Goal: Task Accomplishment & Management: Use online tool/utility

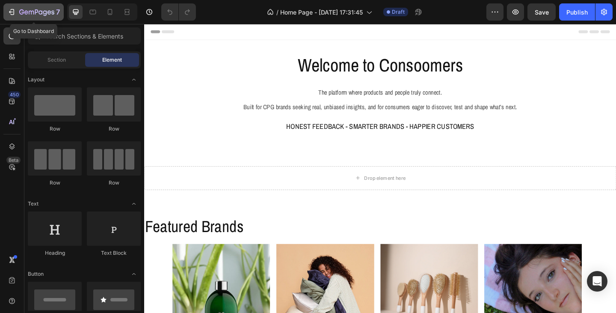
click at [39, 9] on icon "button" at bounding box center [36, 12] width 35 height 7
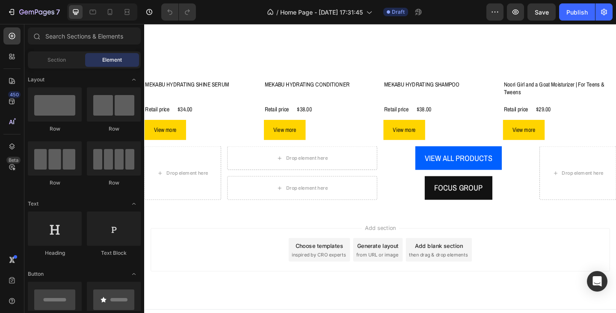
scroll to position [596, 0]
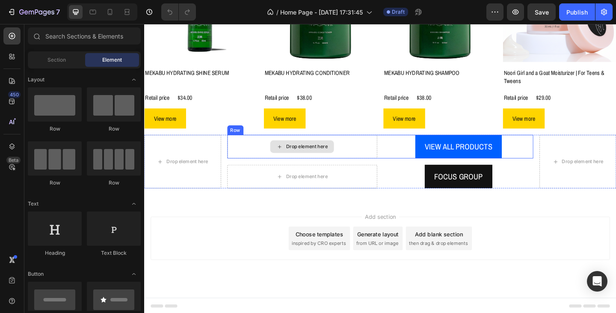
click at [346, 160] on div "Drop element here" at bounding box center [315, 158] width 69 height 14
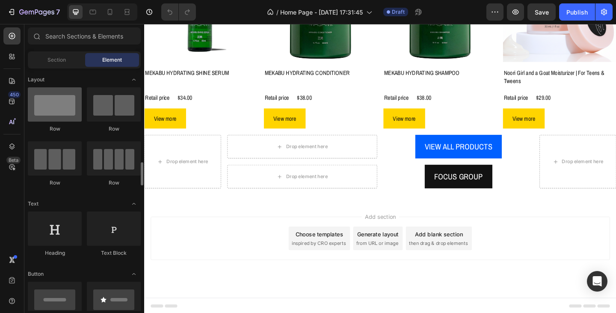
scroll to position [86, 0]
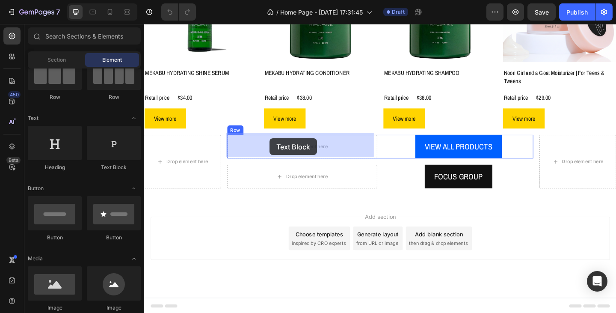
drag, startPoint x: 256, startPoint y: 177, endPoint x: 281, endPoint y: 148, distance: 38.2
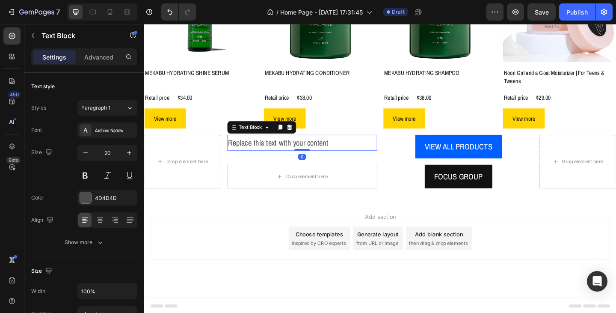
click at [294, 154] on div "Replace this text with your content" at bounding box center [315, 153] width 163 height 17
click at [294, 154] on p "Replace this text with your content" at bounding box center [315, 152] width 161 height 15
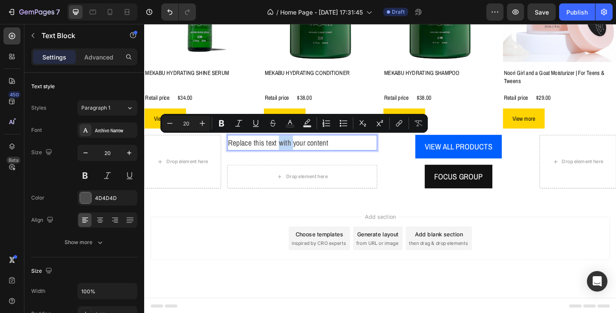
click at [294, 154] on p "Replace this text with your content" at bounding box center [315, 152] width 161 height 15
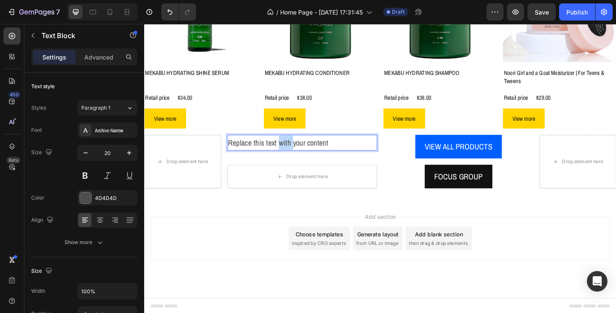
click at [294, 154] on p "Replace this text with your content" at bounding box center [315, 152] width 161 height 15
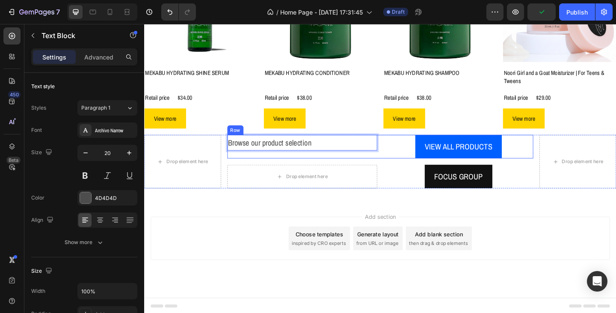
click at [264, 165] on div "Browse our product selection Text Block 0" at bounding box center [315, 158] width 163 height 26
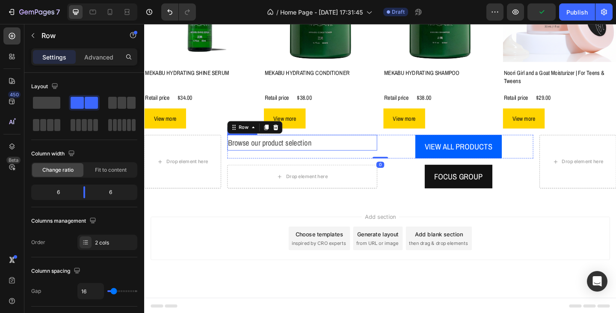
click at [272, 150] on p "Browse our product selection" at bounding box center [315, 152] width 161 height 15
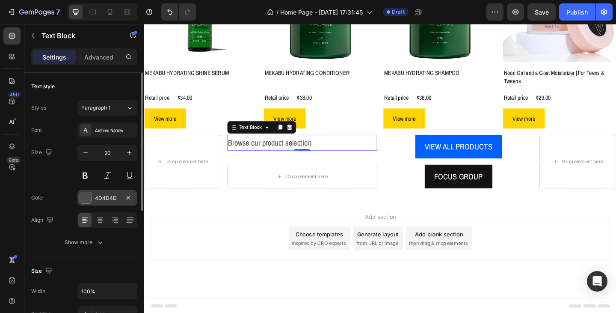
click at [117, 196] on div "4D4D4D" at bounding box center [107, 198] width 25 height 8
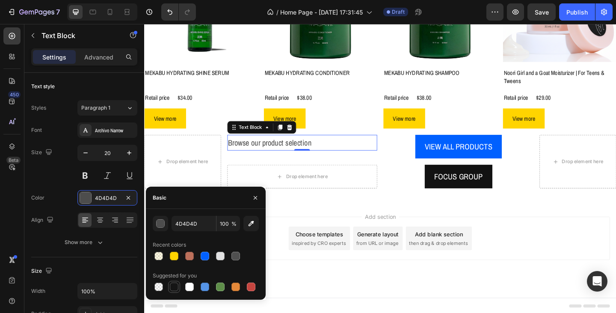
click at [177, 287] on div at bounding box center [174, 286] width 9 height 9
type input "151515"
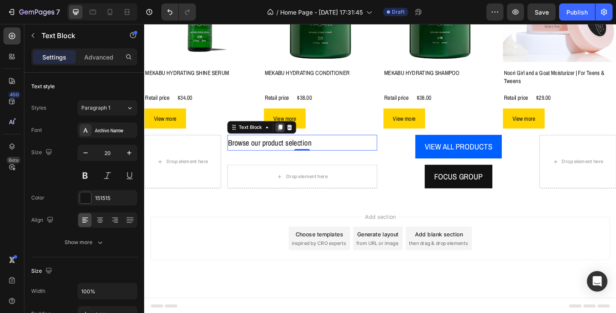
click at [290, 134] on icon at bounding box center [291, 136] width 5 height 6
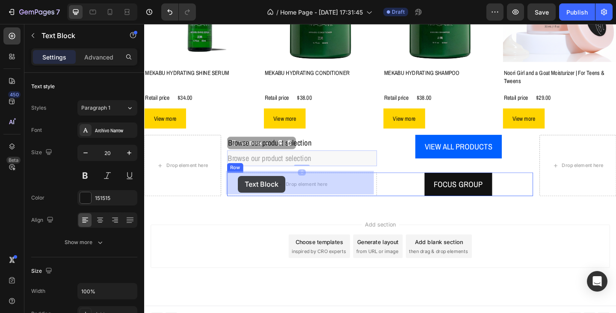
drag, startPoint x: 243, startPoint y: 153, endPoint x: 246, endPoint y: 189, distance: 36.0
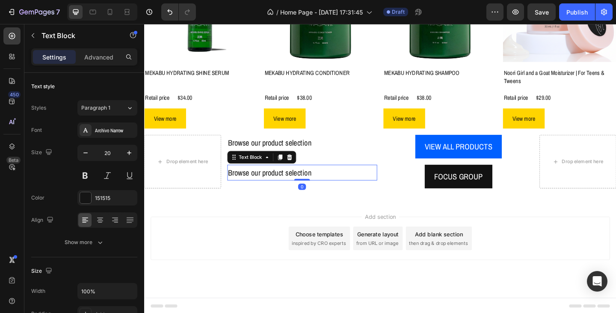
click at [248, 183] on p "Browse our product selection" at bounding box center [315, 185] width 161 height 15
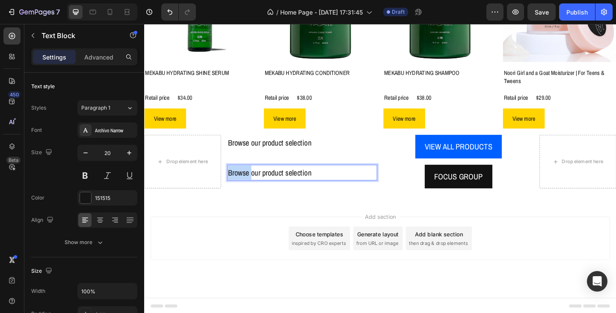
click at [248, 183] on p "Browse our product selection" at bounding box center [315, 185] width 161 height 15
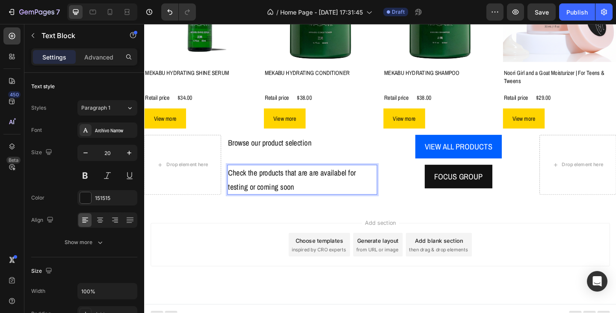
click at [357, 183] on p "Check the products that are are availabel for testing or coming soon" at bounding box center [315, 193] width 161 height 31
click at [315, 196] on p "Check the products that are are available for testing or coming soon" at bounding box center [315, 193] width 161 height 31
click at [310, 183] on p "Check the products that are are available for testing or coming soon" at bounding box center [315, 193] width 161 height 31
click at [322, 184] on p "Check the products that are are available for testing or coming soon" at bounding box center [315, 193] width 161 height 31
click at [320, 196] on p "Check the products that are available for testing or coming soon" at bounding box center [315, 193] width 161 height 31
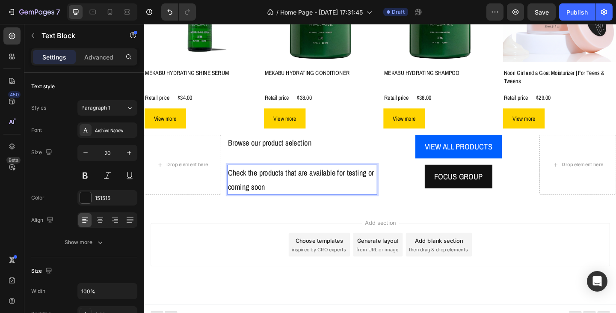
click at [333, 201] on p "Check the products that are available for testing or coming soon" at bounding box center [315, 193] width 161 height 31
click at [363, 185] on p "Check the products that are available for testing or coming soon" at bounding box center [315, 193] width 161 height 31
click at [269, 186] on p "Check the products that are available for testing or coming soon" at bounding box center [315, 193] width 161 height 31
click at [362, 184] on p "Check the products that are available for testing or coming soon" at bounding box center [315, 193] width 161 height 31
click at [304, 203] on p "Check the current or upcoming testing or coming soon" at bounding box center [315, 193] width 161 height 31
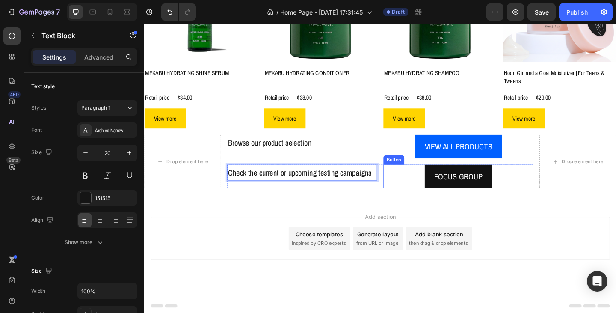
click at [412, 192] on div "FOCUS GROUP Button" at bounding box center [485, 190] width 163 height 26
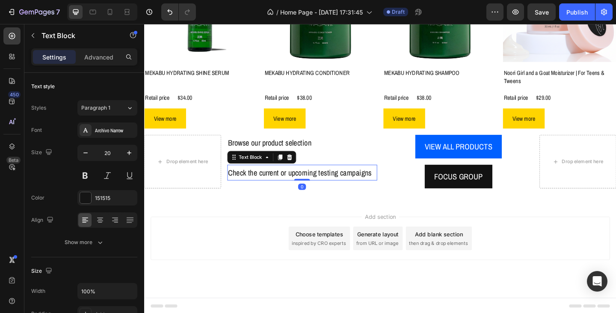
click at [387, 187] on p "Check the current or upcoming testing campaigns" at bounding box center [315, 185] width 161 height 15
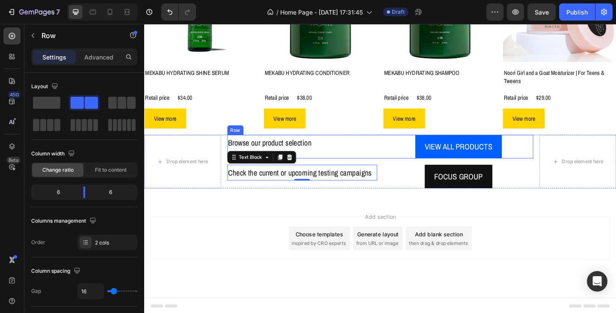
click at [397, 145] on div "Browse our product selection Text Block VIEW ALL PRODUCTS Button Row" at bounding box center [400, 158] width 333 height 26
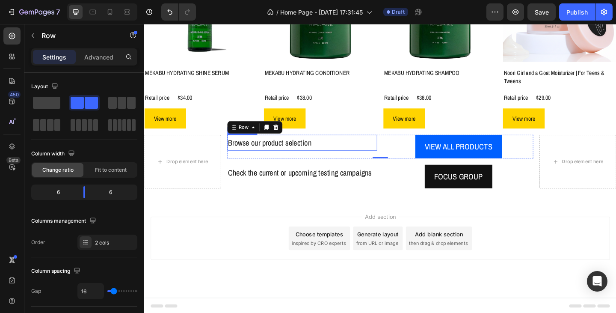
click at [261, 153] on p "Browse our product selection" at bounding box center [315, 152] width 161 height 15
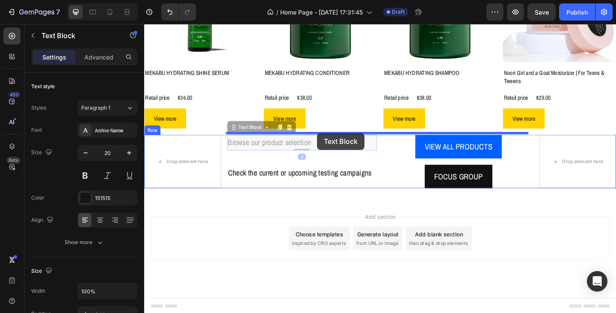
drag, startPoint x: 245, startPoint y: 136, endPoint x: 332, endPoint y: 142, distance: 87.5
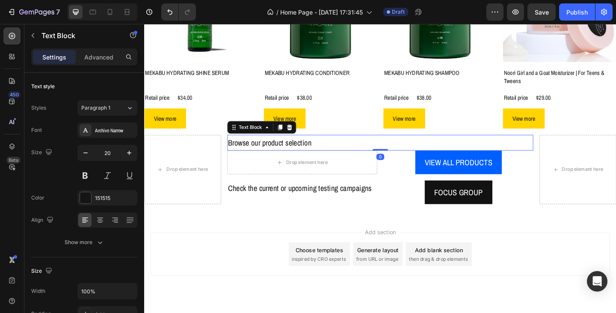
click at [328, 147] on p "Browse our product selection" at bounding box center [400, 152] width 331 height 15
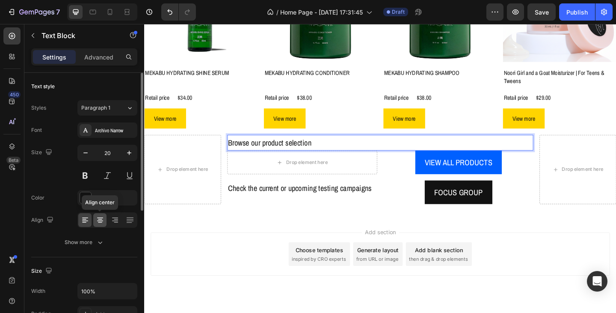
click at [103, 216] on icon at bounding box center [100, 220] width 9 height 9
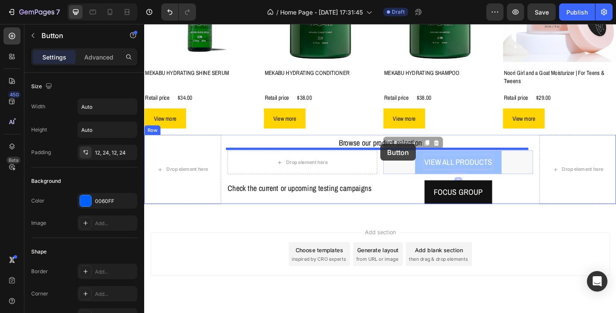
drag, startPoint x: 416, startPoint y: 154, endPoint x: 401, endPoint y: 154, distance: 14.5
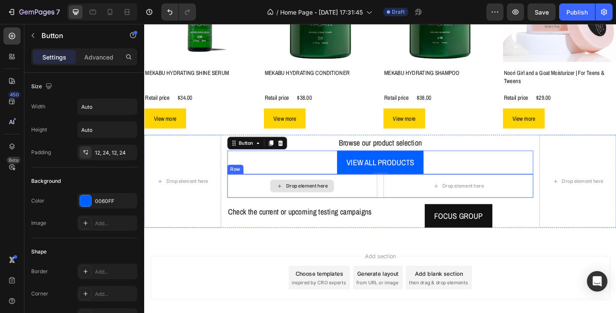
click at [333, 197] on div "Drop element here" at bounding box center [320, 200] width 45 height 7
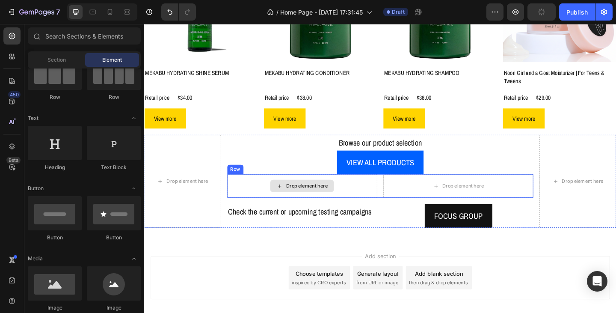
click at [256, 190] on div "Drop element here" at bounding box center [315, 200] width 163 height 26
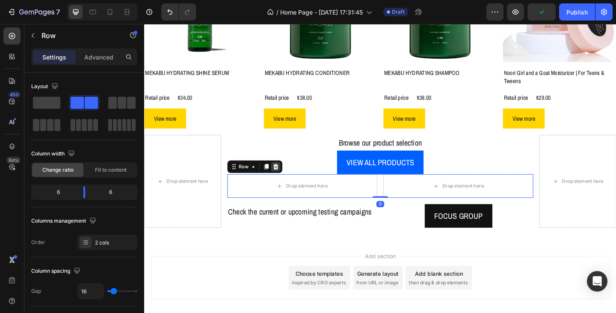
click at [288, 178] on icon at bounding box center [287, 179] width 7 height 7
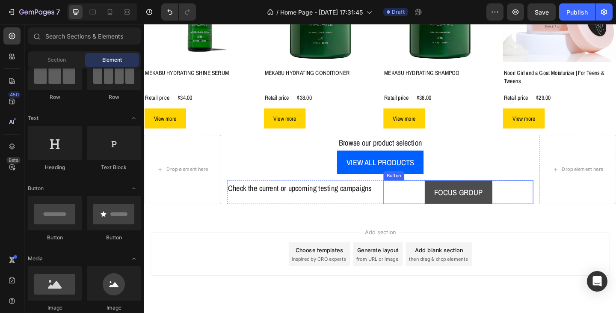
click at [460, 213] on button "FOCUS GROUP" at bounding box center [486, 207] width 74 height 26
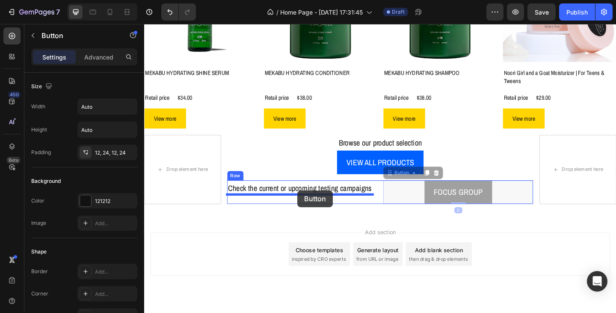
drag, startPoint x: 415, startPoint y: 182, endPoint x: 311, endPoint y: 205, distance: 106.8
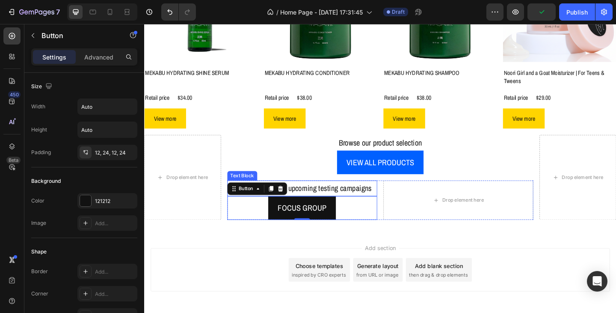
click at [317, 199] on p "Check the current or upcoming testing campaigns" at bounding box center [315, 202] width 161 height 15
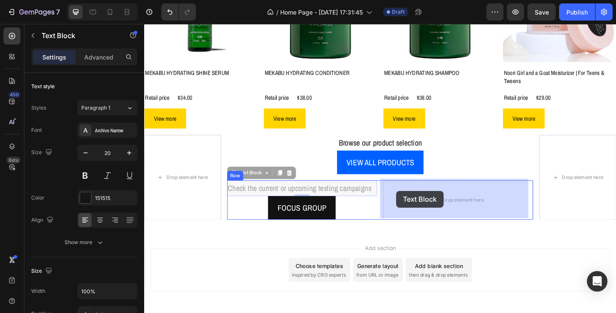
drag, startPoint x: 240, startPoint y: 184, endPoint x: 418, endPoint y: 205, distance: 180.0
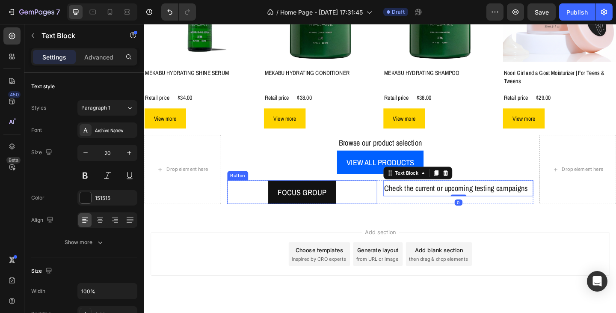
click at [251, 195] on div "FOCUS GROUP Button" at bounding box center [315, 207] width 163 height 26
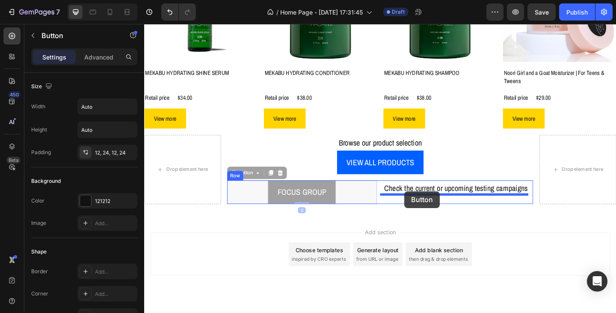
drag, startPoint x: 241, startPoint y: 184, endPoint x: 427, endPoint y: 206, distance: 187.7
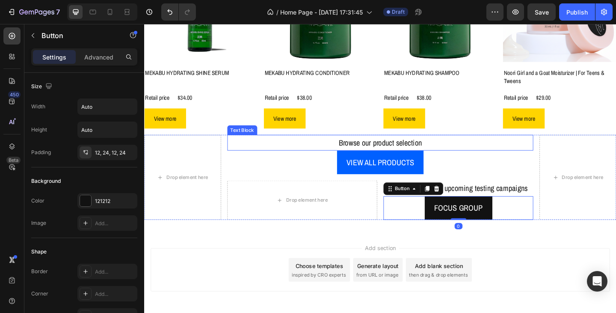
click at [373, 152] on p "Browse our product selection" at bounding box center [400, 152] width 331 height 15
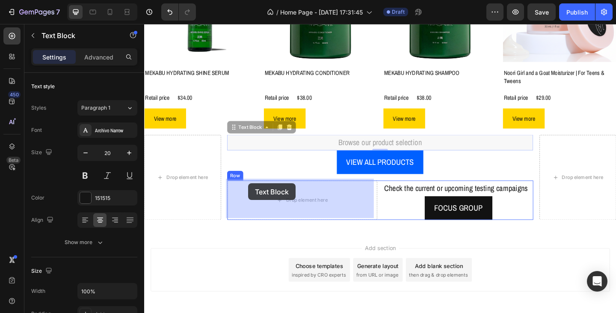
drag, startPoint x: 245, startPoint y: 137, endPoint x: 257, endPoint y: 197, distance: 61.4
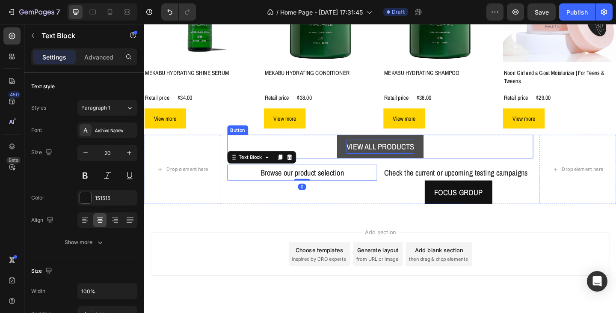
click at [376, 156] on p "VIEW ALL PRODUCTS" at bounding box center [401, 157] width 74 height 15
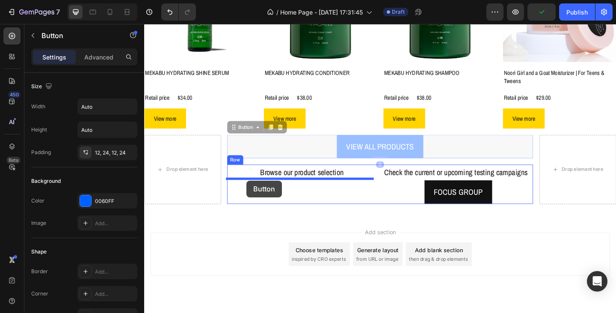
drag, startPoint x: 242, startPoint y: 134, endPoint x: 255, endPoint y: 194, distance: 61.4
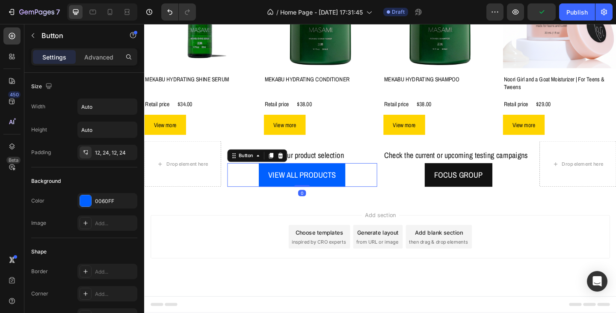
scroll to position [588, 0]
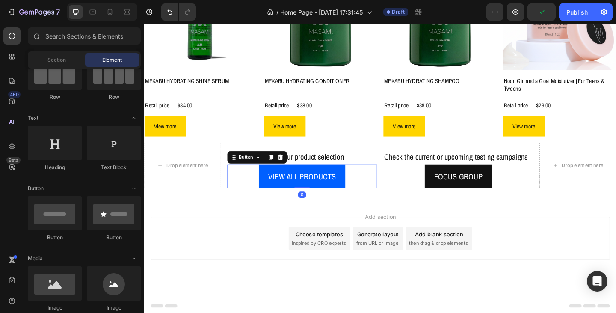
click at [399, 221] on div "Add section Choose templates inspired by CRO experts Generate layout from URL o…" at bounding box center [400, 268] width 513 height 105
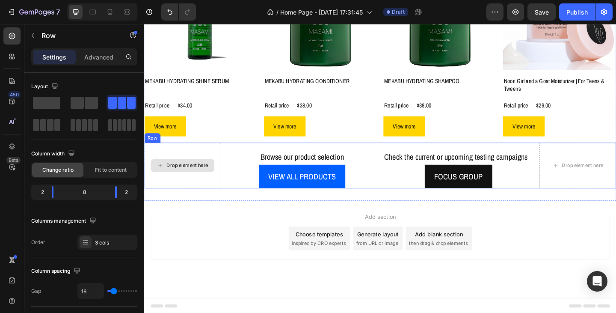
click at [189, 160] on div "Drop element here" at bounding box center [185, 178] width 83 height 50
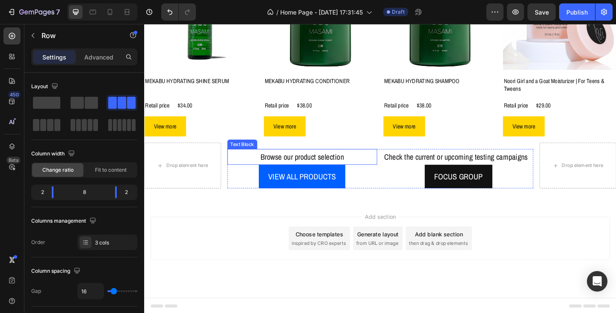
click at [321, 170] on p "Browse our product selection" at bounding box center [315, 168] width 161 height 15
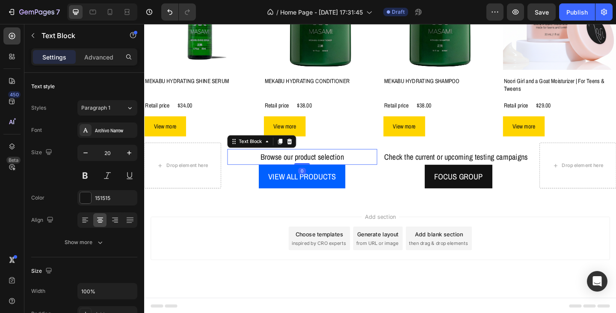
click at [307, 169] on p "Browse our product selection" at bounding box center [315, 168] width 161 height 15
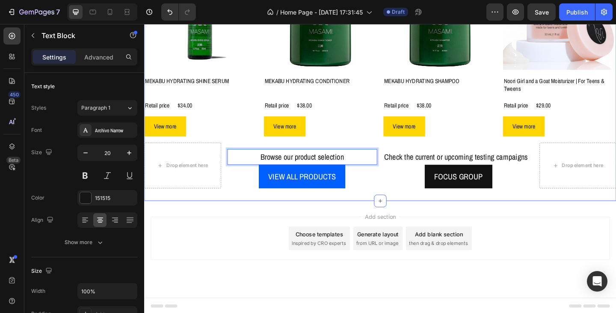
click at [385, 200] on div "VIEW ALL PRODUCTS Button" at bounding box center [315, 190] width 163 height 26
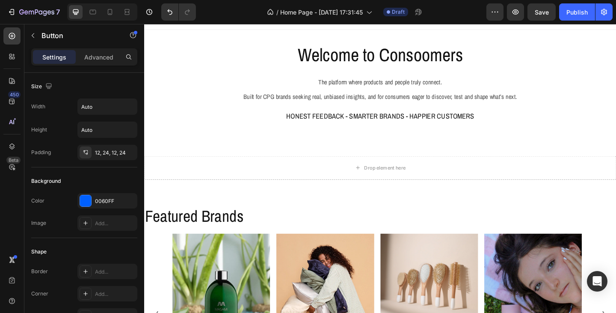
scroll to position [0, 0]
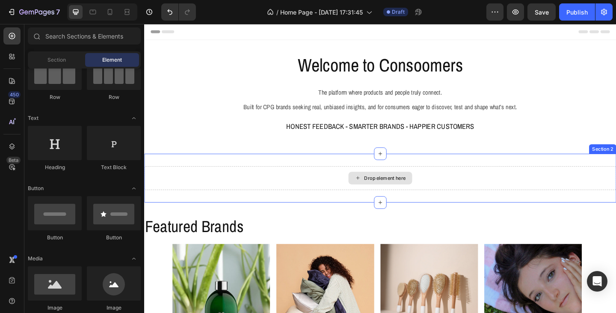
click at [385, 192] on div "Drop element here" at bounding box center [405, 191] width 45 height 7
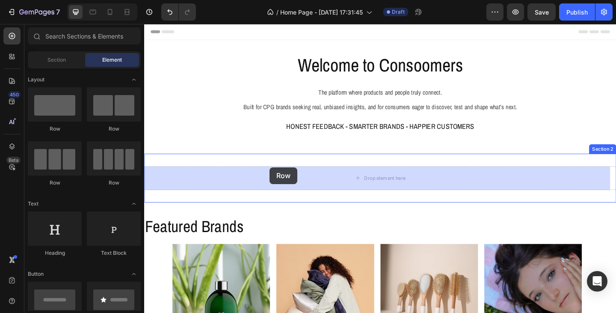
drag, startPoint x: 198, startPoint y: 132, endPoint x: 273, endPoint y: 178, distance: 87.7
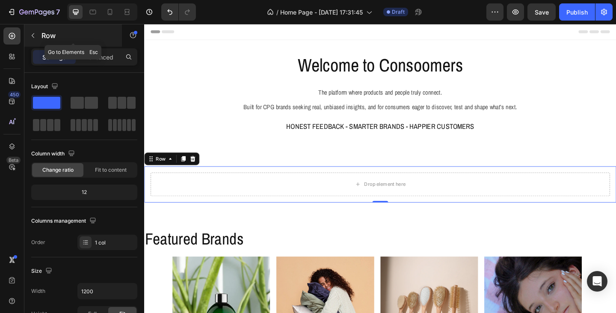
click at [33, 33] on icon "button" at bounding box center [33, 35] width 7 height 7
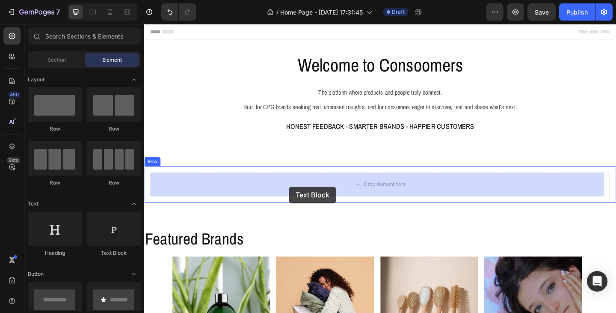
drag, startPoint x: 244, startPoint y: 253, endPoint x: 302, endPoint y: 201, distance: 78.1
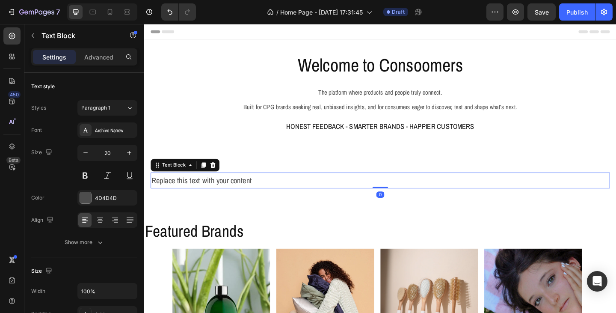
click at [336, 197] on div "Replace this text with your content" at bounding box center [401, 194] width 500 height 17
click at [336, 197] on p "Replace this text with your content" at bounding box center [401, 193] width 498 height 15
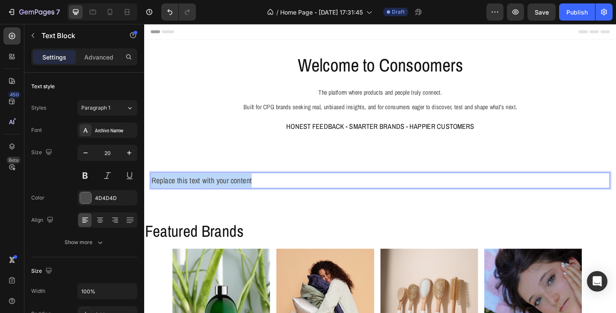
click at [336, 197] on p "Replace this text with your content" at bounding box center [401, 193] width 498 height 15
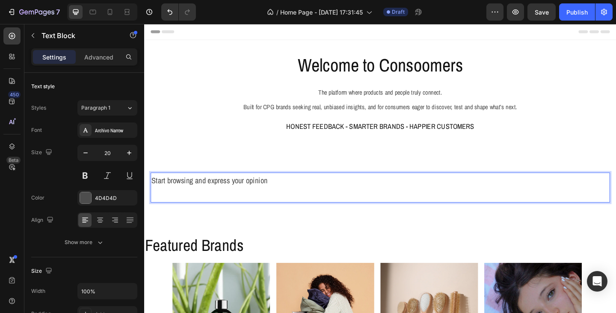
click at [311, 195] on p "Start browsing and express your opinion" at bounding box center [401, 193] width 498 height 15
click at [310, 204] on p "Rich Text Editor. Editing area: main" at bounding box center [401, 209] width 498 height 15
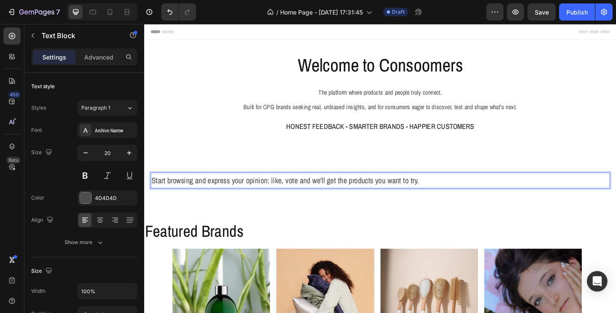
click at [300, 197] on p "Start browsing and express your opinion: like, vote and we'll get the products …" at bounding box center [401, 193] width 498 height 15
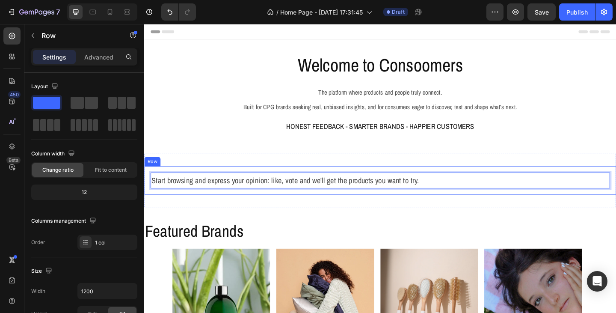
click at [374, 204] on div "Start browsing and express your opinion: like, vote and we'll get the products …" at bounding box center [400, 194] width 513 height 31
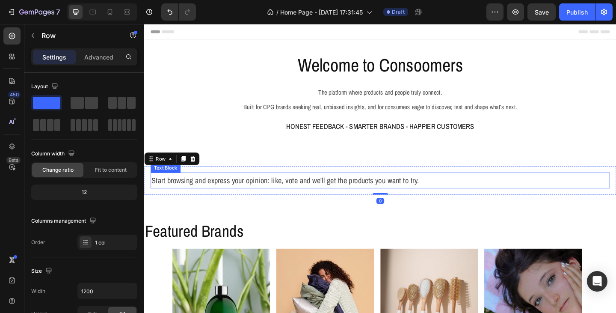
click at [227, 197] on p "Start browsing and express your opinion: like, vote and we'll get the products …" at bounding box center [401, 193] width 498 height 15
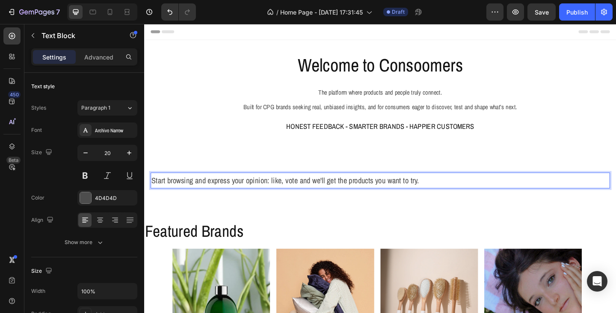
click at [225, 195] on p "Start browsing and express your opinion: like, vote and we'll get the products …" at bounding box center [401, 193] width 498 height 15
click at [408, 196] on p "Start browsing and share your opinion: like, vote and we'll get the products yo…" at bounding box center [401, 193] width 498 height 15
click at [468, 198] on p "Start browsing and share your opinion: like, vote and we'll get the products yo…" at bounding box center [401, 193] width 498 height 15
click at [366, 202] on div "Start browsing and share your opinion: like, vote and we'll get the products yo…" at bounding box center [401, 194] width 500 height 17
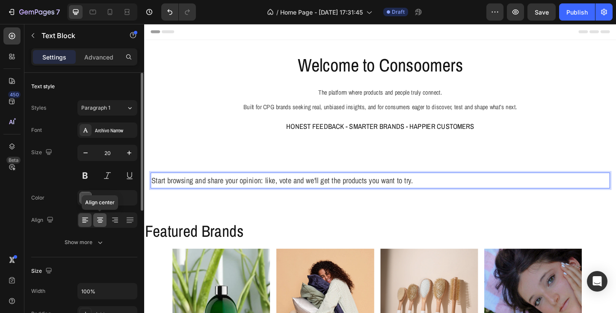
click at [97, 216] on icon at bounding box center [100, 220] width 9 height 9
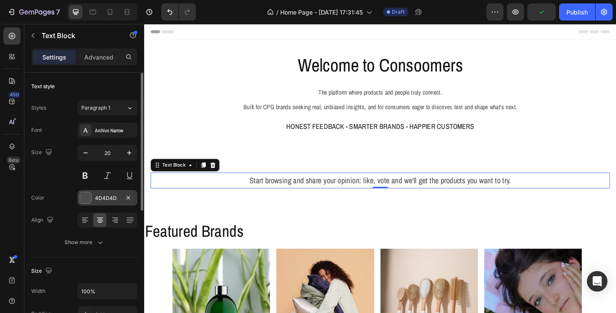
click at [98, 199] on div "4D4D4D" at bounding box center [107, 198] width 25 height 8
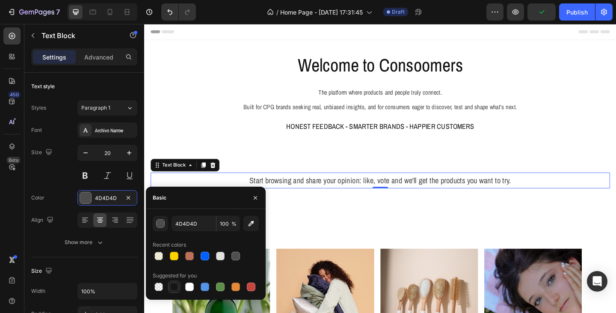
click at [175, 285] on div at bounding box center [174, 286] width 9 height 9
type input "151515"
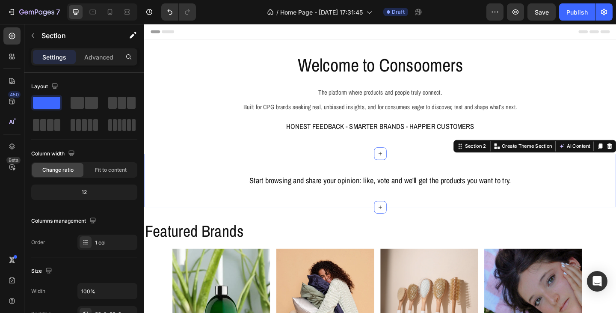
click at [361, 220] on div "Start browsing and share your opinion: like, vote and we'll get the products yo…" at bounding box center [400, 194] width 513 height 58
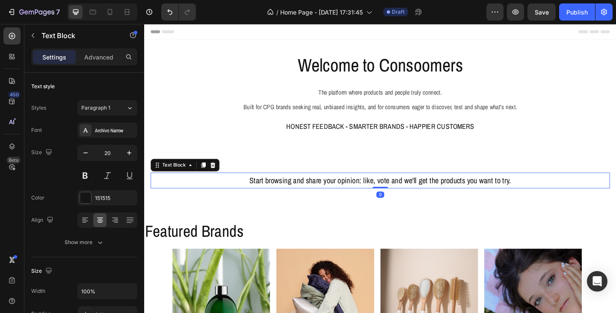
click at [343, 195] on p "Start browsing and share your opinion: like, vote and we'll get the products yo…" at bounding box center [401, 193] width 498 height 15
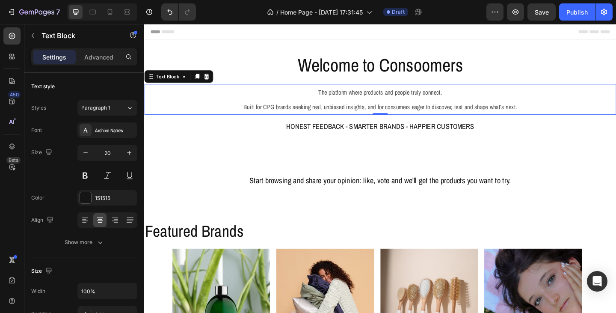
click at [371, 115] on span "Built for CPG brands seeking real, unbiased insights, and for consumers eager t…" at bounding box center [401, 113] width 298 height 9
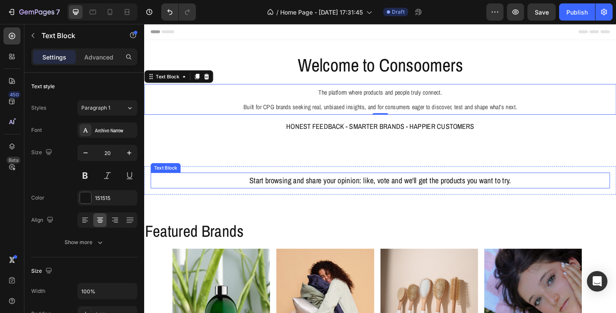
click at [357, 195] on p "Start browsing and share your opinion: like, vote and we'll get the products yo…" at bounding box center [401, 193] width 498 height 15
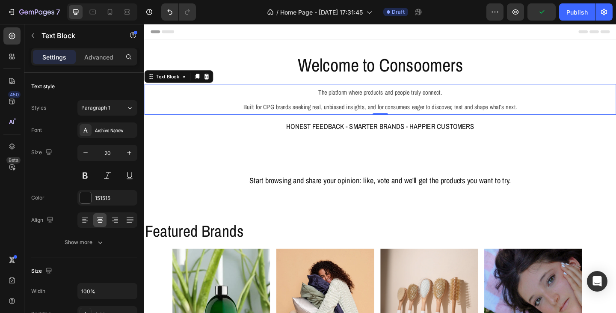
click at [362, 108] on p "The platform where products and people truly connect. Built for CPG brands seek…" at bounding box center [401, 106] width 512 height 32
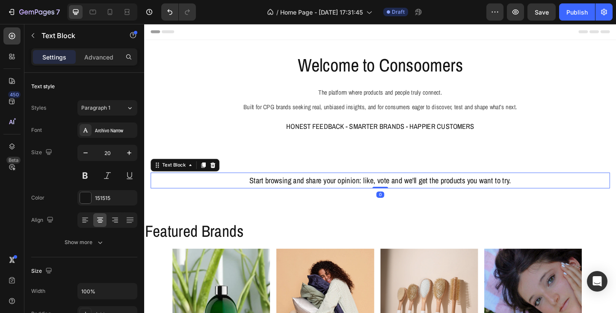
click at [358, 196] on p "Start browsing and share your opinion: like, vote and we'll get the products yo…" at bounding box center [401, 193] width 498 height 15
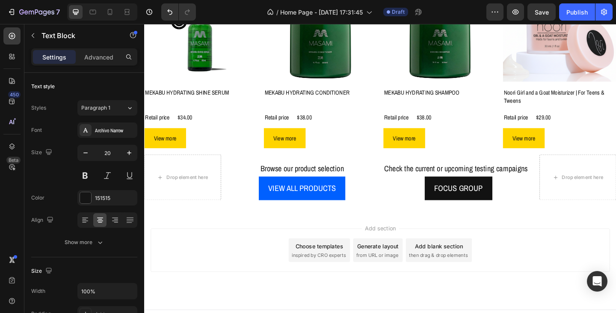
scroll to position [593, 0]
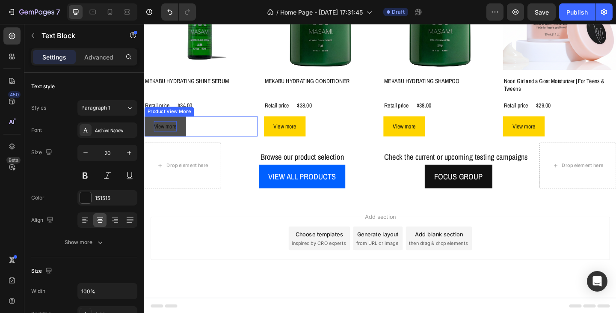
click at [168, 137] on p "View more" at bounding box center [166, 136] width 25 height 12
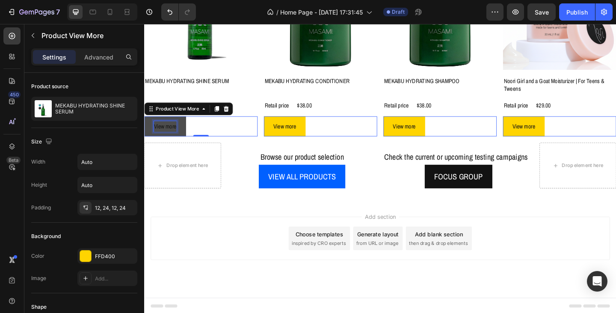
click at [172, 133] on p "View more" at bounding box center [166, 136] width 25 height 12
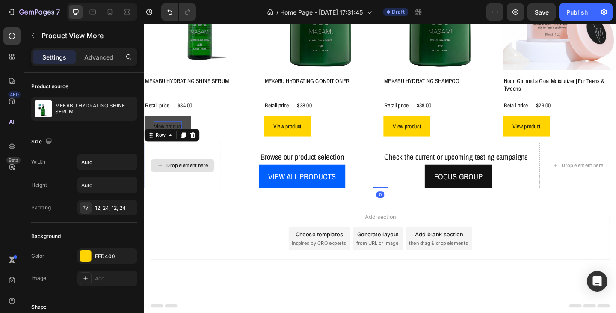
click at [200, 200] on div "Drop element here" at bounding box center [185, 178] width 83 height 50
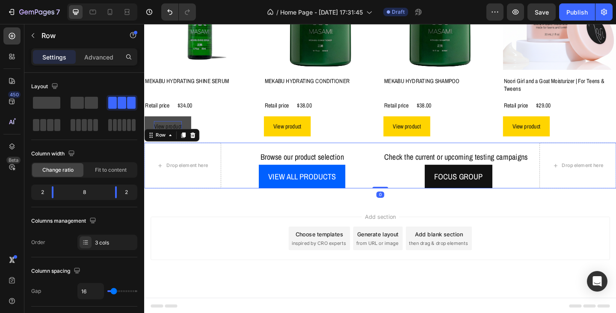
click at [225, 266] on div "Add section Choose templates inspired by CRO experts Generate layout from URL o…" at bounding box center [401, 257] width 500 height 47
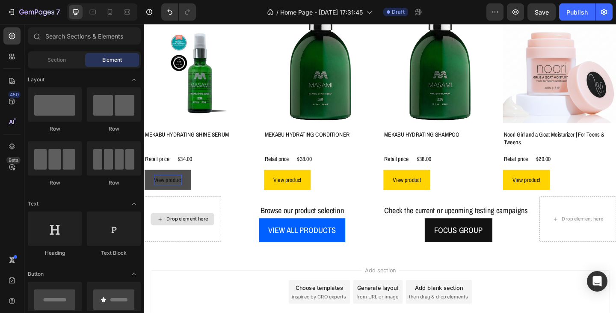
scroll to position [550, 0]
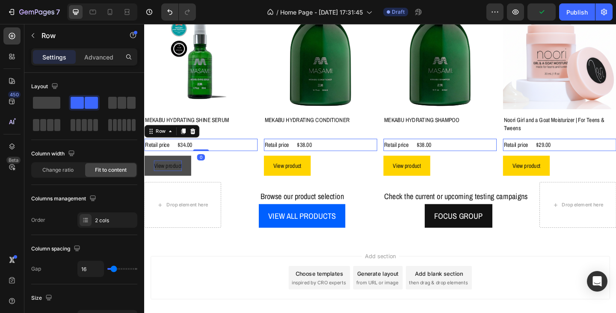
click at [204, 150] on div "Retail price Text Block $34.00 Product Price Product Price Row 0" at bounding box center [205, 155] width 123 height 13
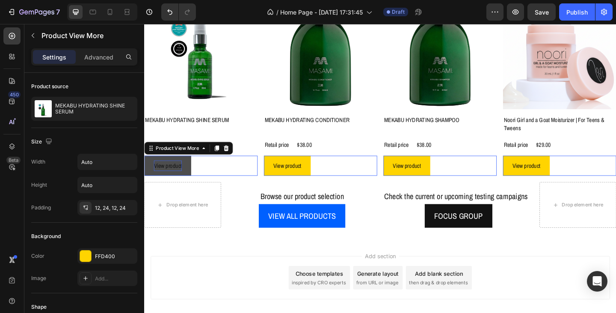
click at [216, 177] on div "View product" at bounding box center [205, 178] width 123 height 22
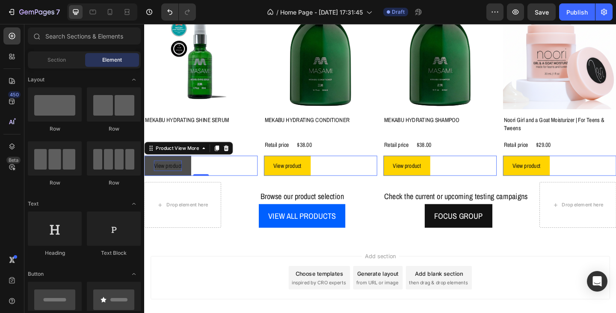
click at [219, 259] on div "Add section Choose templates inspired by CRO experts Generate layout from URL o…" at bounding box center [400, 311] width 513 height 105
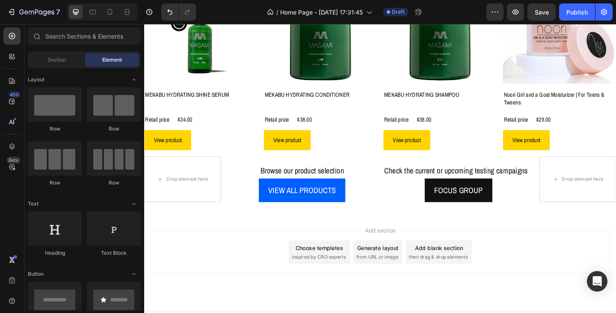
scroll to position [593, 0]
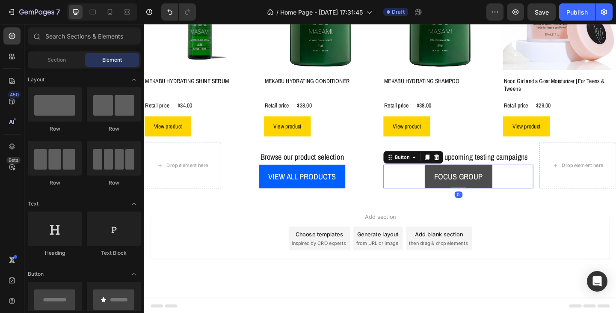
click at [453, 198] on button "FOCUS GROUP" at bounding box center [486, 190] width 74 height 26
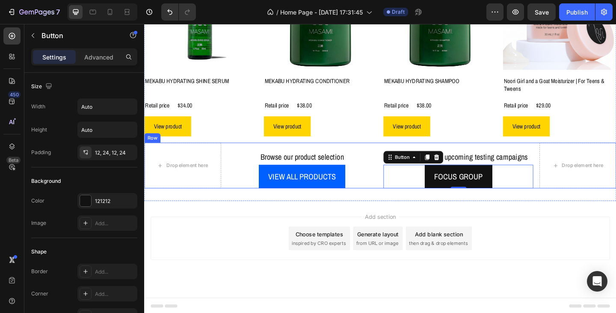
click at [230, 163] on div "Drop element here Browse our product selection Text Block VIEW ALL PRODUCTS But…" at bounding box center [400, 178] width 513 height 50
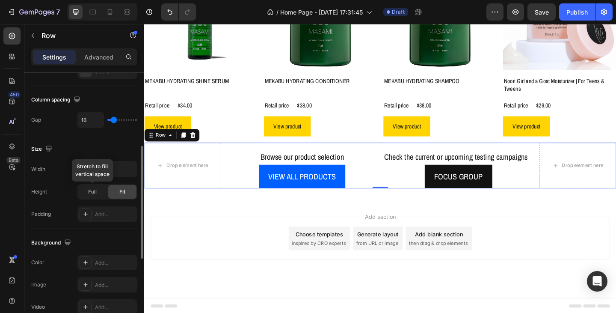
scroll to position [214, 0]
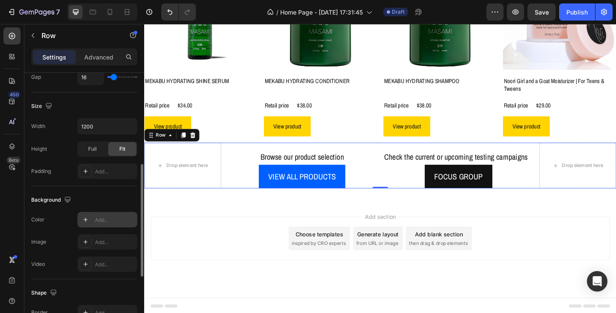
click at [107, 218] on div "Add..." at bounding box center [115, 220] width 40 height 8
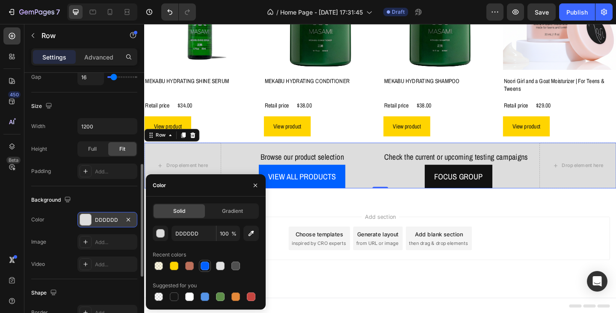
click at [201, 265] on div at bounding box center [205, 265] width 9 height 9
type input "0060FF"
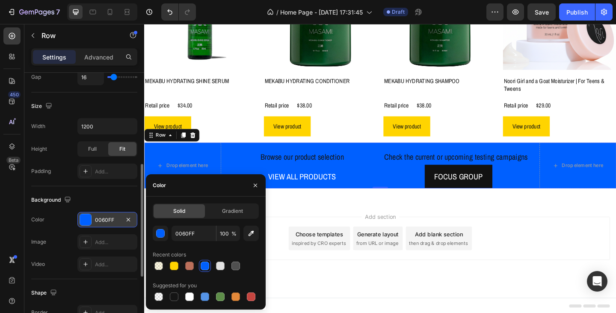
click at [310, 220] on div "Add section Choose templates inspired by CRO experts Generate layout from URL o…" at bounding box center [400, 268] width 513 height 105
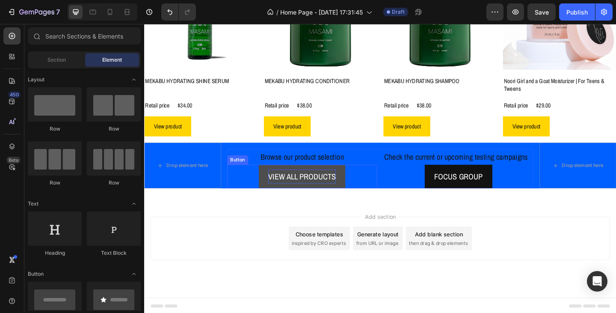
click at [311, 189] on p "VIEW ALL PRODUCTS" at bounding box center [316, 189] width 74 height 15
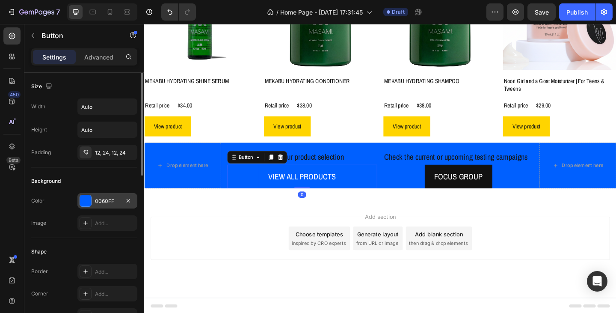
click at [115, 204] on div "0060FF" at bounding box center [107, 201] width 25 height 8
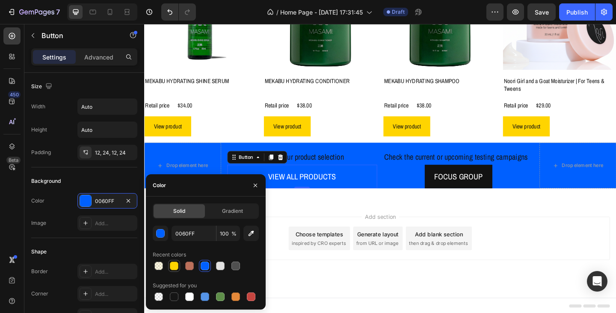
click at [171, 264] on div at bounding box center [174, 265] width 9 height 9
type input "FFD400"
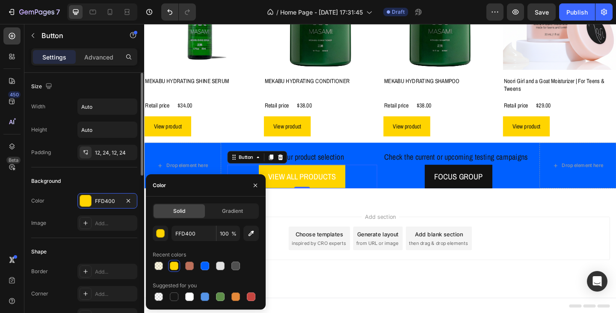
click at [104, 176] on div "Background" at bounding box center [84, 181] width 106 height 14
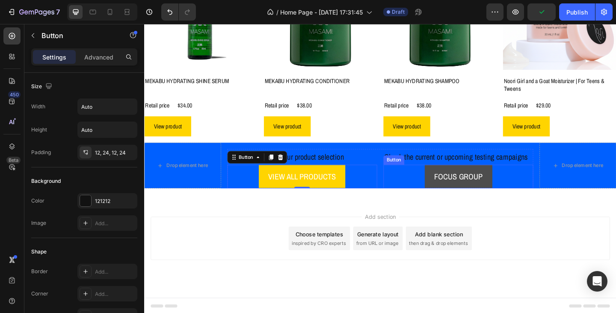
click at [463, 196] on button "FOCUS GROUP" at bounding box center [486, 190] width 74 height 26
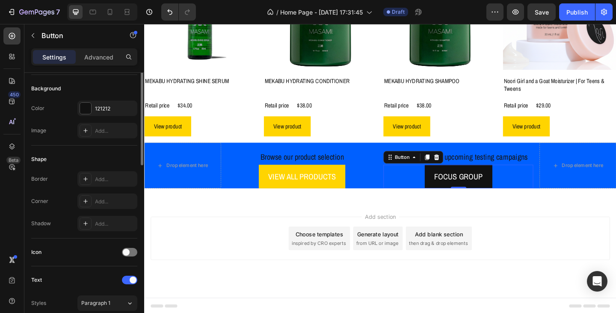
scroll to position [7, 0]
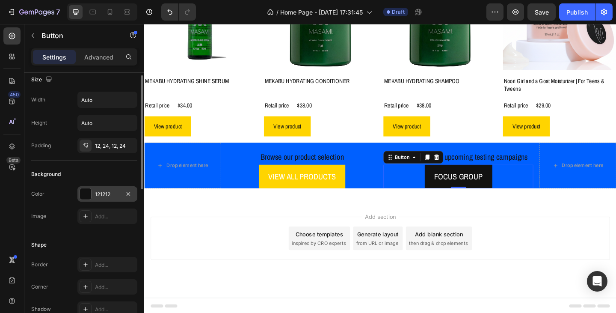
click at [100, 191] on div "121212" at bounding box center [107, 194] width 25 height 8
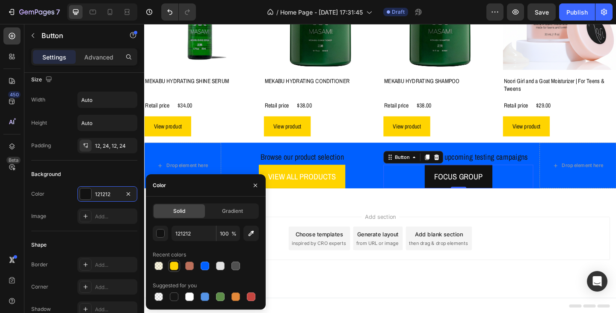
click at [173, 266] on div at bounding box center [174, 265] width 9 height 9
type input "FFD400"
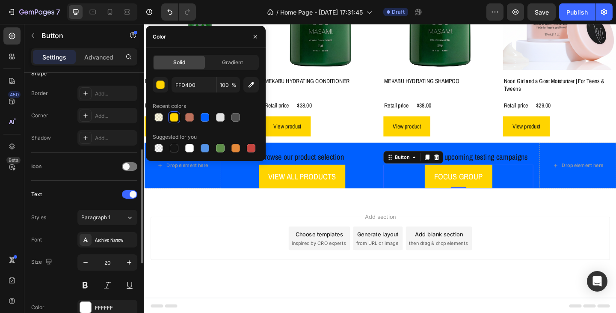
scroll to position [221, 0]
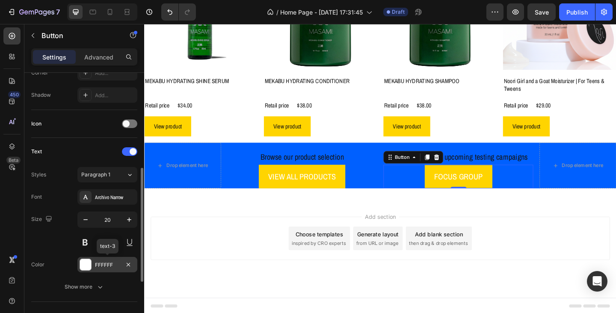
click at [107, 267] on div "FFFFFF" at bounding box center [107, 265] width 25 height 8
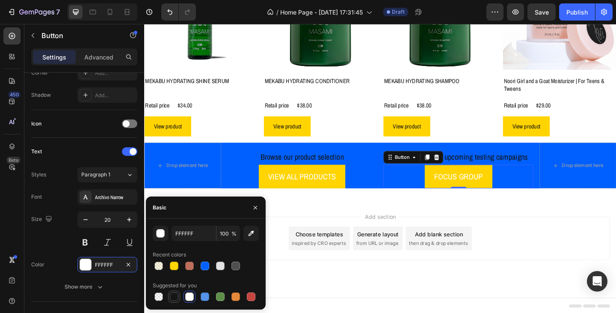
click at [175, 295] on div at bounding box center [174, 296] width 9 height 9
type input "151515"
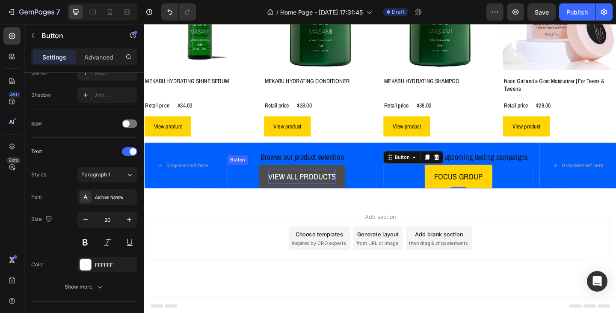
click at [296, 195] on p "VIEW ALL PRODUCTS" at bounding box center [316, 189] width 74 height 15
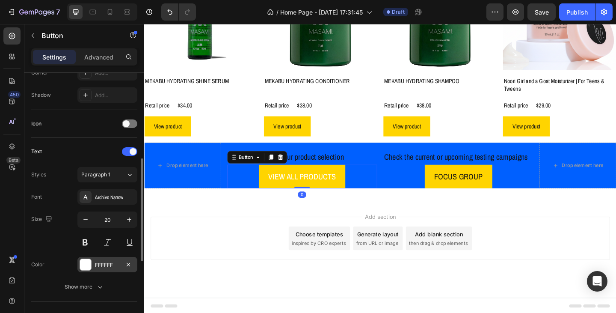
click at [104, 266] on div "FFFFFF" at bounding box center [107, 265] width 25 height 8
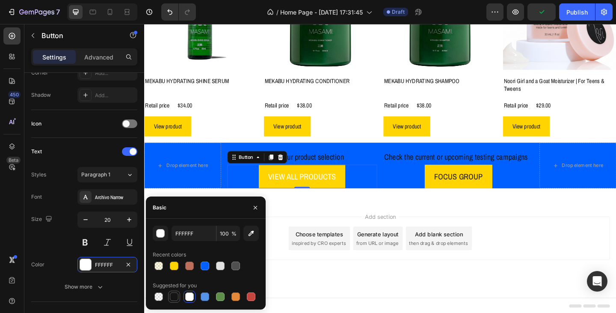
click at [171, 297] on div at bounding box center [174, 296] width 9 height 9
type input "151515"
click at [331, 224] on div "Add section Choose templates inspired by CRO experts Generate layout from URL o…" at bounding box center [400, 268] width 513 height 105
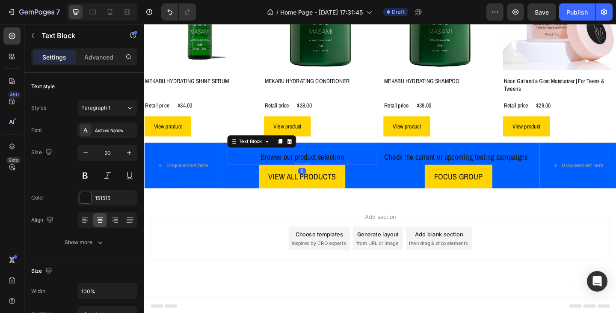
click at [309, 169] on p "Browse our product selection" at bounding box center [315, 168] width 161 height 15
click at [102, 201] on div "151515" at bounding box center [107, 198] width 25 height 8
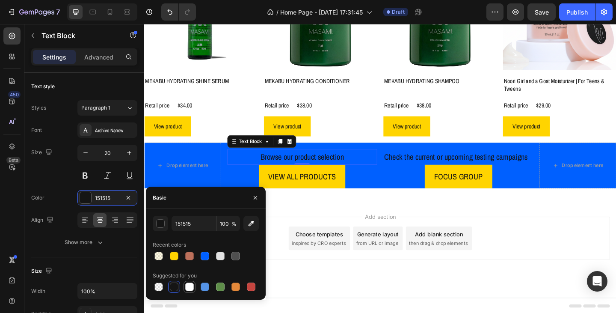
click at [191, 286] on div at bounding box center [189, 286] width 9 height 9
type input "FFFFFF"
click at [430, 165] on p "Check the current or upcoming testing campaigns" at bounding box center [485, 168] width 161 height 15
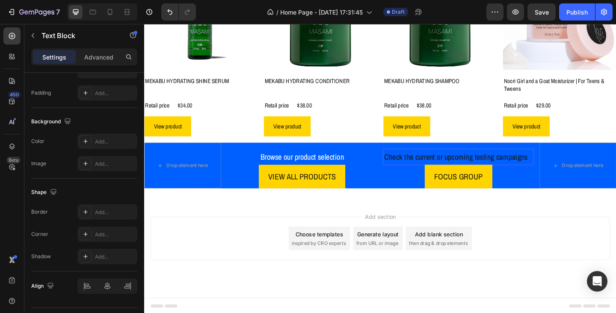
click at [444, 163] on p "Check the current or upcoming testing campaigns" at bounding box center [485, 168] width 161 height 15
click at [444, 168] on p "Check the current or upcoming testing campaigns" at bounding box center [485, 168] width 161 height 15
click at [426, 189] on div "FOCUS GROUP Button" at bounding box center [485, 190] width 163 height 26
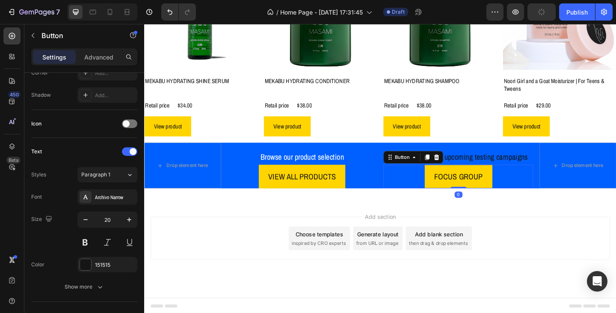
scroll to position [0, 0]
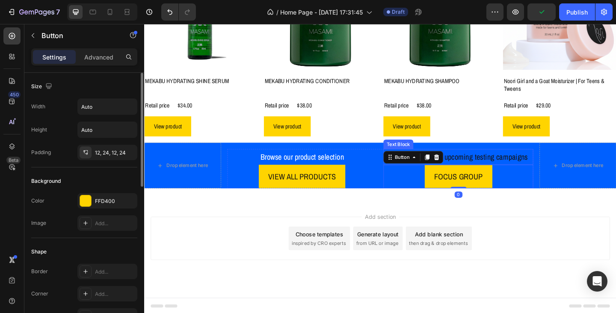
click at [468, 168] on p "Check the current or upcoming testing campaigns" at bounding box center [485, 168] width 161 height 15
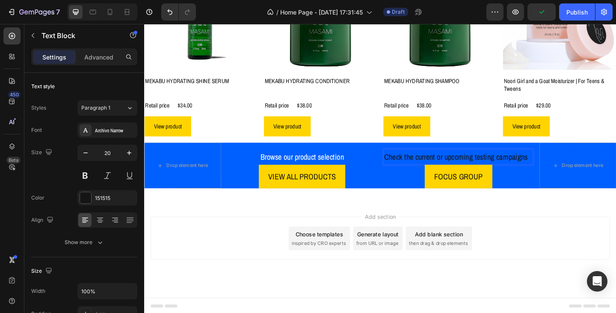
click at [522, 169] on p "Check the current or upcoming testing campaigns" at bounding box center [485, 168] width 161 height 15
click at [114, 198] on div "151515" at bounding box center [107, 198] width 25 height 8
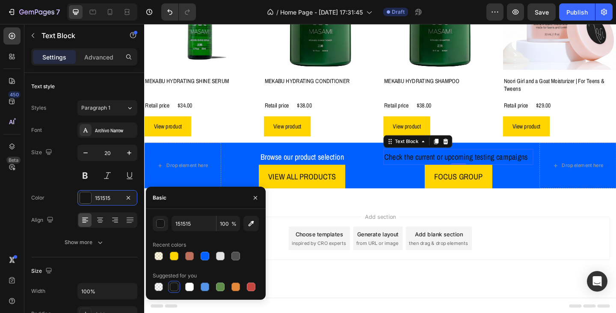
drag, startPoint x: 188, startPoint y: 286, endPoint x: 195, endPoint y: 277, distance: 11.5
click at [187, 287] on div at bounding box center [189, 286] width 9 height 9
type input "FFFFFF"
click at [412, 216] on div "Add section Choose templates inspired by CRO experts Generate layout from URL o…" at bounding box center [400, 268] width 513 height 105
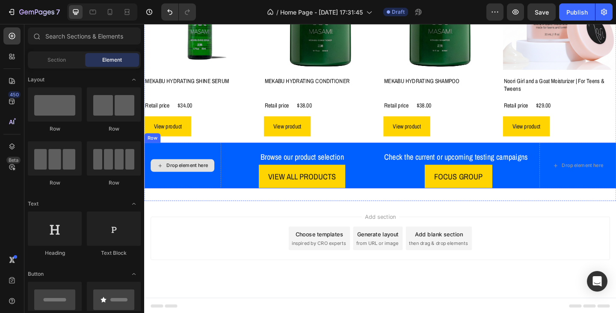
click at [220, 192] on div "Drop element here" at bounding box center [185, 178] width 83 height 50
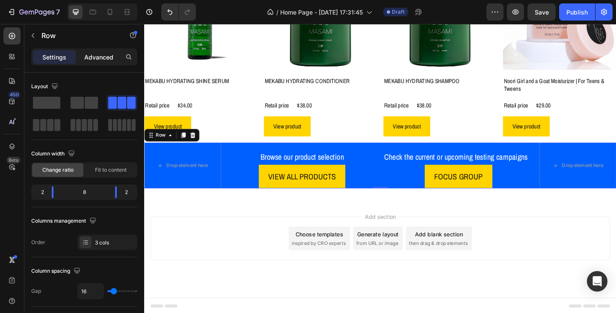
click at [90, 59] on p "Advanced" at bounding box center [98, 57] width 29 height 9
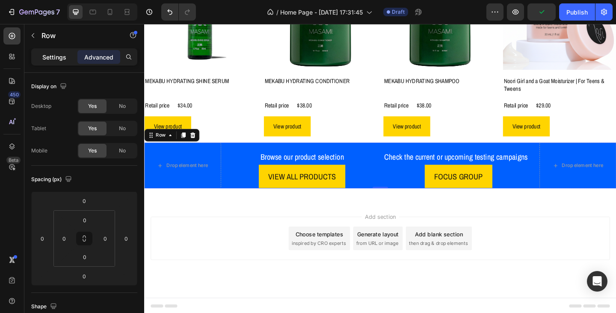
click at [49, 60] on p "Settings" at bounding box center [54, 57] width 24 height 9
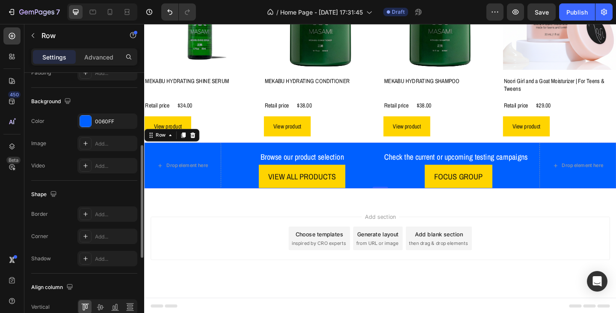
scroll to position [269, 0]
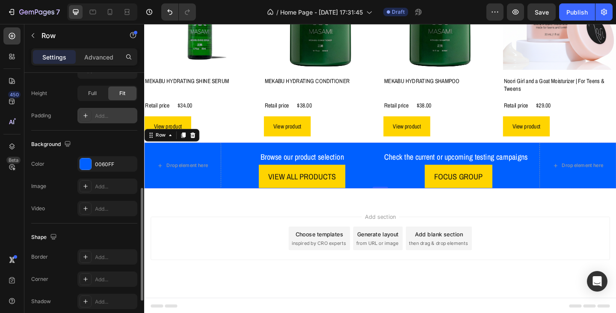
click at [107, 118] on div "Add..." at bounding box center [115, 116] width 40 height 8
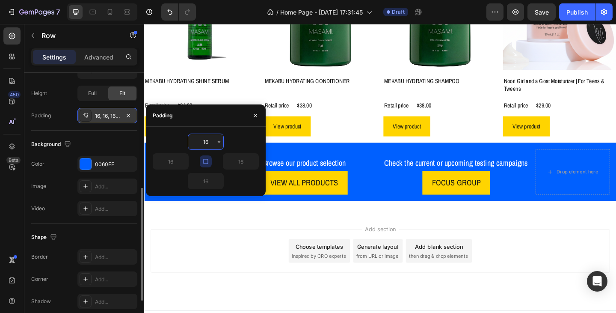
click at [305, 249] on div "Add section Choose templates inspired by CRO experts Generate layout from URL o…" at bounding box center [400, 282] width 513 height 105
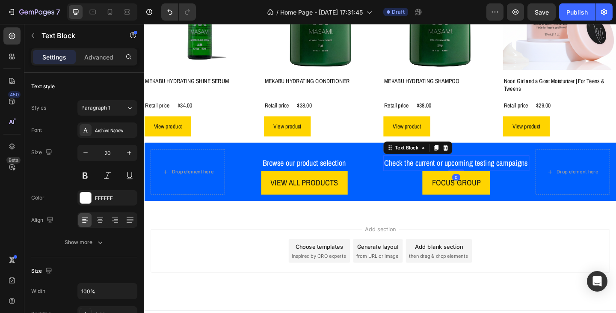
click at [543, 183] on p "Check the current or upcoming testing campaigns" at bounding box center [483, 175] width 157 height 15
click at [334, 175] on p "Browse our product selection" at bounding box center [318, 175] width 157 height 15
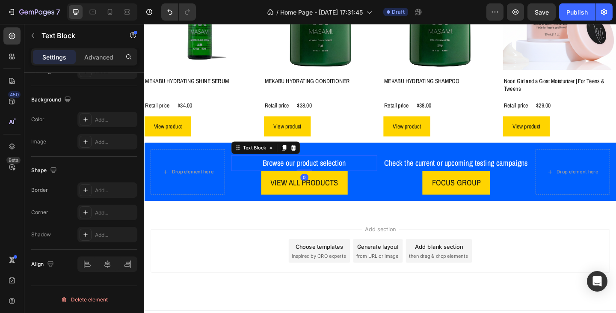
click at [331, 175] on p "Browse our product selection" at bounding box center [318, 175] width 157 height 15
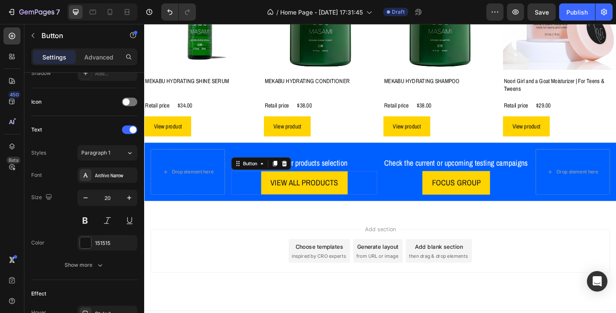
click at [373, 203] on div "VIEW ALL PRODUCTS Button 0" at bounding box center [318, 197] width 159 height 26
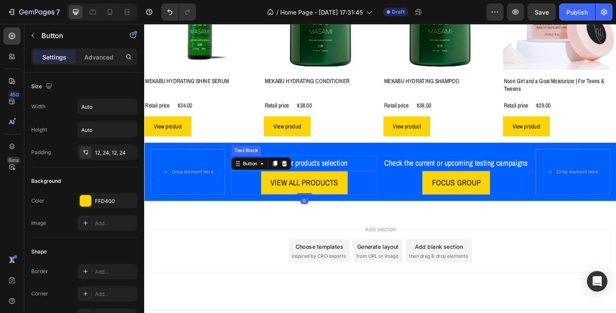
click at [367, 176] on p "Browse our products selection" at bounding box center [318, 175] width 157 height 15
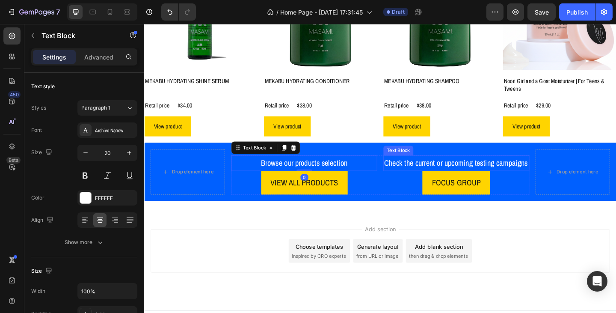
click at [466, 183] on p "Check the current or upcoming testing campaigns" at bounding box center [483, 175] width 157 height 15
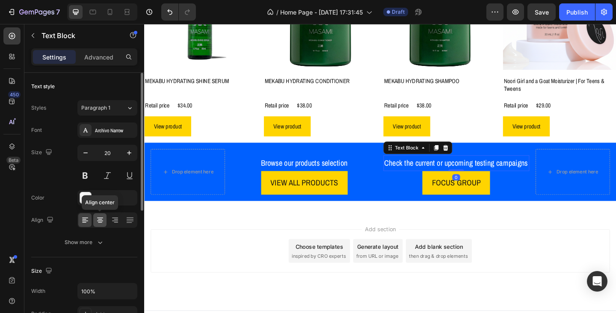
click at [102, 218] on icon at bounding box center [100, 217] width 6 height 1
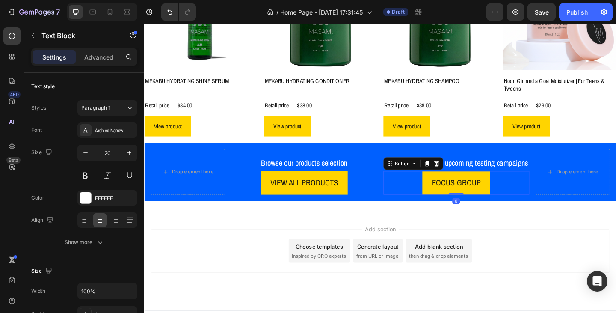
click at [432, 210] on div "FOCUS GROUP Button 0" at bounding box center [483, 197] width 159 height 26
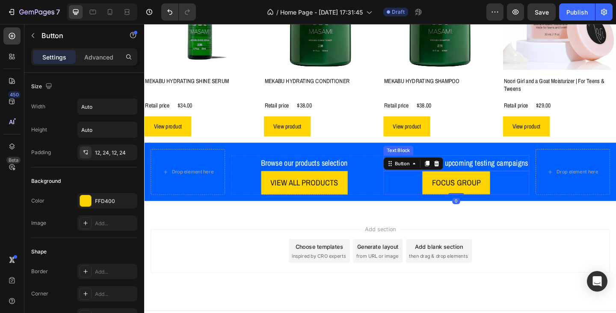
click at [536, 183] on p "Check the current or upcoming testing campaigns" at bounding box center [483, 175] width 157 height 15
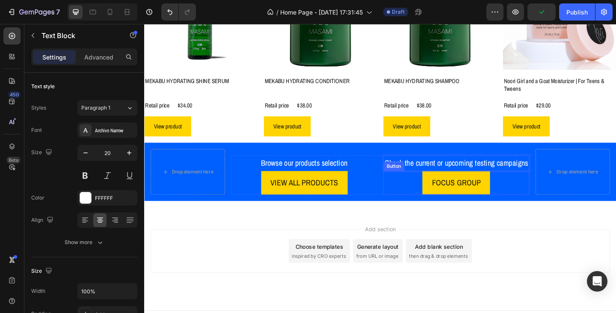
click at [538, 210] on div "FOCUS GROUP Button" at bounding box center [483, 197] width 159 height 26
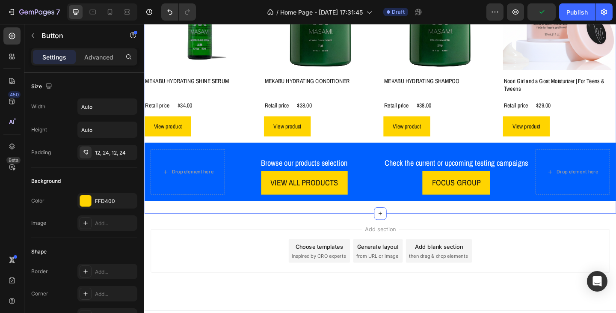
click at [547, 230] on div "Masami Product Vendor Product Images MEKABU HYDRATING SHINE SERUM Product Title…" at bounding box center [400, 74] width 513 height 311
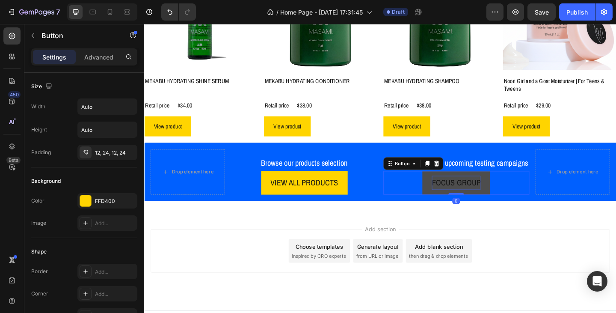
click at [468, 204] on p "FOCUS GROUP" at bounding box center [483, 196] width 53 height 15
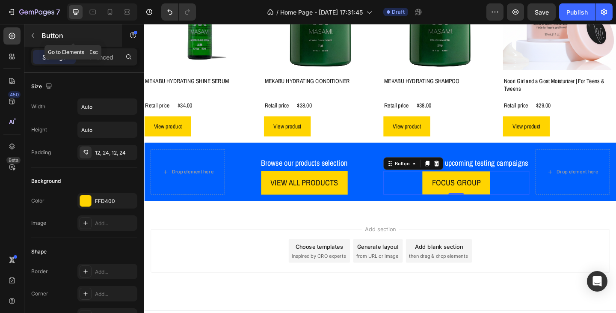
click at [33, 35] on icon "button" at bounding box center [33, 35] width 3 height 5
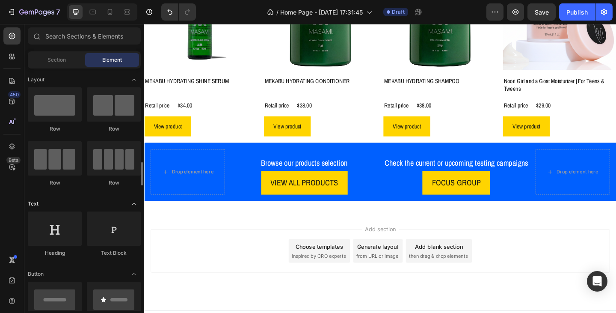
scroll to position [86, 0]
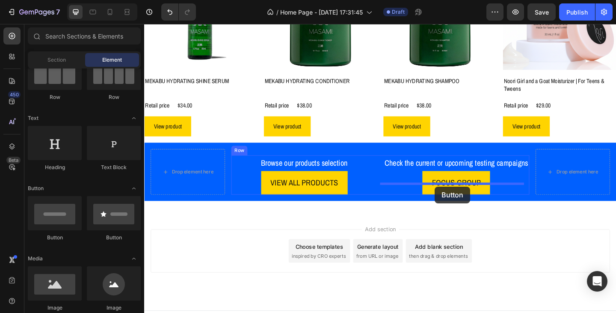
drag, startPoint x: 251, startPoint y: 239, endPoint x: 460, endPoint y: 201, distance: 213.1
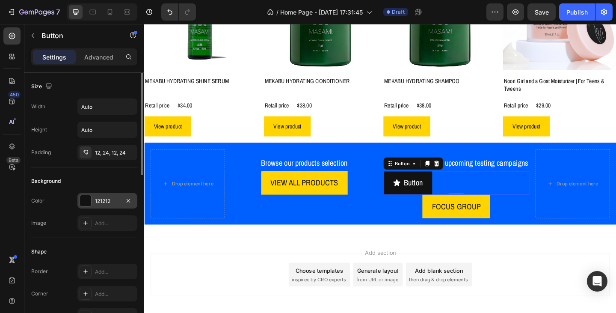
click at [112, 199] on div "121212" at bounding box center [107, 201] width 25 height 8
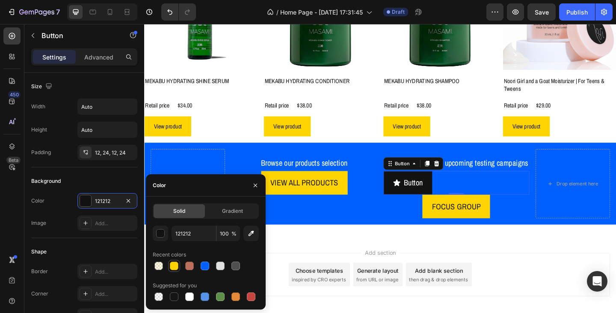
click at [174, 265] on div at bounding box center [174, 265] width 9 height 9
type input "FFD400"
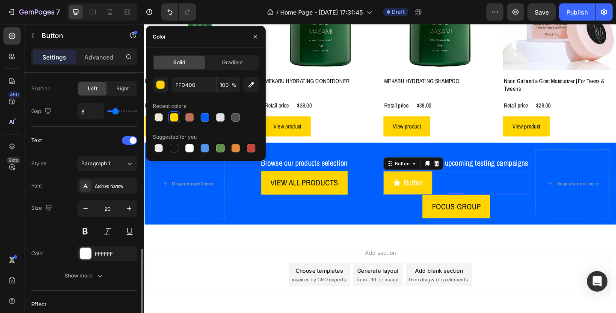
scroll to position [342, 0]
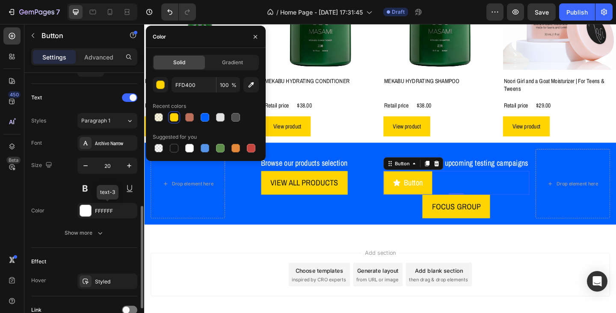
click at [104, 207] on div "FFFFFF" at bounding box center [115, 211] width 40 height 8
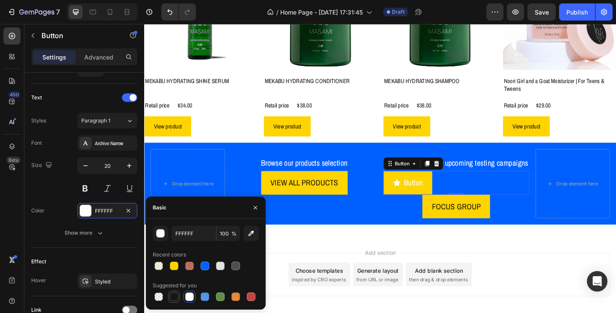
click at [174, 294] on div at bounding box center [174, 296] width 9 height 9
type input "151515"
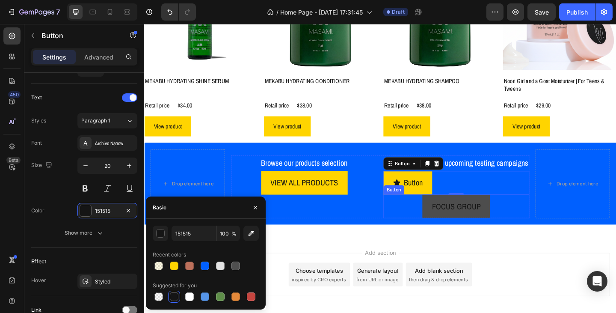
click at [472, 228] on button "FOCUS GROUP" at bounding box center [484, 223] width 74 height 26
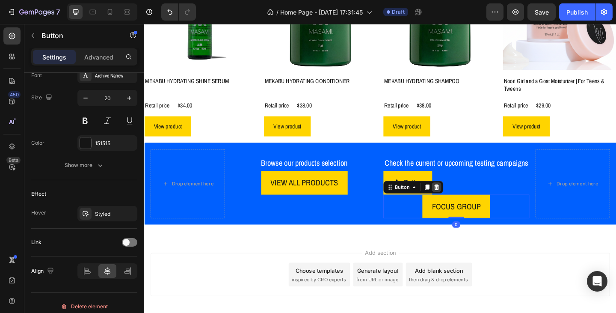
click at [458, 205] on icon at bounding box center [461, 201] width 7 height 7
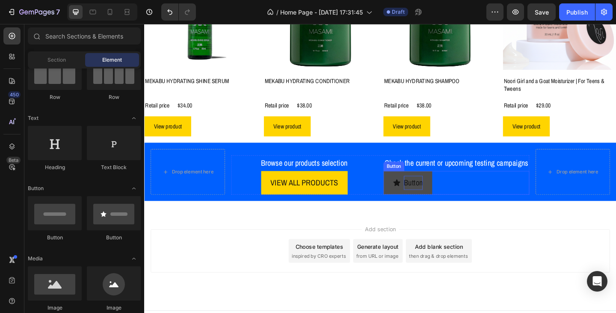
click at [441, 203] on p "Button" at bounding box center [436, 196] width 21 height 15
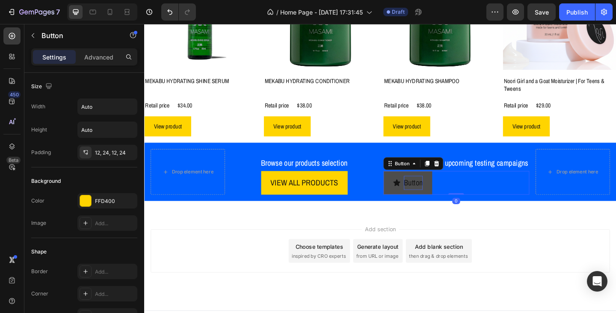
click at [435, 204] on p "Button" at bounding box center [436, 196] width 21 height 15
click at [434, 204] on p "Button" at bounding box center [436, 196] width 21 height 15
click at [404, 184] on button "Testing" at bounding box center [431, 197] width 55 height 26
click at [404, 184] on button "VIE" at bounding box center [426, 197] width 44 height 26
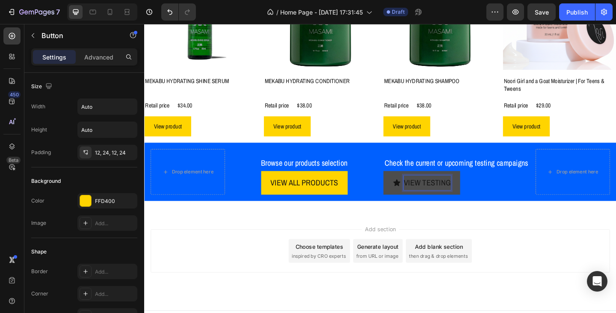
click at [404, 184] on button "VIEW TESTING" at bounding box center [445, 197] width 83 height 26
click at [477, 247] on div "Add section Choose templates inspired by CRO experts Generate layout from URL o…" at bounding box center [400, 282] width 513 height 105
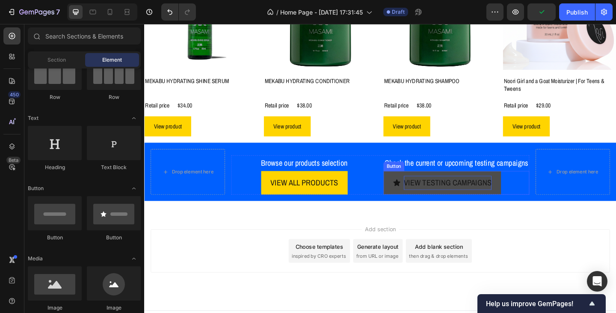
click at [429, 200] on button "VIEW TESTING CAMPAIGNS" at bounding box center [468, 197] width 128 height 26
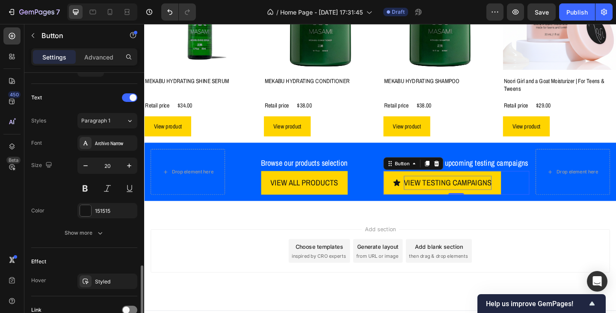
scroll to position [385, 0]
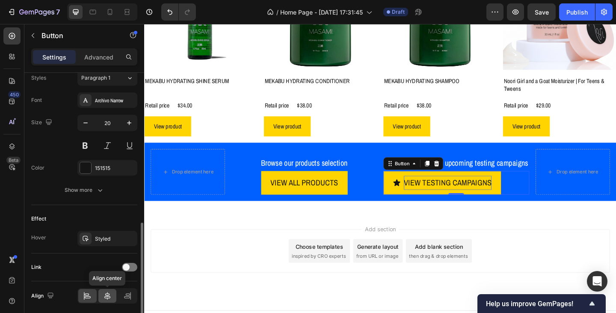
click at [108, 294] on icon at bounding box center [107, 295] width 9 height 9
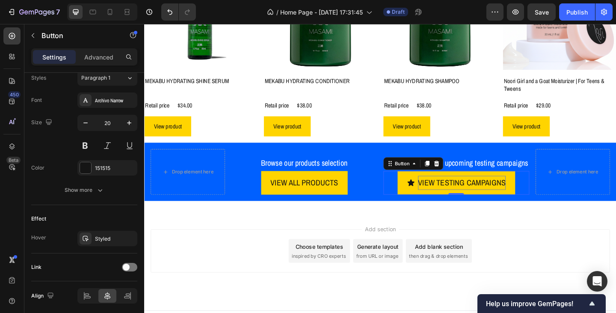
click at [430, 200] on icon "<p>VIEW TESTING CAMPAIGNS</p>" at bounding box center [433, 196] width 7 height 7
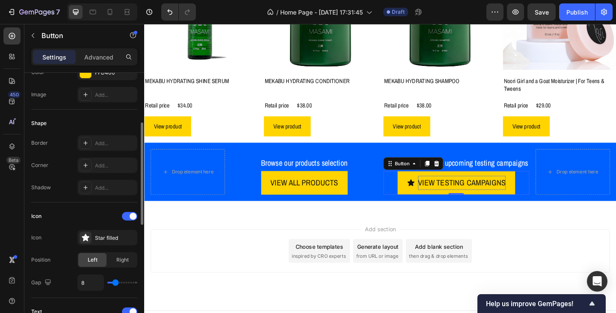
scroll to position [214, 0]
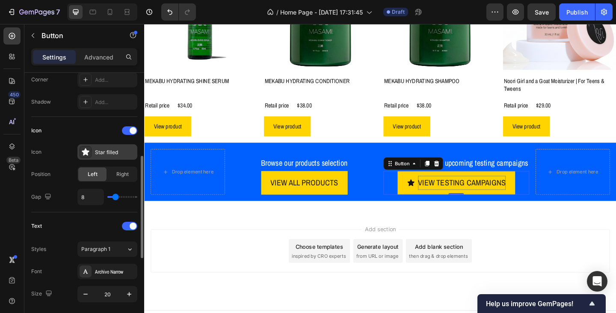
click at [100, 154] on div "Star filled" at bounding box center [115, 152] width 40 height 8
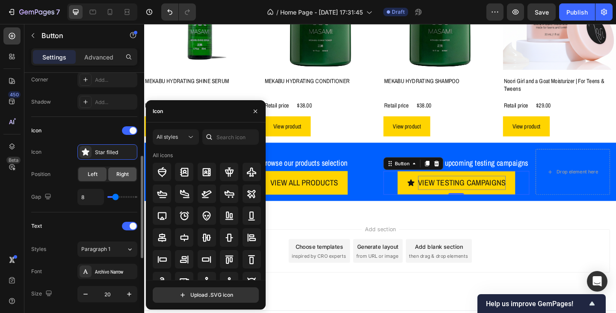
click at [122, 177] on span "Right" at bounding box center [122, 174] width 12 height 8
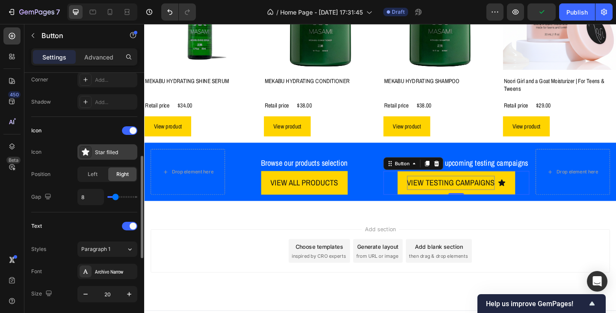
click at [110, 154] on div "Star filled" at bounding box center [115, 152] width 40 height 8
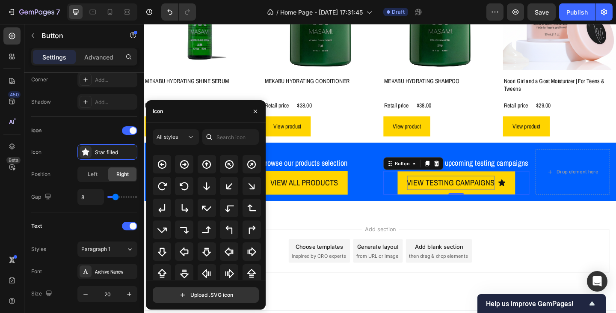
scroll to position [263, 0]
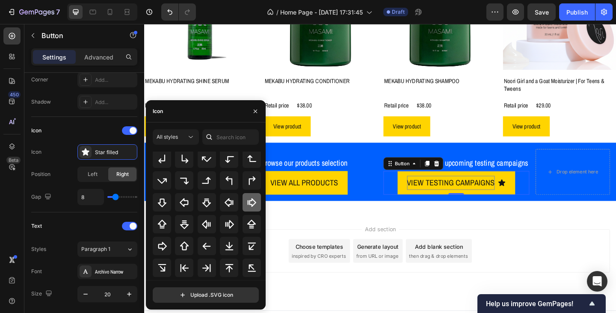
click at [251, 202] on icon at bounding box center [251, 202] width 10 height 10
click at [512, 257] on div "Add section Choose templates inspired by CRO experts Generate layout from URL o…" at bounding box center [400, 282] width 513 height 105
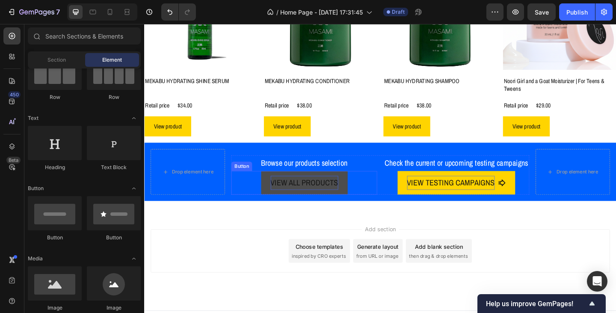
click at [316, 194] on p "VIEW ALL PRODUCTS" at bounding box center [318, 196] width 74 height 15
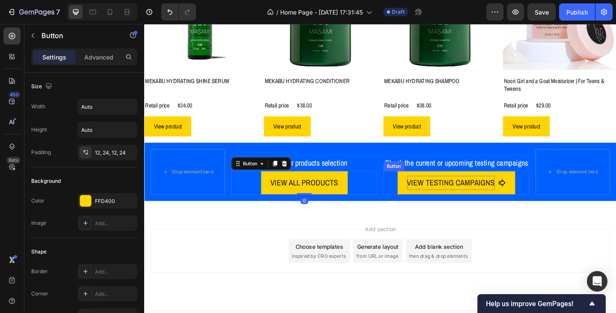
click at [444, 204] on p "VIEW TESTING CAMPAIGNS" at bounding box center [477, 196] width 95 height 15
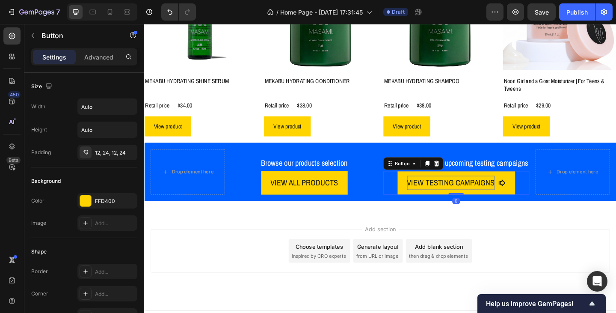
scroll to position [214, 0]
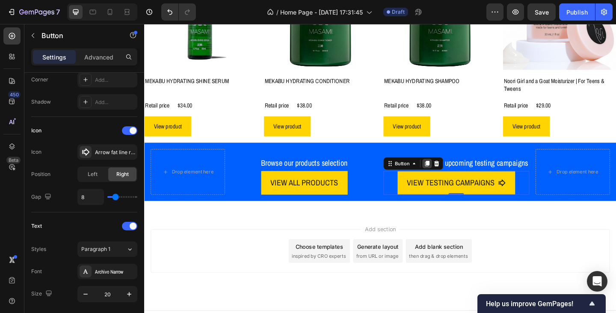
click at [450, 179] on icon at bounding box center [452, 176] width 5 height 6
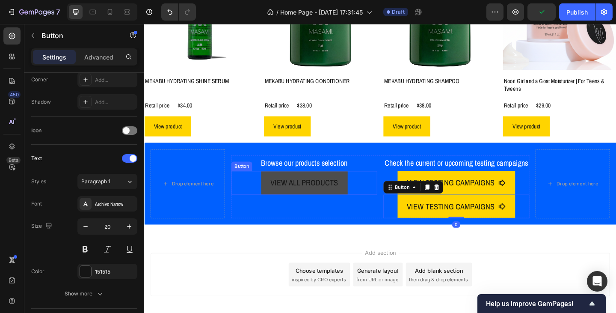
click at [341, 186] on link "VIEW ALL PRODUCTS" at bounding box center [318, 197] width 94 height 26
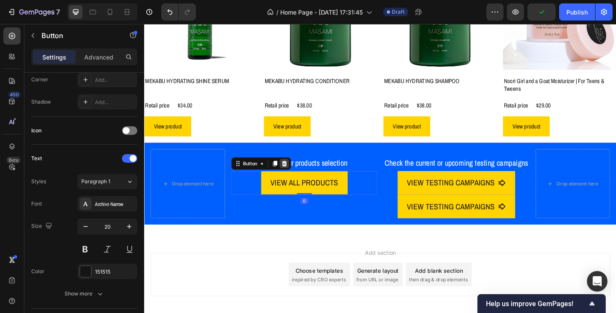
click at [296, 175] on icon at bounding box center [296, 175] width 7 height 7
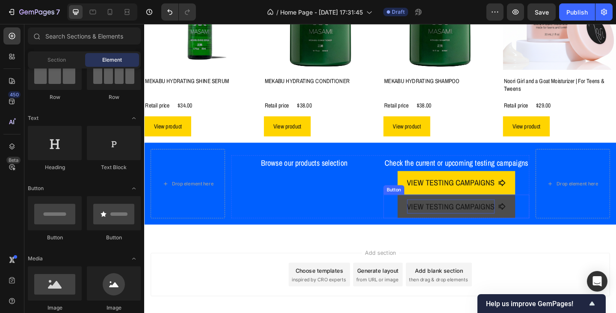
click at [435, 230] on p "VIEW TESTING CAMPAIGNS" at bounding box center [477, 222] width 95 height 15
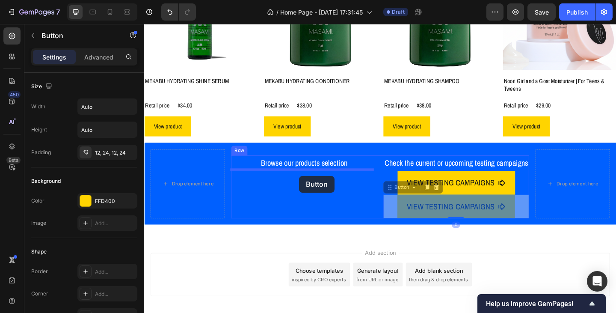
drag, startPoint x: 414, startPoint y: 216, endPoint x: 313, endPoint y: 189, distance: 105.4
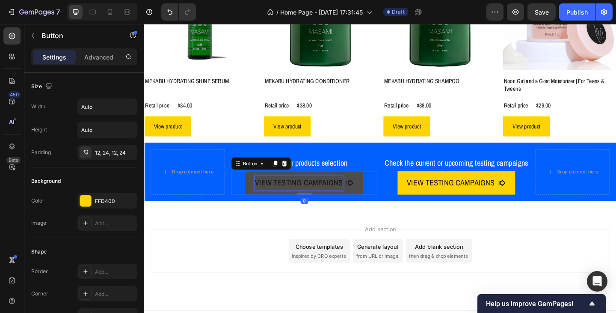
click at [314, 194] on p "VIEW TESTING CAMPAIGNS" at bounding box center [311, 196] width 95 height 15
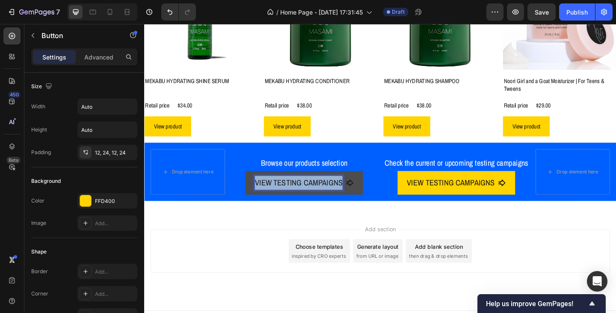
click at [314, 194] on p "VIEW TESTING CAMPAIGNS" at bounding box center [311, 196] width 95 height 15
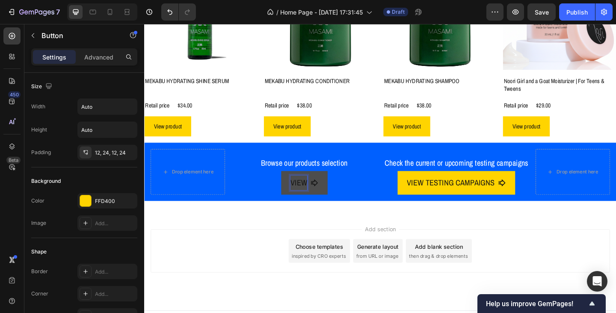
click at [293, 184] on button "VIEW" at bounding box center [318, 197] width 50 height 26
click at [286, 184] on button "VIEW ALL" at bounding box center [318, 197] width 65 height 26
click at [352, 210] on div "Browse our products selection Text Block VIEW ALL PRODUCTS Button 0" at bounding box center [318, 188] width 159 height 43
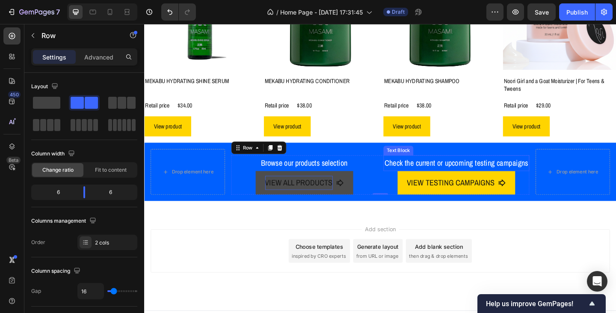
click at [433, 176] on p "Check the current or upcoming testing campaigns" at bounding box center [483, 175] width 157 height 15
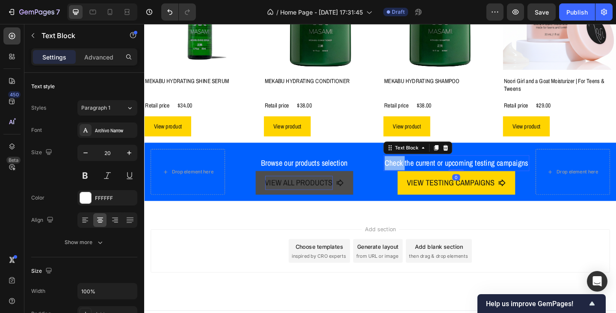
click at [433, 175] on p "Check the current or upcoming testing campaigns" at bounding box center [483, 175] width 157 height 15
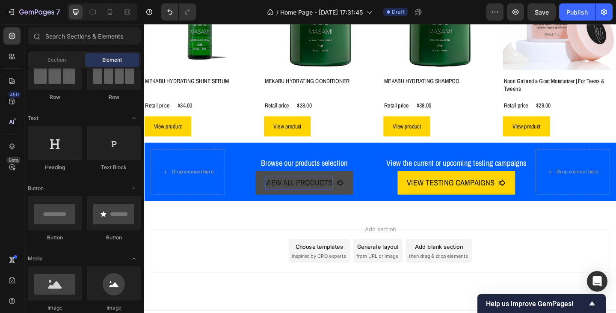
click at [518, 247] on div "Add section Choose templates inspired by CRO experts Generate layout from URL o…" at bounding box center [401, 270] width 500 height 47
click at [414, 175] on p "View the current or upcoming testing campaigns" at bounding box center [483, 175] width 157 height 15
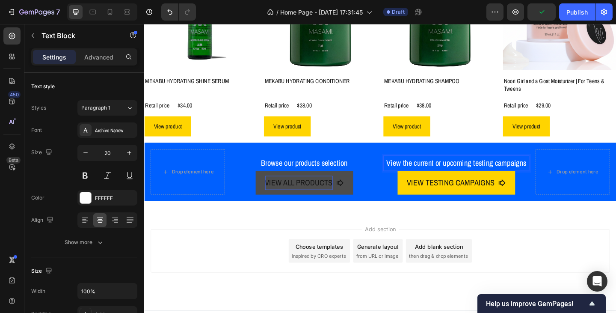
click at [421, 173] on p "View the current or upcoming testing campaigns" at bounding box center [483, 175] width 157 height 15
click at [497, 230] on div "Add section Choose templates inspired by CRO experts Generate layout from URL o…" at bounding box center [400, 282] width 513 height 105
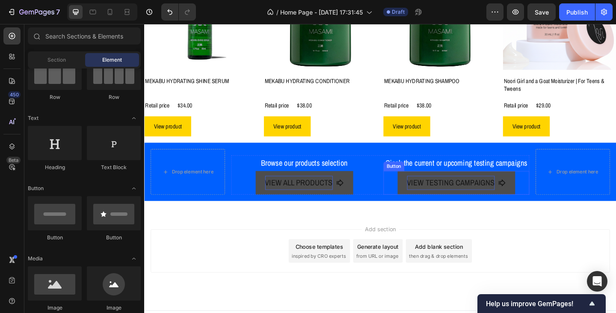
click at [472, 192] on p "VIEW TESTING CAMPAIGNS" at bounding box center [477, 196] width 95 height 15
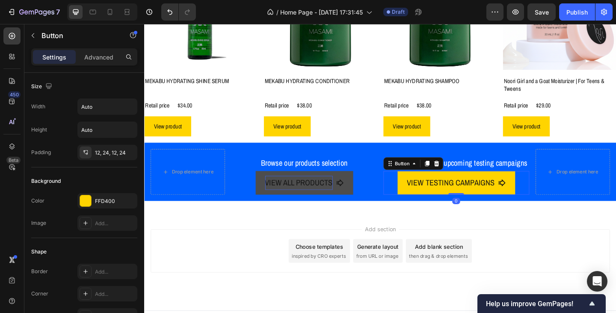
click at [525, 234] on div "Add section Choose templates inspired by CRO experts Generate layout from URL o…" at bounding box center [400, 282] width 513 height 105
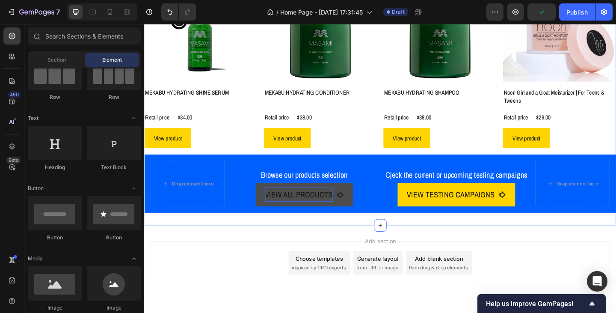
scroll to position [593, 0]
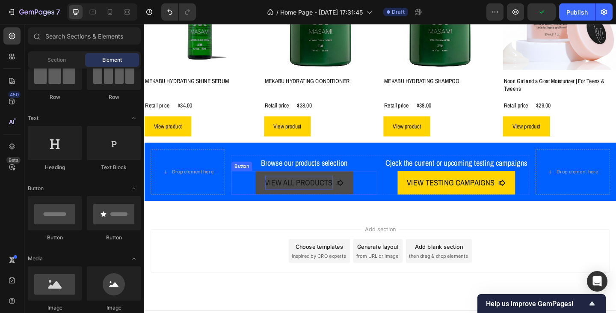
click at [390, 203] on div "VIEW ALL PRODUCTS Button" at bounding box center [318, 197] width 159 height 26
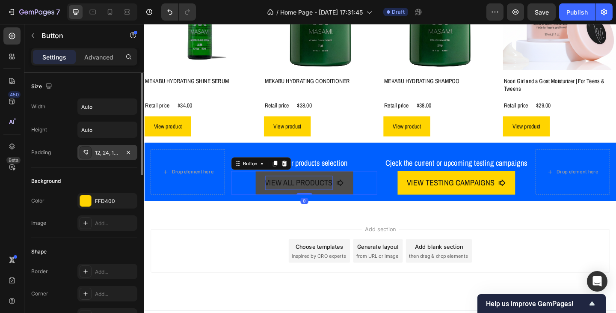
click at [115, 155] on div "12, 24, 12, 24" at bounding box center [107, 153] width 25 height 8
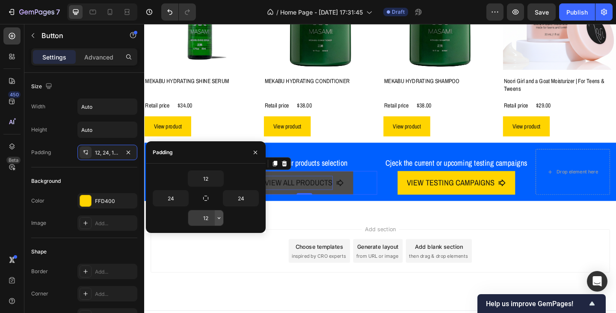
click at [216, 220] on icon "button" at bounding box center [219, 217] width 7 height 7
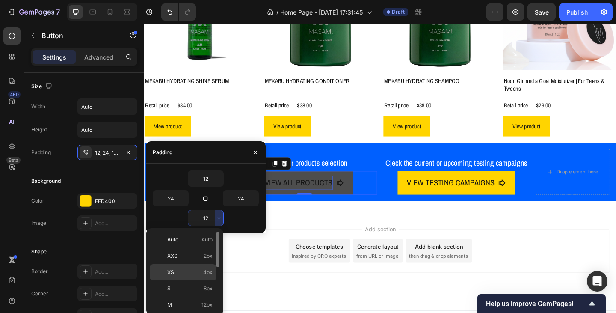
scroll to position [43, 0]
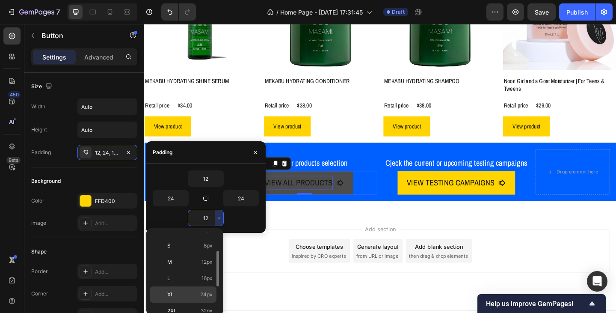
click at [209, 293] on span "24px" at bounding box center [206, 294] width 12 height 8
type input "24"
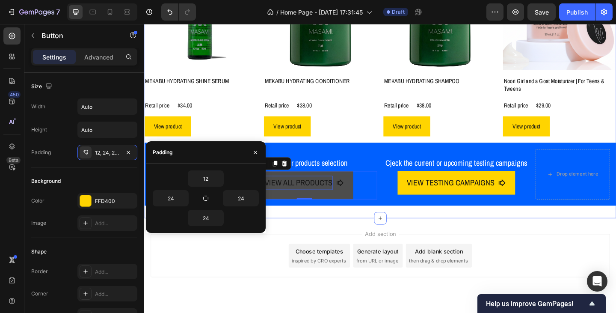
click at [375, 230] on div "Masami Product Vendor Product Images MEKABU HYDRATING SHINE SERUM Product Title…" at bounding box center [400, 77] width 513 height 316
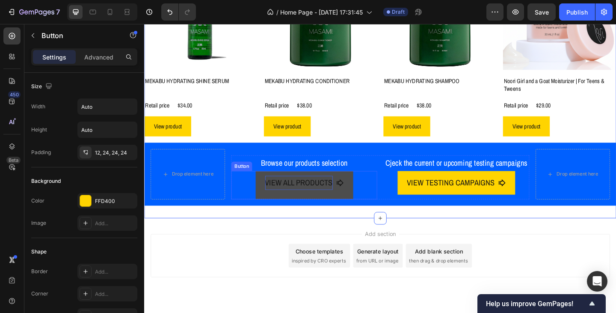
click at [332, 207] on button "VIEW ALL PRODUCTS" at bounding box center [318, 199] width 106 height 31
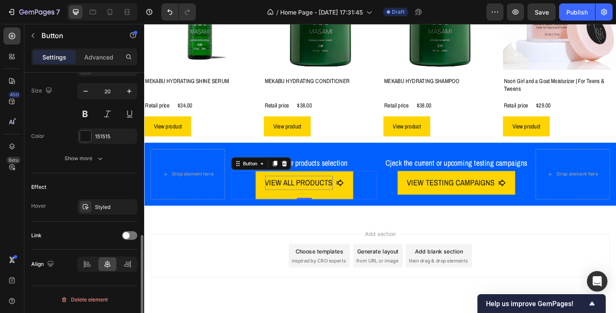
scroll to position [374, 0]
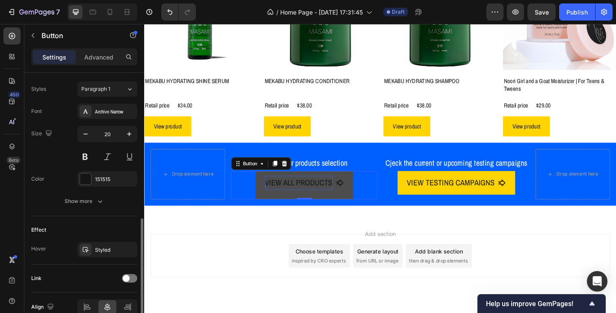
click at [293, 203] on button "VIEW ALL PRODUCTS" at bounding box center [318, 199] width 106 height 31
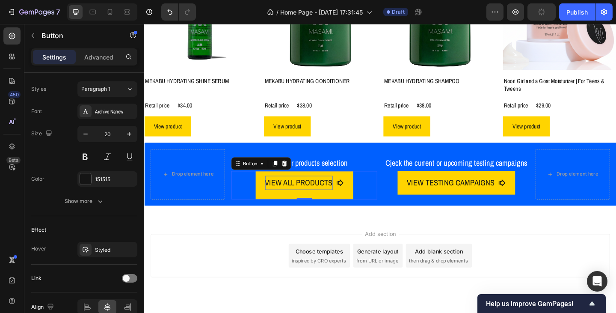
click at [391, 204] on div "VIEW ALL PRODUCTS Button 0" at bounding box center [318, 199] width 159 height 31
click at [404, 211] on div "Cjeck the current or upcoming testing campaigns Text Block VIEW TESTING CAMPAIG…" at bounding box center [483, 191] width 159 height 48
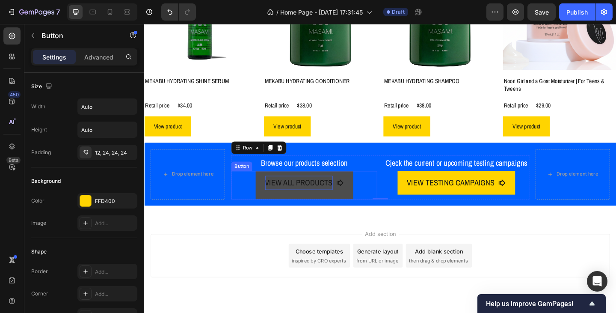
click at [361, 208] on button "VIEW ALL PRODUCTS" at bounding box center [318, 199] width 106 height 31
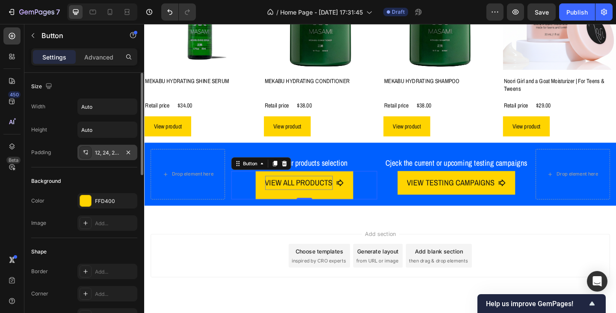
click at [116, 157] on div "12, 24, 24, 24" at bounding box center [107, 152] width 60 height 15
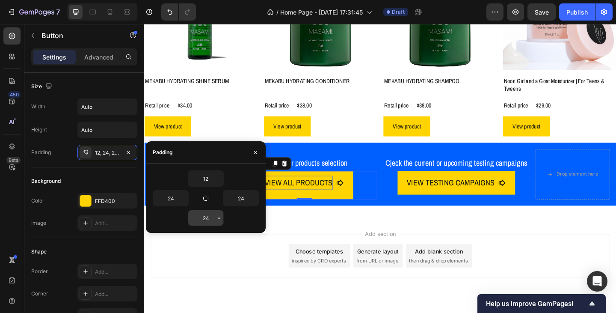
click at [214, 220] on input "24" at bounding box center [205, 217] width 35 height 15
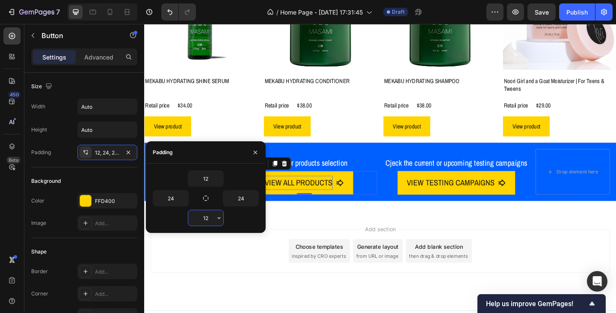
type input "12"
click at [568, 210] on div "Drop element here Browse our products selection Text Block VIEW ALL PRODUCTS Bu…" at bounding box center [400, 184] width 513 height 63
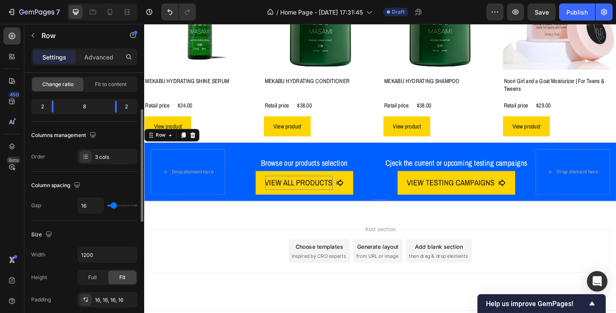
scroll to position [128, 0]
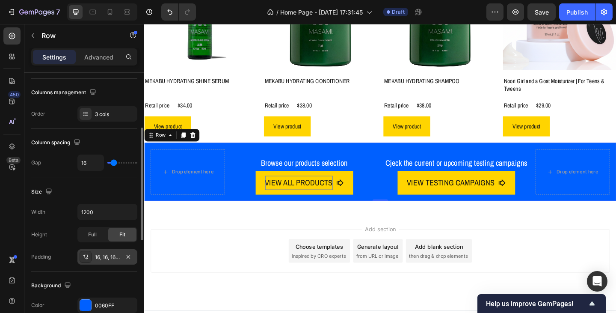
click at [112, 253] on div "16, 16, 16, 16" at bounding box center [107, 257] width 25 height 8
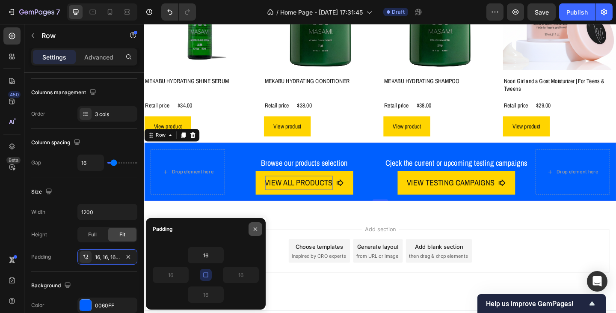
click at [253, 231] on icon "button" at bounding box center [255, 228] width 7 height 7
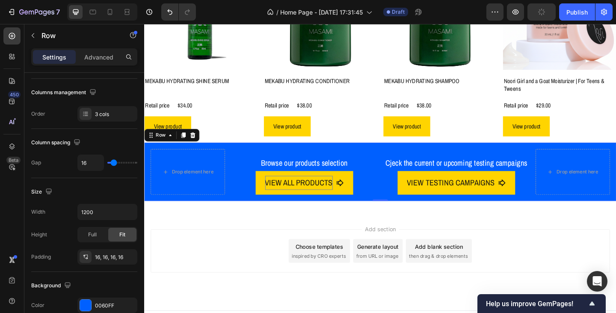
click at [249, 212] on div "Drop element here Browse our products selection Text Block VIEW ALL PRODUCTS Bu…" at bounding box center [400, 184] width 513 height 63
click at [412, 178] on p "Cjeck the current or upcoming testing campaigns" at bounding box center [483, 175] width 157 height 15
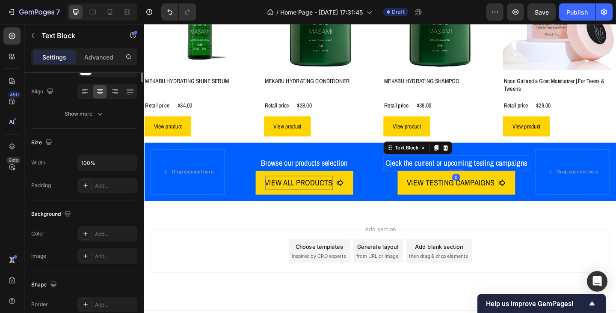
scroll to position [0, 0]
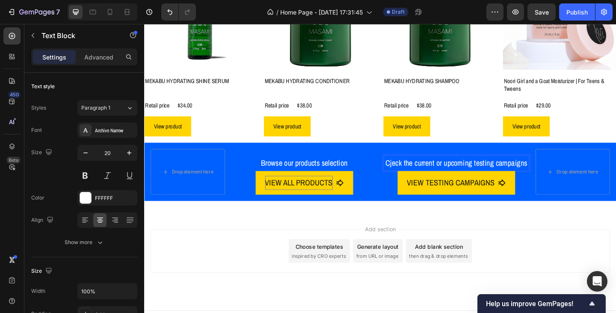
click at [410, 175] on p "Cjeck the current or upcoming testing campaigns" at bounding box center [483, 175] width 157 height 15
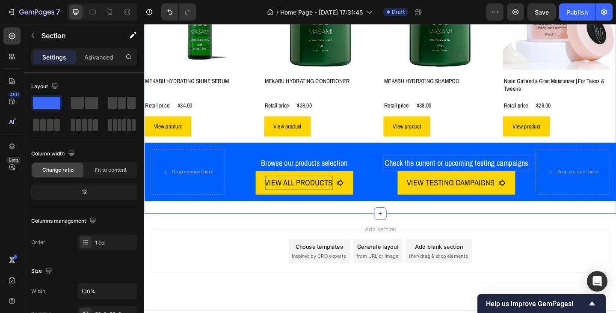
click at [517, 230] on div "Masami Product Vendor Product Images MEKABU HYDRATING SHINE SERUM Product Title…" at bounding box center [400, 74] width 513 height 311
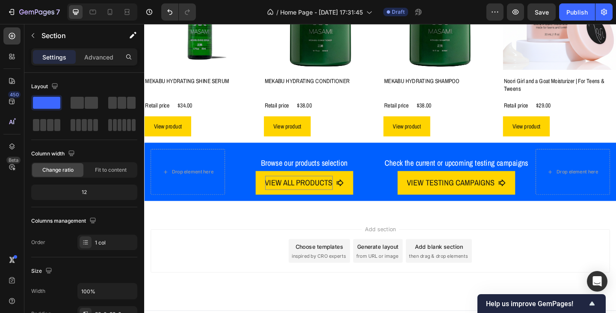
click at [540, 263] on div "Add section Choose templates inspired by CRO experts Generate layout from URL o…" at bounding box center [401, 270] width 500 height 47
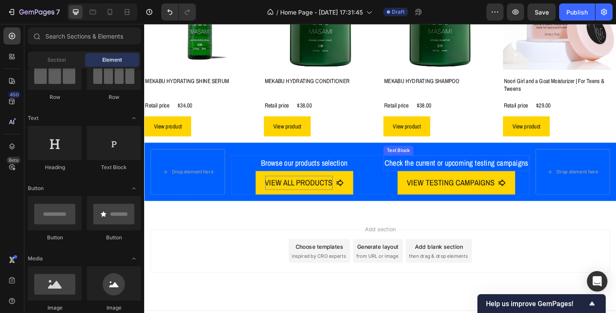
click at [451, 173] on p "Check the current or upcoming testing campaigns" at bounding box center [483, 175] width 157 height 15
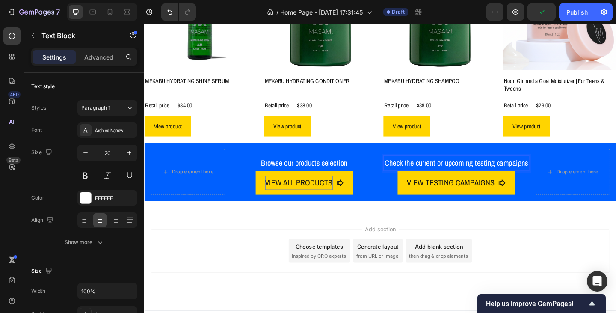
click at [452, 173] on p "Check the current or upcoming testing campaigns" at bounding box center [483, 175] width 157 height 15
click at [458, 175] on p "Check current or upcoming testing campaigns" at bounding box center [483, 175] width 157 height 15
click at [473, 231] on div "Add section Choose templates inspired by CRO experts Generate layout from URL o…" at bounding box center [400, 282] width 513 height 105
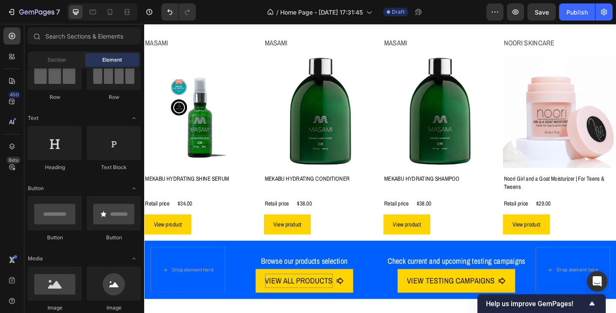
scroll to position [507, 0]
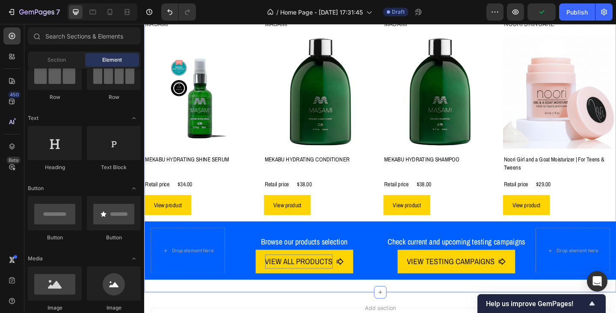
click at [334, 233] on div "Masami Product Vendor Product Images MEKABU HYDRATING SHINE SERUM Product Title…" at bounding box center [400, 160] width 513 height 284
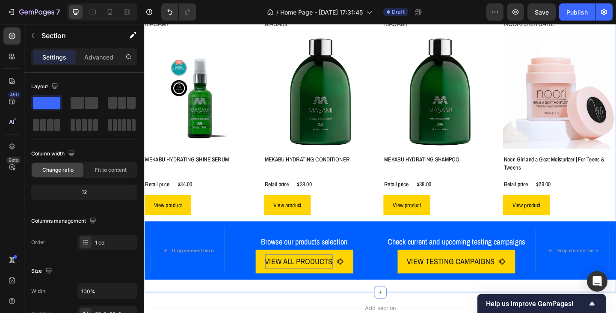
click at [239, 235] on div "Masami Product Vendor Product Images MEKABU HYDRATING SHINE SERUM Product Title…" at bounding box center [400, 160] width 513 height 284
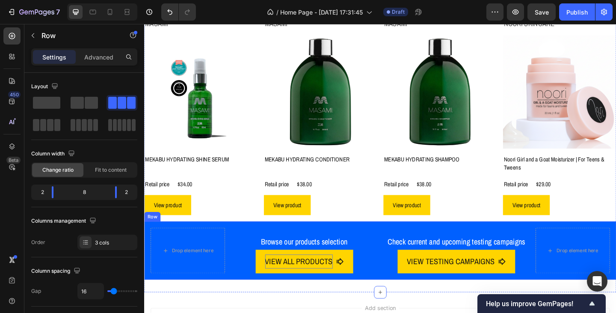
click at [233, 240] on div "Drop element here Browse our products selection Text Block VIEW ALL PRODUCTS Bu…" at bounding box center [400, 270] width 513 height 63
click at [351, 234] on div "Masami Product Vendor Product Images MEKABU HYDRATING SHINE SERUM Product Title…" at bounding box center [400, 160] width 513 height 284
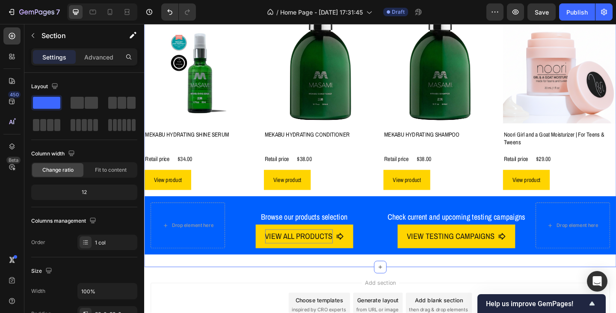
scroll to position [577, 0]
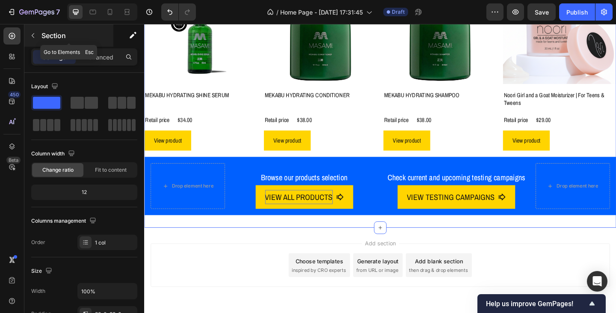
click at [32, 36] on icon "button" at bounding box center [33, 35] width 7 height 7
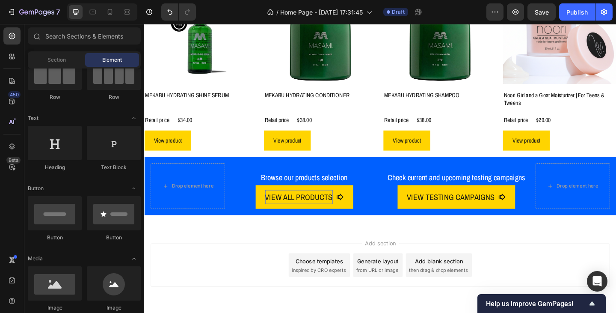
scroll to position [0, 0]
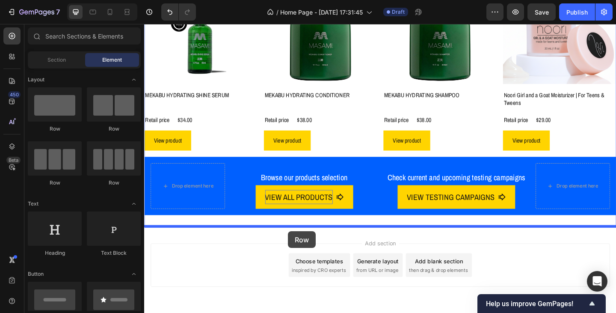
drag, startPoint x: 195, startPoint y: 132, endPoint x: 301, endPoint y: 249, distance: 158.1
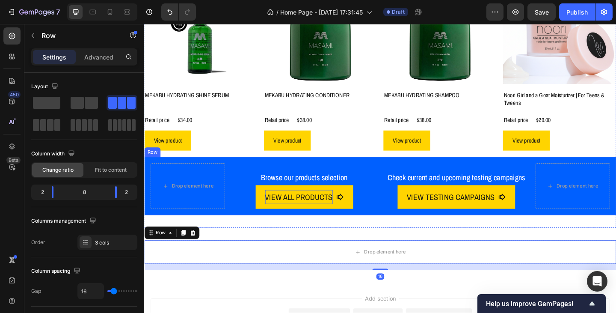
click at [214, 173] on div "Drop element here Browse our products selection Text Block VIEW ALL PRODUCTS Bu…" at bounding box center [400, 200] width 513 height 63
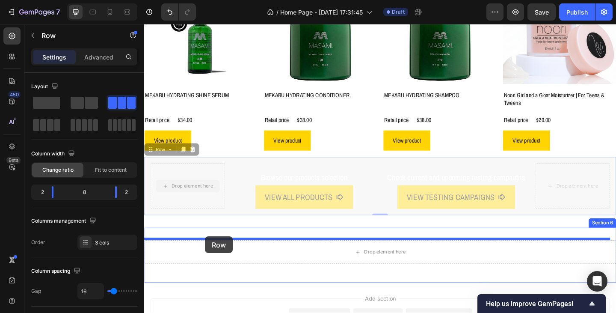
drag, startPoint x: 155, startPoint y: 160, endPoint x: 210, endPoint y: 255, distance: 109.6
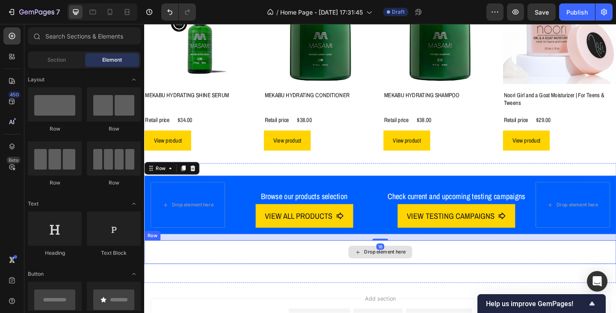
click at [418, 277] on div "Drop element here" at bounding box center [400, 272] width 69 height 14
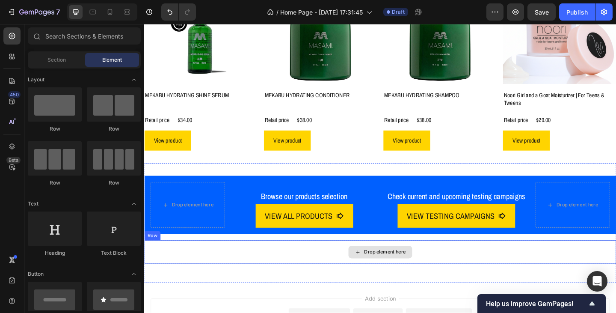
click at [200, 269] on div "Drop element here" at bounding box center [400, 272] width 513 height 26
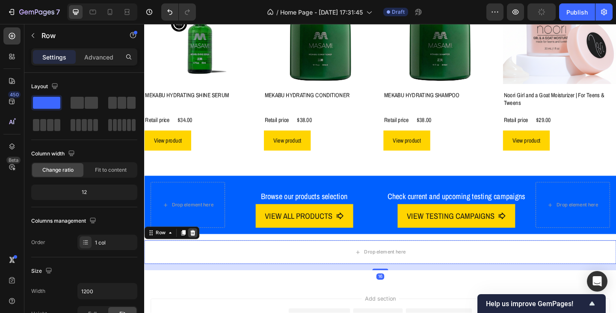
click at [195, 252] on icon at bounding box center [197, 251] width 6 height 6
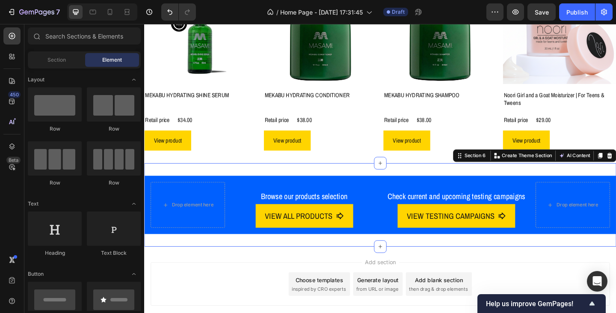
click at [337, 185] on div "Drop element here Browse our products selection Text Block VIEW ALL PRODUCTS Bu…" at bounding box center [400, 220] width 513 height 91
click at [452, 281] on div "Add section Choose templates inspired by CRO experts Generate layout from URL o…" at bounding box center [400, 318] width 513 height 105
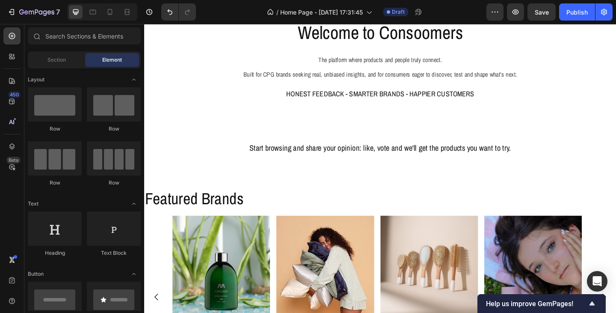
scroll to position [21, 0]
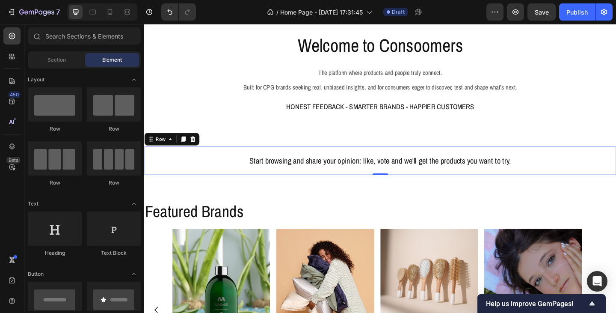
click at [405, 162] on div "Start browsing and share your opinion: like, vote and we'll get the products yo…" at bounding box center [400, 172] width 513 height 31
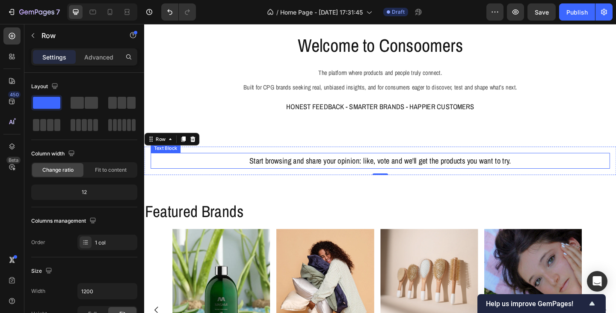
click at [416, 173] on p "Start browsing and share your opinion: like, vote and we'll get the products yo…" at bounding box center [401, 172] width 498 height 15
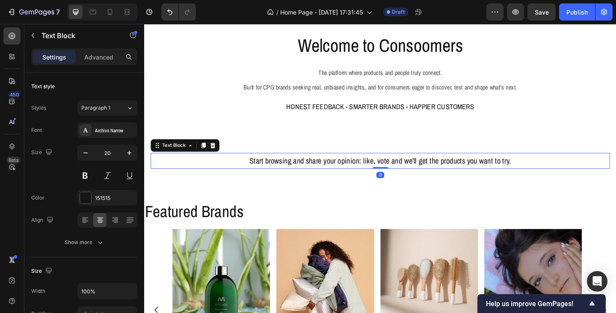
click at [407, 170] on p "Start browsing and share your opinion: like, vote and we'll get the products yo…" at bounding box center [401, 172] width 498 height 15
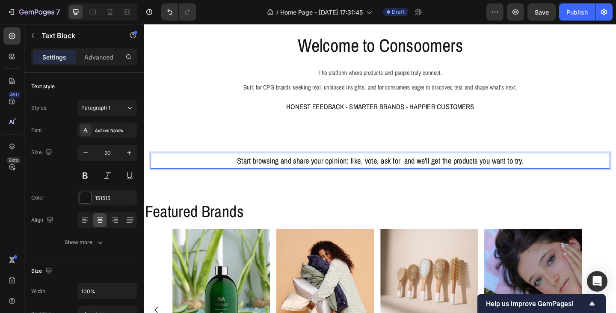
click at [465, 174] on p "Start browsing and share your opinion: like, vote, ask for and we'll get the pr…" at bounding box center [401, 172] width 498 height 15
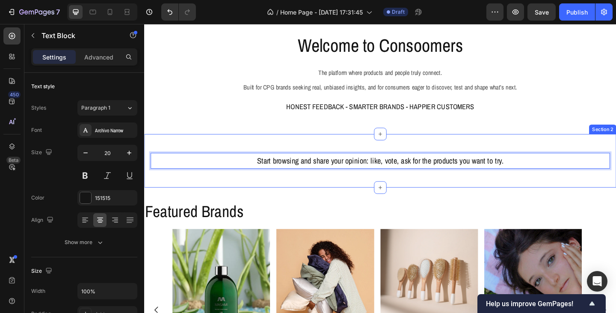
click at [508, 193] on div "Start browsing and share your opinion: like, vote, ask for the products you wan…" at bounding box center [400, 173] width 513 height 58
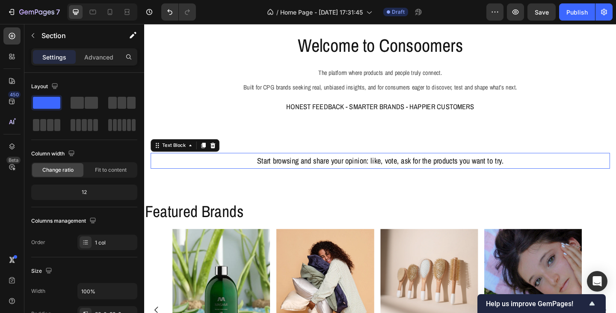
click at [462, 176] on p "Start browsing and share your opinion: like, vote, ask for the products you wan…" at bounding box center [401, 172] width 498 height 15
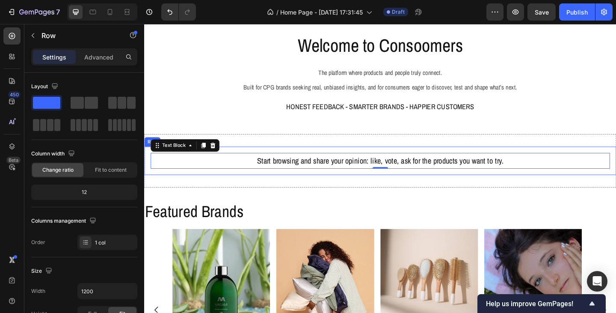
click at [441, 187] on div "Start browsing and share your opinion: like, vote, ask for the products you wan…" at bounding box center [400, 172] width 513 height 31
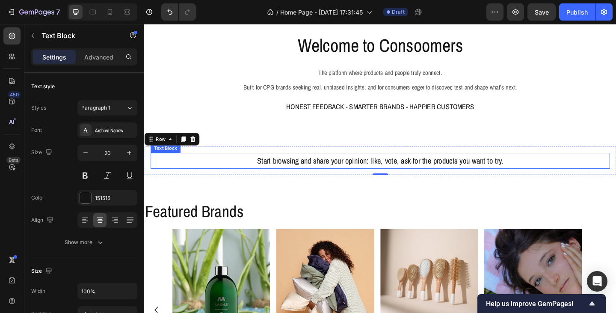
click at [453, 174] on p "Start browsing and share your opinion: like, vote, ask for the products you wan…" at bounding box center [401, 172] width 498 height 15
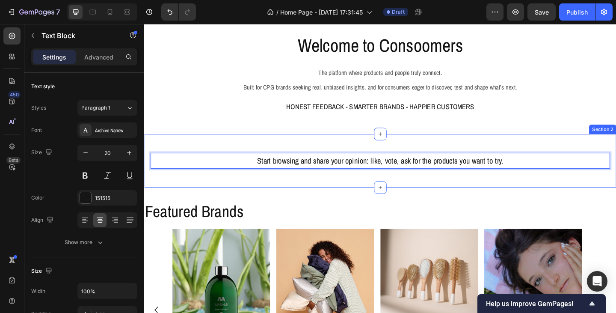
click at [451, 189] on div "Start browsing and share your opinion: like, vote, ask for the products you wan…" at bounding box center [400, 173] width 513 height 58
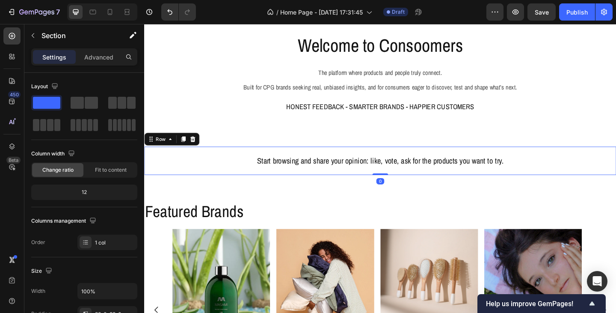
click at [333, 158] on div "Start browsing and share your opinion: like, vote, ask for the products you wan…" at bounding box center [400, 172] width 513 height 31
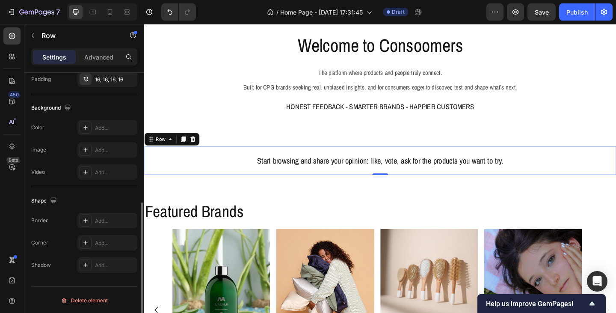
scroll to position [257, 0]
click at [98, 126] on div "Add..." at bounding box center [115, 127] width 40 height 8
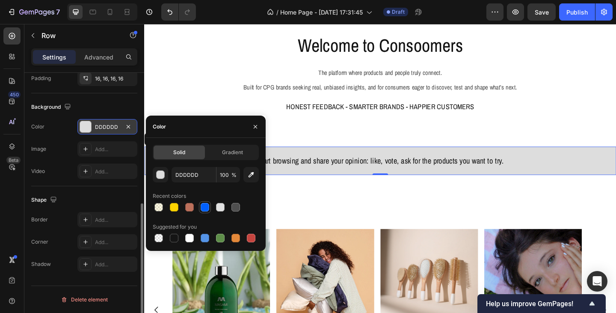
click at [202, 207] on div at bounding box center [205, 207] width 9 height 9
type input "0060FF"
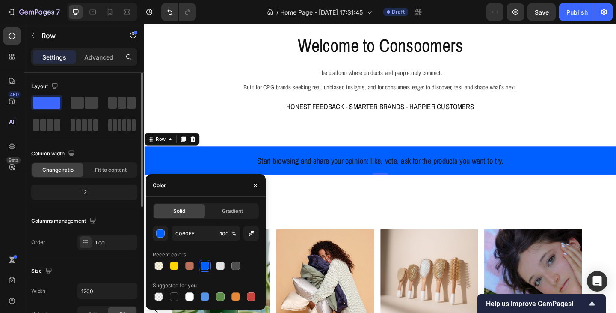
scroll to position [43, 0]
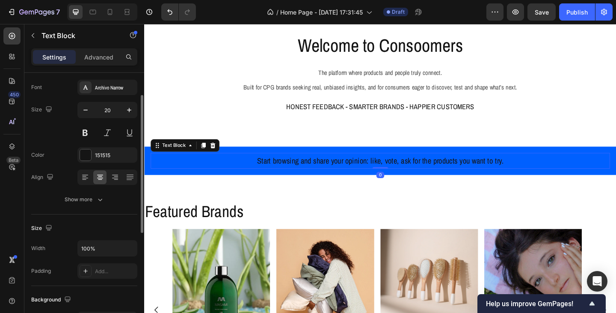
click at [325, 176] on p "Start browsing and share your opinion: like, vote, ask for the products you wan…" at bounding box center [401, 172] width 498 height 15
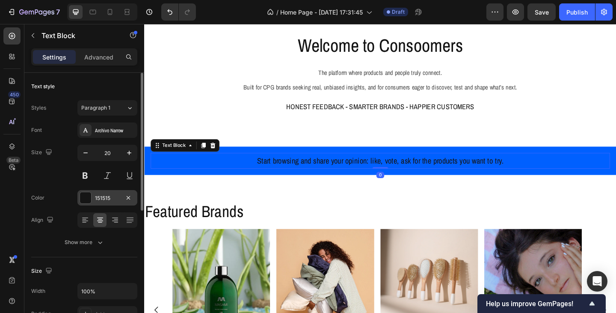
click at [104, 202] on div "151515" at bounding box center [107, 197] width 60 height 15
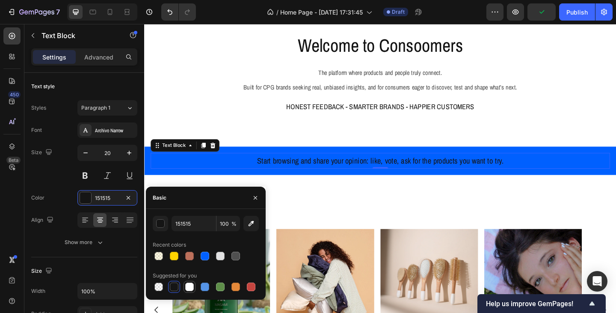
click at [193, 285] on div at bounding box center [189, 286] width 9 height 9
type input "FFFFFF"
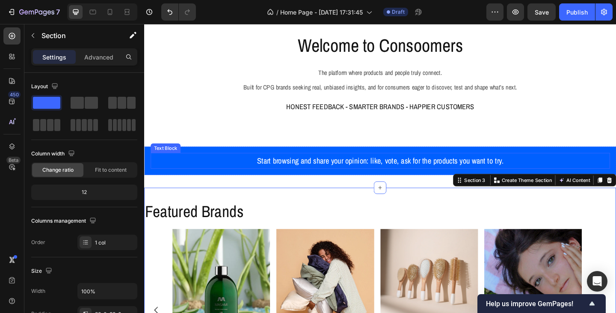
click at [554, 179] on p "Start browsing and share your opinion: like, vote, ask for the products you wan…" at bounding box center [401, 172] width 498 height 15
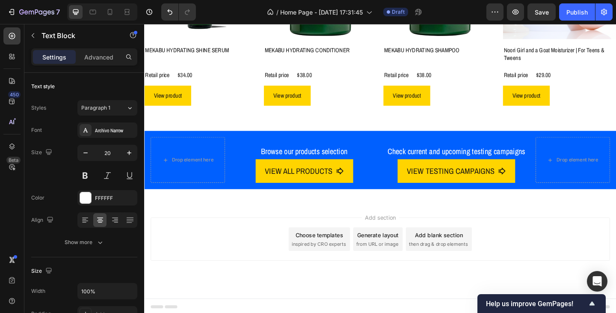
scroll to position [627, 0]
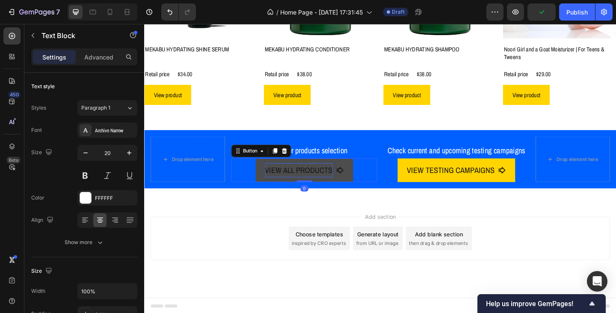
click at [337, 186] on p "VIEW ALL PRODUCTS" at bounding box center [312, 182] width 74 height 15
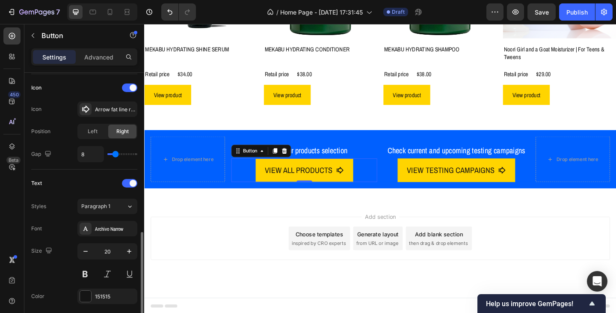
scroll to position [385, 0]
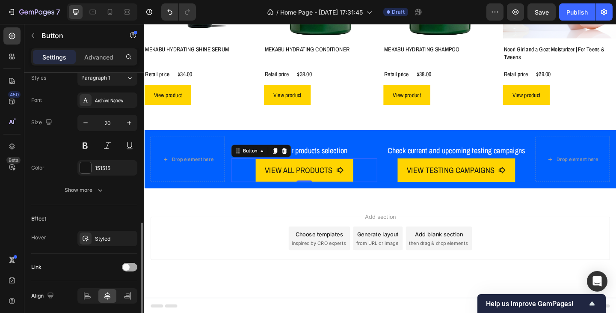
click at [130, 266] on div at bounding box center [129, 267] width 15 height 9
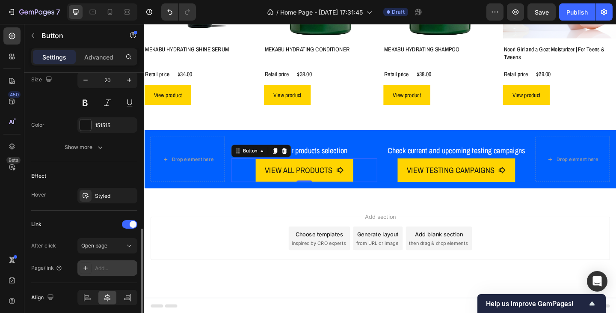
click at [114, 266] on div "Add..." at bounding box center [115, 268] width 40 height 8
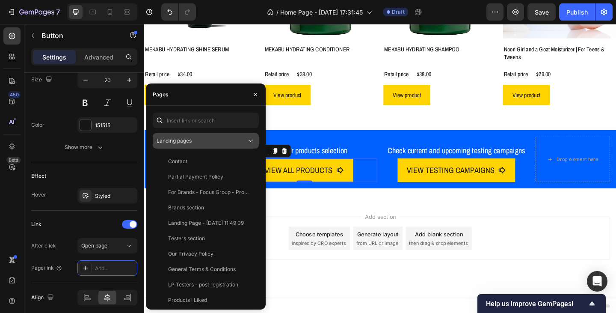
click at [182, 142] on span "Landing pages" at bounding box center [174, 140] width 35 height 6
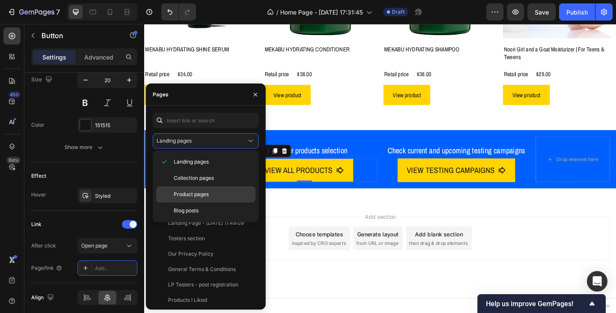
click at [183, 197] on span "Product pages" at bounding box center [191, 194] width 35 height 8
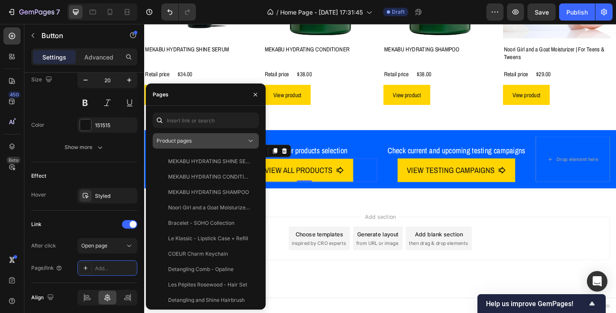
click at [197, 140] on div "Product pages" at bounding box center [202, 141] width 90 height 8
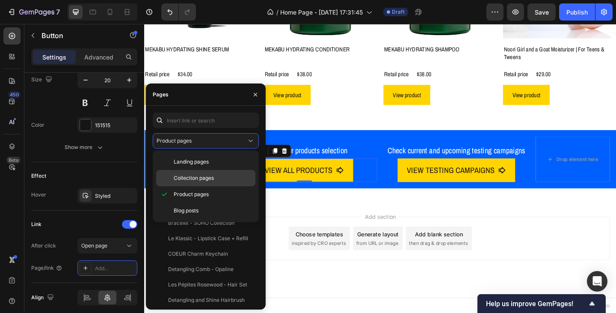
click at [186, 180] on span "Collection pages" at bounding box center [194, 178] width 40 height 8
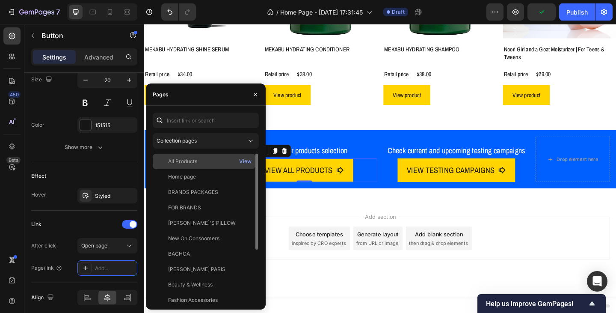
click at [184, 163] on div "All Products" at bounding box center [182, 161] width 29 height 8
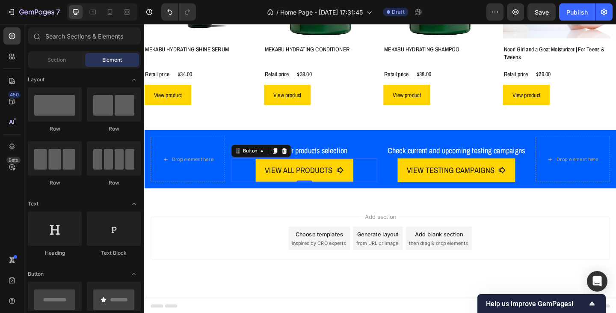
click at [321, 228] on div "Add section Choose templates inspired by CRO experts Generate layout from URL o…" at bounding box center [400, 268] width 513 height 105
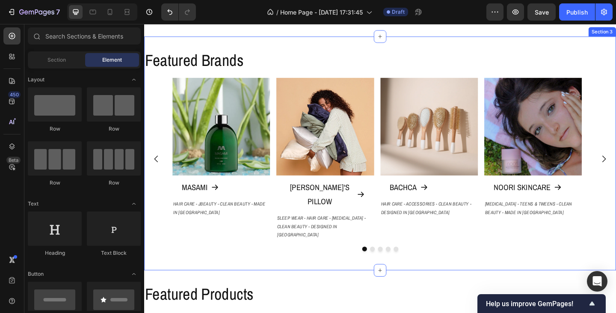
scroll to position [171, 0]
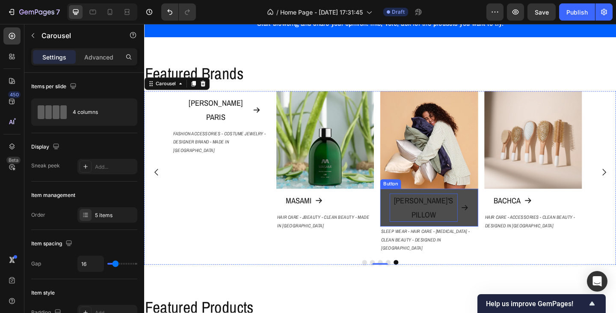
click at [450, 221] on p "[PERSON_NAME]'S PILLOW" at bounding box center [448, 223] width 74 height 31
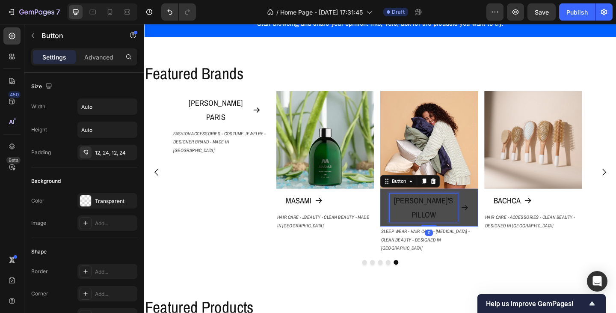
click at [450, 221] on p "[PERSON_NAME]'S PILLOW" at bounding box center [448, 223] width 74 height 31
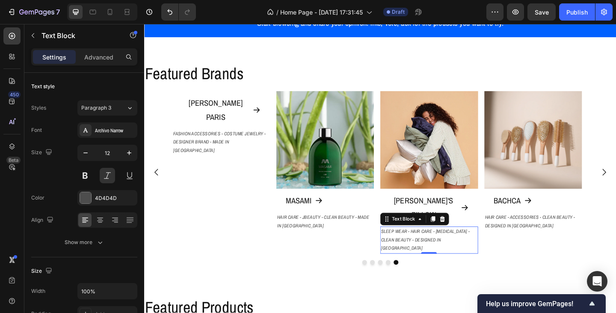
click at [464, 245] on p "SLEEP WEAR - HAIR CARE - [MEDICAL_DATA] - CLEAN BEAUTY - DESIGNED IN [GEOGRAPHI…" at bounding box center [454, 259] width 104 height 28
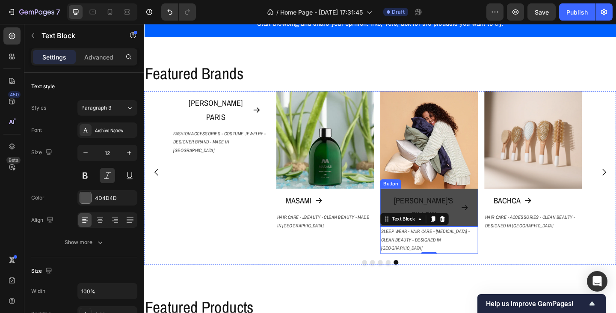
click at [488, 219] on icon at bounding box center [492, 223] width 9 height 9
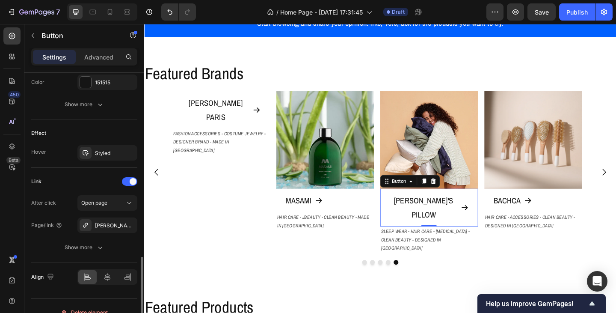
scroll to position [483, 0]
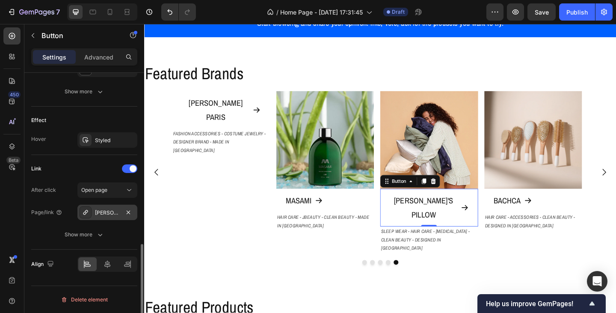
click at [107, 214] on div "[PERSON_NAME]'S PILLOW" at bounding box center [107, 213] width 25 height 8
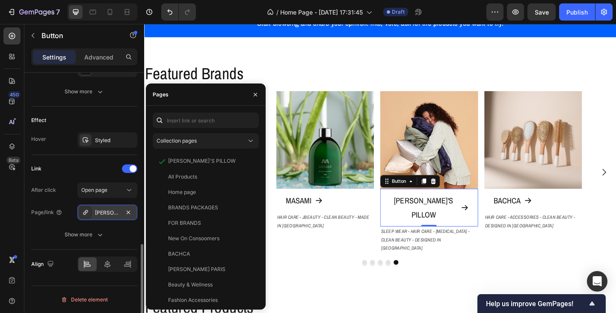
click at [107, 214] on div "[PERSON_NAME]'S PILLOW" at bounding box center [107, 213] width 25 height 8
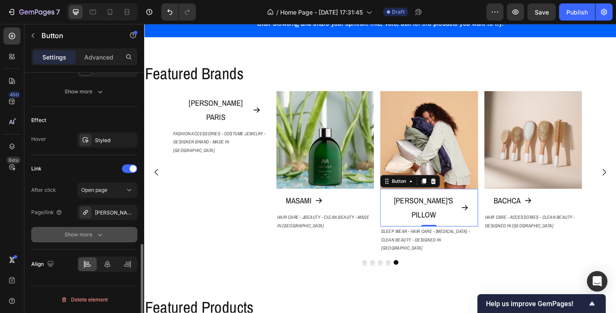
click at [98, 234] on icon "button" at bounding box center [100, 234] width 9 height 9
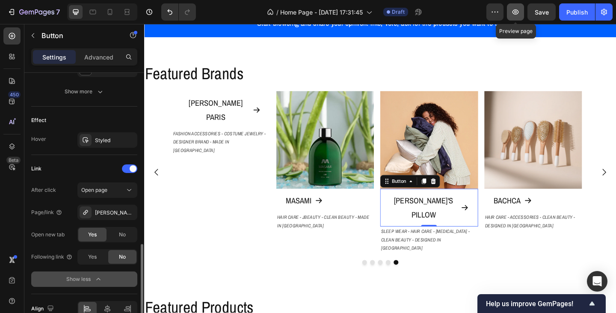
click at [513, 16] on icon "button" at bounding box center [515, 12] width 9 height 9
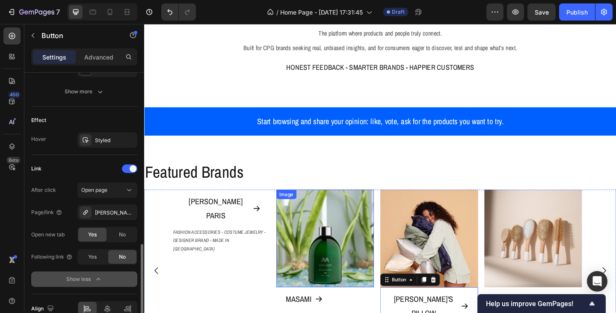
scroll to position [43, 0]
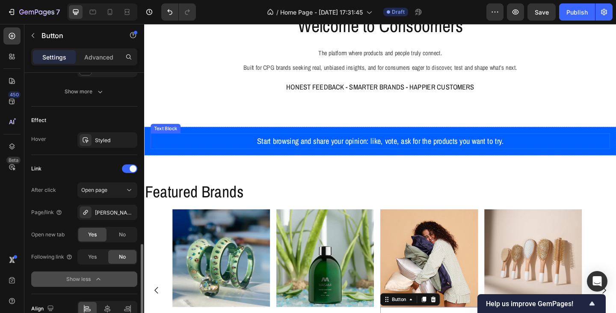
click at [360, 153] on p "Start browsing and share your opinion: like, vote, ask for the products you wan…" at bounding box center [401, 151] width 498 height 15
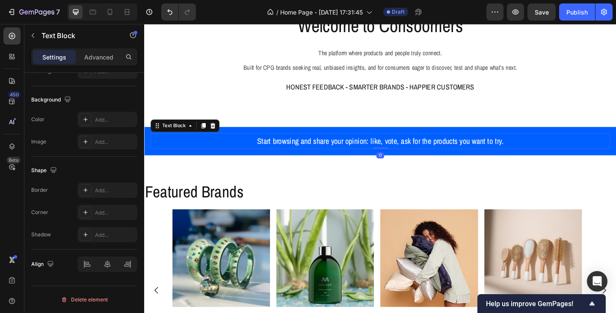
scroll to position [0, 0]
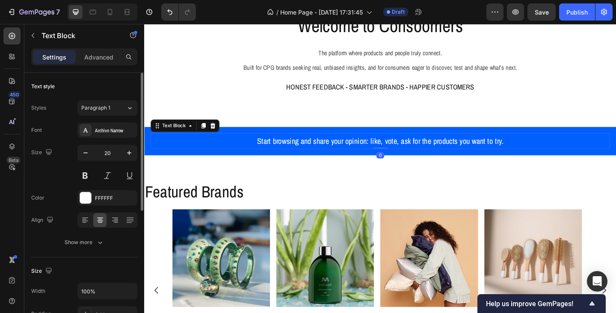
click at [326, 153] on p "Start browsing and share your opinion: like, vote, ask for the products you wan…" at bounding box center [401, 151] width 498 height 15
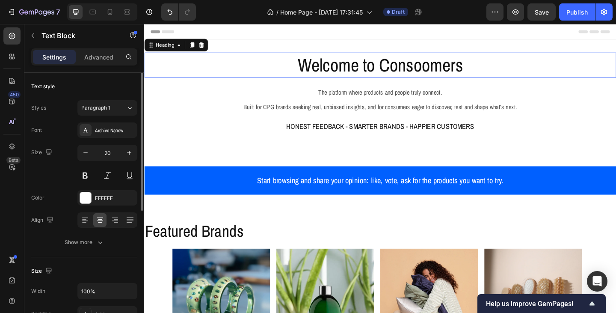
click at [341, 74] on h2 "Welcome to Consoomers" at bounding box center [400, 68] width 513 height 27
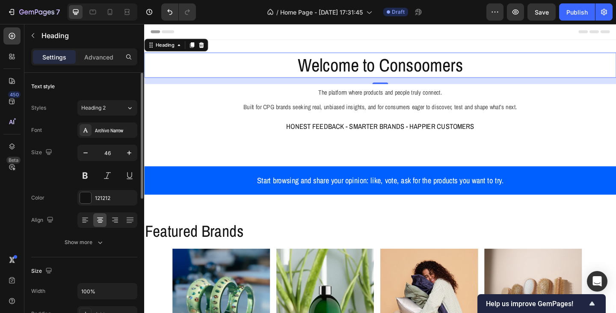
click at [389, 73] on h2 "Welcome to Consoomers" at bounding box center [400, 68] width 513 height 27
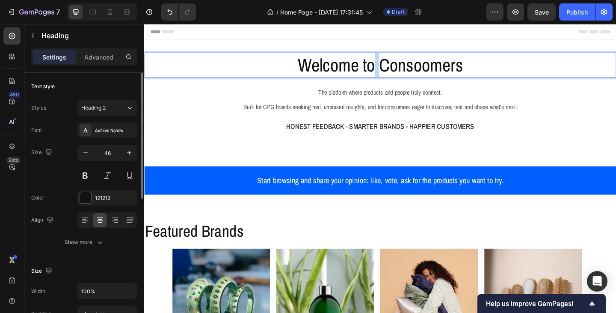
click at [389, 73] on p "Welcome to Consoomers" at bounding box center [401, 69] width 512 height 26
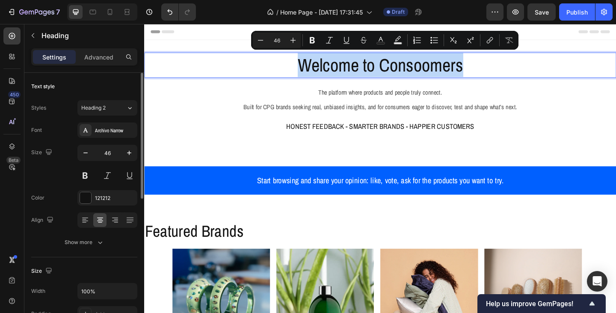
click at [389, 73] on p "Welcome to Consoomers" at bounding box center [401, 69] width 512 height 26
copy p "Welcome to Consoomers"
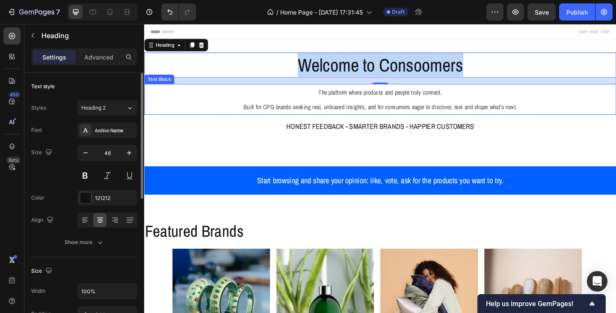
click at [411, 108] on p "The platform where products and people truly connect. Built for CPG brands seek…" at bounding box center [401, 106] width 512 height 32
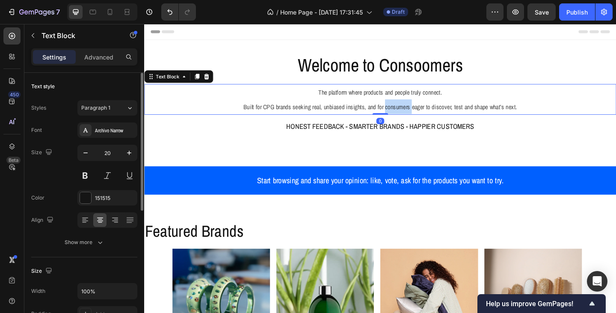
click at [411, 108] on p "The platform where products and people truly connect. Built for CPG brands seek…" at bounding box center [401, 106] width 512 height 32
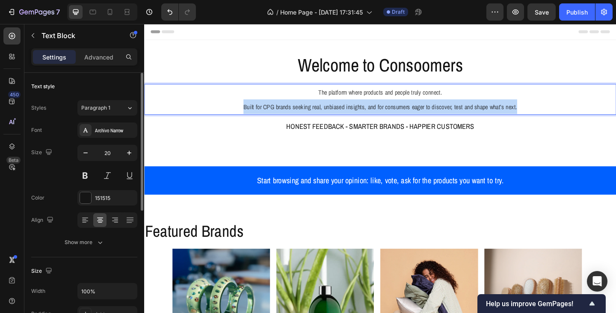
click at [411, 108] on p "The platform where products and people truly connect. Built for CPG brands seek…" at bounding box center [401, 106] width 512 height 32
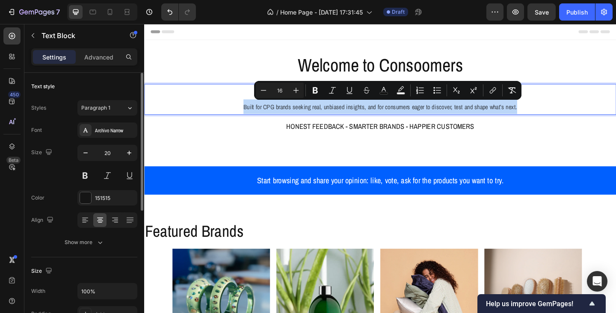
click at [372, 113] on span "Built for CPG brands seeking real, unbiased insights, and for consumers eager t…" at bounding box center [401, 113] width 298 height 9
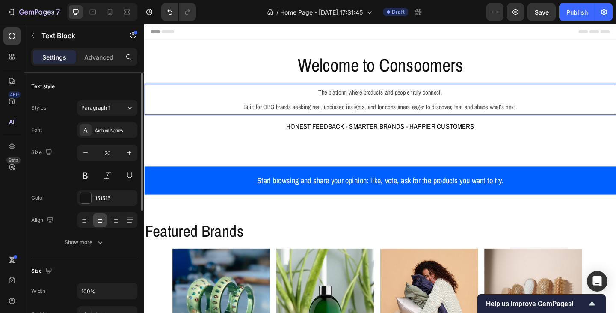
click at [334, 98] on span "The platform where products and people truly connect." at bounding box center [401, 98] width 135 height 9
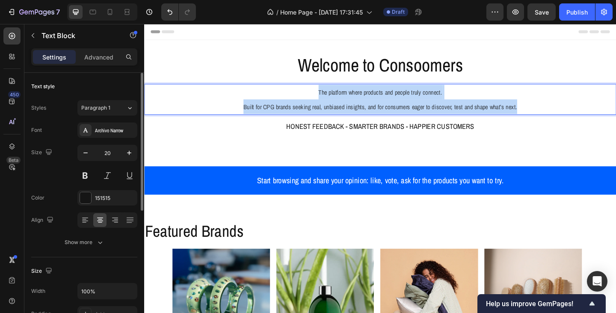
click at [557, 113] on p "The platform where products and people truly connect. Built for CPG brands seek…" at bounding box center [401, 106] width 512 height 32
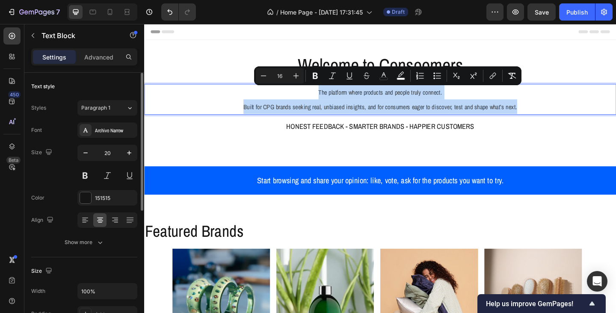
copy p "The platform where products and people truly connect. Built for CPG brands seek…"
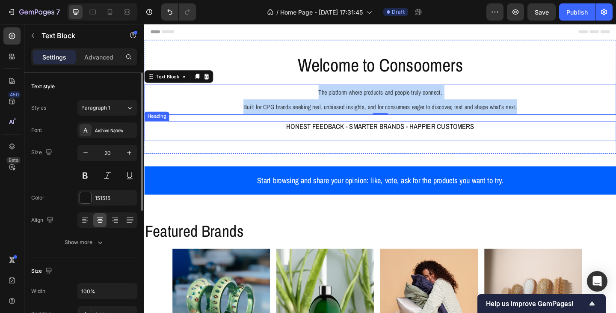
click at [389, 137] on h2 "HONEST FEEDBACK - SMARTER BRANDS - HAPPIER CUSTOMERS" at bounding box center [400, 141] width 513 height 22
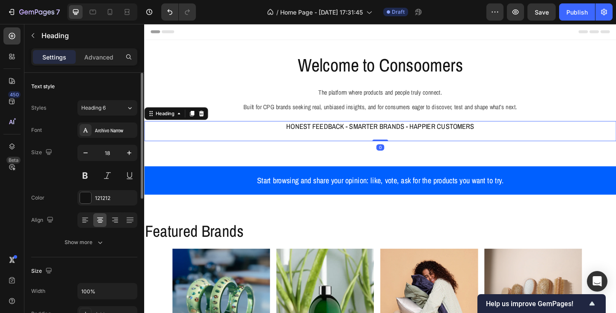
click at [389, 137] on h2 "HONEST FEEDBACK - SMARTER BRANDS - HAPPIER CUSTOMERS" at bounding box center [400, 141] width 513 height 22
click at [389, 137] on p "HONEST FEEDBACK - SMARTER BRANDS - HAPPIER CUSTOMERS" at bounding box center [401, 140] width 512 height 20
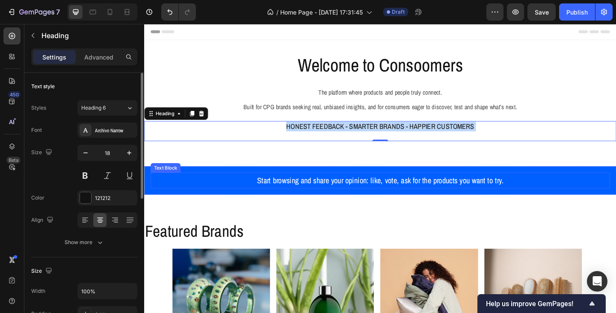
click at [336, 195] on p "Start browsing and share your opinion: like, vote, ask for the products you wan…" at bounding box center [401, 193] width 498 height 15
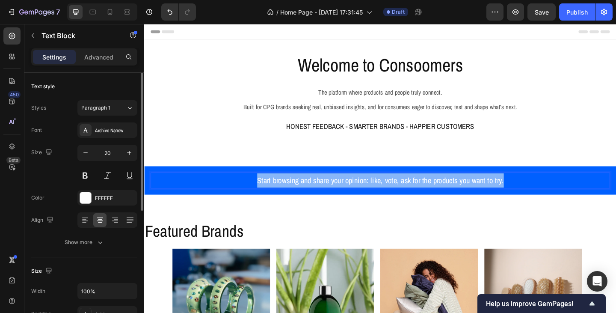
click at [336, 195] on p "Start browsing and share your opinion: like, vote, ask for the products you wan…" at bounding box center [401, 193] width 498 height 15
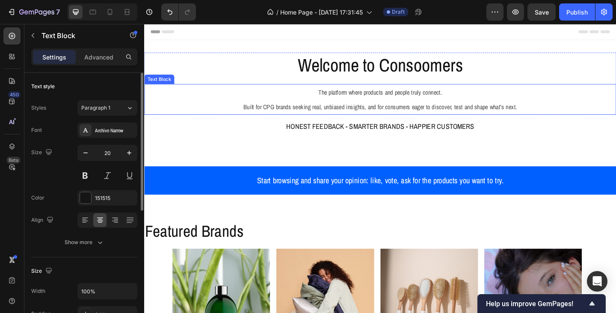
click at [376, 100] on span "The platform where products and people truly connect." at bounding box center [401, 98] width 135 height 9
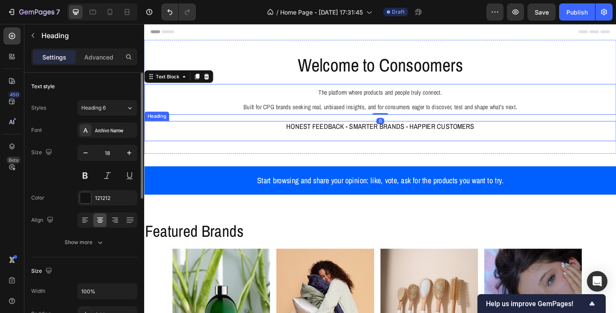
click at [370, 136] on h2 "HONEST FEEDBACK - SMARTER BRANDS - HAPPIER CUSTOMERS" at bounding box center [400, 141] width 513 height 22
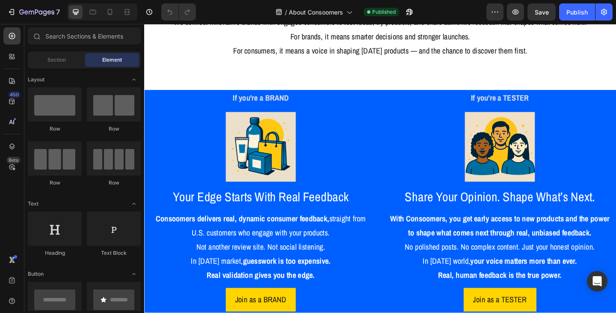
scroll to position [385, 0]
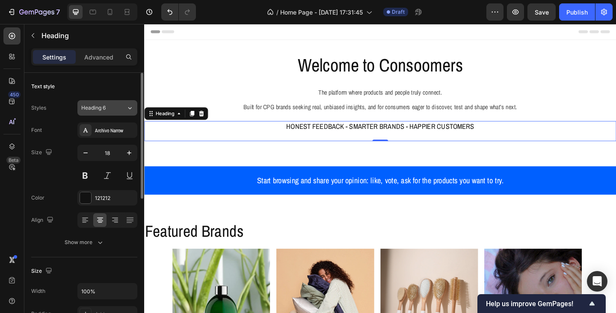
click at [127, 108] on icon at bounding box center [129, 108] width 7 height 9
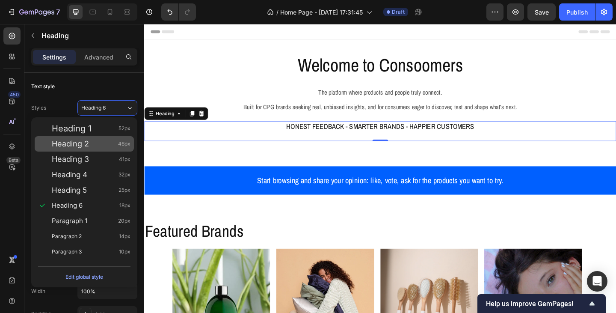
click at [109, 142] on div "Heading 2 46px" at bounding box center [91, 143] width 79 height 9
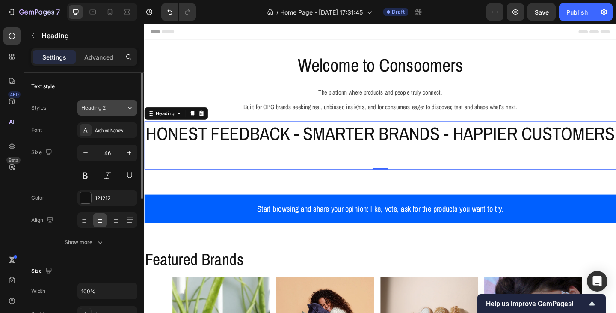
click at [126, 111] on icon at bounding box center [129, 108] width 7 height 9
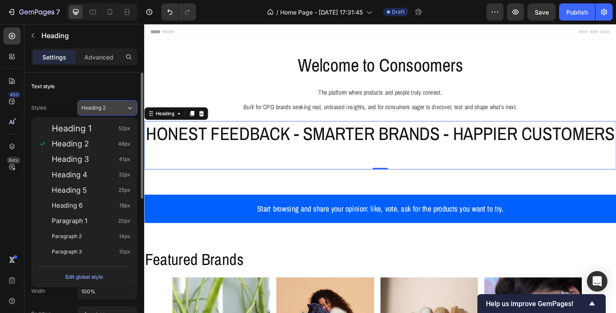
click at [126, 111] on icon at bounding box center [129, 108] width 7 height 9
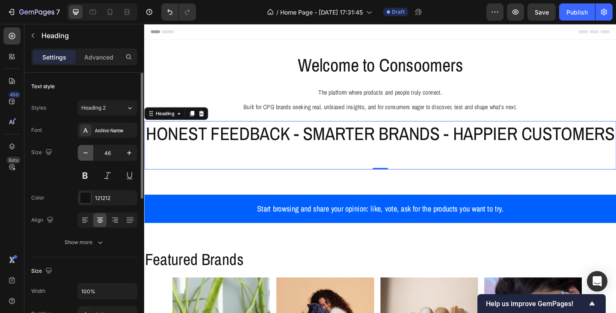
click at [88, 155] on icon "button" at bounding box center [85, 152] width 9 height 9
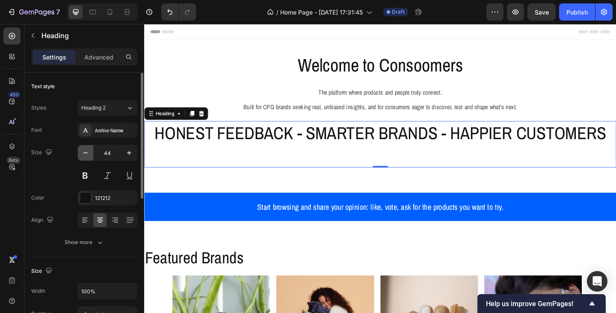
click at [88, 155] on icon "button" at bounding box center [85, 152] width 9 height 9
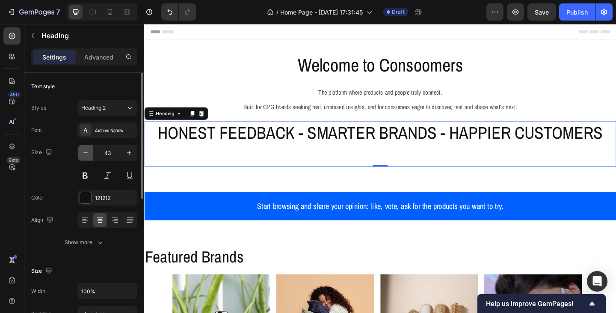
click at [88, 155] on icon "button" at bounding box center [85, 152] width 9 height 9
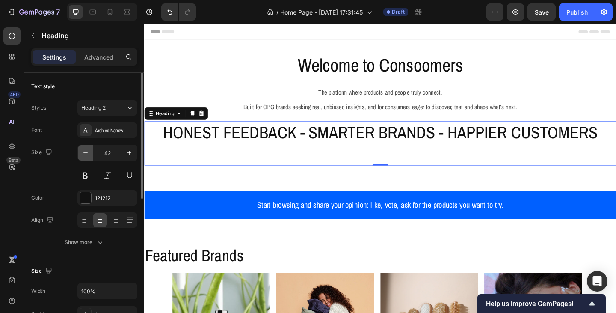
click at [88, 155] on icon "button" at bounding box center [85, 152] width 9 height 9
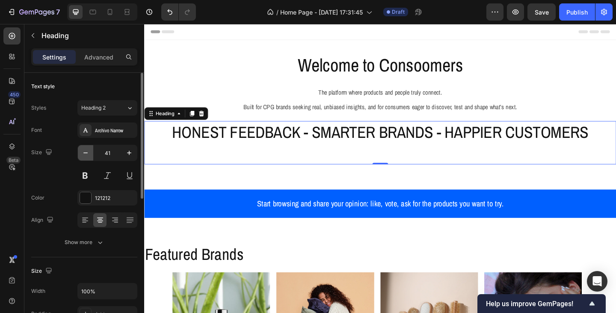
click at [88, 155] on icon "button" at bounding box center [85, 152] width 9 height 9
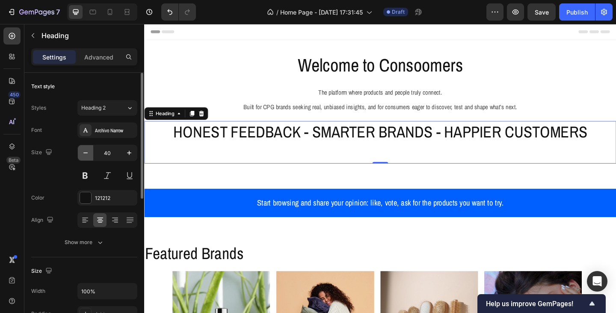
click at [88, 155] on icon "button" at bounding box center [85, 152] width 9 height 9
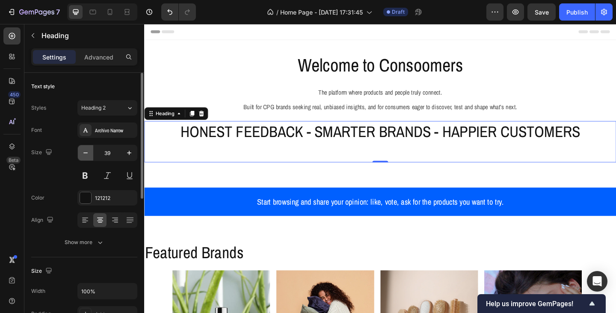
click at [88, 155] on icon "button" at bounding box center [85, 152] width 9 height 9
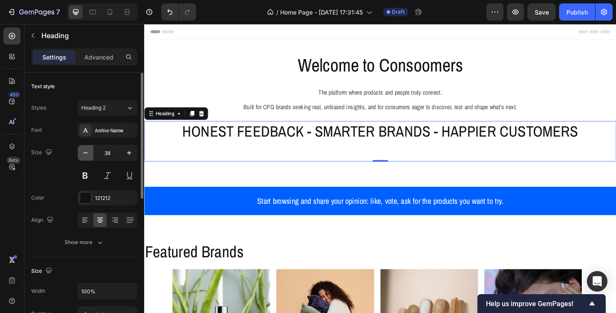
click at [88, 155] on icon "button" at bounding box center [85, 152] width 9 height 9
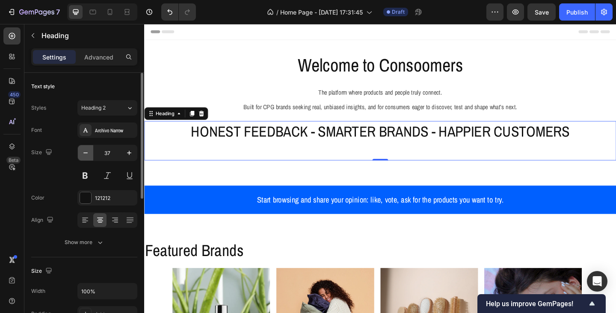
click at [88, 155] on icon "button" at bounding box center [85, 152] width 9 height 9
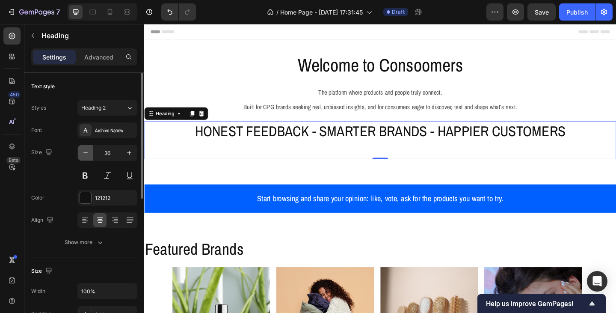
click at [88, 155] on icon "button" at bounding box center [85, 152] width 9 height 9
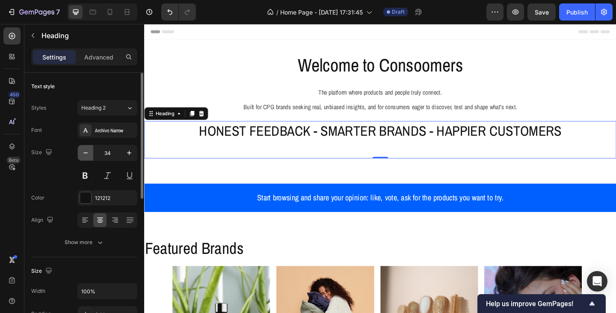
click at [88, 155] on icon "button" at bounding box center [85, 152] width 9 height 9
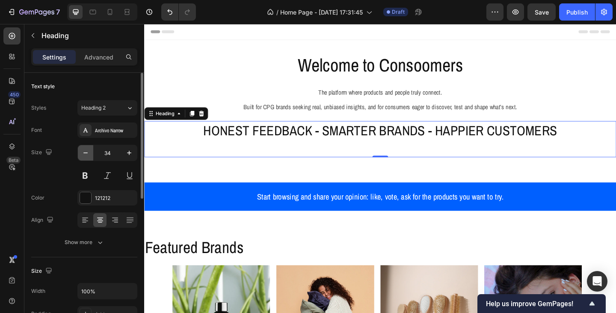
click at [88, 155] on icon "button" at bounding box center [85, 152] width 9 height 9
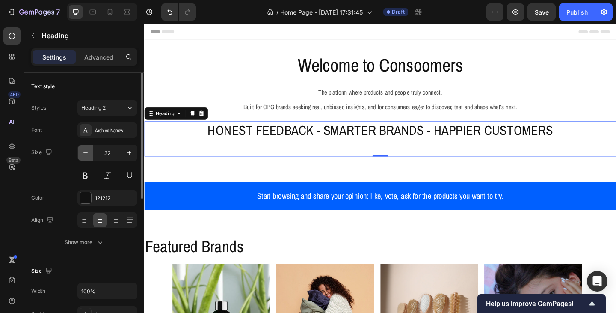
click at [88, 155] on icon "button" at bounding box center [85, 152] width 9 height 9
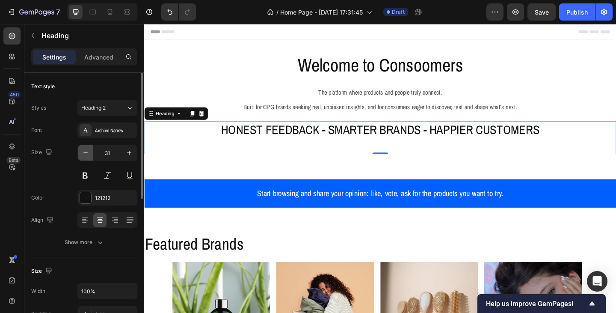
click at [88, 155] on icon "button" at bounding box center [85, 152] width 9 height 9
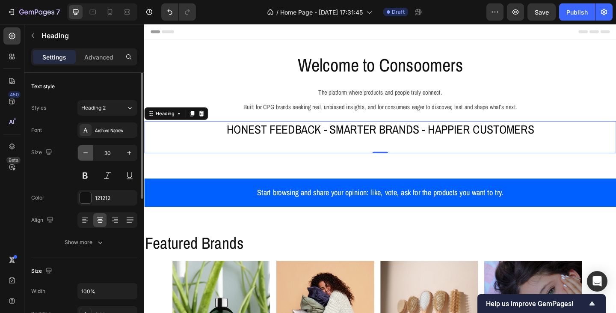
click at [88, 155] on icon "button" at bounding box center [85, 152] width 9 height 9
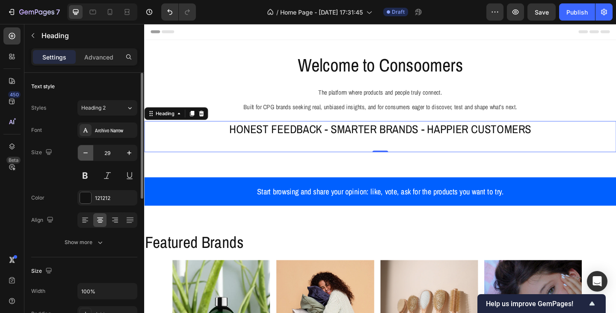
click at [88, 155] on icon "button" at bounding box center [85, 152] width 9 height 9
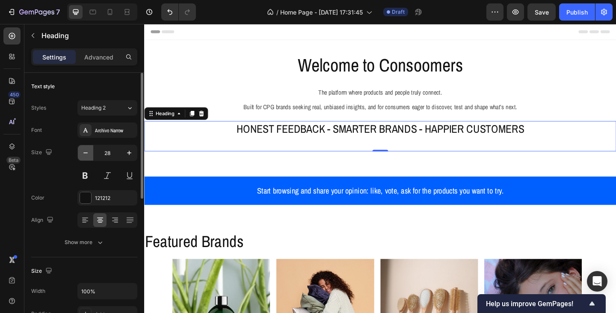
click at [88, 155] on icon "button" at bounding box center [85, 152] width 9 height 9
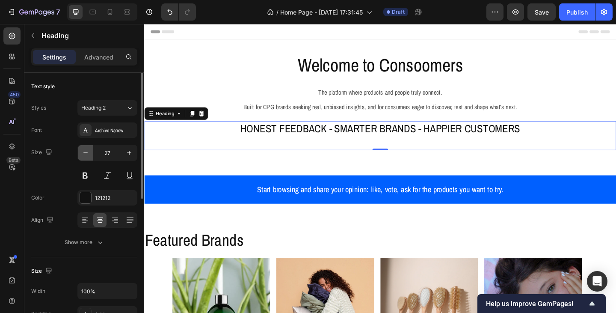
click at [88, 155] on icon "button" at bounding box center [85, 152] width 9 height 9
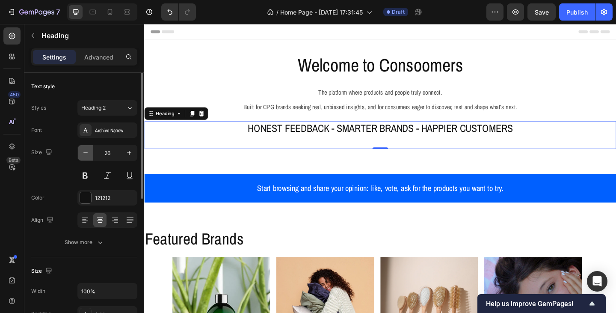
click at [88, 155] on icon "button" at bounding box center [85, 152] width 9 height 9
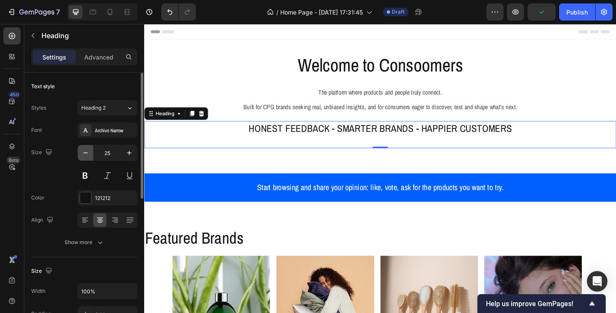
click at [88, 155] on icon "button" at bounding box center [85, 152] width 9 height 9
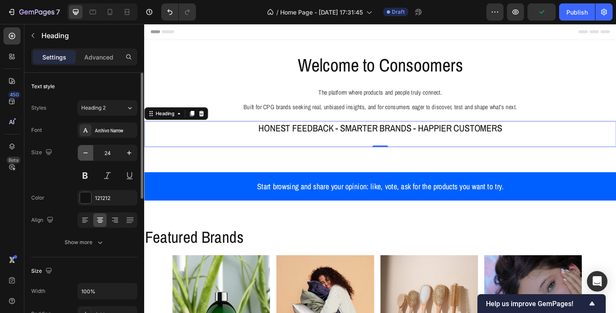
click at [88, 155] on icon "button" at bounding box center [85, 152] width 9 height 9
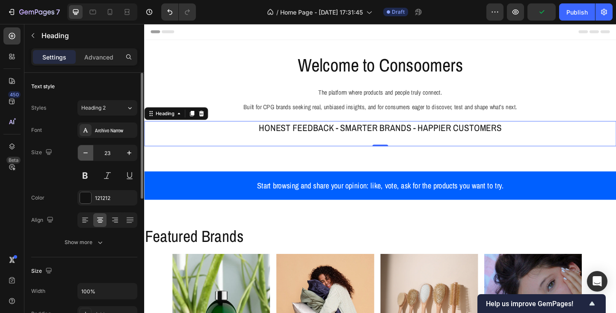
click at [88, 155] on icon "button" at bounding box center [85, 152] width 9 height 9
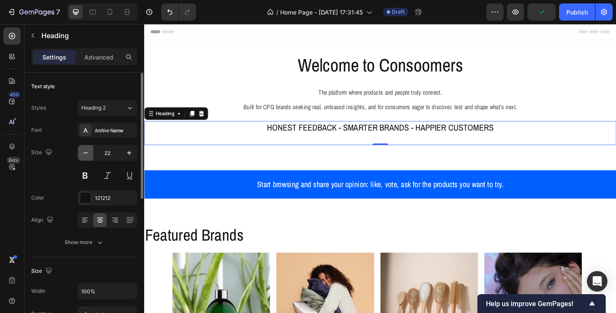
click at [88, 155] on icon "button" at bounding box center [85, 152] width 9 height 9
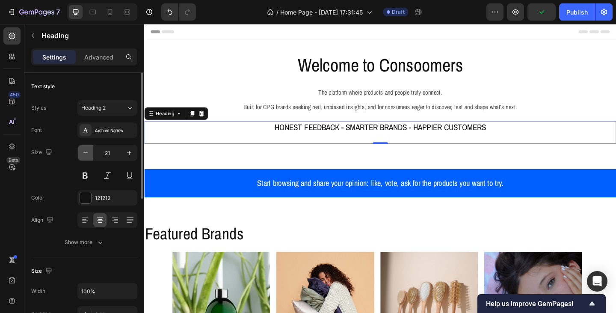
type input "20"
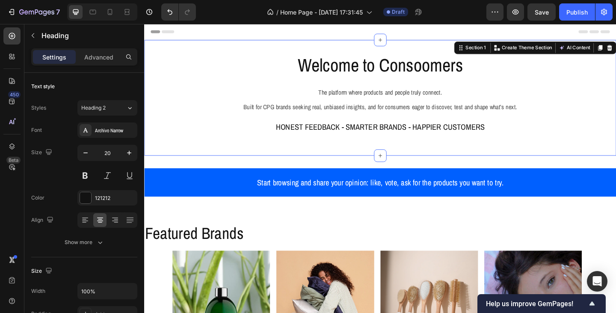
click at [309, 161] on div "Welcome to Consoomers Heading The platform where products and people truly conn…" at bounding box center [400, 104] width 513 height 126
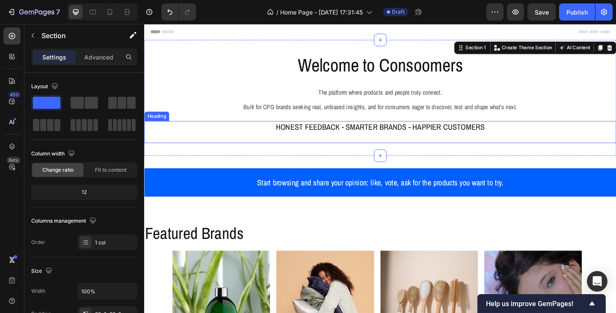
click at [373, 131] on h2 "HONEST FEEDBACK - SMARTER BRANDS - HAPPIER CUSTOMERS" at bounding box center [400, 142] width 513 height 24
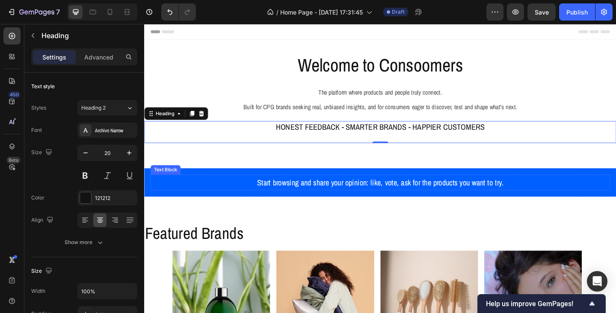
click at [358, 200] on p "Start browsing and share your opinion: like, vote, ask for the products you wan…" at bounding box center [401, 196] width 498 height 15
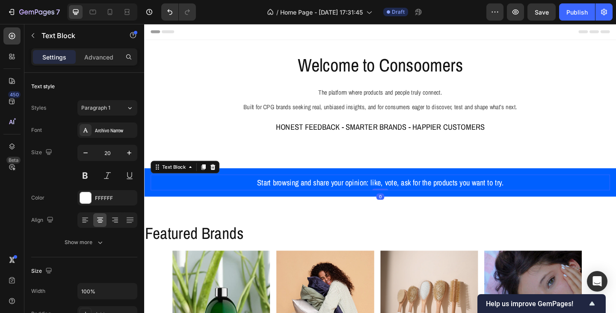
click at [308, 201] on p "Start browsing and share your opinion: like, vote, ask for the products you wan…" at bounding box center [401, 196] width 498 height 15
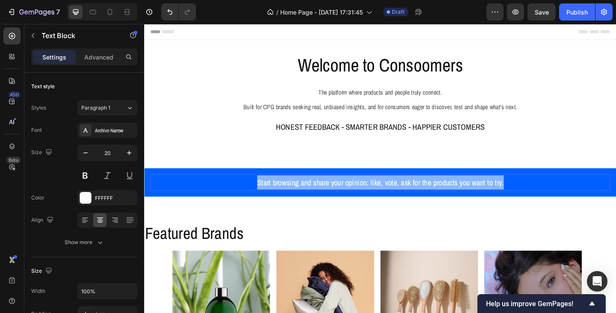
click at [308, 201] on p "Start browsing and share your opinion: like, vote, ask for the products you wan…" at bounding box center [401, 196] width 498 height 15
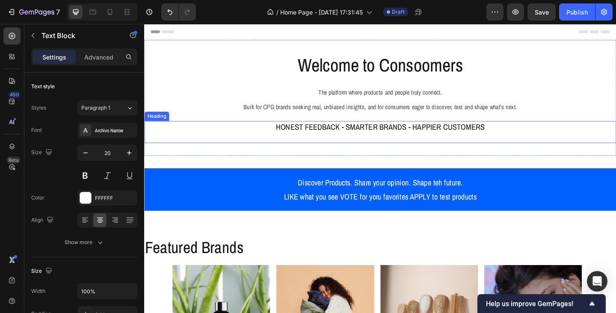
drag, startPoint x: 473, startPoint y: 139, endPoint x: 510, endPoint y: 138, distance: 36.8
click at [473, 139] on h2 "HONEST FEEDBACK - SMARTER BRANDS - HAPPIER CUSTOMERS" at bounding box center [400, 142] width 513 height 24
click at [513, 137] on h2 "HONEST FEEDBACK - SMARTER BRANDS - HAPPIER CUSTOMERS" at bounding box center [400, 142] width 513 height 24
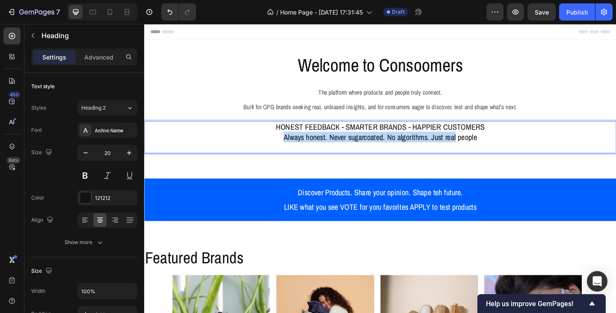
click at [290, 144] on p "HONEST FEEDBACK - SMARTER BRANDS - HAPPIER CUSTOMERS ⁠⁠⁠⁠⁠⁠⁠Always honest. Neve…" at bounding box center [401, 146] width 512 height 33
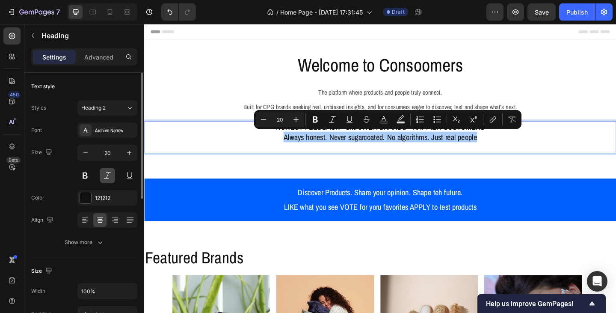
click at [106, 172] on button at bounding box center [107, 175] width 15 height 15
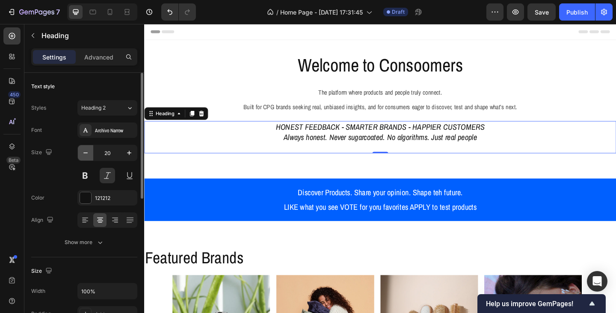
click at [87, 151] on icon "button" at bounding box center [85, 152] width 9 height 9
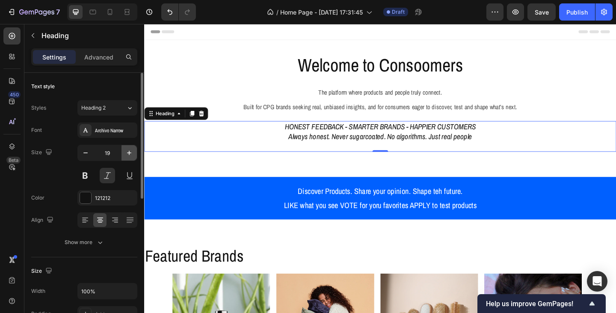
click at [126, 153] on icon "button" at bounding box center [129, 152] width 9 height 9
type input "20"
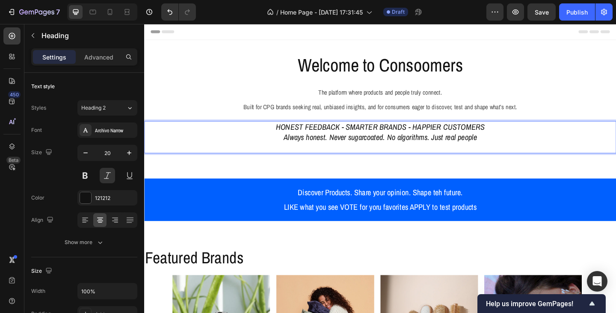
click at [342, 148] on p "HONEST FEEDBACK - SMARTER BRANDS - HAPPIER CUSTOMERS Always honest. Never sugar…" at bounding box center [401, 146] width 512 height 33
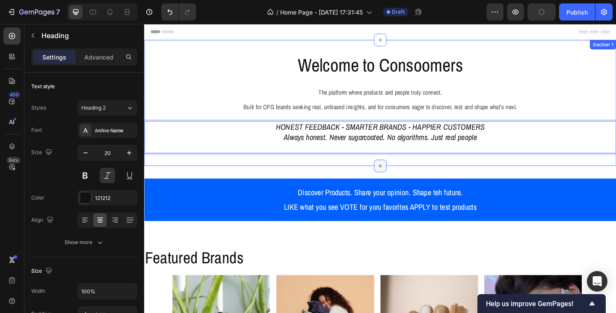
click at [403, 177] on div at bounding box center [401, 179] width 14 height 14
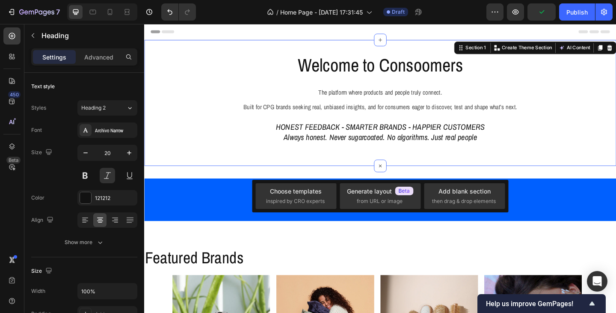
drag, startPoint x: 444, startPoint y: 171, endPoint x: 619, endPoint y: 211, distance: 180.4
click at [444, 171] on div "Welcome to Consoomers Heading The platform where products and people truly conn…" at bounding box center [400, 109] width 513 height 137
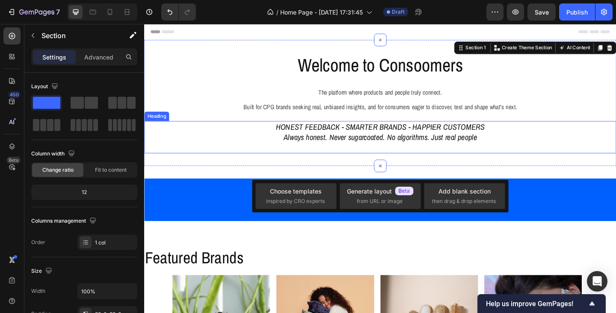
click at [506, 148] on p "HONEST FEEDBACK - SMARTER BRANDS - HAPPIER CUSTOMERS Always honest. Never sugar…" at bounding box center [401, 146] width 512 height 33
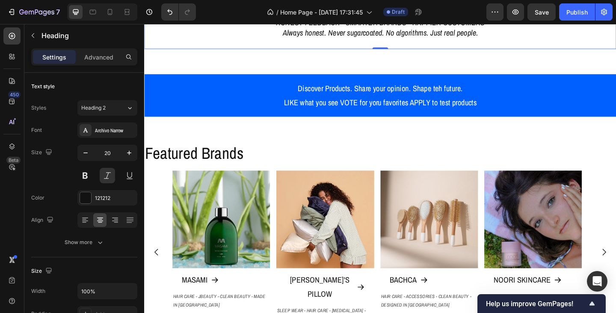
scroll to position [128, 0]
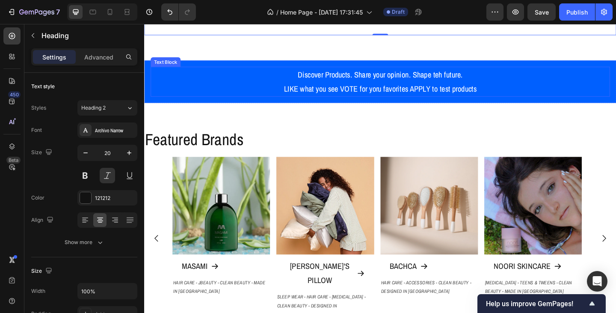
click at [459, 80] on p "Discover Products. Share your opinion. Shape teh future." at bounding box center [401, 78] width 498 height 15
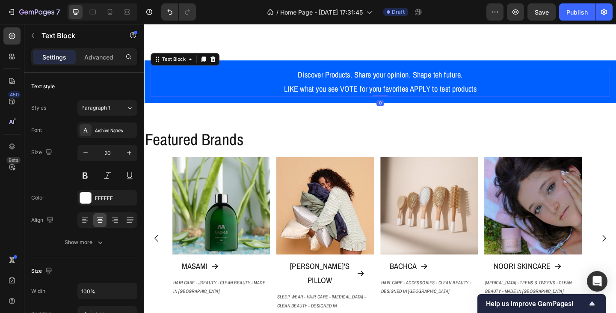
click at [459, 80] on p "Discover Products. Share your opinion. Shape teh future." at bounding box center [401, 78] width 498 height 15
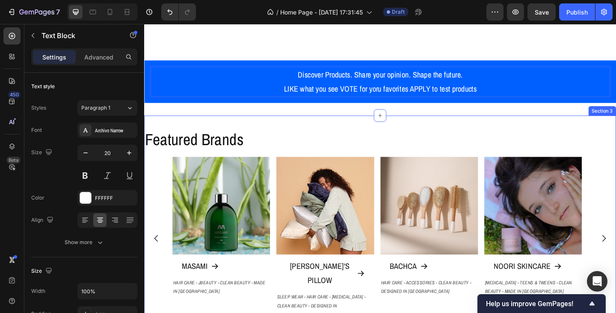
click at [479, 126] on div "Featured Brands Heading Image MASAMI Button HAIR CARE - JBEAUTY - CLEAN BEAUTY …" at bounding box center [400, 251] width 513 height 254
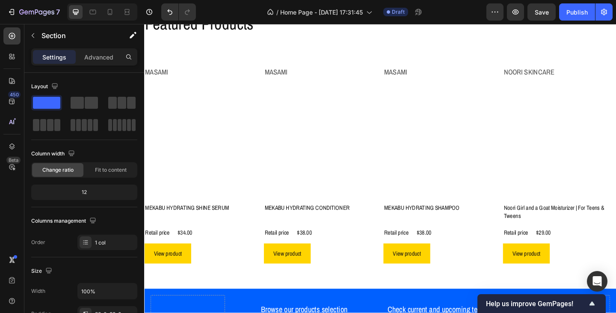
scroll to position [504, 0]
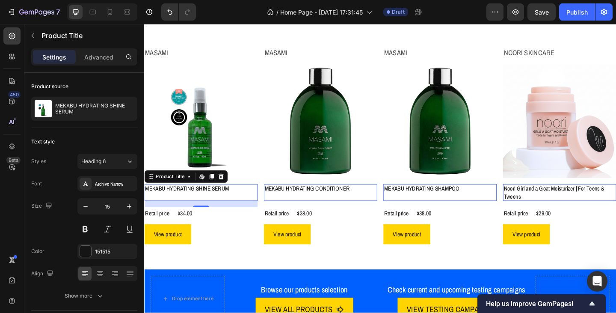
click at [198, 205] on h2 "MEKABU HYDRATING SHINE SERUM" at bounding box center [205, 203] width 123 height 10
drag, startPoint x: 203, startPoint y: 220, endPoint x: 210, endPoint y: 227, distance: 9.7
click at [144, 24] on div "Masami Product Vendor Product Images MEKABU HYDRATING SHINE SERUM Product Title…" at bounding box center [144, 24] width 0 height 0
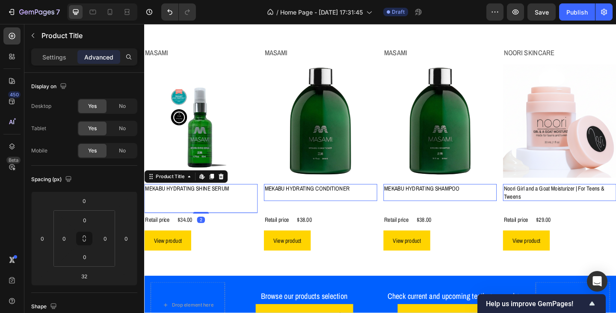
drag, startPoint x: 206, startPoint y: 228, endPoint x: 207, endPoint y: 215, distance: 12.8
click at [207, 215] on div "MEKABU HYDRATING SHINE SERUM Product Title Edit content in Shopify 2" at bounding box center [205, 213] width 123 height 31
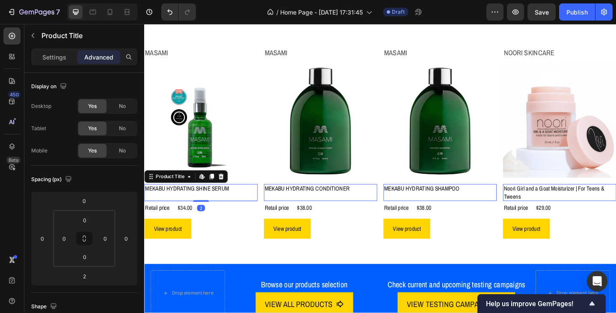
click at [212, 205] on h2 "MEKABU HYDRATING SHINE SERUM" at bounding box center [205, 203] width 123 height 10
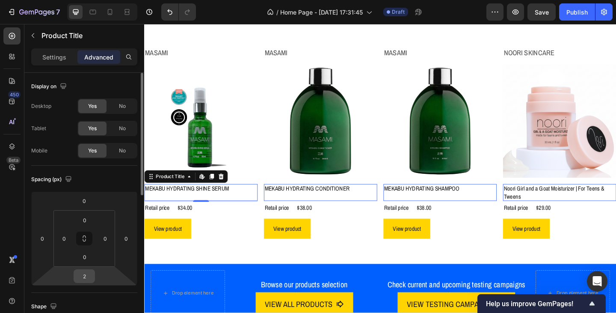
click at [89, 279] on input "2" at bounding box center [84, 275] width 17 height 13
type input "0"
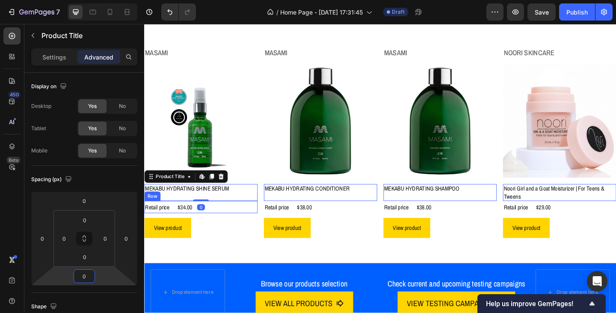
click at [221, 226] on div "Retail price Text Block $34.00 Product Price Product Price Row" at bounding box center [205, 222] width 123 height 13
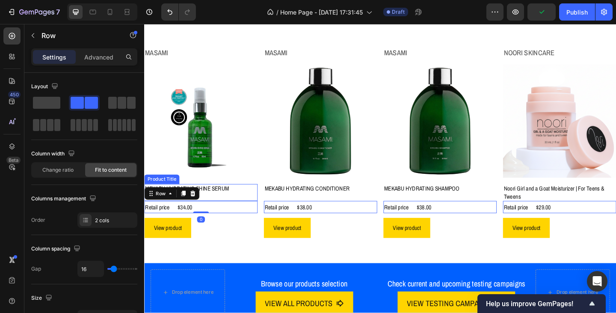
click at [224, 208] on div "MEKABU HYDRATING SHINE SERUM Product Title" at bounding box center [205, 207] width 123 height 18
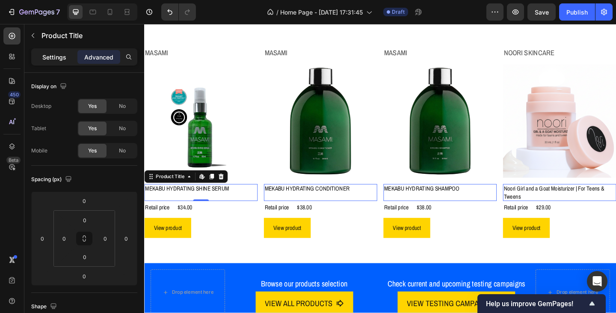
click at [57, 59] on p "Settings" at bounding box center [54, 57] width 24 height 9
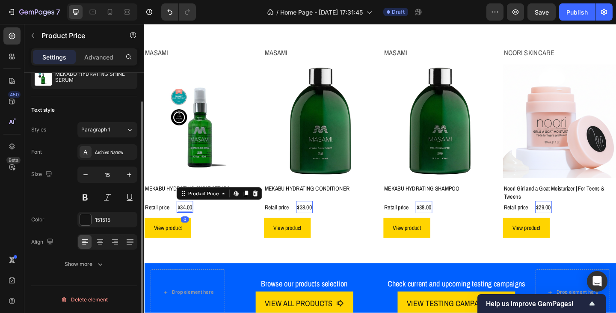
scroll to position [0, 0]
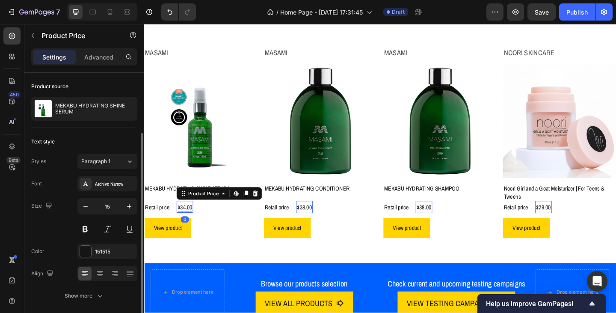
click at [186, 223] on div "$34.00" at bounding box center [188, 222] width 18 height 13
click at [169, 223] on p "Retail price" at bounding box center [158, 223] width 27 height 12
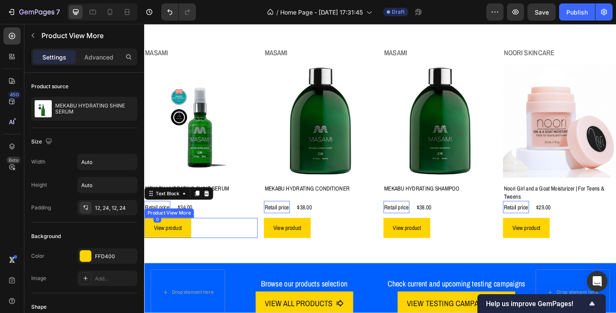
click at [203, 237] on div "View product" at bounding box center [205, 246] width 123 height 22
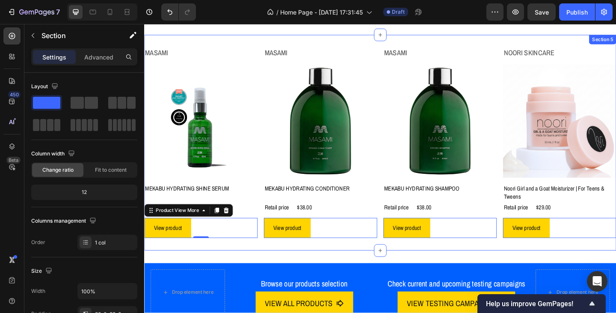
click at [219, 266] on div "Masami Product Vendor Product Images MEKABU HYDRATING SHINE SERUM Product Title…" at bounding box center [400, 153] width 513 height 234
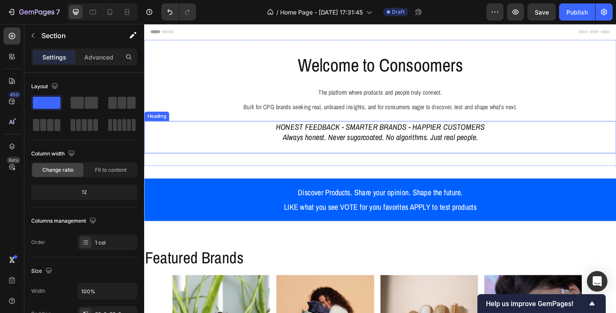
click at [385, 147] on h2 "HONEST FEEDBACK - SMARTER BRANDS - HAPPIER CUSTOMERS Always honest. Never sugar…" at bounding box center [400, 147] width 513 height 35
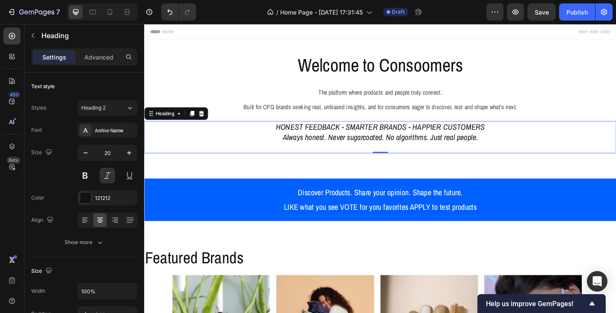
click at [529, 138] on h2 "HONEST FEEDBACK - SMARTER BRANDS - HAPPIER CUSTOMERS Always honest. Never sugar…" at bounding box center [400, 147] width 513 height 35
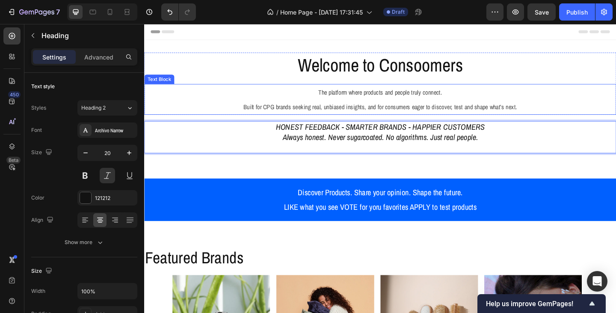
click at [553, 100] on p "The platform where products and people truly connect. Built for CPG brands seek…" at bounding box center [401, 106] width 512 height 32
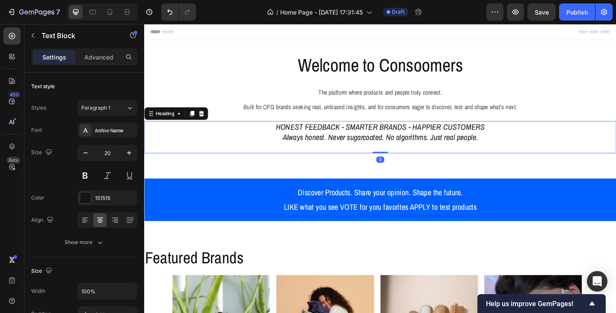
click at [531, 154] on p "HONEST FEEDBACK - SMARTER BRANDS - HAPPIER CUSTOMERS Always honest. Never sugar…" at bounding box center [401, 146] width 512 height 33
drag, startPoint x: 399, startPoint y: 163, endPoint x: 397, endPoint y: 156, distance: 7.4
click at [397, 156] on div "HONEST FEEDBACK - SMARTER BRANDS - HAPPIER CUSTOMERS Always honest. Never sugar…" at bounding box center [400, 147] width 513 height 35
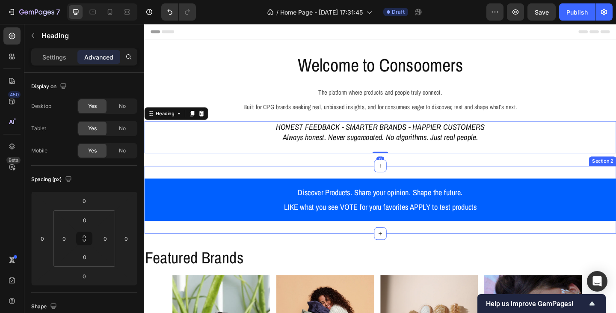
click at [432, 179] on div "Discover Products. Share your opinion. Shape the future. LIKE what you see VOTE…" at bounding box center [400, 215] width 513 height 74
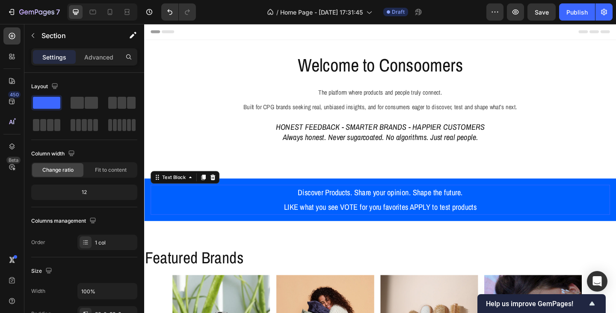
click at [416, 201] on p "Discover Products. Share your opinion. Shape the future." at bounding box center [401, 207] width 498 height 15
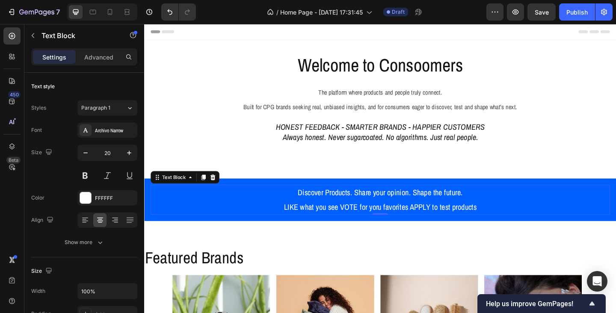
click at [398, 224] on p "LIKE what you see VOTE for yoru favorites APPLY to test products" at bounding box center [401, 222] width 498 height 15
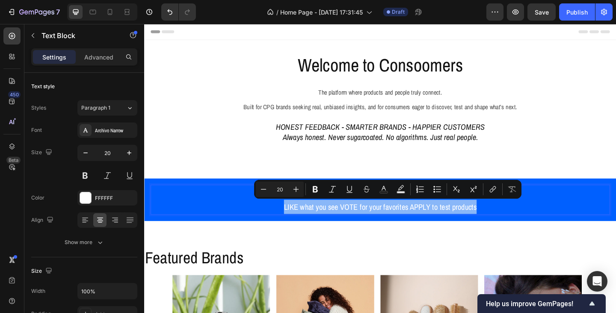
drag, startPoint x: 523, startPoint y: 222, endPoint x: 278, endPoint y: 224, distance: 245.5
click at [278, 224] on p "LIKE what you see VOTE for your favorites APPLY to test products" at bounding box center [401, 222] width 498 height 15
copy p "LIKE what you see VOTE for your favorites APPLY to test products"
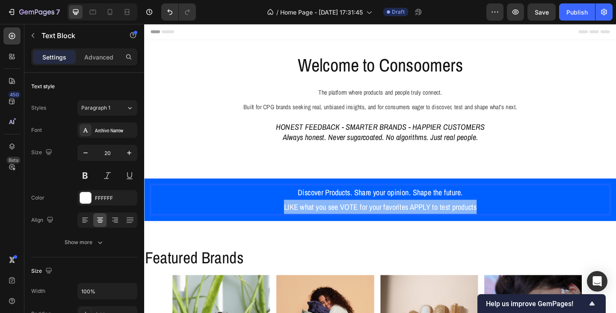
click at [445, 224] on p "LIKE what you see VOTE for your favorites APPLY to test products" at bounding box center [401, 222] width 498 height 15
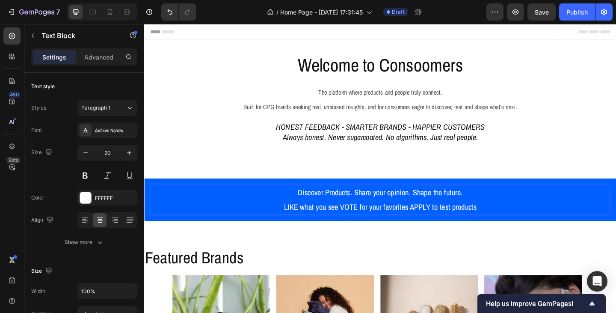
click at [429, 223] on p "LIKE what you see VOTE for your favorites APPLY to test products" at bounding box center [401, 222] width 498 height 15
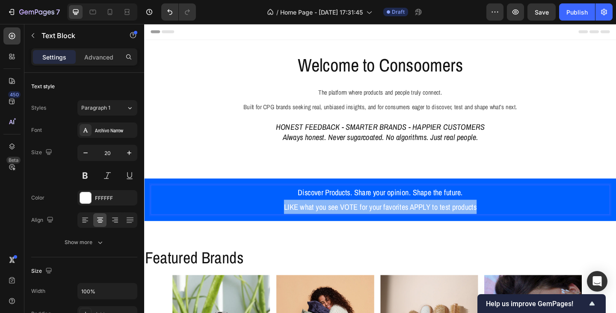
click at [429, 223] on p "LIKE what you see VOTE for your favorites APPLY to test products" at bounding box center [401, 222] width 498 height 15
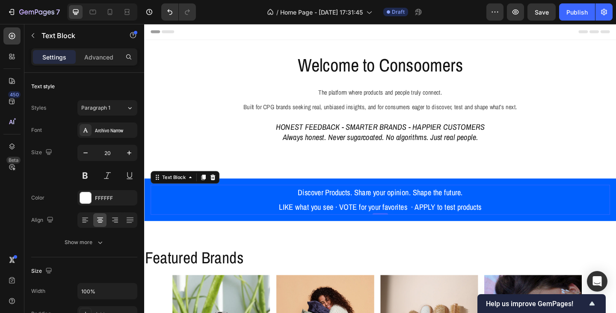
click at [369, 222] on p "LIKE what you see · VOTE for your favorites · APPLY to test products" at bounding box center [401, 222] width 498 height 15
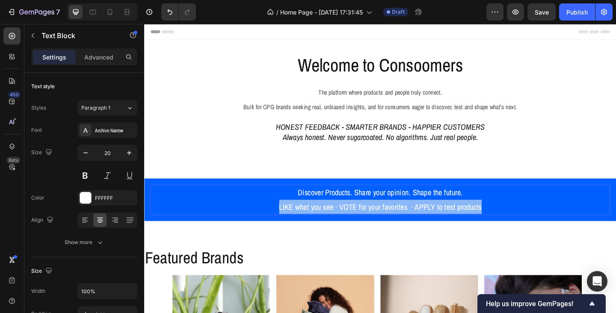
click at [369, 222] on p "LIKE what you see · VOTE for your favorites · APPLY to test products" at bounding box center [401, 222] width 498 height 15
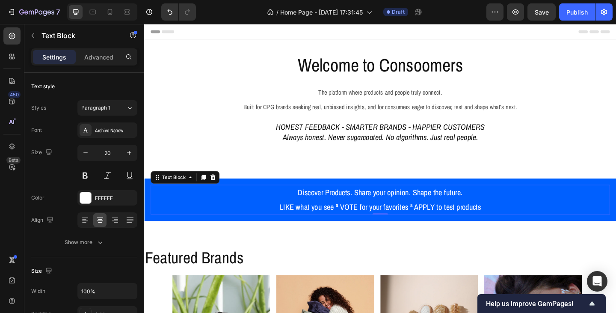
click at [397, 224] on p "LIKE what you see ª VOTE for your favorites ª APPLY to test products" at bounding box center [401, 222] width 498 height 15
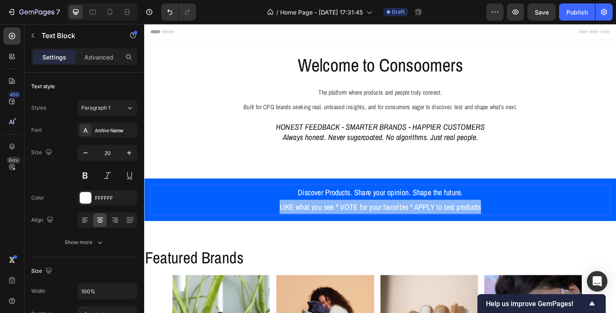
click at [397, 224] on p "LIKE what you see ª VOTE for your favorites ª APPLY to test products" at bounding box center [401, 222] width 498 height 15
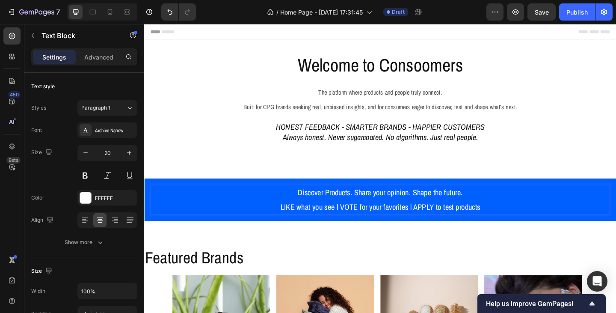
click at [524, 222] on p "LIKE what you see l VOTE for your favorites l APPLY to test products" at bounding box center [401, 222] width 498 height 15
click at [433, 224] on p "LIKE what you see l VOTE for your favorites l APPLY to test products" at bounding box center [401, 222] width 498 height 15
click at [352, 224] on p "LIKE what you see l VOTE for your favorites l APPLY to test products" at bounding box center [401, 222] width 498 height 15
click at [352, 223] on p "LIKE what you see l ~ VOTE for your favorites l APPLY to test products" at bounding box center [401, 222] width 498 height 15
click at [434, 223] on p "LIKE what you see ~ VOTE for your favorites l APPLY to test products" at bounding box center [401, 222] width 498 height 15
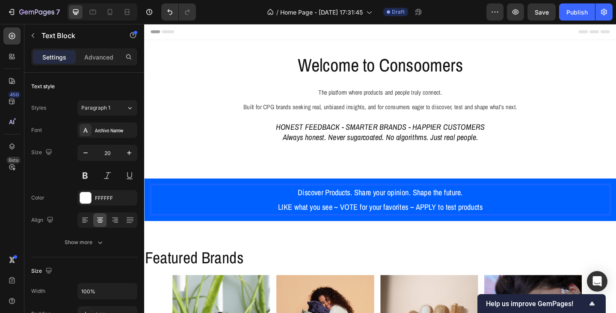
click at [563, 223] on p "LIKE what you see ~ VOTE for your favorites ~ APPLY to test products" at bounding box center [401, 222] width 498 height 15
click at [296, 221] on p "LIKE what you see ~ VOTE for your favorites ~ APPLY to test products" at bounding box center [401, 222] width 498 height 15
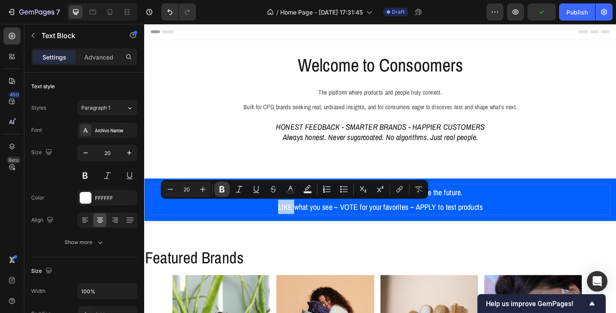
click at [220, 191] on icon "Editor contextual toolbar" at bounding box center [221, 189] width 5 height 6
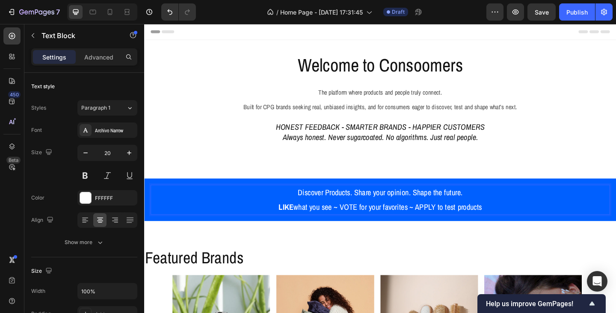
click at [357, 223] on p "LIKE what you see ~ VOTE for your favorites ~ APPLY to test products" at bounding box center [401, 222] width 498 height 15
click at [358, 220] on p "LIKE what you see ~ VOTE for your favorites ~ APPLY to test products" at bounding box center [401, 222] width 498 height 15
click at [86, 177] on button at bounding box center [84, 175] width 15 height 15
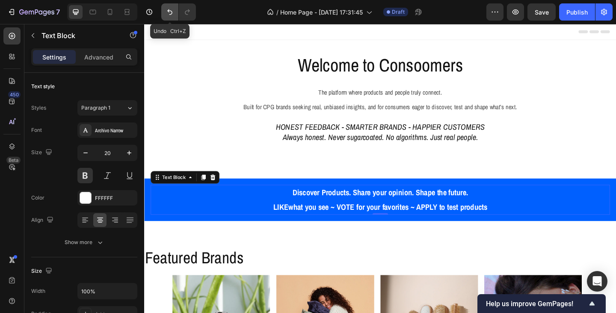
click at [168, 12] on icon "Undo/Redo" at bounding box center [170, 12] width 9 height 9
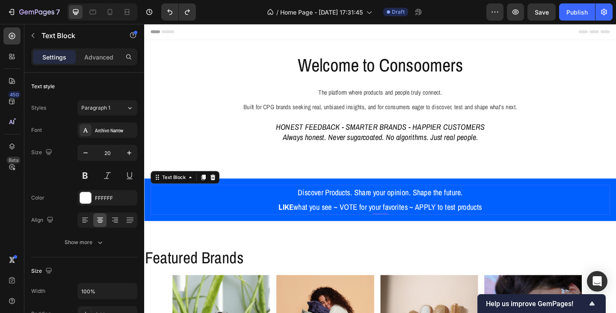
click at [363, 226] on p "LIKE what you see ~ VOTE for your favorites ~ APPLY to test products" at bounding box center [401, 222] width 498 height 15
click at [365, 224] on p "LIKE what you see ~ VOTE for your favorites ~ APPLY to test products" at bounding box center [401, 222] width 498 height 15
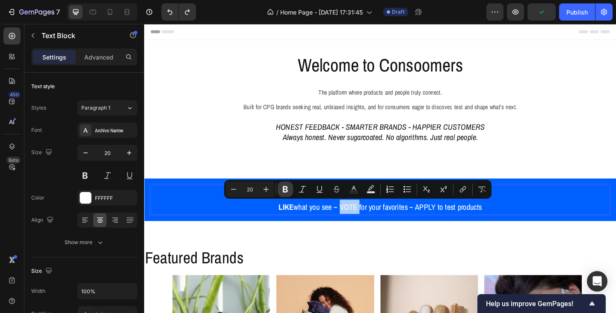
click at [284, 191] on icon "Editor contextual toolbar" at bounding box center [285, 189] width 9 height 9
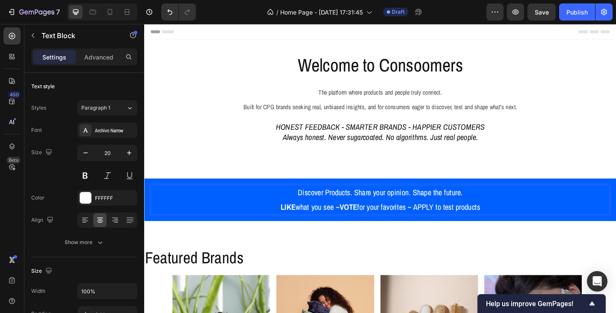
click at [447, 221] on p "LIKE what you see ~ VOTE for your favorites ~ APPLY to test products" at bounding box center [401, 222] width 498 height 15
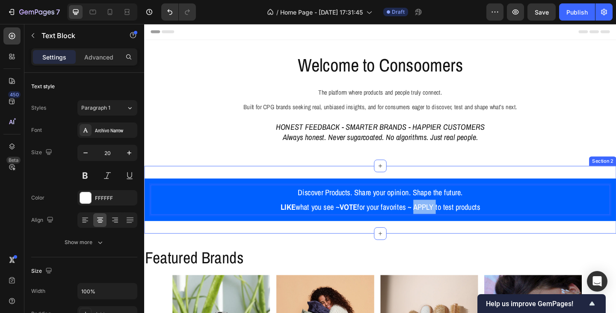
click at [441, 178] on div "Discover Products. Share your opinion. Shape the future. LIKE what you see ~ VO…" at bounding box center [400, 215] width 513 height 74
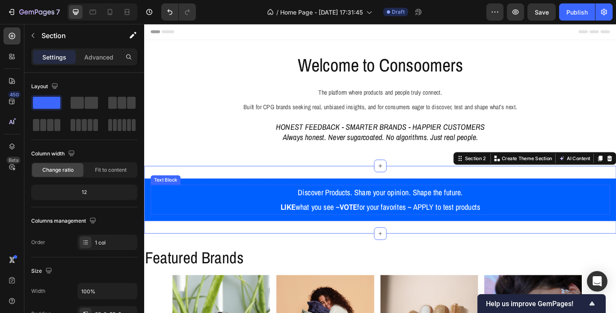
click at [448, 224] on p "LIKE what you see ~ VOTE for your favorites ~ APPLY to test products" at bounding box center [401, 222] width 498 height 15
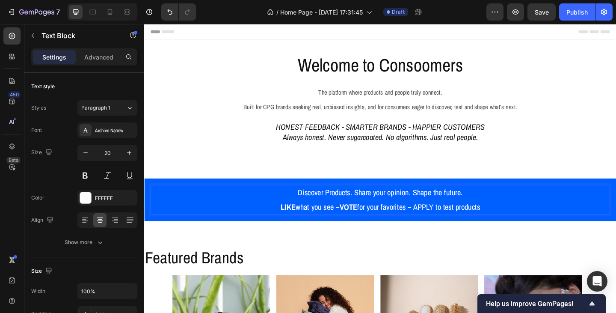
click at [448, 223] on p "LIKE what you see ~ VOTE for your favorites ~ APPLY to test products" at bounding box center [401, 222] width 498 height 15
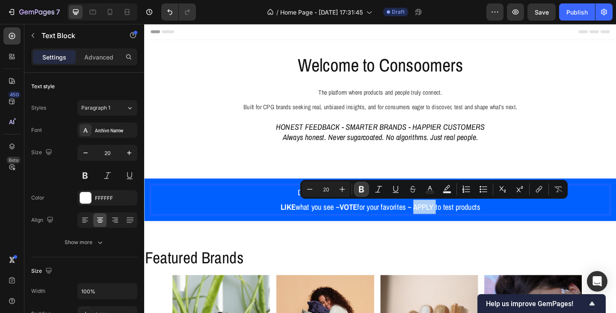
click at [365, 188] on icon "Editor contextual toolbar" at bounding box center [361, 189] width 9 height 9
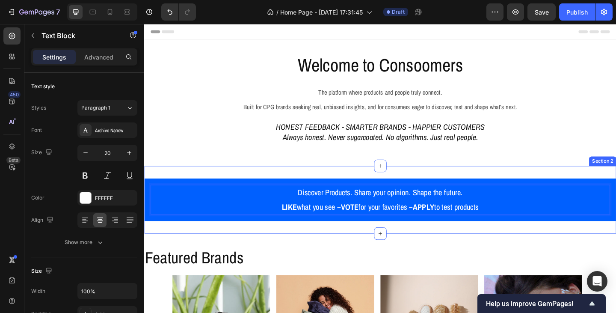
click at [444, 243] on div "Discover Products. Share your opinion. Shape the future. LIKE what you see ~ VO…" at bounding box center [400, 215] width 513 height 74
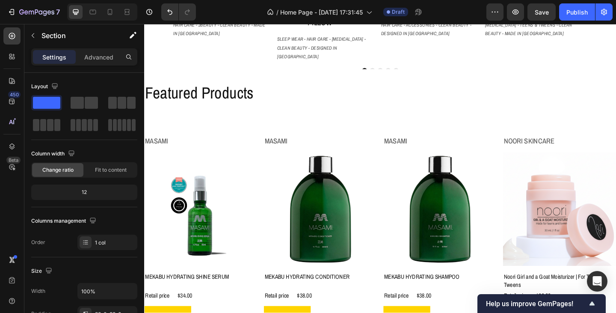
scroll to position [428, 0]
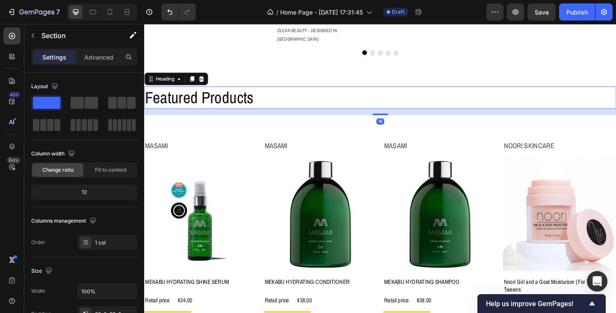
click at [263, 92] on h2 "Featured Products" at bounding box center [400, 104] width 513 height 24
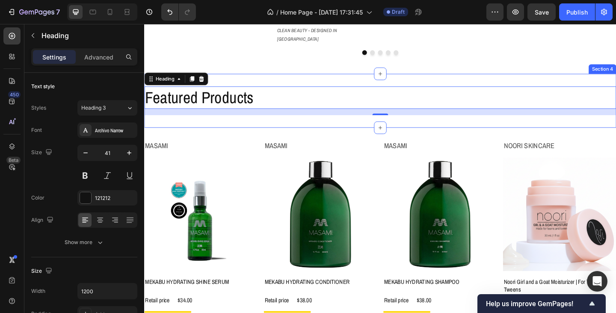
click at [264, 105] on div "Featured Products Heading 16 Section 4" at bounding box center [400, 107] width 513 height 59
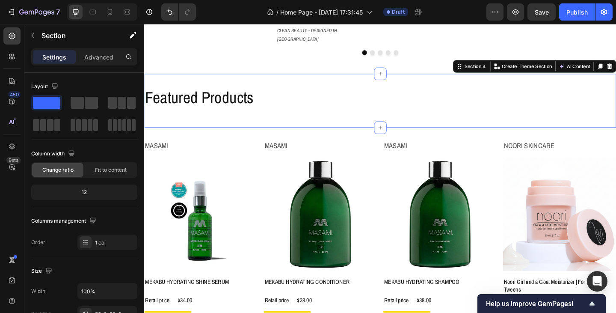
click at [265, 103] on div "Featured Products Heading Section 4 Create Theme Section AI Content Write with …" at bounding box center [400, 107] width 513 height 59
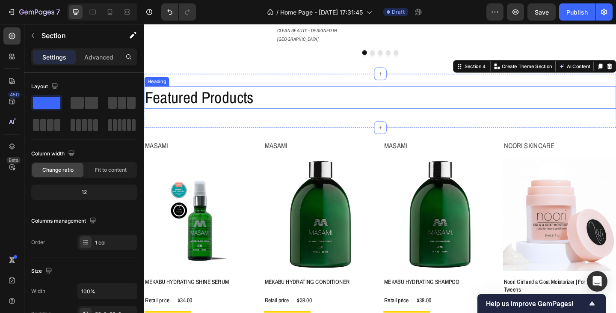
click at [274, 92] on h2 "Featured Products" at bounding box center [400, 104] width 513 height 24
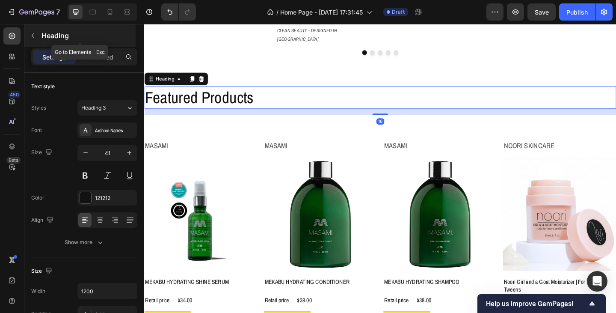
click at [32, 36] on icon "button" at bounding box center [33, 35] width 7 height 7
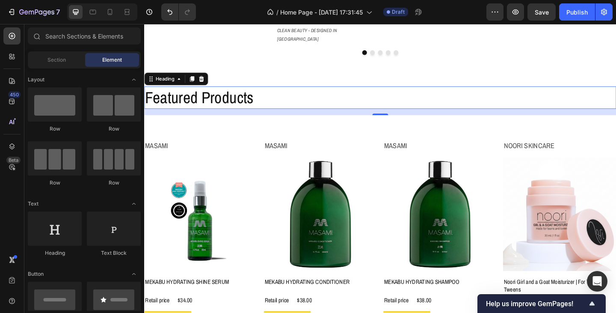
click at [264, 92] on h2 "Featured Products" at bounding box center [400, 104] width 513 height 24
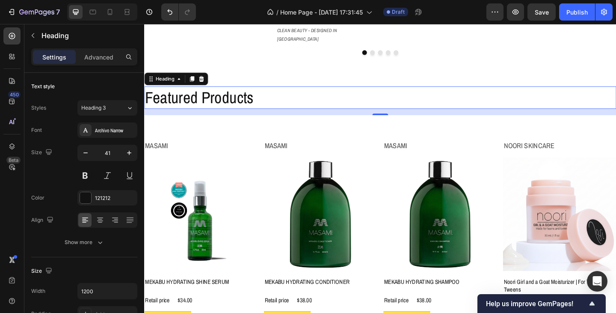
click at [265, 92] on h2 "Featured Products" at bounding box center [400, 104] width 513 height 24
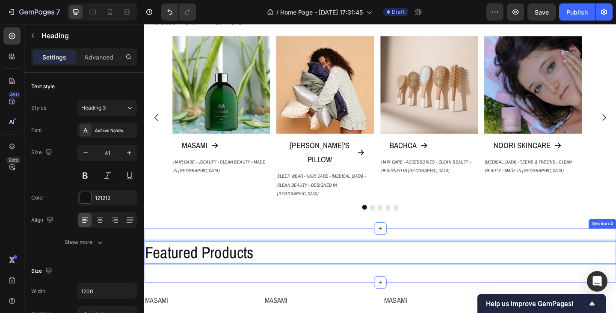
scroll to position [257, 0]
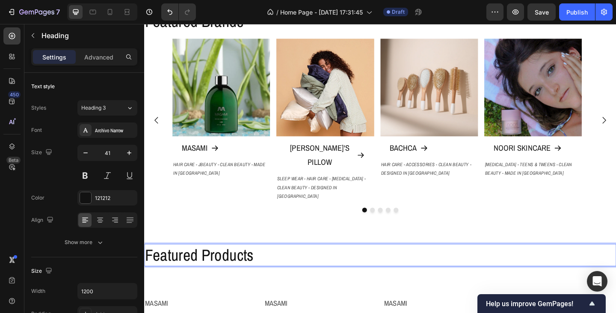
click at [286, 264] on p "Featured Products" at bounding box center [401, 275] width 512 height 23
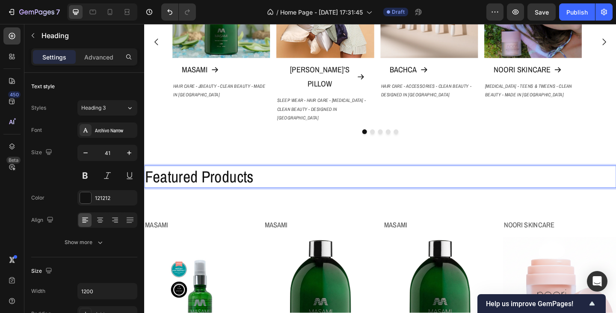
scroll to position [342, 0]
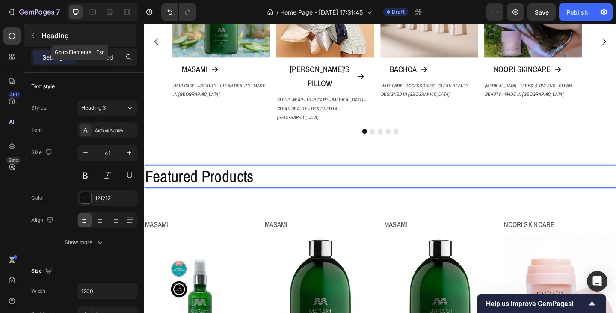
click at [33, 36] on icon "button" at bounding box center [33, 35] width 7 height 7
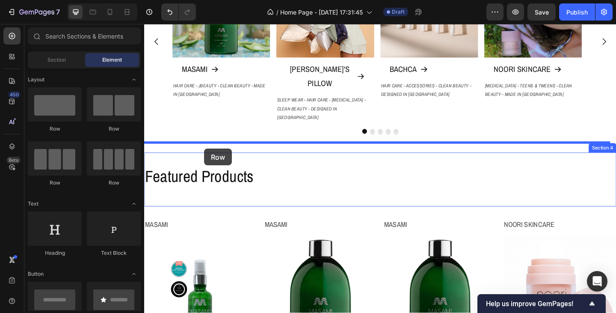
drag, startPoint x: 152, startPoint y: 137, endPoint x: 209, endPoint y: 160, distance: 61.6
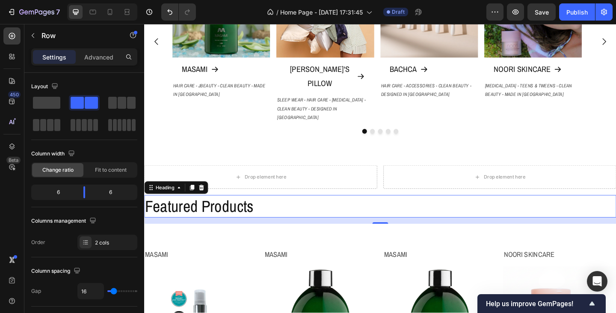
click at [241, 211] on p "Featured Products" at bounding box center [401, 222] width 512 height 23
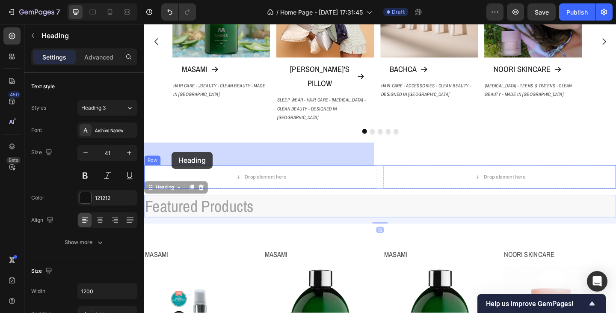
drag, startPoint x: 169, startPoint y: 180, endPoint x: 174, endPoint y: 166, distance: 15.4
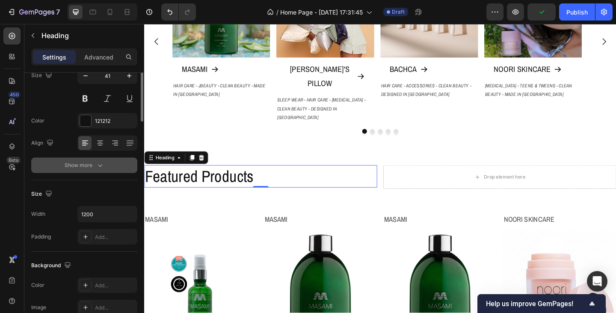
scroll to position [0, 0]
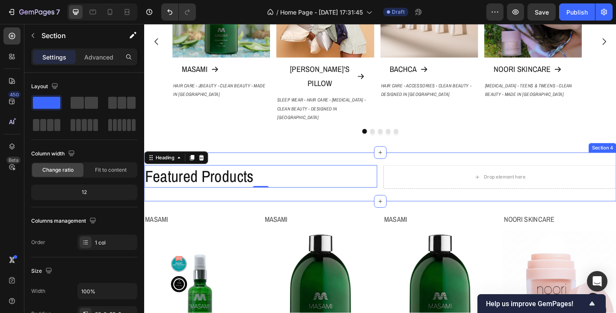
click at [266, 164] on div "Featured Products Heading 0 Drop element here Row Section 4" at bounding box center [400, 190] width 513 height 53
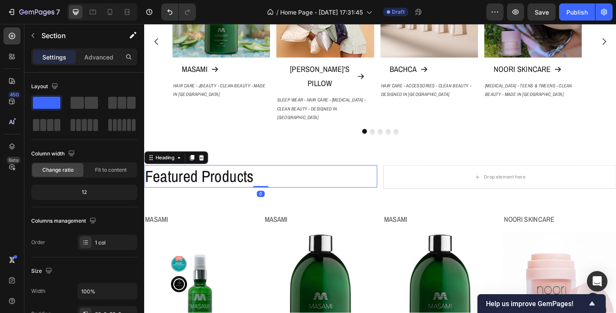
click at [375, 177] on h2 "Featured Products" at bounding box center [270, 189] width 253 height 24
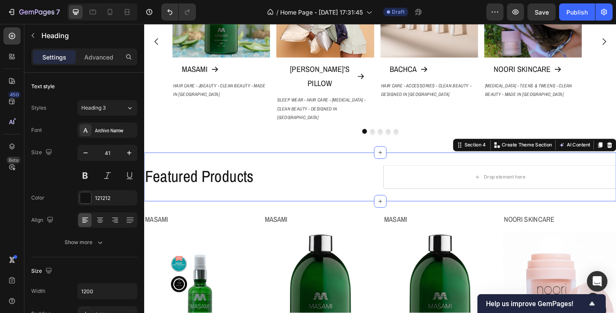
click at [372, 164] on div "Featured Products Heading Drop element here Row Section 4 Create Theme Section …" at bounding box center [400, 190] width 513 height 53
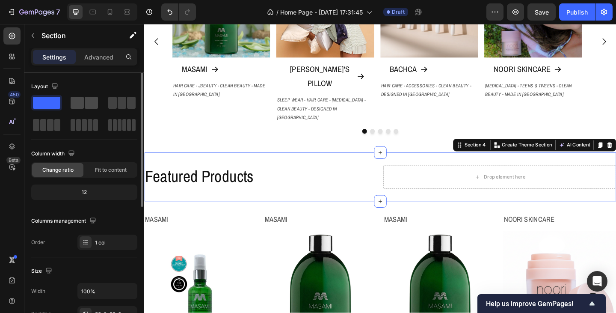
click at [90, 104] on span at bounding box center [91, 103] width 13 height 12
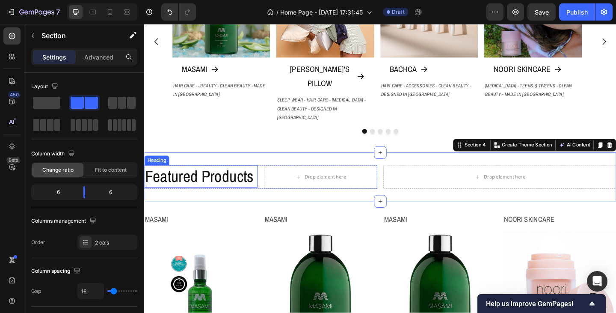
click at [248, 177] on h2 "Featured Products" at bounding box center [205, 189] width 123 height 24
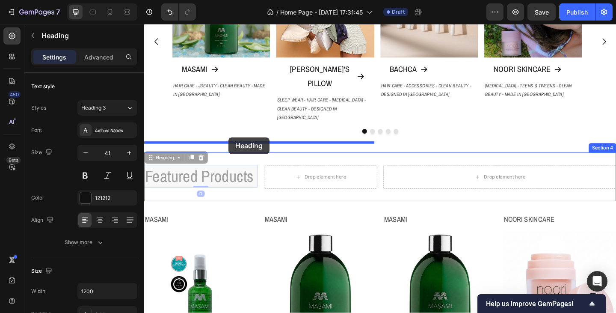
drag, startPoint x: 169, startPoint y: 148, endPoint x: 236, endPoint y: 147, distance: 66.7
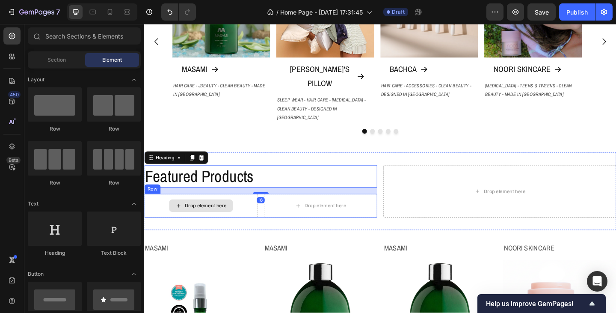
click at [231, 215] on div "Drop element here" at bounding box center [205, 222] width 69 height 14
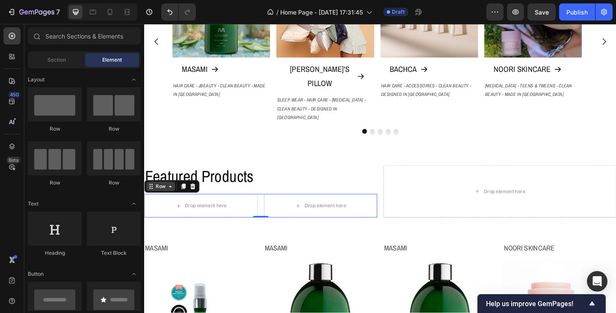
click at [155, 197] on div "Row" at bounding box center [162, 201] width 14 height 8
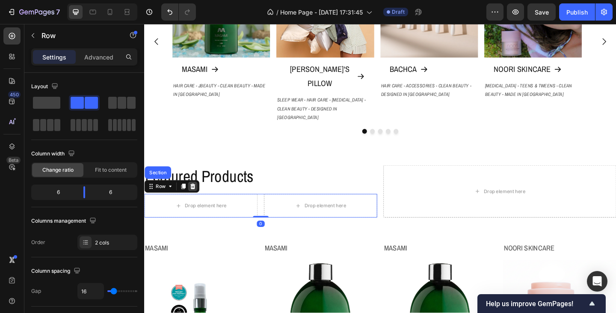
click at [194, 197] on icon at bounding box center [196, 200] width 7 height 7
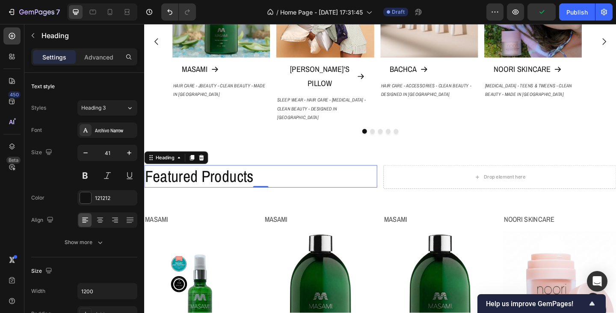
click at [283, 177] on h2 "Featured Products" at bounding box center [270, 189] width 253 height 24
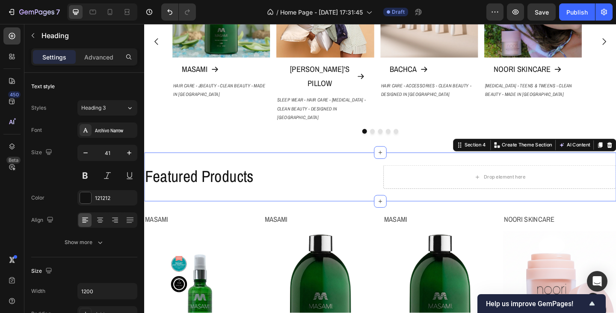
click at [243, 164] on div "Featured Products Heading Drop element here Section 4 Create Theme Section AI C…" at bounding box center [400, 190] width 513 height 53
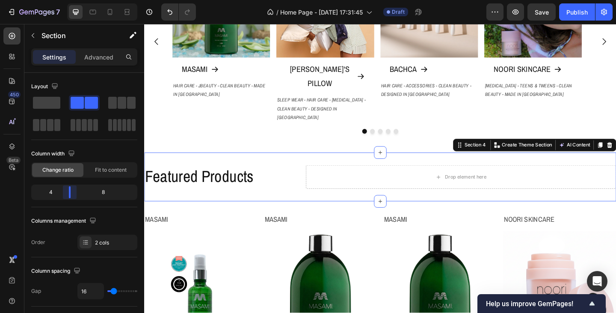
drag, startPoint x: 86, startPoint y: 190, endPoint x: 70, endPoint y: 190, distance: 15.8
click at [70, 0] on body "7 Version history / Home Page - Sep 26, 17:31:45 Draft Preview Save Publish 450…" at bounding box center [308, 0] width 616 height 0
click at [333, 177] on div "Drop element here" at bounding box center [488, 190] width 337 height 26
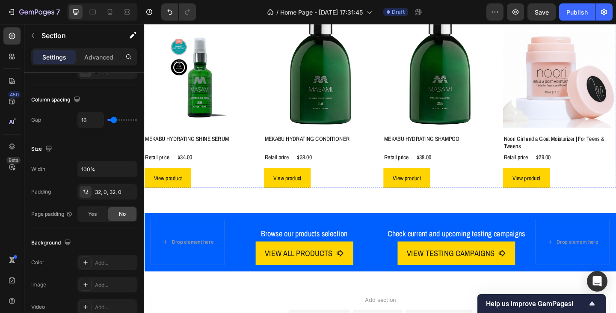
scroll to position [556, 0]
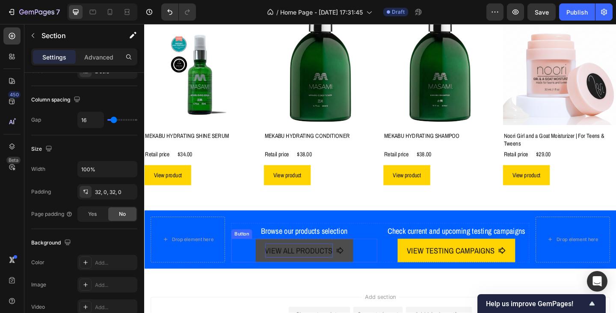
click at [306, 263] on p "VIEW ALL PRODUCTS" at bounding box center [312, 270] width 74 height 15
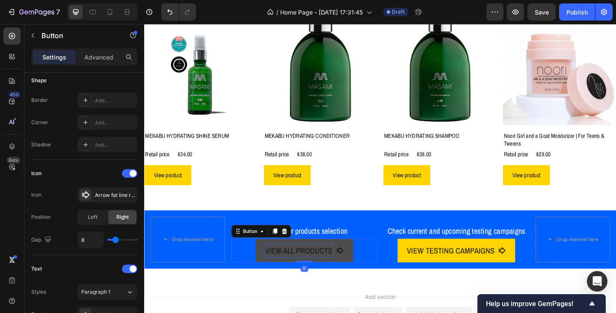
scroll to position [0, 0]
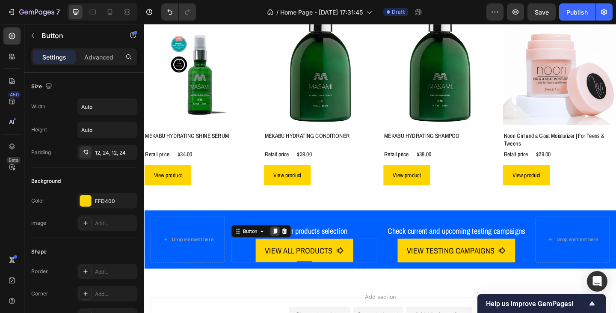
click at [283, 248] on icon at bounding box center [286, 249] width 7 height 7
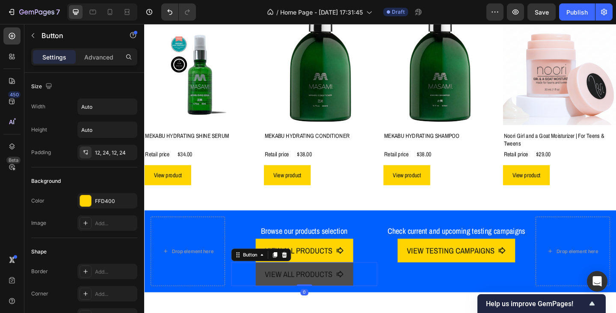
click at [281, 284] on link "VIEW ALL PRODUCTS" at bounding box center [318, 296] width 106 height 26
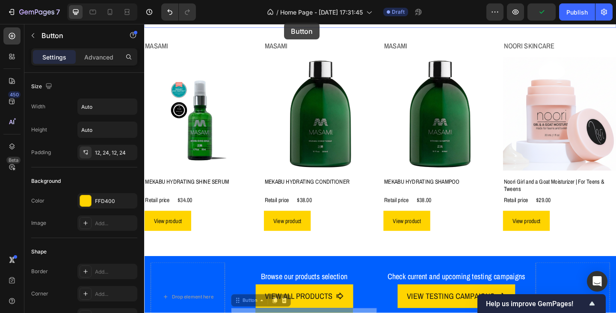
scroll to position [409, 0]
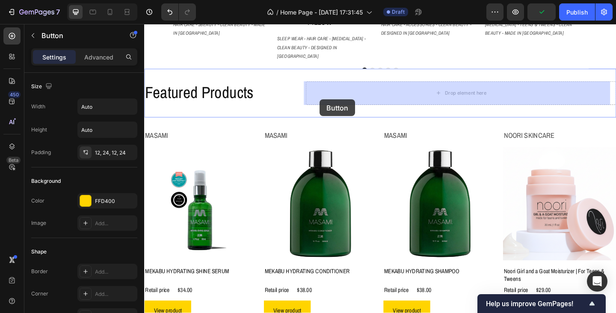
drag, startPoint x: 247, startPoint y: 275, endPoint x: 335, endPoint y: 106, distance: 190.0
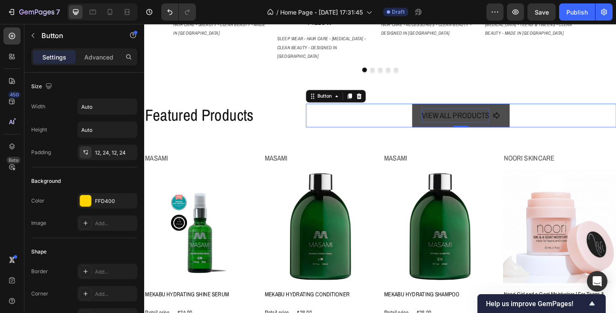
click at [447, 116] on p "VIEW ALL PRODUCTS" at bounding box center [483, 123] width 74 height 15
click at [435, 111] on link "VIEW ALL PRODUCTS" at bounding box center [488, 124] width 106 height 26
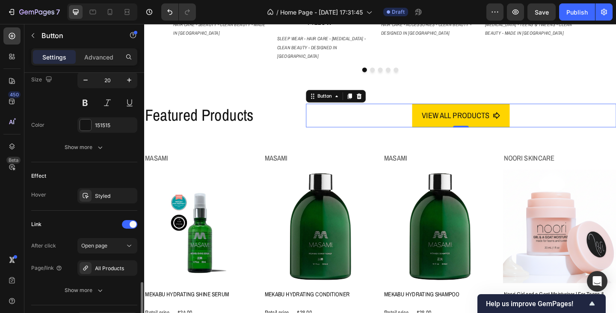
scroll to position [470, 0]
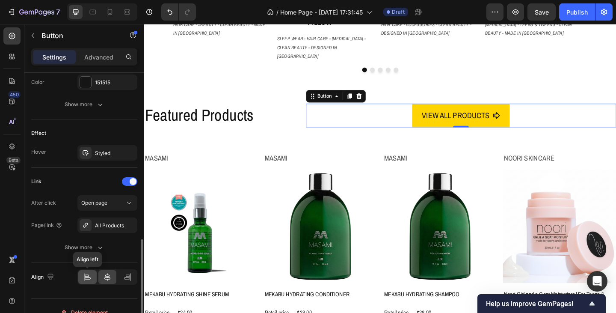
click at [89, 274] on icon at bounding box center [87, 276] width 9 height 9
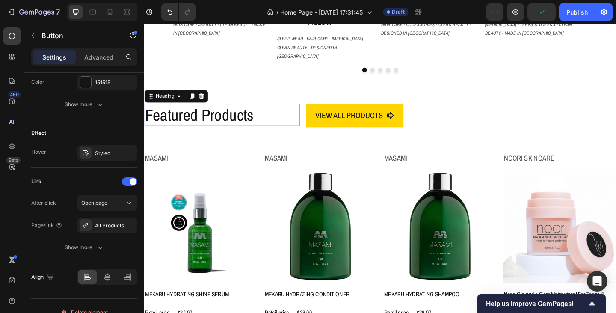
click at [256, 111] on h2 "Featured Products" at bounding box center [228, 123] width 169 height 24
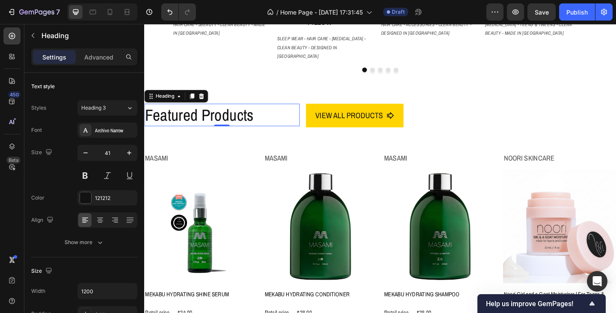
click at [271, 111] on h2 "Featured Products" at bounding box center [228, 123] width 169 height 24
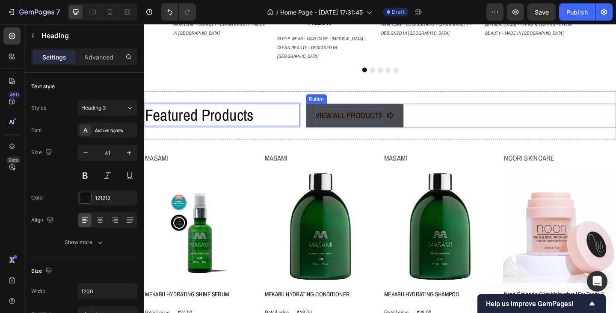
click at [350, 116] on p "VIEW ALL PRODUCTS" at bounding box center [367, 123] width 74 height 15
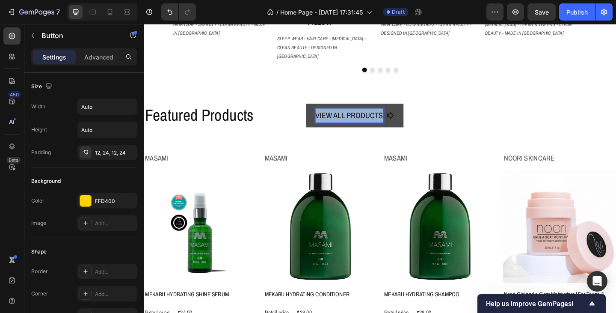
click at [350, 116] on p "VIEW ALL PRODUCTS" at bounding box center [367, 123] width 74 height 15
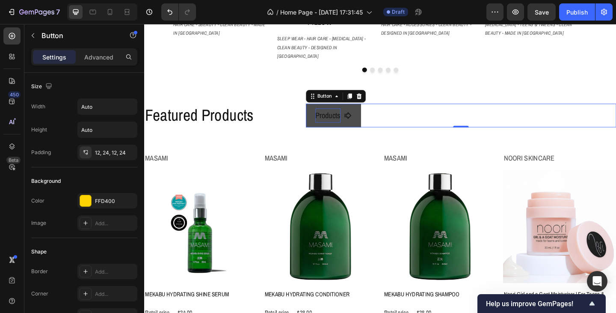
click at [378, 111] on link "Products" at bounding box center [350, 124] width 60 height 26
click at [354, 116] on p "Products" at bounding box center [343, 123] width 27 height 15
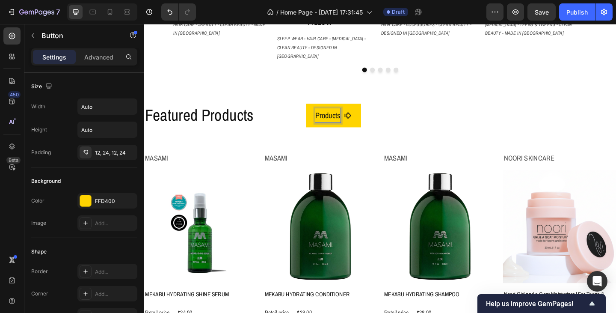
click at [392, 111] on div "Products Button 0" at bounding box center [488, 124] width 337 height 26
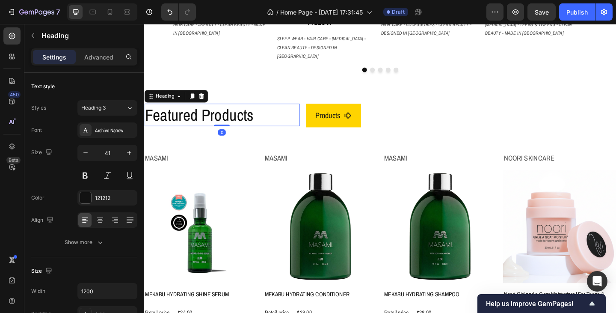
click at [271, 112] on p "Featured Products" at bounding box center [228, 123] width 167 height 23
click at [206, 100] on icon at bounding box center [207, 103] width 6 height 6
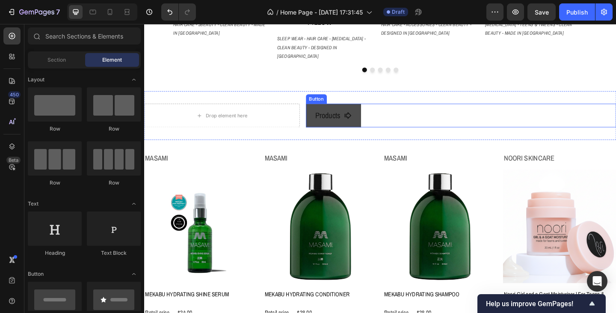
click at [323, 111] on link "Products" at bounding box center [350, 124] width 60 height 26
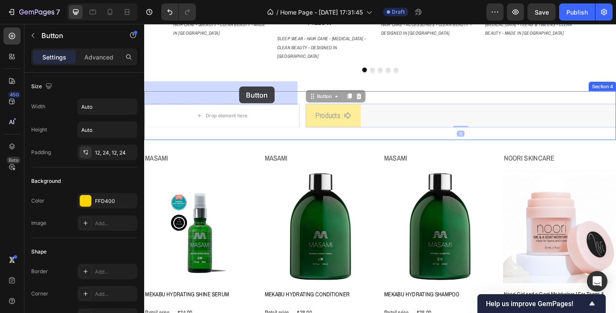
drag, startPoint x: 326, startPoint y: 79, endPoint x: 249, endPoint y: 91, distance: 77.6
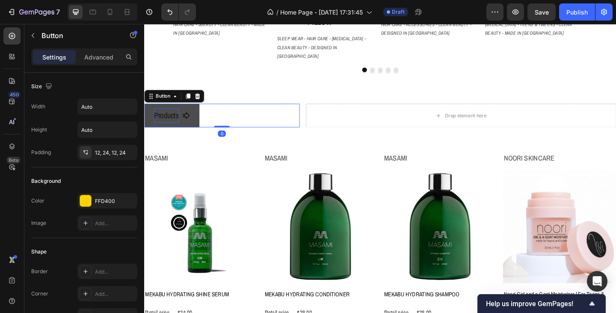
click at [174, 116] on p "Products" at bounding box center [167, 123] width 27 height 15
click at [157, 116] on p "Products" at bounding box center [167, 123] width 27 height 15
click at [200, 111] on link "Products" at bounding box center [174, 124] width 60 height 26
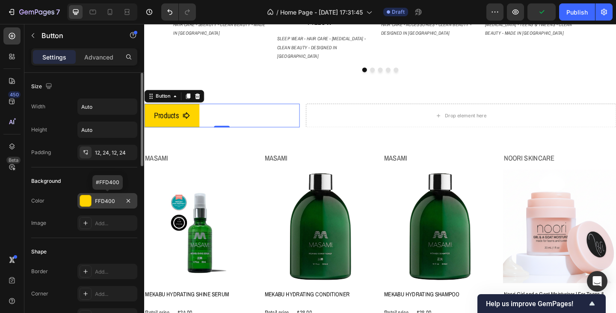
click at [121, 201] on div "FFD400" at bounding box center [107, 200] width 60 height 15
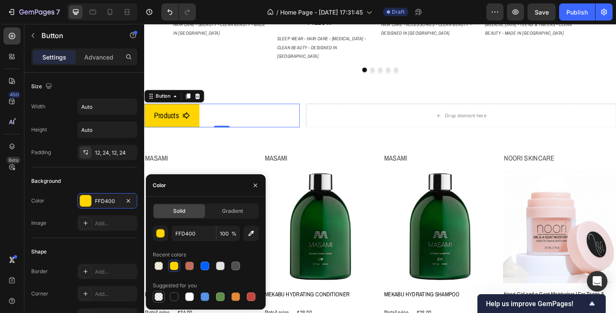
click at [157, 298] on div at bounding box center [158, 296] width 9 height 9
type input "000000"
type input "0"
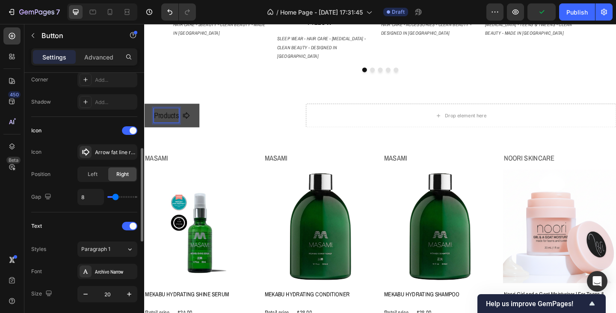
scroll to position [299, 0]
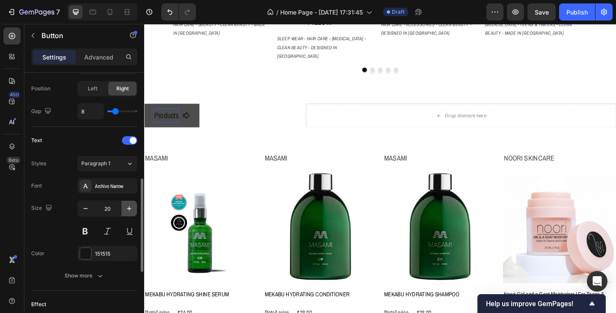
click at [130, 205] on icon "button" at bounding box center [129, 208] width 9 height 9
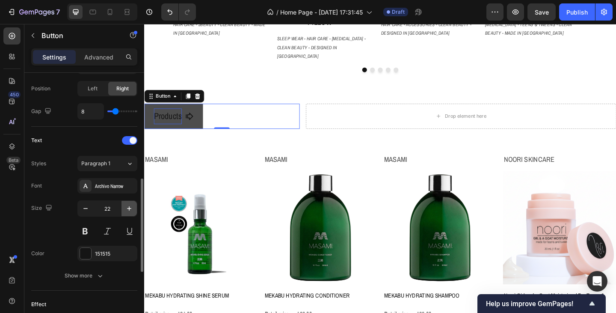
click at [130, 205] on icon "button" at bounding box center [129, 208] width 9 height 9
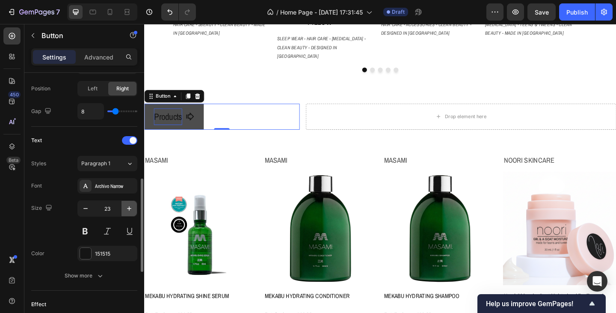
click at [130, 205] on icon "button" at bounding box center [129, 208] width 9 height 9
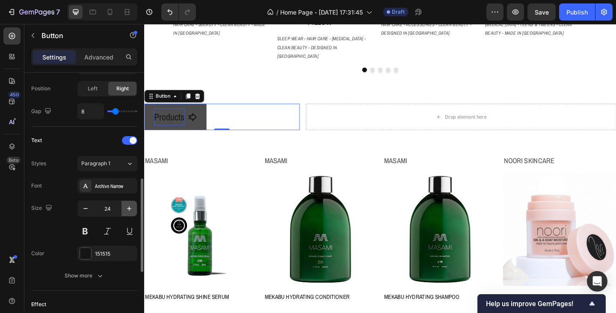
click at [130, 205] on icon "button" at bounding box center [129, 208] width 9 height 9
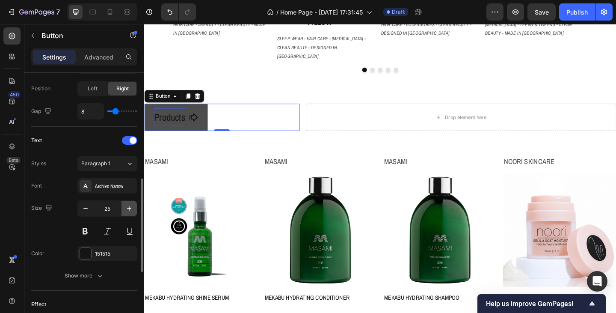
click at [130, 205] on icon "button" at bounding box center [129, 208] width 9 height 9
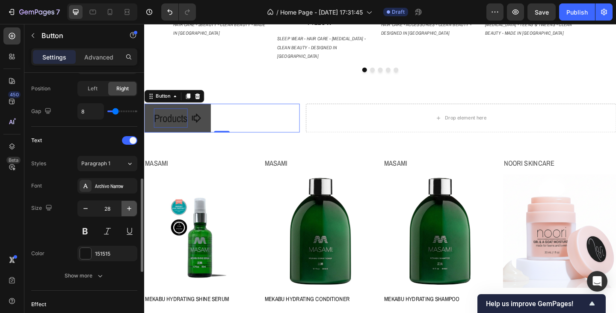
click at [130, 205] on icon "button" at bounding box center [129, 208] width 9 height 9
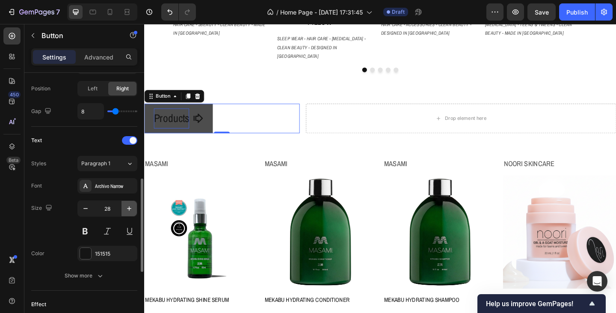
click at [130, 205] on icon "button" at bounding box center [129, 208] width 9 height 9
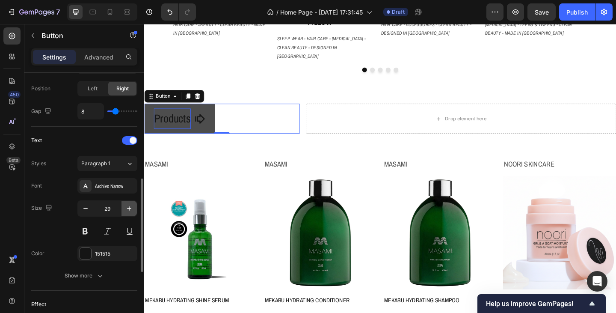
click at [130, 205] on icon "button" at bounding box center [129, 208] width 9 height 9
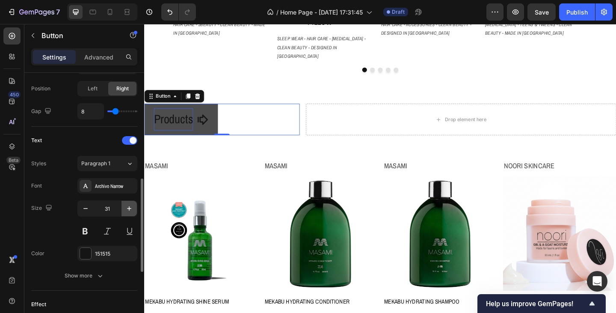
click at [130, 205] on icon "button" at bounding box center [129, 208] width 9 height 9
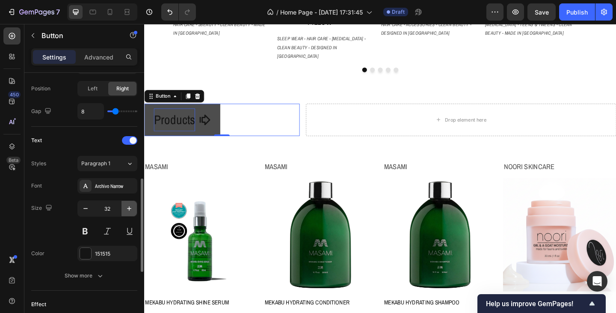
click at [130, 205] on icon "button" at bounding box center [129, 208] width 9 height 9
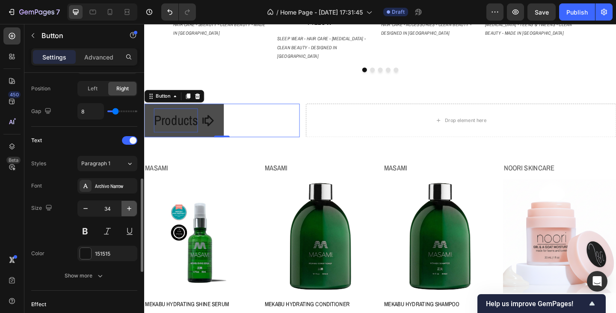
click at [130, 205] on icon "button" at bounding box center [129, 208] width 9 height 9
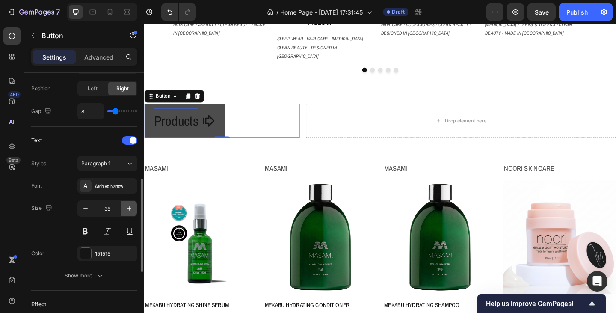
click at [130, 205] on icon "button" at bounding box center [129, 208] width 9 height 9
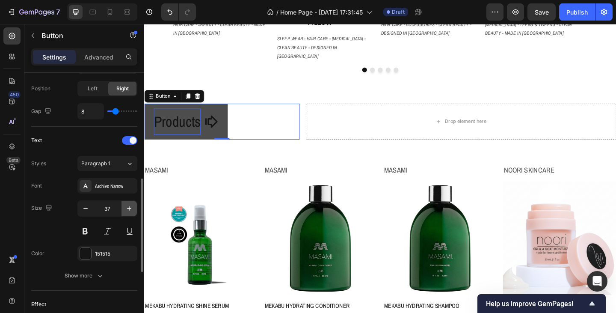
click at [130, 205] on icon "button" at bounding box center [129, 208] width 9 height 9
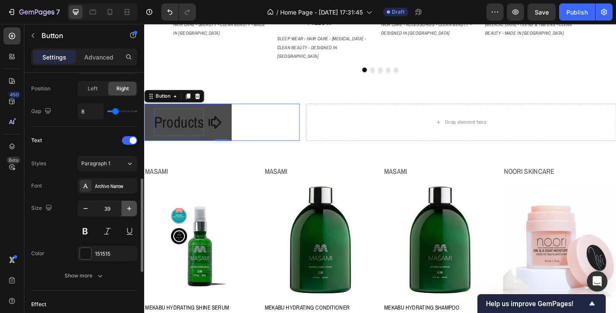
click at [130, 205] on icon "button" at bounding box center [129, 208] width 9 height 9
type input "40"
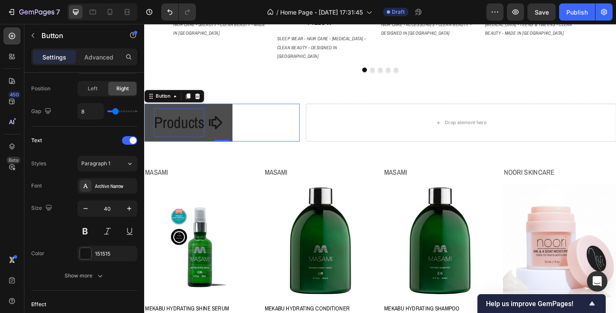
click at [251, 111] on div "Products Button 0" at bounding box center [228, 131] width 169 height 41
click at [207, 116] on p "Products" at bounding box center [181, 131] width 55 height 31
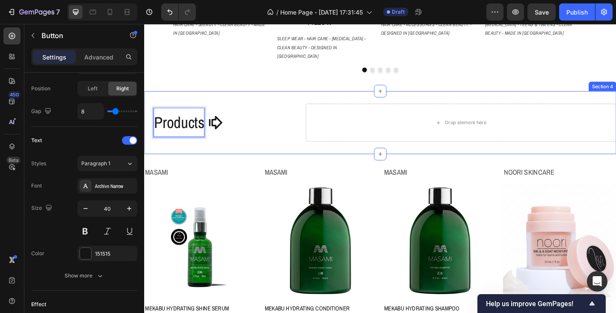
click at [294, 97] on div "Products Button 0 Drop element here Section 4" at bounding box center [400, 131] width 513 height 68
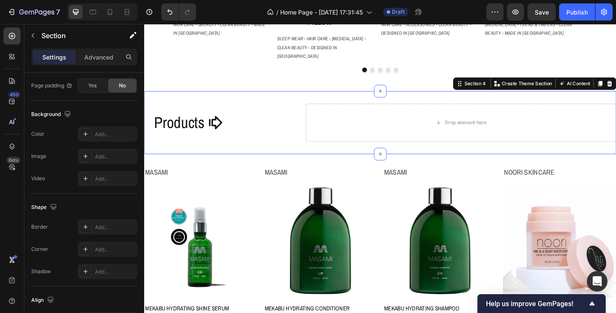
scroll to position [0, 0]
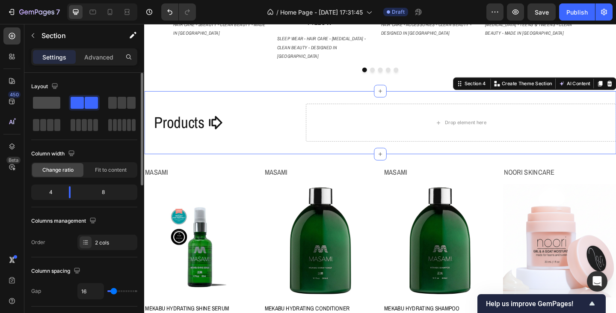
click at [47, 101] on span at bounding box center [46, 103] width 27 height 12
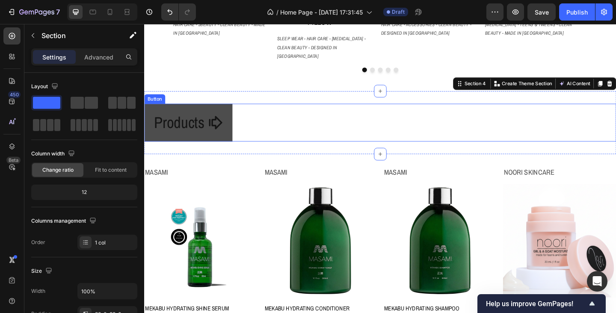
click at [235, 112] on link "Products" at bounding box center [192, 131] width 96 height 41
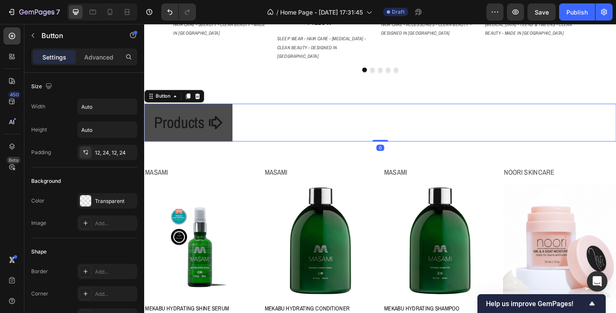
click at [219, 123] on icon at bounding box center [221, 131] width 17 height 17
click at [214, 123] on icon at bounding box center [221, 131] width 17 height 17
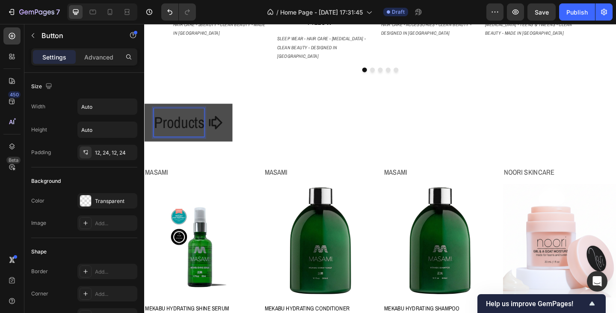
click at [208, 116] on p "Products" at bounding box center [181, 131] width 55 height 31
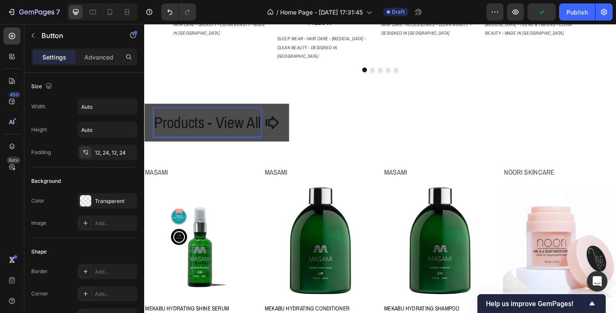
click at [362, 116] on div "Products - View All Button 0" at bounding box center [400, 131] width 513 height 41
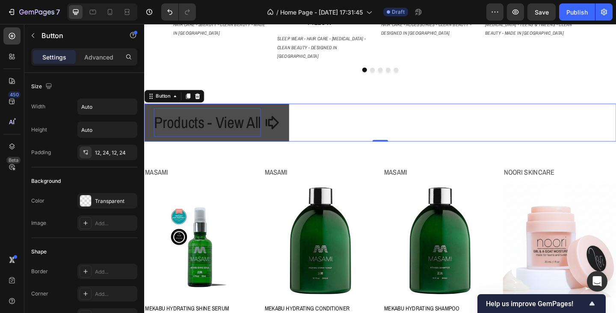
click at [270, 116] on p "Products - View All" at bounding box center [212, 131] width 116 height 31
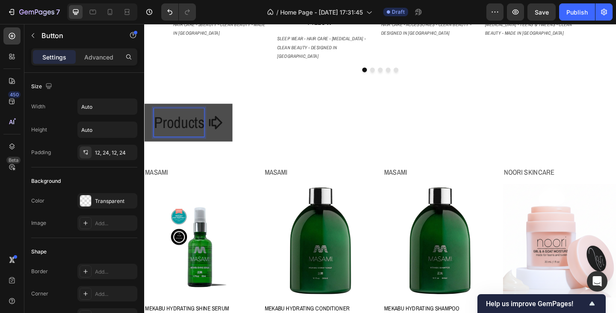
click at [343, 111] on div "Products Button 0" at bounding box center [400, 131] width 513 height 41
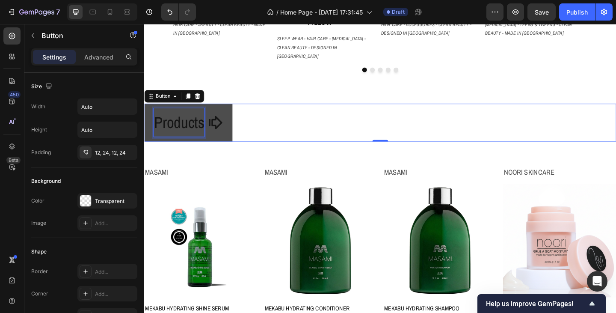
click at [209, 116] on p "Products" at bounding box center [181, 131] width 55 height 31
click at [229, 120] on span at bounding box center [221, 131] width 17 height 31
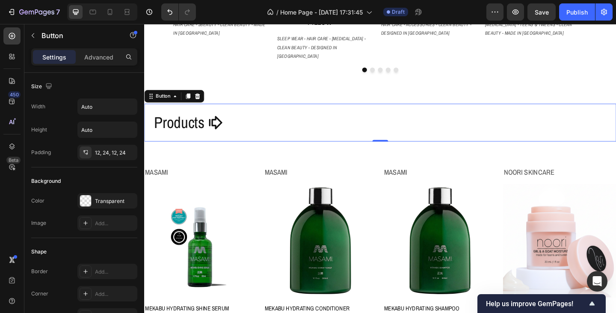
click at [294, 111] on div "Products Button 0" at bounding box center [400, 131] width 513 height 41
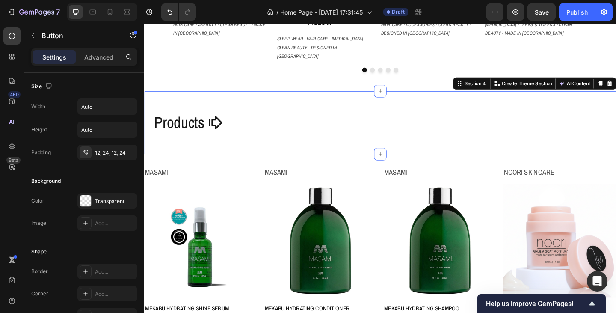
click at [289, 97] on div "Products Button Section 4 Create Theme Section AI Content Write with GemAI What…" at bounding box center [400, 131] width 513 height 68
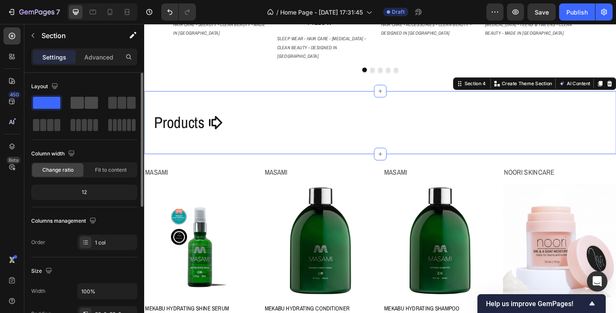
click at [84, 102] on div at bounding box center [84, 103] width 27 height 12
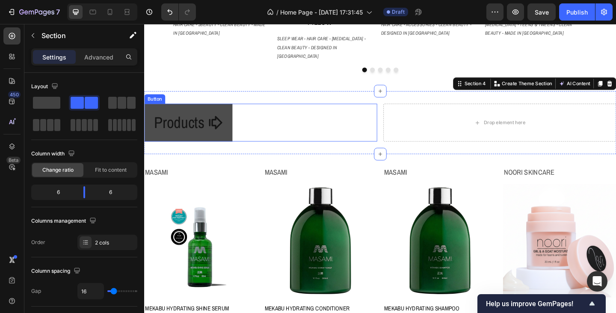
click at [237, 111] on link "Products" at bounding box center [192, 131] width 96 height 41
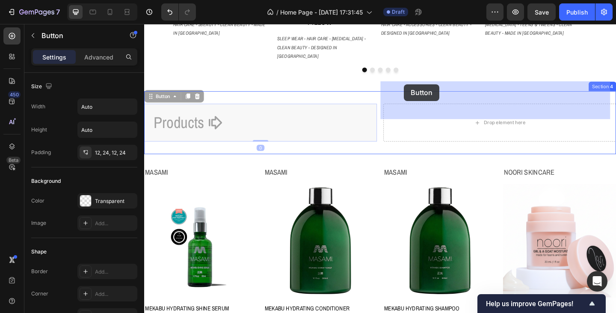
drag, startPoint x: 164, startPoint y: 79, endPoint x: 426, endPoint y: 89, distance: 262.8
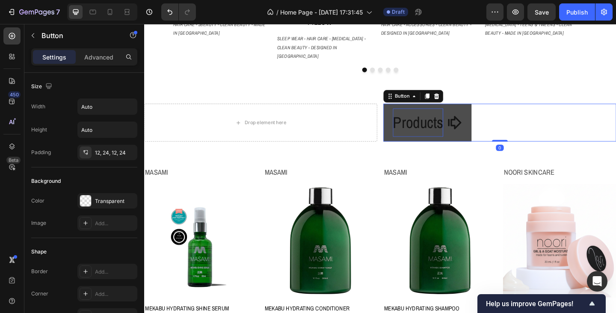
click at [429, 116] on p "Products" at bounding box center [441, 131] width 55 height 31
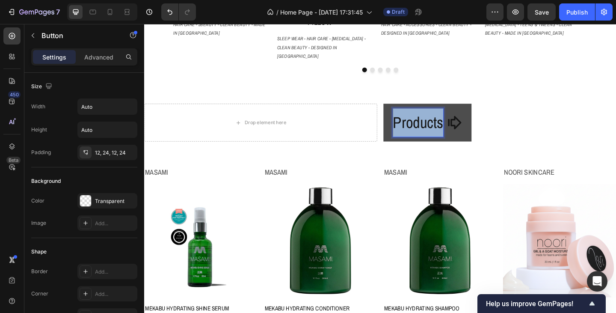
click at [429, 116] on p "Products" at bounding box center [441, 131] width 55 height 31
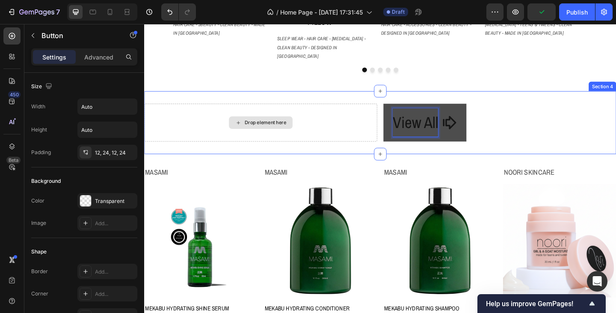
click at [340, 111] on div "Drop element here" at bounding box center [270, 131] width 253 height 41
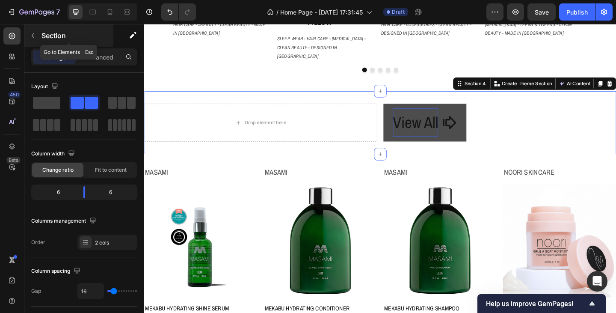
click at [33, 35] on icon "button" at bounding box center [33, 35] width 7 height 7
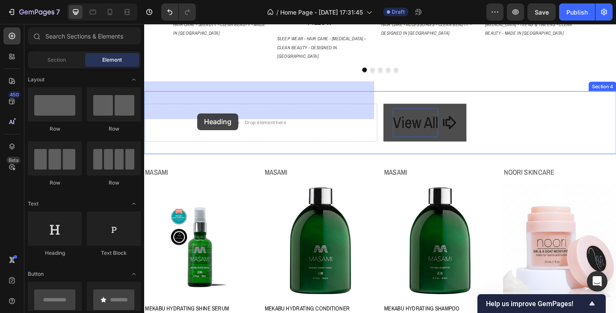
drag, startPoint x: 207, startPoint y: 253, endPoint x: 199, endPoint y: 130, distance: 123.4
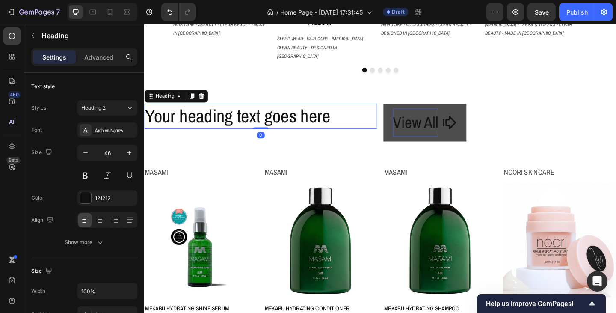
click at [206, 111] on h2 "Your heading text goes here" at bounding box center [270, 124] width 253 height 27
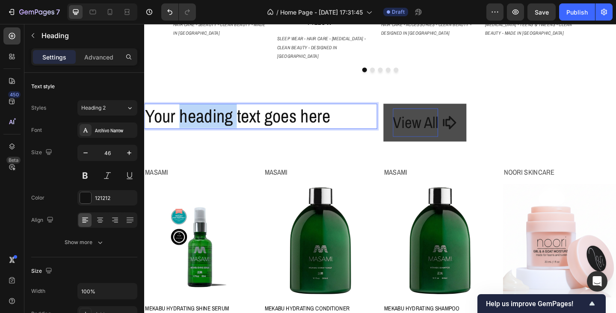
click at [206, 112] on p "Your heading text goes here" at bounding box center [270, 125] width 251 height 26
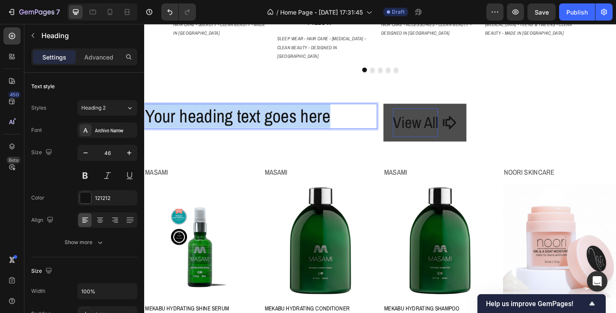
click at [206, 112] on p "Your heading text goes here" at bounding box center [270, 125] width 251 height 26
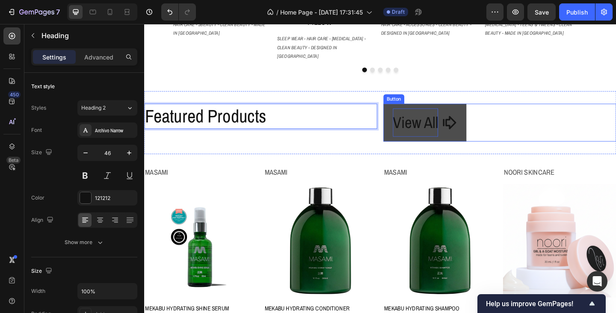
click at [440, 116] on p "View All" at bounding box center [438, 131] width 49 height 31
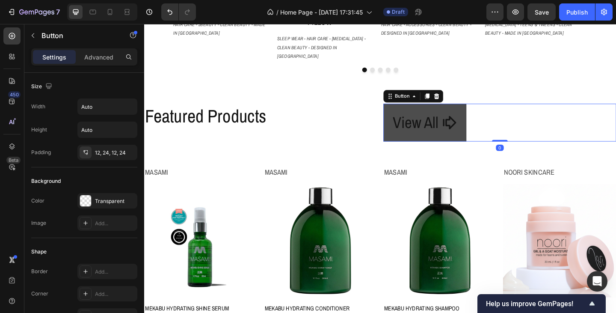
click at [407, 115] on link "View All" at bounding box center [449, 131] width 90 height 41
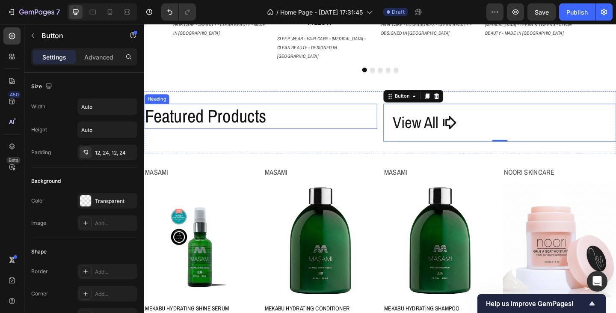
click at [325, 112] on p "Featured Products" at bounding box center [270, 125] width 251 height 26
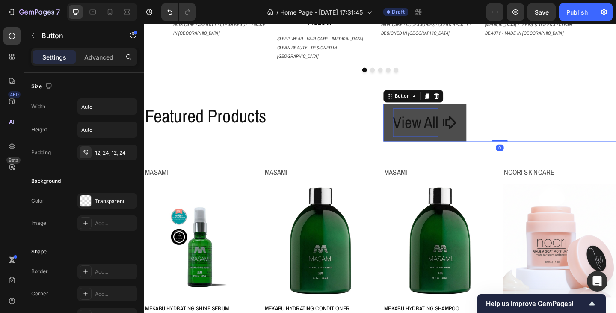
click at [424, 116] on p "View All" at bounding box center [438, 131] width 49 height 31
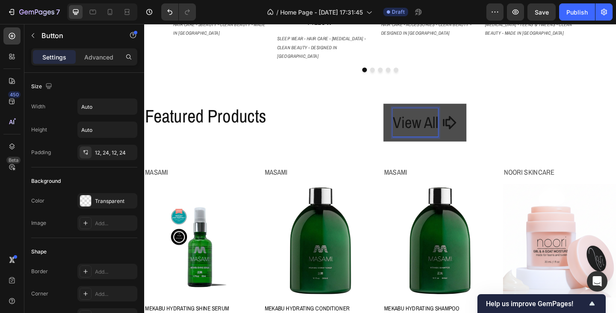
click at [439, 116] on p "View All" at bounding box center [438, 131] width 49 height 31
click at [429, 116] on p "View All" at bounding box center [438, 131] width 49 height 31
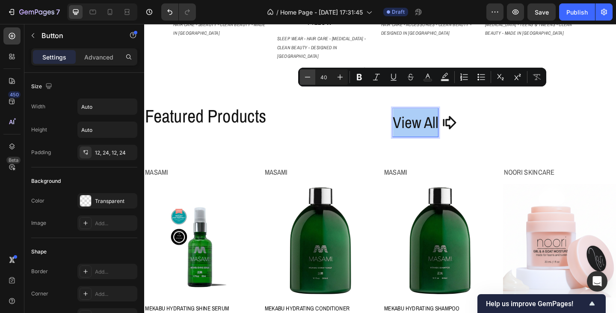
click at [308, 76] on icon "Editor contextual toolbar" at bounding box center [307, 77] width 9 height 9
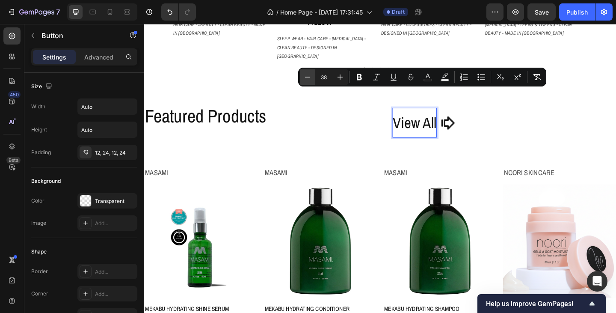
click at [308, 76] on icon "Editor contextual toolbar" at bounding box center [307, 77] width 9 height 9
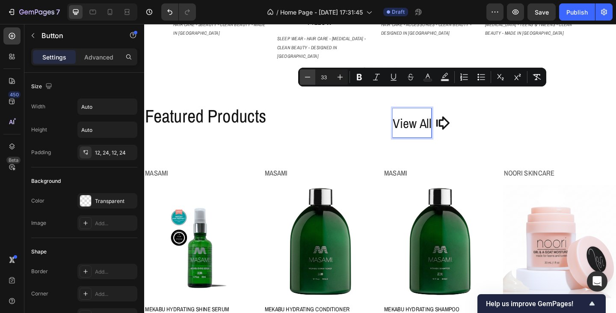
click at [308, 76] on icon "Editor contextual toolbar" at bounding box center [307, 77] width 9 height 9
type input "30"
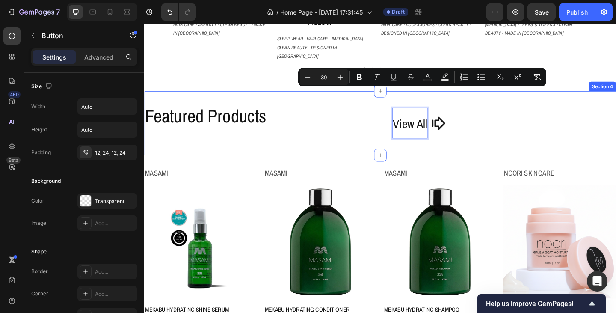
click at [508, 135] on div "Featured Products Heading View All Button 0 Section 4" at bounding box center [400, 132] width 513 height 70
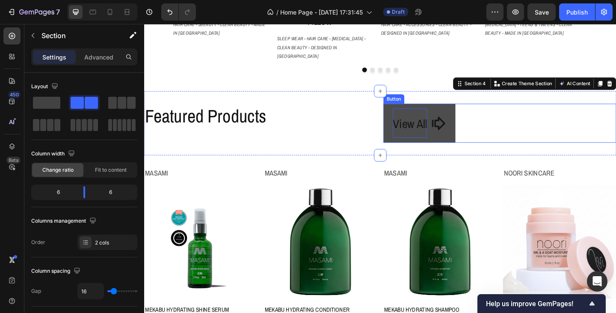
click at [438, 118] on p "View All" at bounding box center [432, 132] width 37 height 32
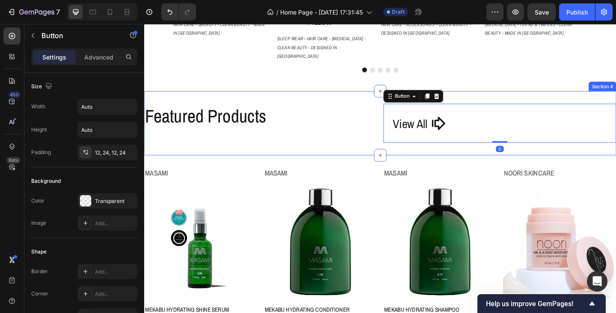
click at [357, 114] on div "Featured Products Heading" at bounding box center [270, 132] width 253 height 42
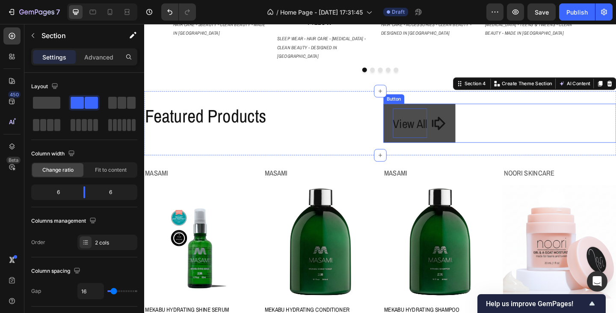
click at [427, 124] on span "View All" at bounding box center [432, 132] width 37 height 17
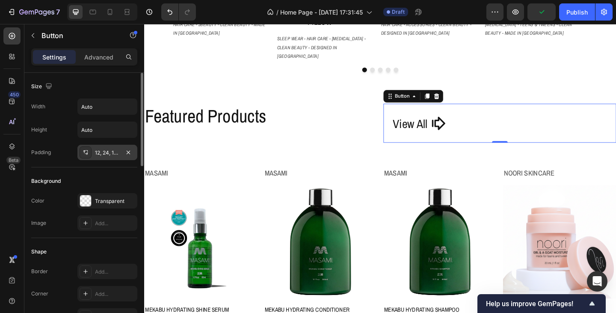
click at [117, 151] on div "12, 24, 12, 24" at bounding box center [107, 153] width 25 height 8
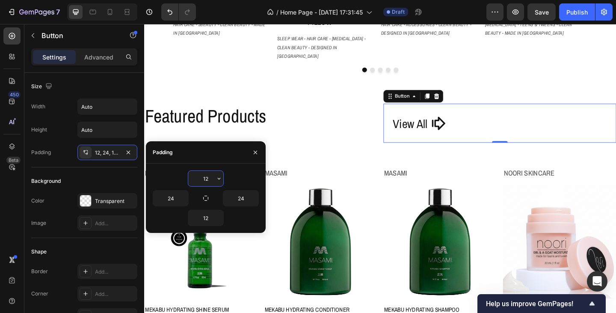
click at [208, 178] on input "12" at bounding box center [205, 178] width 35 height 15
click at [219, 179] on icon "button" at bounding box center [219, 178] width 3 height 2
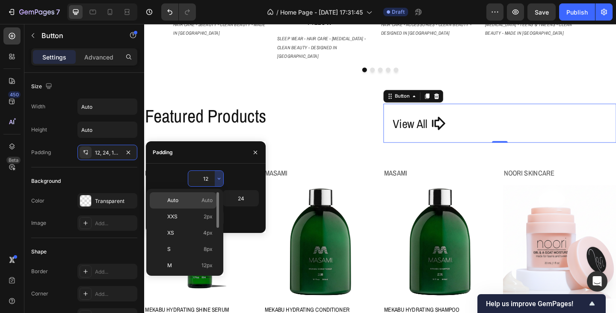
click at [209, 199] on span "Auto" at bounding box center [206, 200] width 11 height 8
type input "Auto"
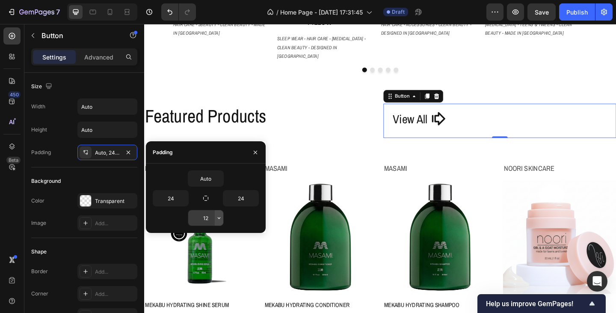
click at [218, 219] on icon "button" at bounding box center [219, 217] width 7 height 7
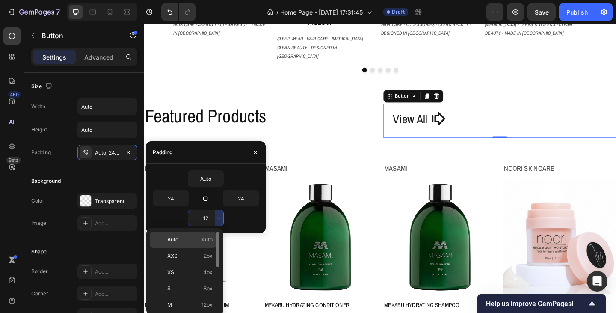
click at [206, 234] on div "Auto Auto" at bounding box center [183, 239] width 67 height 16
type input "Auto"
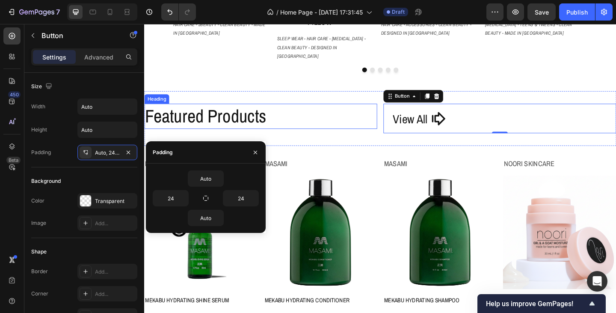
click at [364, 112] on p "Featured Products" at bounding box center [270, 125] width 251 height 26
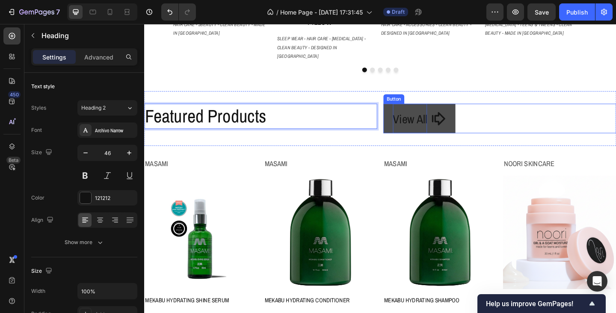
click at [431, 119] on span "View All" at bounding box center [432, 127] width 37 height 17
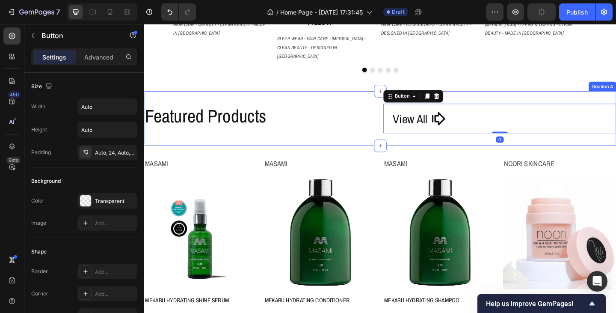
click at [390, 118] on div "Featured Products Heading View All Button 0 Section 4" at bounding box center [400, 126] width 513 height 59
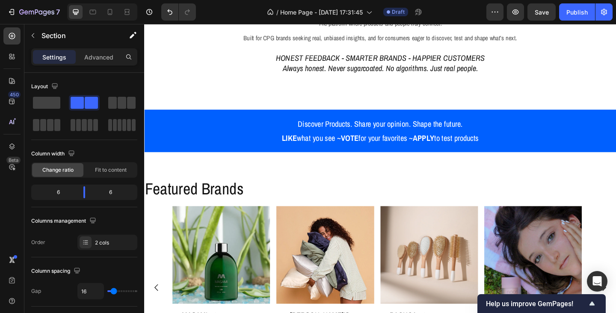
scroll to position [86, 0]
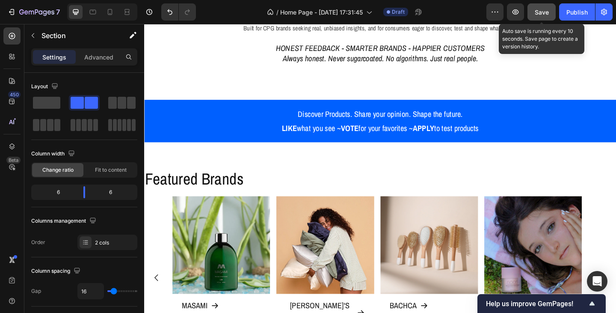
click at [544, 12] on span "Save" at bounding box center [542, 12] width 14 height 7
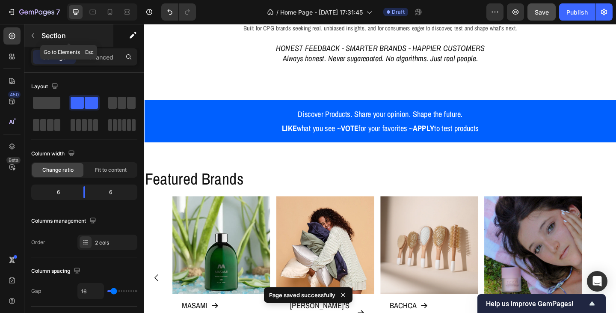
click at [33, 35] on icon "button" at bounding box center [33, 35] width 3 height 5
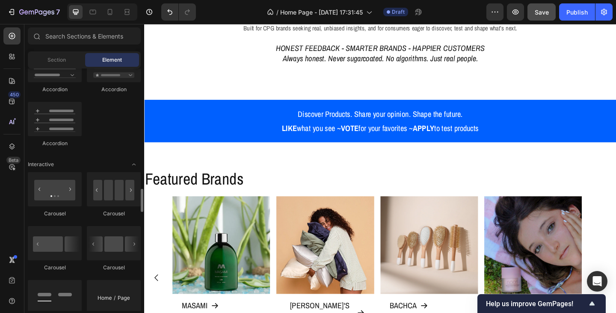
scroll to position [813, 0]
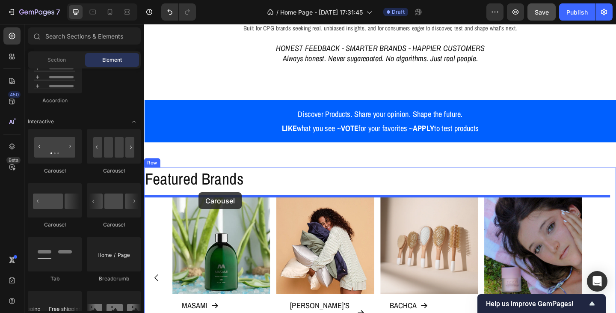
drag, startPoint x: 246, startPoint y: 227, endPoint x: 203, endPoint y: 207, distance: 47.3
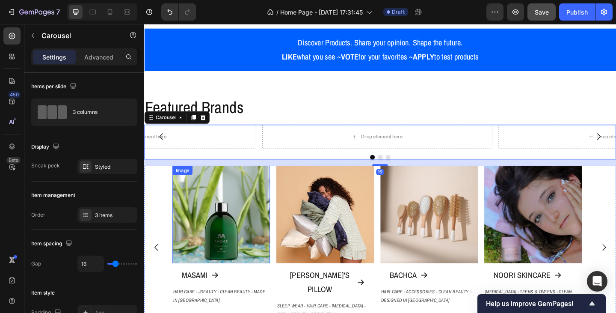
scroll to position [171, 0]
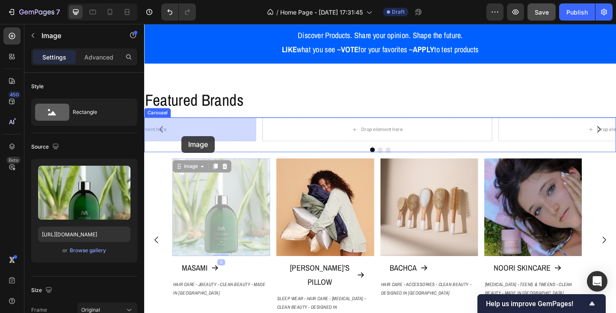
drag, startPoint x: 205, startPoint y: 234, endPoint x: 185, endPoint y: 146, distance: 90.4
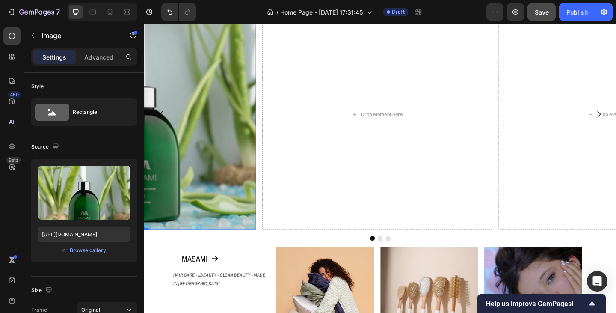
scroll to position [342, 0]
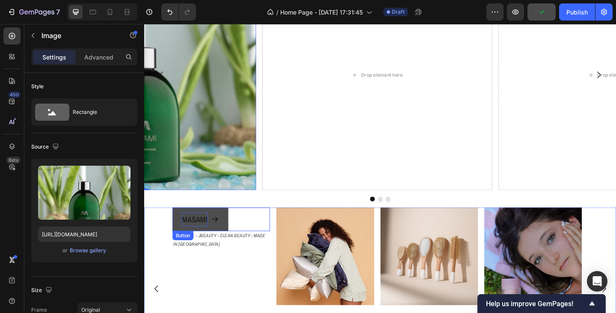
click at [201, 240] on p "MASAMI" at bounding box center [199, 236] width 28 height 15
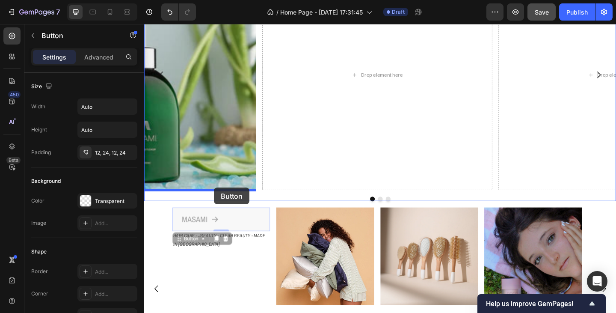
drag, startPoint x: 184, startPoint y: 258, endPoint x: 220, endPoint y: 202, distance: 66.3
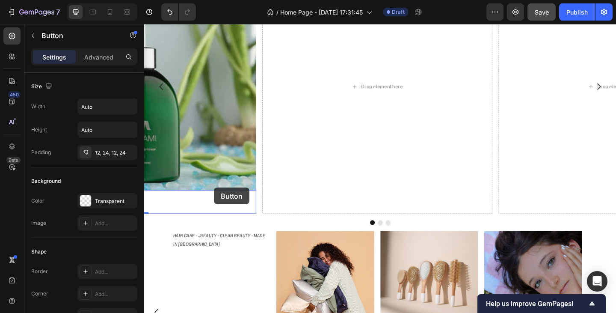
scroll to position [355, 0]
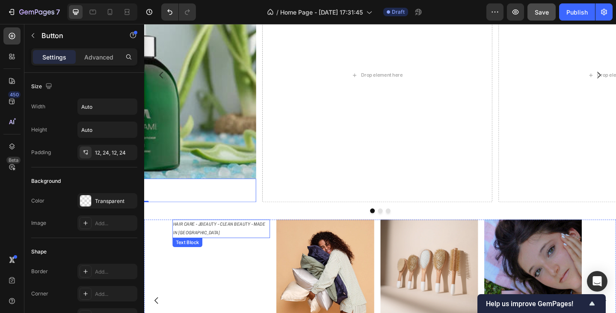
click at [200, 250] on p "HAIR CARE - JBEAUTY - CLEAN BEAUTY - MADE IN [GEOGRAPHIC_DATA]" at bounding box center [228, 246] width 104 height 18
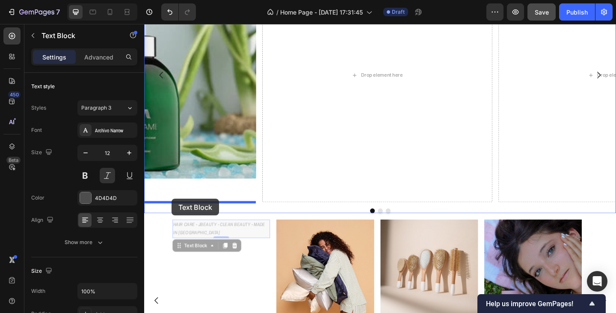
drag, startPoint x: 180, startPoint y: 268, endPoint x: 174, endPoint y: 214, distance: 54.3
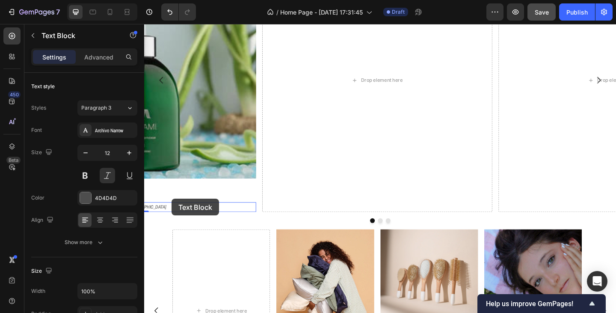
scroll to position [361, 0]
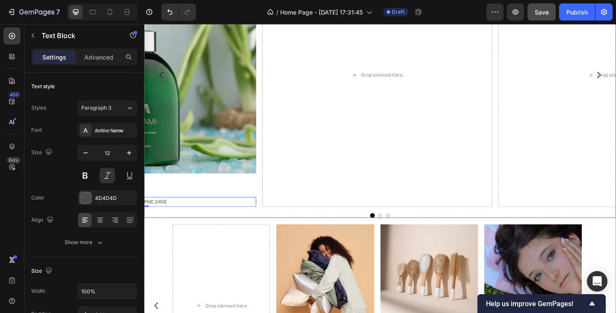
click at [163, 80] on icon "Carousel Back Arrow" at bounding box center [163, 79] width 10 height 10
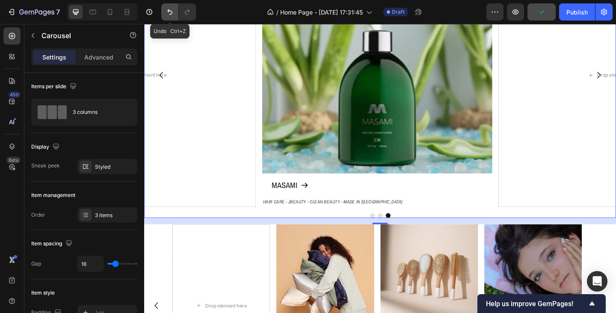
click at [171, 14] on icon "Undo/Redo" at bounding box center [169, 12] width 5 height 6
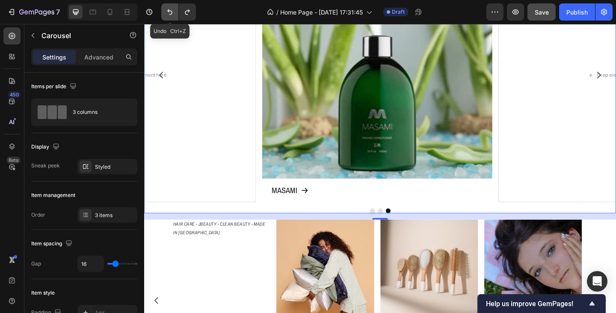
click at [171, 14] on icon "Undo/Redo" at bounding box center [169, 12] width 5 height 6
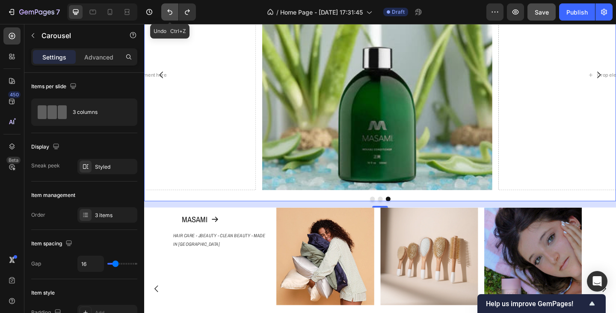
click at [171, 14] on icon "Undo/Redo" at bounding box center [169, 12] width 5 height 6
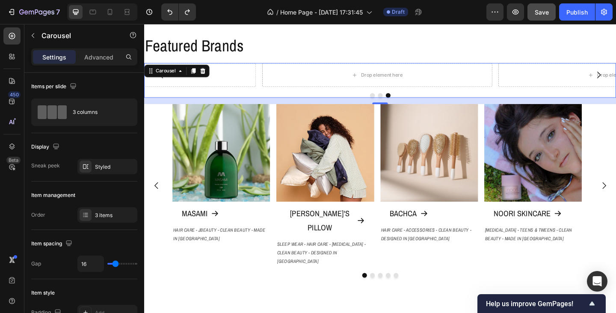
scroll to position [145, 0]
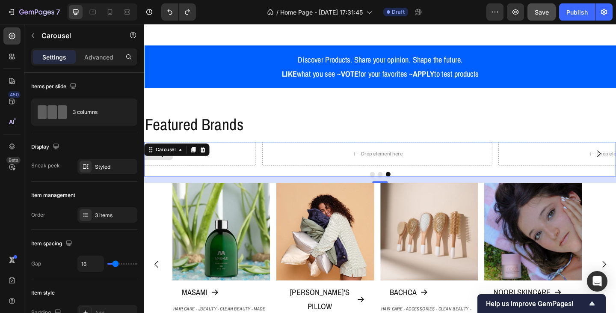
click at [224, 175] on div "Drop element here" at bounding box center [141, 165] width 250 height 26
click at [208, 159] on icon at bounding box center [208, 161] width 6 height 6
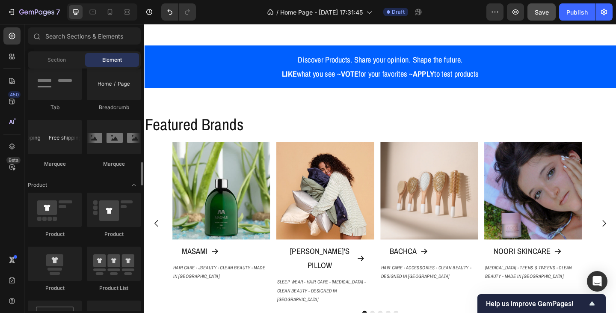
scroll to position [941, 0]
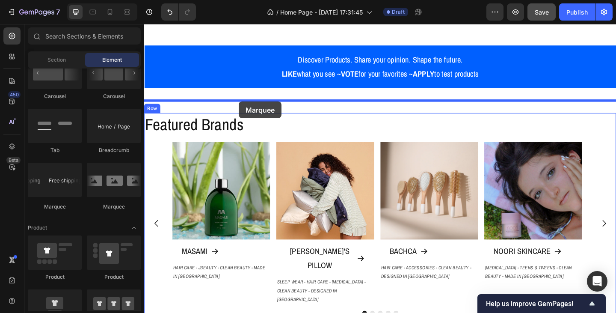
drag, startPoint x: 257, startPoint y: 211, endPoint x: 247, endPoint y: 108, distance: 103.5
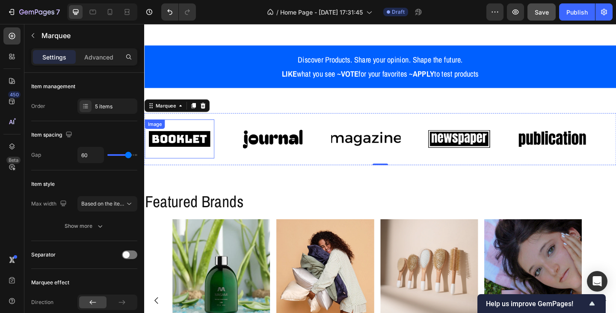
click at [179, 146] on img at bounding box center [183, 149] width 76 height 32
click at [225, 121] on div "Image Image Image Image Image Image Image Image Image Image Marquee 0" at bounding box center [400, 149] width 513 height 56
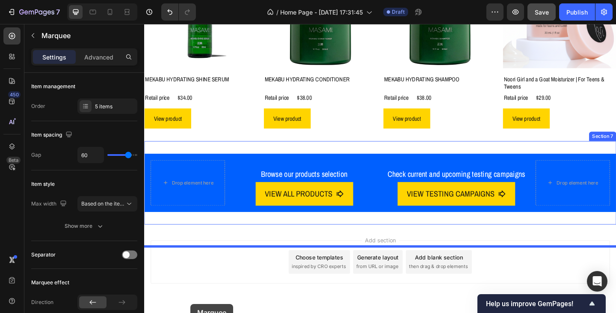
scroll to position [733, 0]
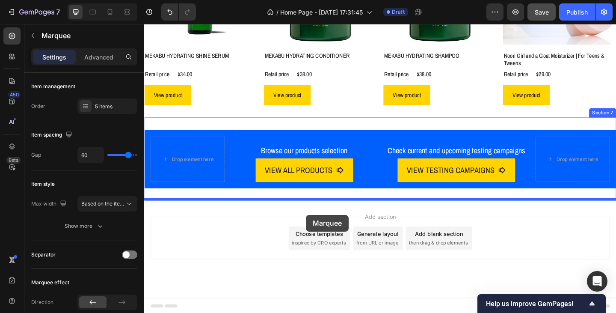
drag, startPoint x: 166, startPoint y: 115, endPoint x: 320, endPoint y: 231, distance: 192.6
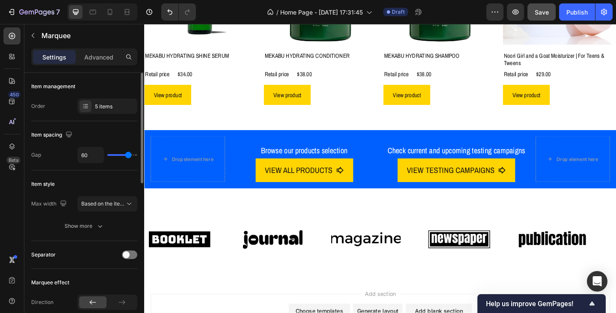
scroll to position [43, 0]
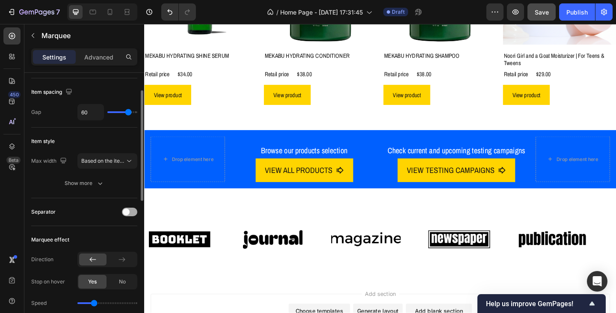
click at [134, 213] on div at bounding box center [129, 211] width 15 height 9
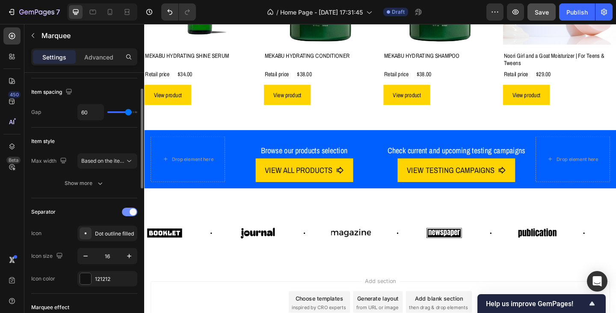
click at [122, 213] on div at bounding box center [129, 211] width 15 height 9
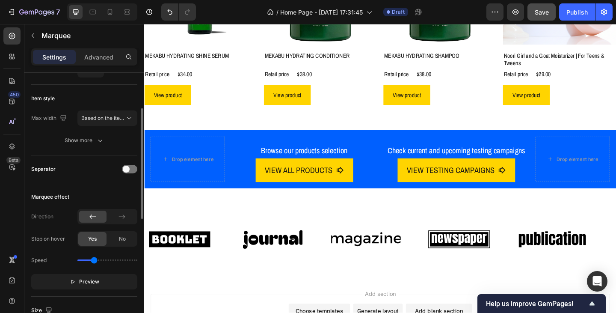
scroll to position [128, 0]
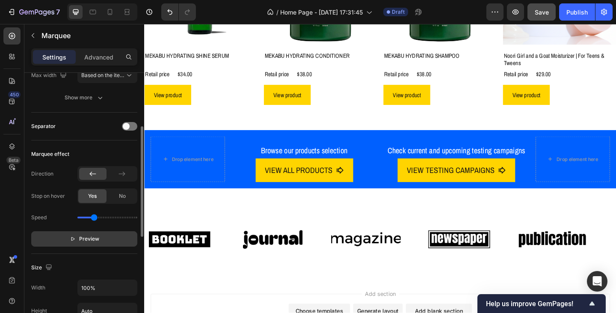
click at [94, 237] on span "Preview" at bounding box center [89, 238] width 20 height 9
click at [94, 237] on span "Pause" at bounding box center [89, 238] width 15 height 9
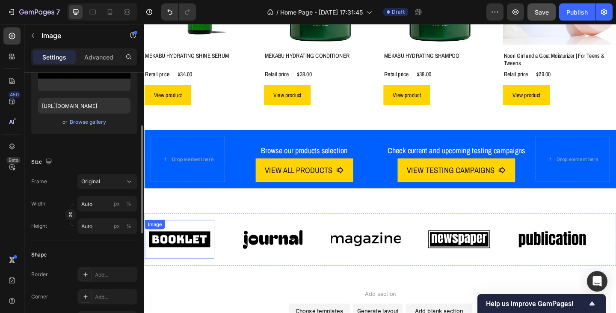
click at [191, 260] on img at bounding box center [182, 258] width 76 height 32
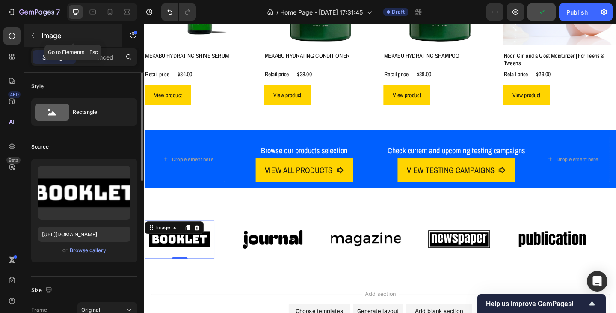
click at [34, 35] on icon "button" at bounding box center [33, 35] width 7 height 7
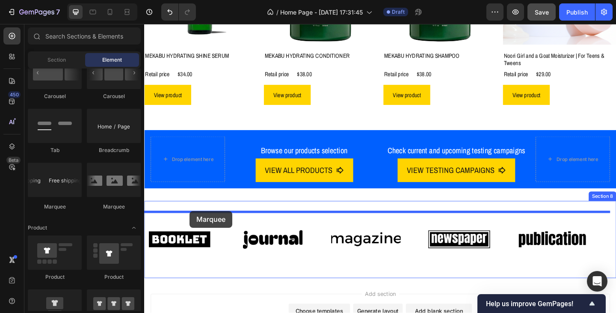
drag, startPoint x: 206, startPoint y: 214, endPoint x: 193, endPoint y: 227, distance: 17.8
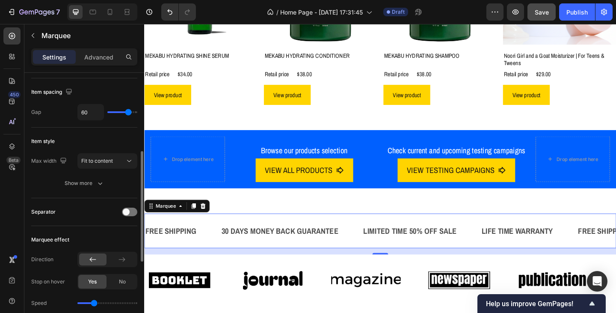
scroll to position [86, 0]
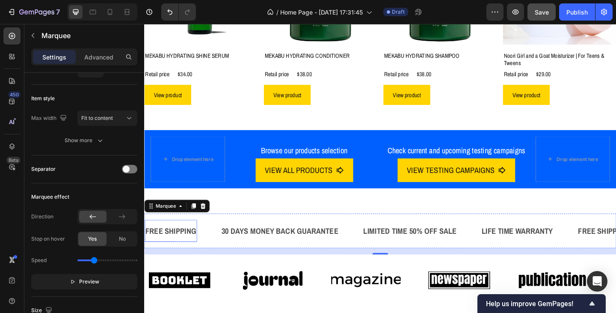
click at [166, 245] on div "FREE SHIPPING" at bounding box center [173, 248] width 57 height 17
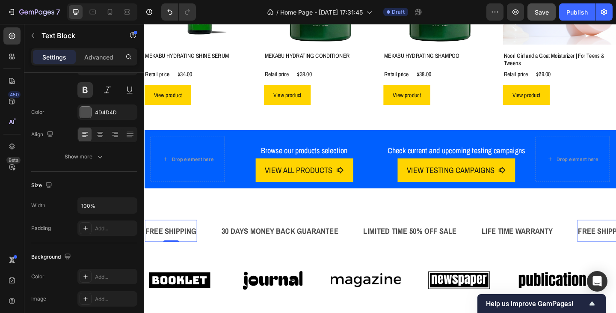
click at [166, 245] on div "FREE SHIPPING" at bounding box center [173, 248] width 57 height 17
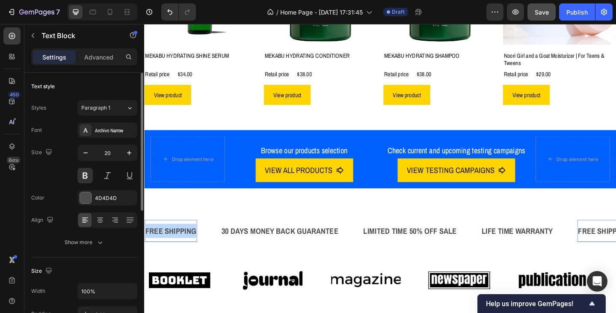
click at [166, 245] on p "FREE SHIPPING" at bounding box center [172, 248] width 55 height 15
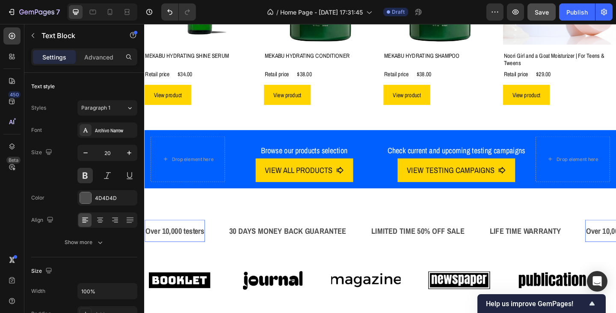
click at [187, 248] on p "Over 10,000 testers" at bounding box center [177, 248] width 64 height 15
click at [266, 246] on div "30 DAYS MONEY BACK GUARANTEE" at bounding box center [300, 248] width 129 height 17
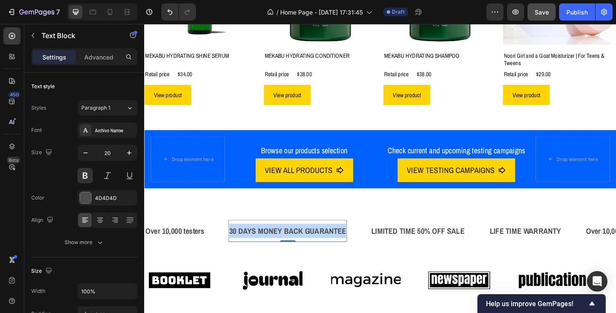
click at [266, 246] on p "30 DAYS MONEY BACK GUARANTEE" at bounding box center [300, 248] width 127 height 15
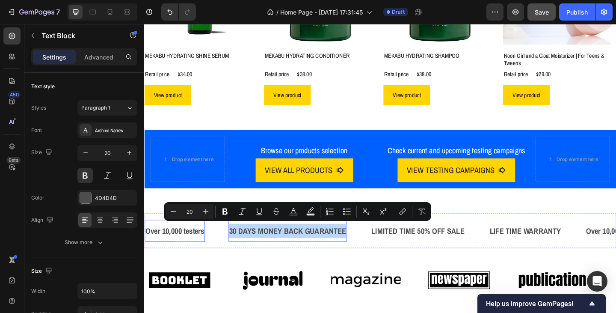
click at [205, 248] on p "Over 10,000 testers" at bounding box center [177, 248] width 64 height 15
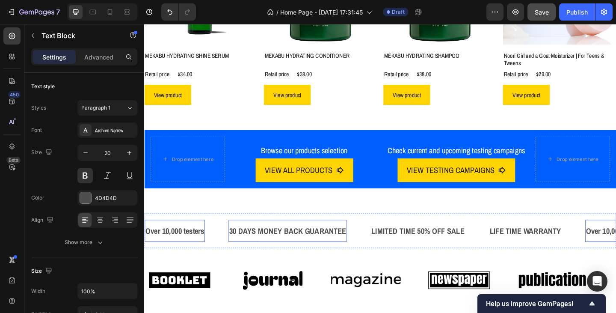
click at [269, 248] on p "30 DAYS MONEY BACK GUARANTEE" at bounding box center [300, 248] width 127 height 15
click at [192, 247] on p "Over 10,000 testers" at bounding box center [177, 248] width 64 height 15
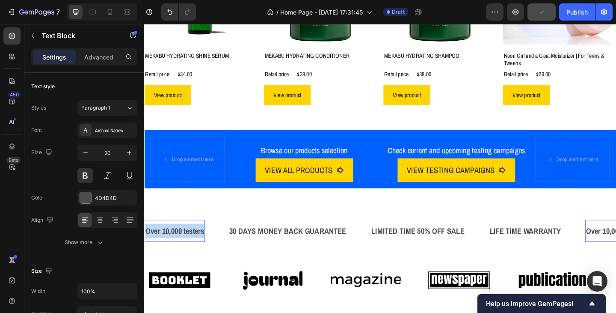
click at [192, 247] on p "Over 10,000 testers" at bounding box center [177, 248] width 64 height 15
click at [260, 242] on p "30 DAYS MONEY BACK GUARANTEE" at bounding box center [300, 248] width 127 height 15
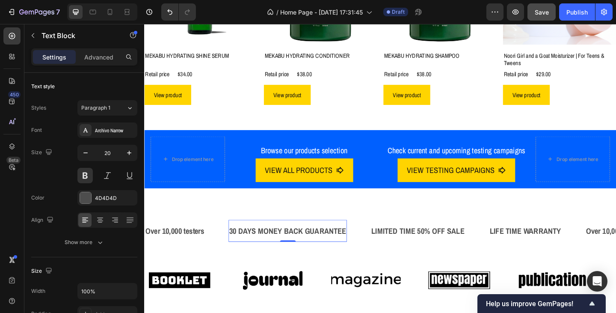
click at [260, 242] on p "30 DAYS MONEY BACK GUARANTEE" at bounding box center [300, 248] width 127 height 15
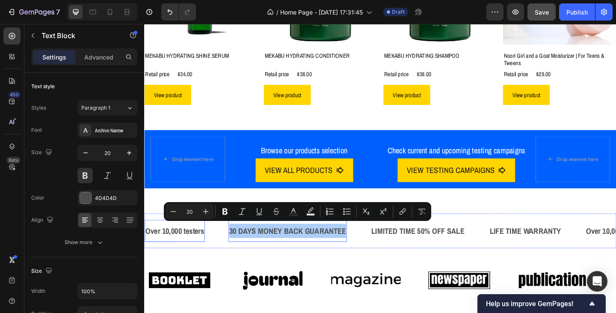
click at [177, 248] on p "Over 10,000 testers" at bounding box center [177, 248] width 64 height 15
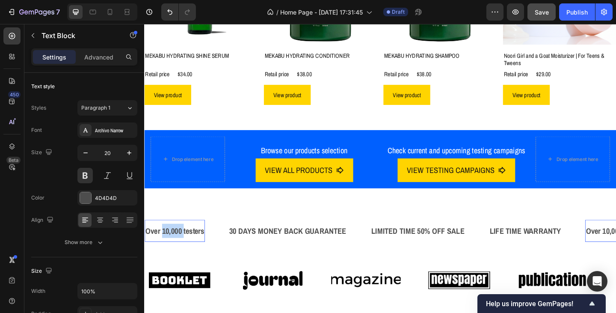
click at [165, 248] on p "Over 10,000 testers" at bounding box center [177, 248] width 64 height 15
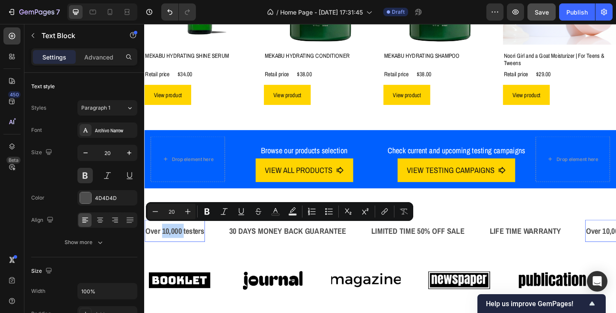
click at [165, 248] on p "Over 10,000 testers" at bounding box center [177, 248] width 64 height 15
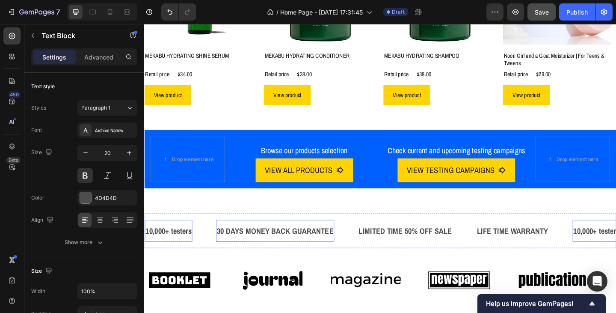
click at [265, 248] on p "30 DAYS MONEY BACK GUARANTEE" at bounding box center [286, 248] width 127 height 15
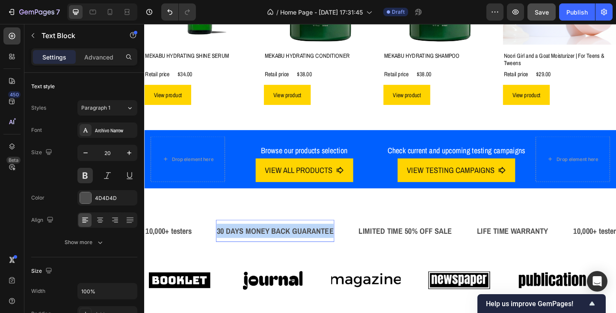
click at [265, 248] on p "30 DAYS MONEY BACK GUARANTEE" at bounding box center [286, 248] width 127 height 15
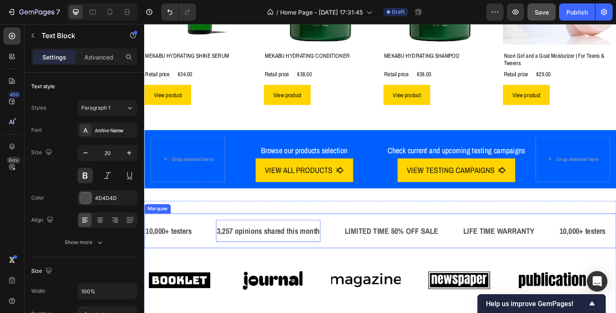
click at [201, 249] on div "10,000+ testers Text Block" at bounding box center [183, 249] width 77 height 24
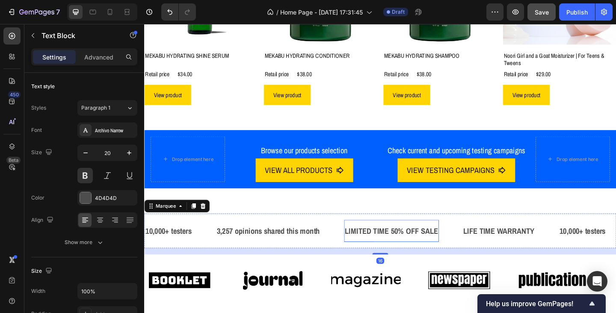
click at [416, 248] on div "LIMITED TIME 50% OFF SALE" at bounding box center [412, 248] width 103 height 17
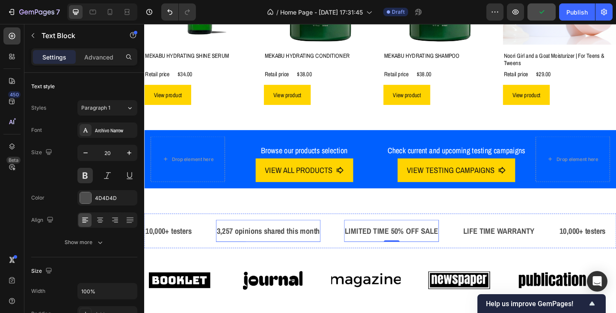
click at [312, 251] on p "3,257 opinions shared this month" at bounding box center [279, 248] width 112 height 15
click at [260, 252] on p "3,257 opinions shared this month" at bounding box center [279, 248] width 112 height 15
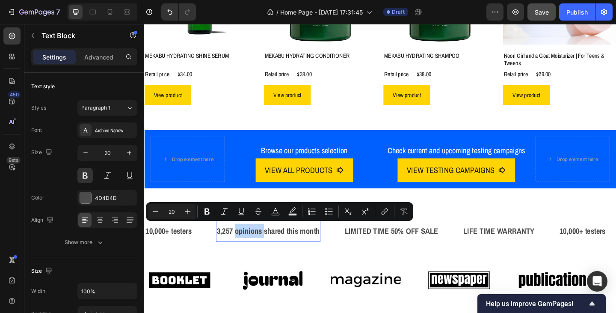
click at [245, 250] on p "3,257 opinions shared this month" at bounding box center [279, 248] width 112 height 15
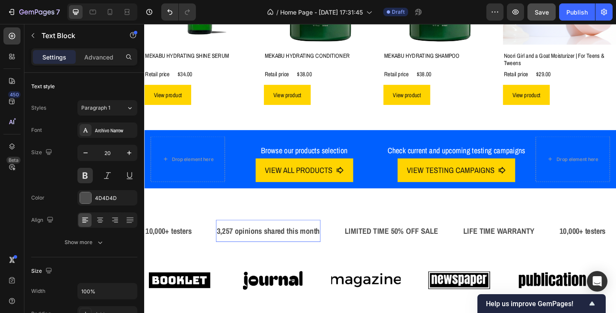
click at [244, 250] on p "3,257 opinions shared this month" at bounding box center [279, 248] width 112 height 15
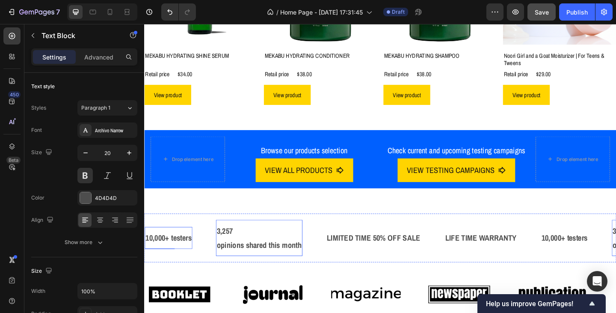
click at [183, 255] on p "10,000+ testers" at bounding box center [170, 256] width 50 height 15
click at [174, 256] on p "10,000+ testers" at bounding box center [170, 256] width 50 height 15
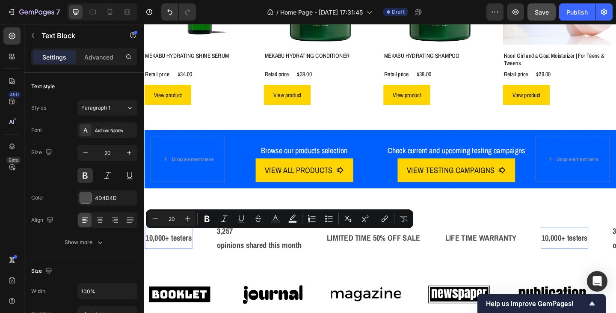
click at [172, 257] on p "10,000+ testers" at bounding box center [170, 256] width 50 height 15
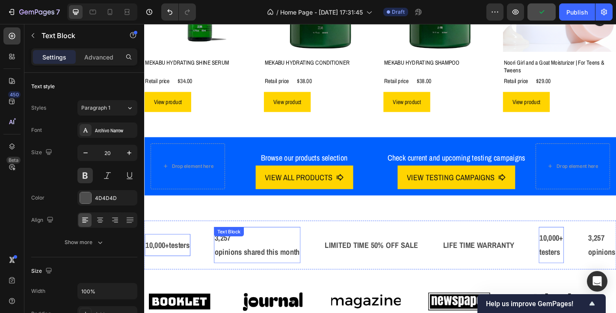
scroll to position [733, 0]
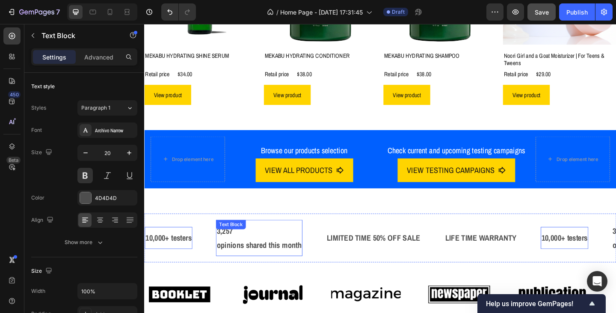
click at [275, 257] on p "opinions shared this month" at bounding box center [269, 264] width 92 height 15
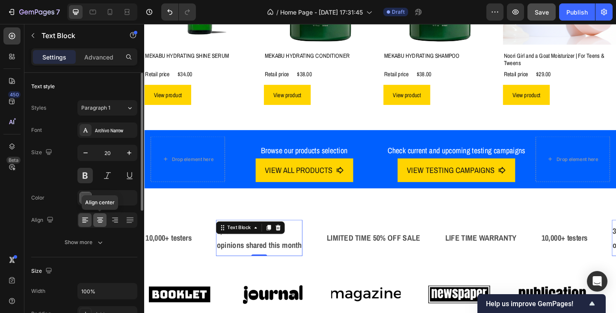
click at [98, 219] on icon at bounding box center [100, 220] width 9 height 9
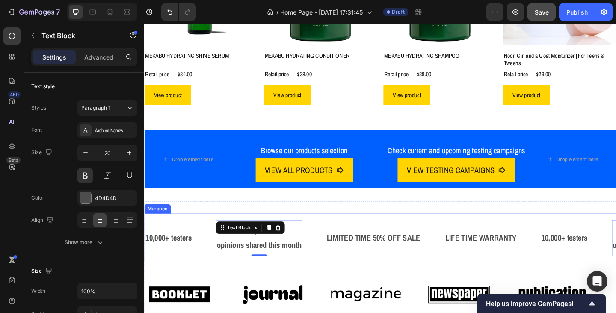
click at [328, 269] on div "3,257 opinions shared this month Text Block 0" at bounding box center [282, 256] width 120 height 39
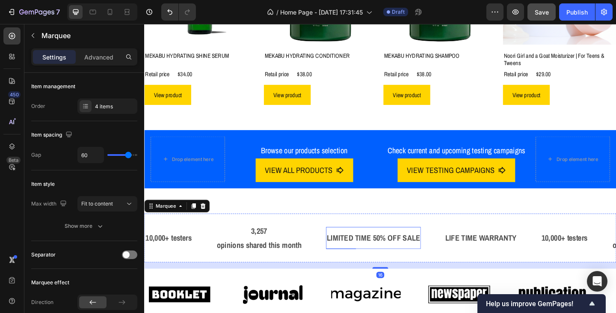
click at [385, 258] on div "LIMITED TIME 50% OFF SALE" at bounding box center [393, 256] width 103 height 17
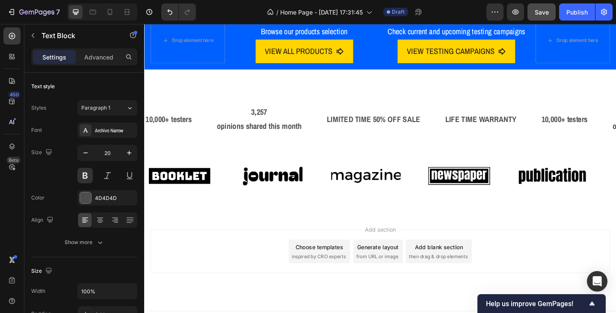
scroll to position [846, 0]
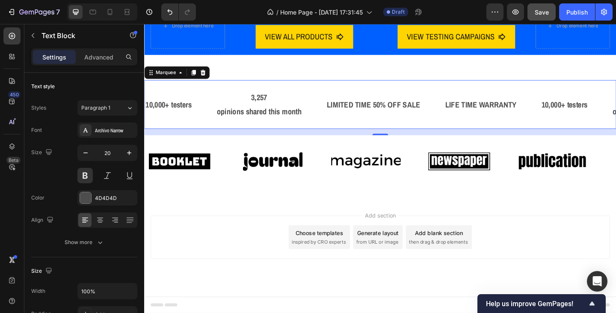
click at [371, 131] on div "10,000+ testers Text Block 3,257 opinions shared this month Text Block LIMITED …" at bounding box center [400, 111] width 513 height 53
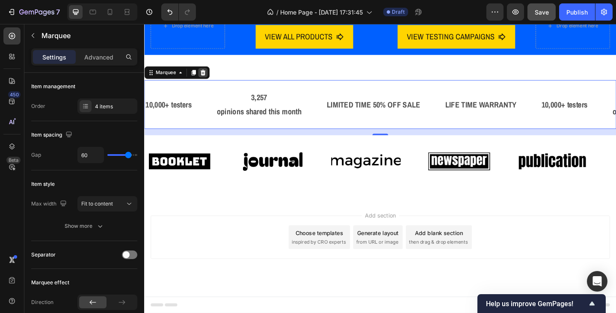
click at [210, 78] on icon at bounding box center [207, 77] width 7 height 7
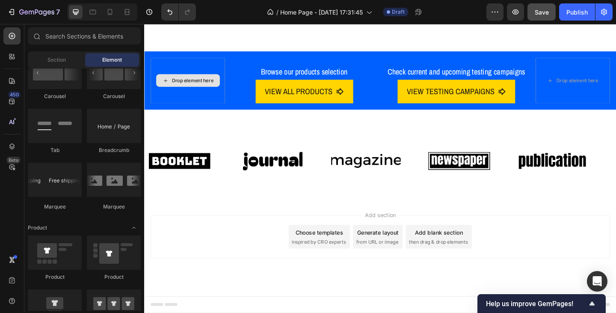
scroll to position [786, 0]
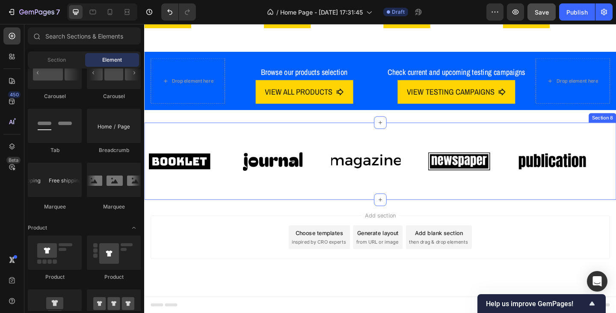
click at [216, 144] on div "Image Image Image Image Image Image Image Image Image Image Marquee Section 8" at bounding box center [400, 173] width 513 height 84
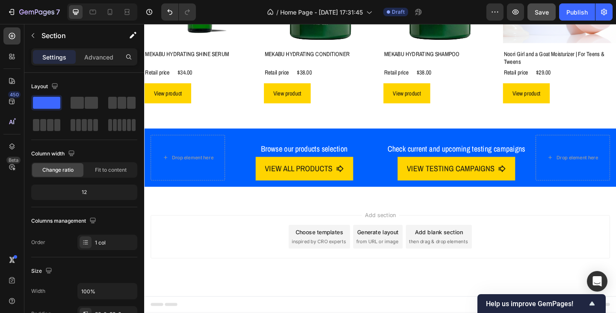
scroll to position [703, 0]
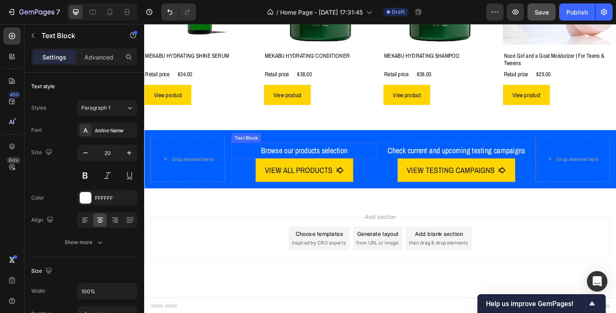
click at [379, 155] on p "Browse our products selection" at bounding box center [318, 161] width 157 height 15
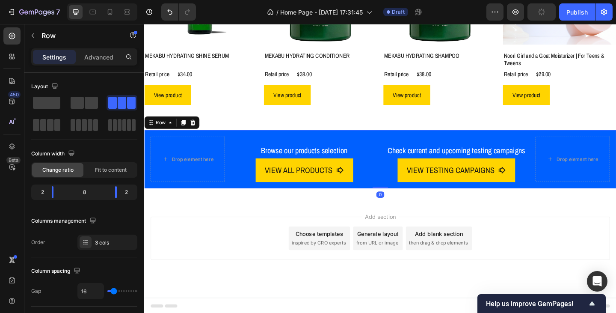
click at [379, 146] on div "Browse our products selection Text Block VIEW ALL PRODUCTS Button Check current…" at bounding box center [401, 171] width 324 height 50
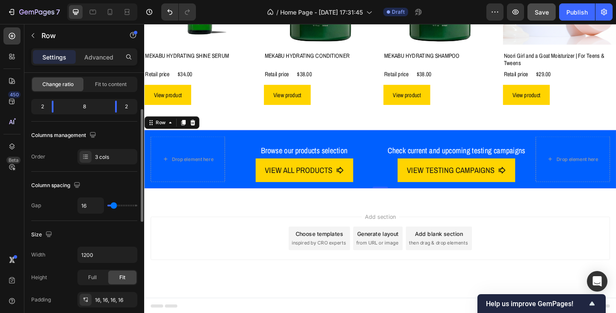
scroll to position [128, 0]
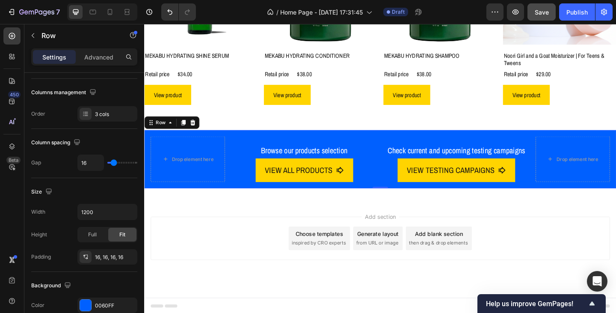
click at [317, 148] on div "Browse our products selection Text Block VIEW ALL PRODUCTS Button Check current…" at bounding box center [401, 171] width 324 height 50
click at [362, 139] on div "Drop element here Browse our products selection Text Block VIEW ALL PRODUCTS Bu…" at bounding box center [400, 170] width 513 height 63
click at [362, 143] on div "Drop element here Browse our products selection Text Block VIEW ALL PRODUCTS Bu…" at bounding box center [400, 170] width 513 height 63
click at [363, 153] on div "Browse our products selection" at bounding box center [318, 161] width 159 height 17
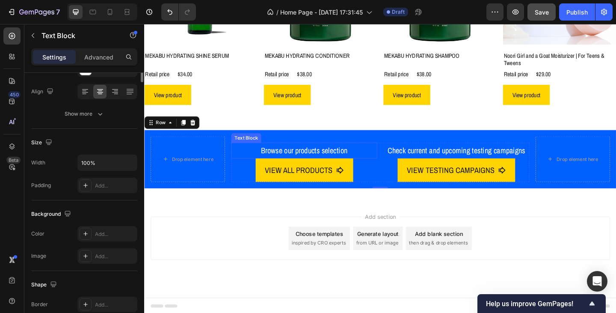
scroll to position [0, 0]
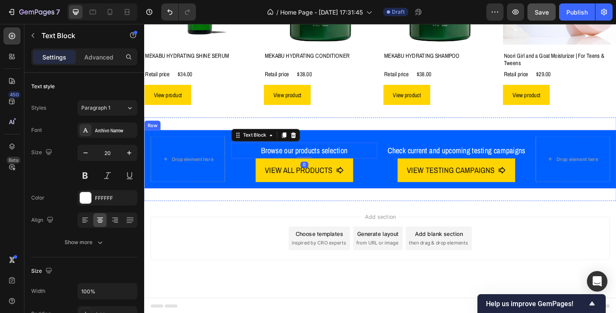
click at [401, 198] on div "Drop element here Browse our products selection Text Block 0 VIEW ALL PRODUCTS …" at bounding box center [400, 170] width 513 height 63
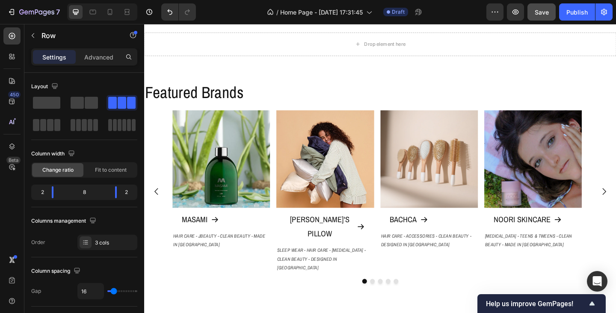
scroll to position [318, 0]
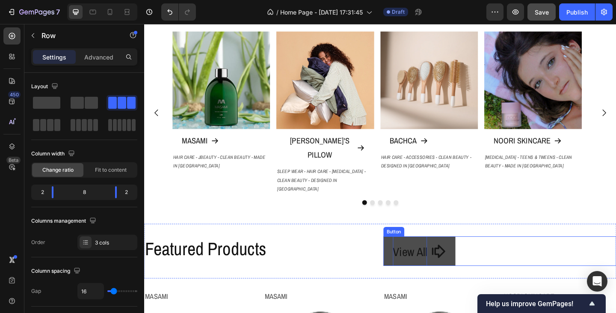
click at [431, 263] on span "View All" at bounding box center [432, 271] width 37 height 17
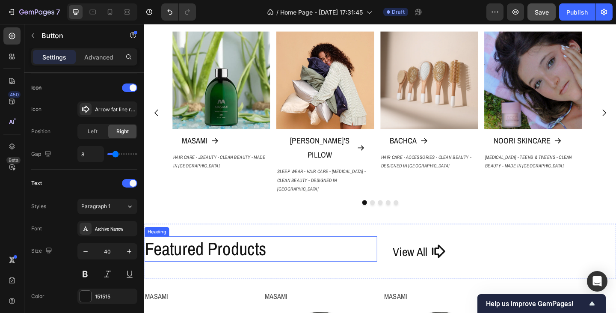
click at [335, 255] on h2 "Featured Products" at bounding box center [270, 268] width 253 height 27
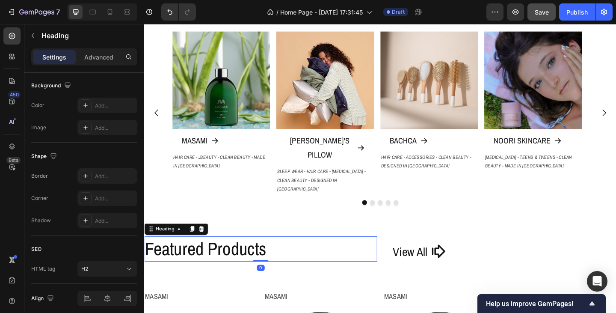
scroll to position [0, 0]
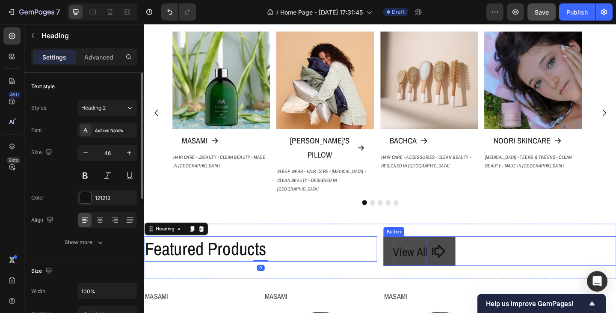
click at [432, 263] on span "View All" at bounding box center [432, 271] width 37 height 17
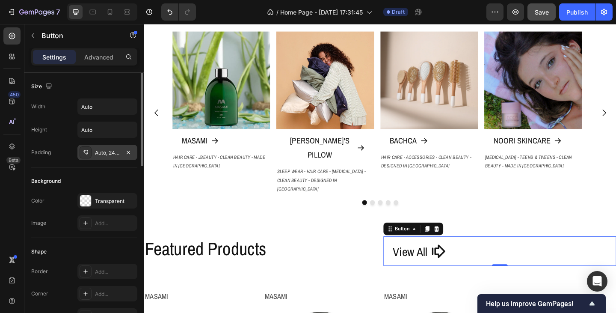
click at [111, 154] on div "Auto, 24, Auto, 24" at bounding box center [107, 153] width 25 height 8
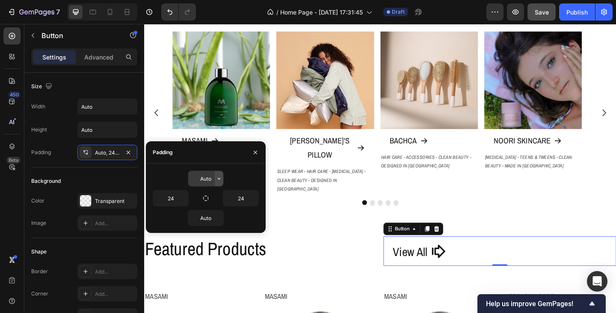
click at [218, 180] on icon "button" at bounding box center [219, 178] width 7 height 7
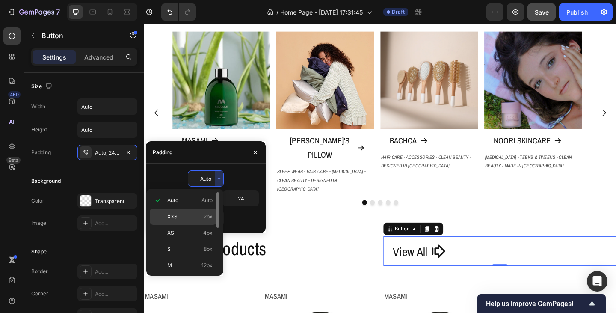
click at [198, 219] on p "XXS 2px" at bounding box center [189, 217] width 45 height 8
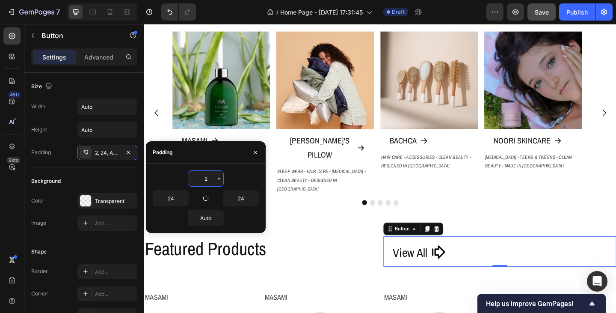
click at [205, 180] on input "2" at bounding box center [205, 178] width 35 height 15
type input "0"
click at [206, 213] on input "Auto" at bounding box center [205, 217] width 35 height 15
type input "0"
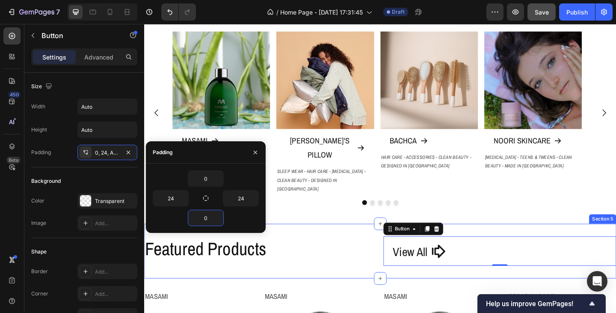
click at [289, 241] on div "Featured Products Heading View All Button 0 Section 5" at bounding box center [400, 270] width 513 height 59
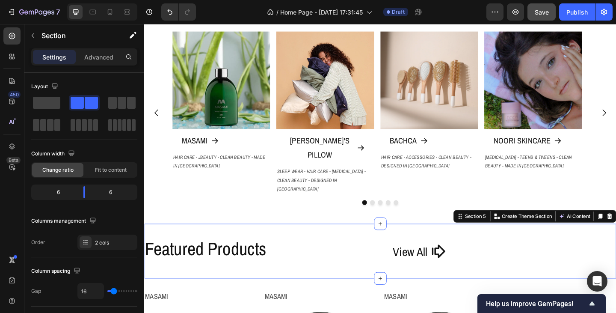
click at [362, 241] on div "Featured Products Heading View All Button Section 5 Create Theme Section AI Con…" at bounding box center [400, 270] width 513 height 59
click at [359, 241] on div "Featured Products Heading View All Button Section 5 Create Theme Section AI Con…" at bounding box center [400, 270] width 513 height 59
click at [177, 241] on div "Featured Products Heading View All Button Section 5 Create Theme Section AI Con…" at bounding box center [400, 270] width 513 height 59
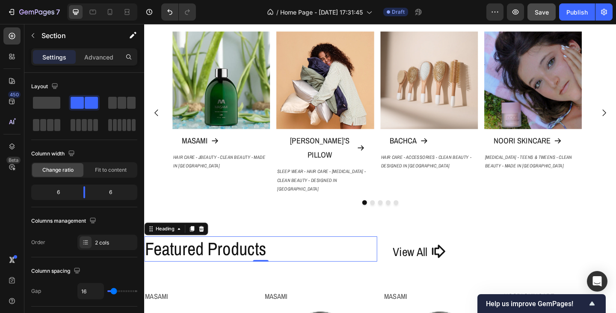
click at [316, 255] on h2 "Featured Products" at bounding box center [270, 268] width 253 height 27
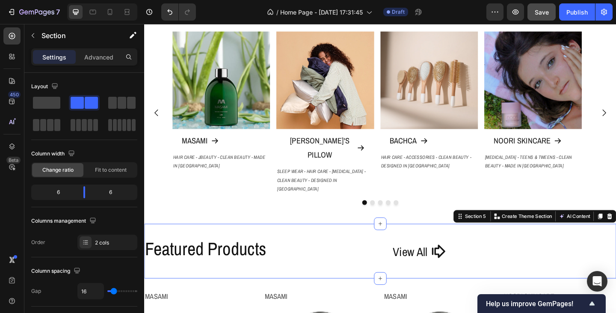
click at [310, 241] on div "Featured Products Heading View All Button Section 5 Create Theme Section AI Con…" at bounding box center [400, 270] width 513 height 59
click at [119, 169] on span "Fit to content" at bounding box center [111, 170] width 32 height 8
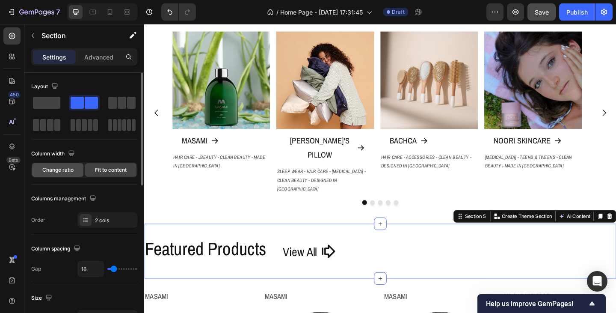
click at [64, 171] on span "Change ratio" at bounding box center [57, 170] width 31 height 8
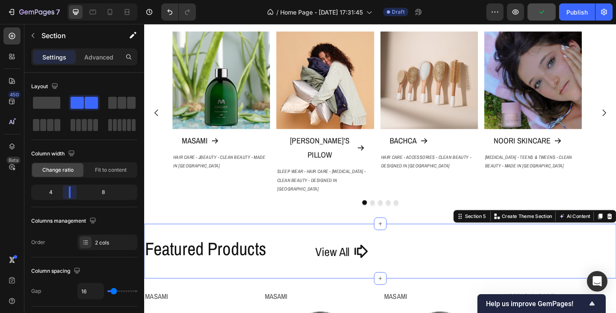
drag, startPoint x: 84, startPoint y: 192, endPoint x: 65, endPoint y: 195, distance: 18.5
click at [65, 0] on body "7 Version history / Home Page - Sep 26, 17:31:45 Draft Preview Publish 450 Beta…" at bounding box center [308, 0] width 616 height 0
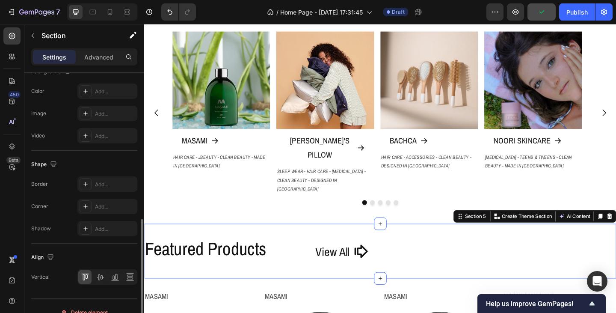
scroll to position [355, 0]
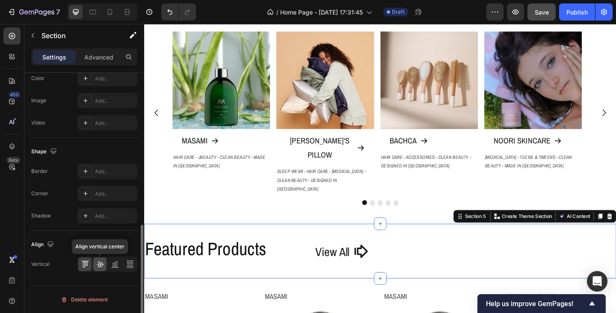
click at [101, 264] on icon at bounding box center [100, 264] width 9 height 9
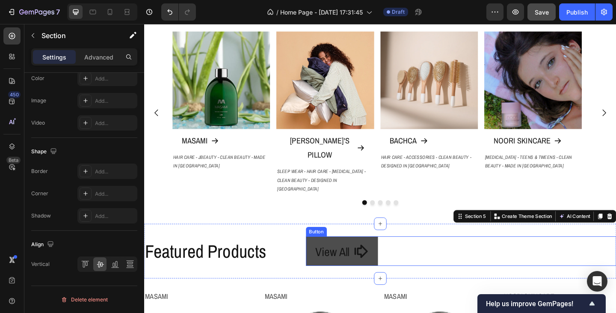
click at [377, 263] on icon at bounding box center [379, 271] width 17 height 17
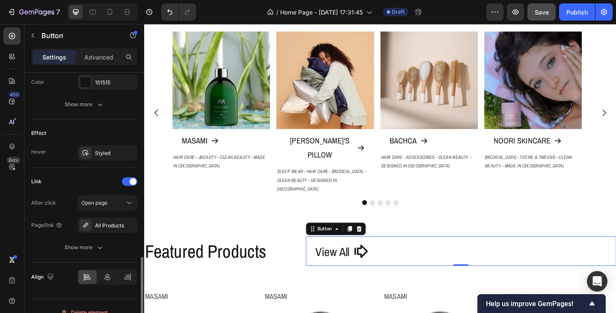
scroll to position [483, 0]
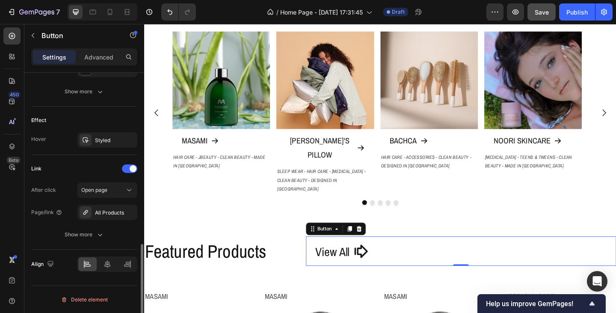
click at [94, 238] on div "Show more" at bounding box center [85, 234] width 40 height 9
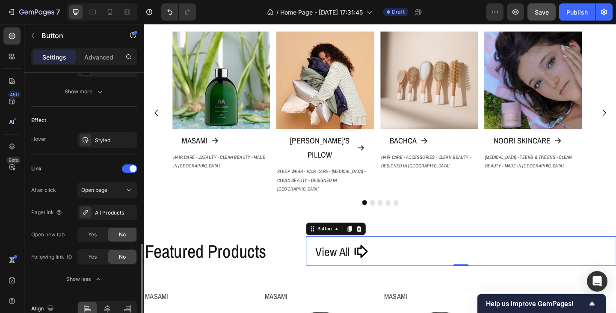
scroll to position [528, 0]
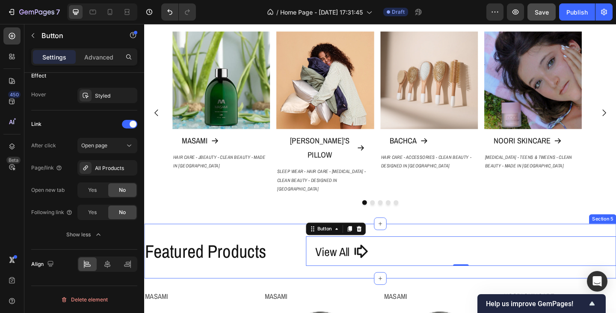
click at [272, 271] on div "Featured Products Heading View All Button 0 Section 5" at bounding box center [400, 270] width 513 height 59
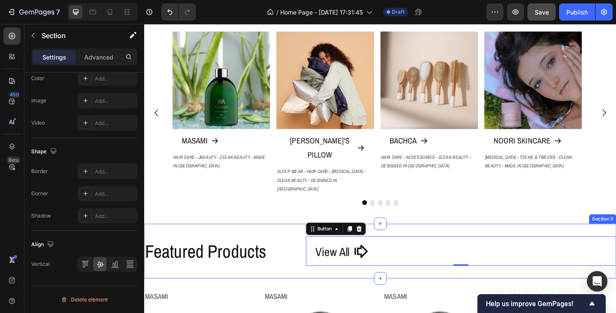
scroll to position [0, 0]
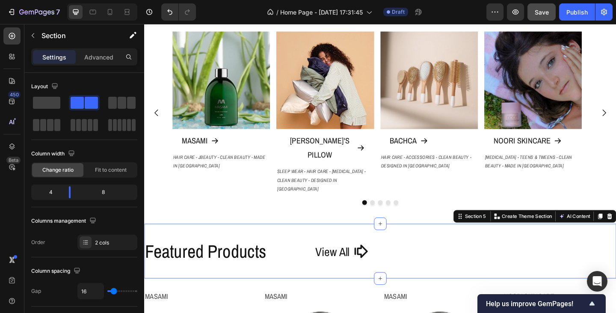
click at [285, 241] on div "Featured Products Heading View All Button Section 5 Create Theme Section AI Con…" at bounding box center [400, 270] width 513 height 59
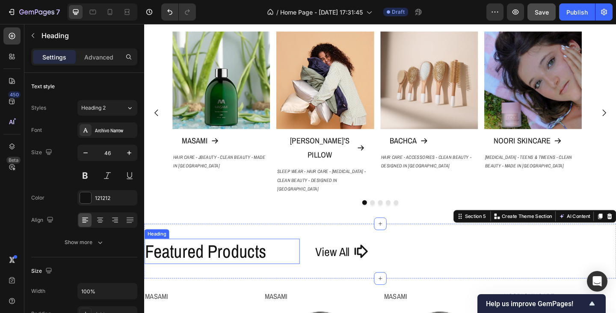
click at [304, 257] on h2 "Featured Products" at bounding box center [228, 270] width 169 height 27
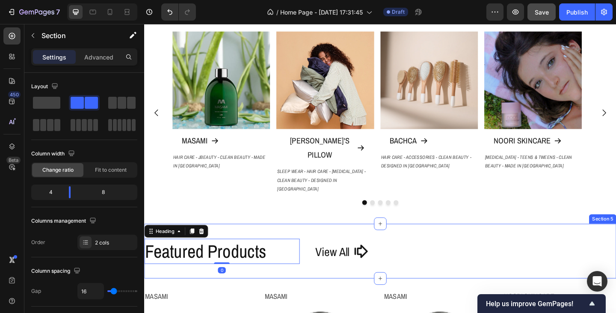
click at [313, 241] on div "Featured Products Heading 0 View All Button Section 5" at bounding box center [400, 270] width 513 height 59
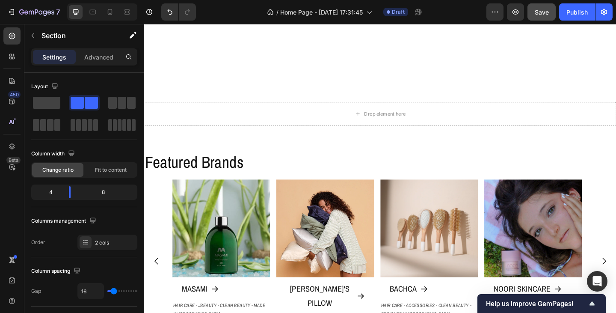
scroll to position [147, 0]
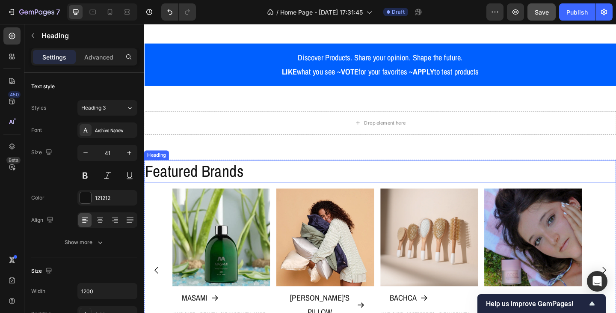
click at [258, 178] on h2 "Featured Brands" at bounding box center [400, 184] width 513 height 24
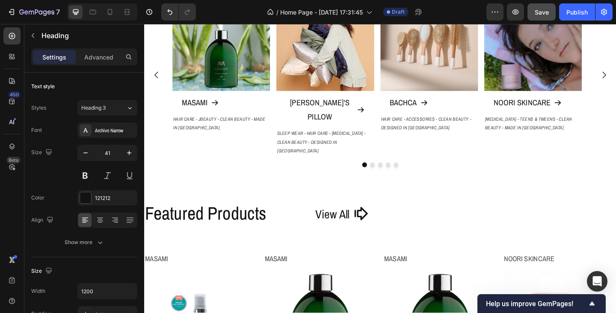
scroll to position [403, 0]
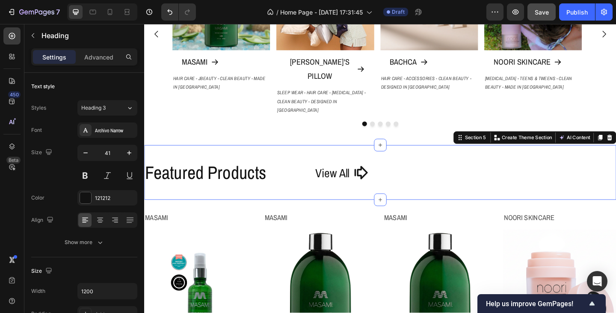
click at [269, 178] on div "Featured Products Heading View All Button Section 5 Create Theme Section AI Con…" at bounding box center [400, 185] width 513 height 59
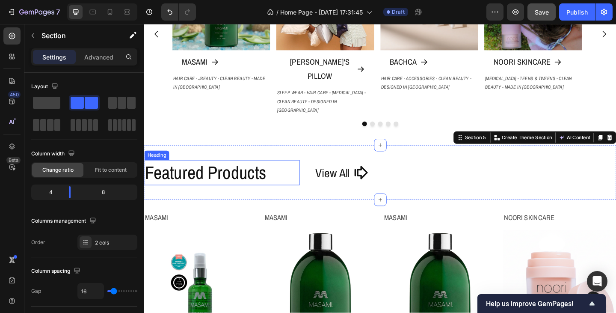
click at [252, 172] on h2 "Featured Products" at bounding box center [228, 185] width 169 height 27
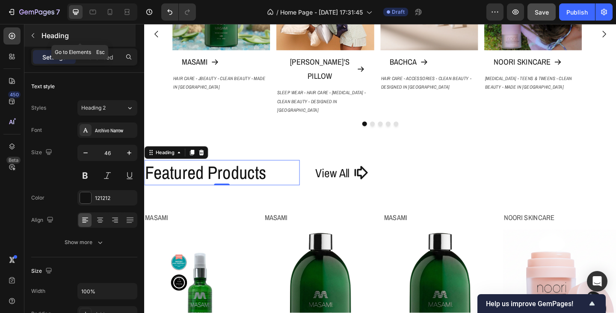
click at [33, 35] on icon "button" at bounding box center [33, 35] width 7 height 7
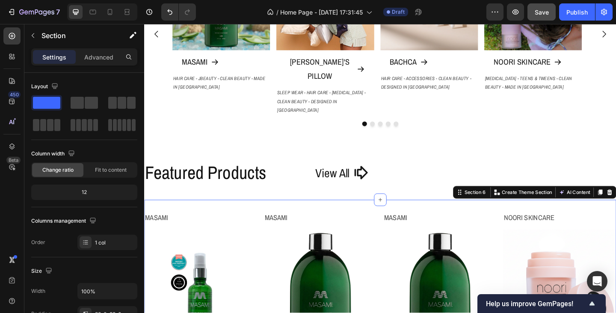
click at [32, 37] on icon "button" at bounding box center [33, 35] width 7 height 7
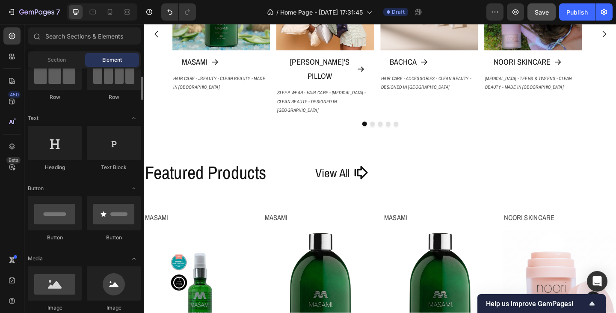
scroll to position [0, 0]
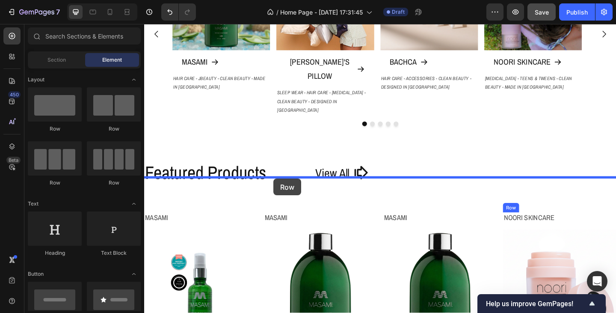
drag, startPoint x: 259, startPoint y: 130, endPoint x: 285, endPoint y: 192, distance: 67.5
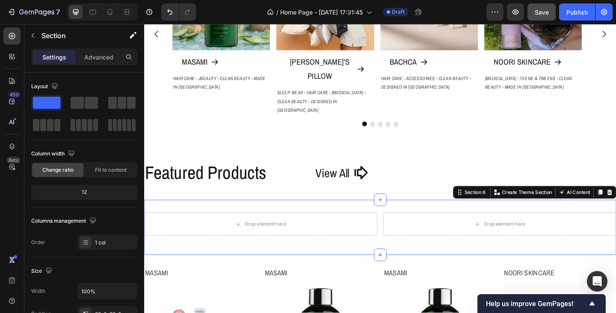
click at [270, 215] on div "Drop element here Drop element here Row Section 6 Create Theme Section AI Conte…" at bounding box center [400, 245] width 513 height 60
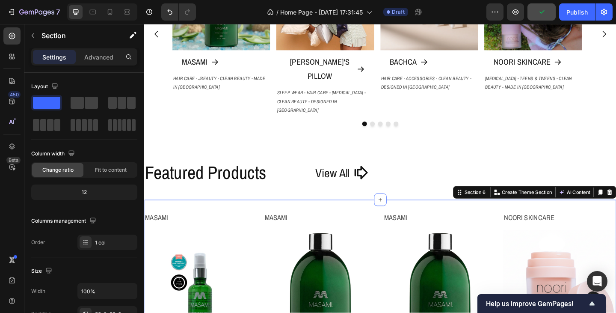
click at [35, 38] on icon "button" at bounding box center [33, 35] width 7 height 7
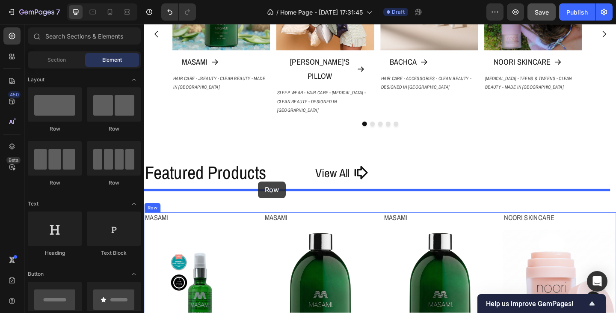
drag, startPoint x: 207, startPoint y: 134, endPoint x: 268, endPoint y: 195, distance: 85.9
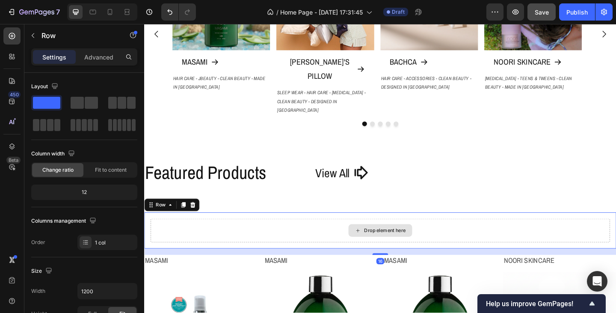
click at [273, 236] on div "Drop element here" at bounding box center [401, 249] width 500 height 26
click at [242, 172] on h2 "Featured Products" at bounding box center [228, 185] width 169 height 27
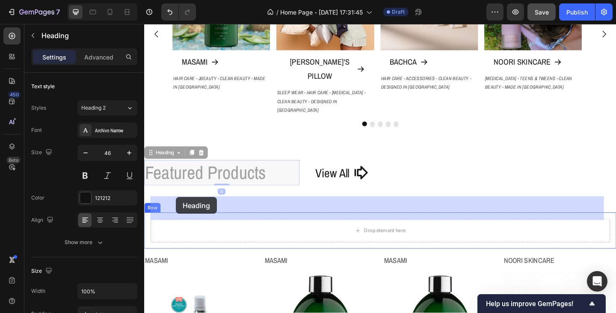
drag, startPoint x: 158, startPoint y: 139, endPoint x: 179, endPoint y: 212, distance: 75.6
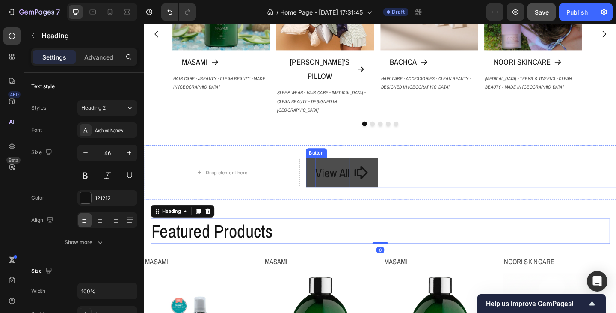
click at [343, 177] on span "View All" at bounding box center [348, 185] width 37 height 17
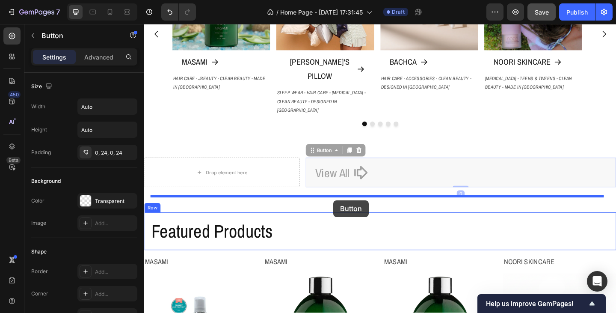
drag, startPoint x: 332, startPoint y: 137, endPoint x: 350, endPoint y: 216, distance: 80.2
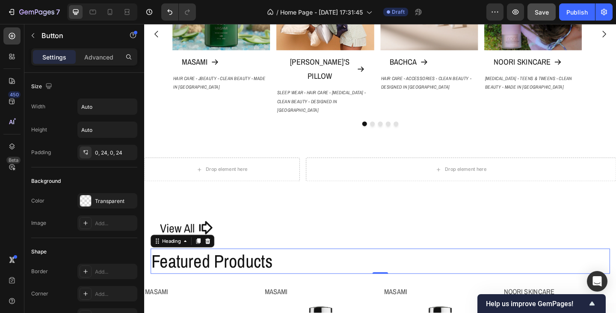
click at [241, 268] on h2 "Featured Products" at bounding box center [401, 281] width 500 height 27
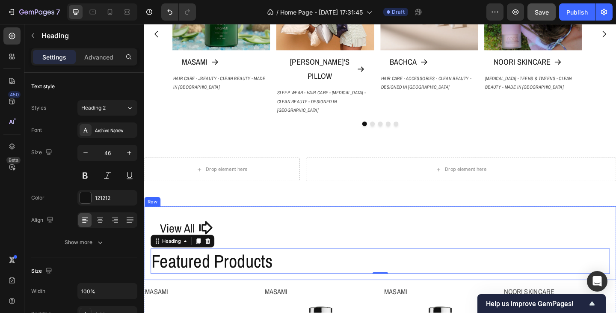
click at [248, 222] on div "View All Button Featured Products Heading 0 Row" at bounding box center [400, 262] width 513 height 80
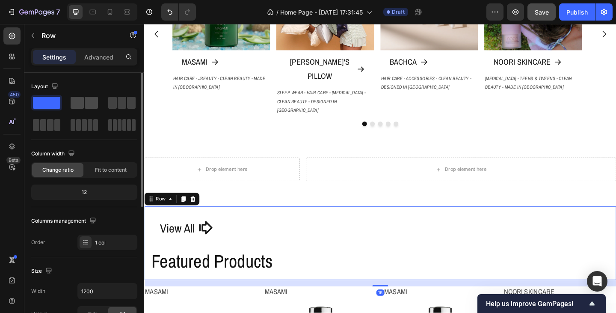
click at [85, 105] on span at bounding box center [91, 103] width 13 height 12
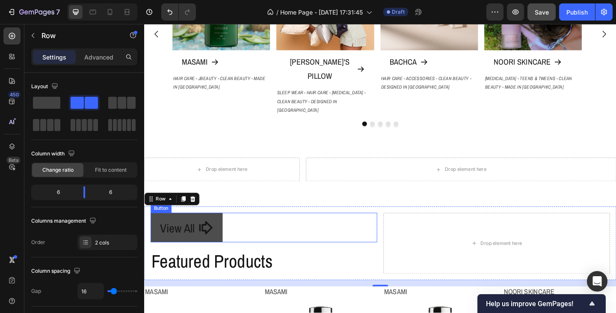
click at [205, 238] on icon at bounding box center [211, 245] width 15 height 15
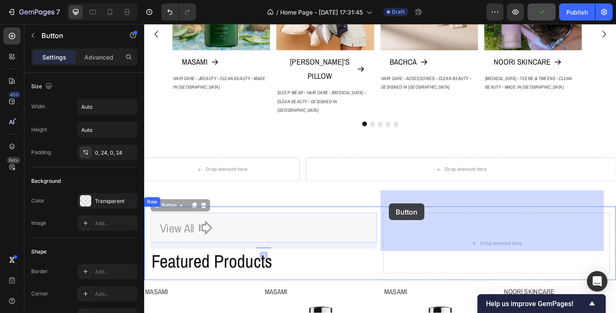
drag, startPoint x: 166, startPoint y: 198, endPoint x: 410, endPoint y: 219, distance: 245.2
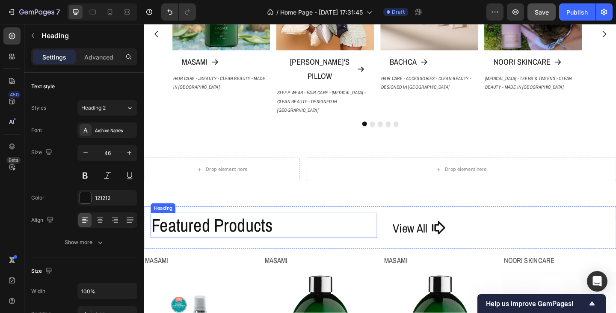
click at [381, 229] on h2 "Featured Products" at bounding box center [274, 242] width 246 height 27
click at [300, 222] on div "Featured Products Heading 0 View All Button Row" at bounding box center [400, 245] width 513 height 46
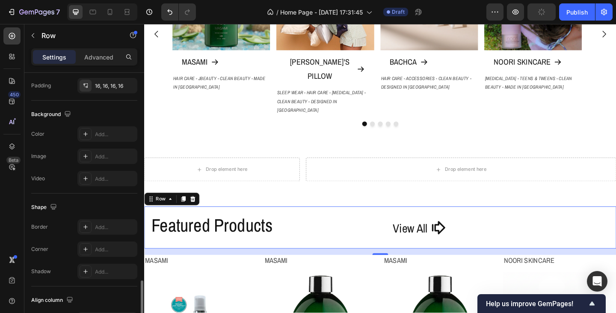
scroll to position [355, 0]
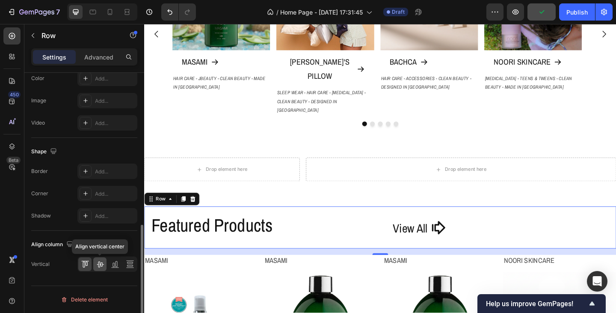
click at [101, 267] on icon at bounding box center [100, 264] width 9 height 9
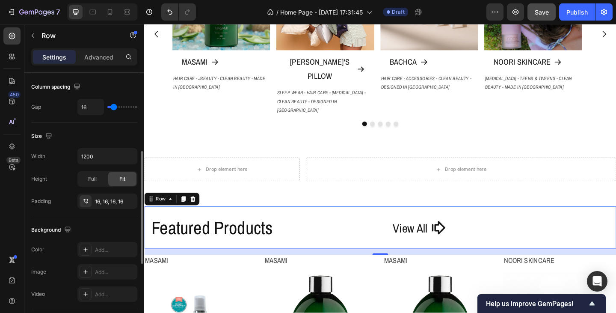
scroll to position [98, 0]
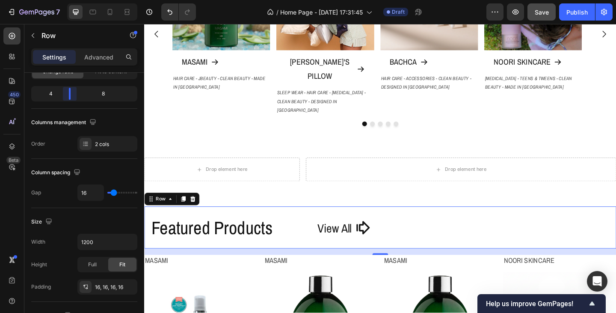
drag, startPoint x: 83, startPoint y: 95, endPoint x: 67, endPoint y: 96, distance: 16.3
click at [67, 0] on body "7 Version history / Home Page - Sep 26, 17:31:45 Draft Preview Save Publish 450…" at bounding box center [308, 0] width 616 height 0
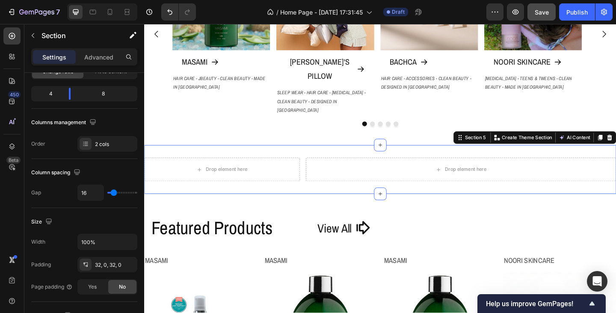
click at [295, 177] on div "Drop element here Drop element here Section 5 Create Theme Section AI Content W…" at bounding box center [400, 182] width 513 height 53
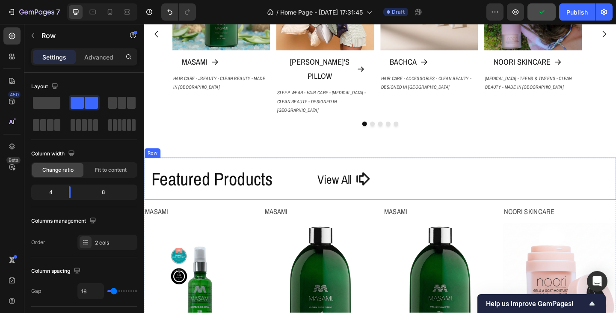
click at [314, 169] on div "Featured Products Heading View All Button Row" at bounding box center [400, 192] width 513 height 46
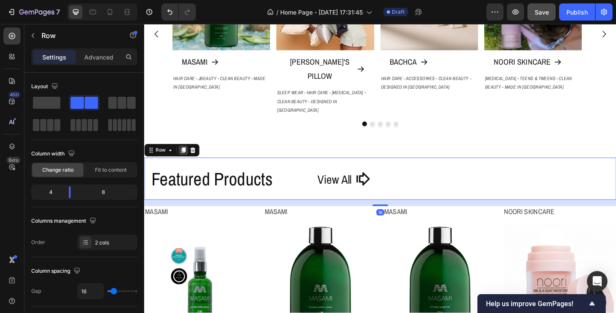
click at [188, 158] on icon at bounding box center [186, 161] width 5 height 6
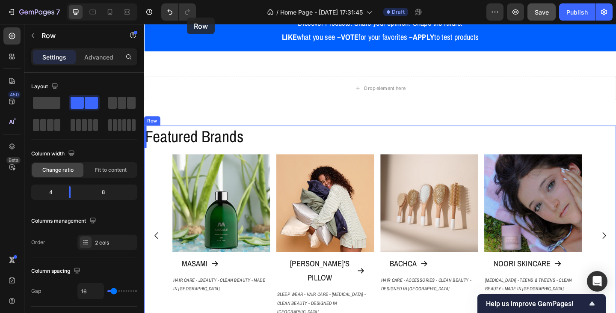
scroll to position [115, 0]
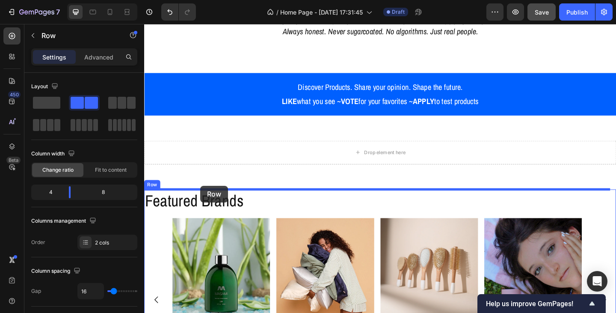
drag, startPoint x: 157, startPoint y: 190, endPoint x: 205, endPoint y: 200, distance: 49.2
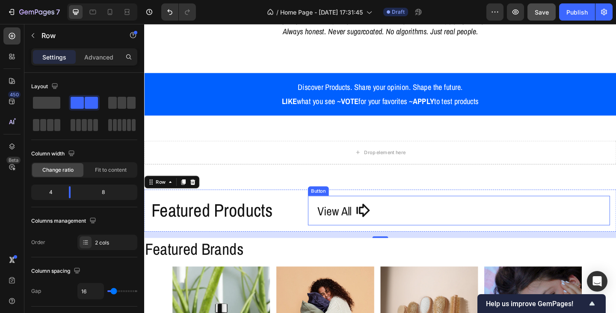
click at [411, 231] on div "View All Button" at bounding box center [486, 227] width 328 height 32
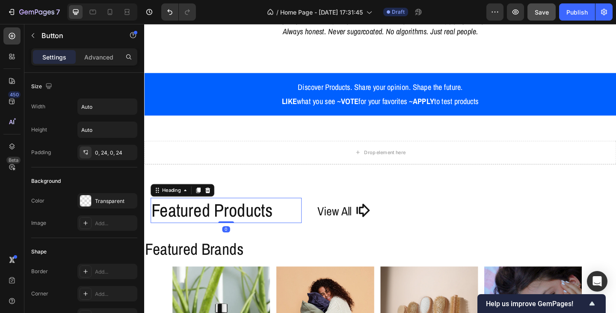
click at [252, 225] on h2 "Featured Products" at bounding box center [233, 226] width 164 height 27
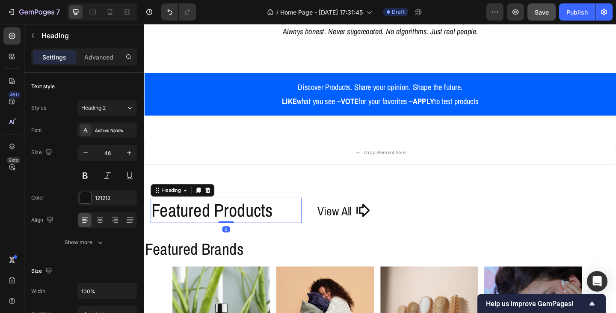
click at [252, 225] on h2 "Featured Products" at bounding box center [233, 226] width 164 height 27
click at [252, 225] on p "Featured Products" at bounding box center [233, 227] width 163 height 26
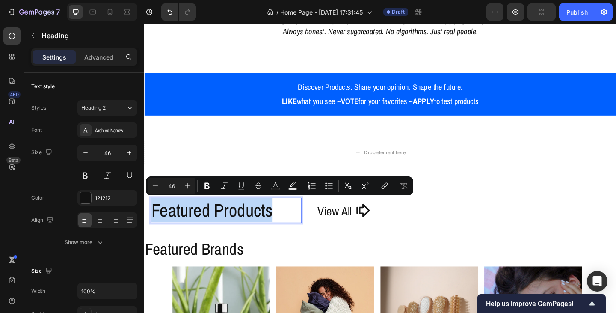
click at [252, 225] on p "Featured Products" at bounding box center [233, 227] width 163 height 26
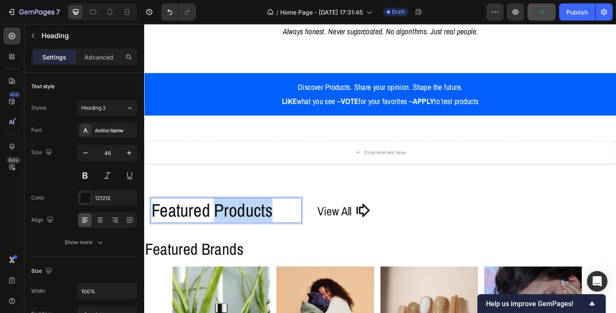
click at [252, 225] on p "Featured Products" at bounding box center [233, 227] width 163 height 26
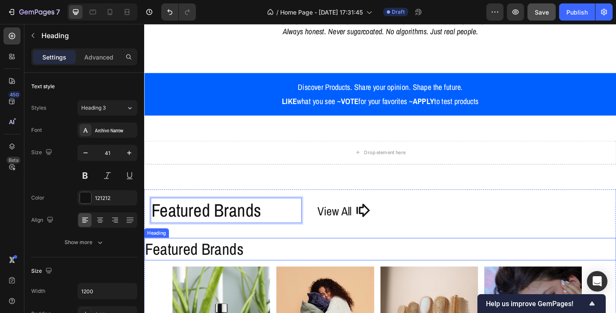
click at [254, 266] on h2 "Featured Brands" at bounding box center [400, 269] width 513 height 24
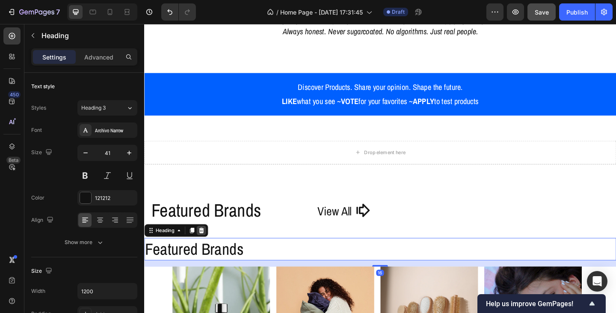
click at [204, 248] on icon at bounding box center [206, 248] width 7 height 7
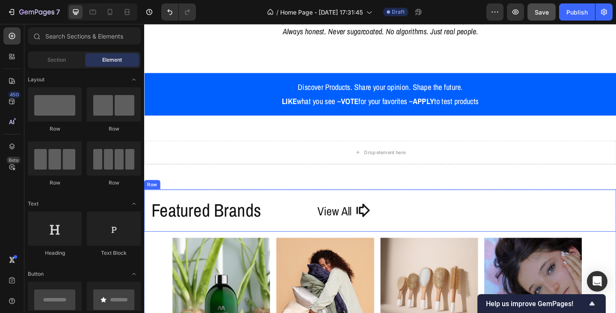
click at [237, 244] on div "Featured Brands Heading View All Button Row" at bounding box center [400, 227] width 513 height 46
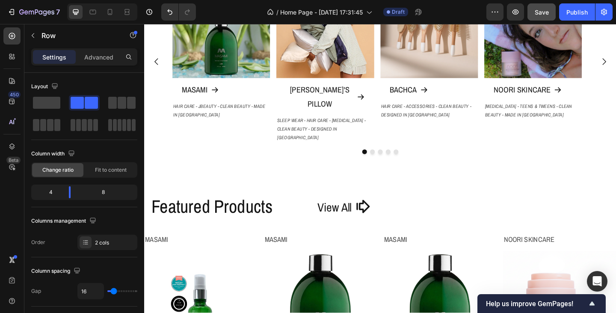
scroll to position [414, 0]
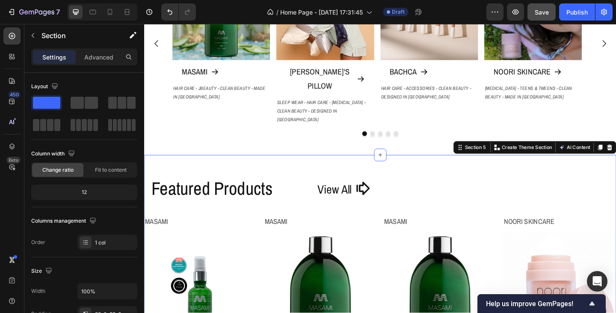
click at [260, 166] on div "Featured Products Heading View All Button Row Masami Product Vendor Product Ima…" at bounding box center [400, 309] width 513 height 287
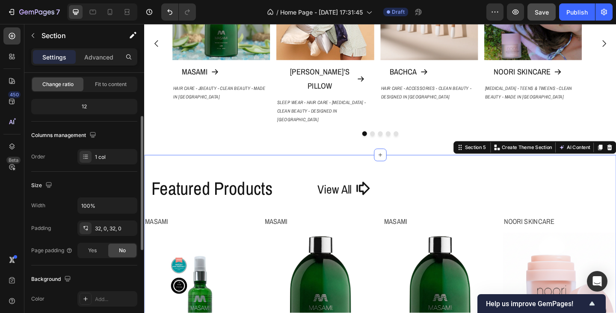
scroll to position [128, 0]
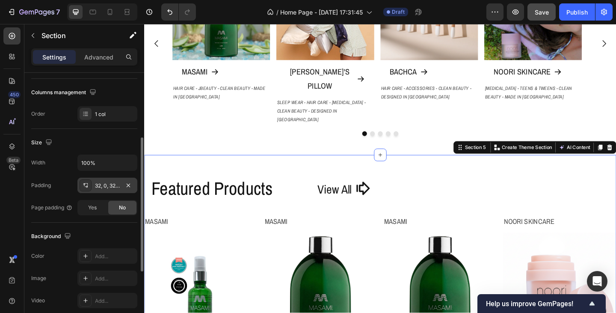
click at [110, 186] on div "32, 0, 32, 0" at bounding box center [107, 186] width 25 height 8
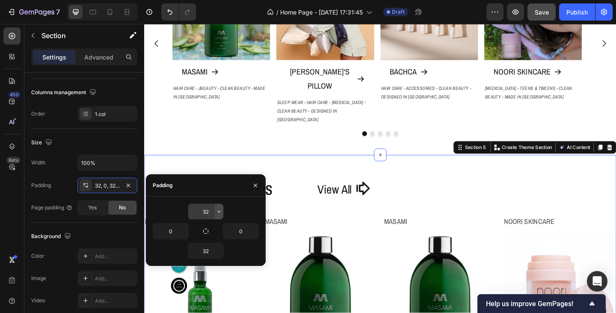
click at [218, 211] on icon "button" at bounding box center [219, 211] width 3 height 2
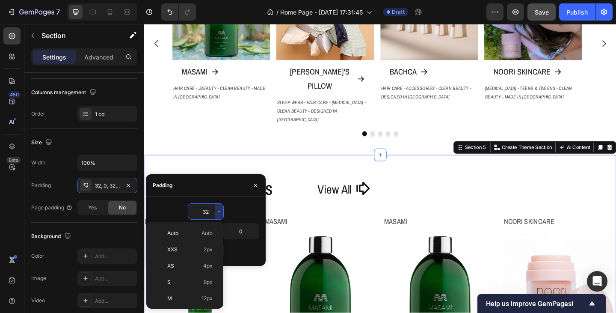
scroll to position [62, 0]
click at [208, 238] on span "12px" at bounding box center [206, 237] width 11 height 8
type input "12"
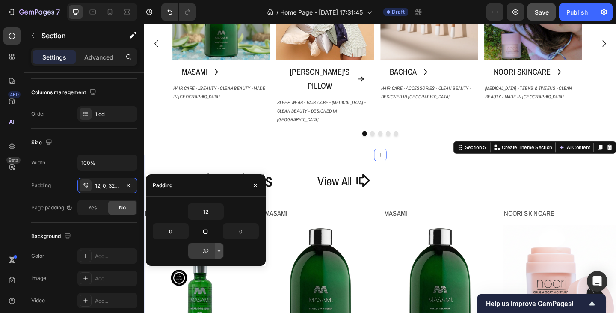
click at [219, 251] on icon "button" at bounding box center [219, 251] width 3 height 2
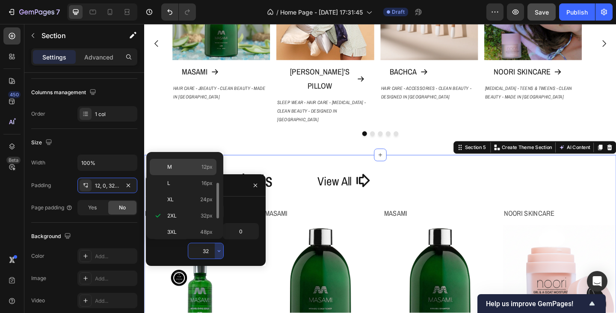
click at [206, 168] on span "12px" at bounding box center [206, 167] width 11 height 8
type input "12"
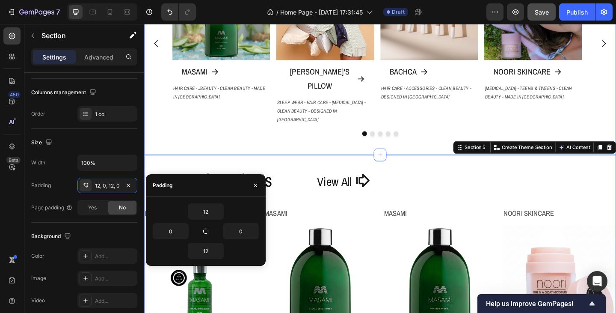
click at [311, 131] on div "Featured Brands Heading View All Button Row Image MASAMI Button HAIR CARE - JBE…" at bounding box center [400, 28] width 513 height 275
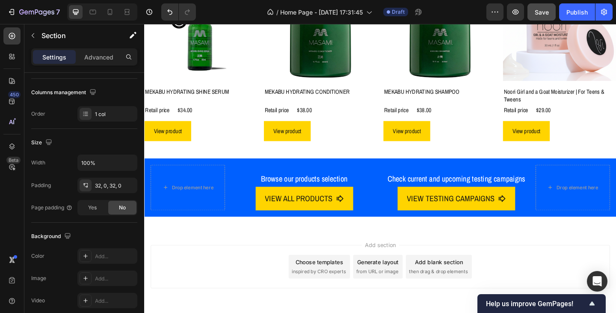
scroll to position [671, 0]
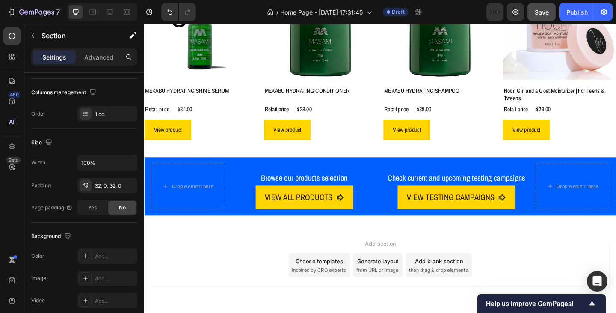
click at [268, 248] on div "Add section Choose templates inspired by CRO experts Generate layout from URL o…" at bounding box center [400, 298] width 513 height 105
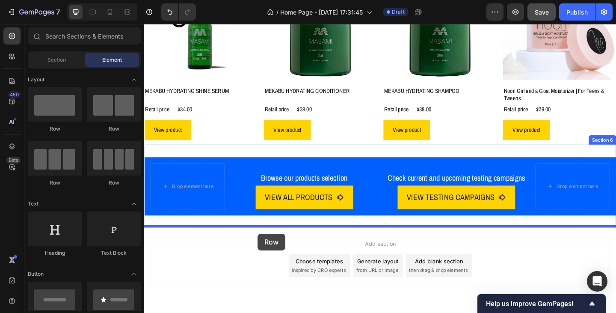
drag, startPoint x: 210, startPoint y: 185, endPoint x: 267, endPoint y: 252, distance: 88.2
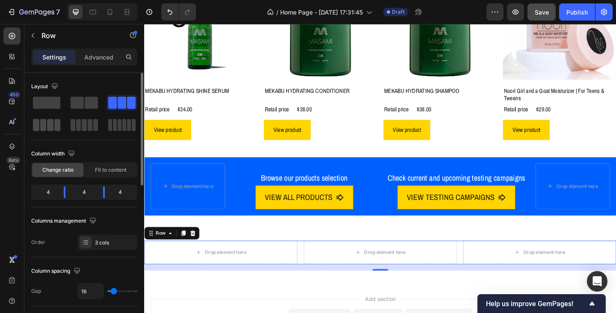
click at [48, 125] on span at bounding box center [50, 125] width 6 height 12
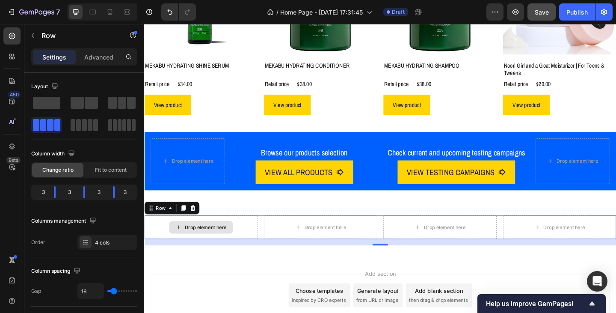
scroll to position [713, 0]
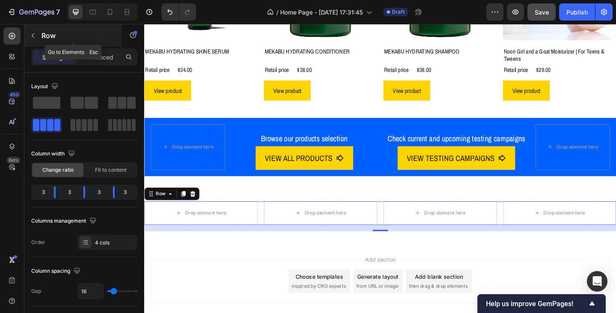
click at [34, 35] on icon "button" at bounding box center [33, 35] width 7 height 7
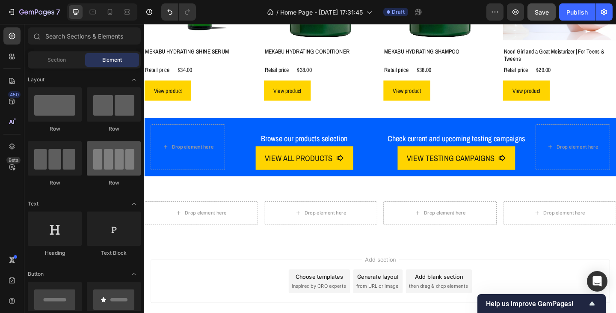
scroll to position [43, 0]
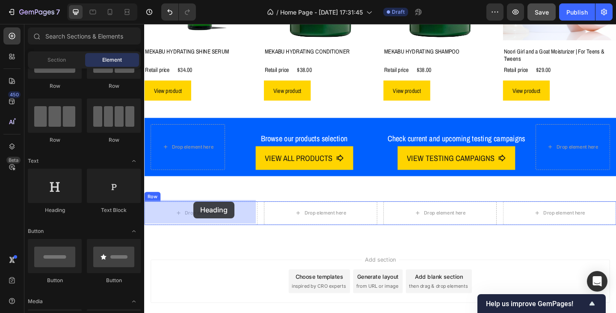
drag, startPoint x: 208, startPoint y: 215, endPoint x: 167, endPoint y: 215, distance: 40.6
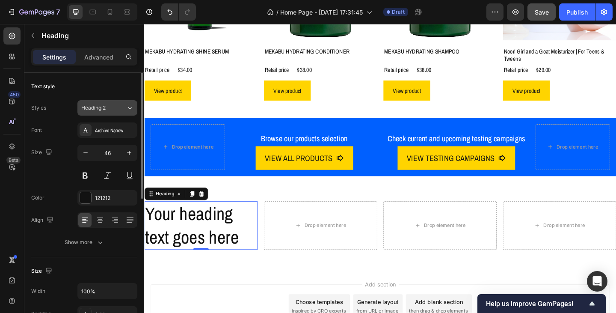
click at [130, 109] on icon at bounding box center [129, 108] width 7 height 9
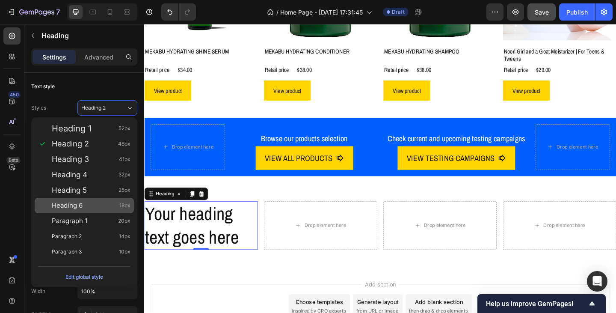
click at [84, 204] on div "Heading 6 18px" at bounding box center [91, 205] width 79 height 9
type input "18"
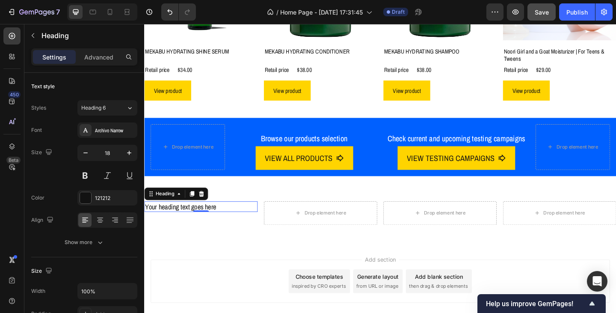
click at [190, 217] on h2 "Your heading text goes here" at bounding box center [205, 223] width 123 height 12
click at [190, 218] on p "Your heading text goes here" at bounding box center [205, 223] width 121 height 10
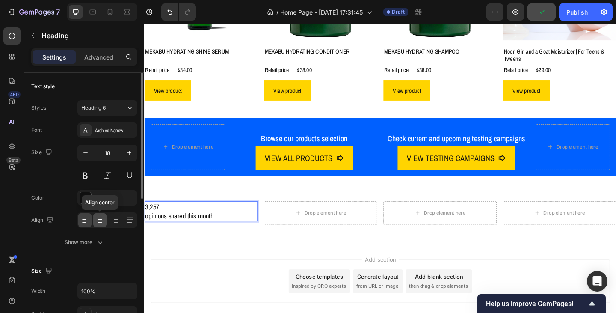
click at [104, 219] on icon at bounding box center [100, 220] width 9 height 9
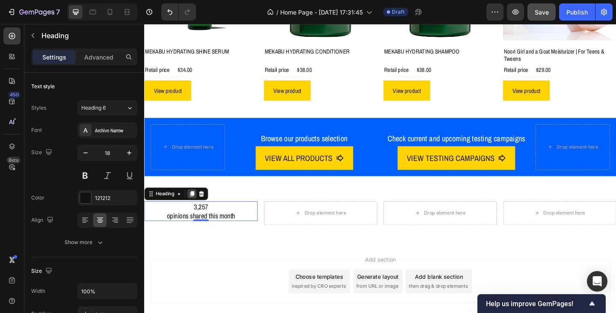
click at [198, 207] on icon at bounding box center [196, 209] width 5 height 6
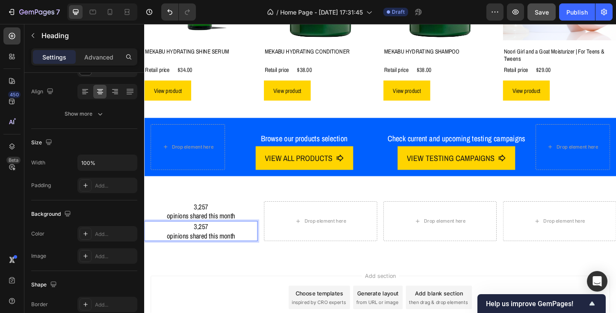
click at [172, 242] on p "3,257 opinions shared this month" at bounding box center [205, 249] width 121 height 20
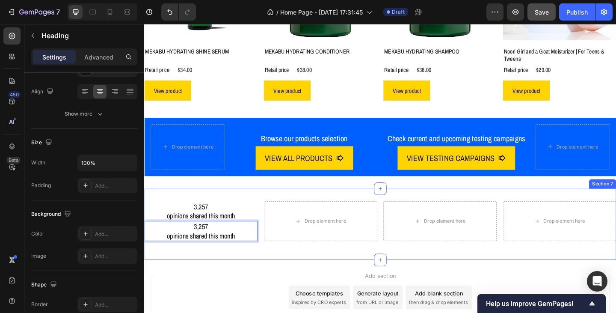
click at [231, 272] on div "3,257 opinions shared this month Heading 3,257 opinions shared this month Headi…" at bounding box center [400, 242] width 513 height 78
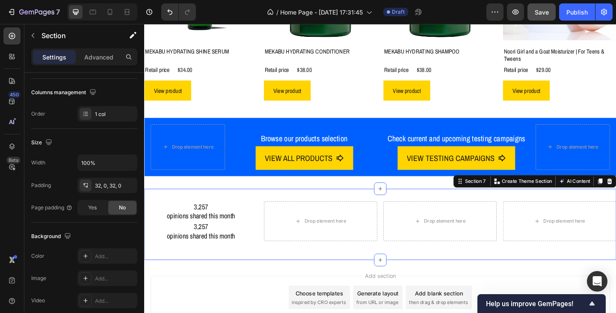
scroll to position [0, 0]
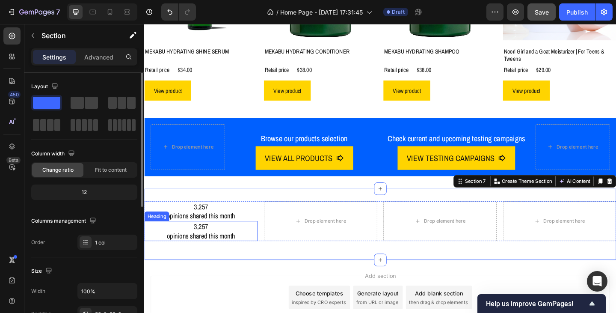
click at [216, 248] on p "3,257 opinions shared this month" at bounding box center [205, 249] width 121 height 20
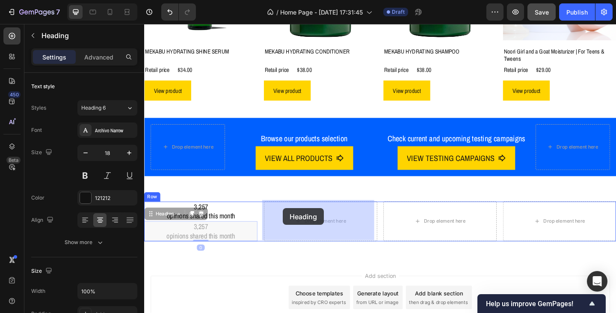
drag, startPoint x: 167, startPoint y: 229, endPoint x: 295, endPoint y: 224, distance: 128.0
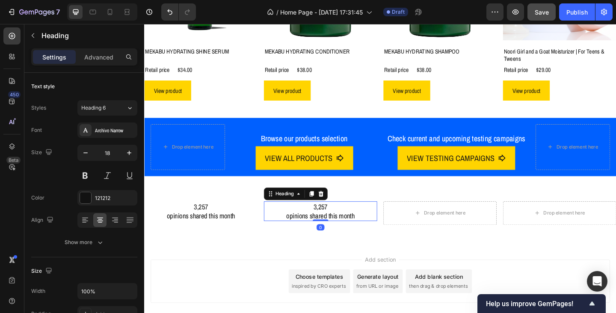
click at [305, 231] on h2 "3,257 opinions shared this month" at bounding box center [335, 228] width 123 height 22
click at [305, 231] on p "3,257 opinions shared this month" at bounding box center [335, 228] width 121 height 20
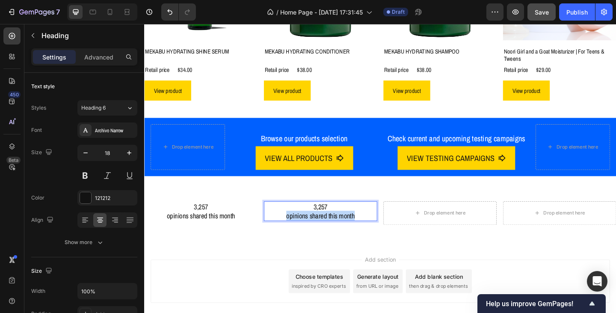
click at [305, 231] on p "3,257 opinions shared this month" at bounding box center [335, 228] width 121 height 20
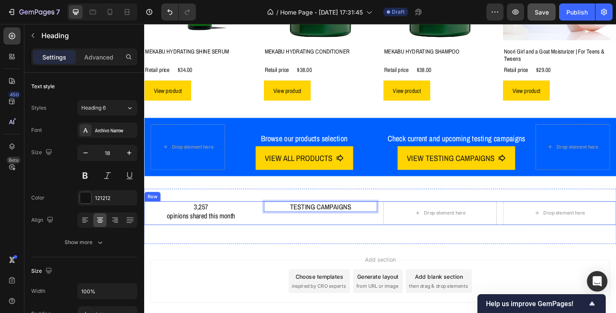
click at [380, 232] on div "TESTING CAMPAIGNS Heading 0" at bounding box center [335, 230] width 123 height 26
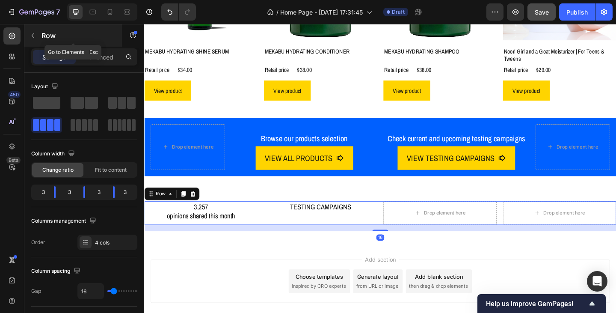
click at [32, 33] on icon "button" at bounding box center [33, 35] width 7 height 7
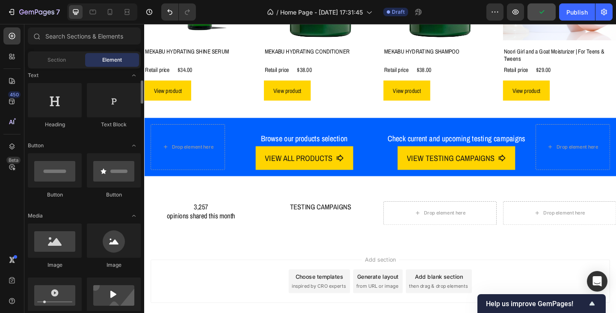
scroll to position [171, 0]
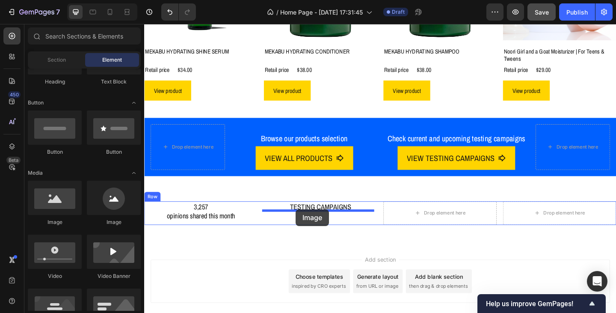
drag, startPoint x: 210, startPoint y: 226, endPoint x: 309, endPoint y: 225, distance: 98.8
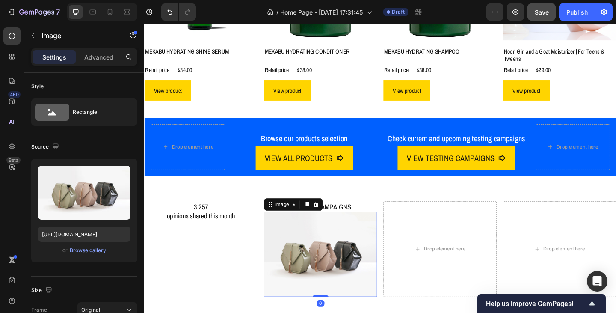
click at [343, 272] on img at bounding box center [335, 274] width 123 height 92
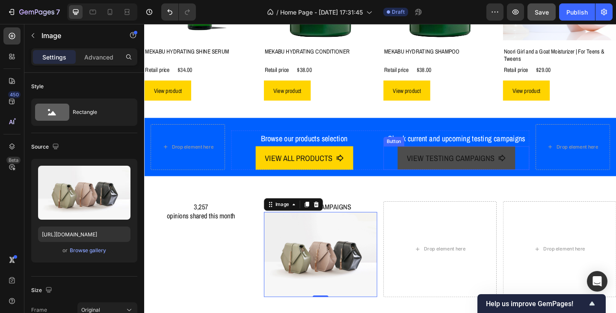
click at [447, 179] on button "VIEW TESTING CAMPAIGNS" at bounding box center [484, 170] width 128 height 26
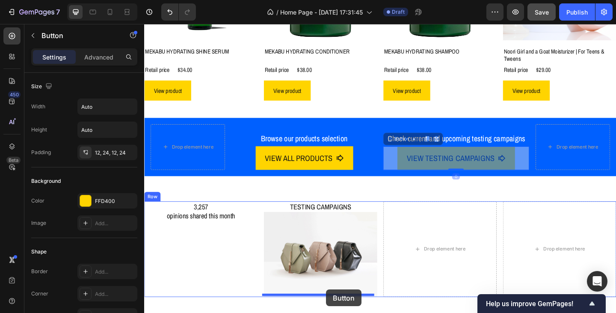
scroll to position [837, 0]
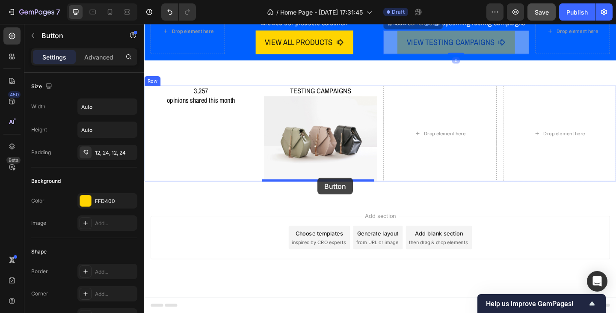
drag, startPoint x: 412, startPoint y: 148, endPoint x: 333, endPoint y: 191, distance: 90.7
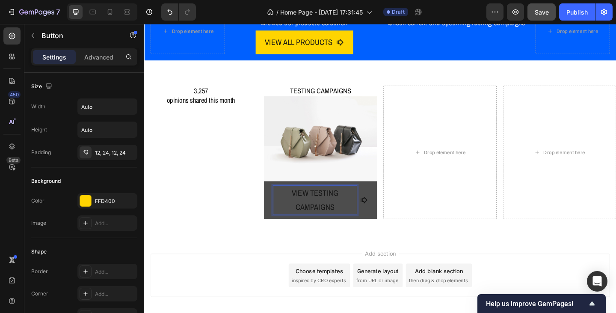
click at [333, 208] on p "VIEW TESTING CAMPAIGNS" at bounding box center [329, 215] width 91 height 31
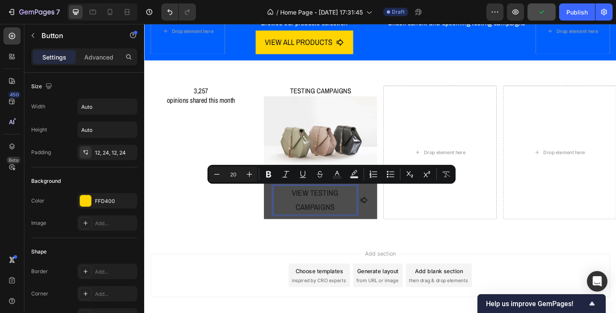
click at [353, 222] on p "VIEW TESTING CAMPAIGNS" at bounding box center [329, 215] width 91 height 31
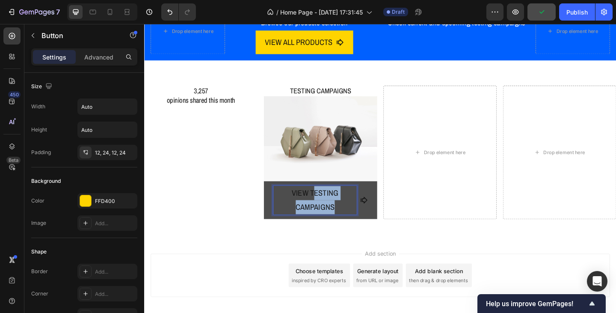
click at [324, 208] on p "VIEW TESTING CAMPAIGNS" at bounding box center [329, 215] width 91 height 31
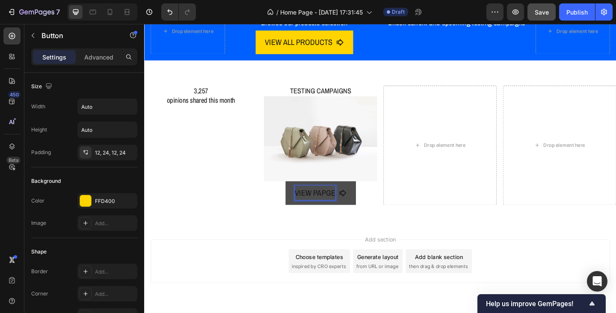
drag, startPoint x: 337, startPoint y: 206, endPoint x: 355, endPoint y: 231, distance: 30.5
click at [338, 207] on p "VIEW PAPGE" at bounding box center [330, 207] width 44 height 15
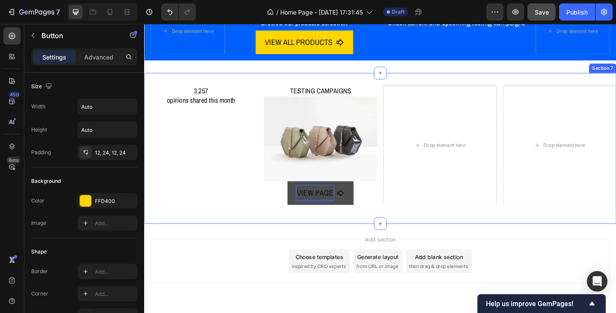
click at [402, 225] on div "3,257 opinions shared this month Heading TESTING CAMPAIGNS Heading Image VIEW P…" at bounding box center [400, 159] width 513 height 136
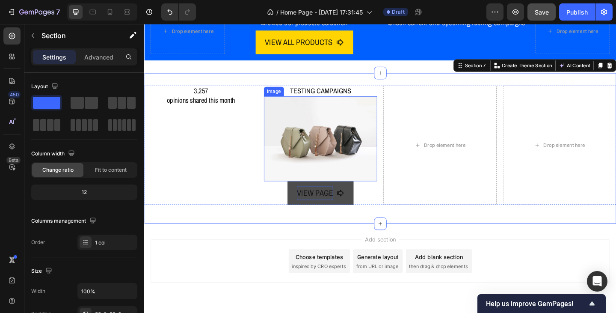
click at [345, 164] on img at bounding box center [335, 149] width 123 height 92
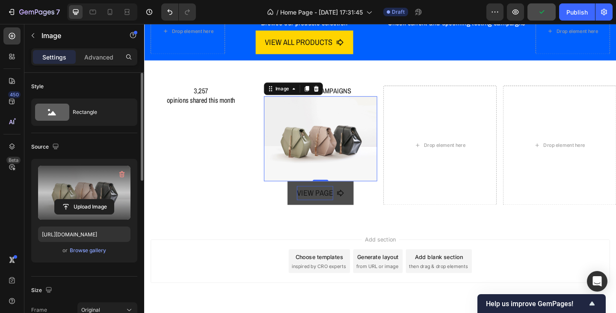
click at [89, 189] on label at bounding box center [84, 193] width 92 height 54
click at [89, 199] on input "file" at bounding box center [84, 206] width 59 height 15
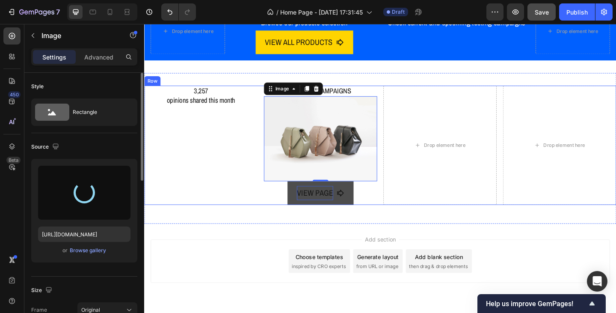
type input "[URL][DOMAIN_NAME]"
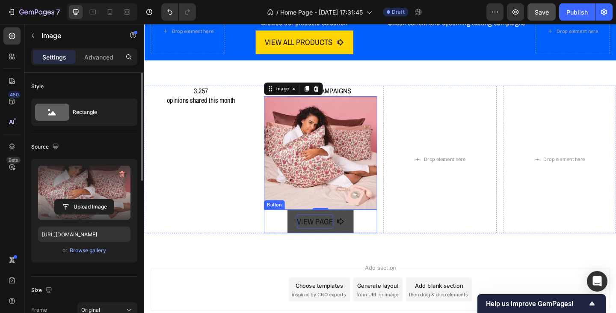
click at [389, 231] on div "VIEW PAGE Button" at bounding box center [335, 239] width 123 height 26
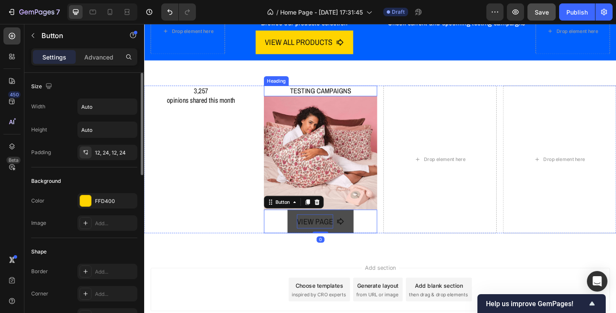
click at [340, 96] on p "TESTING CAMPAIGNS" at bounding box center [335, 97] width 121 height 10
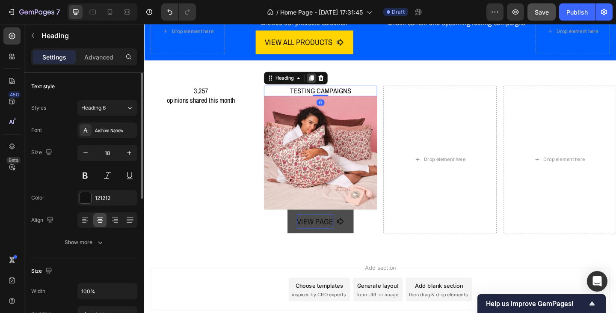
click at [324, 82] on icon at bounding box center [326, 83] width 5 height 6
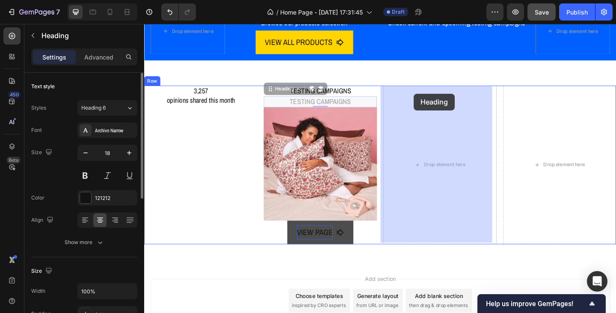
drag, startPoint x: 289, startPoint y: 99, endPoint x: 437, endPoint y: 100, distance: 148.4
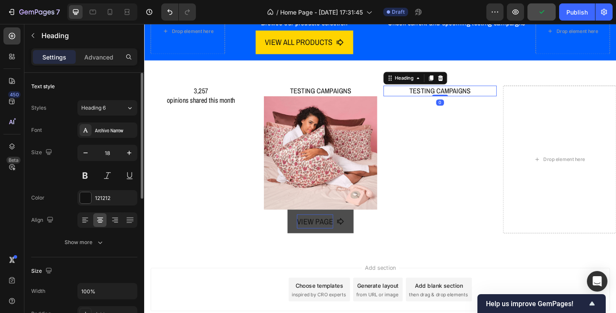
click at [434, 97] on h2 "TESTING CAMPAIGNS" at bounding box center [465, 97] width 123 height 12
click at [434, 97] on p "TESTING CAMPAIGNS" at bounding box center [465, 97] width 121 height 10
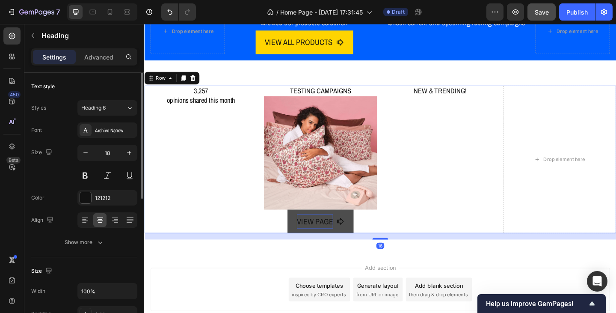
click at [476, 121] on div "NEW & TRENDING! Heading" at bounding box center [465, 171] width 123 height 160
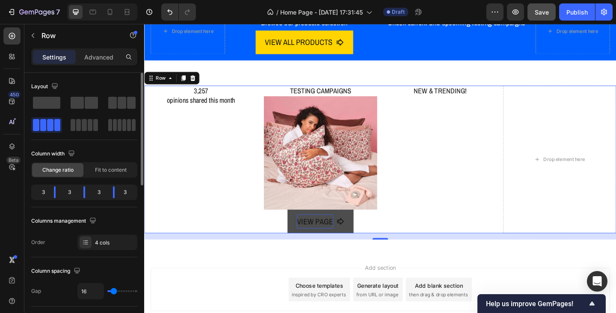
click at [224, 113] on div "3,257 opinions shared this month Heading" at bounding box center [205, 171] width 123 height 160
click at [225, 105] on p "3,257 opinions shared this month" at bounding box center [205, 102] width 121 height 20
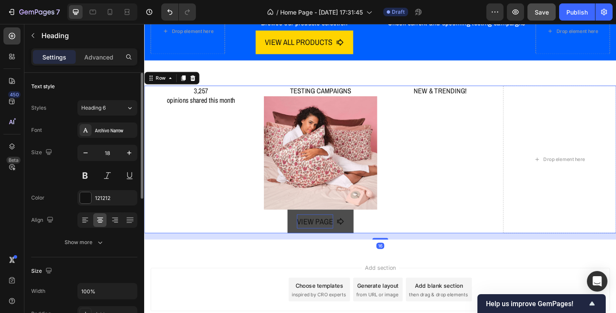
click at [471, 171] on div "NEW & TRENDING! Heading" at bounding box center [465, 171] width 123 height 160
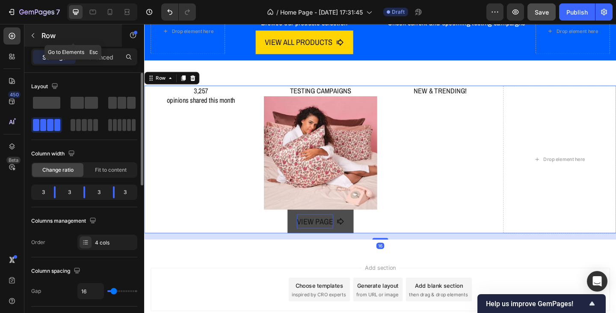
click at [33, 33] on icon "button" at bounding box center [33, 35] width 7 height 7
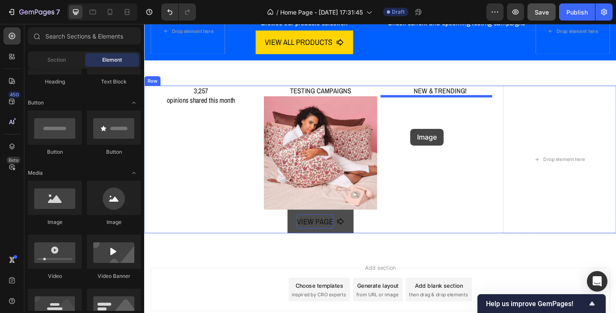
drag, startPoint x: 194, startPoint y: 228, endPoint x: 434, endPoint y: 138, distance: 255.9
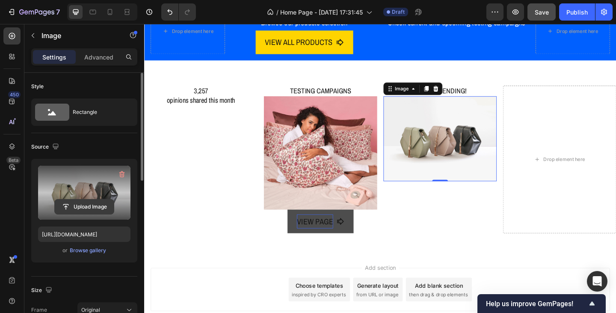
click at [90, 205] on input "file" at bounding box center [84, 206] width 59 height 15
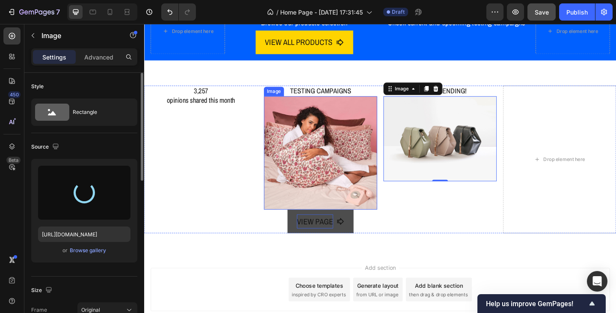
type input "https://cdn.shopify.com/s/files/1/0933/9312/5678/files/gempages_578484358860505…"
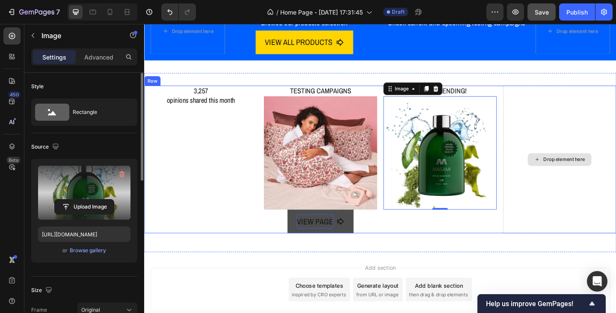
click at [572, 200] on div "Drop element here" at bounding box center [595, 171] width 123 height 160
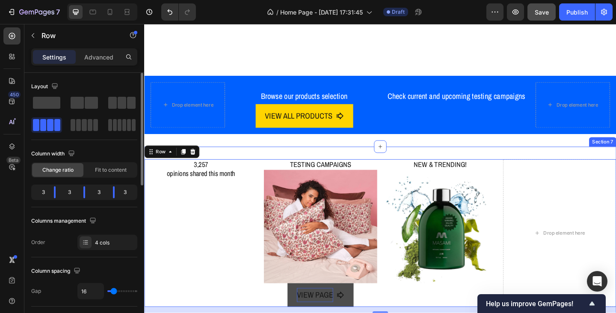
scroll to position [752, 0]
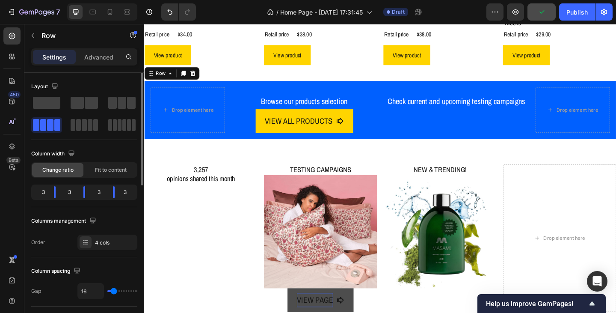
click at [396, 94] on div "Browse our products selection Text Block VIEW ALL PRODUCTS Button Check current…" at bounding box center [401, 118] width 324 height 50
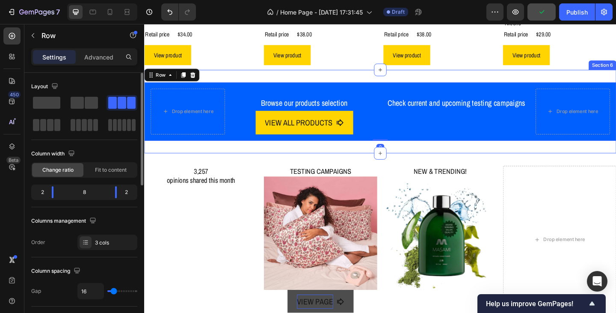
click at [414, 80] on div "Drop element here Browse our products selection Text Block VIEW ALL PRODUCTS Bu…" at bounding box center [400, 119] width 513 height 91
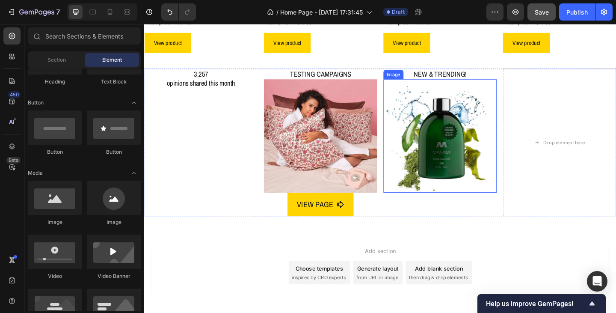
scroll to position [760, 0]
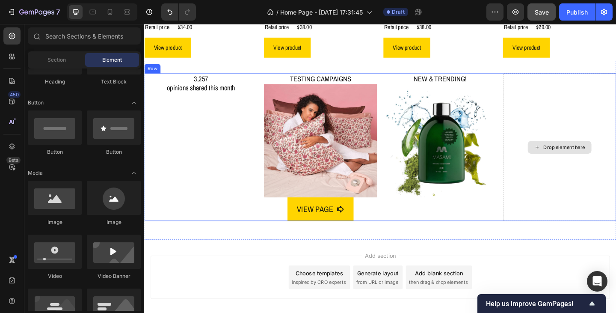
click at [568, 186] on div "Drop element here" at bounding box center [595, 158] width 123 height 160
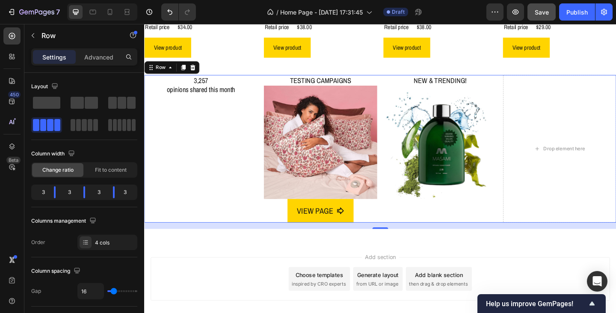
click at [182, 168] on div "3,257 opinions shared this month Heading" at bounding box center [205, 160] width 123 height 160
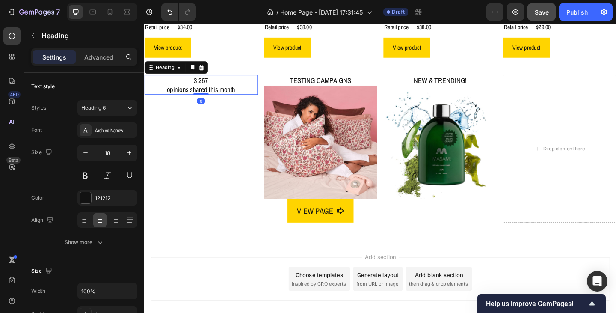
click at [228, 92] on h2 "3,257 opinions shared this month" at bounding box center [205, 91] width 123 height 22
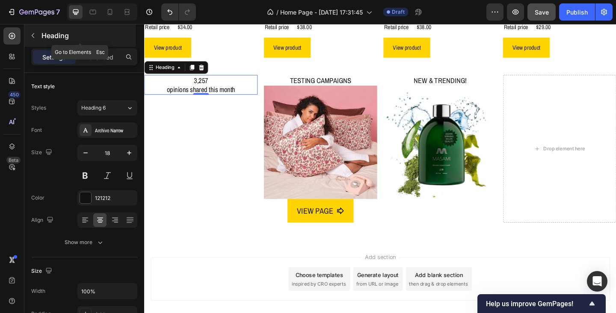
click at [35, 36] on icon "button" at bounding box center [33, 35] width 7 height 7
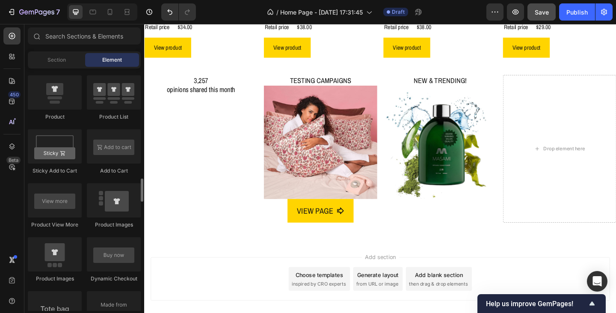
scroll to position [1240, 0]
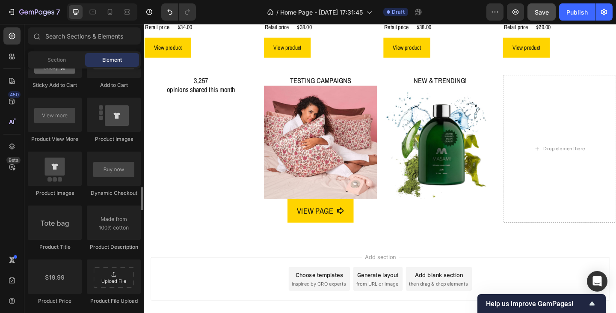
click at [58, 137] on div "Product View More" at bounding box center [55, 139] width 54 height 8
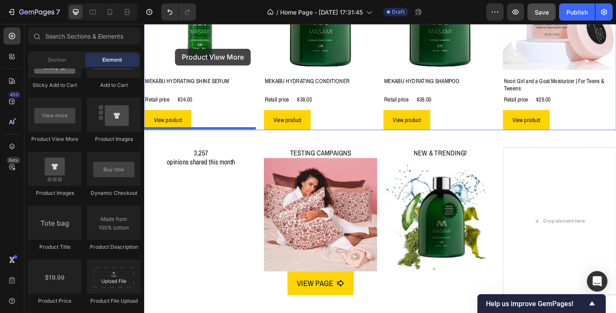
scroll to position [674, 0]
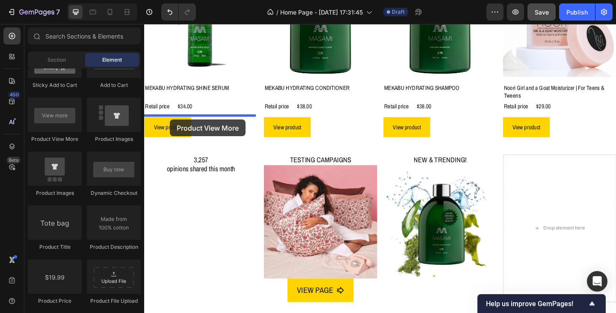
drag, startPoint x: 203, startPoint y: 146, endPoint x: 172, endPoint y: 128, distance: 35.7
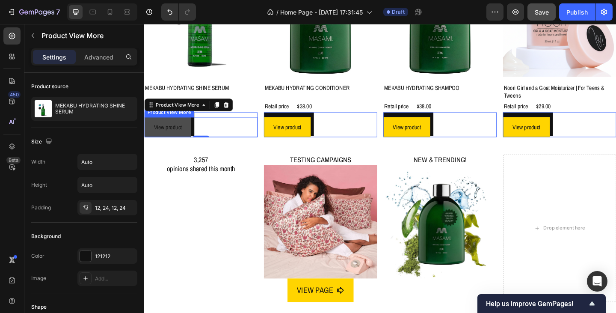
click at [185, 139] on button "View product" at bounding box center [169, 136] width 51 height 22
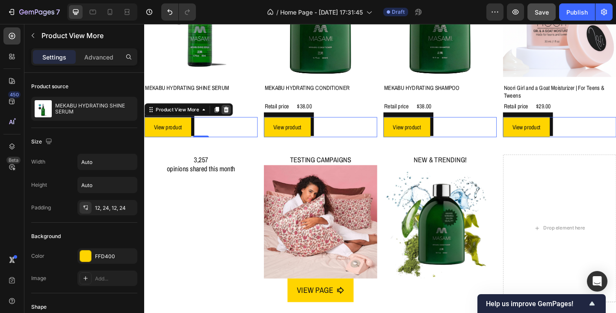
click at [231, 116] on icon at bounding box center [234, 117] width 6 height 6
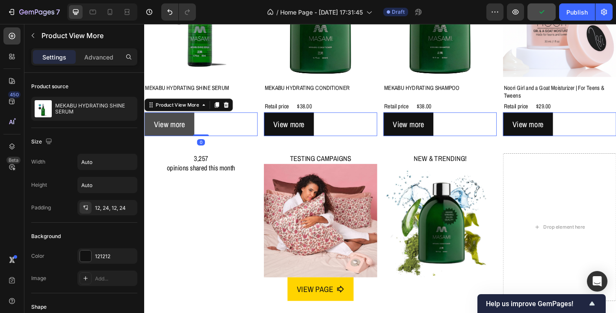
click at [190, 140] on button "View more" at bounding box center [171, 133] width 54 height 26
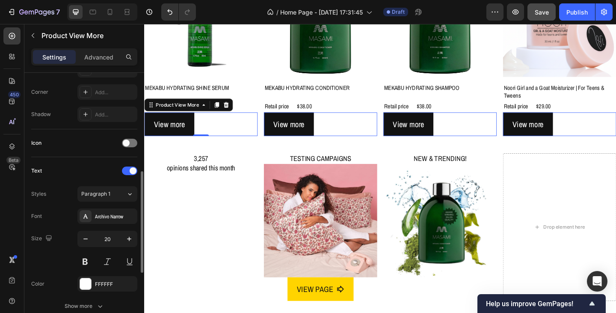
scroll to position [342, 0]
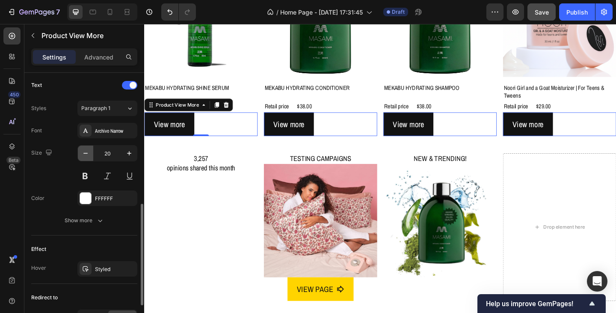
click at [84, 154] on icon "button" at bounding box center [85, 153] width 9 height 9
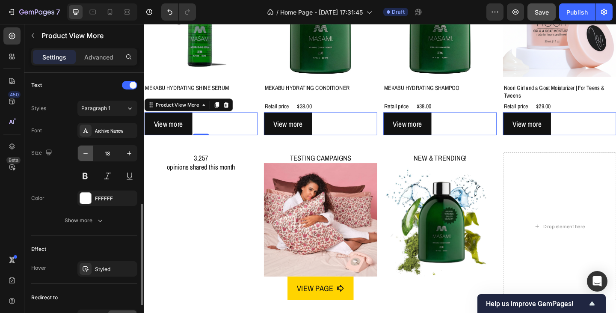
click at [84, 154] on icon "button" at bounding box center [85, 153] width 9 height 9
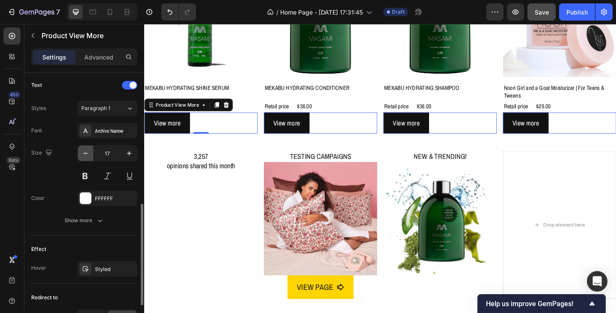
click at [84, 154] on icon "button" at bounding box center [85, 153] width 9 height 9
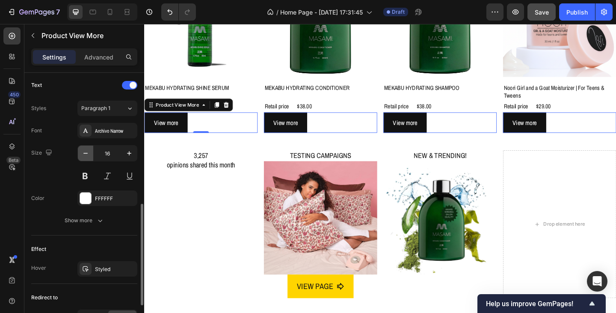
click at [84, 154] on icon "button" at bounding box center [85, 153] width 9 height 9
type input "15"
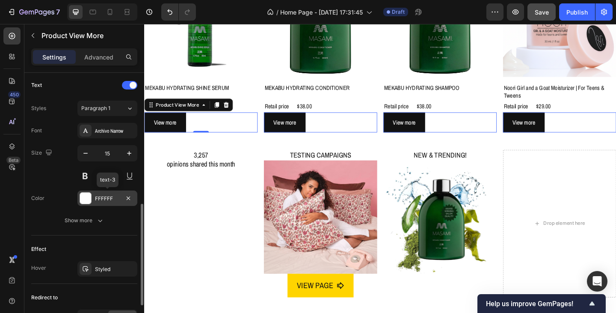
click at [107, 199] on div "FFFFFF" at bounding box center [107, 199] width 25 height 8
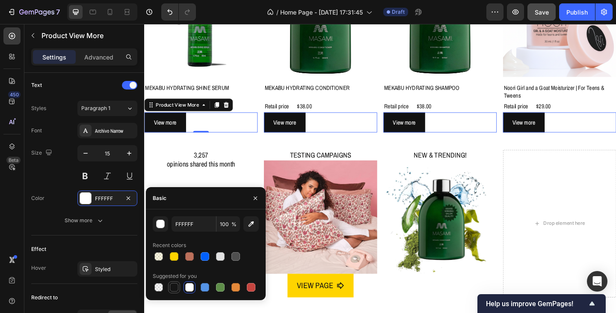
click at [174, 285] on div at bounding box center [174, 287] width 9 height 9
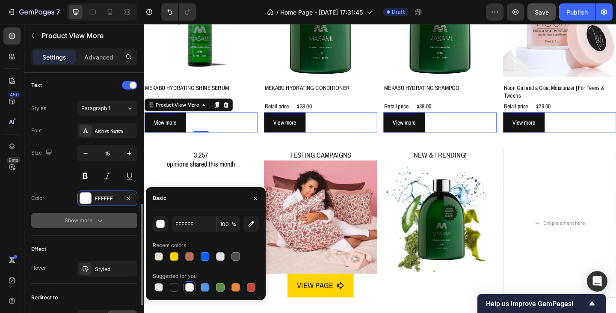
type input "151515"
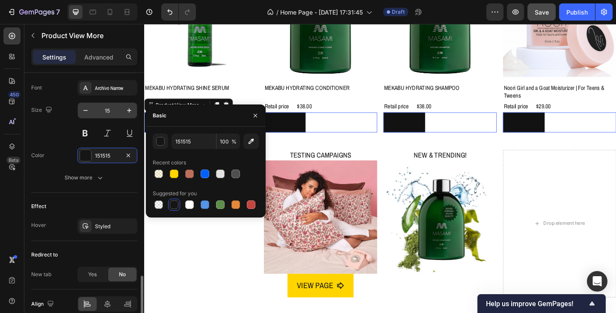
scroll to position [425, 0]
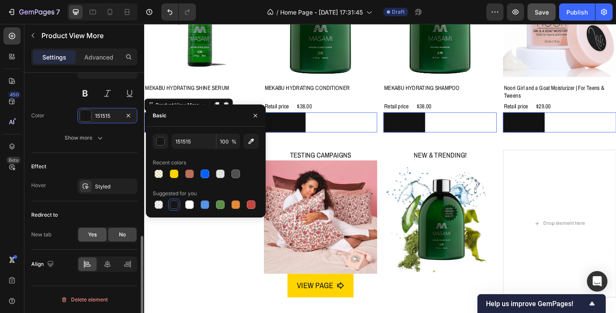
click at [93, 236] on span "Yes" at bounding box center [92, 235] width 9 height 8
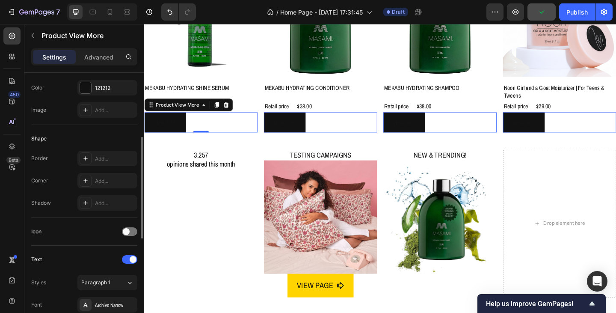
scroll to position [125, 0]
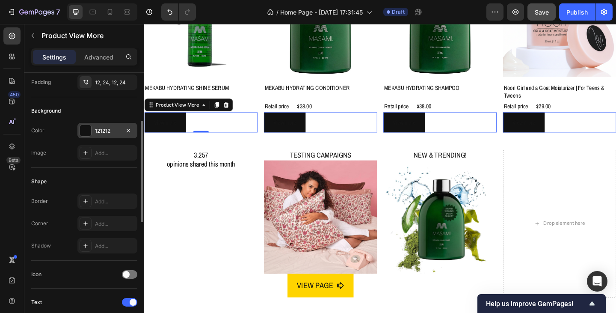
click at [101, 129] on div "121212" at bounding box center [107, 131] width 25 height 8
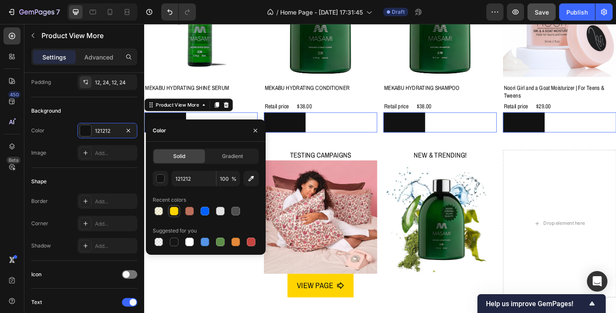
click at [171, 212] on div at bounding box center [174, 211] width 9 height 9
type input "FFD400"
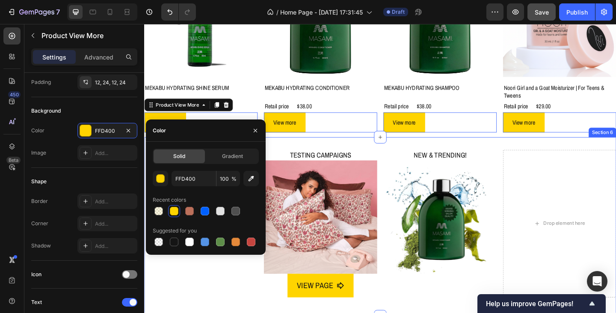
click at [305, 148] on div "3,257 opinions shared this month Heading TESTING CAMPAIGNS Heading Image VIEW P…" at bounding box center [400, 244] width 513 height 195
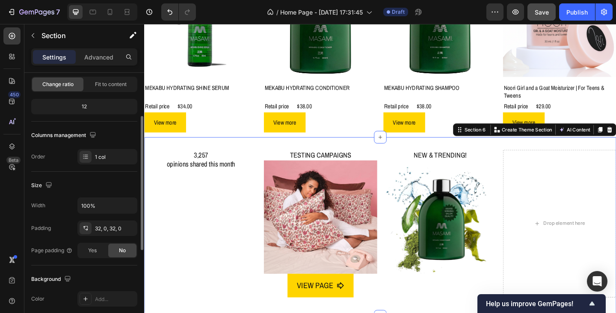
scroll to position [257, 0]
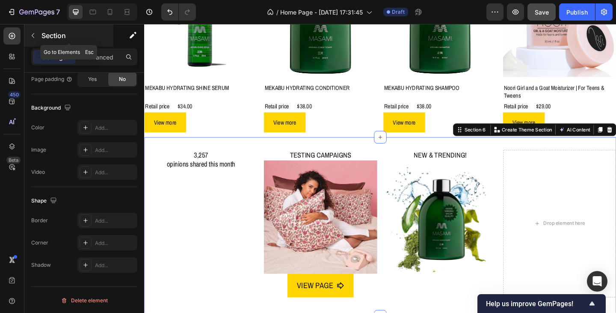
click at [32, 35] on icon "button" at bounding box center [33, 35] width 7 height 7
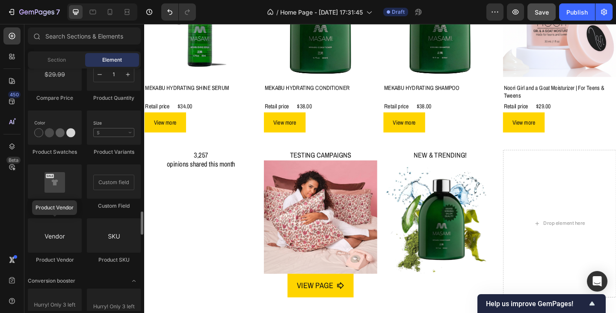
scroll to position [1540, 0]
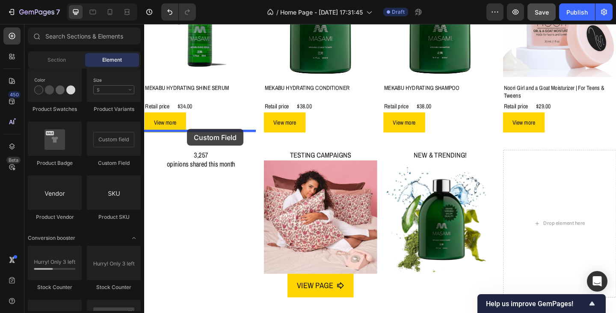
drag, startPoint x: 252, startPoint y: 168, endPoint x: 191, endPoint y: 138, distance: 67.9
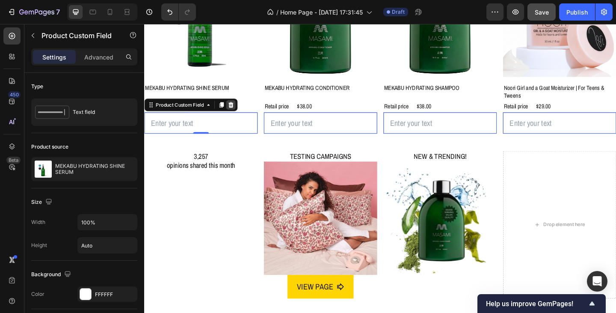
click at [239, 112] on icon at bounding box center [239, 112] width 6 height 6
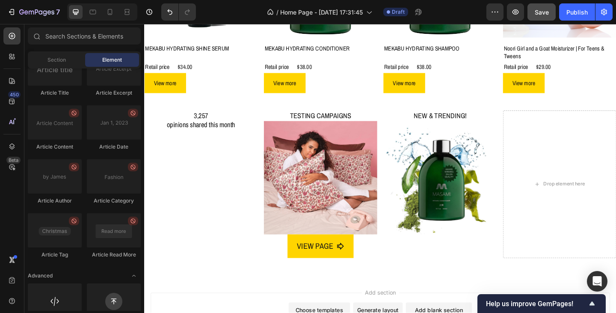
scroll to position [2292, 0]
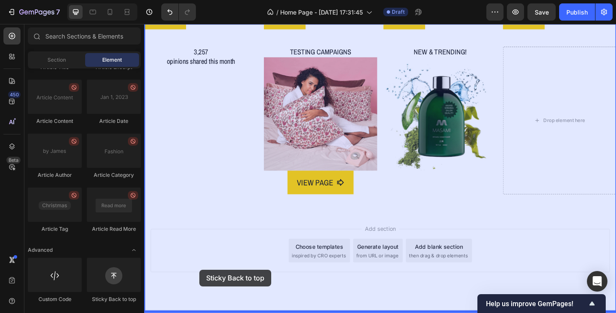
scroll to position [798, 0]
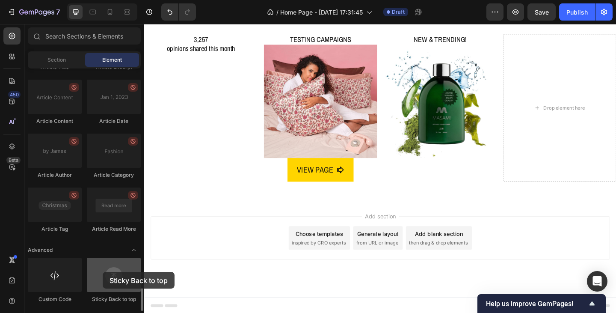
drag, startPoint x: 109, startPoint y: 276, endPoint x: 103, endPoint y: 272, distance: 7.6
click at [103, 272] on div at bounding box center [114, 274] width 54 height 34
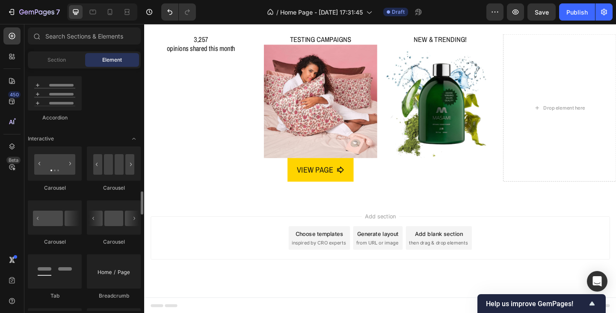
scroll to position [838, 0]
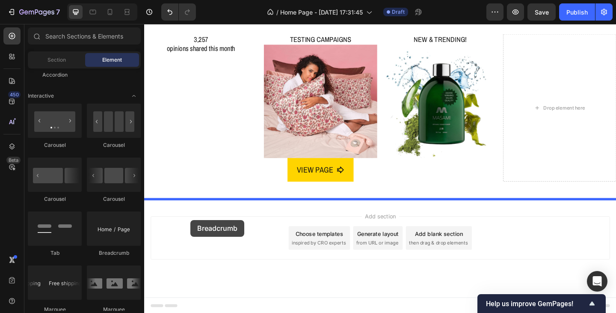
drag, startPoint x: 257, startPoint y: 264, endPoint x: 195, endPoint y: 237, distance: 67.8
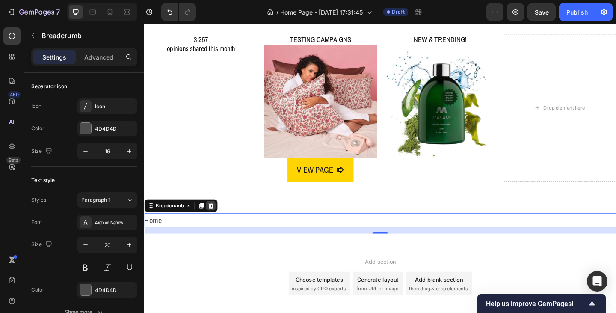
click at [219, 219] on icon at bounding box center [216, 221] width 7 height 7
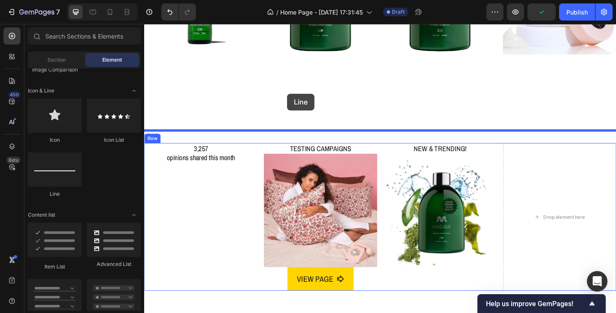
scroll to position [660, 0]
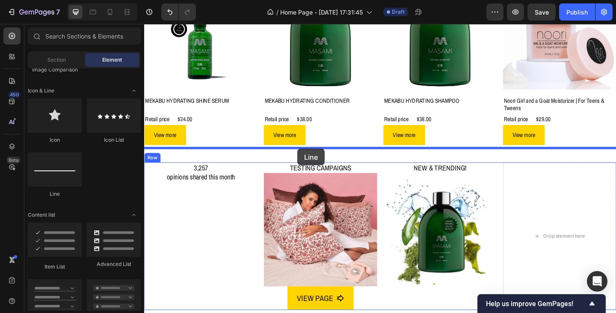
drag, startPoint x: 209, startPoint y: 201, endPoint x: 311, endPoint y: 160, distance: 109.8
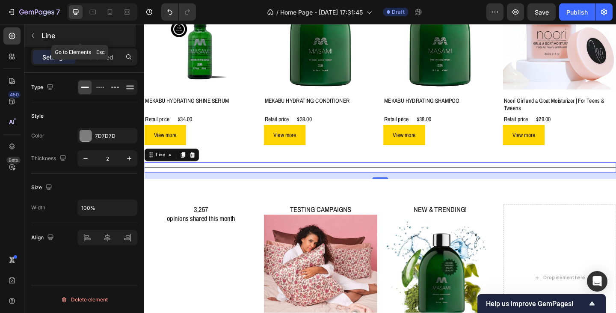
click at [33, 34] on icon "button" at bounding box center [33, 35] width 7 height 7
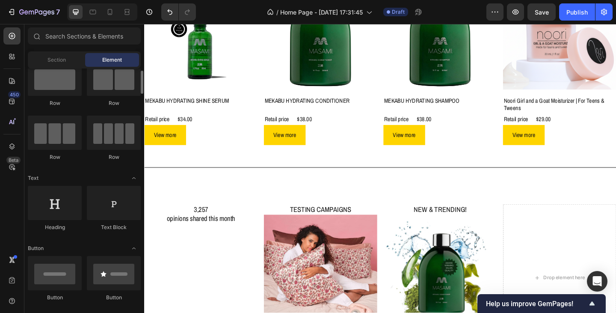
scroll to position [0, 0]
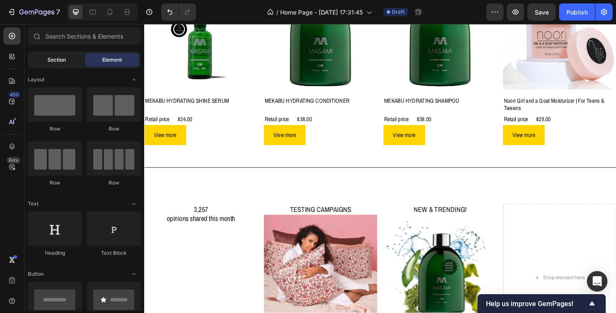
click at [72, 57] on div "Section" at bounding box center [57, 60] width 54 height 14
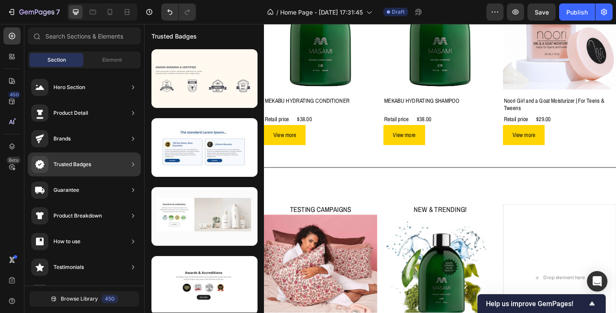
click at [71, 165] on div "Trusted Badges" at bounding box center [72, 164] width 38 height 9
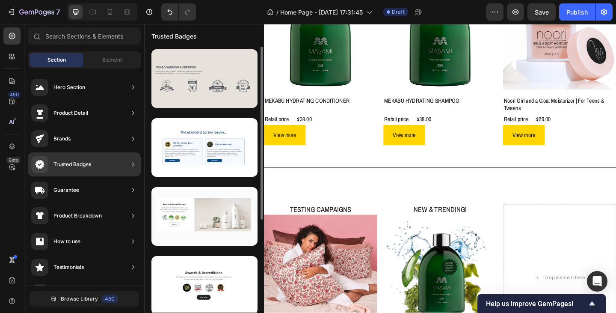
click at [179, 89] on div at bounding box center [204, 78] width 106 height 59
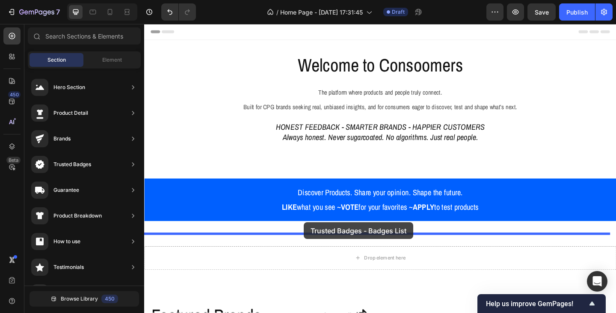
drag, startPoint x: 323, startPoint y: 112, endPoint x: 318, endPoint y: 240, distance: 127.1
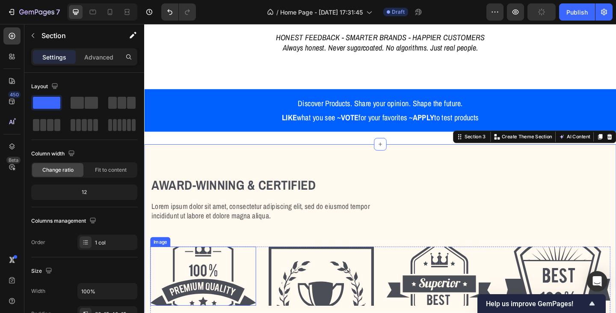
scroll to position [112, 0]
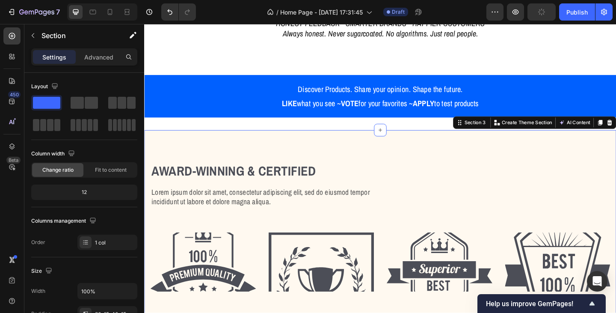
click at [468, 164] on div "Award-winning & Certified Heading Lorem ipsum dolor sit amet, consectetur adipi…" at bounding box center [400, 244] width 513 height 210
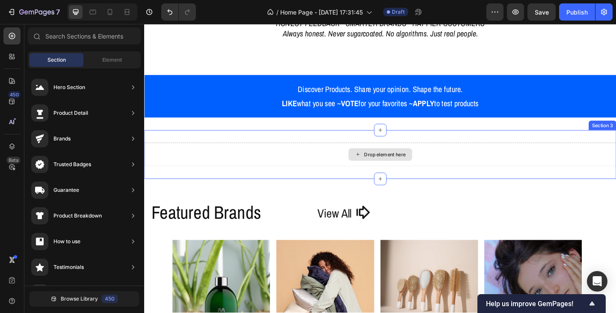
click at [334, 166] on div "Drop element here" at bounding box center [400, 166] width 513 height 26
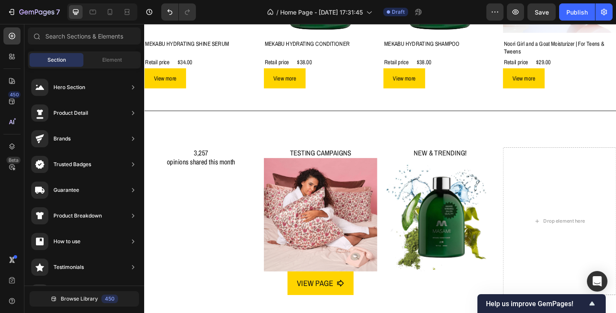
scroll to position [711, 0]
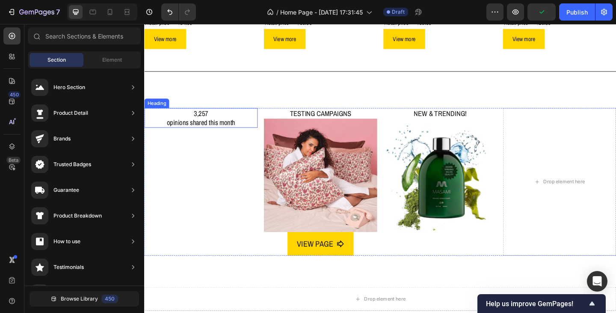
click at [206, 118] on h2 "3,257 opinions shared this month" at bounding box center [205, 126] width 123 height 22
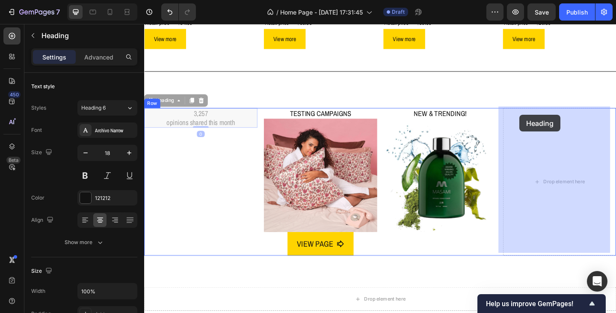
drag, startPoint x: 154, startPoint y: 107, endPoint x: 552, endPoint y: 123, distance: 398.5
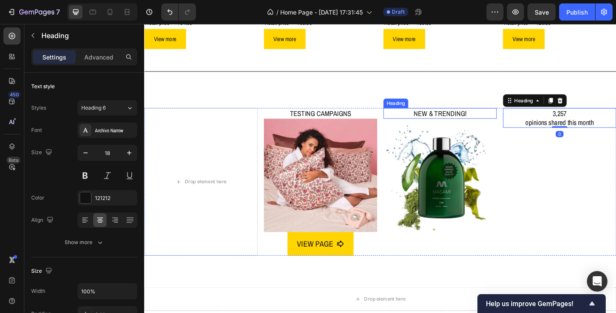
click at [450, 120] on h2 "NEW & TRENDING!" at bounding box center [465, 121] width 123 height 12
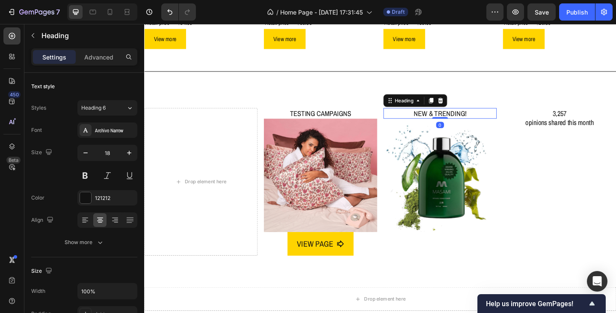
scroll to position [257, 0]
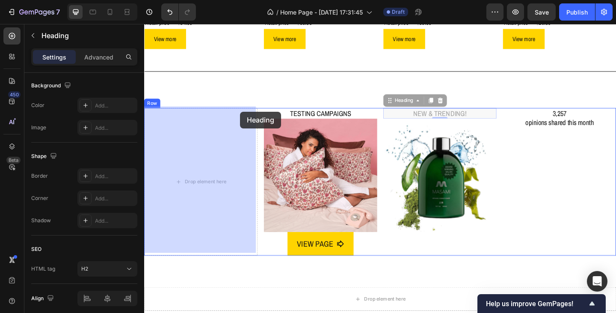
drag, startPoint x: 415, startPoint y: 106, endPoint x: 248, endPoint y: 119, distance: 167.3
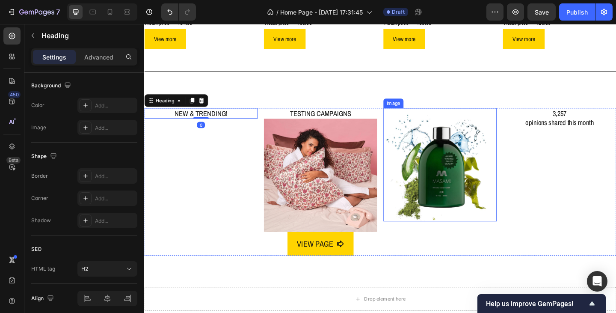
click at [470, 152] on img at bounding box center [465, 176] width 123 height 123
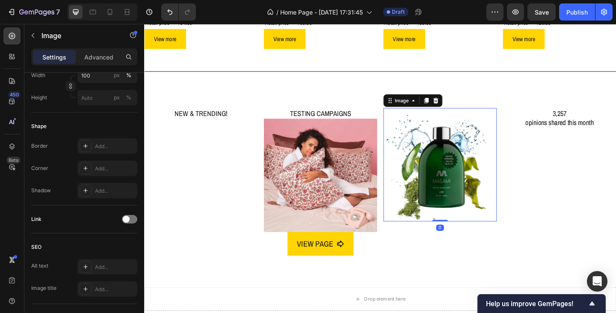
scroll to position [0, 0]
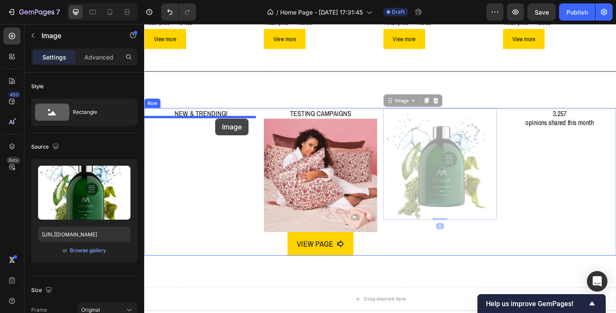
drag, startPoint x: 419, startPoint y: 106, endPoint x: 222, endPoint y: 127, distance: 198.2
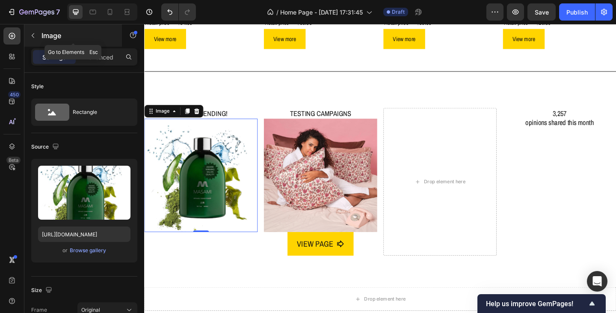
click at [31, 35] on icon "button" at bounding box center [33, 35] width 7 height 7
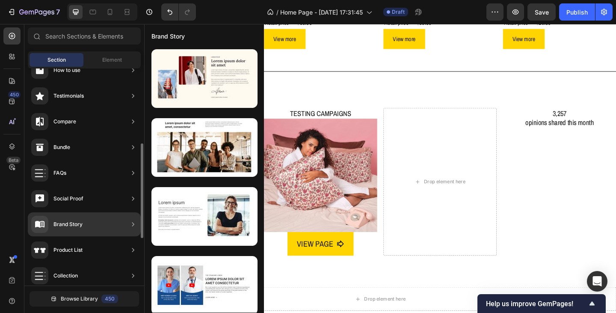
scroll to position [214, 0]
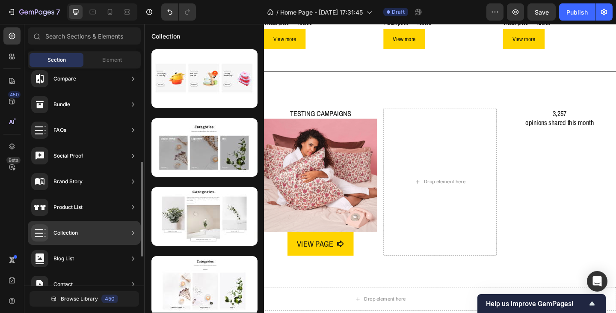
click at [79, 232] on div "Collection" at bounding box center [84, 233] width 113 height 24
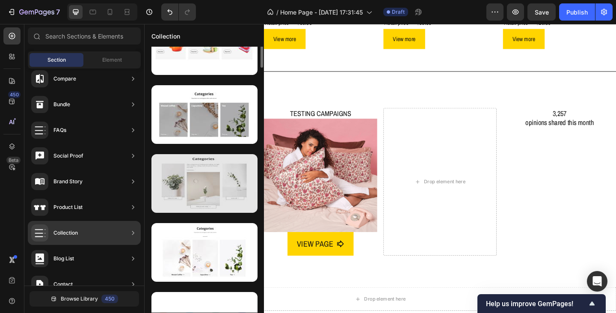
scroll to position [0, 0]
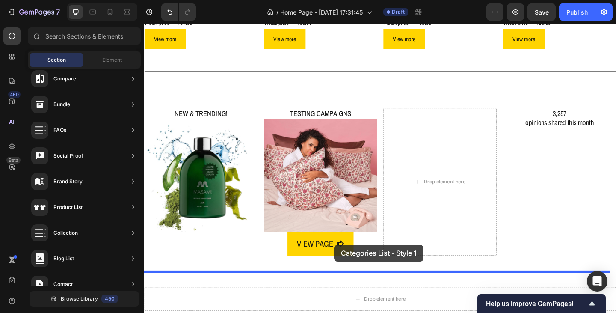
drag, startPoint x: 356, startPoint y: 181, endPoint x: 351, endPoint y: 264, distance: 82.7
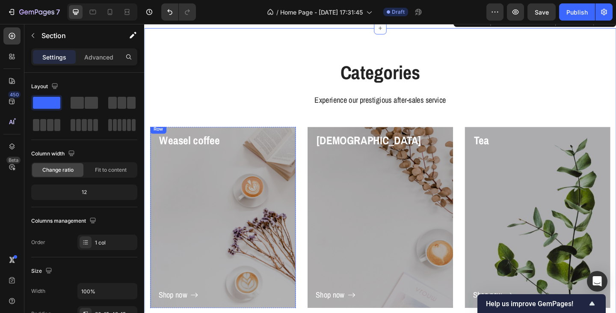
scroll to position [994, 0]
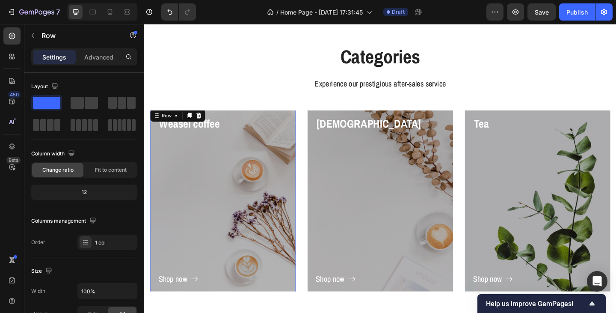
click at [186, 215] on div "Shop now Button" at bounding box center [230, 225] width 140 height 167
click at [244, 238] on div "Shop now Button" at bounding box center [230, 225] width 140 height 167
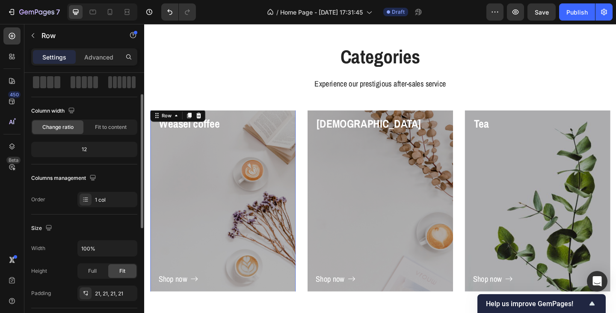
scroll to position [0, 0]
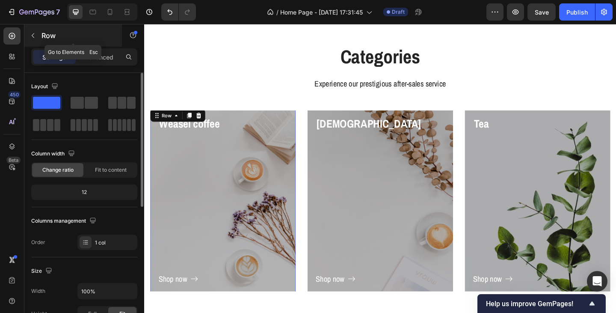
click at [34, 34] on icon "button" at bounding box center [33, 35] width 7 height 7
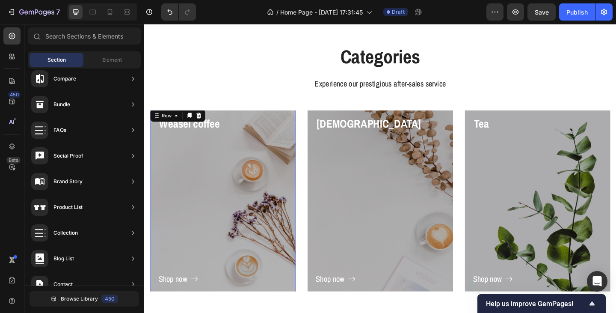
click at [285, 228] on div "Shop now Button" at bounding box center [230, 225] width 140 height 167
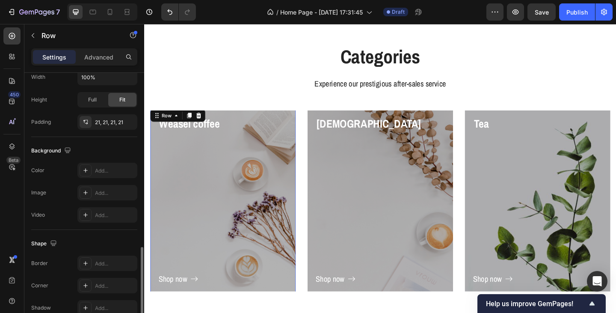
scroll to position [257, 0]
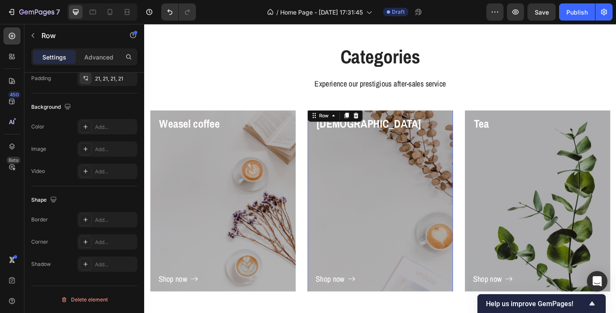
click at [378, 249] on div "Shop now Button" at bounding box center [401, 225] width 140 height 167
click at [174, 245] on div "Shop now Button" at bounding box center [230, 225] width 140 height 167
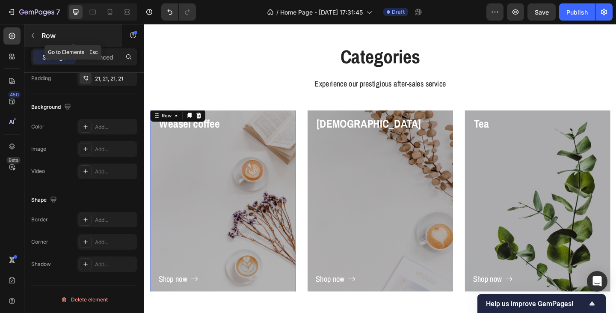
click at [34, 35] on icon "button" at bounding box center [33, 35] width 7 height 7
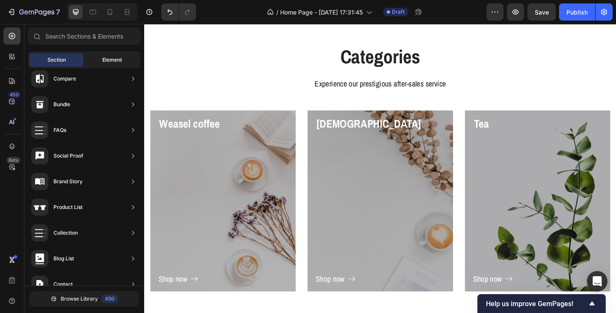
click at [104, 63] on span "Element" at bounding box center [112, 60] width 20 height 8
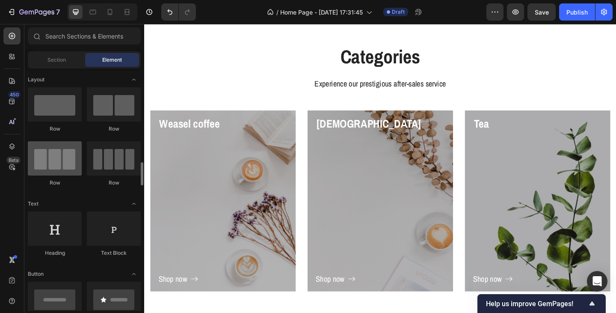
scroll to position [86, 0]
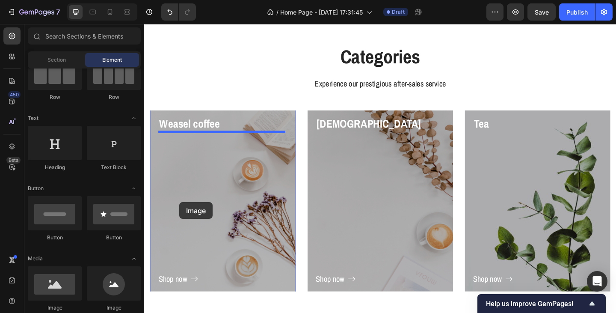
drag, startPoint x: 196, startPoint y: 313, endPoint x: 182, endPoint y: 218, distance: 95.9
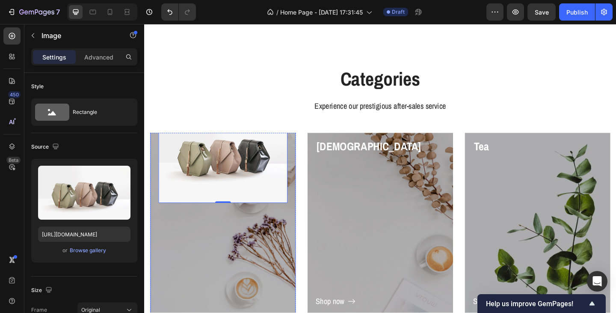
scroll to position [994, 0]
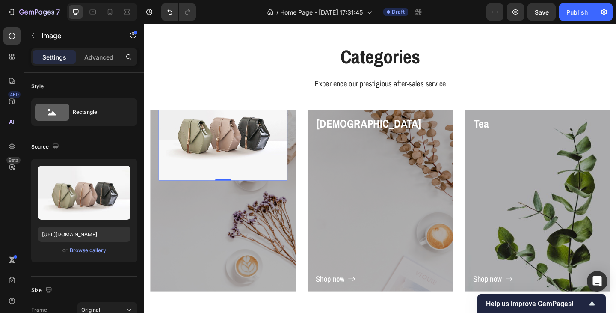
click at [257, 175] on img at bounding box center [230, 141] width 140 height 105
click at [166, 11] on icon "Undo/Redo" at bounding box center [170, 12] width 9 height 9
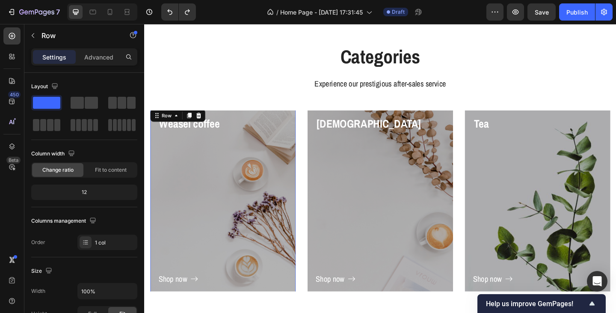
click at [224, 235] on div "Shop now Button" at bounding box center [230, 225] width 140 height 167
click at [178, 126] on icon at bounding box center [178, 123] width 7 height 7
click at [230, 183] on div "Shop now Button" at bounding box center [230, 225] width 140 height 167
click at [198, 244] on div "Shop now Button" at bounding box center [230, 225] width 140 height 167
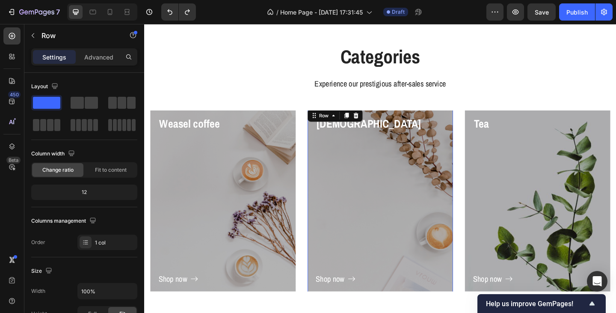
scroll to position [257, 0]
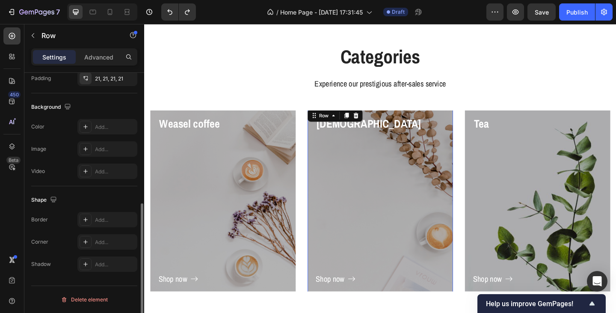
click at [339, 220] on div "Shop now Button" at bounding box center [401, 225] width 140 height 167
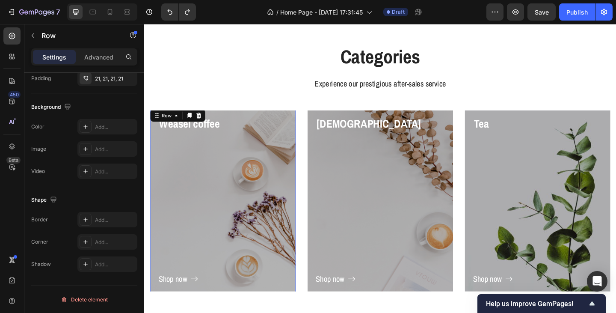
click at [187, 231] on div "Shop now Button" at bounding box center [230, 225] width 140 height 167
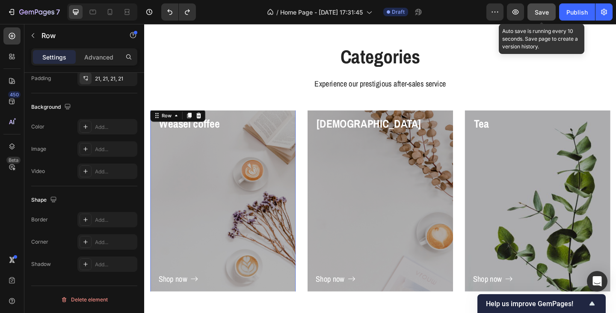
click at [543, 14] on span "Save" at bounding box center [542, 12] width 14 height 7
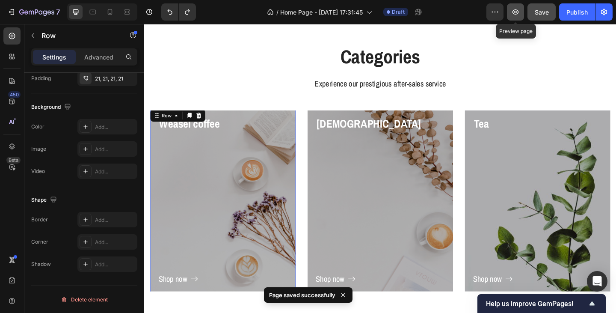
click at [515, 14] on icon "button" at bounding box center [515, 12] width 9 height 9
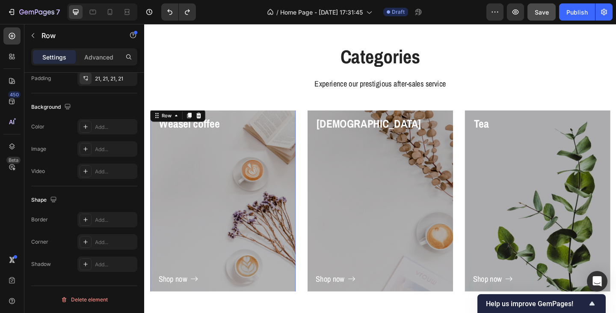
click at [252, 228] on div "Shop now Button" at bounding box center [230, 225] width 140 height 167
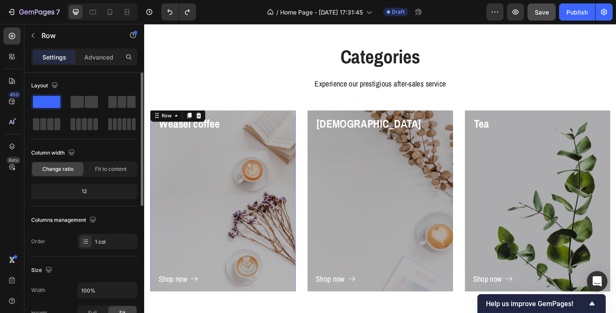
scroll to position [0, 0]
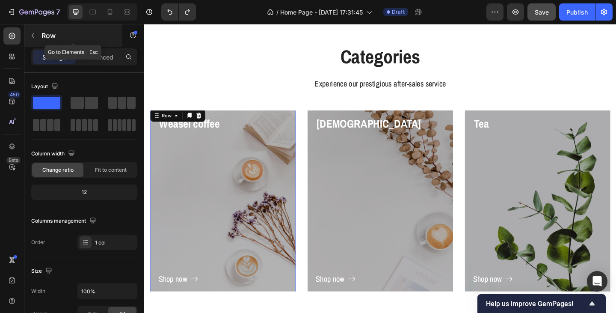
click at [32, 33] on icon "button" at bounding box center [33, 35] width 7 height 7
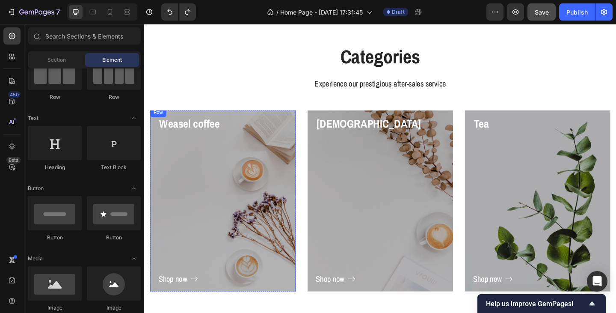
click at [227, 207] on div "Shop now Button" at bounding box center [230, 225] width 140 height 167
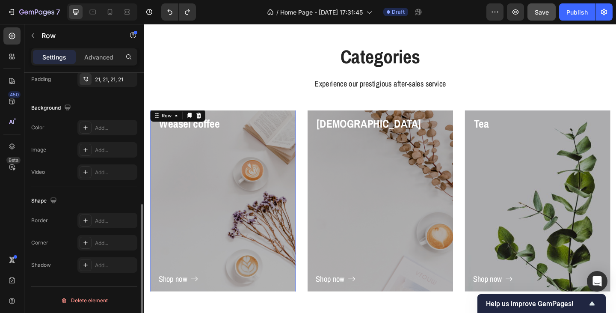
scroll to position [257, 0]
click at [257, 225] on div "Shop now Button" at bounding box center [230, 225] width 140 height 167
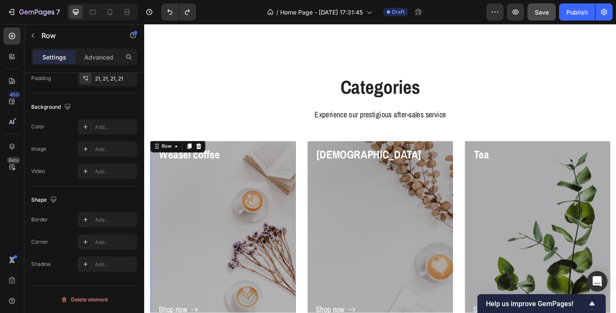
scroll to position [951, 0]
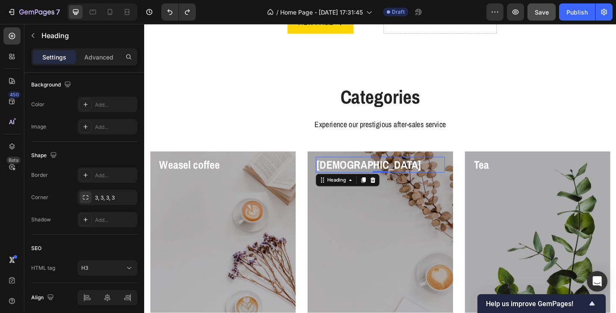
click at [410, 179] on p "Capuchino" at bounding box center [400, 176] width 139 height 15
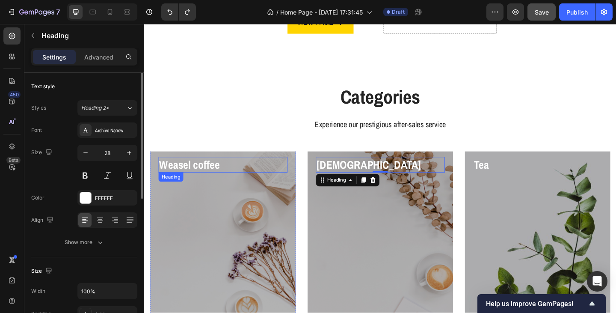
click at [235, 178] on p "Weasel coffee" at bounding box center [229, 176] width 139 height 15
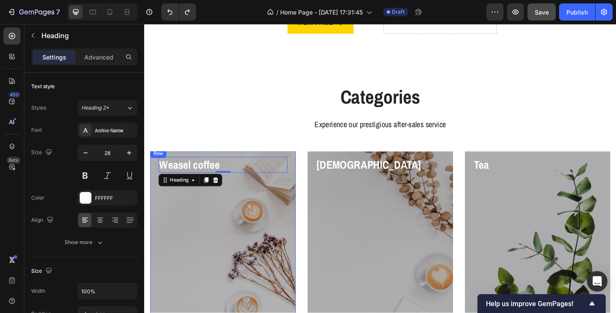
click at [210, 207] on div "Shop now Button" at bounding box center [230, 269] width 140 height 167
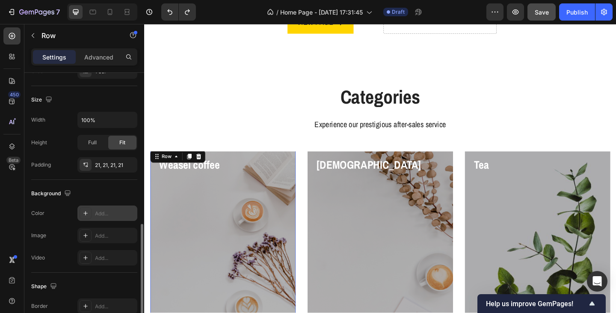
scroll to position [214, 0]
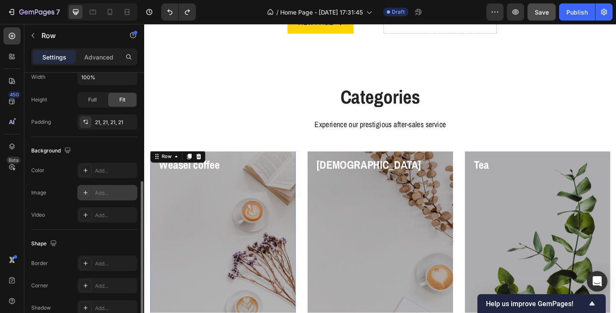
click at [100, 189] on div "Add..." at bounding box center [115, 193] width 40 height 8
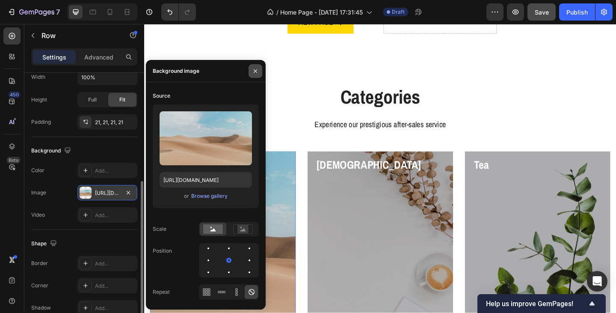
click at [253, 73] on icon "button" at bounding box center [255, 71] width 7 height 7
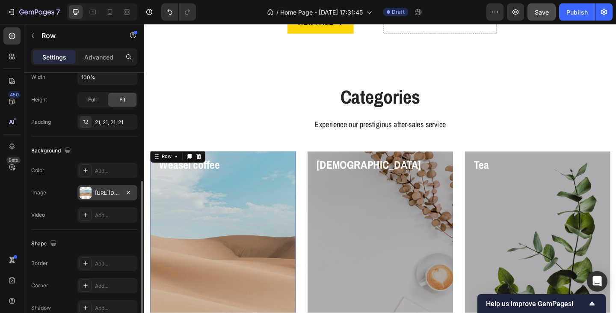
click at [107, 195] on div "https://cdn.shopify.com/s/files/1/2005/9307/files/background_settings.jpg" at bounding box center [107, 193] width 25 height 8
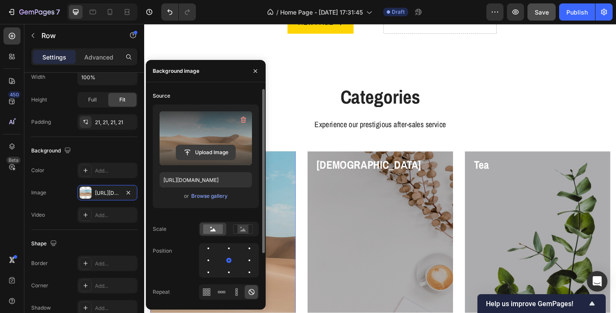
click at [189, 147] on input "file" at bounding box center [205, 152] width 59 height 15
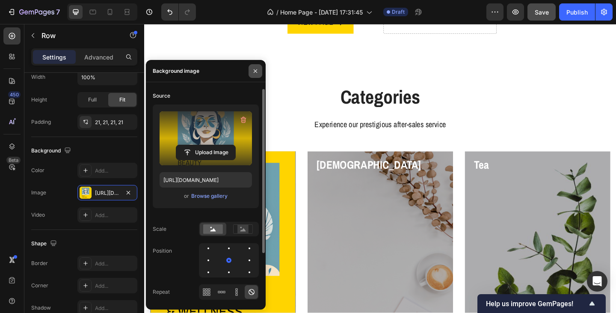
click at [255, 72] on icon "button" at bounding box center [255, 71] width 7 height 7
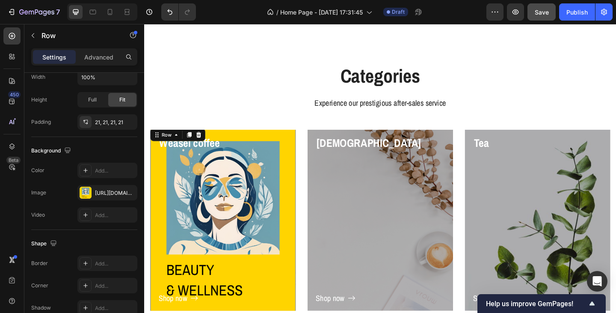
scroll to position [994, 0]
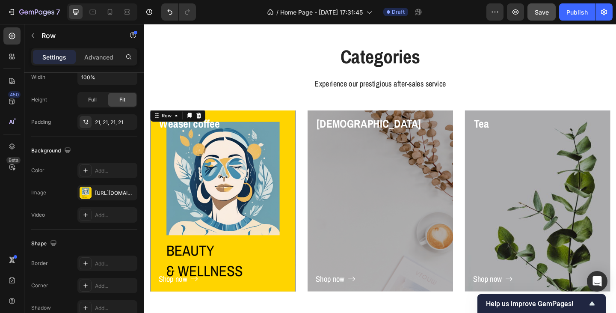
click at [249, 220] on div "Shop now Button" at bounding box center [230, 225] width 140 height 167
click at [99, 196] on div "https://cdn.shopify.com/s/files/1/0933/9312/5678/files/gempages_578484358860505…" at bounding box center [107, 193] width 25 height 8
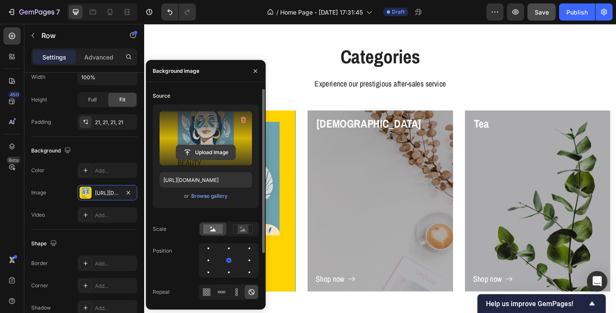
click at [204, 152] on input "file" at bounding box center [205, 152] width 59 height 15
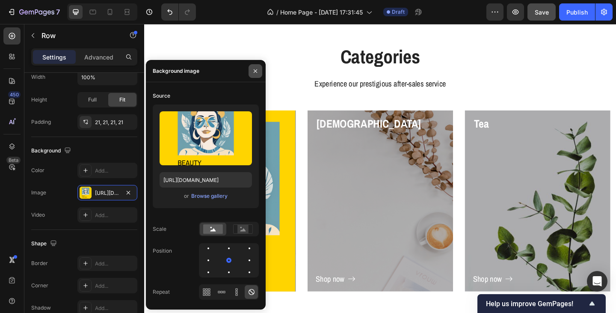
click at [253, 71] on icon "button" at bounding box center [255, 71] width 7 height 7
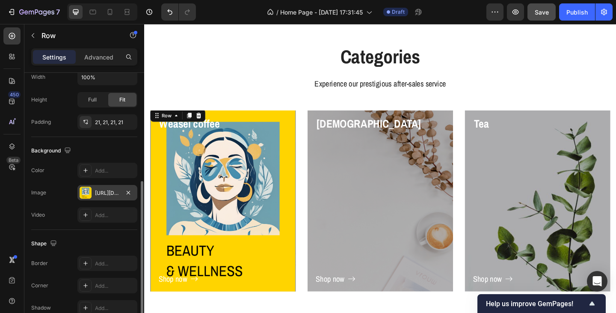
click at [102, 195] on div "https://cdn.shopify.com/s/files/1/0933/9312/5678/files/gempages_578484358860505…" at bounding box center [107, 193] width 25 height 8
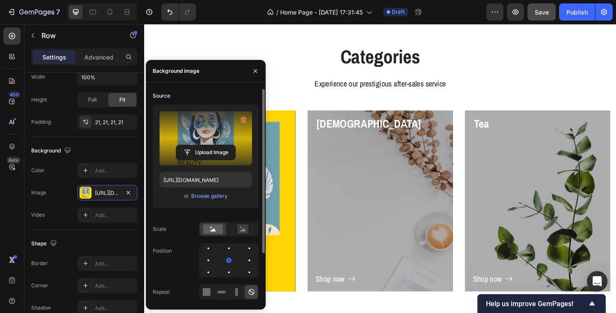
click at [202, 138] on label at bounding box center [206, 138] width 92 height 54
click at [202, 145] on input "file" at bounding box center [205, 152] width 59 height 15
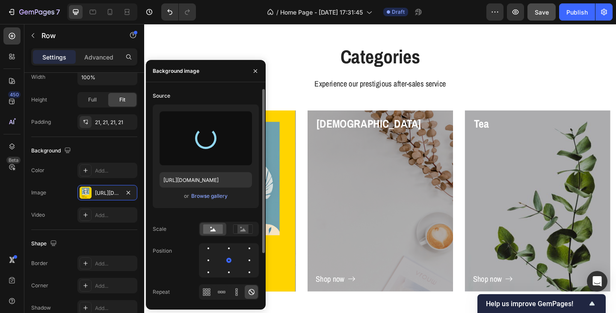
type input "[URL][DOMAIN_NAME]"
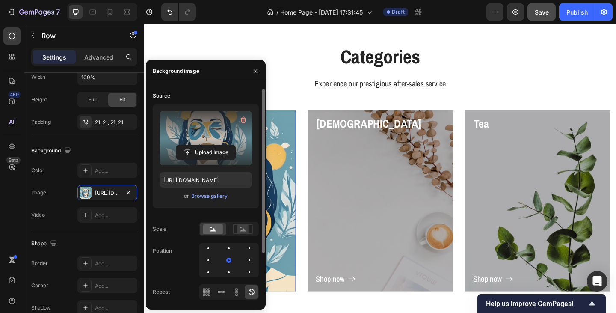
click at [294, 240] on div "Shop now Button" at bounding box center [230, 225] width 140 height 167
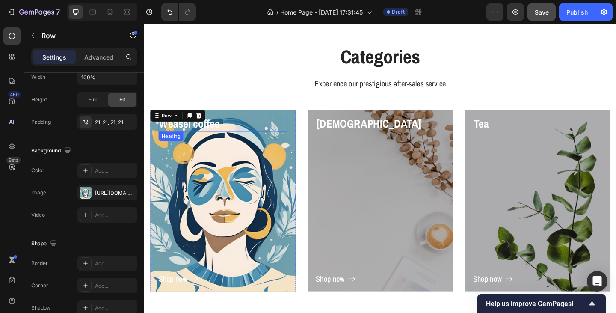
click at [205, 137] on p "Weasel coffee" at bounding box center [229, 132] width 139 height 15
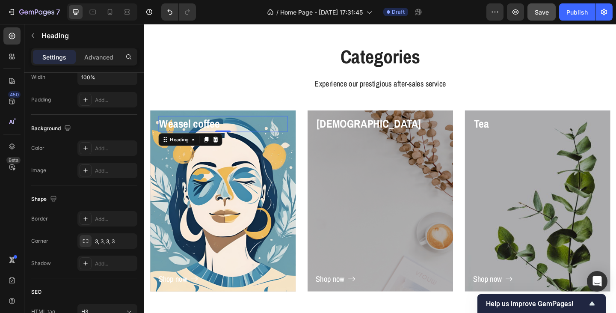
scroll to position [0, 0]
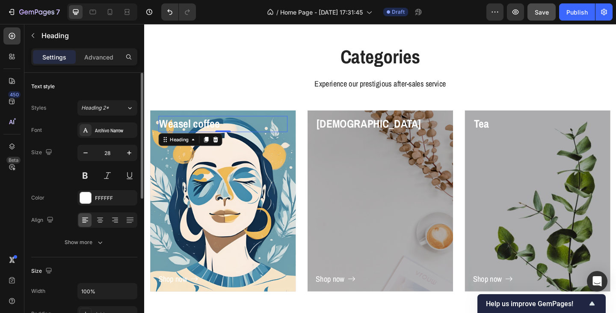
click at [205, 137] on p "Weasel coffee" at bounding box center [229, 132] width 139 height 15
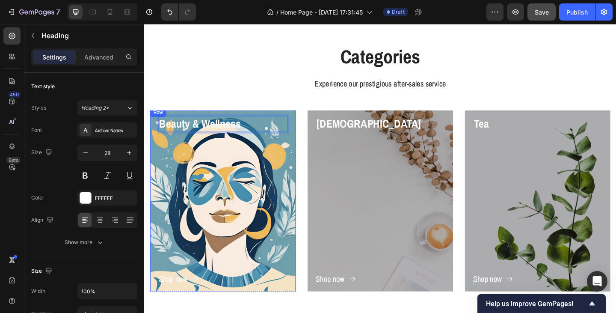
click at [210, 142] on div "Shop now Button" at bounding box center [230, 225] width 140 height 167
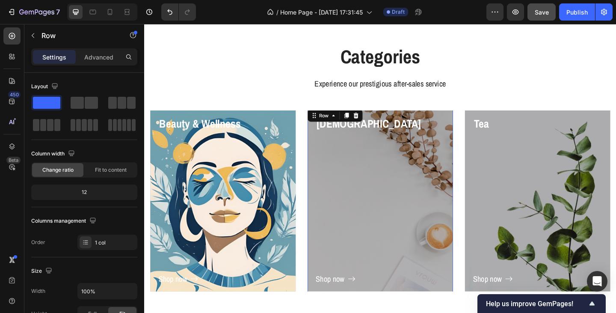
click at [347, 156] on div "Shop now Button" at bounding box center [401, 225] width 140 height 167
click at [353, 192] on div "Shop now Button" at bounding box center [401, 225] width 140 height 167
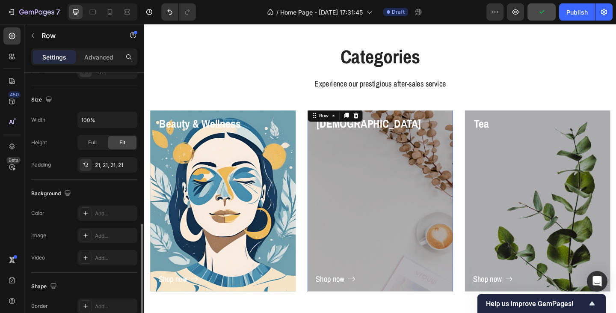
scroll to position [214, 0]
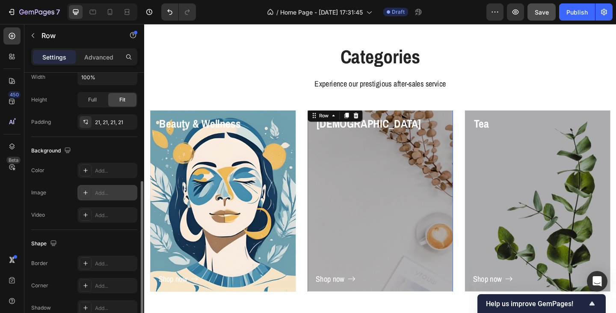
click at [98, 192] on div "Add..." at bounding box center [115, 193] width 40 height 8
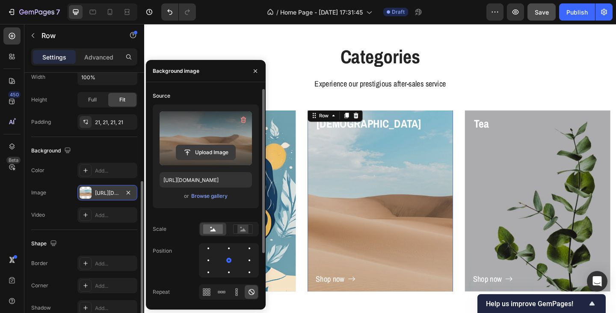
click at [198, 145] on input "file" at bounding box center [205, 152] width 59 height 15
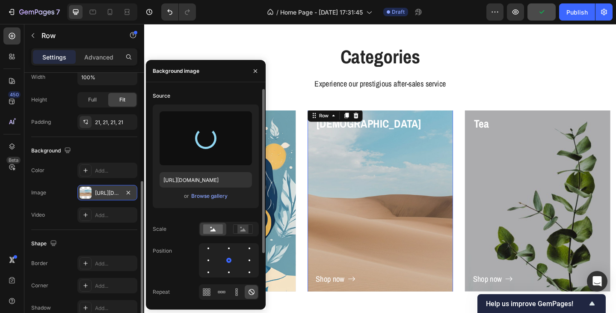
type input "[URL][DOMAIN_NAME]"
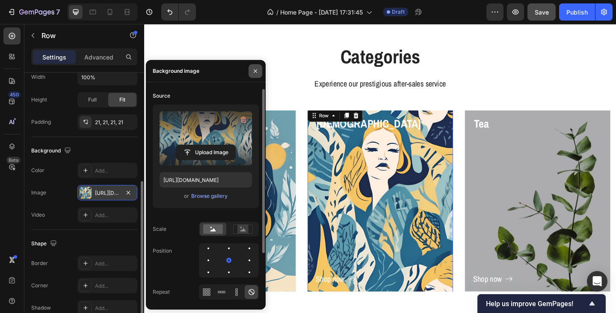
click at [257, 72] on icon "button" at bounding box center [255, 71] width 7 height 7
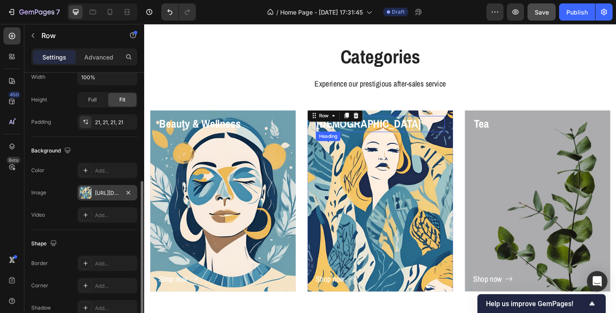
click at [362, 134] on p "Capuchino" at bounding box center [400, 132] width 139 height 15
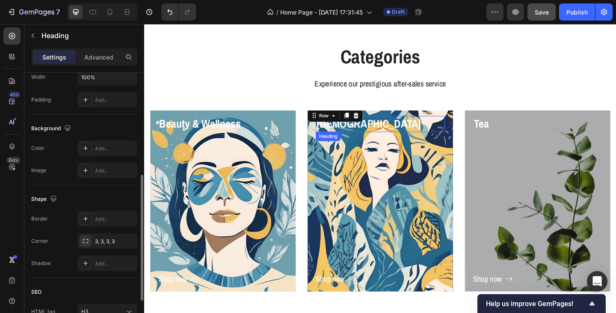
click at [362, 134] on p "Capuchino" at bounding box center [400, 132] width 139 height 15
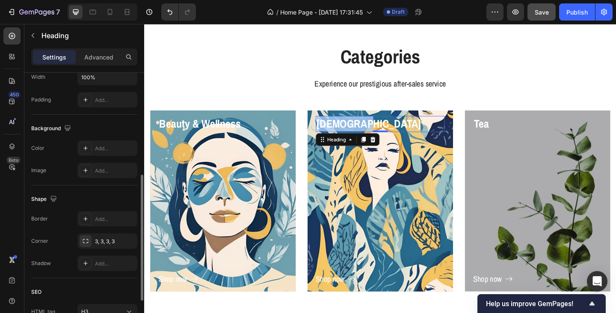
scroll to position [0, 0]
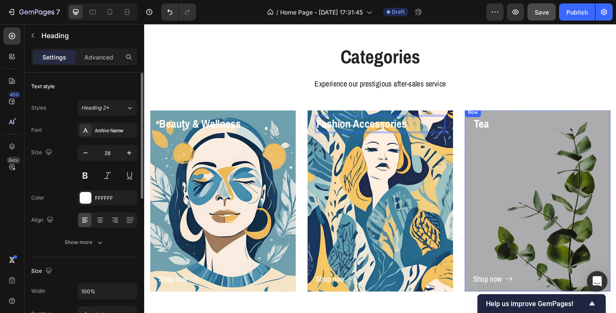
click at [524, 163] on div "Shop now Button" at bounding box center [572, 225] width 140 height 167
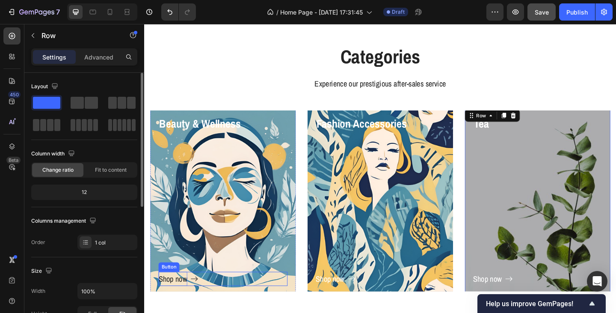
click at [181, 297] on div "Shop now" at bounding box center [175, 300] width 31 height 15
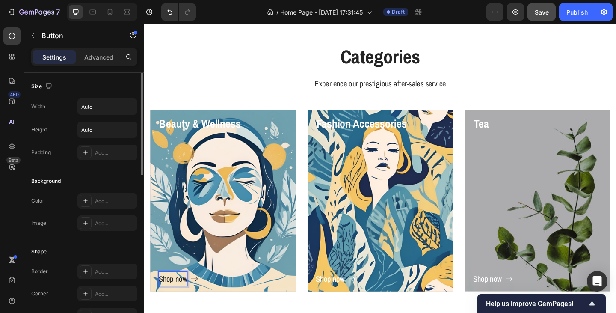
click at [181, 301] on div "Shop now" at bounding box center [175, 300] width 31 height 15
click at [181, 301] on p "Shop now" at bounding box center [175, 300] width 31 height 15
click at [160, 293] on button "View" at bounding box center [174, 300] width 28 height 15
click at [332, 301] on div "Shop now" at bounding box center [346, 300] width 31 height 15
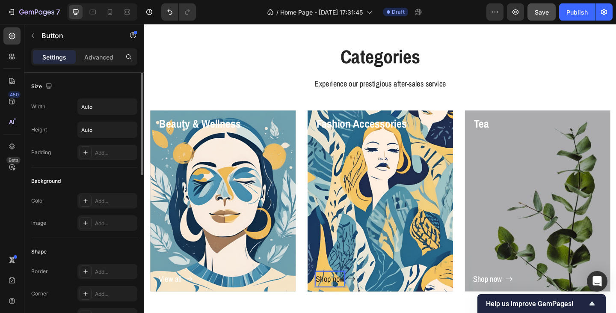
click at [332, 301] on div "Shop now" at bounding box center [346, 300] width 31 height 15
click at [331, 293] on button "View" at bounding box center [345, 300] width 28 height 15
click at [513, 306] on div "Shop now" at bounding box center [517, 300] width 31 height 15
click at [513, 306] on p "Shop now" at bounding box center [517, 300] width 31 height 15
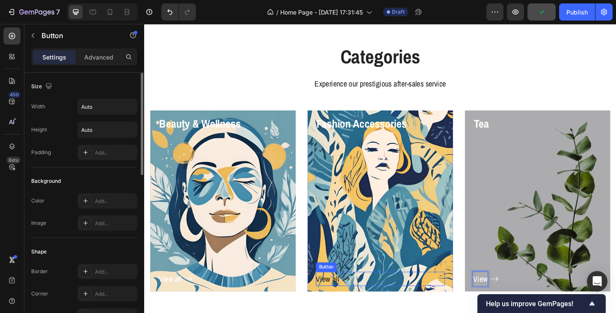
click at [345, 302] on p "View all" at bounding box center [343, 300] width 25 height 15
click at [347, 302] on p "View all" at bounding box center [343, 300] width 25 height 15
click at [166, 299] on p "View all" at bounding box center [172, 300] width 25 height 15
click at [175, 301] on p "View all" at bounding box center [172, 300] width 25 height 15
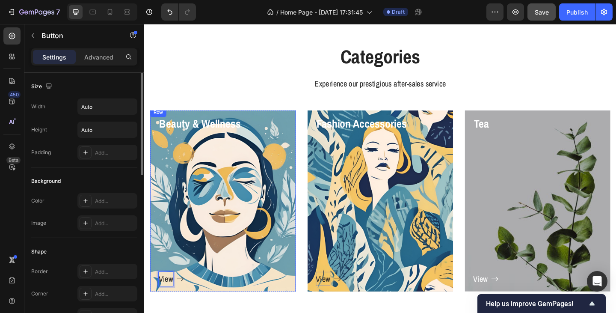
click at [234, 250] on div "View Button 0" at bounding box center [230, 225] width 140 height 167
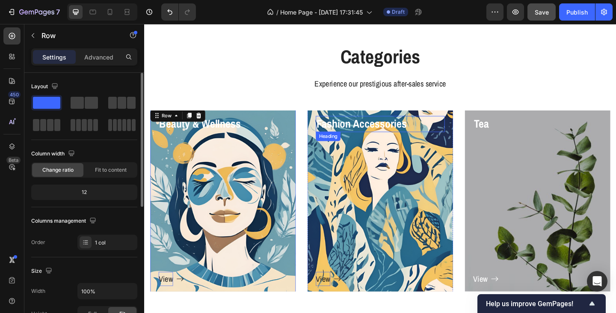
click at [354, 133] on p "Fashion Accessories" at bounding box center [400, 132] width 139 height 15
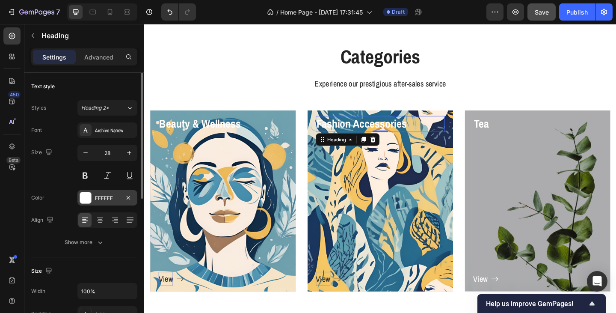
click at [98, 198] on div "FFFFFF" at bounding box center [107, 198] width 25 height 8
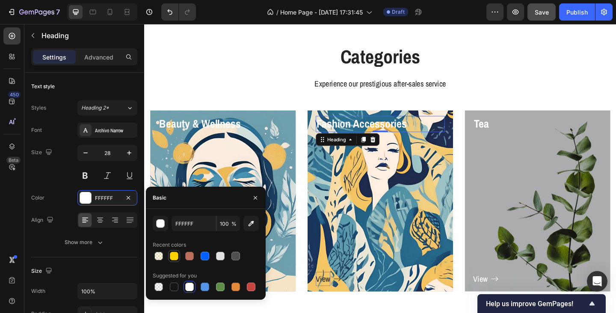
click at [174, 256] on div at bounding box center [174, 255] width 9 height 9
click at [202, 257] on div at bounding box center [205, 255] width 9 height 9
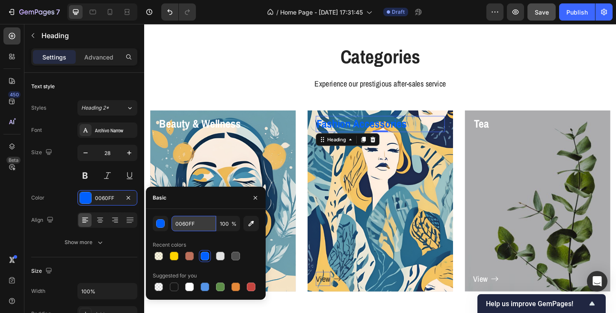
click at [185, 226] on input "0060FF" at bounding box center [194, 223] width 44 height 15
click at [162, 225] on div "button" at bounding box center [161, 223] width 9 height 9
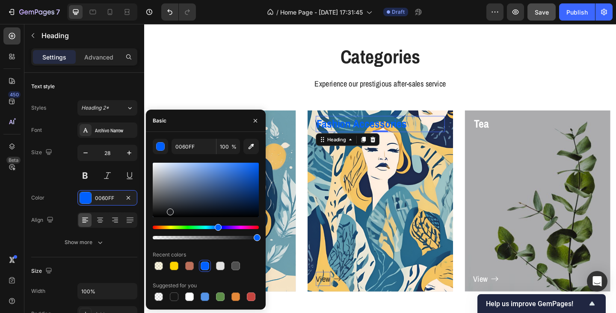
click at [169, 210] on div at bounding box center [206, 190] width 106 height 54
type input "1A1B1E"
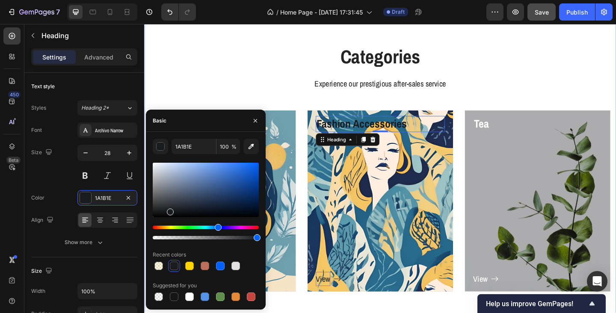
click at [298, 107] on div "Categories Heading Experience our prestigious after-sales service Text block Ro…" at bounding box center [401, 186] width 500 height 283
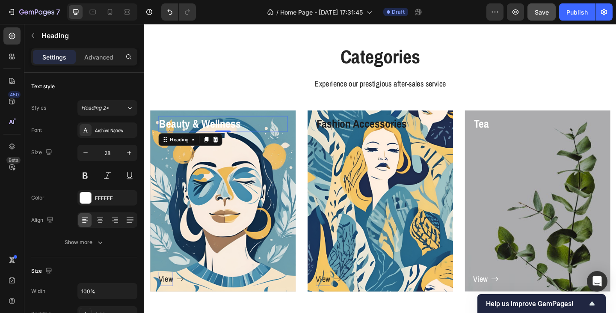
click at [236, 136] on p "Beauty & Wellness" at bounding box center [229, 132] width 139 height 15
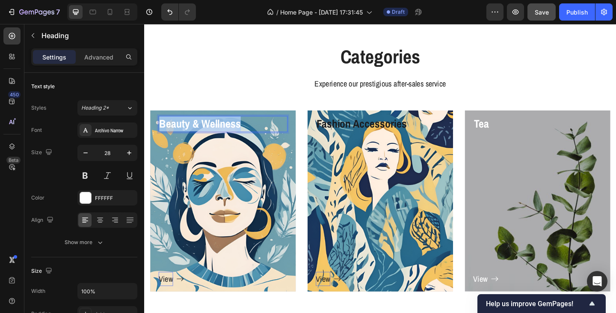
click at [236, 136] on p "Beauty & Wellness" at bounding box center [229, 132] width 139 height 15
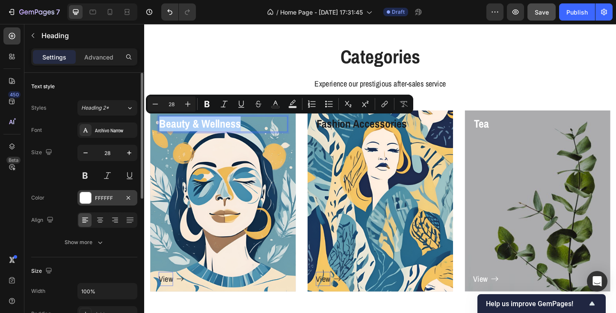
click at [116, 198] on div "FFFFFF" at bounding box center [107, 198] width 25 height 8
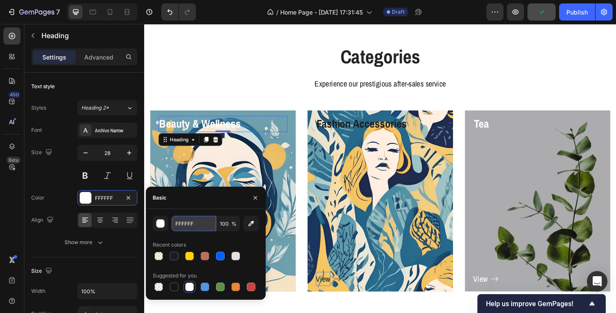
click at [191, 223] on input "FFFFFF" at bounding box center [194, 223] width 44 height 15
paste input "1A1B1E"
type input "1A1B1E"
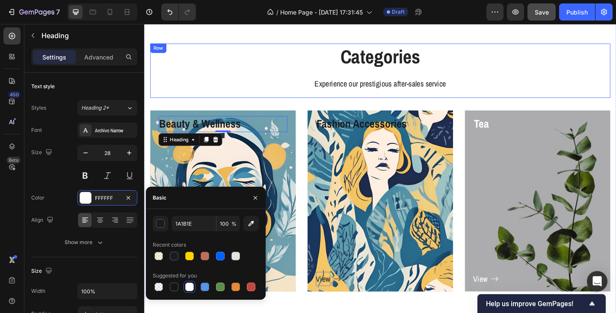
click at [252, 104] on div "Categories Heading Experience our prestigious after-sales service Text block" at bounding box center [401, 74] width 500 height 59
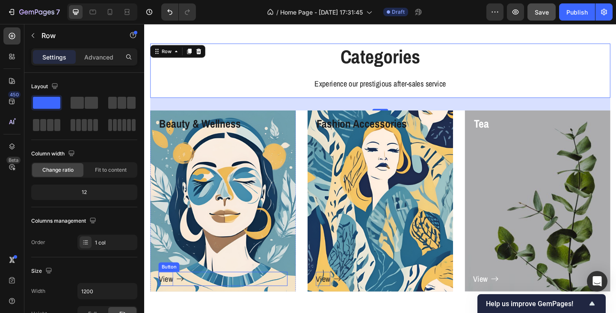
click at [171, 300] on p "View" at bounding box center [168, 300] width 16 height 15
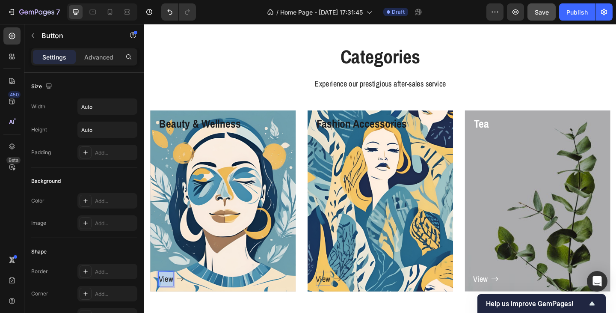
click at [169, 301] on p "View" at bounding box center [168, 300] width 16 height 15
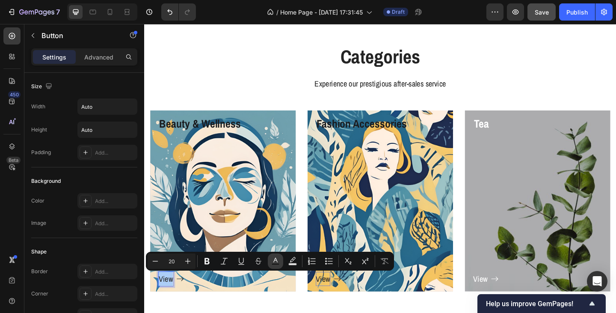
click at [280, 264] on button "Text Color" at bounding box center [275, 260] width 15 height 15
type input "FFFFFF"
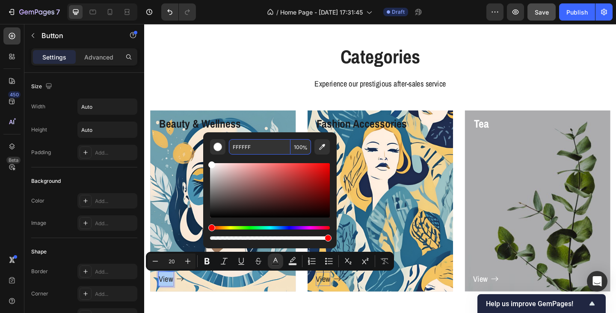
click at [260, 145] on input "FFFFFF" at bounding box center [260, 146] width 62 height 15
paste input "1A1B1E"
type input "1A1B1E"
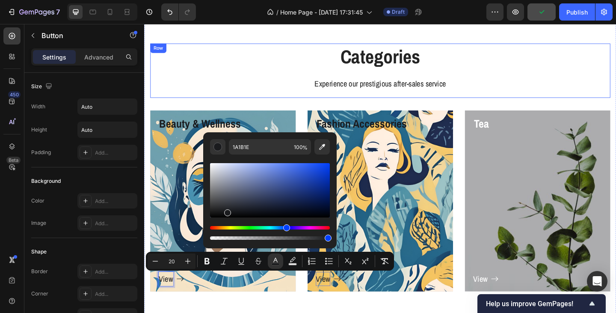
click at [269, 98] on div "Categories Heading Experience our prestigious after-sales service Text block" at bounding box center [401, 74] width 500 height 59
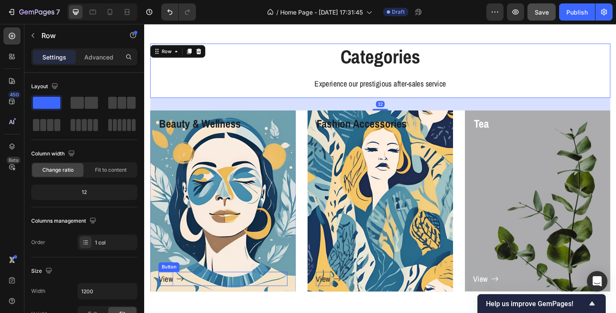
click at [184, 301] on icon at bounding box center [183, 301] width 8 height 5
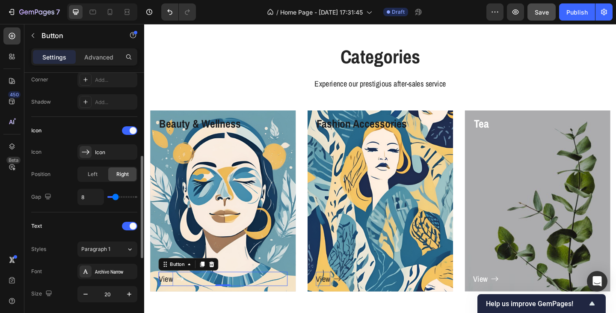
scroll to position [299, 0]
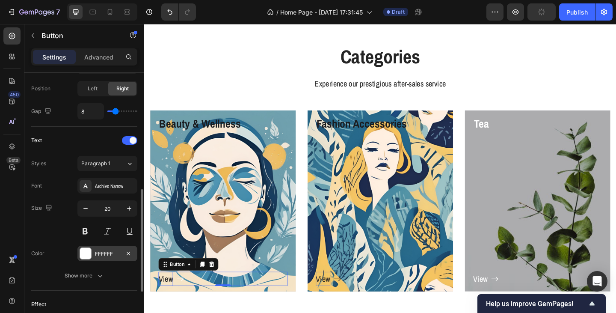
click at [109, 251] on div "FFFFFF" at bounding box center [107, 254] width 25 height 8
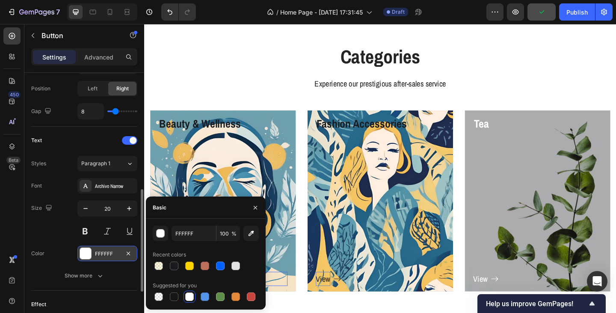
click at [109, 251] on div "FFFFFF" at bounding box center [107, 254] width 25 height 8
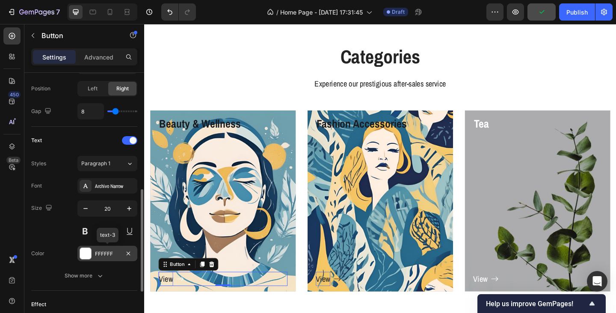
click at [109, 251] on div "FFFFFF" at bounding box center [107, 254] width 25 height 8
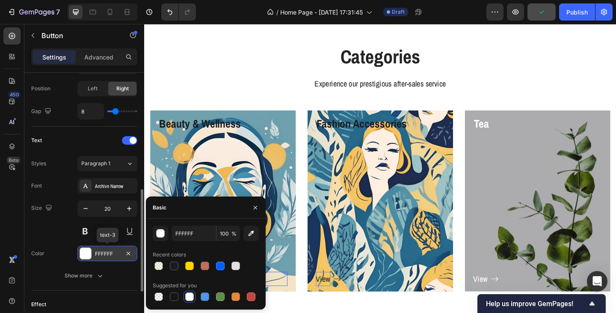
click at [109, 251] on div "FFFFFF" at bounding box center [107, 254] width 25 height 8
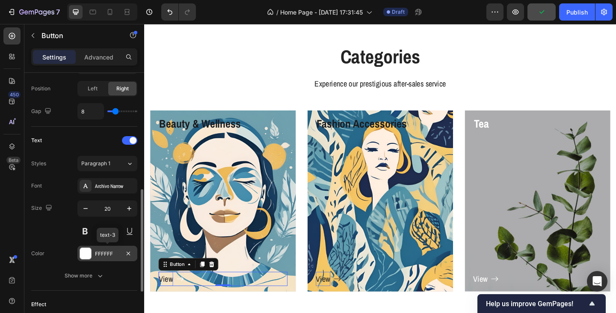
click at [113, 253] on div "FFFFFF" at bounding box center [107, 254] width 25 height 8
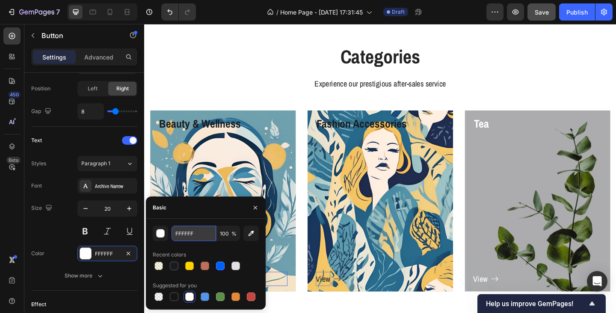
click at [205, 230] on input "FFFFFF" at bounding box center [194, 232] width 44 height 15
paste input "1A1B1E"
type input "1A1B1E"
click at [339, 256] on div "View Button" at bounding box center [401, 225] width 140 height 167
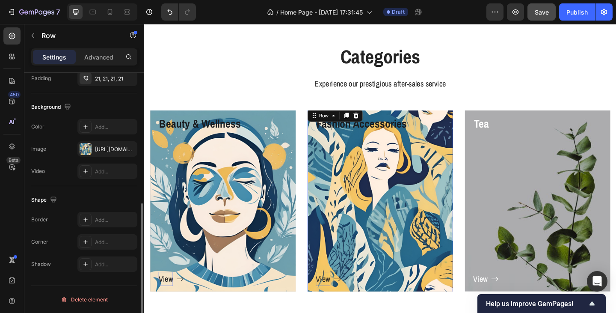
scroll to position [0, 0]
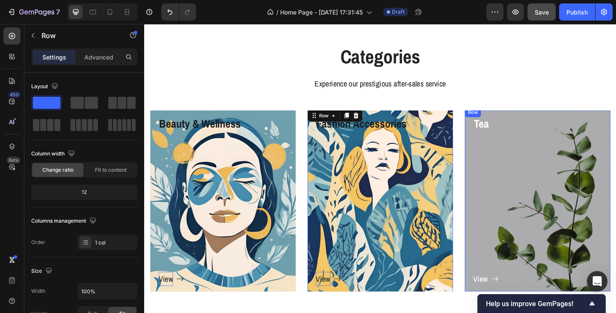
click at [512, 153] on div "View Button" at bounding box center [572, 225] width 140 height 167
click at [526, 211] on div "View Button" at bounding box center [572, 225] width 140 height 167
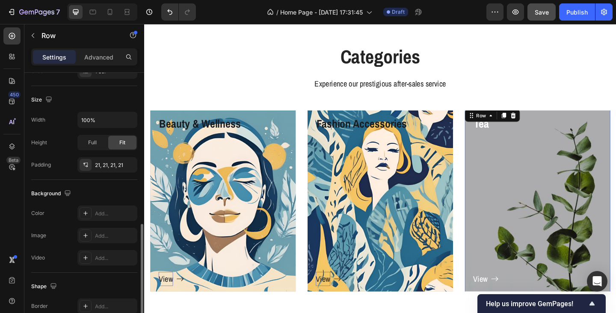
scroll to position [214, 0]
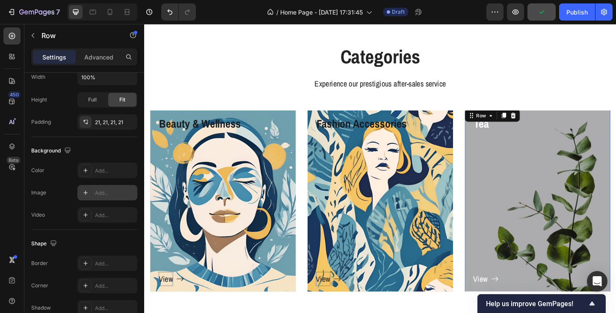
click at [105, 195] on div "Add..." at bounding box center [115, 193] width 40 height 8
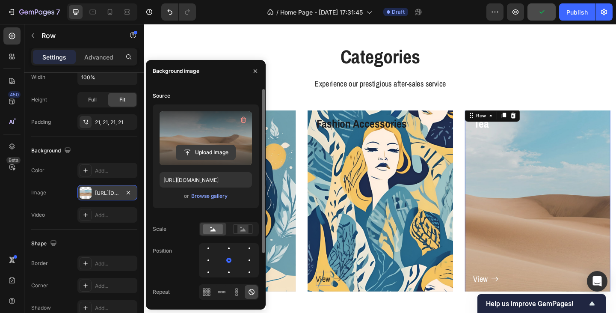
click at [203, 151] on input "file" at bounding box center [205, 152] width 59 height 15
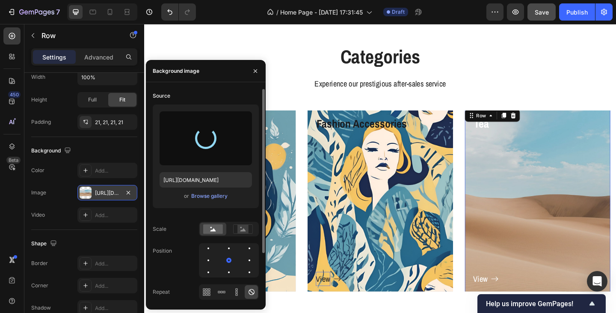
type input "https://cdn.shopify.com/s/files/1/0933/9312/5678/files/gempages_578484358860505…"
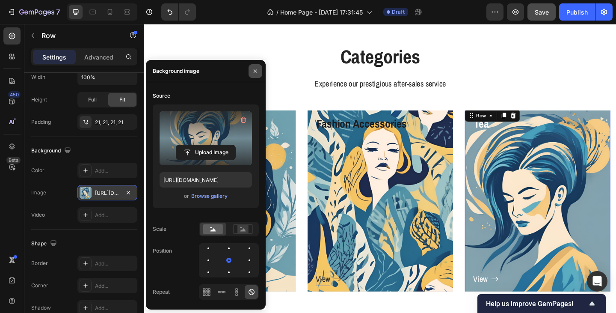
click at [255, 71] on icon "button" at bounding box center [255, 70] width 3 height 3
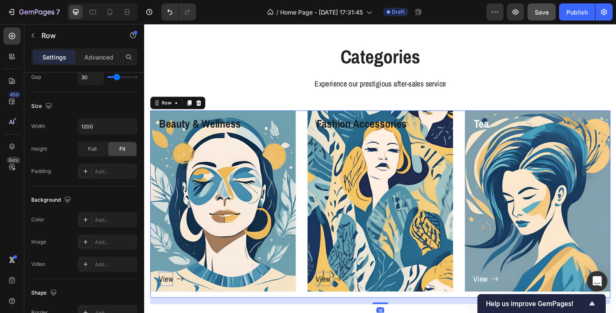
click at [309, 124] on div "Beauty & Wellness Heading View Button Row Hero Banner Fashion Accessories Headi…" at bounding box center [401, 220] width 500 height 204
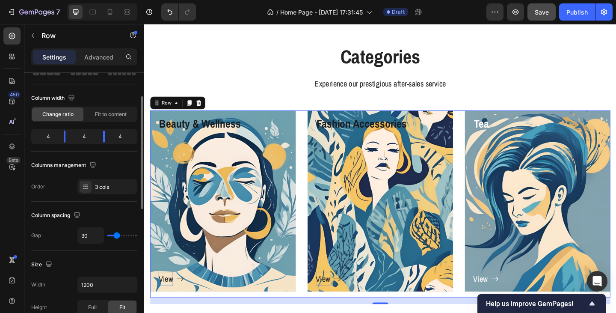
scroll to position [0, 0]
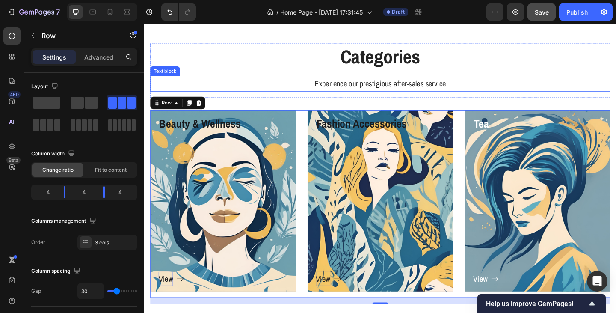
click at [416, 88] on p "Experience our prestigious after-sales service" at bounding box center [400, 88] width 499 height 15
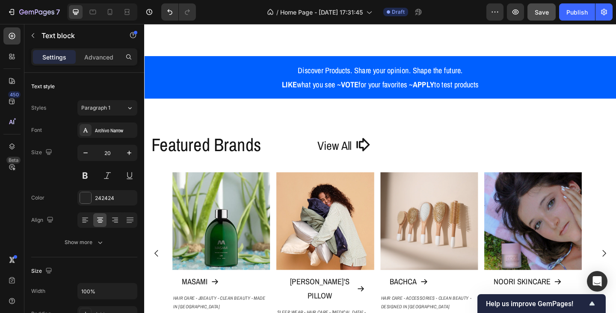
scroll to position [181, 0]
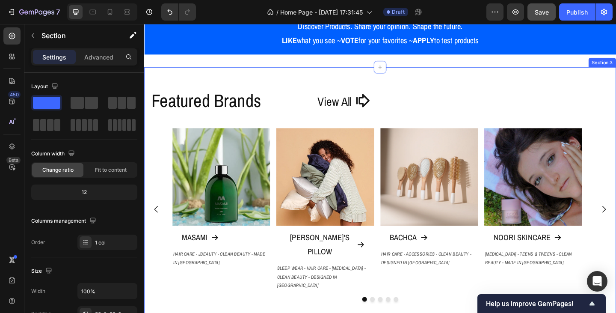
click at [278, 81] on div "Featured Brands Heading View All Button Row Image MASAMI Button HAIR CARE - JBE…" at bounding box center [400, 208] width 513 height 275
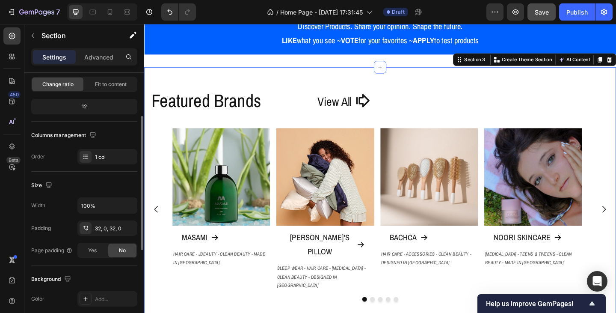
scroll to position [171, 0]
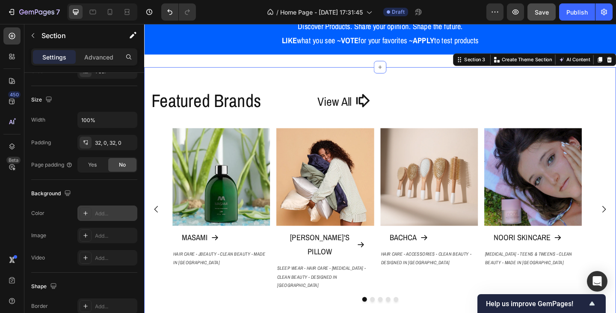
click at [103, 210] on div "Add..." at bounding box center [115, 214] width 40 height 8
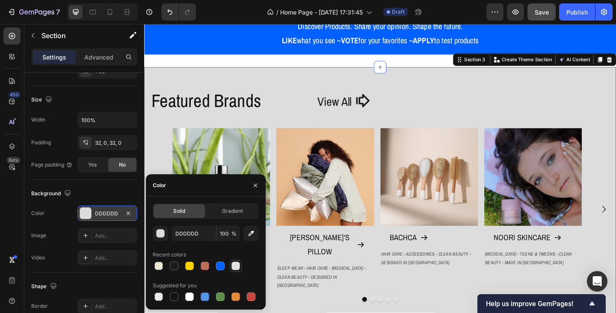
click at [234, 263] on div at bounding box center [235, 265] width 9 height 9
type input "E2E2E2"
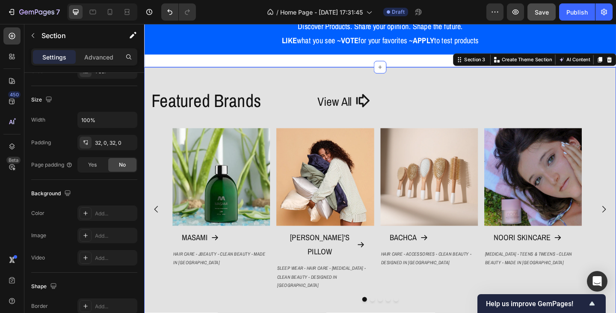
click at [280, 65] on div "Discover Products. Share your opinion. Shape the future. LIKE what you see ~ VO…" at bounding box center [400, 34] width 513 height 74
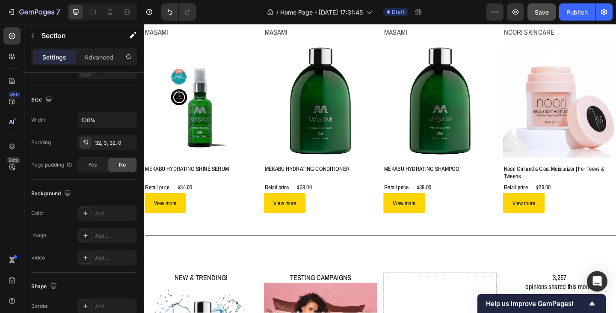
scroll to position [566, 0]
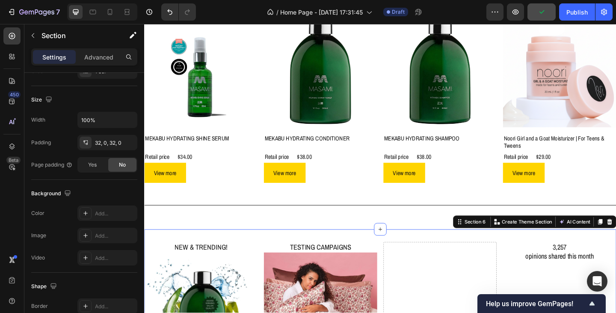
click at [100, 214] on div "Add..." at bounding box center [115, 214] width 40 height 8
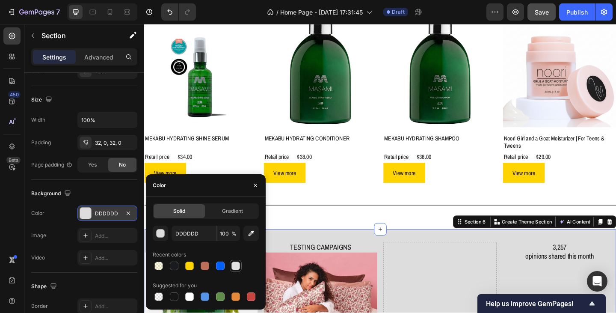
click at [234, 269] on div at bounding box center [235, 265] width 9 height 9
type input "E2E2E2"
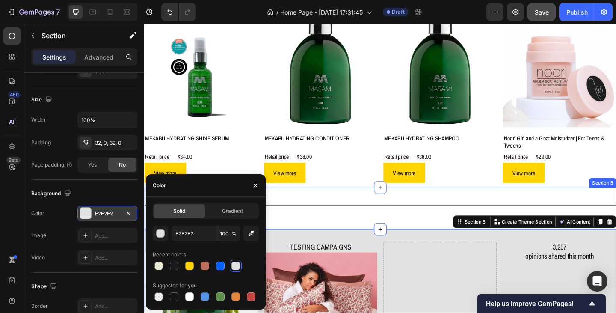
click at [309, 237] on div "Title Line Section 5" at bounding box center [400, 224] width 513 height 45
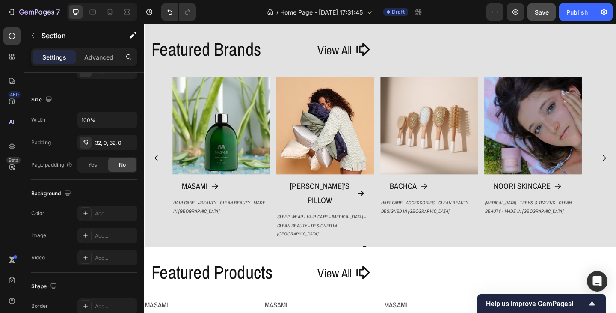
scroll to position [216, 0]
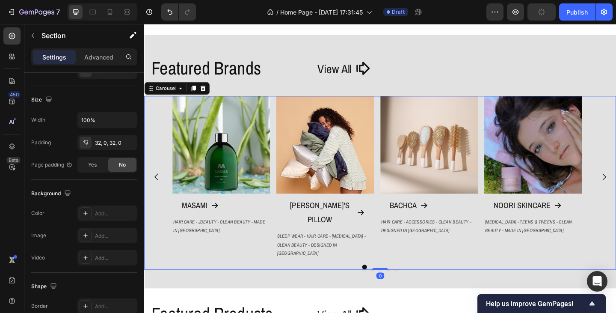
click at [381, 286] on button "Dot" at bounding box center [383, 288] width 5 height 5
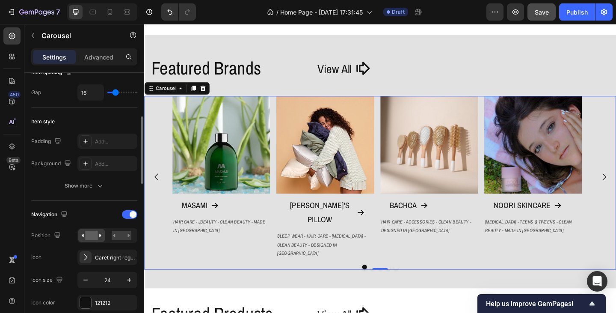
scroll to position [214, 0]
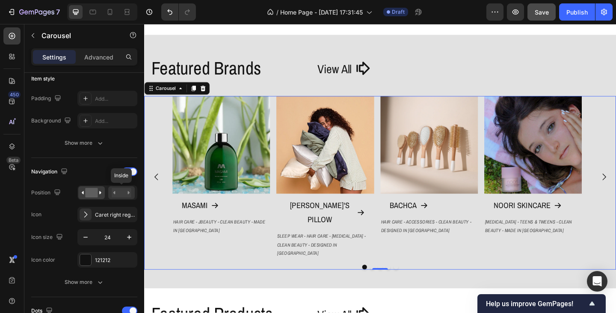
click at [116, 195] on rect at bounding box center [122, 192] width 20 height 9
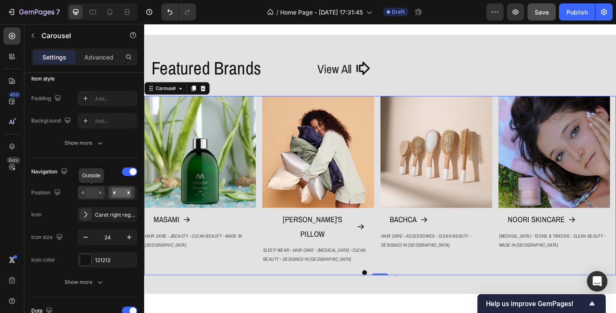
click at [92, 196] on rect at bounding box center [91, 192] width 12 height 9
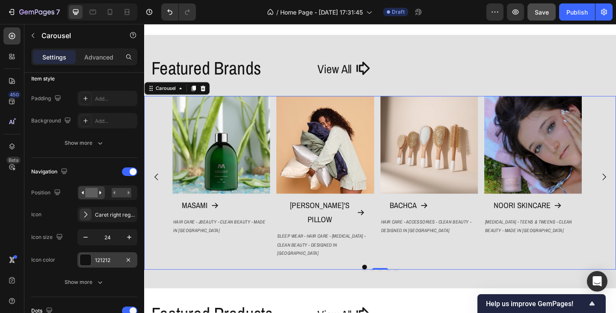
click at [104, 260] on div "121212" at bounding box center [107, 260] width 25 height 8
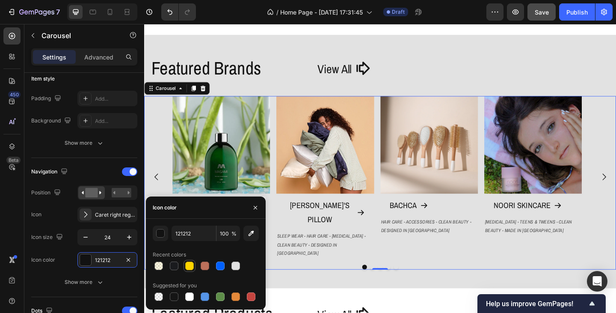
click at [186, 267] on div at bounding box center [189, 265] width 9 height 9
click at [216, 267] on div at bounding box center [220, 265] width 9 height 9
click at [176, 266] on div at bounding box center [174, 265] width 9 height 9
type input "1A1B1E"
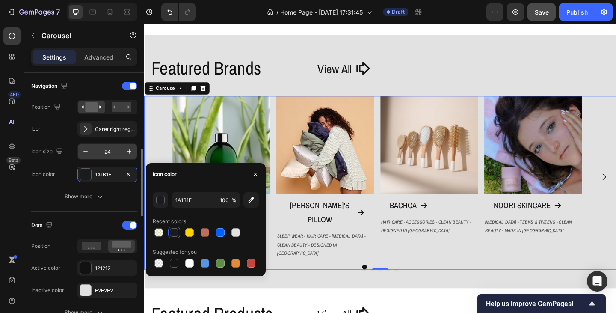
scroll to position [342, 0]
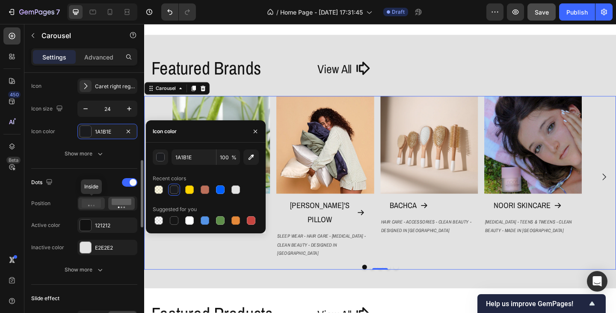
click at [96, 204] on icon at bounding box center [92, 203] width 20 height 9
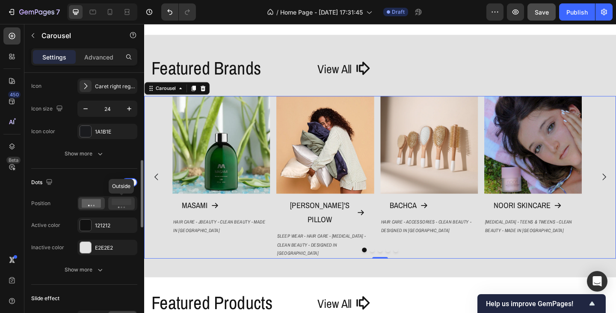
click at [116, 205] on icon at bounding box center [122, 202] width 20 height 9
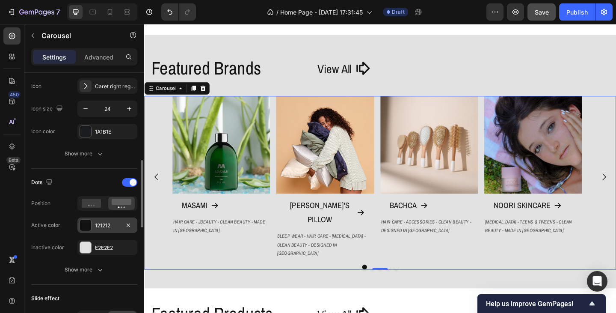
click at [109, 226] on div "121212" at bounding box center [107, 226] width 25 height 8
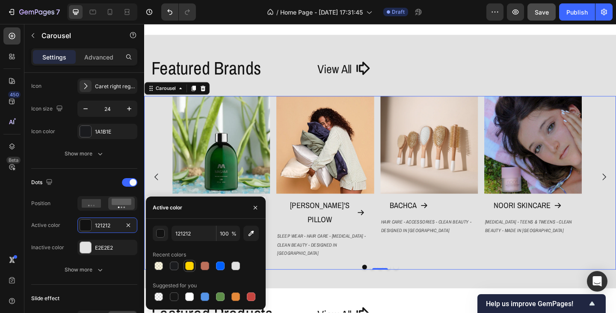
click at [188, 269] on div at bounding box center [189, 265] width 9 height 9
click at [219, 266] on div at bounding box center [220, 265] width 9 height 9
type input "0060FF"
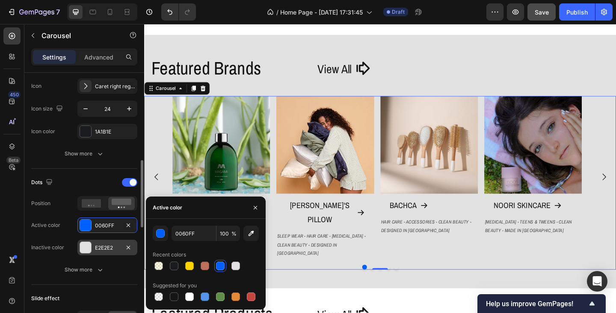
click at [103, 250] on div "E2E2E2" at bounding box center [107, 248] width 25 height 8
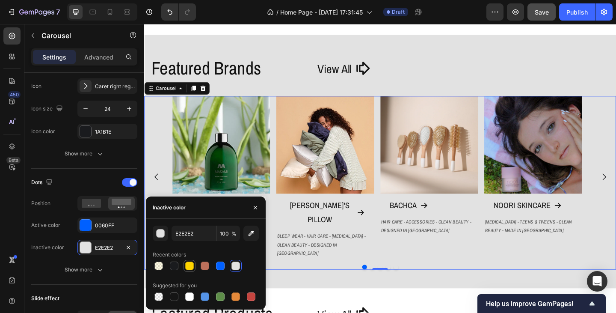
click at [190, 265] on div at bounding box center [189, 265] width 9 height 9
type input "FFD400"
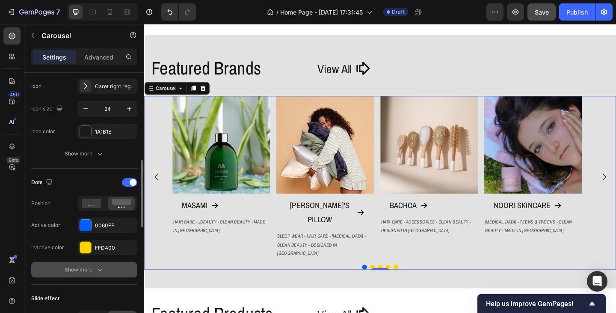
click at [115, 270] on button "Show more" at bounding box center [84, 269] width 106 height 15
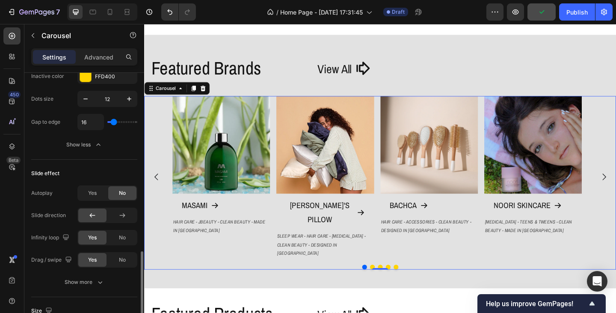
scroll to position [556, 0]
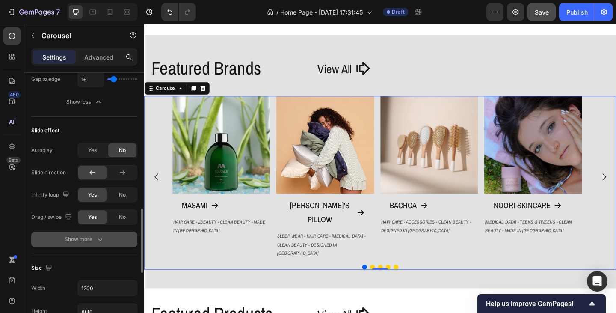
click at [96, 240] on icon "button" at bounding box center [100, 239] width 9 height 9
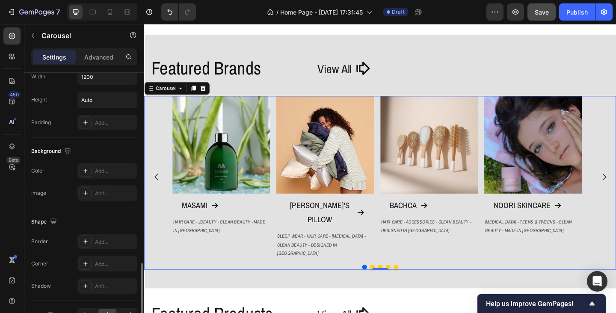
scroll to position [855, 0]
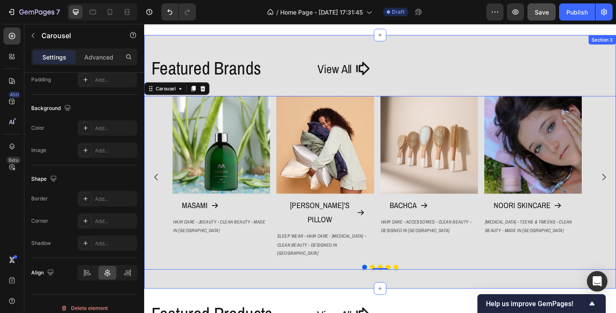
click at [296, 285] on div "Featured Brands Heading View All Button Row Image MASAMI Button HAIR CARE - JBE…" at bounding box center [400, 173] width 513 height 275
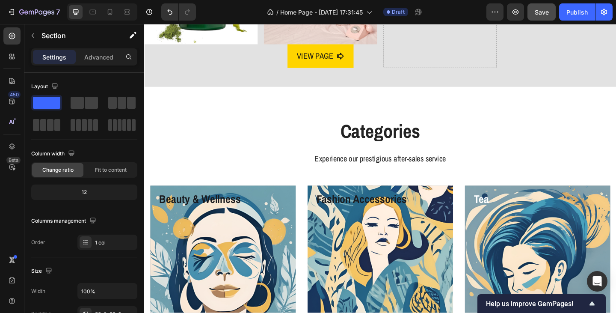
scroll to position [900, 0]
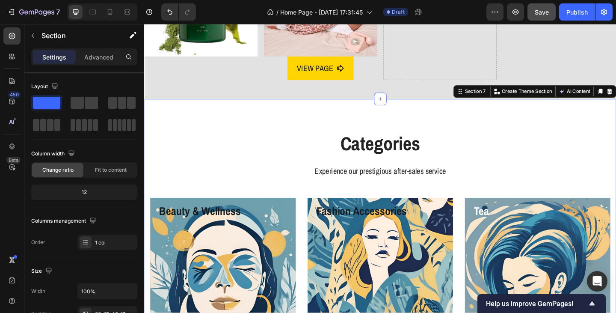
click at [258, 133] on div "Categories Heading Experience our prestigious after-sales service Text block Ro…" at bounding box center [400, 275] width 513 height 338
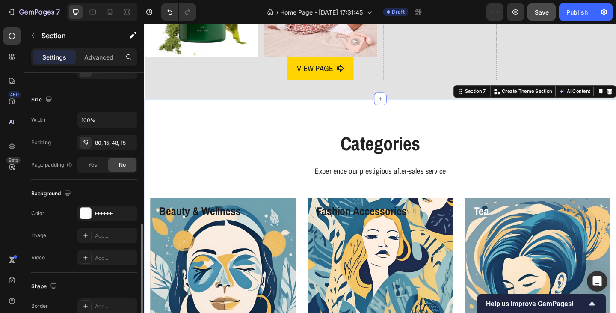
scroll to position [214, 0]
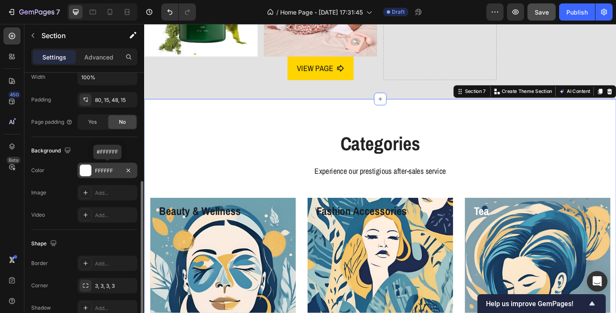
click at [104, 172] on div "FFFFFF" at bounding box center [107, 171] width 25 height 8
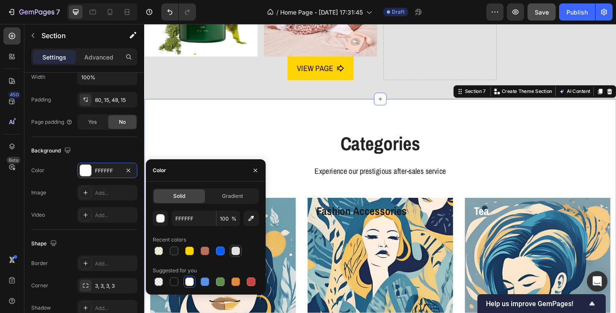
click at [237, 254] on div at bounding box center [235, 250] width 9 height 9
type input "E2E2E2"
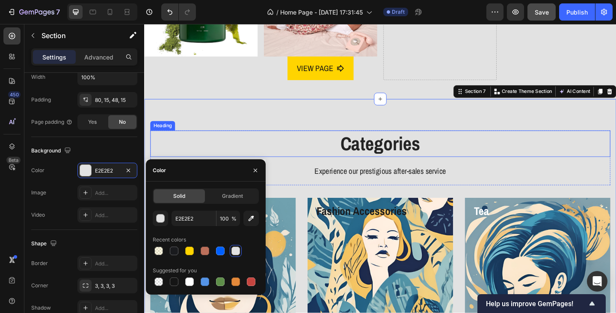
click at [321, 162] on p "Categories" at bounding box center [400, 154] width 499 height 27
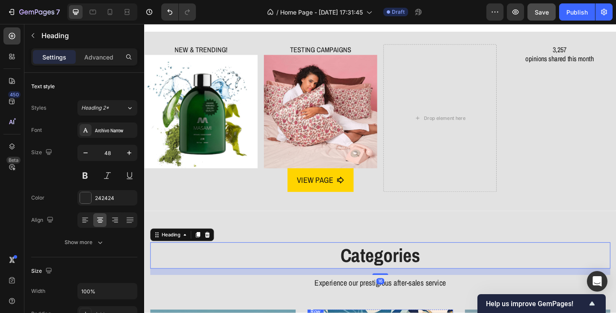
scroll to position [772, 0]
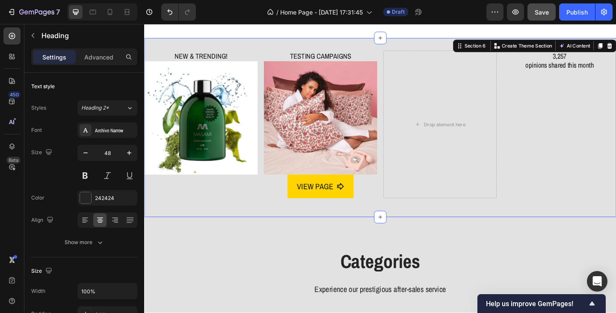
click at [247, 225] on div "NEW & TRENDING! Heading Image TESTING CAMPAIGNS Heading Image VIEW PAGE Button …" at bounding box center [400, 136] width 513 height 195
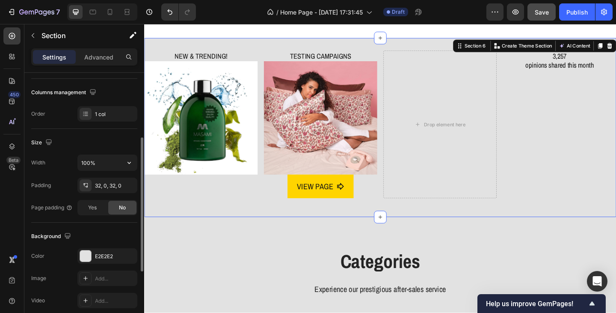
scroll to position [214, 0]
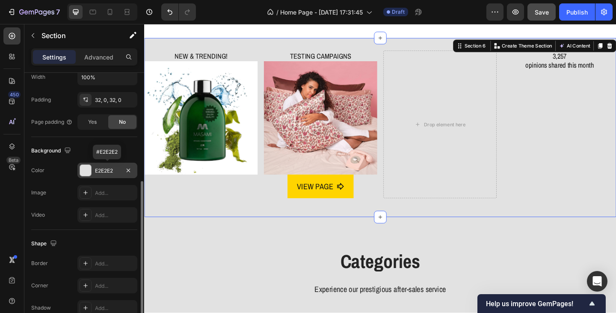
click at [104, 176] on div "E2E2E2" at bounding box center [107, 170] width 60 height 15
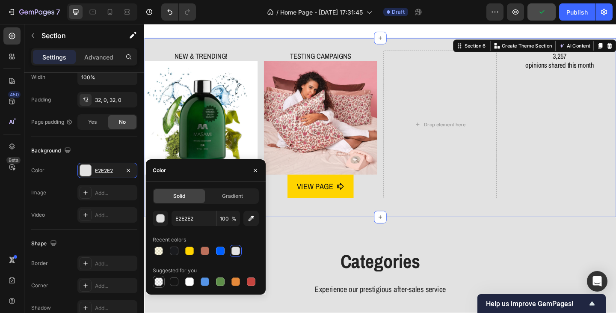
click at [157, 281] on div at bounding box center [158, 281] width 9 height 9
type input "000000"
type input "0"
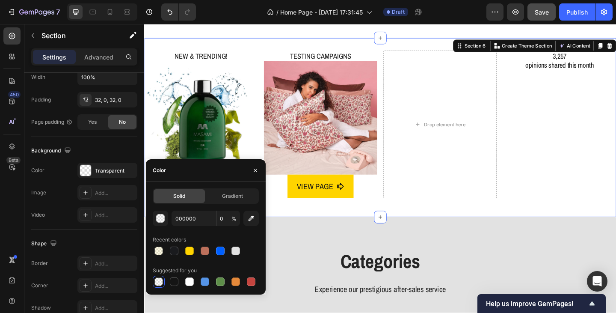
click at [390, 214] on div "NEW & TRENDING! Heading Image TESTING CAMPAIGNS Heading Image VIEW PAGE Button …" at bounding box center [400, 136] width 513 height 167
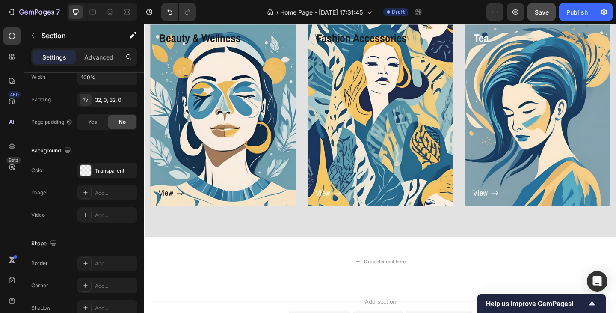
scroll to position [1114, 0]
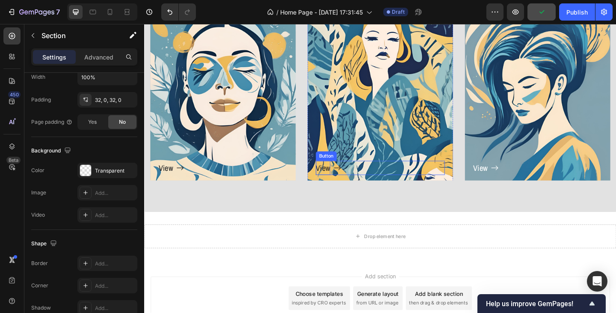
click at [334, 177] on p "View" at bounding box center [339, 180] width 16 height 15
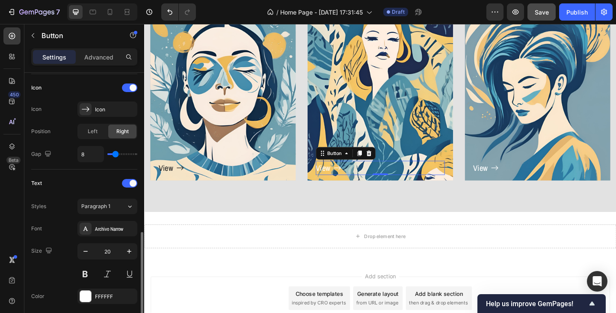
scroll to position [299, 0]
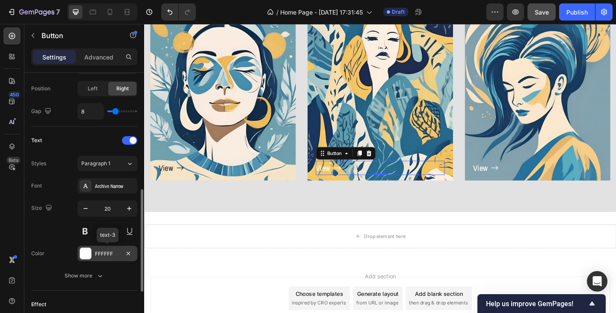
click at [113, 253] on div "FFFFFF" at bounding box center [107, 254] width 25 height 8
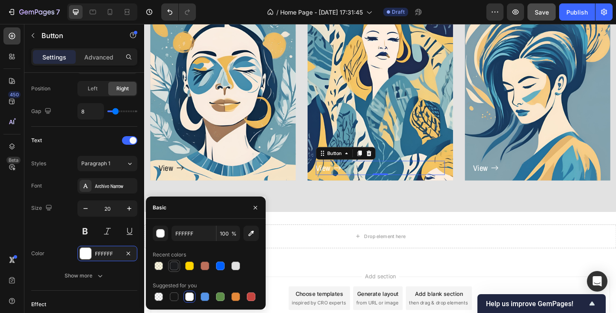
click at [169, 266] on div at bounding box center [174, 266] width 12 height 12
type input "1A1B1E"
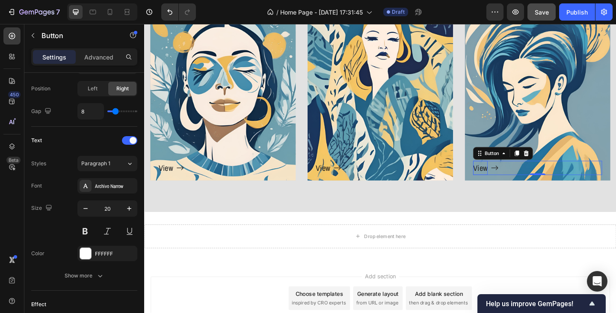
click at [505, 180] on p "View" at bounding box center [510, 180] width 16 height 15
click at [96, 253] on div "FFFFFF" at bounding box center [107, 254] width 25 height 8
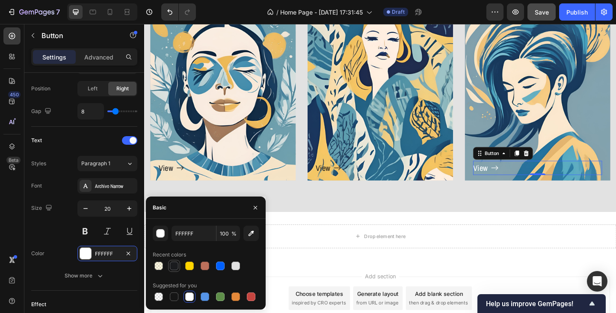
click at [171, 263] on div at bounding box center [174, 265] width 9 height 9
type input "1A1B1E"
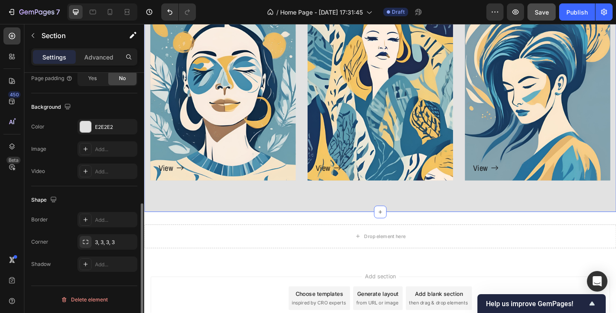
scroll to position [257, 0]
click at [461, 211] on div "Categories Heading Experience our prestigious after-sales service Text block Ro…" at bounding box center [400, 60] width 513 height 338
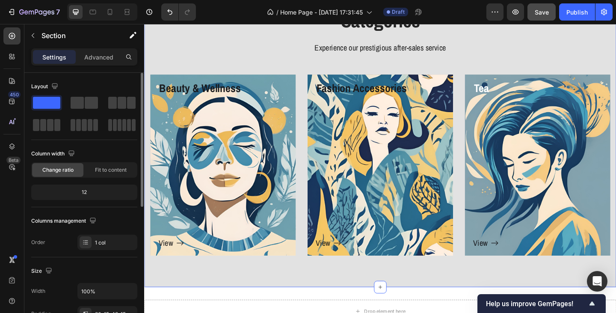
scroll to position [1029, 0]
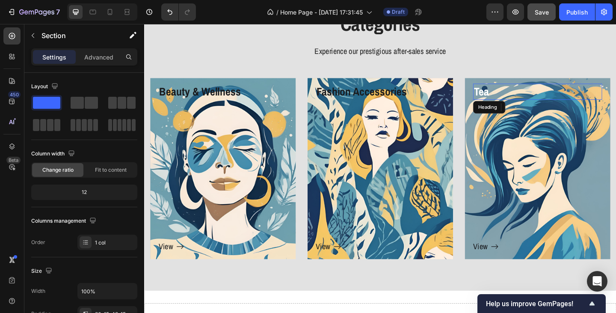
click at [512, 97] on p "Tea" at bounding box center [572, 97] width 139 height 15
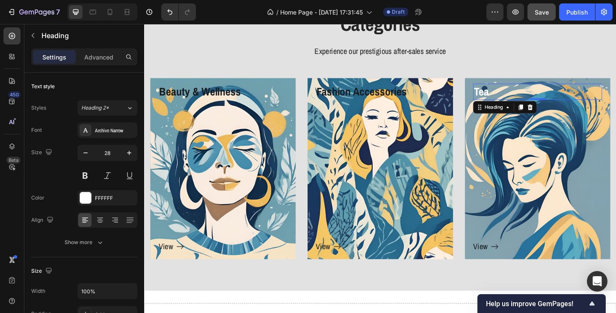
click at [512, 97] on p "Tea" at bounding box center [572, 97] width 139 height 15
click at [510, 98] on p "Tea" at bounding box center [572, 97] width 139 height 15
click at [524, 116] on div "View Button" at bounding box center [572, 189] width 140 height 167
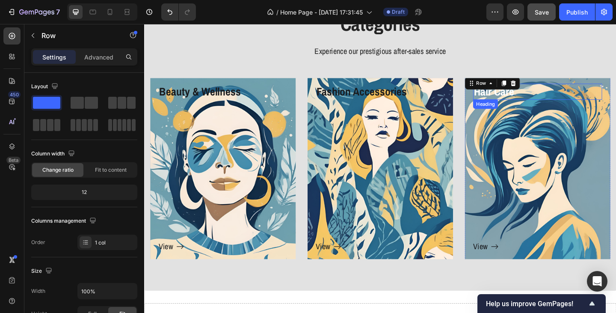
click at [521, 96] on p "Hair Care" at bounding box center [572, 97] width 139 height 15
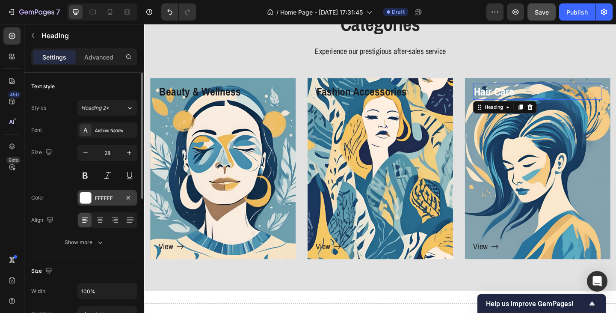
click at [96, 202] on div "FFFFFF" at bounding box center [107, 197] width 60 height 15
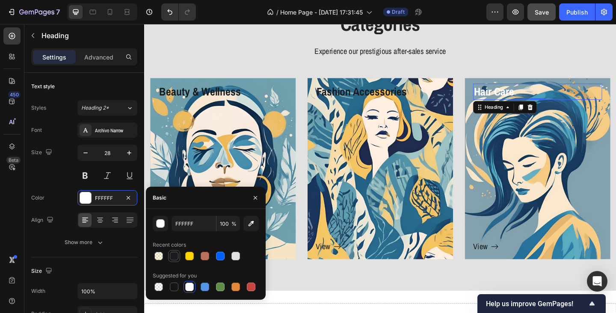
click at [175, 254] on div at bounding box center [174, 255] width 9 height 9
type input "1A1B1E"
click at [513, 236] on div "View Button" at bounding box center [572, 189] width 140 height 167
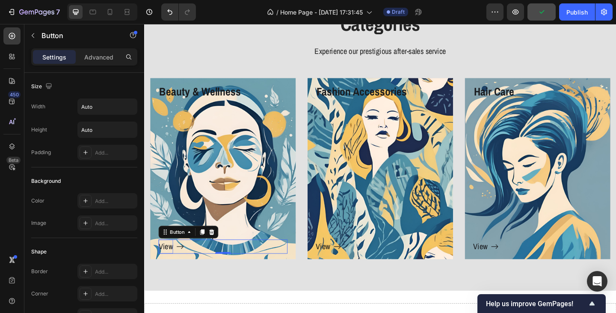
click at [168, 268] on span "View" at bounding box center [168, 266] width 16 height 12
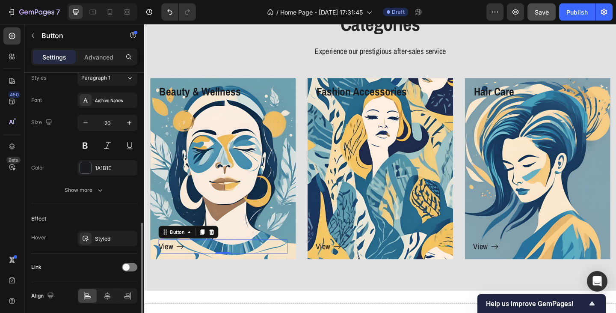
scroll to position [417, 0]
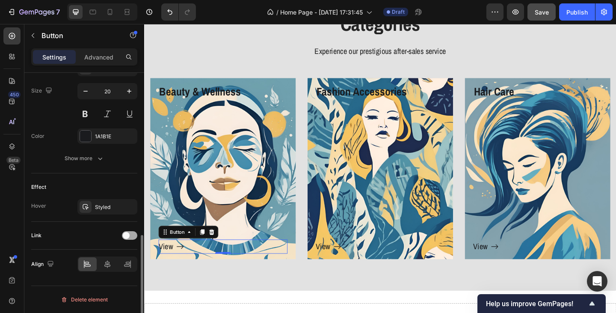
click at [136, 237] on div at bounding box center [129, 235] width 15 height 9
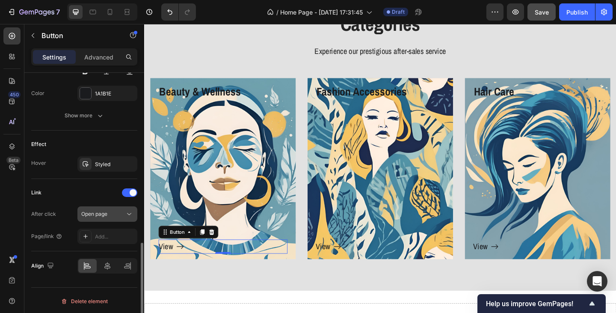
scroll to position [461, 0]
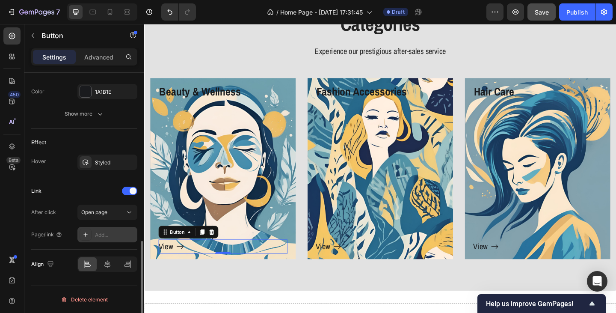
click at [104, 235] on div "Add..." at bounding box center [115, 235] width 40 height 8
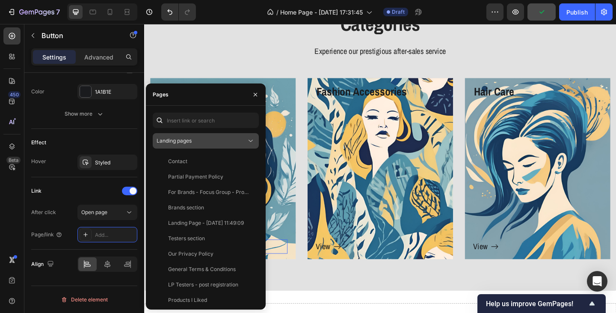
click at [192, 139] on div "Landing pages" at bounding box center [202, 141] width 90 height 8
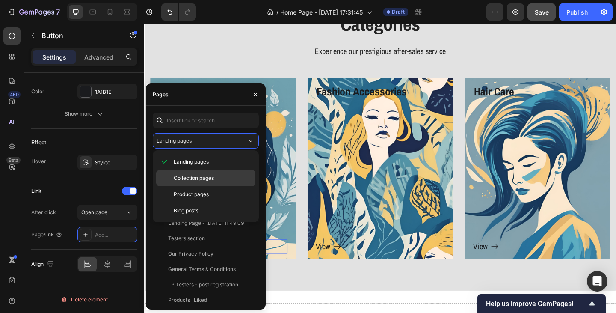
click at [192, 180] on span "Collection pages" at bounding box center [194, 178] width 40 height 8
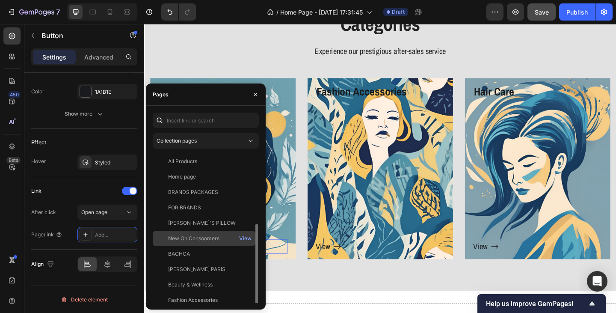
scroll to position [43, 0]
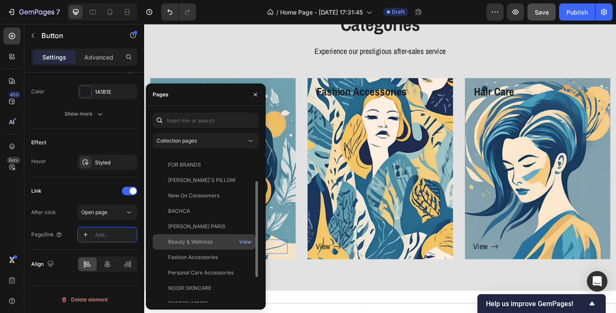
click at [192, 241] on div "Beauty & Wellness" at bounding box center [190, 242] width 44 height 8
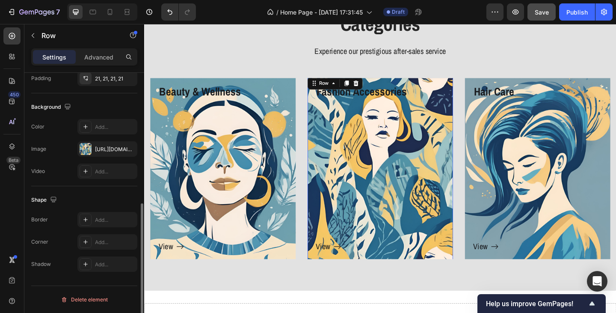
click at [363, 207] on div "View Button" at bounding box center [401, 189] width 140 height 167
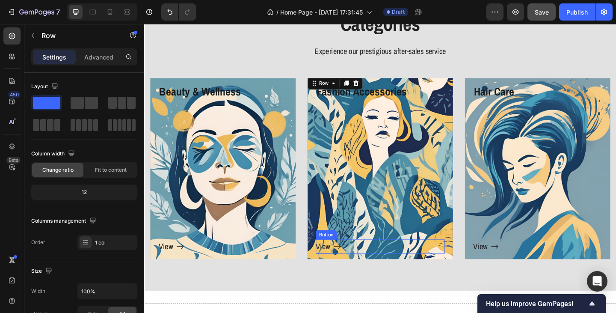
click at [337, 268] on p "View" at bounding box center [339, 265] width 16 height 15
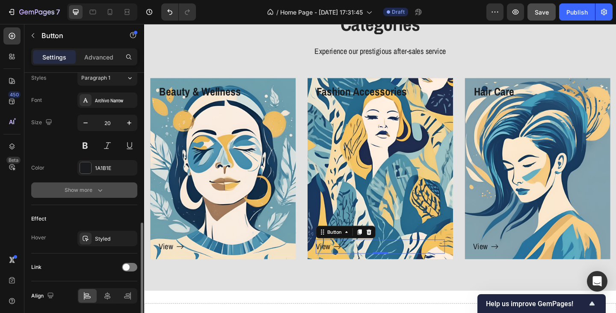
scroll to position [417, 0]
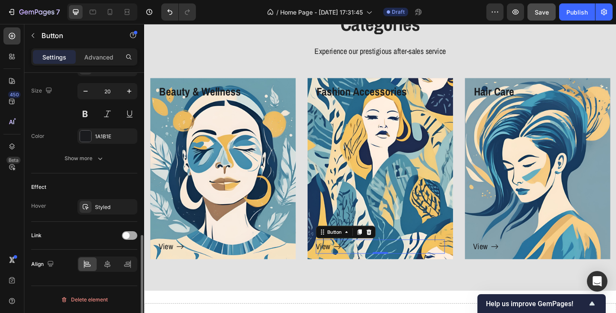
click at [129, 234] on span at bounding box center [126, 235] width 7 height 7
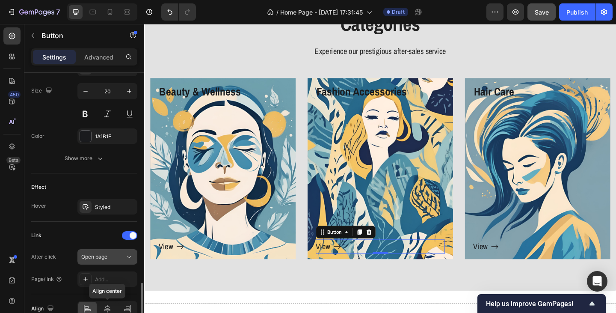
scroll to position [459, 0]
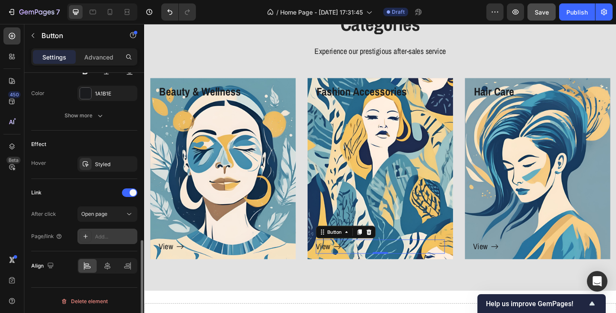
click at [106, 237] on div "Add..." at bounding box center [115, 237] width 40 height 8
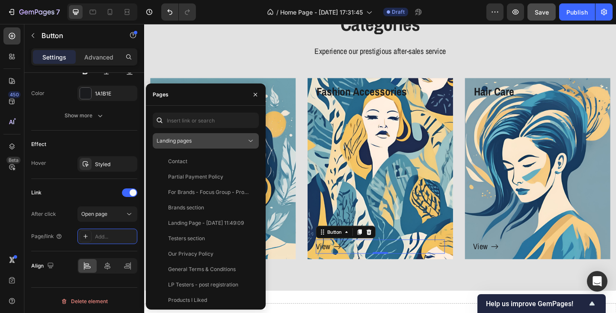
click at [202, 141] on div "Landing pages" at bounding box center [202, 141] width 90 height 8
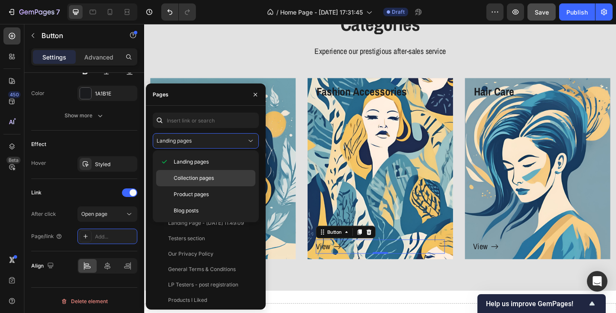
click at [191, 176] on span "Collection pages" at bounding box center [194, 178] width 40 height 8
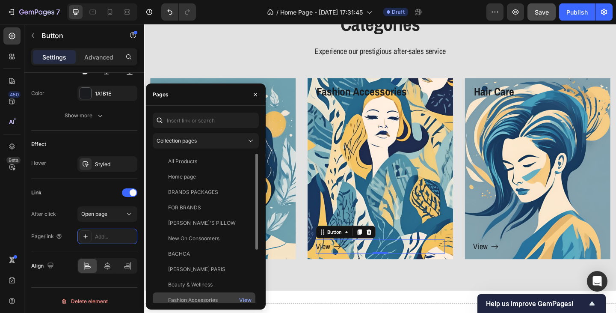
click at [191, 298] on div "Fashion Accessories" at bounding box center [193, 300] width 50 height 8
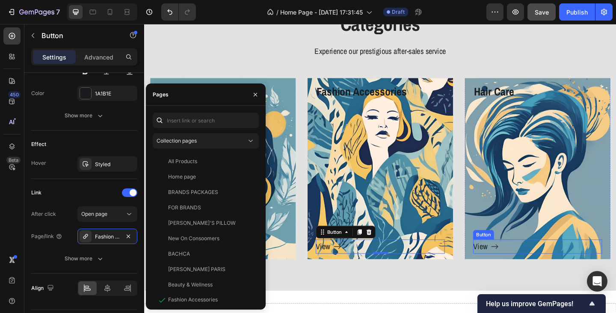
click at [513, 269] on div "View" at bounding box center [516, 265] width 28 height 15
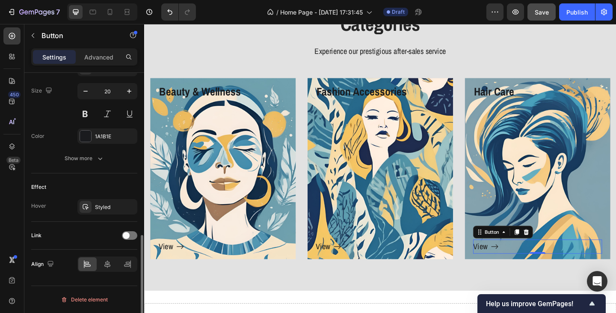
scroll to position [417, 0]
click at [133, 234] on div at bounding box center [129, 235] width 15 height 9
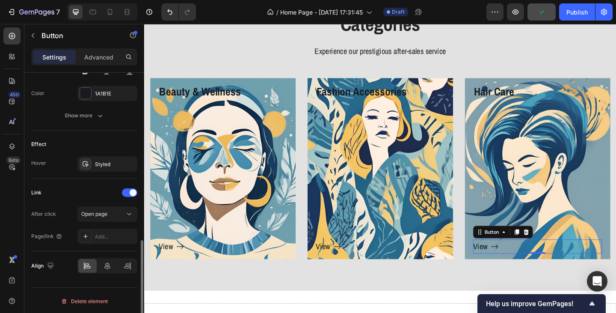
scroll to position [461, 0]
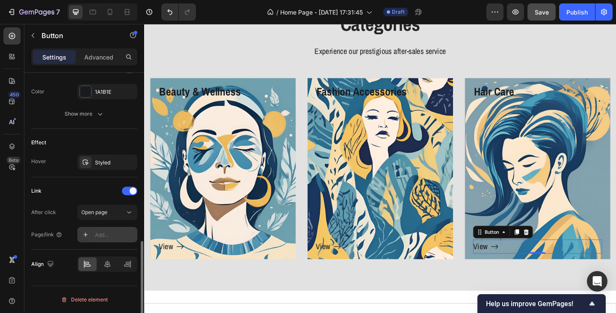
click at [104, 233] on div "Add..." at bounding box center [115, 235] width 40 height 8
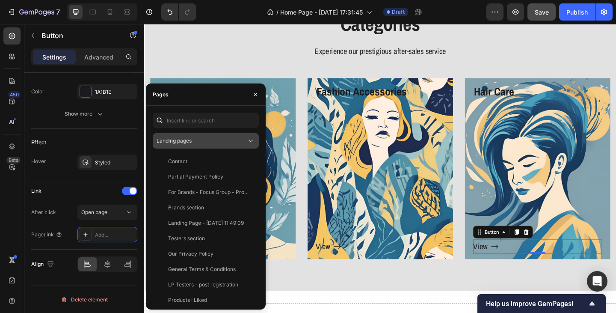
click at [201, 144] on div "Landing pages" at bounding box center [202, 141] width 90 height 8
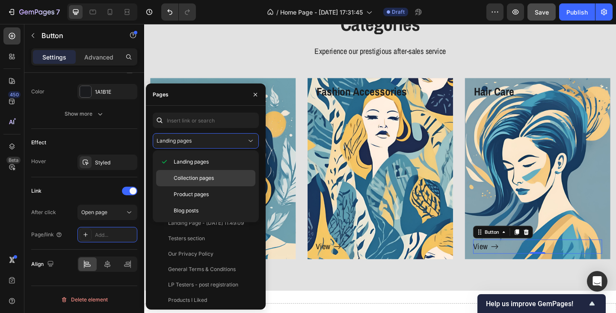
click at [195, 177] on span "Collection pages" at bounding box center [194, 178] width 40 height 8
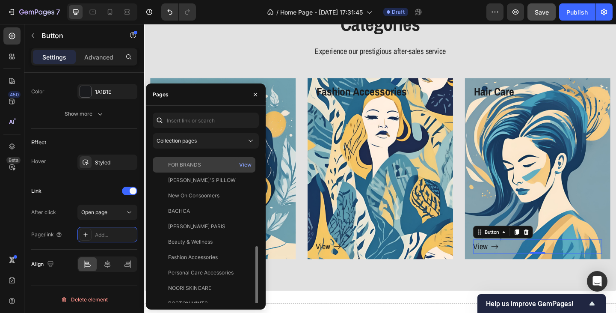
scroll to position [82, 0]
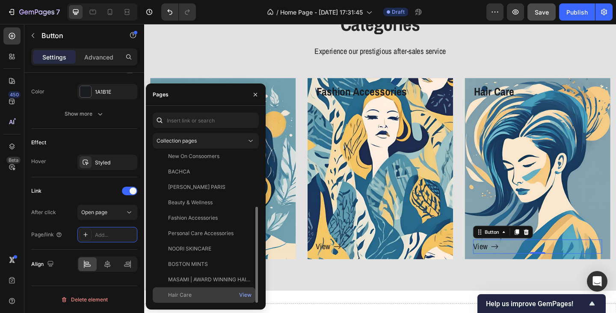
click at [186, 289] on div "Hair Care View" at bounding box center [204, 294] width 103 height 15
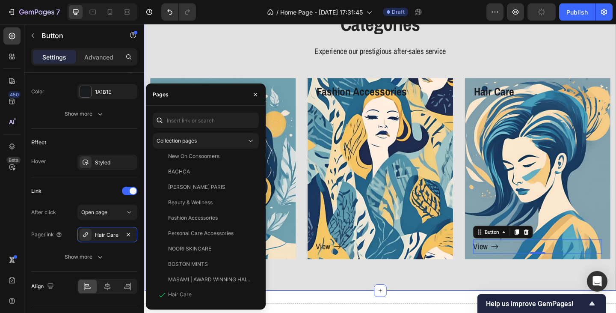
click at [305, 78] on div "Categories Heading Experience our prestigious after-sales service Text block Ro…" at bounding box center [401, 151] width 500 height 283
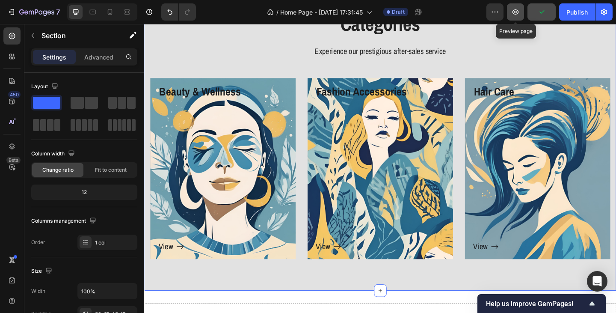
click at [516, 12] on icon "button" at bounding box center [515, 12] width 9 height 9
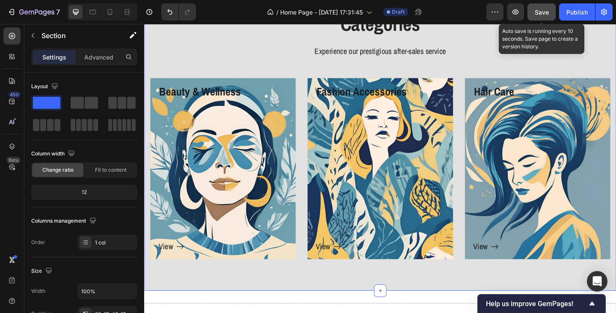
click at [540, 16] on div "Save" at bounding box center [542, 12] width 14 height 9
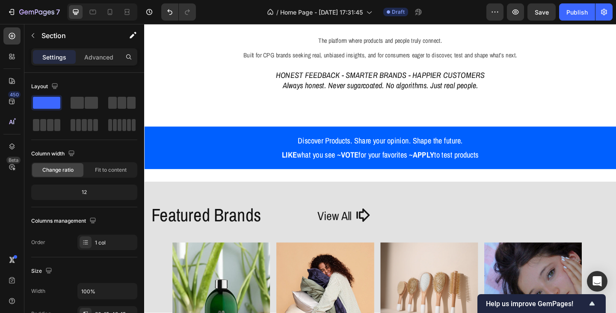
scroll to position [45, 0]
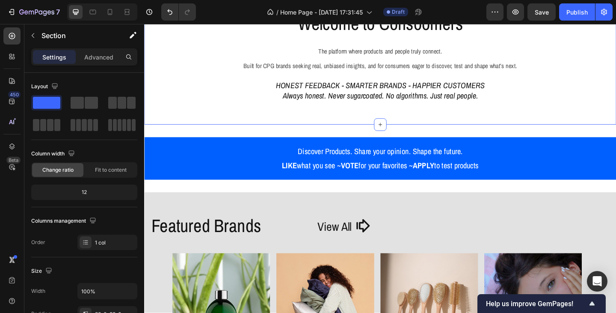
click at [425, 129] on div "Welcome to Consoomers Heading The platform where products and people truly conn…" at bounding box center [400, 65] width 513 height 137
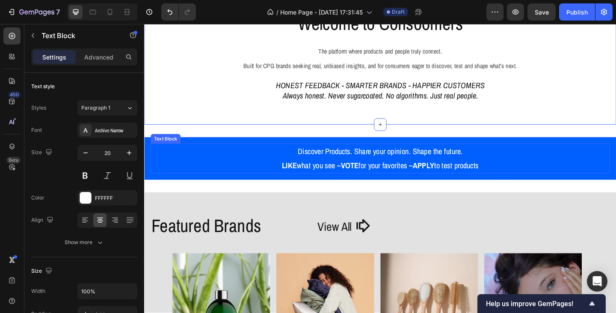
click at [337, 162] on p "Discover Products. Share your opinion. Shape the future." at bounding box center [401, 162] width 498 height 15
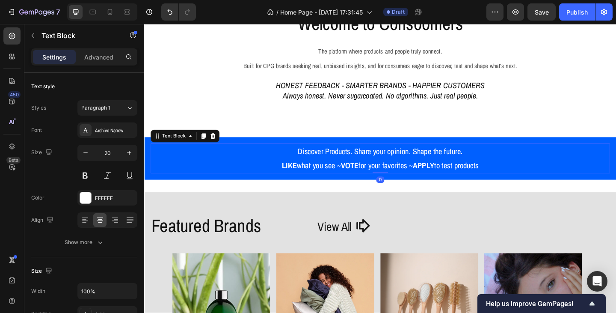
click at [500, 162] on p "Discover Products. Share your opinion. Shape the future." at bounding box center [401, 162] width 498 height 15
click at [307, 165] on p "Discover Products. Share your opinion. Shape the future." at bounding box center [401, 162] width 498 height 15
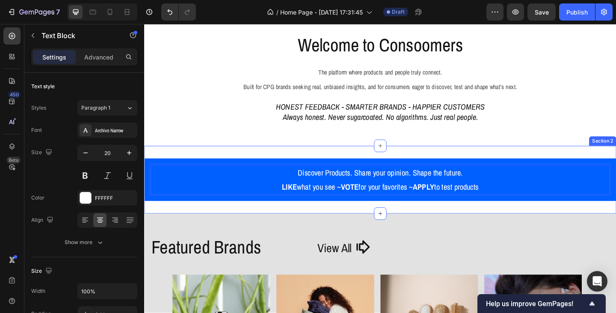
scroll to position [0, 0]
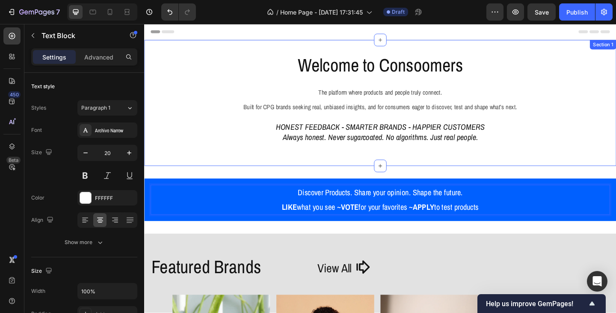
click at [396, 53] on div "Welcome to Consoomers Heading The platform where products and people truly conn…" at bounding box center [400, 109] width 513 height 137
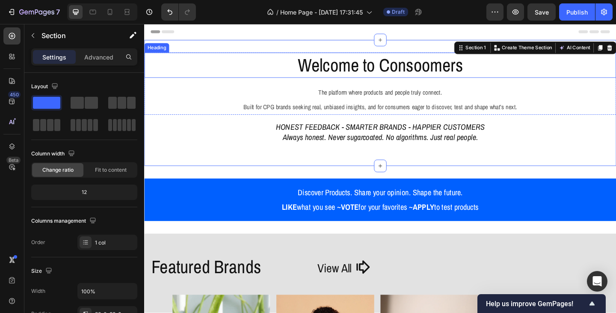
click at [294, 70] on h2 "Welcome to Consoomers" at bounding box center [400, 68] width 513 height 27
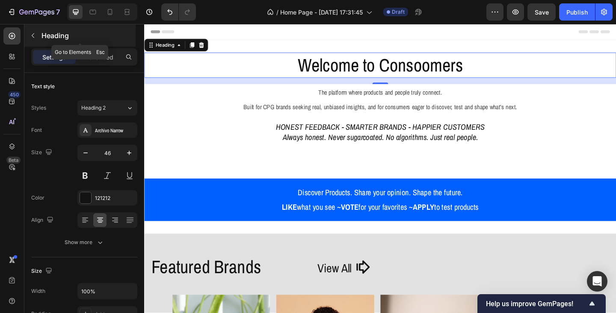
click at [34, 34] on icon "button" at bounding box center [33, 35] width 7 height 7
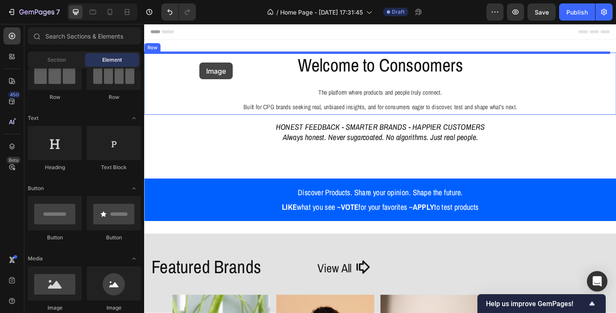
drag, startPoint x: 197, startPoint y: 303, endPoint x: 204, endPoint y: 66, distance: 237.5
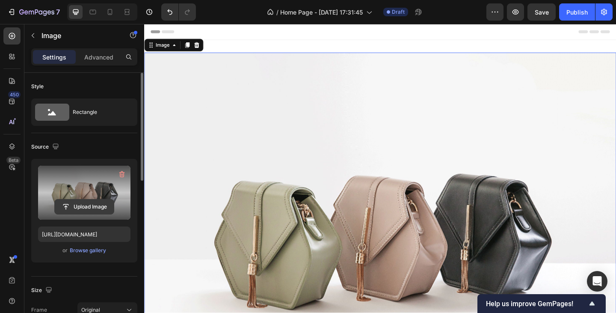
click at [89, 202] on input "file" at bounding box center [84, 206] width 59 height 15
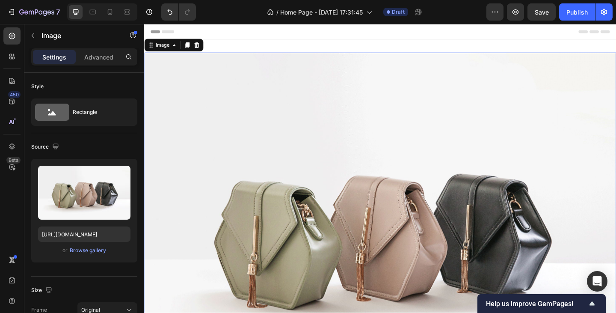
type input "https://cdn.shopify.com/s/files/1/0933/9312/5678/files/gempages_578484358860505…"
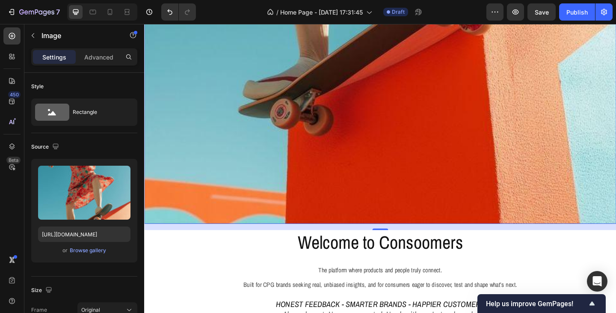
scroll to position [727, 0]
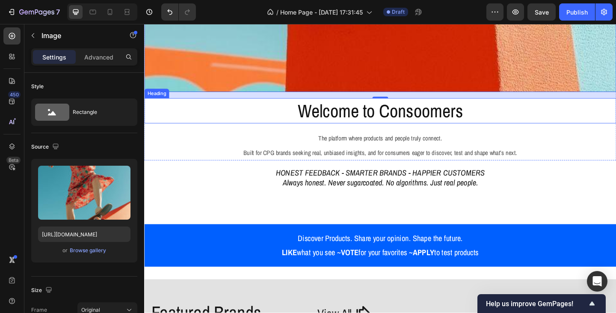
click at [310, 115] on h2 "Welcome to Consoomers" at bounding box center [400, 118] width 513 height 27
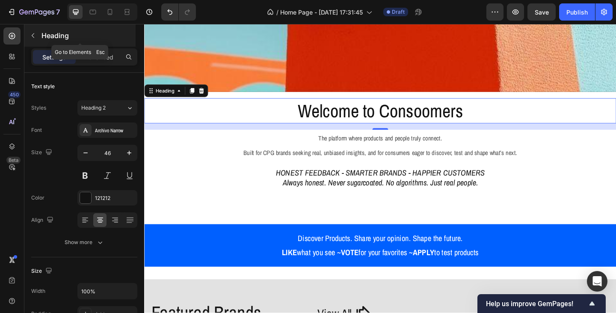
click at [39, 36] on button "button" at bounding box center [33, 36] width 14 height 14
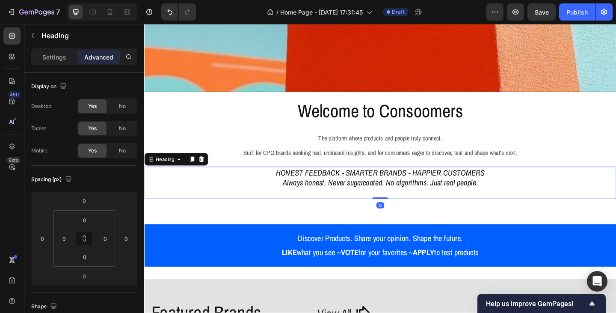
click at [257, 179] on h2 "HONEST FEEDBACK - SMARTER BRANDS - HAPPIER CUSTOMERS Always honest. Never sugar…" at bounding box center [400, 196] width 513 height 35
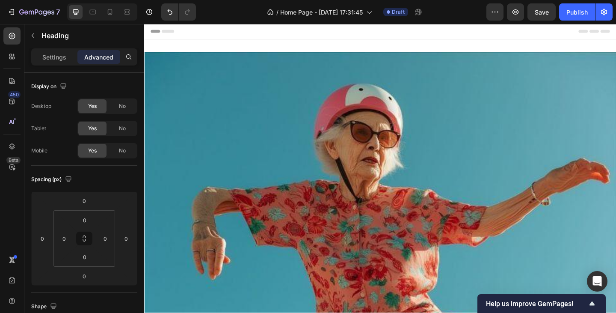
scroll to position [0, 0]
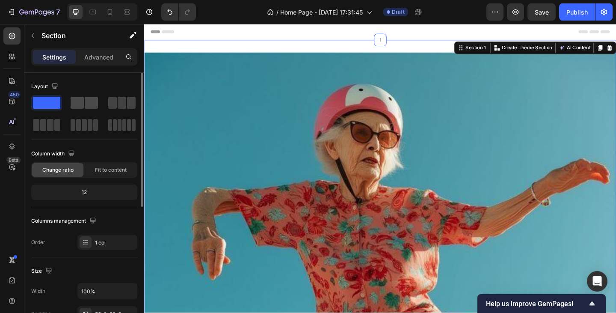
click at [91, 102] on span at bounding box center [91, 103] width 13 height 12
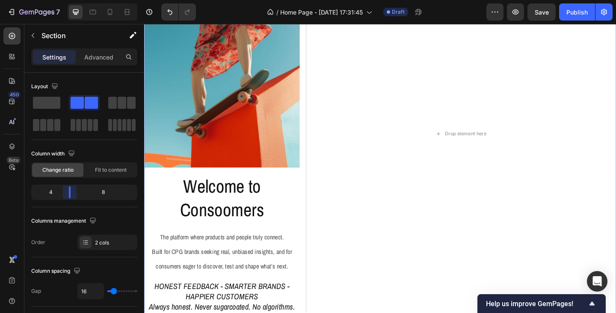
drag, startPoint x: 86, startPoint y: 194, endPoint x: 64, endPoint y: 194, distance: 22.2
click at [64, 0] on body "7 Version history / Home Page - Sep 26, 17:31:45 Draft Preview Save Publish 450…" at bounding box center [308, 0] width 616 height 0
click at [248, 213] on h2 "Welcome to Consoomers" at bounding box center [228, 213] width 169 height 53
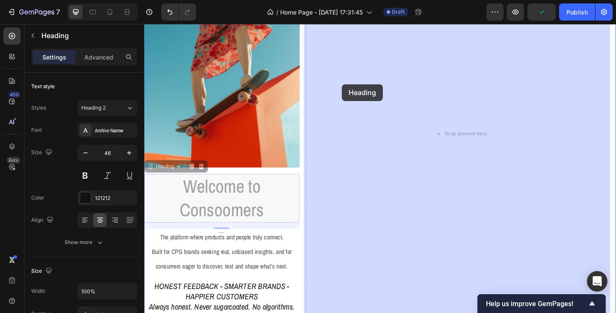
drag, startPoint x: 160, startPoint y: 175, endPoint x: 359, endPoint y: 89, distance: 216.7
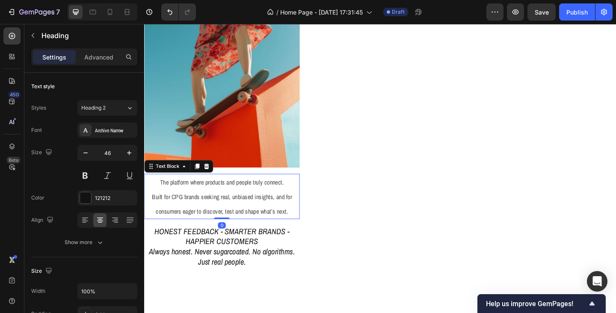
click at [212, 207] on span "Built for CPG brands seeking real, unbiased insights, and for consumers eager t…" at bounding box center [228, 219] width 152 height 25
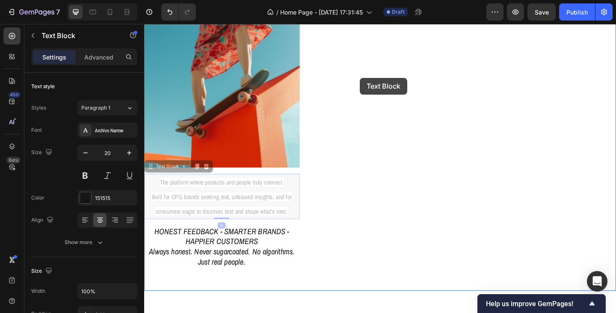
drag, startPoint x: 173, startPoint y: 175, endPoint x: 379, endPoint y: 83, distance: 225.7
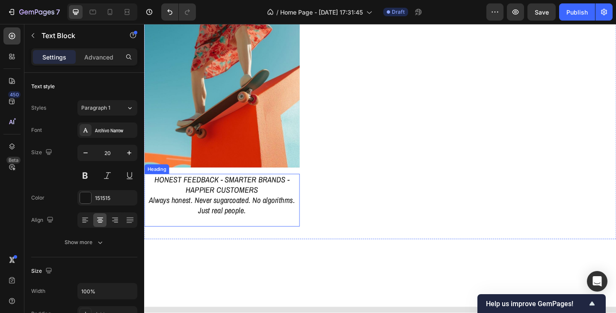
click at [219, 194] on h2 "HONEST FEEDBACK - SMARTER BRANDS - HAPPIER CUSTOMERS Always honest. Never sugar…" at bounding box center [228, 215] width 169 height 57
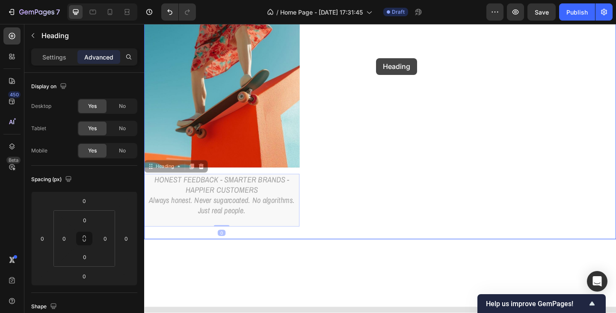
drag, startPoint x: 164, startPoint y: 176, endPoint x: 396, endPoint y: 61, distance: 259.0
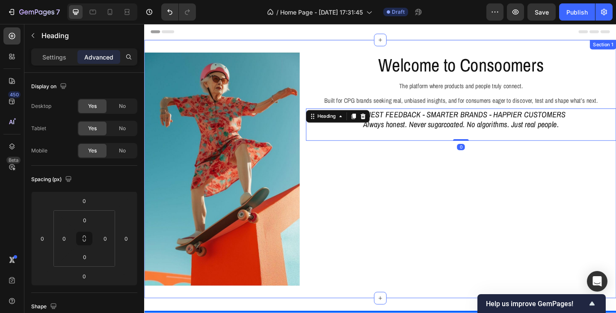
click at [422, 175] on div "Welcome to Consoomers Heading The platform where products and people truly conn…" at bounding box center [488, 181] width 337 height 253
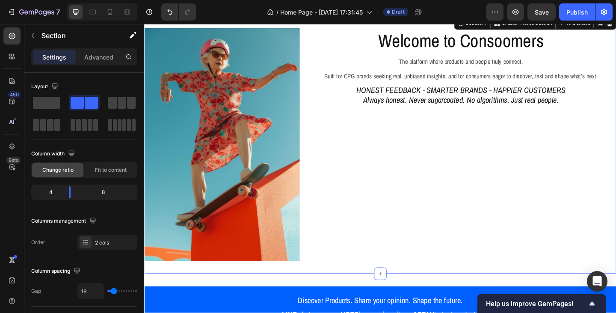
scroll to position [86, 0]
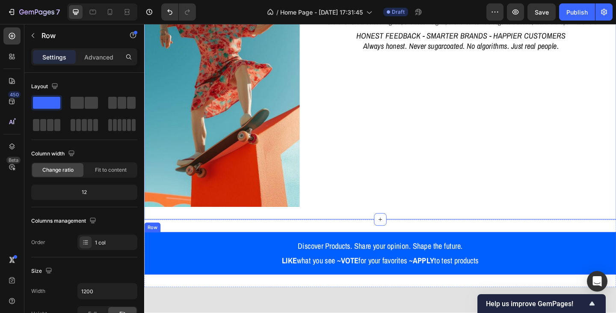
click at [336, 250] on div "Discover Products. Share your opinion. Shape the future. LIKE what you see ~ VO…" at bounding box center [400, 273] width 513 height 46
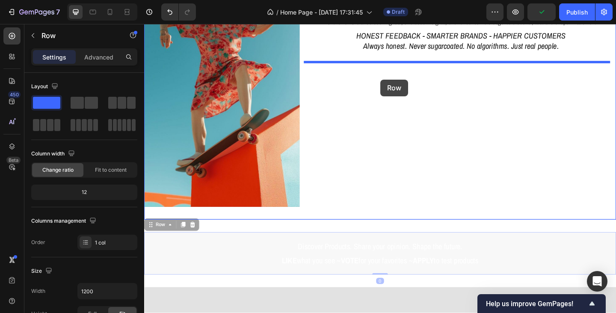
drag, startPoint x: 161, startPoint y: 238, endPoint x: 401, endPoint y: 84, distance: 285.5
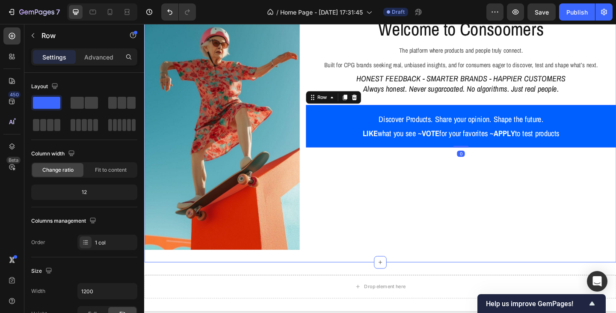
scroll to position [0, 0]
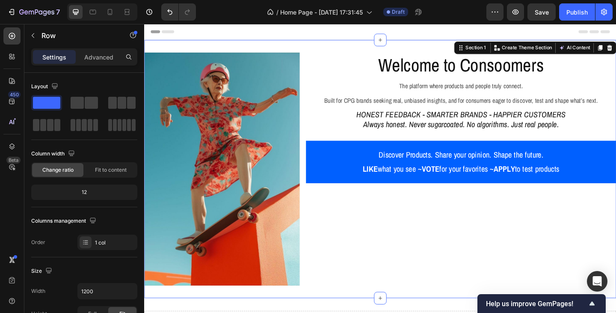
click at [396, 222] on div "Welcome to Consoomers Heading The platform where products and people truly conn…" at bounding box center [488, 181] width 337 height 253
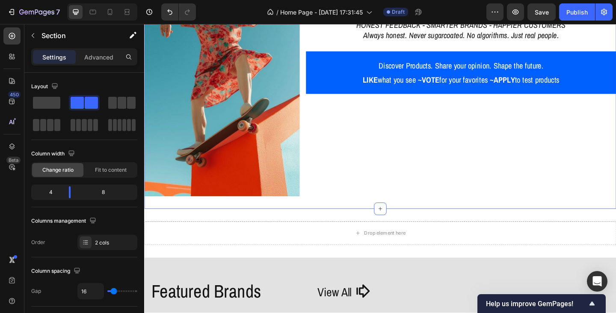
scroll to position [171, 0]
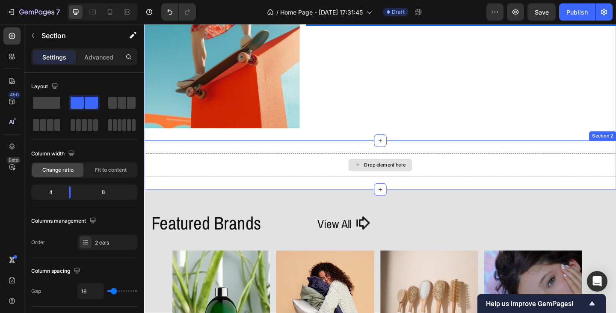
click at [308, 170] on div "Drop element here" at bounding box center [400, 178] width 513 height 26
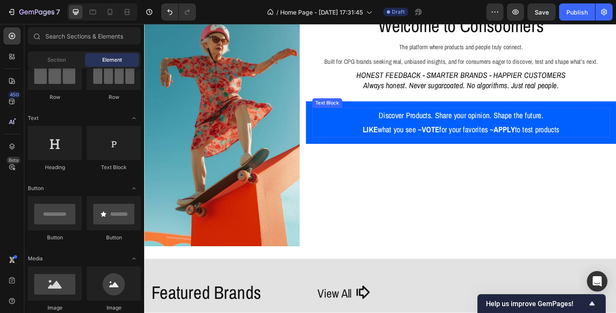
scroll to position [0, 0]
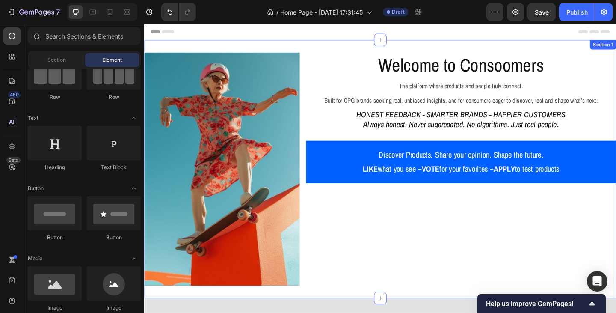
click at [405, 225] on div "Welcome to Consoomers Heading The platform where products and people truly conn…" at bounding box center [488, 181] width 337 height 253
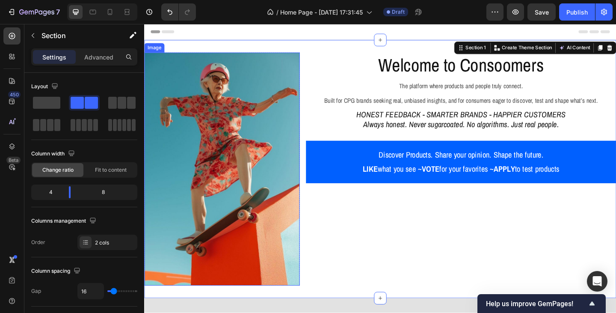
click at [274, 128] on img at bounding box center [228, 181] width 169 height 253
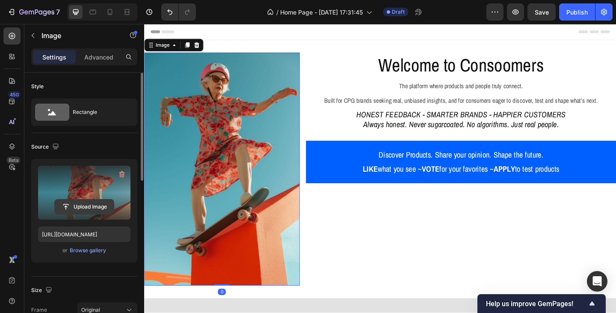
click at [88, 199] on input "file" at bounding box center [84, 206] width 59 height 15
type input "https://cdn.shopify.com/s/files/1/0933/9312/5678/files/gempages_578484358860505…"
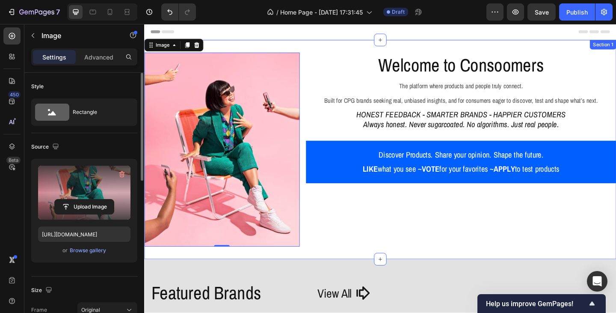
click at [377, 206] on div "Welcome to Consoomers Heading The platform where products and people truly conn…" at bounding box center [488, 160] width 337 height 211
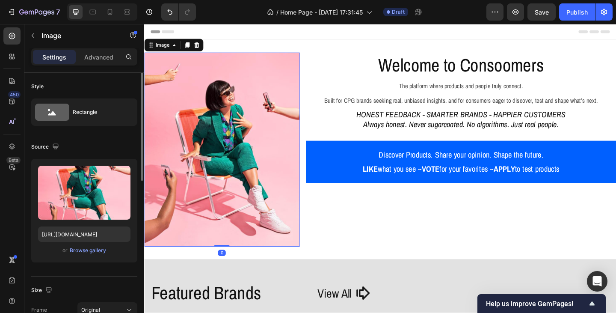
click at [270, 179] on img at bounding box center [228, 160] width 169 height 211
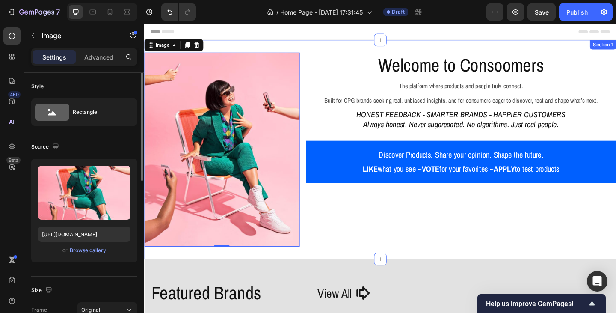
click at [420, 203] on div "Welcome to Consoomers Heading The platform where products and people truly conn…" at bounding box center [488, 160] width 337 height 211
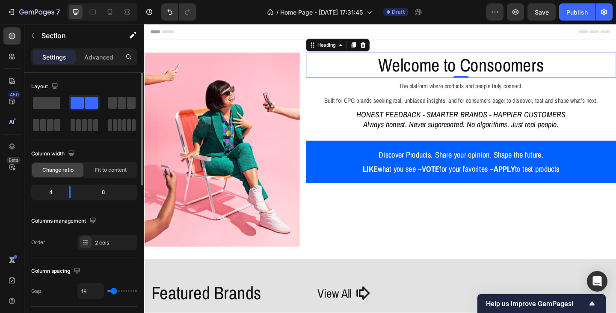
click at [495, 74] on h2 "Welcome to Consoomers" at bounding box center [488, 68] width 337 height 27
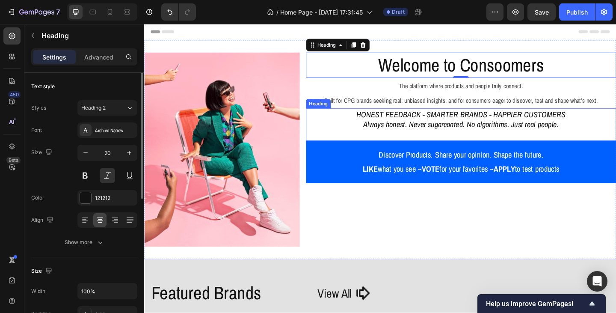
click at [473, 118] on h2 "HONEST FEEDBACK - SMARTER BRANDS - HAPPIER CUSTOMERS Always honest. Never sugar…" at bounding box center [488, 133] width 337 height 35
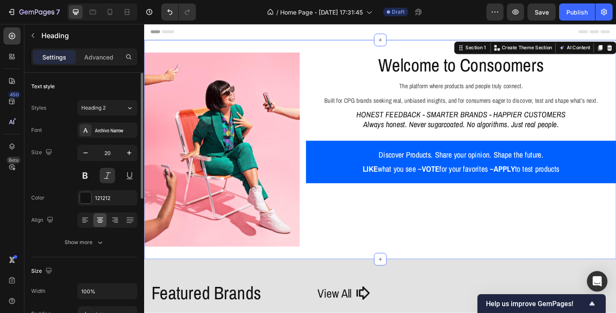
click at [415, 239] on div "Welcome to Consoomers Heading The platform where products and people truly conn…" at bounding box center [488, 160] width 337 height 211
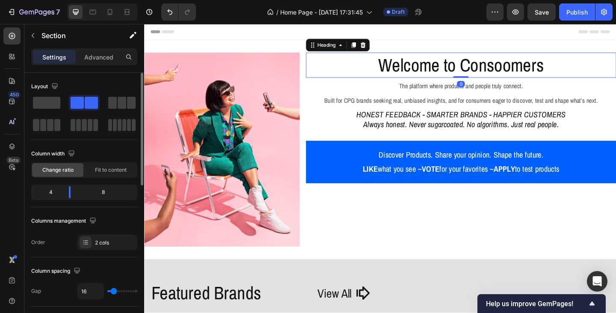
click at [371, 75] on h2 "Welcome to Consoomers" at bounding box center [488, 68] width 337 height 27
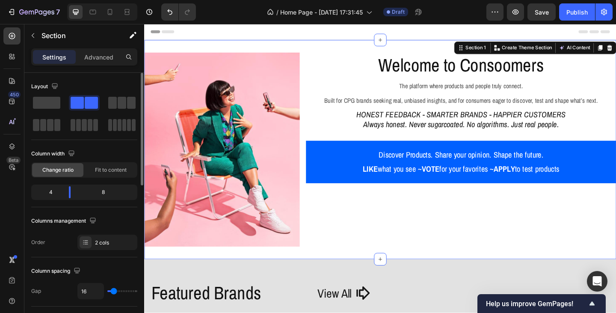
click at [314, 62] on div "Image Row Welcome to Consoomers Heading The platform where products and people …" at bounding box center [400, 160] width 513 height 238
click at [314, 50] on div "Image Row Welcome to Consoomers Heading The platform where products and people …" at bounding box center [400, 160] width 513 height 238
click at [303, 49] on div "Image Row Welcome to Consoomers Heading The platform where products and people …" at bounding box center [400, 160] width 513 height 238
click at [316, 52] on div "Image Row Welcome to Consoomers Heading The platform where products and people …" at bounding box center [400, 160] width 513 height 238
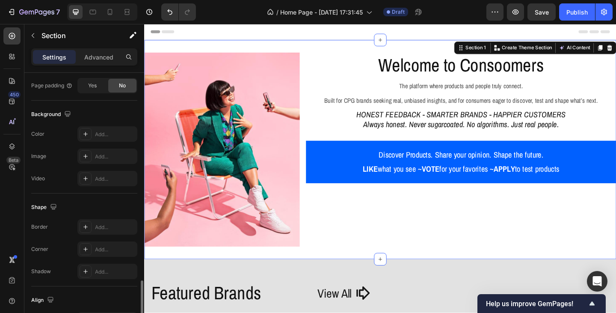
scroll to position [355, 0]
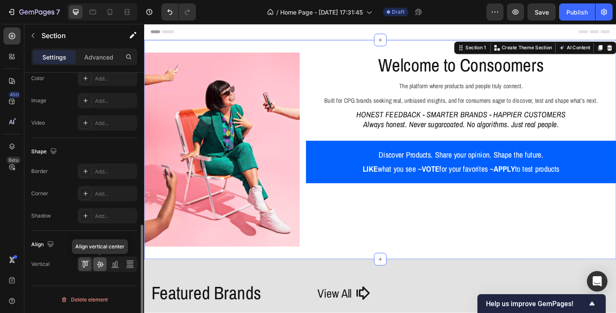
click at [101, 265] on icon at bounding box center [100, 264] width 9 height 9
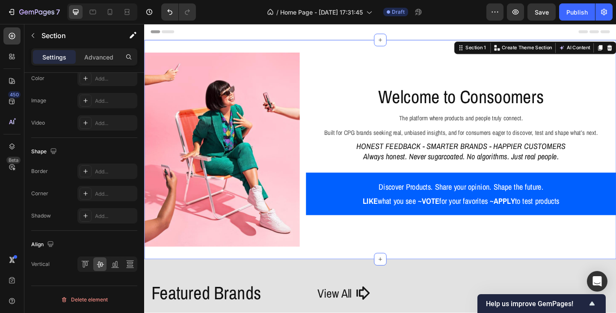
click at [349, 83] on div "Welcome to Consoomers Heading The platform where products and people truly conn…" at bounding box center [488, 160] width 337 height 211
click at [431, 145] on span "Built for CPG brands seeking real, unbiased insights, and for consumers eager t…" at bounding box center [489, 141] width 298 height 9
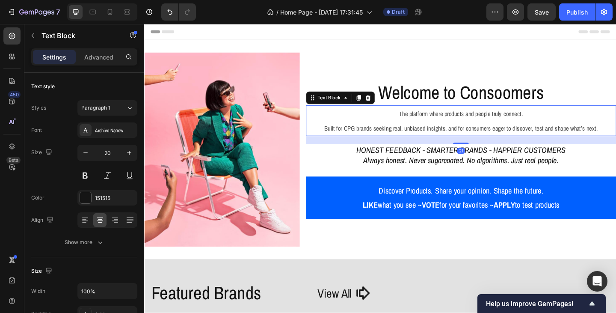
drag, startPoint x: 483, startPoint y: 148, endPoint x: 485, endPoint y: 157, distance: 9.1
click at [485, 146] on div "21" at bounding box center [488, 146] width 337 height 0
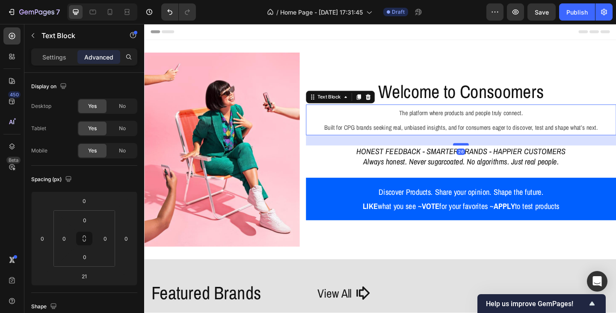
click at [482, 154] on div at bounding box center [488, 155] width 17 height 3
type input "26"
click at [463, 106] on h2 "Welcome to Consoomers" at bounding box center [488, 97] width 337 height 27
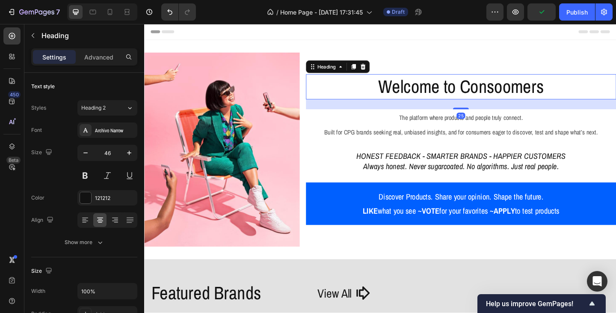
drag, startPoint x: 485, startPoint y: 109, endPoint x: 486, endPoint y: 120, distance: 10.7
click at [486, 106] on div "25" at bounding box center [488, 106] width 337 height 0
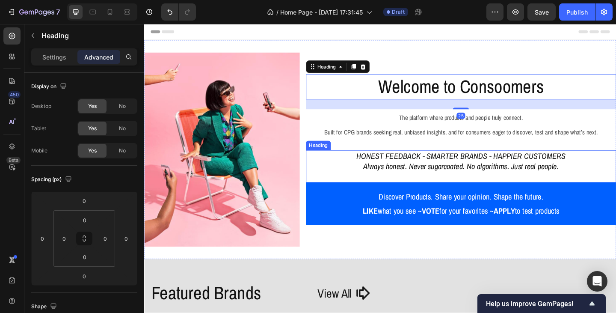
click at [485, 189] on h2 "HONEST FEEDBACK - SMARTER BRANDS - HAPPIER CUSTOMERS Always honest. Never sugar…" at bounding box center [488, 178] width 337 height 35
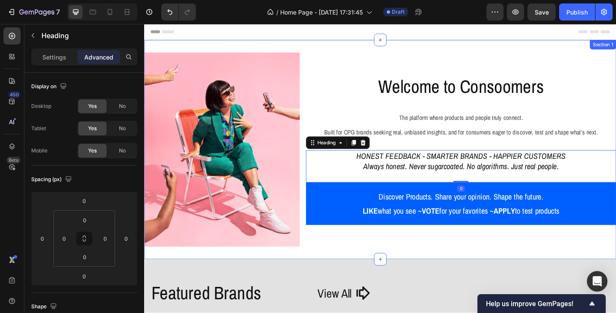
click at [470, 259] on div "Welcome to Consoomers Heading The platform where products and people truly conn…" at bounding box center [488, 160] width 337 height 211
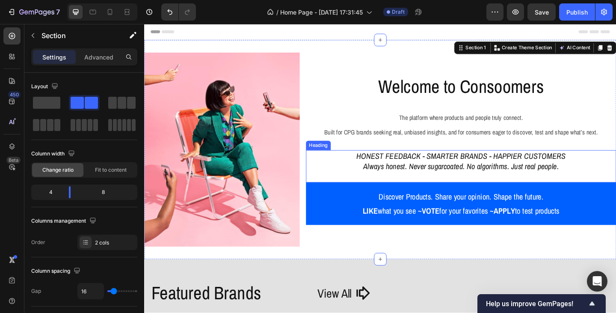
click at [468, 163] on h2 "HONEST FEEDBACK - SMARTER BRANDS - HAPPIER CUSTOMERS Always honest. Never sugar…" at bounding box center [488, 178] width 337 height 35
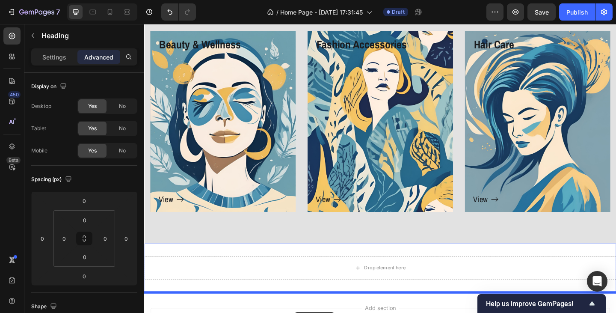
scroll to position [1206, 0]
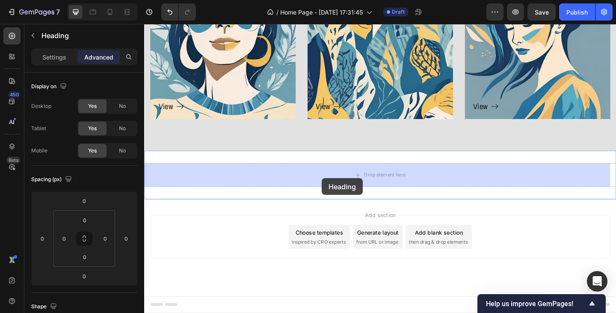
drag, startPoint x: 334, startPoint y: 152, endPoint x: 334, endPoint y: 203, distance: 51.3
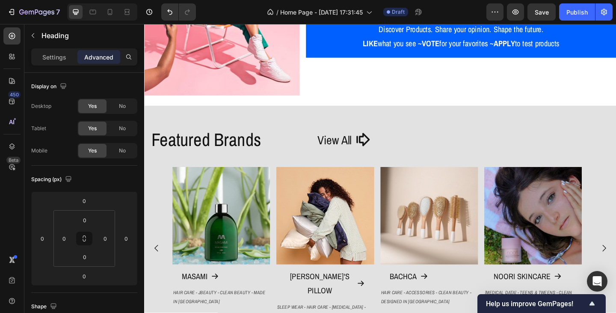
scroll to position [0, 0]
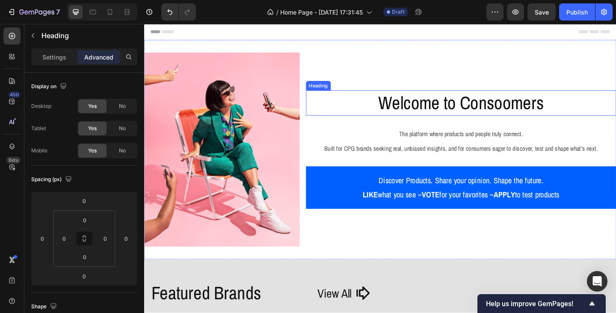
click at [469, 111] on h2 "Welcome to Consoomers" at bounding box center [488, 109] width 337 height 27
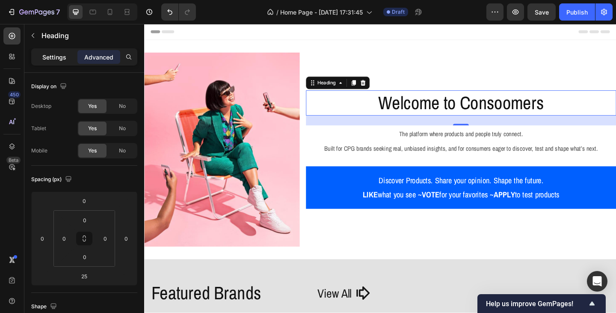
click at [44, 57] on p "Settings" at bounding box center [54, 57] width 24 height 9
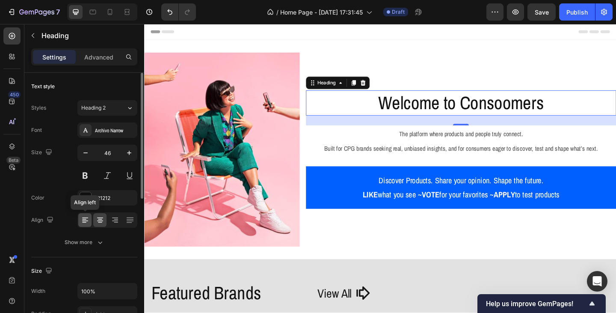
click at [85, 220] on icon at bounding box center [85, 220] width 9 height 9
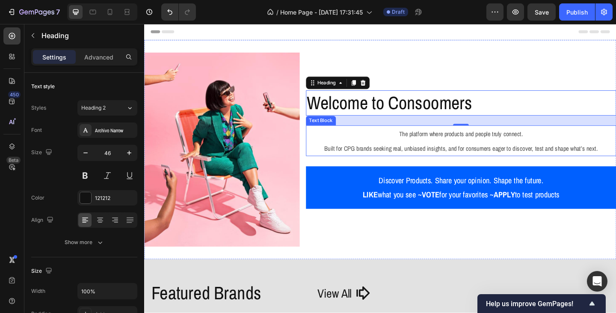
click at [414, 158] on span "Built for CPG brands seeking real, unbiased insights, and for consumers eager t…" at bounding box center [489, 158] width 298 height 9
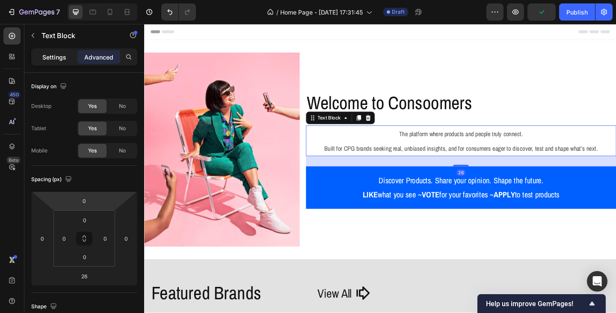
click at [42, 58] on p "Settings" at bounding box center [54, 57] width 24 height 9
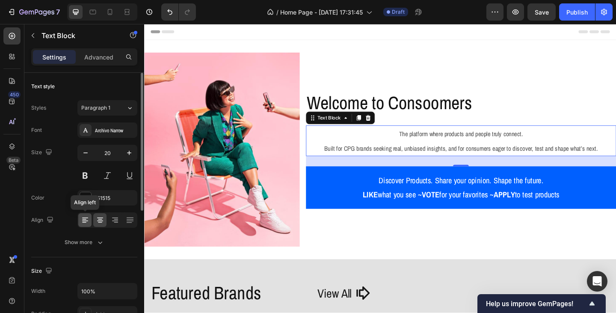
click at [86, 219] on icon at bounding box center [84, 219] width 4 height 1
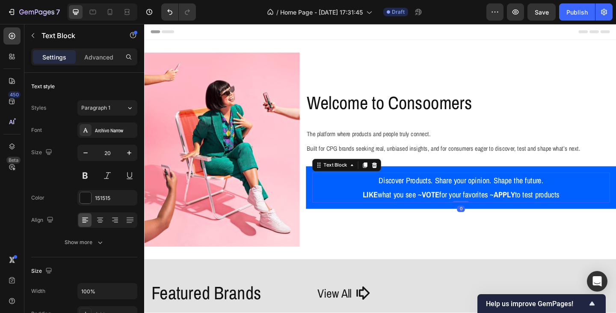
click at [385, 212] on strong "LIKE" at bounding box center [390, 210] width 16 height 12
click at [80, 222] on div at bounding box center [84, 220] width 13 height 14
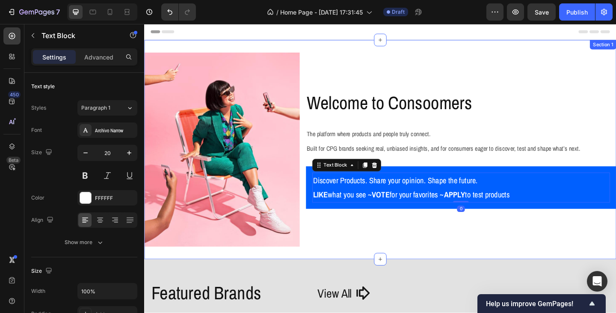
click at [426, 245] on div "Welcome to Consoomers Heading The platform where products and people truly conn…" at bounding box center [488, 160] width 337 height 211
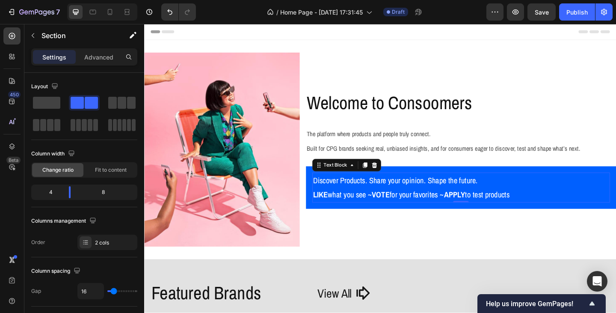
click at [572, 195] on p "Discover Products. Share your opinion. Shape the future." at bounding box center [489, 193] width 322 height 15
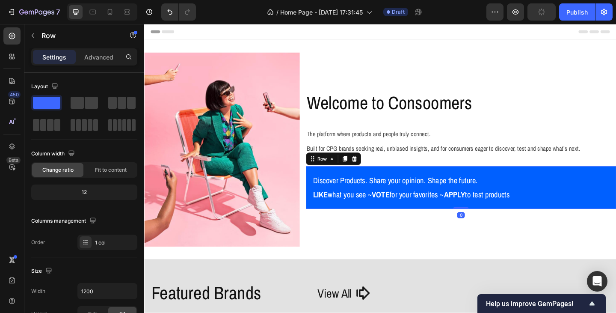
click at [577, 181] on div "Discover Products. Share your opinion. Shape the future. LIKE what you see ~ VO…" at bounding box center [488, 202] width 337 height 46
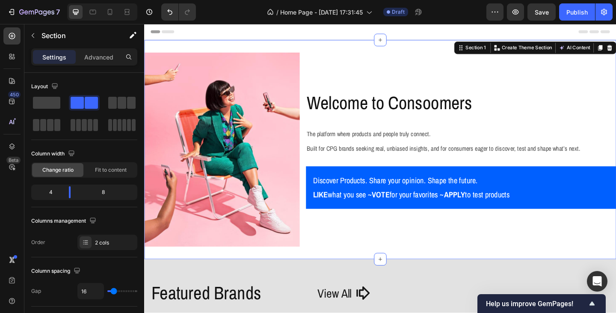
click at [386, 252] on div "Welcome to Consoomers Heading The platform where products and people truly conn…" at bounding box center [488, 160] width 337 height 211
click at [338, 229] on div "Welcome to Consoomers Heading The platform where products and people truly conn…" at bounding box center [488, 160] width 337 height 211
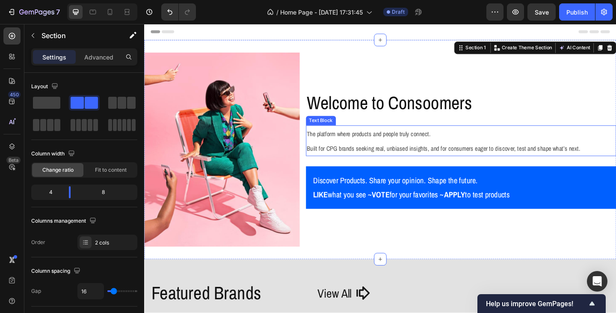
click at [433, 151] on p "The platform where products and people truly connect. Built for CPG brands seek…" at bounding box center [489, 151] width 336 height 32
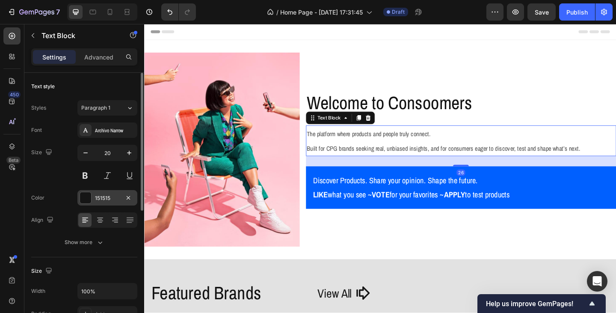
click at [102, 201] on div "151515" at bounding box center [107, 198] width 25 height 8
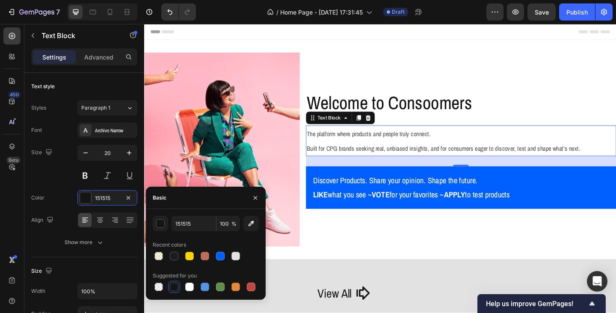
click at [169, 284] on div at bounding box center [174, 286] width 10 height 10
click at [372, 148] on p "The platform where products and people truly connect. Built for CPG brands seek…" at bounding box center [489, 151] width 336 height 32
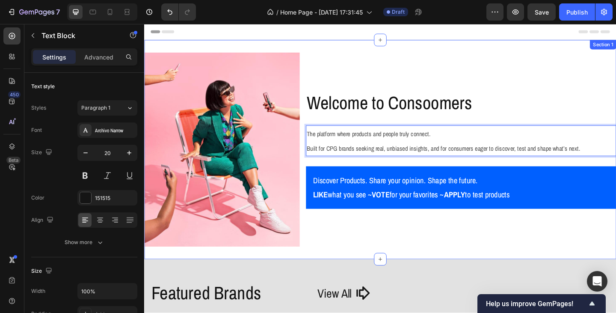
click at [431, 258] on div "Welcome to Consoomers Heading The platform where products and people truly conn…" at bounding box center [488, 160] width 337 height 211
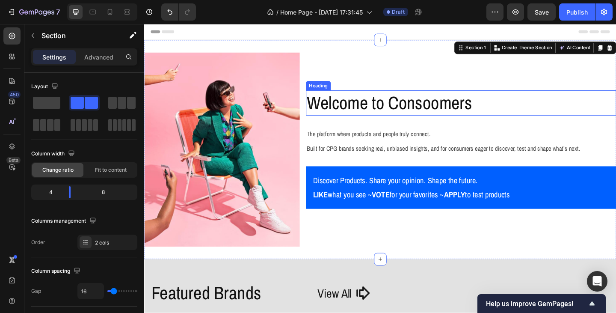
click at [370, 114] on h2 "Welcome to Consoomers" at bounding box center [488, 109] width 337 height 27
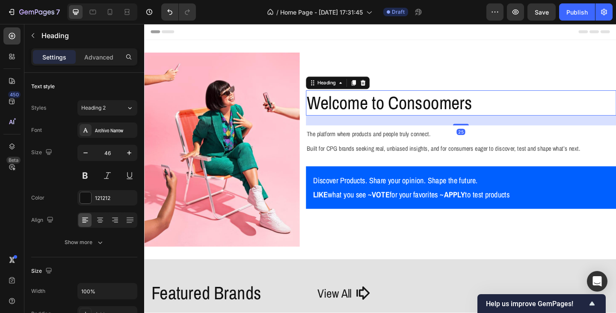
click at [370, 114] on h2 "Welcome to Consoomers" at bounding box center [488, 109] width 337 height 27
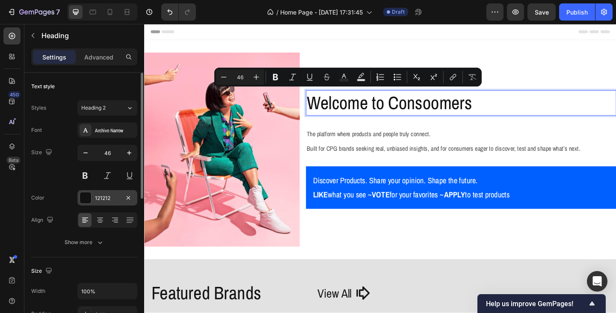
click at [104, 200] on div "121212" at bounding box center [107, 198] width 25 height 8
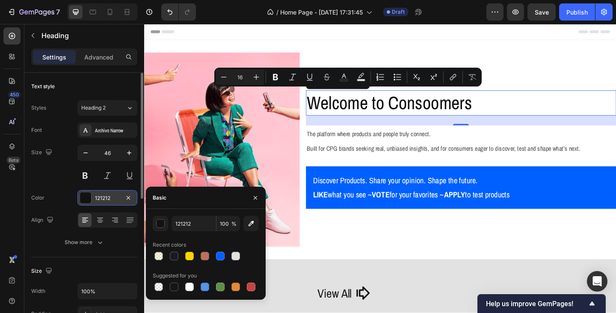
click at [104, 200] on div "121212" at bounding box center [107, 198] width 25 height 8
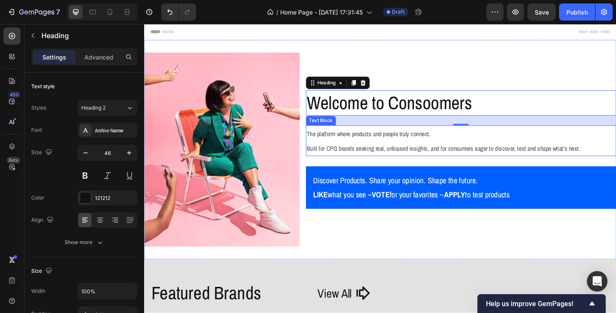
click at [353, 159] on span "Built for CPG brands seeking real, unbiased insights, and for consumers eager t…" at bounding box center [470, 158] width 298 height 9
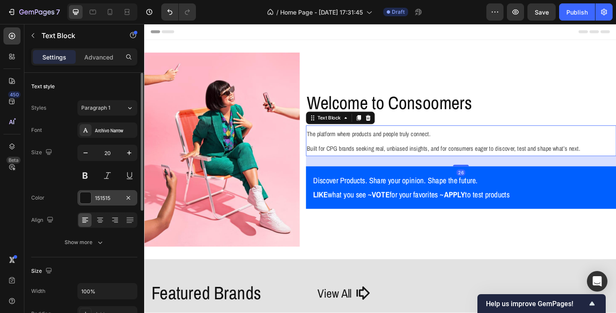
click at [113, 200] on div "151515" at bounding box center [107, 198] width 25 height 8
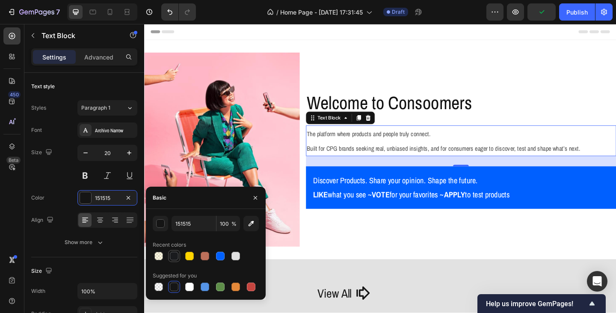
click at [174, 255] on div at bounding box center [174, 255] width 9 height 9
click at [179, 226] on input "1A1B1E" at bounding box center [194, 223] width 44 height 15
click at [162, 224] on div "button" at bounding box center [161, 223] width 9 height 9
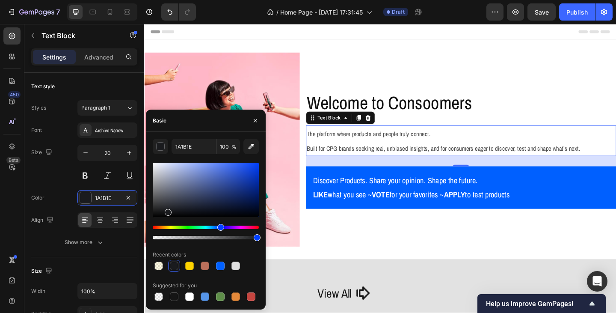
click at [153, 219] on div at bounding box center [206, 201] width 106 height 80
click at [153, 221] on div at bounding box center [206, 201] width 106 height 80
click at [156, 221] on div at bounding box center [206, 201] width 106 height 80
click at [157, 216] on div at bounding box center [206, 190] width 106 height 54
type input "000000"
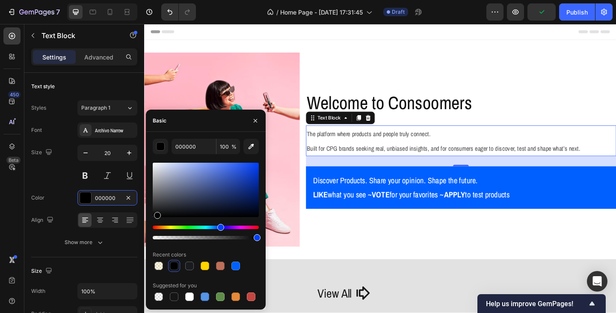
click at [411, 172] on div "26" at bounding box center [488, 173] width 337 height 11
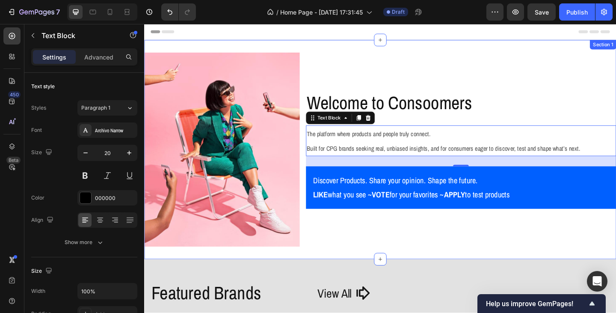
click at [376, 243] on div "Welcome to Consoomers Heading The platform where products and people truly conn…" at bounding box center [488, 160] width 337 height 211
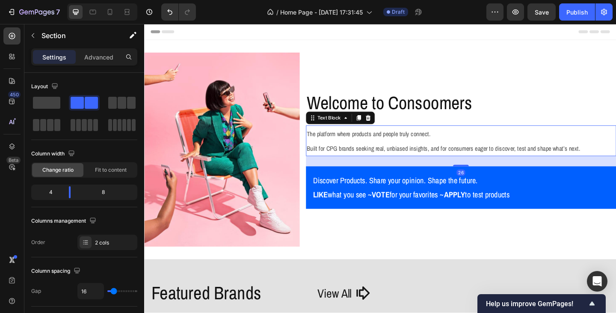
click at [352, 152] on p "The platform where products and people truly connect. Built for CPG brands seek…" at bounding box center [489, 151] width 336 height 32
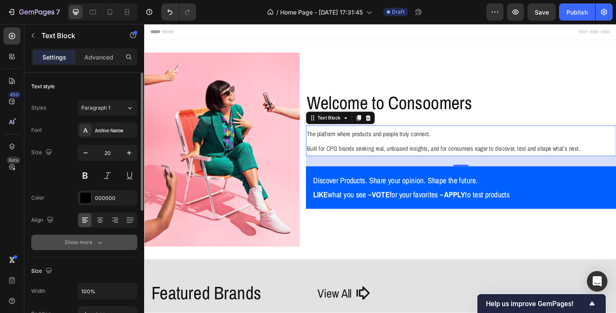
click at [90, 244] on div "Show more" at bounding box center [85, 242] width 40 height 9
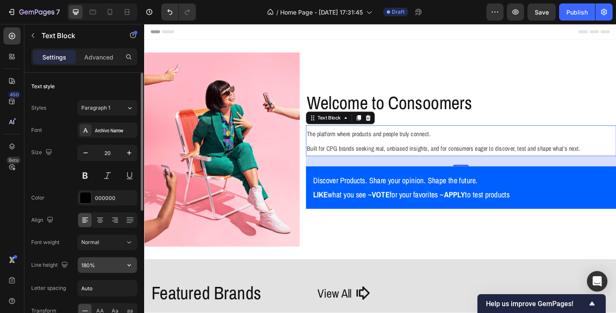
scroll to position [86, 0]
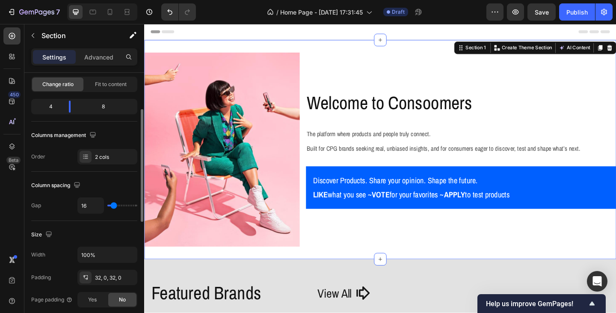
click at [170, 269] on div "Image Row Welcome to Consoomers Heading The platform where products and people …" at bounding box center [400, 160] width 513 height 238
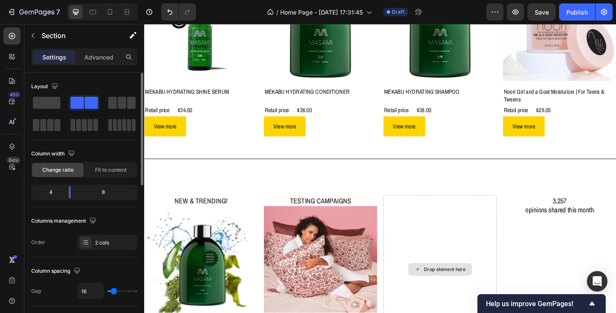
scroll to position [684, 0]
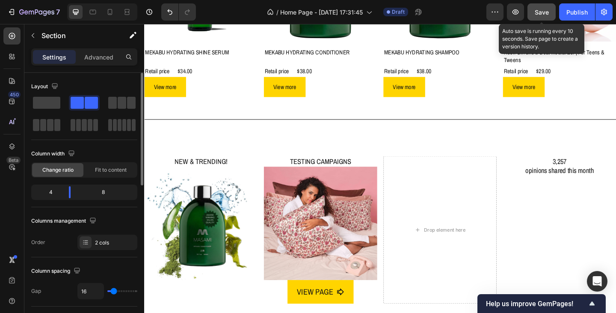
click at [538, 15] on span "Save" at bounding box center [542, 12] width 14 height 7
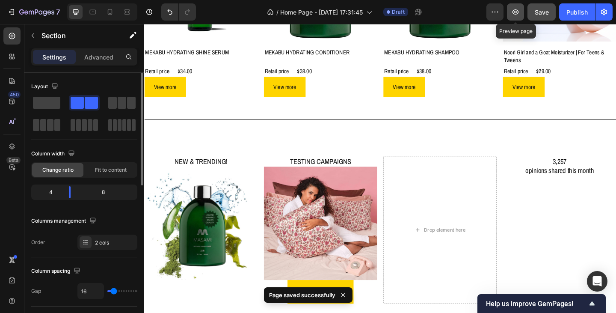
click at [519, 13] on icon "button" at bounding box center [515, 12] width 9 height 9
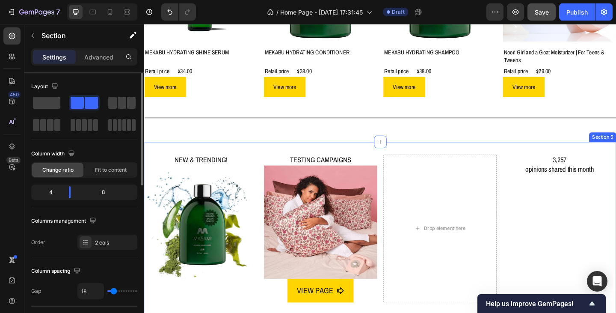
click at [250, 159] on div "NEW & TRENDING! Heading Image TESTING CAMPAIGNS Heading Image VIEW PAGE Button …" at bounding box center [400, 249] width 513 height 195
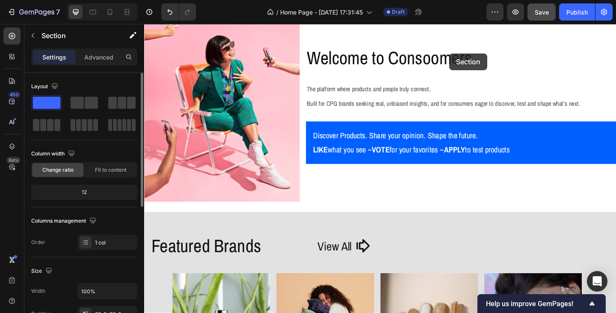
scroll to position [27, 0]
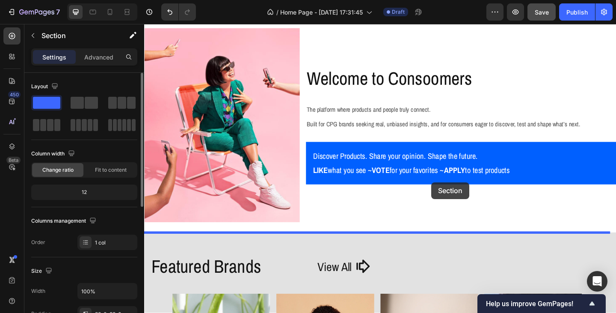
drag, startPoint x: 485, startPoint y: 143, endPoint x: 456, endPoint y: 196, distance: 60.5
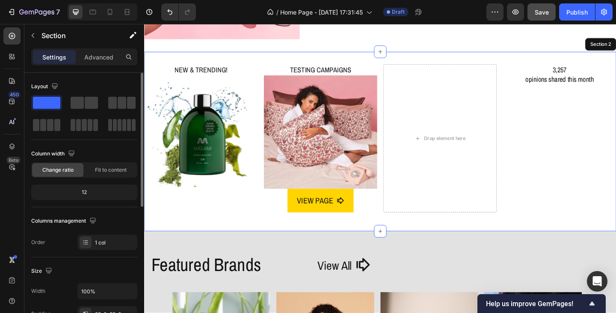
scroll to position [240, 0]
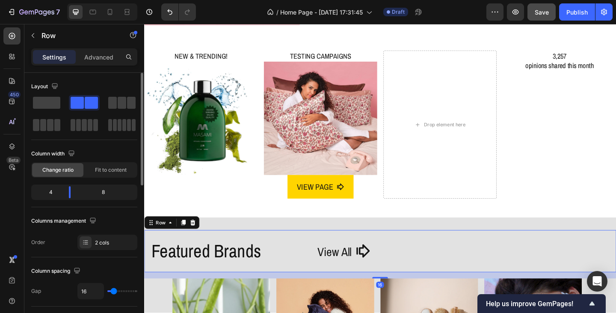
click at [297, 249] on div "Featured Brands Heading View All Button Row 16" at bounding box center [400, 271] width 513 height 46
click at [185, 237] on icon at bounding box center [186, 240] width 5 height 6
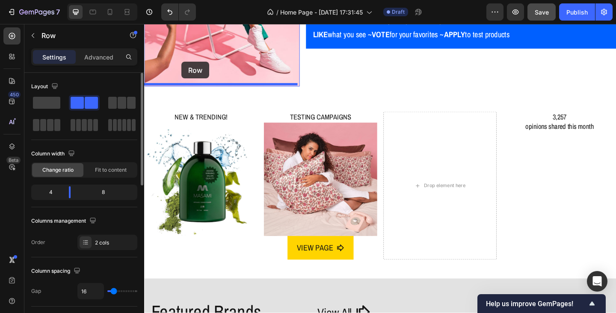
scroll to position [167, 0]
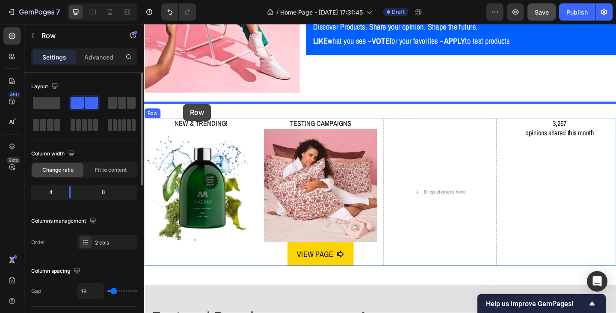
drag, startPoint x: 157, startPoint y: 287, endPoint x: 186, endPoint y: 111, distance: 178.2
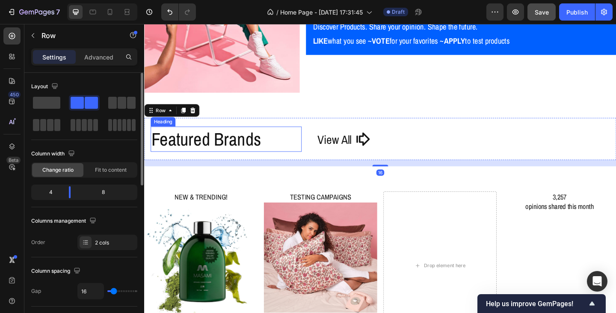
click at [193, 148] on h2 "Featured Brands" at bounding box center [233, 149] width 164 height 27
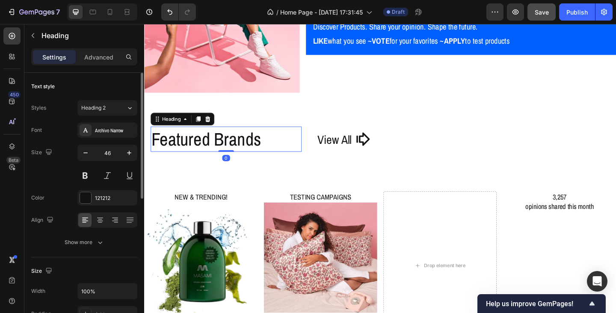
click at [193, 148] on h2 "Featured Brands" at bounding box center [233, 149] width 164 height 27
click at [193, 148] on p "Featured Brands" at bounding box center [233, 149] width 163 height 26
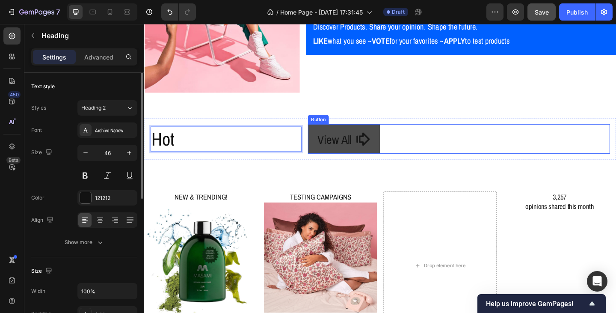
drag, startPoint x: 349, startPoint y: 142, endPoint x: 375, endPoint y: 149, distance: 26.5
click at [349, 142] on span "View All" at bounding box center [350, 149] width 37 height 17
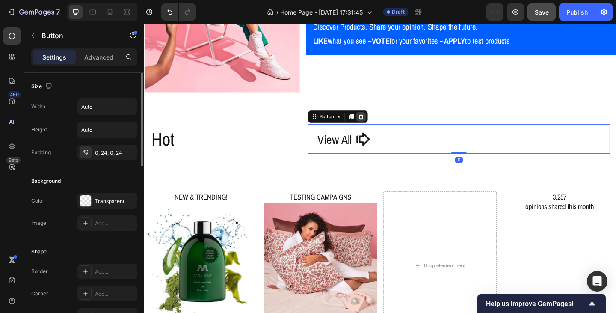
click at [380, 122] on icon at bounding box center [380, 125] width 6 height 6
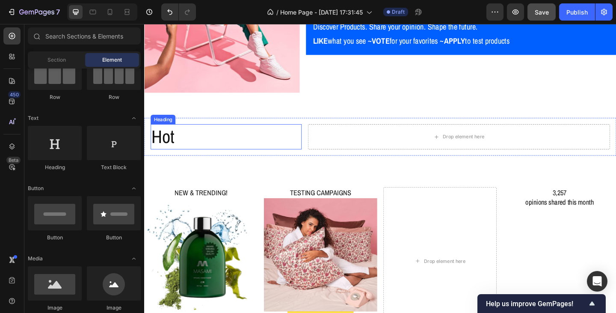
click at [188, 141] on p "Hot" at bounding box center [233, 147] width 163 height 26
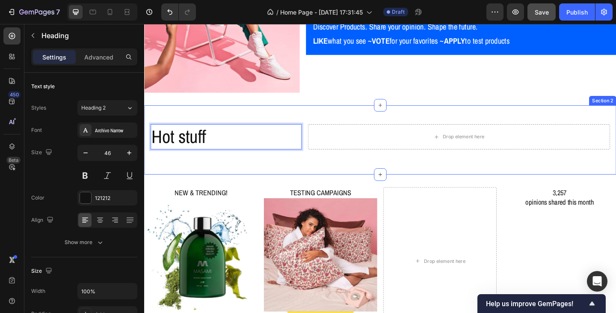
click at [323, 174] on div "Hot stuff Heading 0 Drop element here Row Section 2" at bounding box center [400, 149] width 513 height 75
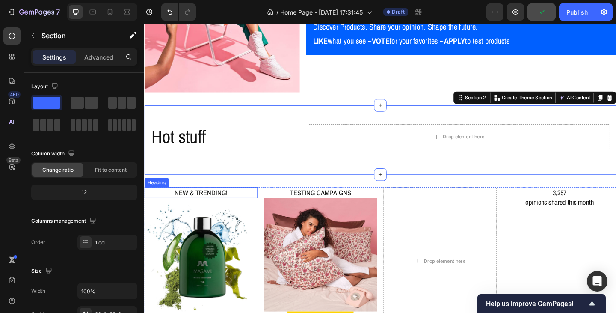
click at [234, 205] on h2 "NEW & TRENDING!" at bounding box center [205, 207] width 123 height 12
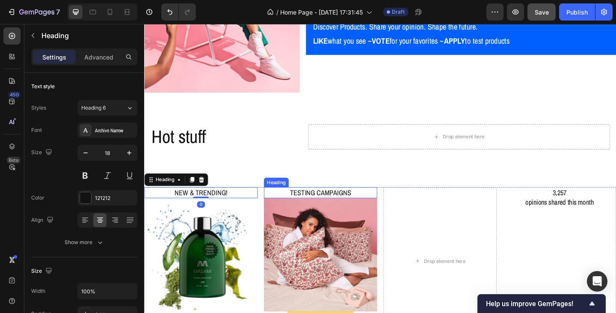
click at [325, 207] on h2 "TESTING CAMPAIGNS" at bounding box center [335, 207] width 123 height 12
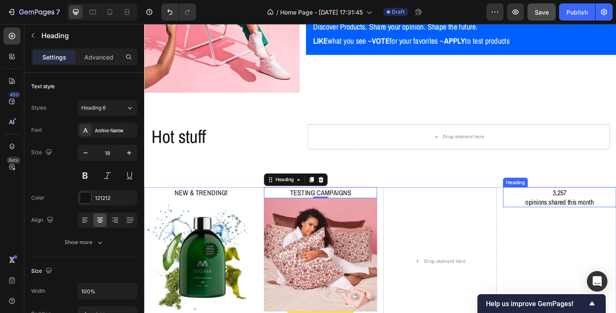
click at [587, 208] on h2 "3,257 opinions shared this month" at bounding box center [595, 212] width 123 height 22
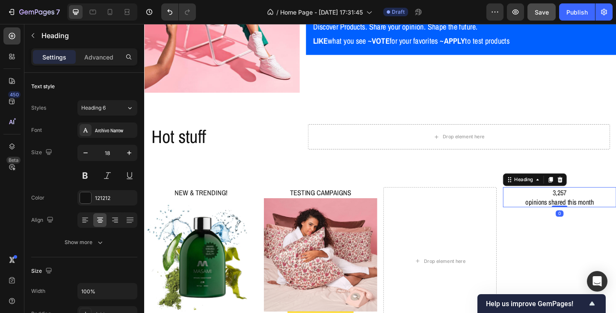
click at [583, 204] on h2 "3,257 opinions shared this month" at bounding box center [595, 212] width 123 height 22
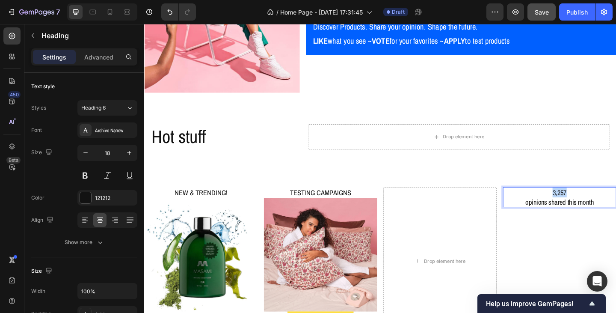
click at [583, 204] on p "3,257 opinions shared this month" at bounding box center [595, 212] width 121 height 20
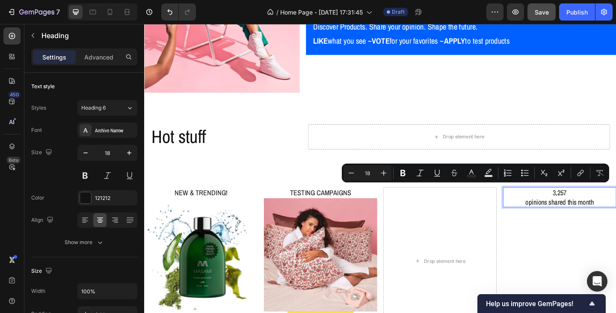
click at [615, 213] on p "3,257 opinions shared this month" at bounding box center [595, 212] width 121 height 20
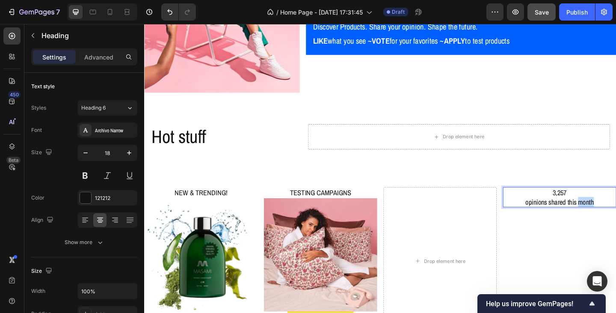
click at [615, 213] on p "3,257 opinions shared this month" at bounding box center [595, 212] width 121 height 20
click at [608, 205] on p "STATS & FACS" at bounding box center [595, 207] width 121 height 10
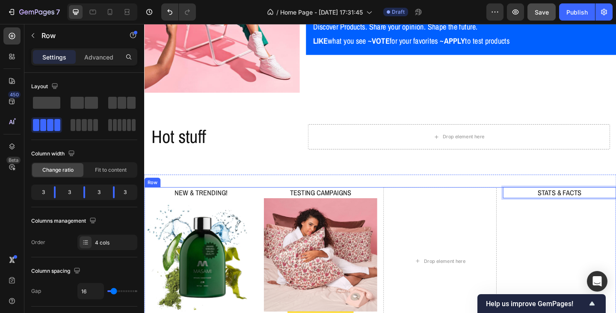
click at [615, 226] on div "STATS & FACTS Heading 0" at bounding box center [595, 281] width 123 height 160
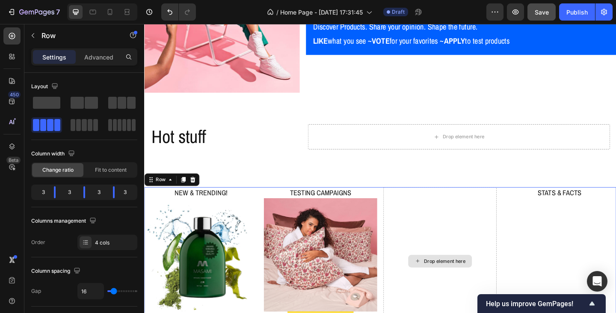
click at [446, 243] on div "Drop element here" at bounding box center [465, 281] width 123 height 160
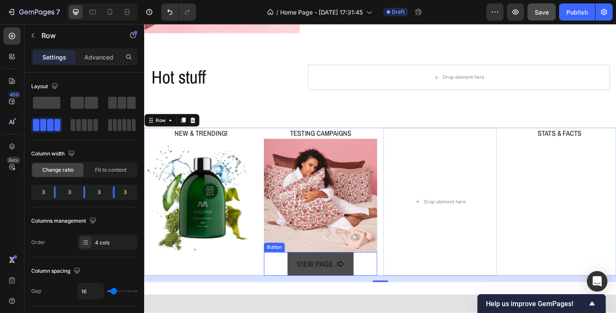
scroll to position [253, 0]
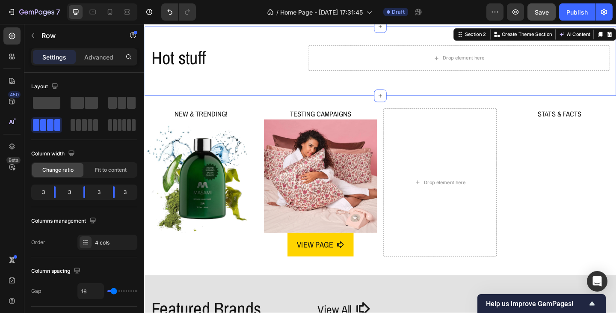
click at [284, 86] on div "Hot stuff Heading Drop element here Row Section 2 Create Theme Section AI Conte…" at bounding box center [400, 64] width 513 height 75
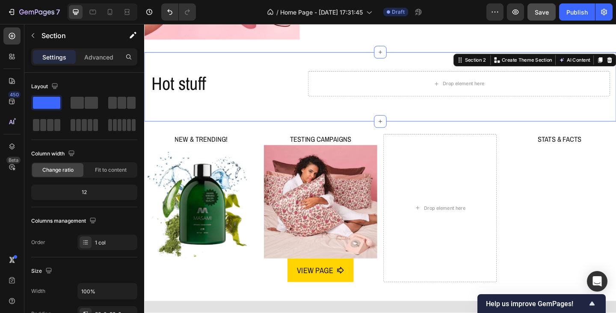
scroll to position [210, 0]
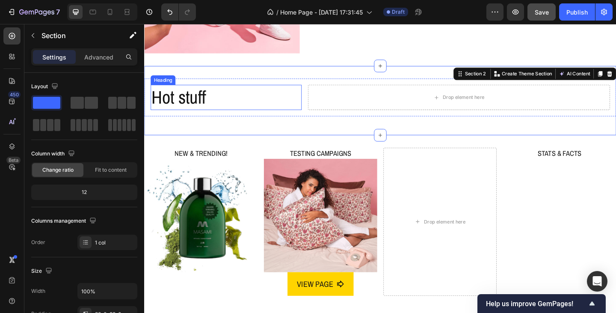
click at [234, 106] on p "Hot stuff" at bounding box center [233, 104] width 163 height 26
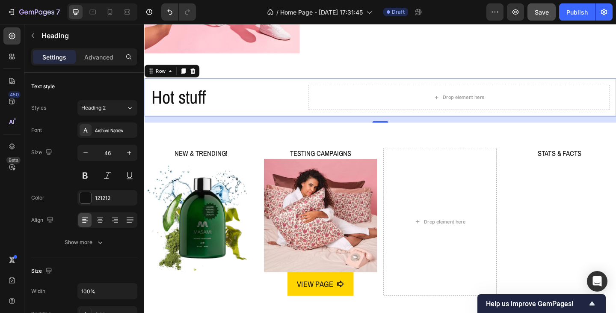
click at [240, 85] on div "Hot stuff Heading Drop element here Row 0" at bounding box center [400, 103] width 513 height 41
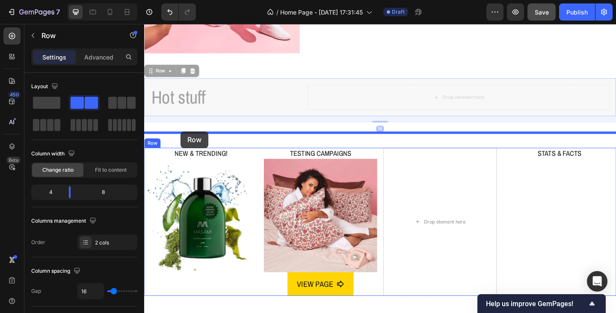
drag, startPoint x: 164, startPoint y: 72, endPoint x: 183, endPoint y: 143, distance: 73.7
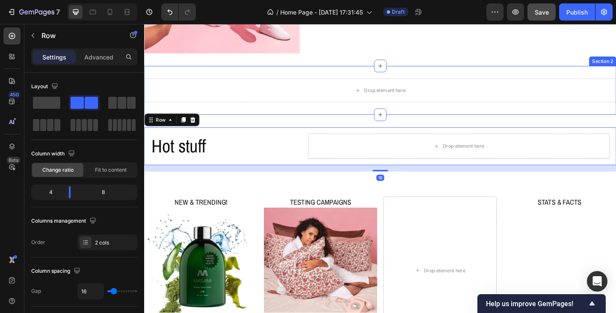
click at [262, 107] on div "Drop element here Section 2" at bounding box center [400, 96] width 513 height 53
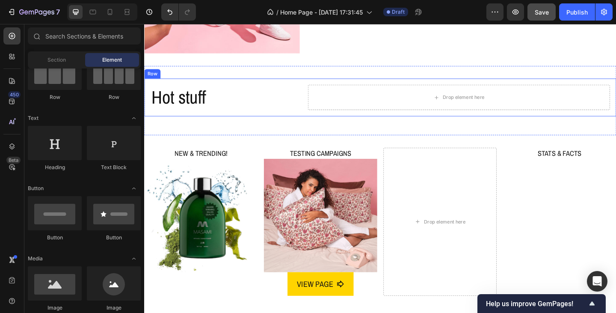
click at [219, 86] on div "Hot stuff Heading Drop element here Row" at bounding box center [400, 103] width 513 height 41
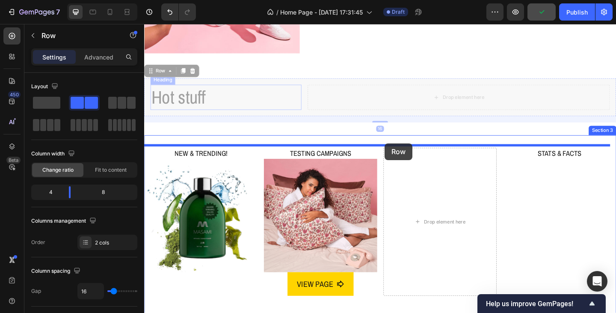
drag, startPoint x: 152, startPoint y: 73, endPoint x: 405, endPoint y: 154, distance: 265.8
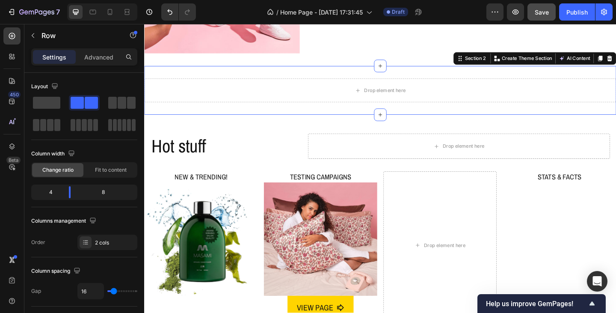
click at [346, 108] on div "Drop element here Section 2 Create Theme Section AI Content Write with GemAI Wh…" at bounding box center [400, 96] width 513 height 53
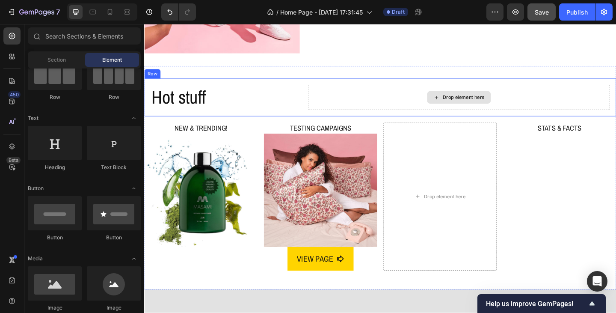
click at [543, 104] on div "Drop element here" at bounding box center [486, 103] width 328 height 27
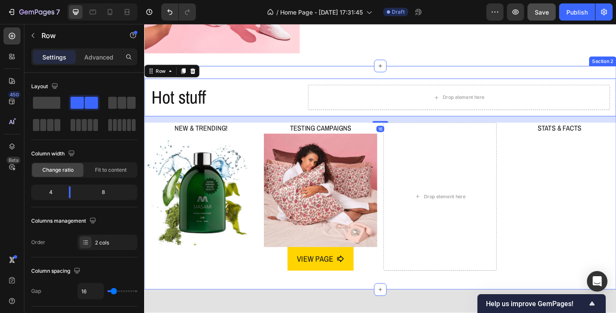
click at [407, 75] on div "Hot stuff Heading Drop element here Row 16 NEW & TRENDING! Heading Image TESTIN…" at bounding box center [400, 191] width 513 height 243
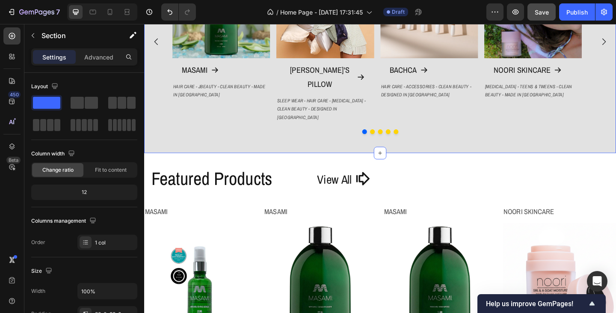
scroll to position [638, 0]
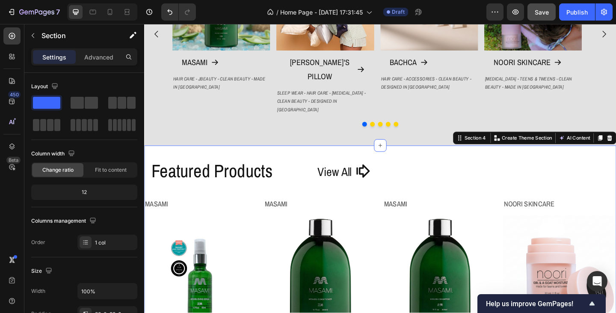
click at [421, 156] on div "Featured Products Heading View All Button Row Masami Product Vendor Product Ima…" at bounding box center [400, 288] width 513 height 265
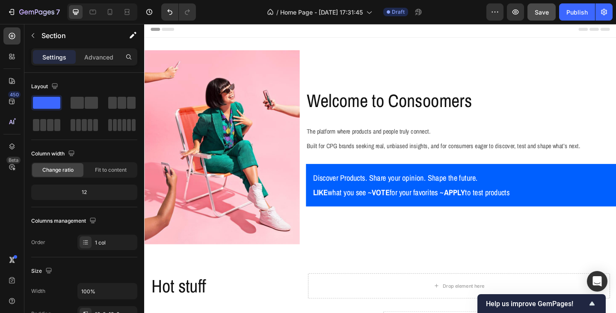
scroll to position [0, 0]
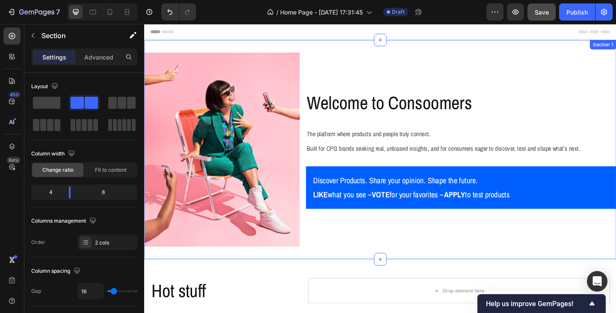
click at [420, 77] on div "Welcome to Consoomers Heading The platform where products and people truly conn…" at bounding box center [488, 160] width 337 height 211
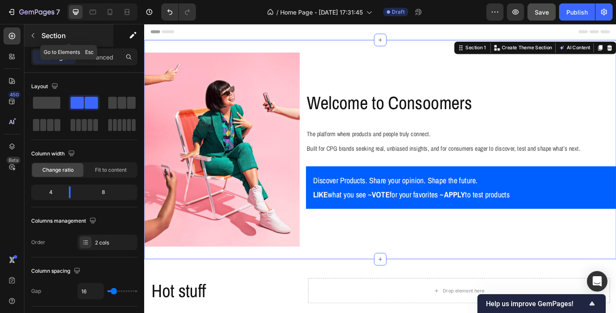
click at [33, 34] on icon "button" at bounding box center [33, 35] width 3 height 5
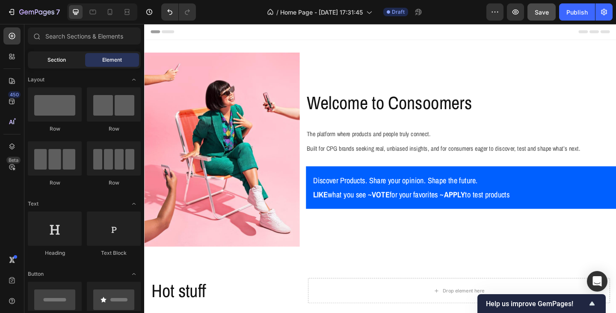
click at [67, 60] on div "Section" at bounding box center [57, 60] width 54 height 14
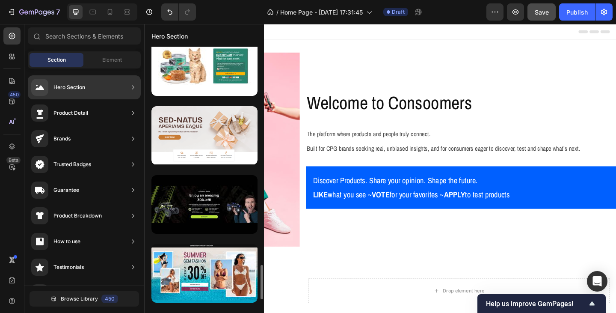
scroll to position [1363, 0]
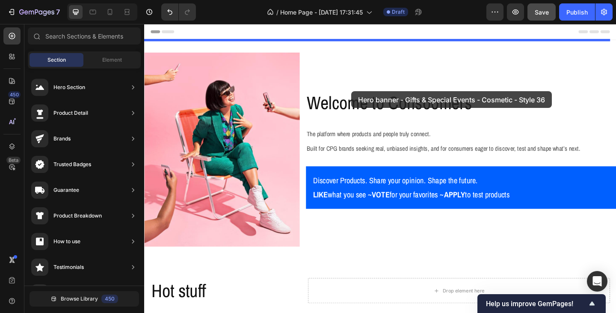
drag, startPoint x: 341, startPoint y: 124, endPoint x: 370, endPoint y: 97, distance: 38.7
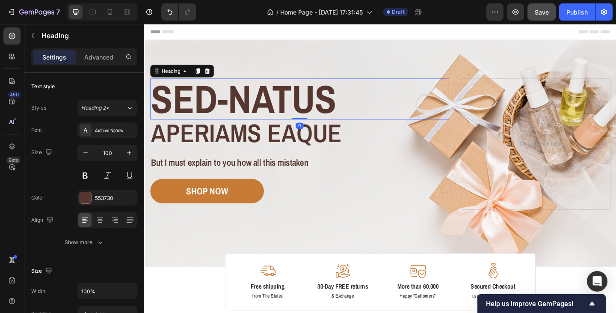
click at [465, 95] on h2 "Sed-natus" at bounding box center [313, 105] width 325 height 44
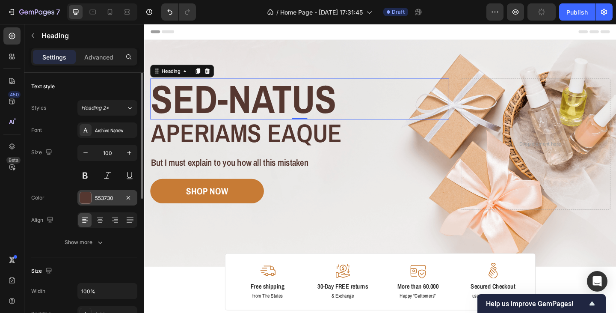
click at [108, 202] on div "553730" at bounding box center [107, 197] width 60 height 15
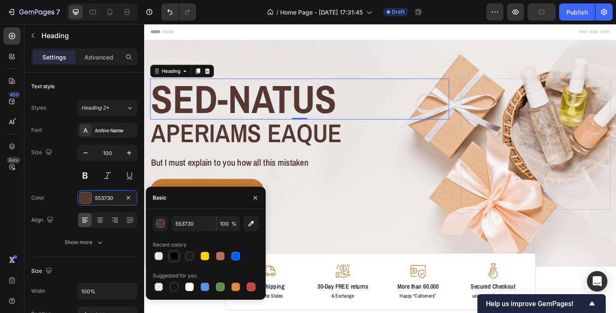
click at [173, 257] on div at bounding box center [174, 255] width 9 height 9
type input "000000"
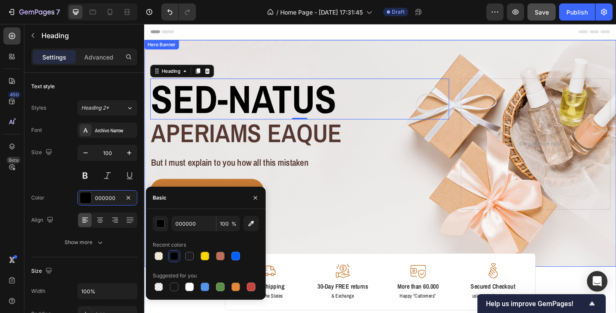
click at [321, 62] on div "Image Image Free shipping Text Block from The States Text Block Advanced List I…" at bounding box center [400, 164] width 513 height 246
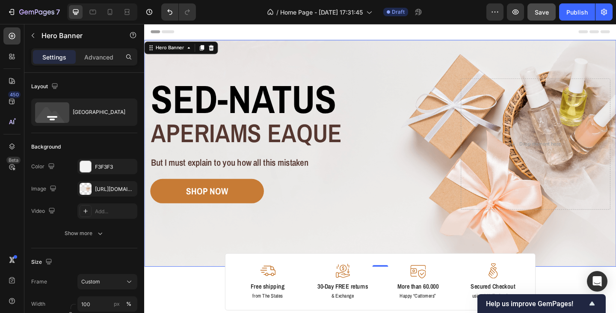
click at [414, 65] on div "Image Image Free shipping Text Block from The States Text Block Advanced List I…" at bounding box center [400, 164] width 513 height 246
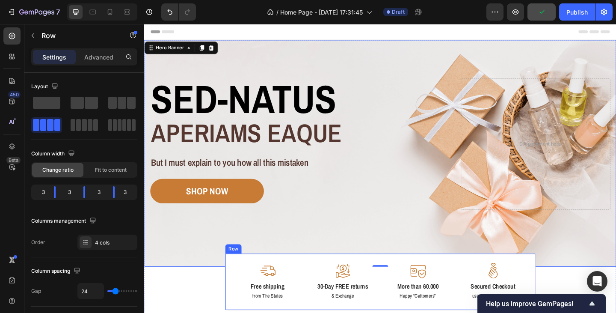
click at [320, 279] on div "Image Free shipping Text Block from The States Text Block Image 30-Day FREE ret…" at bounding box center [401, 304] width 338 height 62
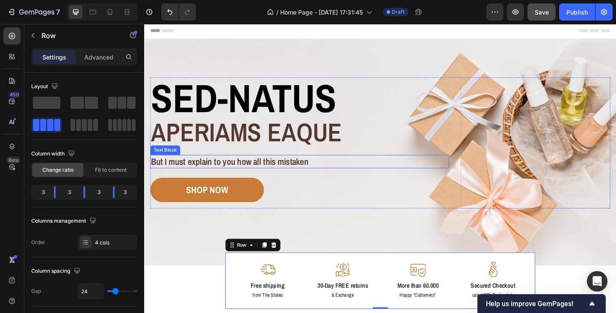
scroll to position [0, 0]
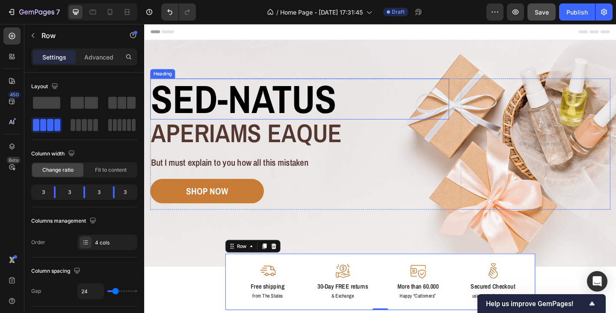
click at [254, 112] on h2 "Sed-natus" at bounding box center [313, 105] width 325 height 44
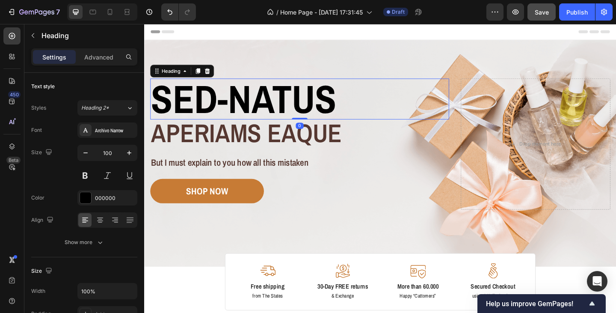
click at [254, 112] on h2 "Sed-natus" at bounding box center [313, 105] width 325 height 44
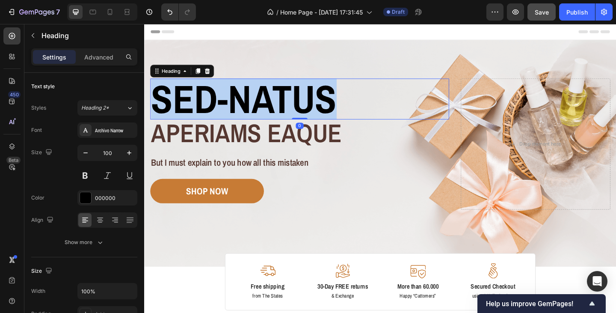
click at [254, 112] on p "Sed-natus" at bounding box center [312, 105] width 323 height 43
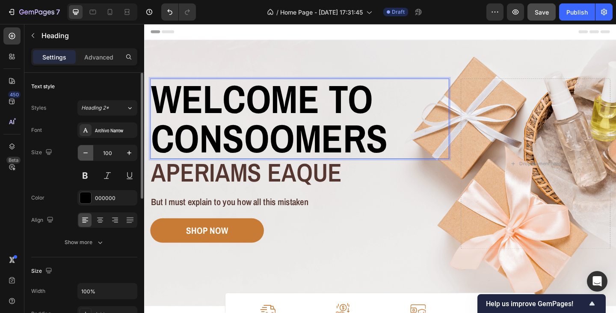
click at [86, 157] on button "button" at bounding box center [85, 152] width 15 height 15
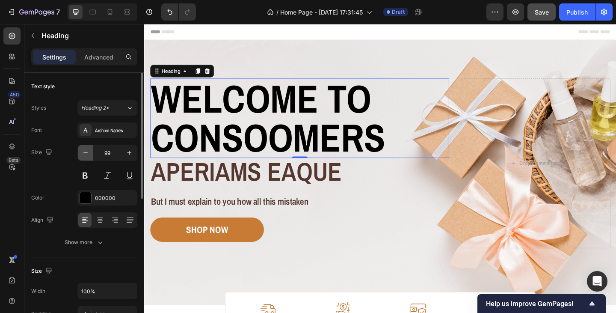
click at [86, 157] on button "button" at bounding box center [85, 152] width 15 height 15
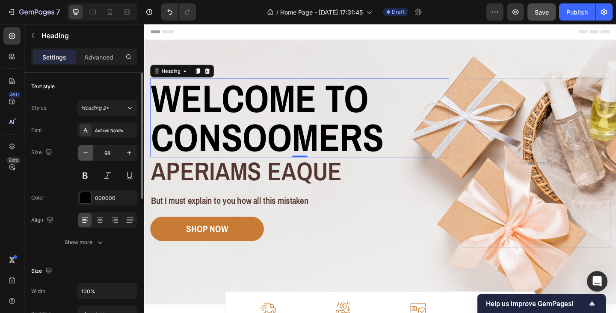
click at [86, 157] on button "button" at bounding box center [85, 152] width 15 height 15
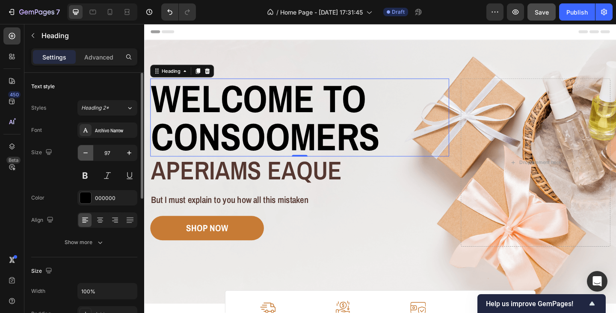
click at [86, 157] on button "button" at bounding box center [85, 152] width 15 height 15
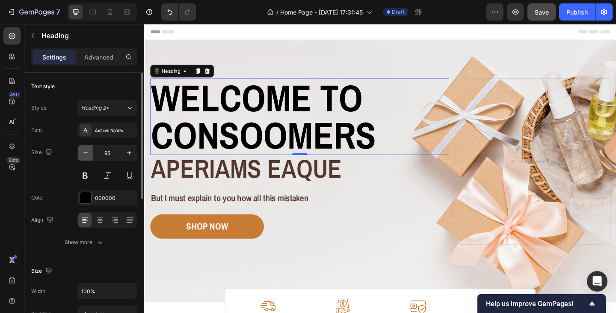
click at [86, 157] on button "button" at bounding box center [85, 152] width 15 height 15
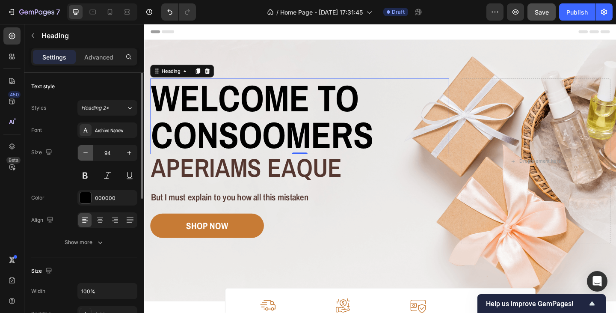
click at [86, 157] on button "button" at bounding box center [85, 152] width 15 height 15
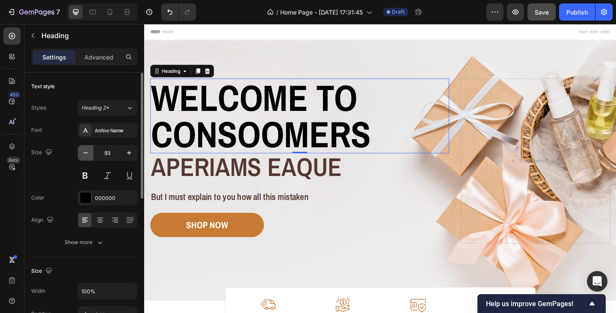
click at [86, 157] on button "button" at bounding box center [85, 152] width 15 height 15
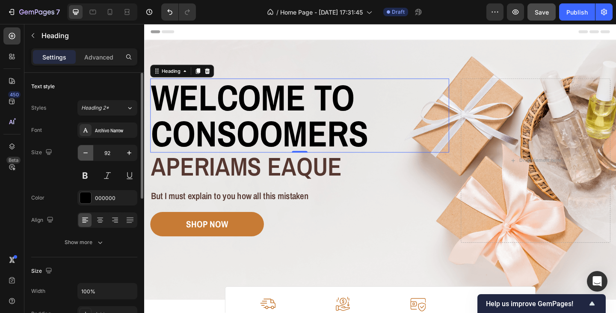
click at [86, 157] on button "button" at bounding box center [85, 152] width 15 height 15
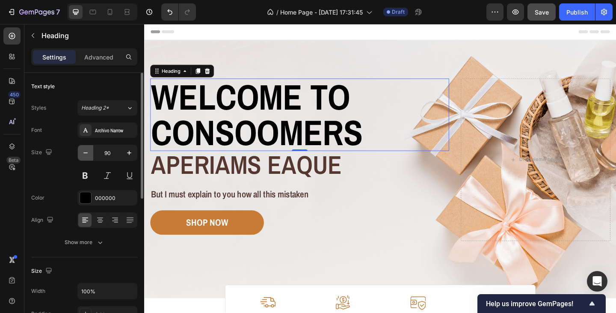
click at [86, 157] on button "button" at bounding box center [85, 152] width 15 height 15
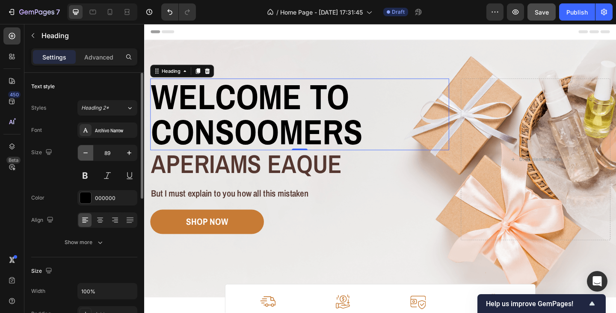
click at [86, 157] on button "button" at bounding box center [85, 152] width 15 height 15
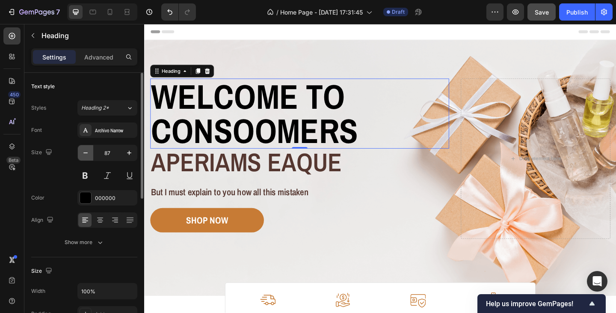
click at [86, 157] on button "button" at bounding box center [85, 152] width 15 height 15
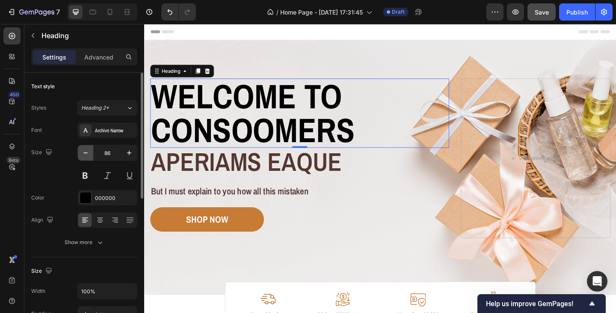
click at [86, 157] on button "button" at bounding box center [85, 152] width 15 height 15
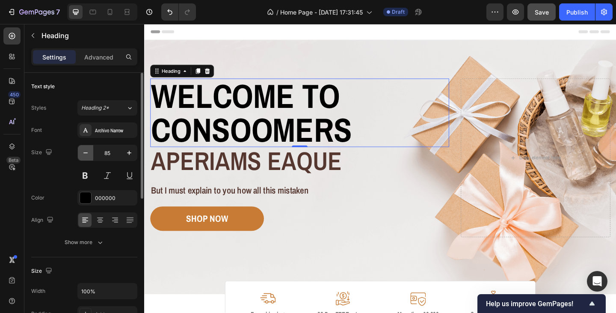
click at [86, 157] on button "button" at bounding box center [85, 152] width 15 height 15
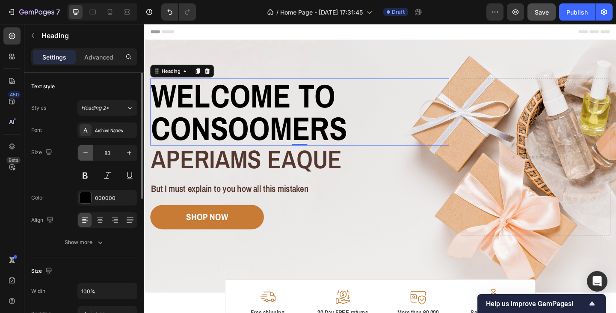
click at [86, 157] on button "button" at bounding box center [85, 152] width 15 height 15
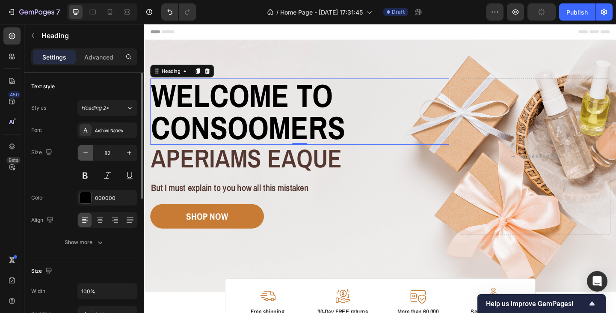
click at [86, 157] on button "button" at bounding box center [85, 152] width 15 height 15
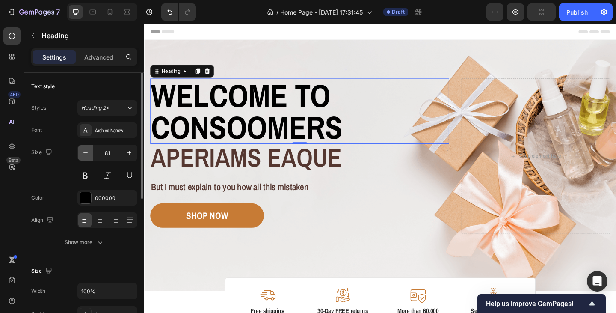
click at [86, 157] on button "button" at bounding box center [85, 152] width 15 height 15
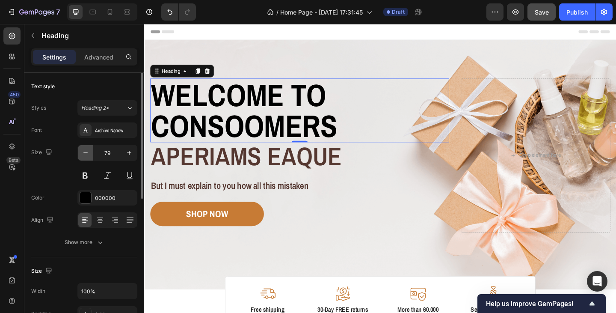
click at [86, 157] on button "button" at bounding box center [85, 152] width 15 height 15
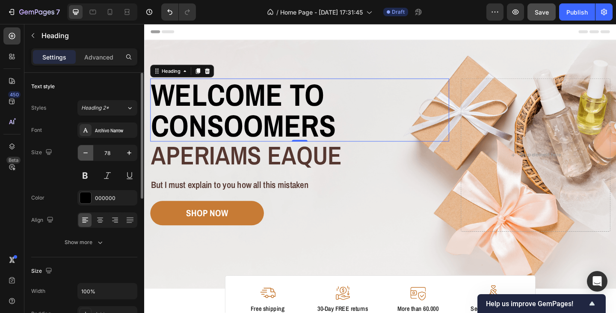
click at [86, 157] on button "button" at bounding box center [85, 152] width 15 height 15
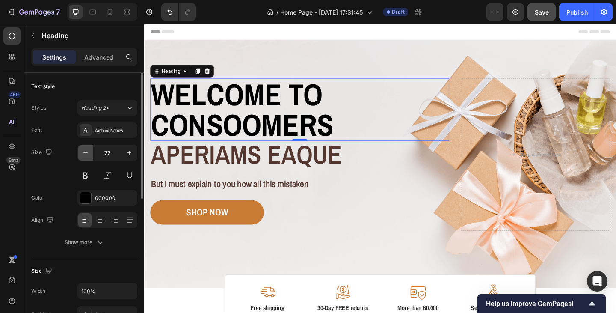
click at [86, 157] on button "button" at bounding box center [85, 152] width 15 height 15
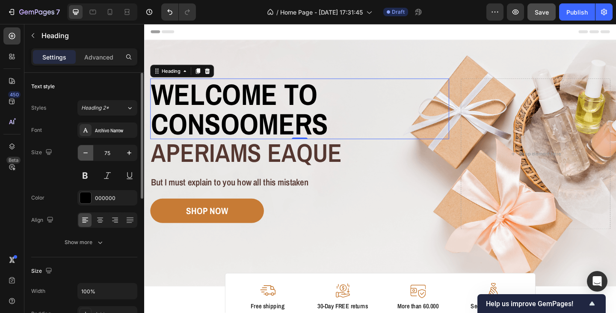
click at [86, 157] on button "button" at bounding box center [85, 152] width 15 height 15
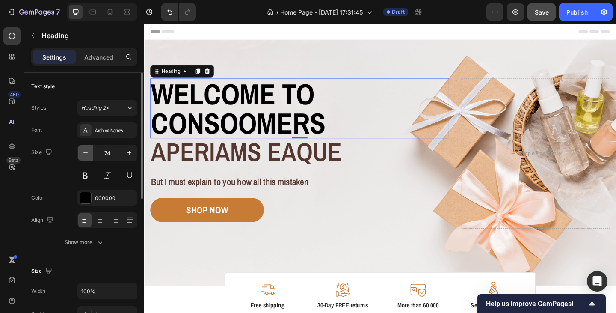
click at [86, 157] on button "button" at bounding box center [85, 152] width 15 height 15
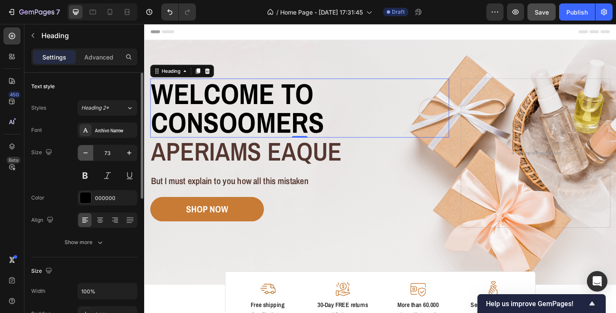
click at [86, 157] on button "button" at bounding box center [85, 152] width 15 height 15
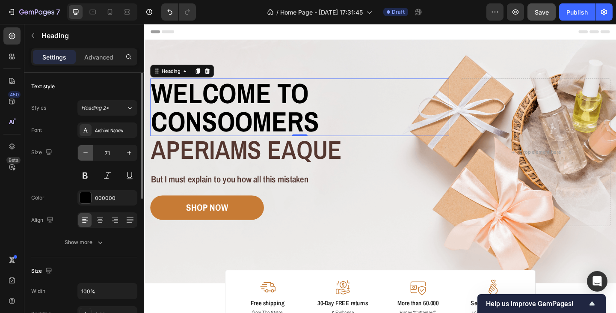
click at [86, 157] on button "button" at bounding box center [85, 152] width 15 height 15
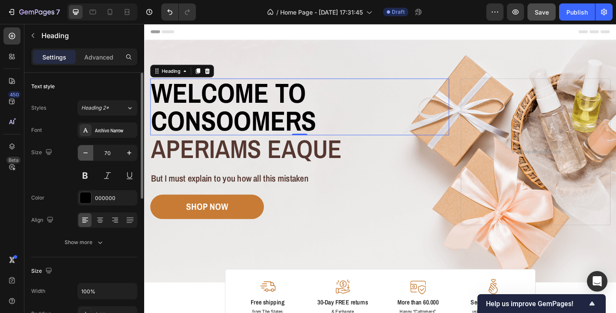
click at [86, 157] on button "button" at bounding box center [85, 152] width 15 height 15
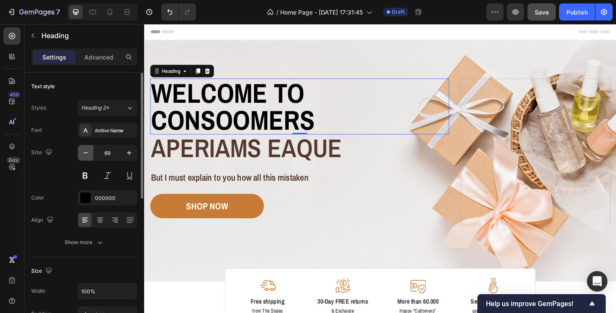
click at [86, 157] on button "button" at bounding box center [85, 152] width 15 height 15
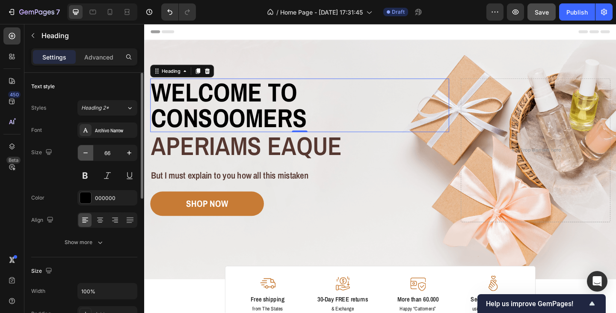
click at [86, 157] on button "button" at bounding box center [85, 152] width 15 height 15
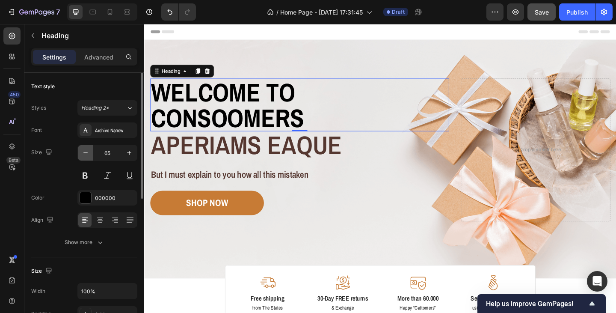
click at [86, 157] on button "button" at bounding box center [85, 152] width 15 height 15
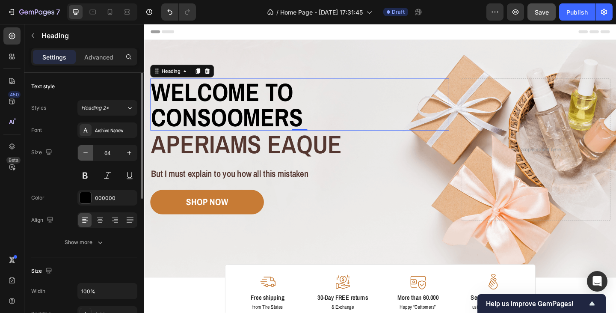
click at [86, 157] on button "button" at bounding box center [85, 152] width 15 height 15
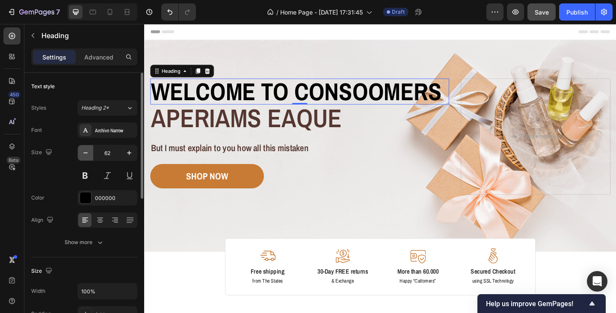
click at [86, 157] on button "button" at bounding box center [85, 152] width 15 height 15
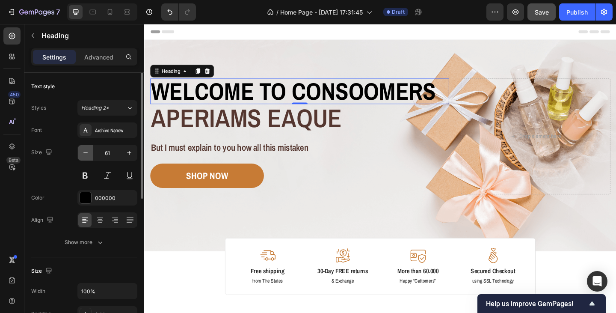
type input "60"
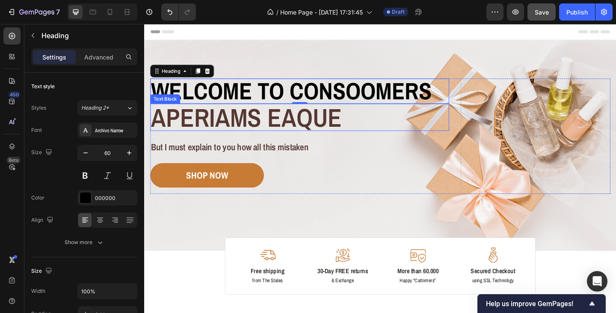
click at [231, 129] on p "aperiams eaque" at bounding box center [312, 126] width 323 height 28
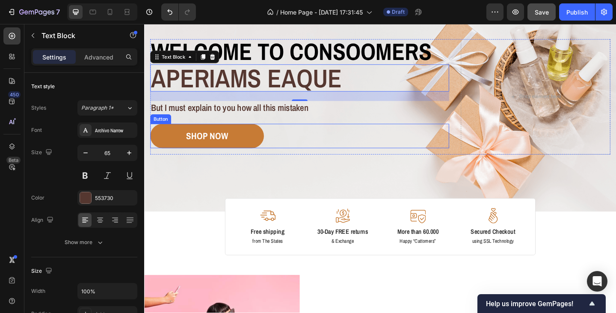
scroll to position [171, 0]
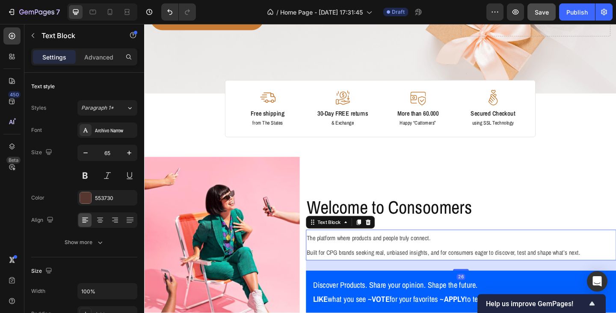
click at [355, 258] on span "The platform where products and people truly connect." at bounding box center [388, 256] width 135 height 9
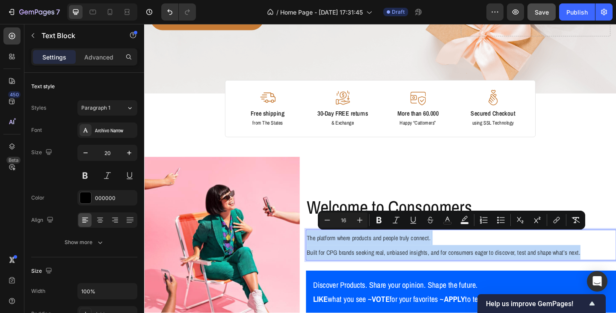
copy p "The platform where products and people truly connect. Built for CPG brands seek…"
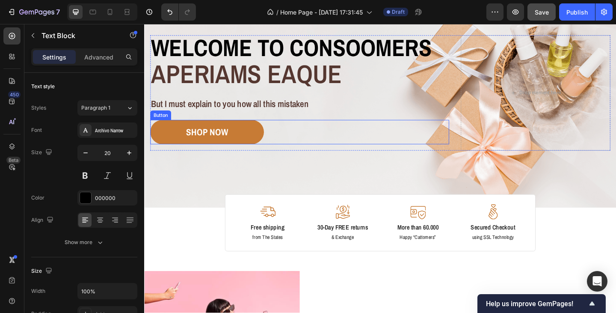
scroll to position [0, 0]
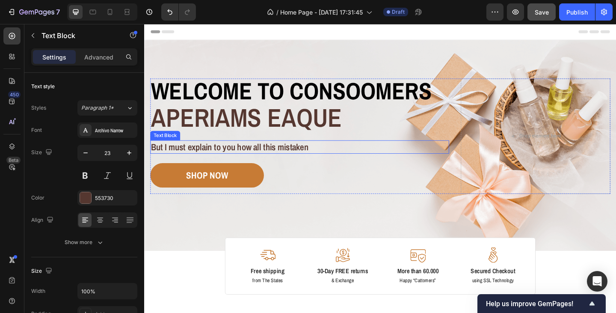
click at [229, 159] on p "But I must explain to you how all this mistaken" at bounding box center [312, 157] width 323 height 13
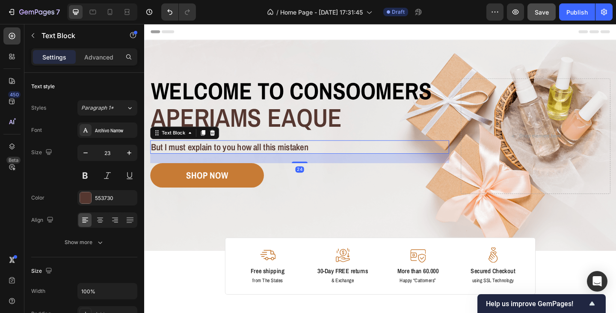
click at [229, 159] on p "But I must explain to you how all this mistaken" at bounding box center [312, 157] width 323 height 13
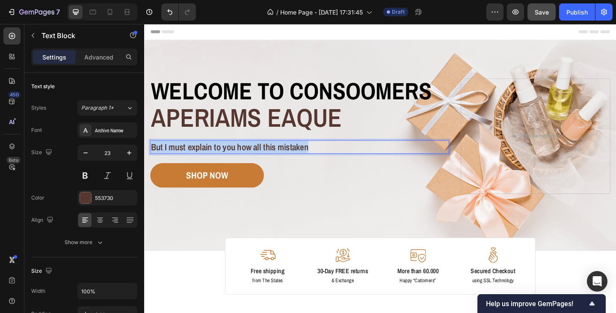
click at [229, 159] on p "But I must explain to you how all this mistaken" at bounding box center [312, 157] width 323 height 13
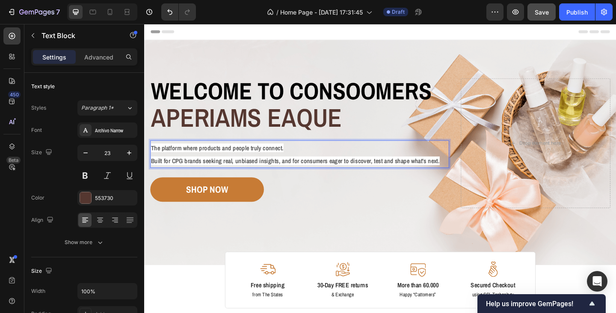
click at [257, 179] on p "The platform where products and people truly connect. Built for CPG brands seek…" at bounding box center [312, 165] width 323 height 28
click at [343, 210] on div "SHOP NOW Button" at bounding box center [313, 204] width 325 height 27
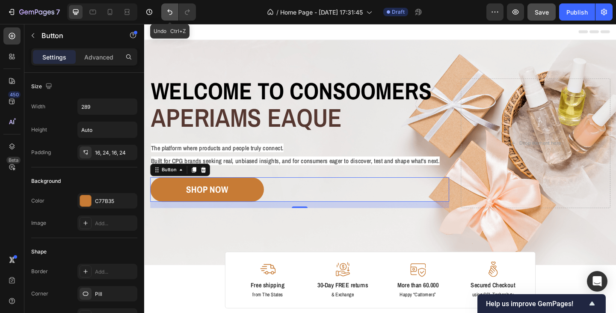
click at [163, 12] on button "Undo/Redo" at bounding box center [169, 11] width 17 height 17
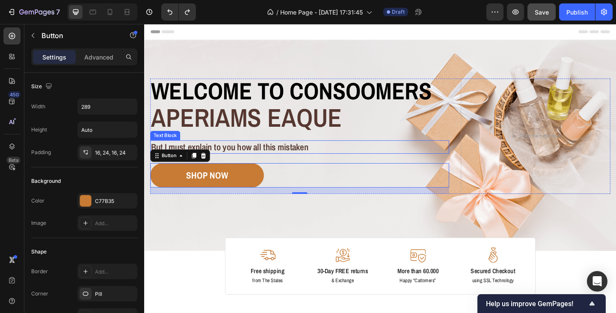
click at [210, 158] on p "But I must explain to you how all this mistaken" at bounding box center [312, 157] width 323 height 13
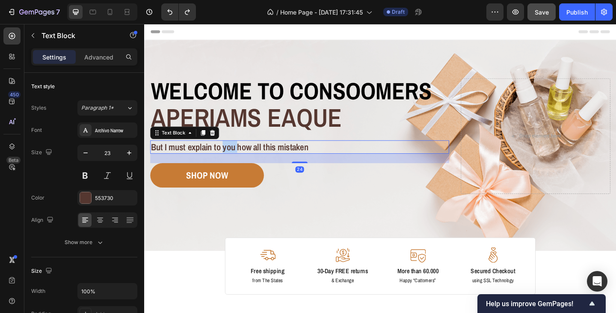
click at [235, 158] on p "But I must explain to you how all this mistaken" at bounding box center [312, 157] width 323 height 13
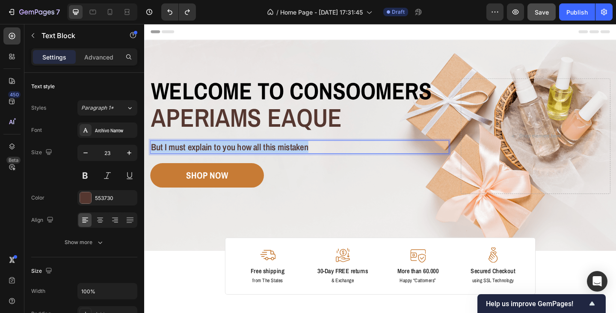
click at [235, 158] on p "But I must explain to you how all this mistaken" at bounding box center [312, 157] width 323 height 13
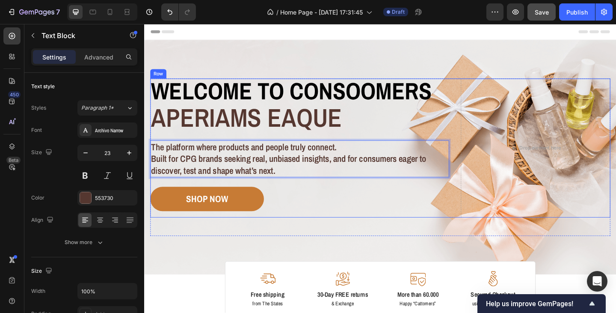
click at [307, 198] on div "Welcome to consoomers Heading aperiams eaque Text Block The platform where prod…" at bounding box center [313, 158] width 325 height 151
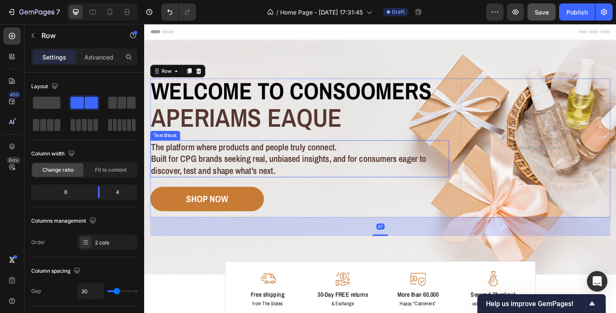
click at [300, 179] on p "The platform where products and people truly connect. Built for CPG brands seek…" at bounding box center [312, 170] width 323 height 38
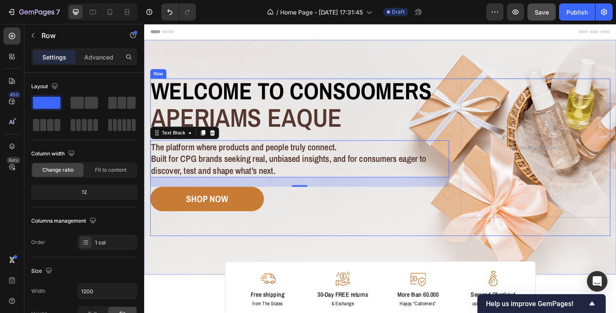
click at [294, 248] on div "Image Free shipping Text Block from The States Text Block Advanced List Image 3…" at bounding box center [401, 168] width 500 height 171
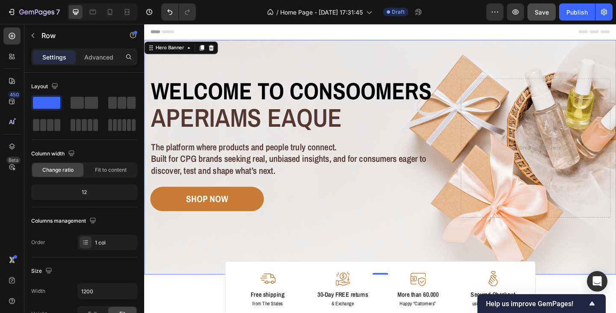
click at [539, 54] on div "Image Image Free shipping Text Block from The States Text Block Advanced List I…" at bounding box center [400, 168] width 513 height 255
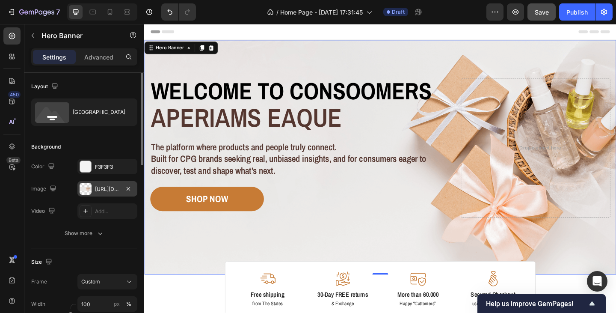
click at [105, 187] on div "https://cdn.shopify.com/s/files/1/0933/9312/5678/files/gempages_578484358860505…" at bounding box center [107, 189] width 25 height 8
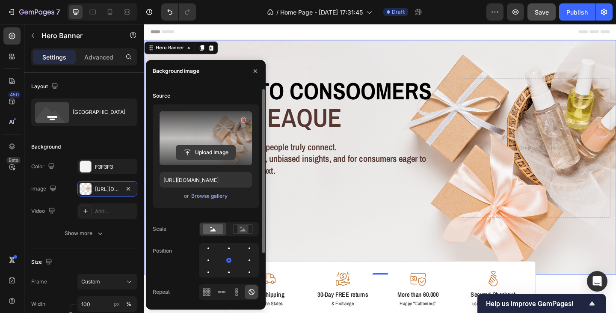
click at [210, 153] on input "file" at bounding box center [205, 152] width 59 height 15
type input "https://cdn.shopify.com/s/files/1/0933/9312/5678/files/gempages_578484358860505…"
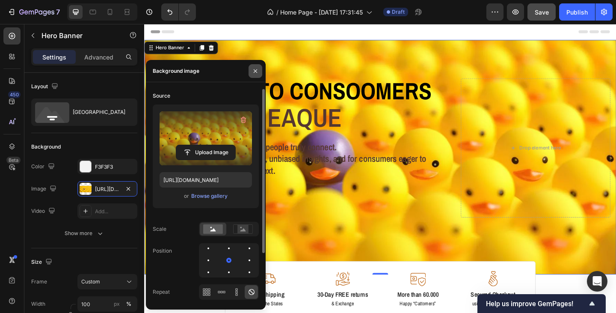
click at [255, 71] on icon "button" at bounding box center [255, 70] width 3 height 3
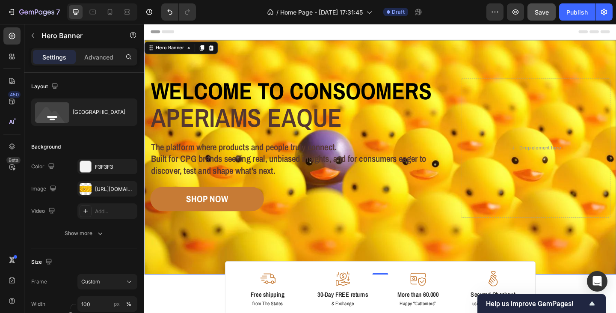
click at [298, 58] on div "Image Image Free shipping Text Block from The States Text Block Advanced List I…" at bounding box center [400, 168] width 513 height 255
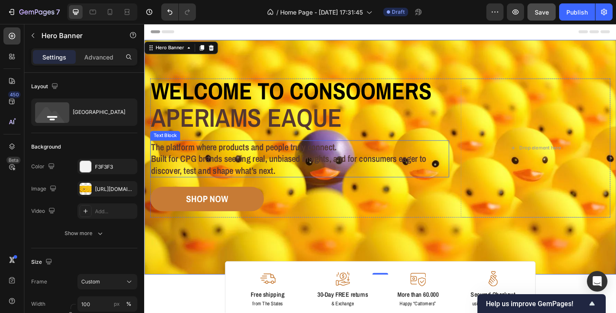
click at [323, 155] on p "The platform where products and people truly connect. Built for CPG brands seek…" at bounding box center [312, 170] width 323 height 38
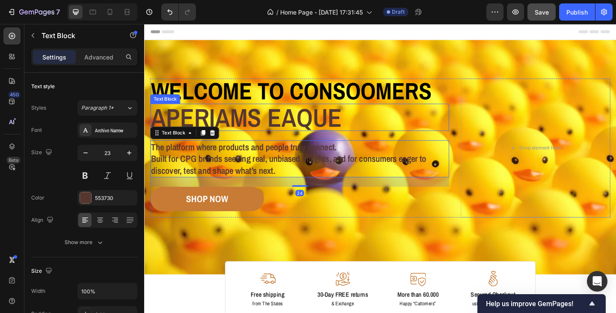
click at [329, 112] on p "aperiams eaque" at bounding box center [312, 126] width 323 height 28
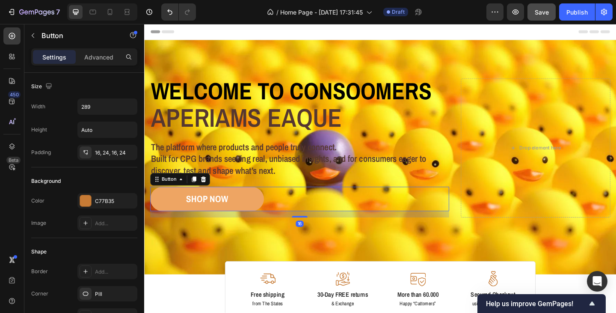
click at [254, 212] on button "SHOP NOW" at bounding box center [213, 214] width 124 height 27
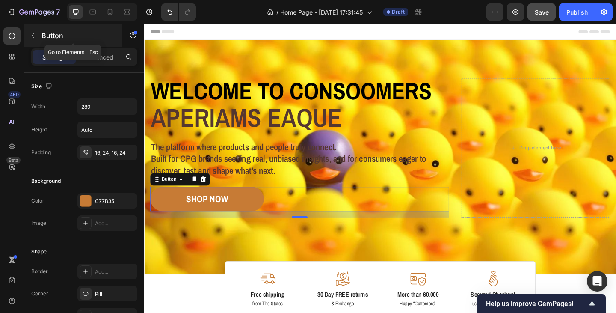
click at [34, 37] on icon "button" at bounding box center [33, 35] width 7 height 7
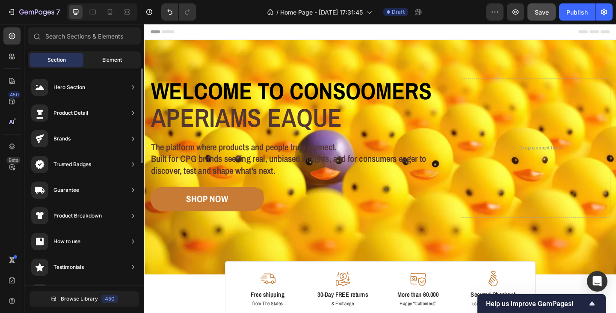
click at [105, 57] on span "Element" at bounding box center [112, 60] width 20 height 8
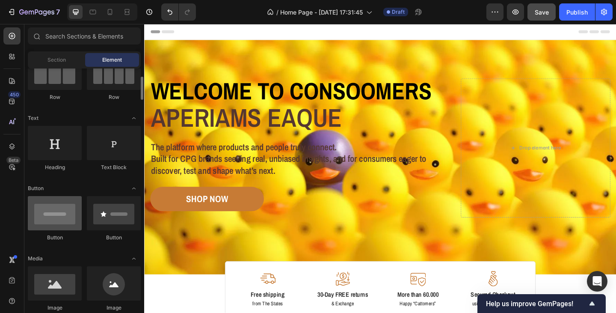
scroll to position [128, 0]
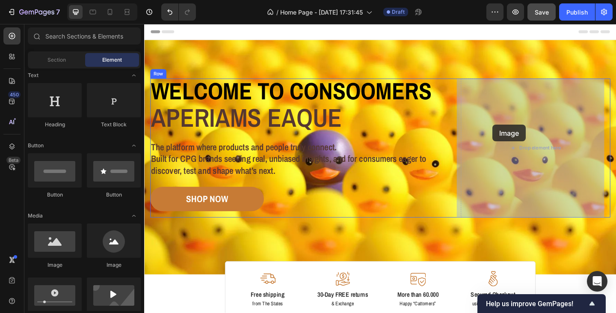
drag, startPoint x: 196, startPoint y: 266, endPoint x: 523, endPoint y: 133, distance: 352.5
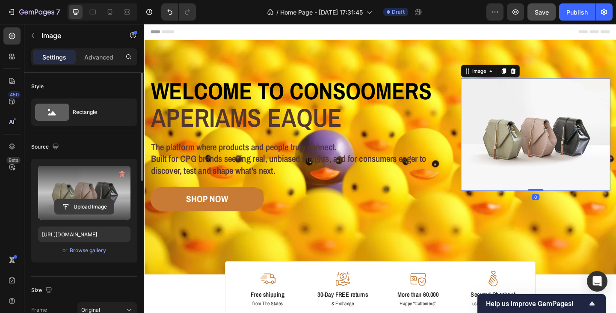
click at [86, 205] on input "file" at bounding box center [84, 206] width 59 height 15
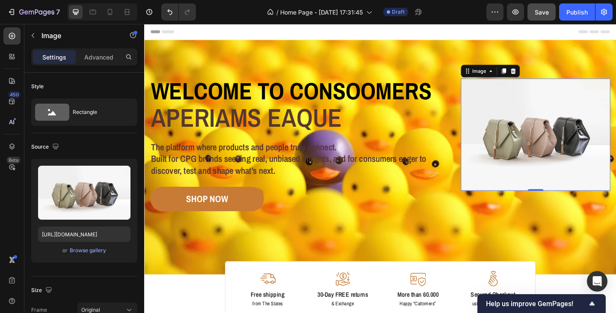
type input "https://cdn.shopify.com/s/files/1/0933/9312/5678/files/gempages_578484358860505…"
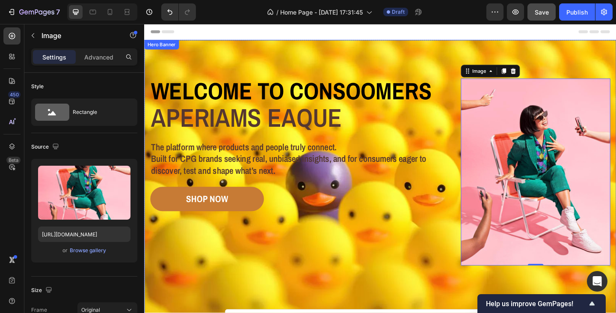
click at [401, 67] on div "Image Image Free shipping Text Block from The States Text Block Advanced List I…" at bounding box center [400, 194] width 513 height 307
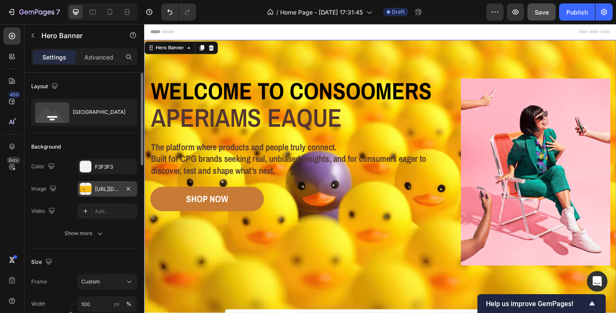
click at [104, 189] on div "https://cdn.shopify.com/s/files/1/0933/9312/5678/files/gempages_578484358860505…" at bounding box center [107, 189] width 25 height 8
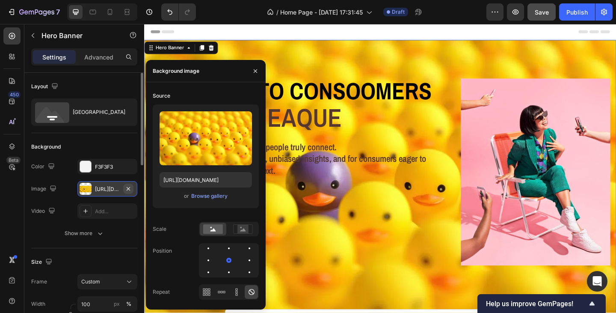
click at [128, 188] on icon "button" at bounding box center [128, 187] width 3 height 3
type input "Auto"
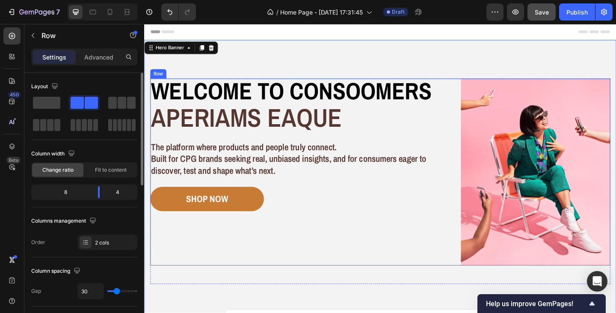
click at [309, 239] on div "Welcome to consoomers Heading aperiams eaque Text Block The platform where prod…" at bounding box center [313, 184] width 325 height 203
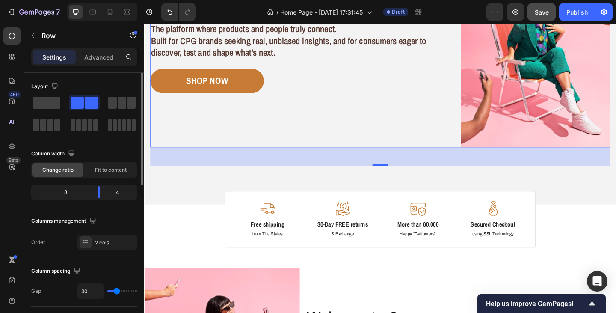
click at [399, 158] on div "47" at bounding box center [401, 158] width 500 height 0
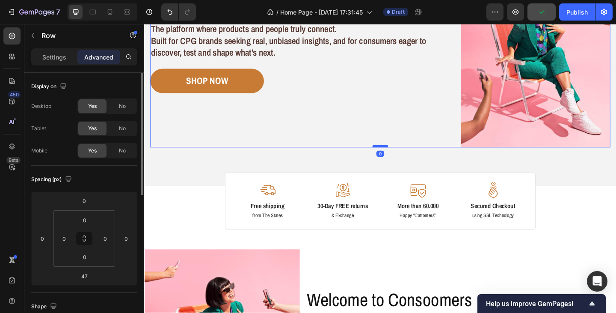
drag, startPoint x: 399, startPoint y: 175, endPoint x: 400, endPoint y: 154, distance: 21.0
click at [400, 156] on div at bounding box center [400, 157] width 17 height 3
type input "0"
click at [278, 205] on img at bounding box center [278, 204] width 17 height 17
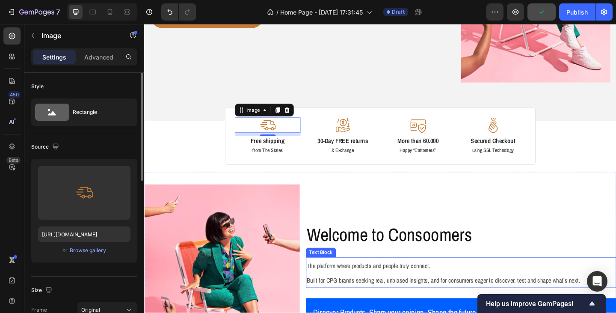
scroll to position [214, 0]
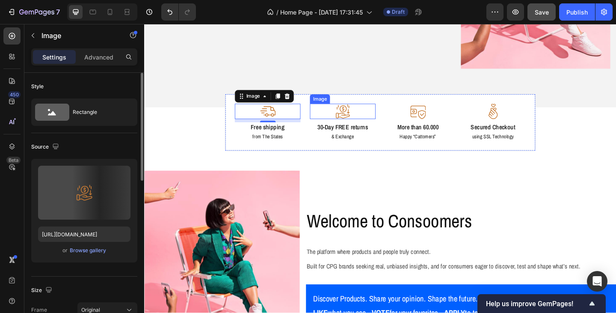
click at [356, 121] on img at bounding box center [360, 119] width 17 height 17
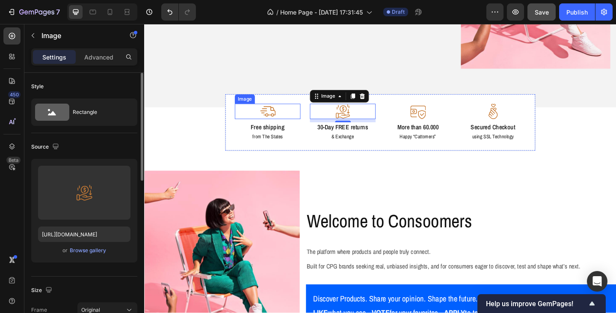
click at [280, 119] on img at bounding box center [278, 119] width 17 height 17
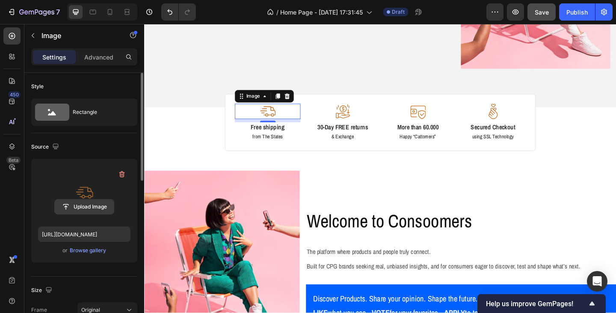
click at [77, 203] on input "file" at bounding box center [84, 206] width 59 height 15
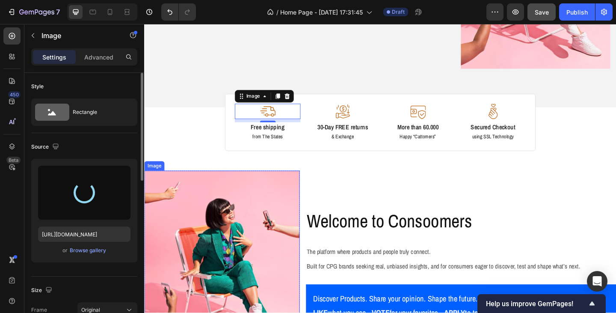
type input "https://cdn.shopify.com/s/files/1/0933/9312/5678/files/gempages_578484358860505…"
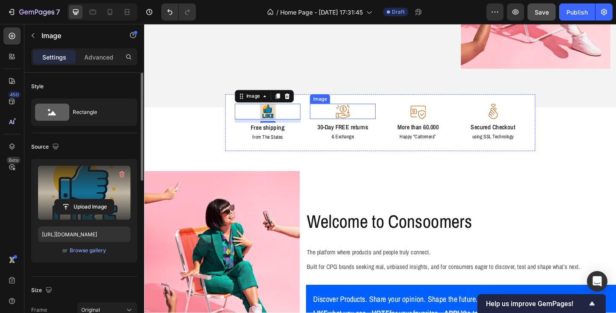
click at [358, 115] on img at bounding box center [360, 119] width 17 height 17
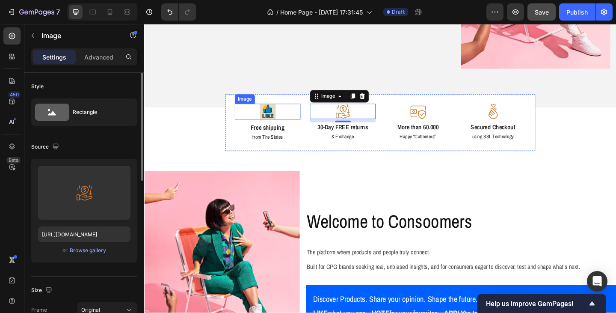
click at [271, 114] on img at bounding box center [278, 119] width 17 height 17
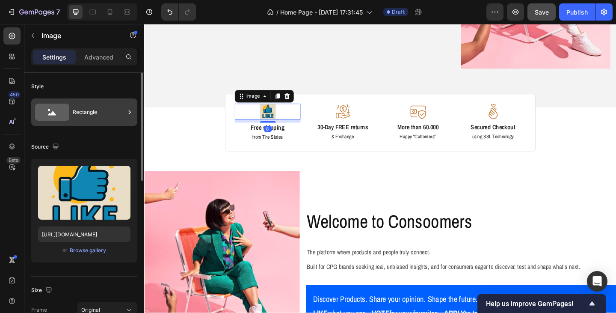
click at [88, 117] on div "Rectangle" at bounding box center [99, 112] width 52 height 20
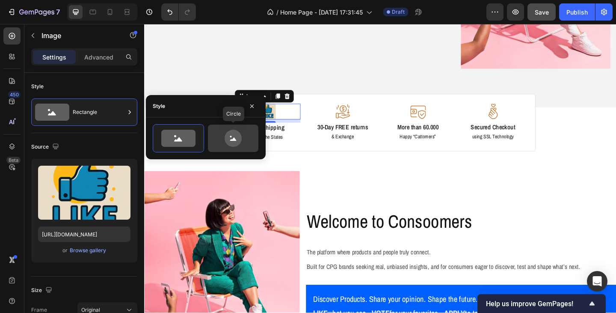
click at [231, 144] on icon at bounding box center [233, 138] width 17 height 17
type input "80"
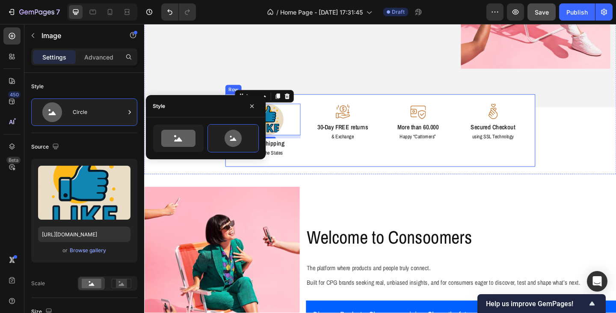
click at [360, 169] on div "Image 8 Free shipping Text Block from The States Text Block Image 30-Day FREE r…" at bounding box center [401, 140] width 338 height 80
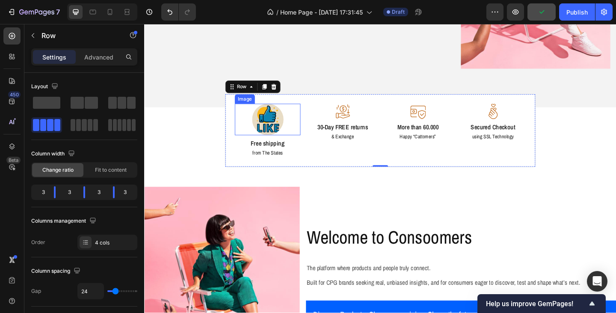
click at [267, 133] on img at bounding box center [278, 128] width 34 height 34
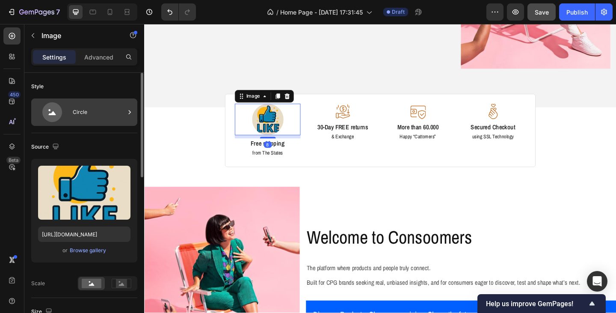
click at [89, 110] on div "Circle" at bounding box center [99, 112] width 52 height 20
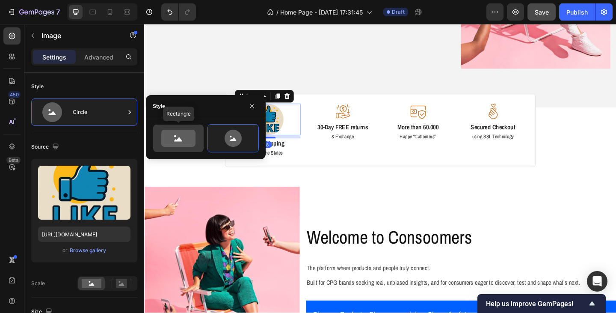
click at [165, 135] on icon at bounding box center [178, 138] width 34 height 17
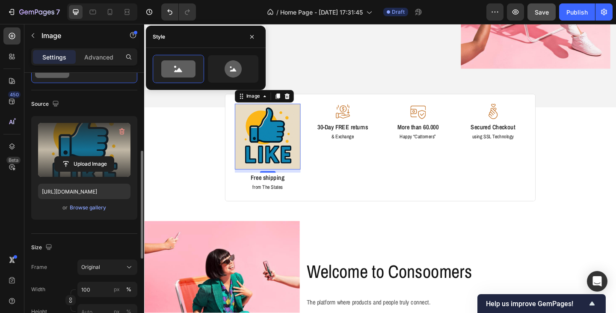
scroll to position [86, 0]
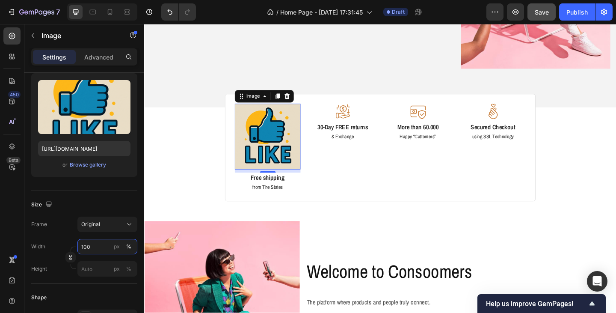
click at [95, 248] on input "100" at bounding box center [107, 246] width 60 height 15
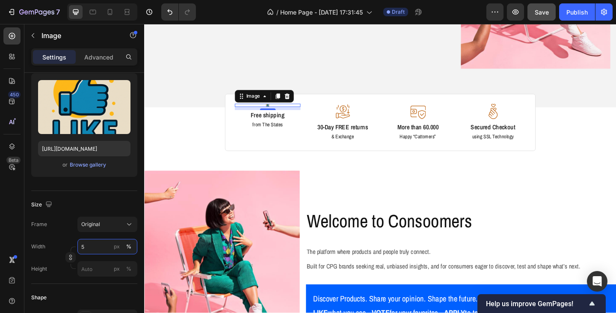
type input "50"
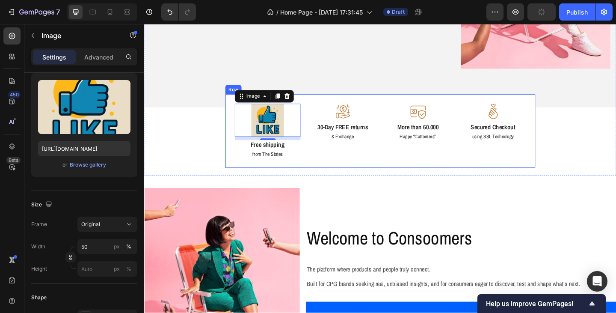
click at [346, 175] on div "Image 8 Free shipping Text Block from The States Text Block Image 30-Day FREE r…" at bounding box center [401, 140] width 338 height 81
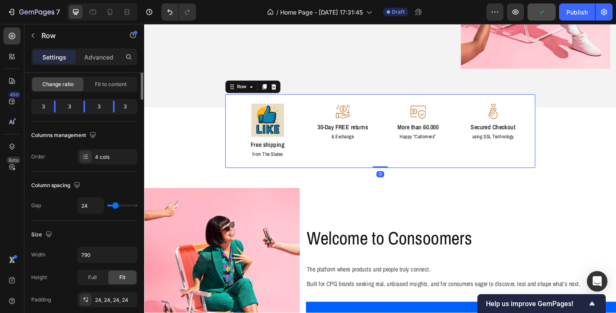
scroll to position [0, 0]
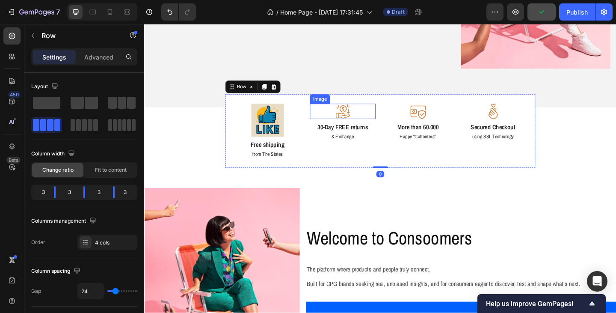
click at [354, 118] on img at bounding box center [360, 119] width 17 height 17
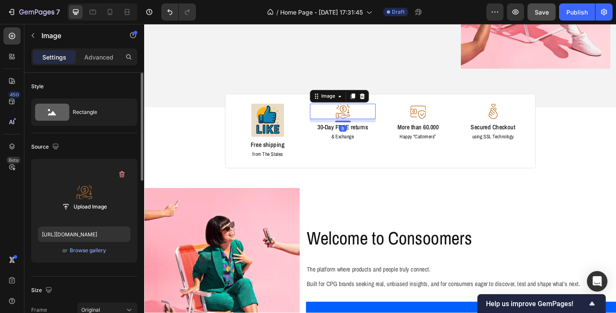
click at [80, 191] on label at bounding box center [84, 193] width 92 height 54
click at [80, 199] on input "file" at bounding box center [84, 206] width 59 height 15
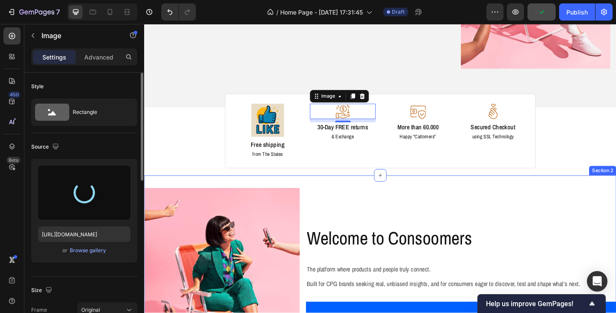
type input "https://cdn.shopify.com/s/files/1/0933/9312/5678/files/gempages_578484358860505…"
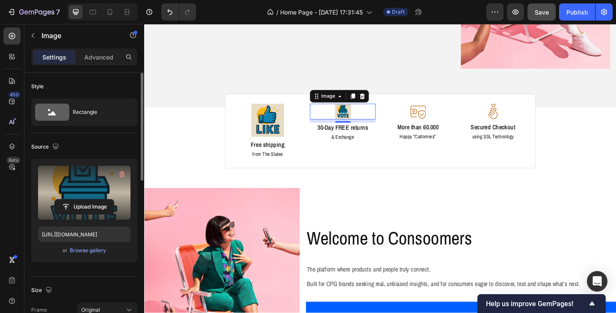
scroll to position [86, 0]
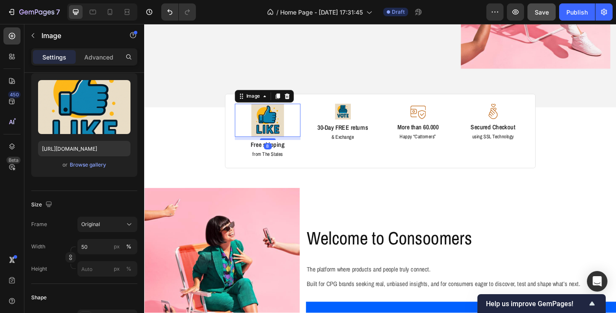
click at [279, 129] on img at bounding box center [278, 129] width 36 height 36
click at [353, 120] on img at bounding box center [360, 119] width 17 height 17
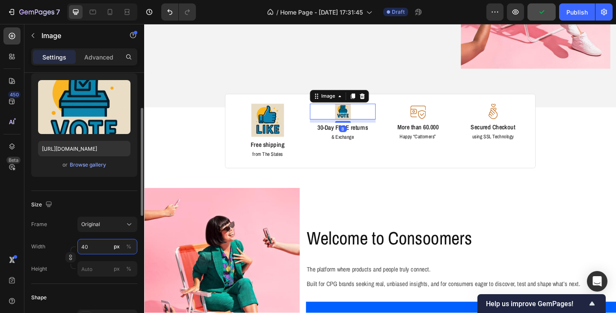
click at [90, 246] on input "40" at bounding box center [107, 246] width 60 height 15
type input "60"
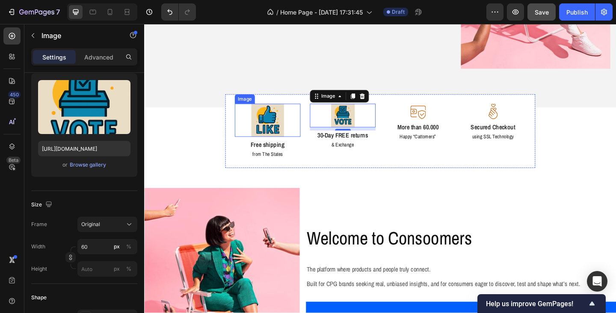
click at [280, 133] on img at bounding box center [278, 129] width 36 height 36
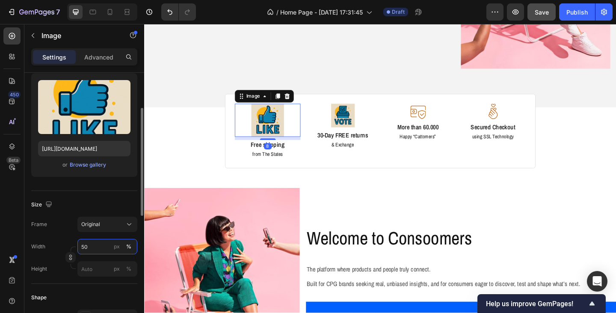
click at [98, 248] on input "50" at bounding box center [107, 246] width 60 height 15
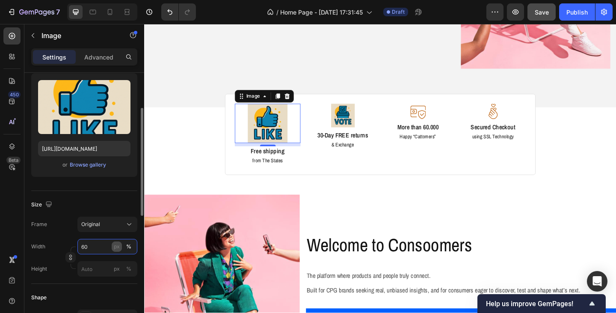
type input "60"
click at [118, 248] on div "px" at bounding box center [117, 247] width 6 height 8
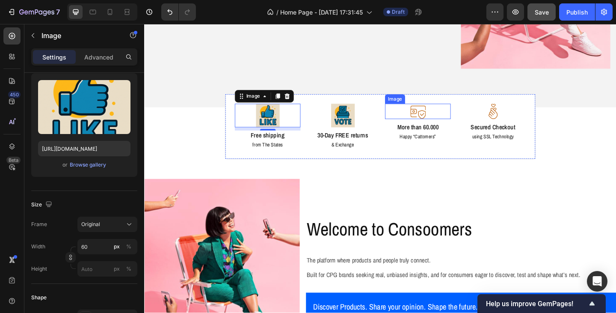
click at [440, 124] on img at bounding box center [441, 119] width 17 height 17
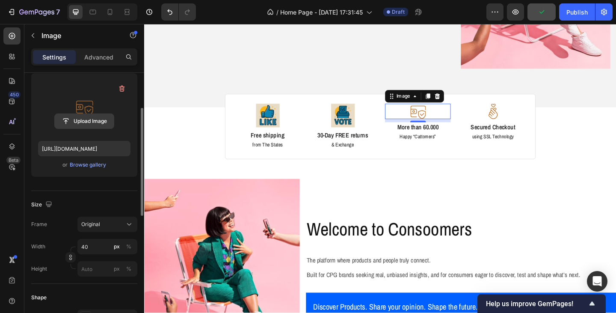
click at [80, 118] on input "file" at bounding box center [84, 121] width 59 height 15
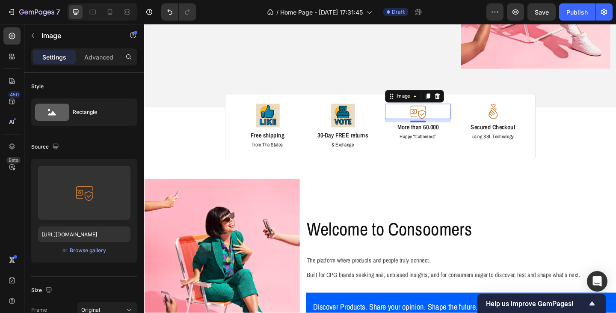
scroll to position [86, 0]
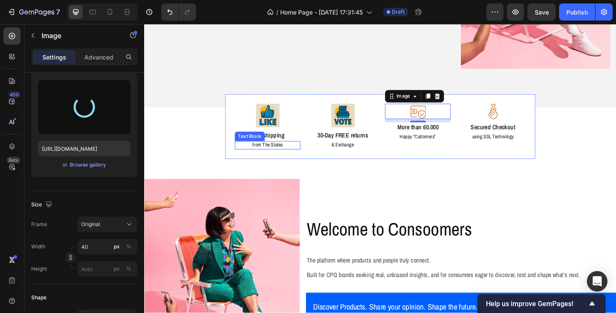
type input "[URL][DOMAIN_NAME]"
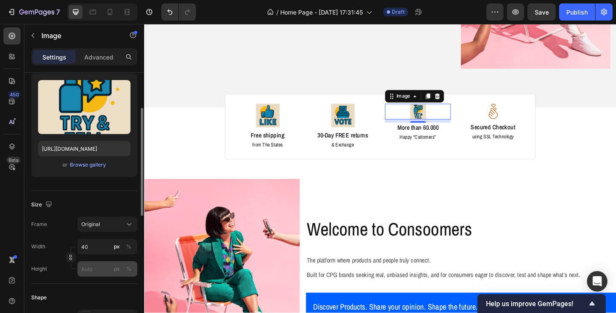
scroll to position [128, 0]
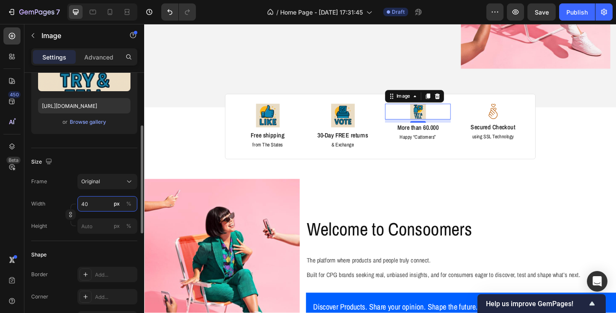
click at [92, 205] on input "40" at bounding box center [107, 203] width 60 height 15
type input "60"
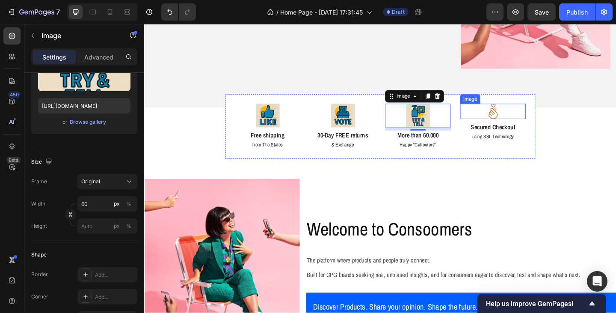
click at [526, 113] on img at bounding box center [523, 119] width 17 height 17
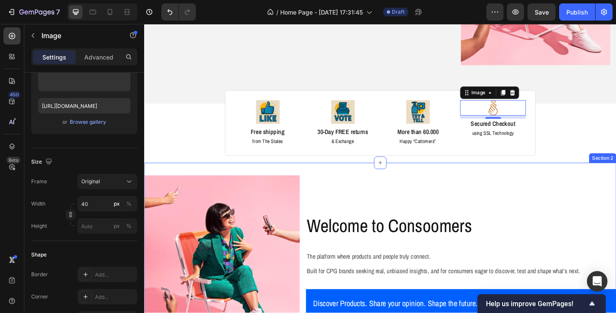
scroll to position [214, 0]
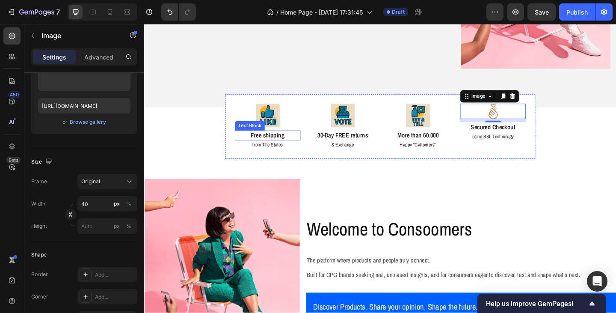
click at [275, 144] on p "Free shipping" at bounding box center [278, 145] width 70 height 9
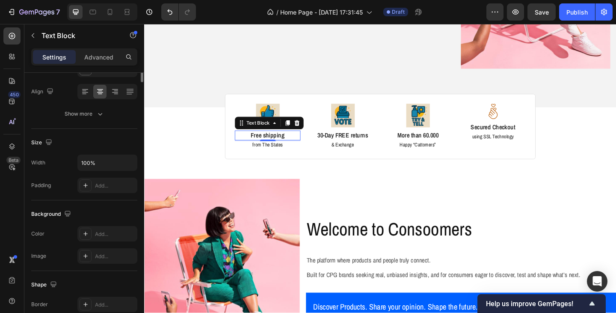
click at [275, 144] on p "Free shipping" at bounding box center [278, 145] width 70 height 9
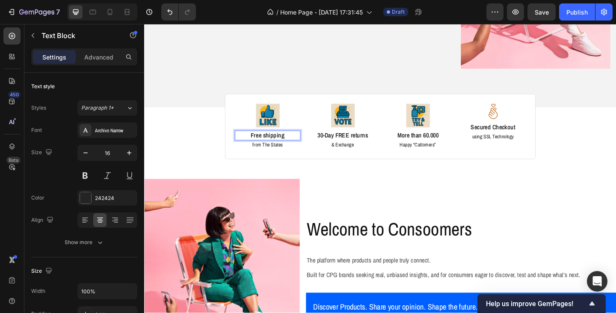
click at [269, 144] on p "Free shipping" at bounding box center [278, 145] width 70 height 9
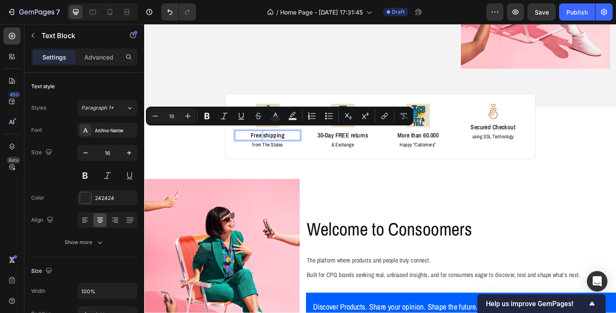
click at [269, 144] on p "Free shipping" at bounding box center [278, 145] width 70 height 9
click at [303, 157] on p "from The States" at bounding box center [278, 155] width 70 height 7
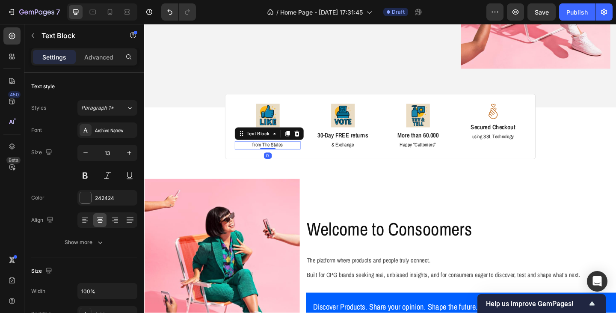
click at [278, 153] on p "from The States" at bounding box center [278, 155] width 70 height 7
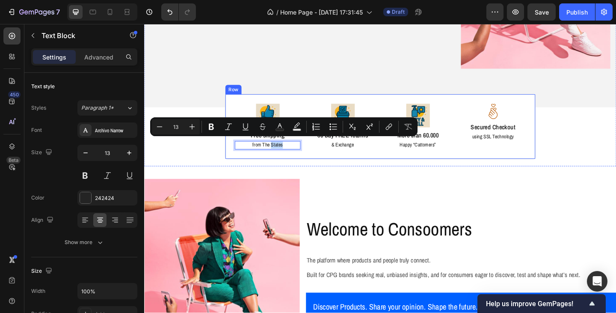
click at [314, 165] on div "Image Free shipping Text Block from The States Text Block 0 Image 30-Day FREE r…" at bounding box center [401, 135] width 338 height 71
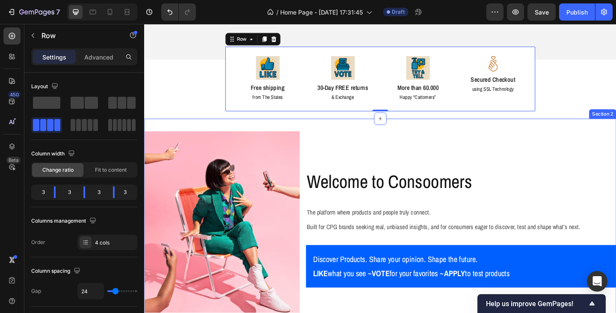
scroll to position [257, 0]
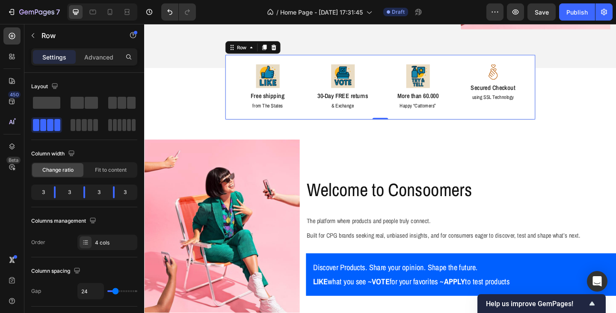
click at [237, 107] on div "Image Free shipping Text Block from The States Text Block Image 30-Day FREE ret…" at bounding box center [401, 92] width 338 height 71
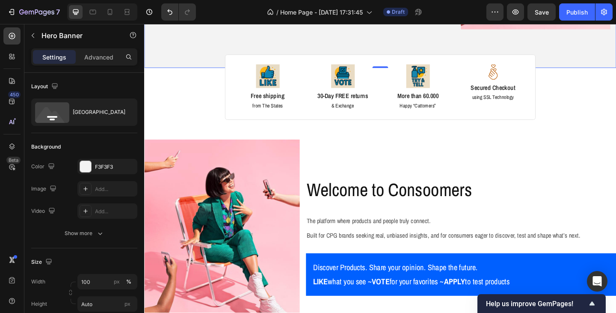
click at [104, 165] on div "F3F3F3" at bounding box center [107, 167] width 25 height 8
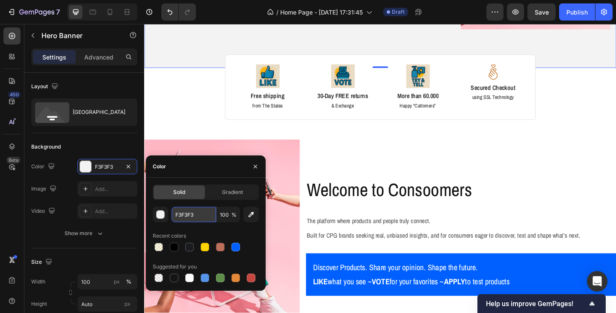
click at [185, 212] on input "F3F3F3" at bounding box center [194, 214] width 44 height 15
click at [248, 109] on p "from The States" at bounding box center [278, 112] width 70 height 7
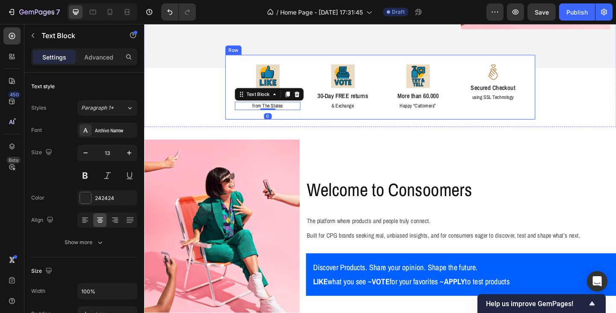
click at [236, 61] on div "Image Free shipping Text Block from The States Text Block 0 Image 30-Day FREE r…" at bounding box center [401, 92] width 338 height 71
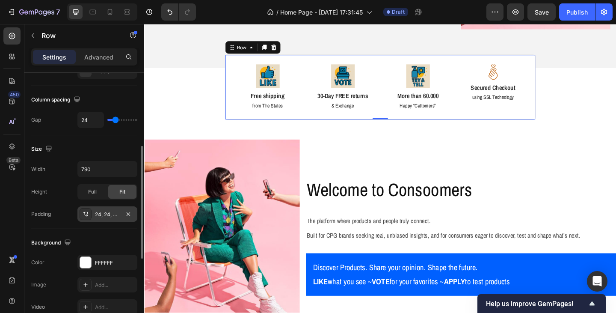
scroll to position [214, 0]
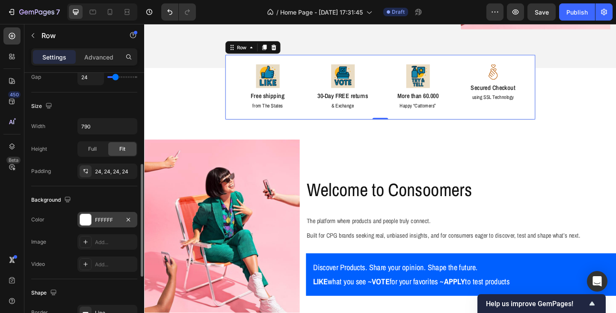
click at [101, 217] on div "FFFFFF" at bounding box center [107, 220] width 25 height 8
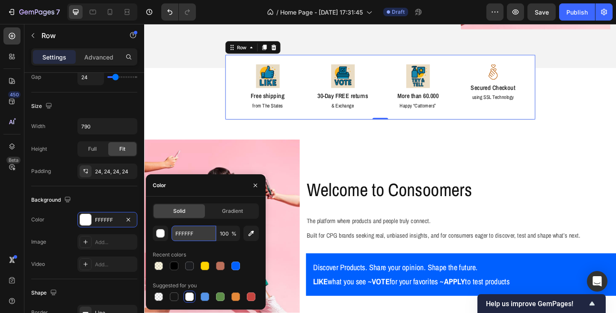
click at [186, 235] on input "FFFFFF" at bounding box center [194, 232] width 44 height 15
paste input "3F3F3"
type input "F3F3F3"
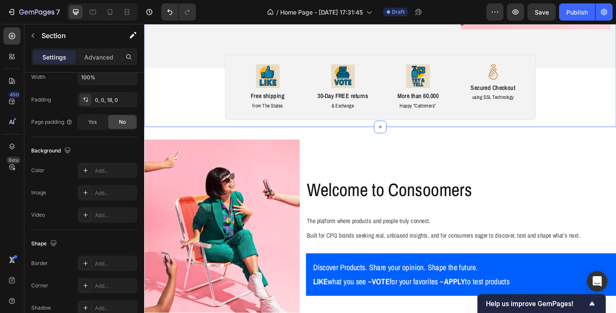
scroll to position [0, 0]
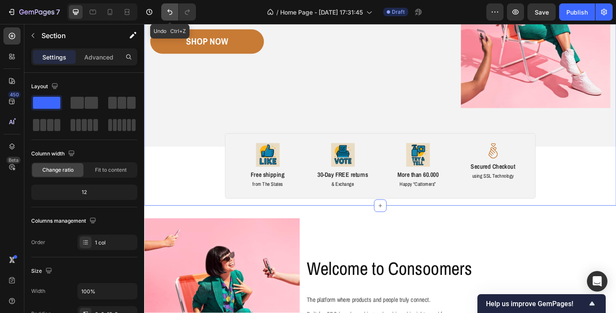
click at [165, 10] on button "Undo/Redo" at bounding box center [169, 11] width 17 height 17
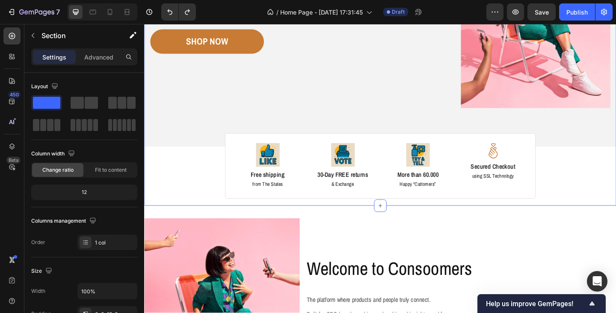
click at [185, 177] on div "Image Image Free shipping Text Block from The States Text Block Advanced List I…" at bounding box center [400, 41] width 513 height 343
click at [237, 173] on div "Image Free shipping Text Block from The States Text Block Image 30-Day FREE ret…" at bounding box center [401, 178] width 338 height 71
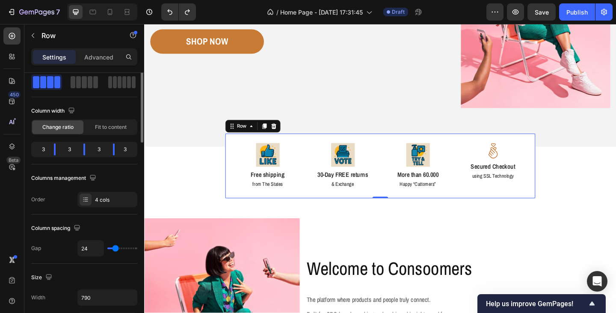
scroll to position [0, 0]
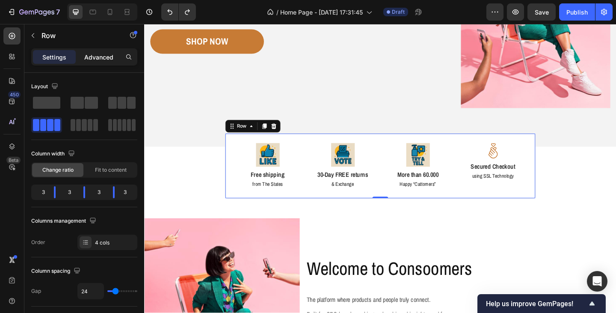
click at [107, 54] on p "Advanced" at bounding box center [98, 57] width 29 height 9
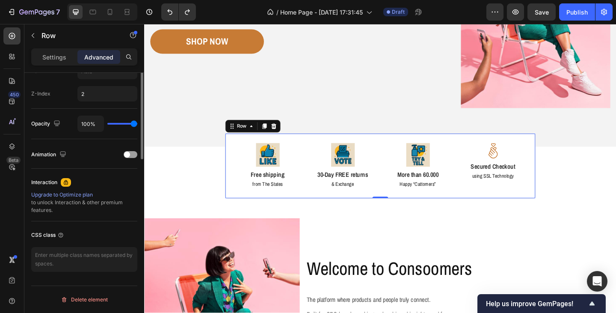
scroll to position [293, 0]
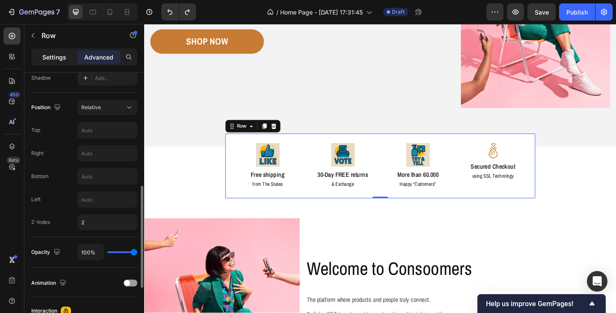
click at [56, 54] on p "Settings" at bounding box center [54, 57] width 24 height 9
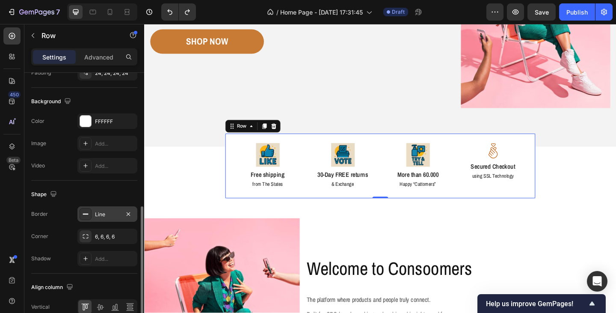
scroll to position [269, 0]
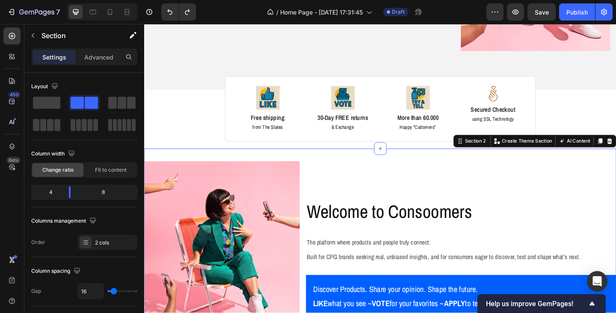
scroll to position [257, 0]
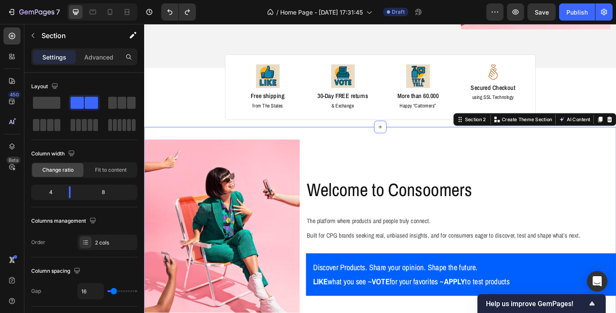
click at [328, 139] on div "Image Row Welcome to Consoomers Heading The platform where products and people …" at bounding box center [400, 255] width 513 height 238
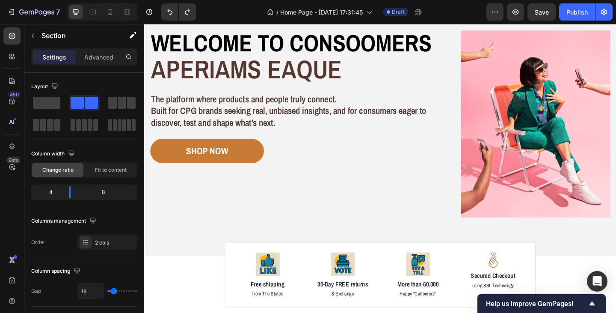
scroll to position [43, 0]
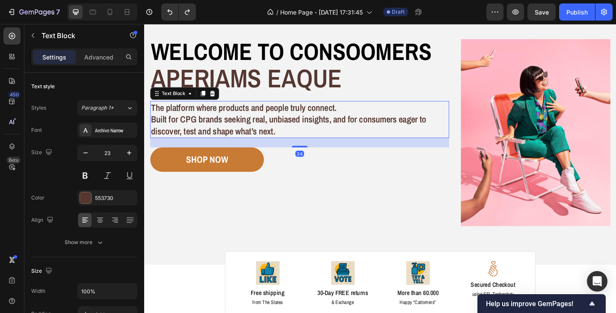
click at [274, 142] on p "The platform where products and people truly connect. Built for CPG brands seek…" at bounding box center [312, 128] width 323 height 38
click at [106, 202] on div "553730" at bounding box center [107, 197] width 60 height 15
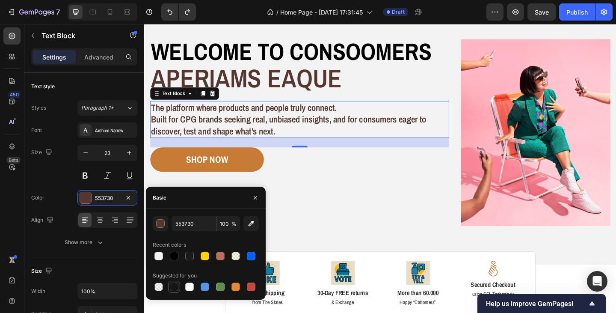
click at [175, 287] on div at bounding box center [174, 286] width 9 height 9
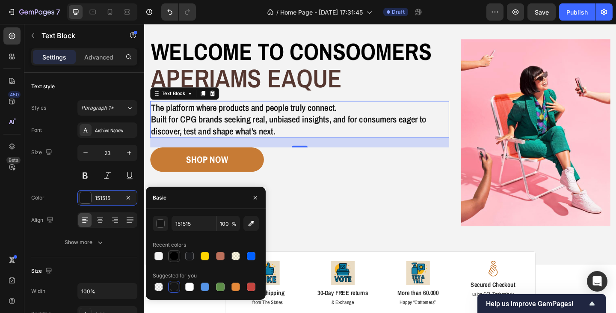
click at [172, 255] on div at bounding box center [174, 255] width 9 height 9
type input "000000"
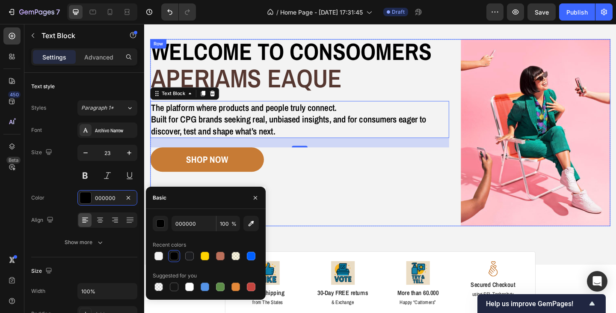
click at [317, 228] on div "Welcome to consoomers Heading aperiams eaque Text Block The platform where prod…" at bounding box center [313, 142] width 325 height 203
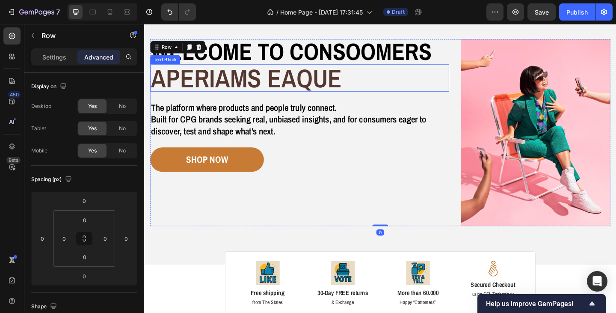
click at [247, 83] on p "aperiams eaque" at bounding box center [312, 83] width 323 height 28
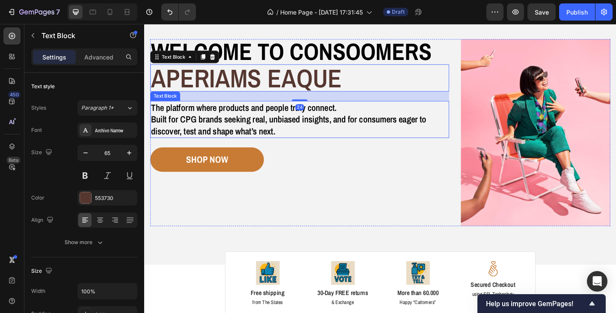
click at [240, 138] on p "The platform where products and people truly connect. Built for CPG brands seek…" at bounding box center [312, 128] width 323 height 38
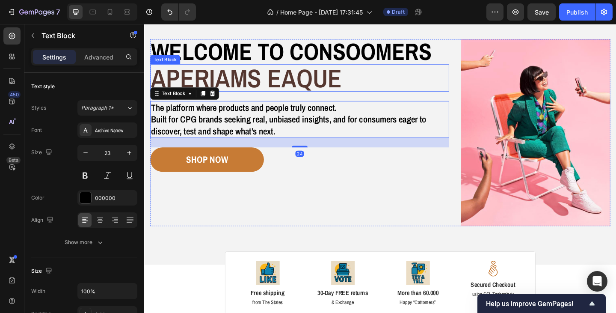
click at [225, 84] on p "aperiams eaque" at bounding box center [312, 83] width 323 height 28
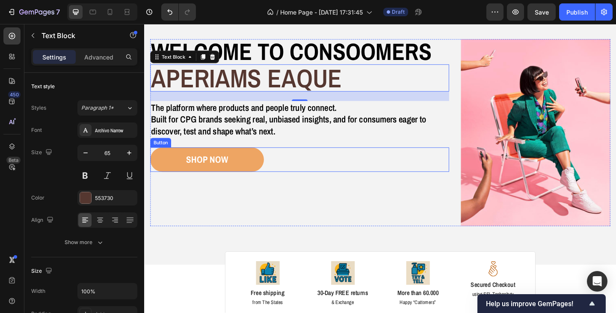
click at [220, 180] on button "SHOP NOW" at bounding box center [213, 171] width 124 height 27
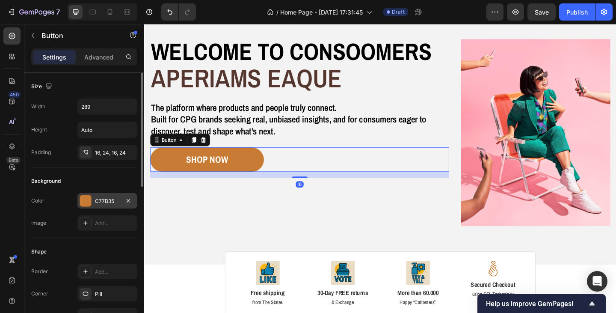
click at [108, 198] on div "C77B35" at bounding box center [107, 201] width 25 height 8
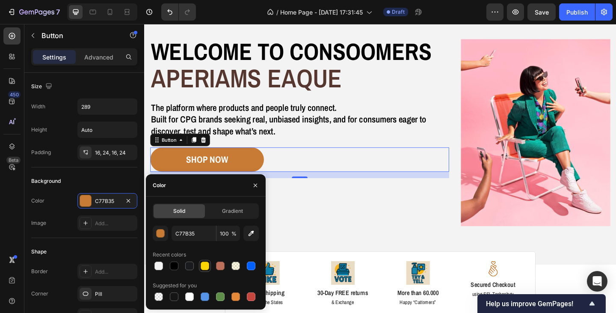
click at [205, 262] on div at bounding box center [205, 265] width 9 height 9
type input "FFD400"
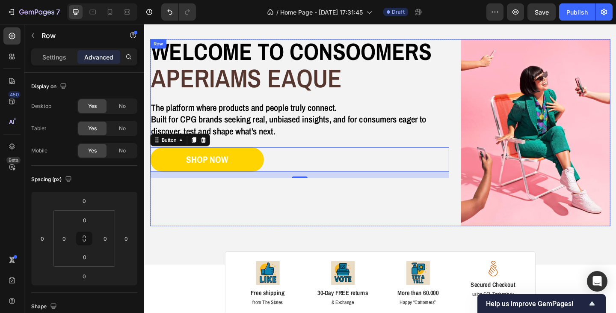
click at [287, 234] on div "Welcome to consoomers Heading aperiams eaque Text Block The platform where prod…" at bounding box center [313, 142] width 325 height 203
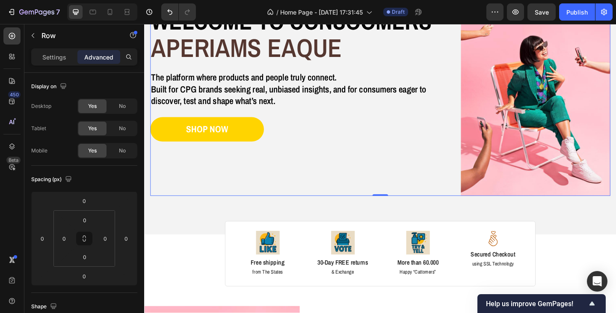
scroll to position [86, 0]
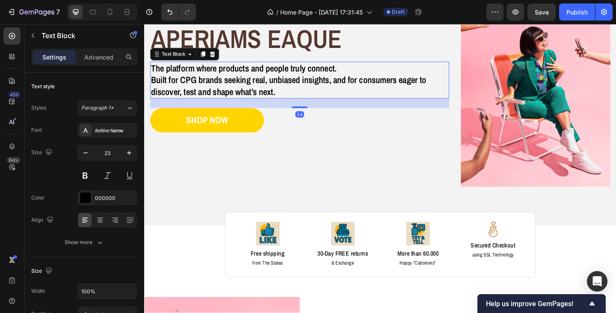
click at [265, 97] on p "The platform where products and people truly connect. Built for CPG brands seek…" at bounding box center [312, 85] width 323 height 38
click at [85, 152] on icon "button" at bounding box center [85, 152] width 9 height 9
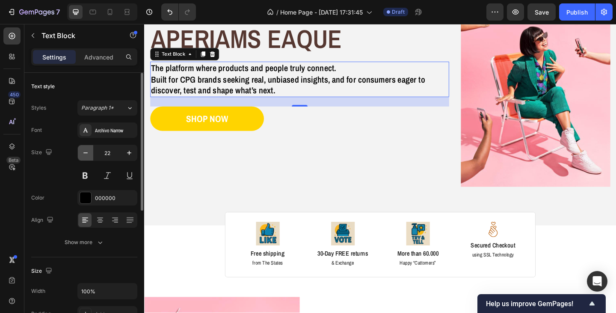
click at [85, 152] on icon "button" at bounding box center [85, 152] width 9 height 9
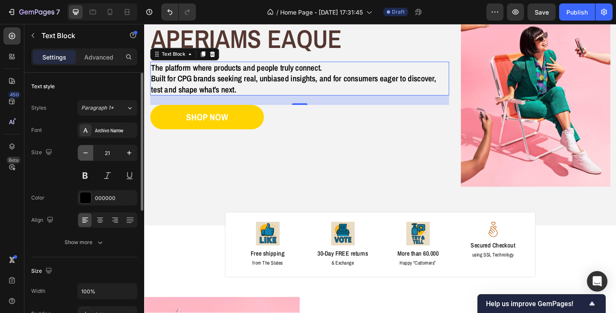
click at [85, 152] on icon "button" at bounding box center [85, 152] width 9 height 9
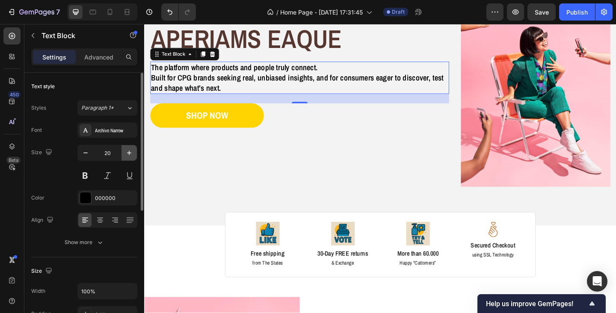
click at [132, 151] on icon "button" at bounding box center [129, 152] width 9 height 9
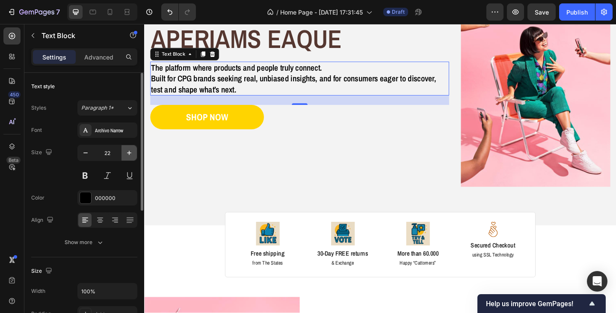
click at [132, 151] on icon "button" at bounding box center [129, 152] width 9 height 9
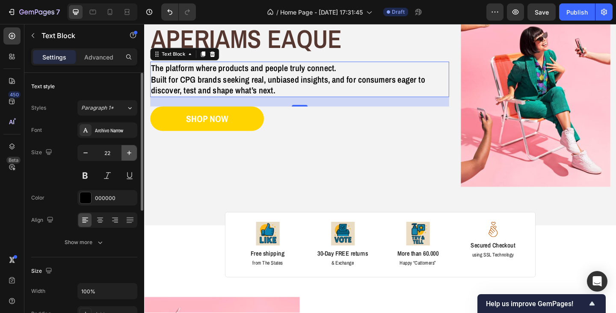
type input "23"
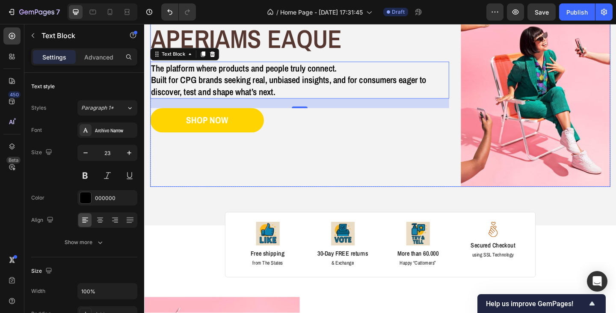
click at [265, 177] on div "Welcome to consoomers Heading aperiams eaque Text Block The platform where prod…" at bounding box center [313, 99] width 325 height 203
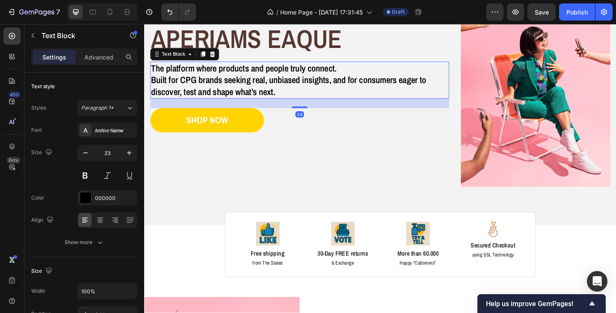
click at [281, 102] on p "The platform where products and people truly connect. Built for CPG brands seek…" at bounding box center [312, 85] width 323 height 38
click at [204, 55] on icon at bounding box center [207, 56] width 7 height 7
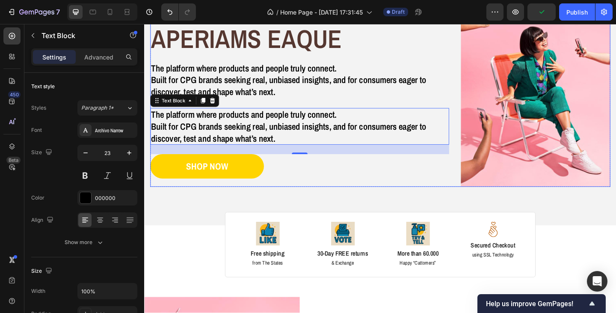
click at [346, 195] on div "SHOP NOW Button" at bounding box center [313, 182] width 325 height 33
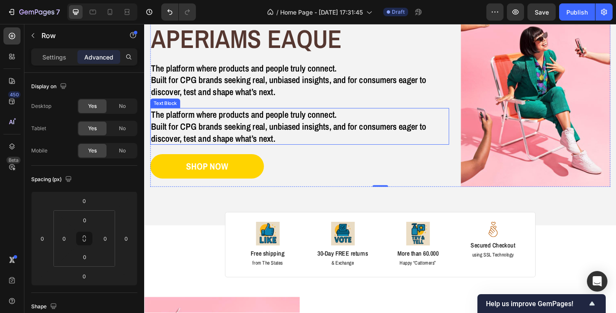
click at [322, 145] on p "The platform where products and people truly connect. Built for CPG brands seek…" at bounding box center [312, 135] width 323 height 38
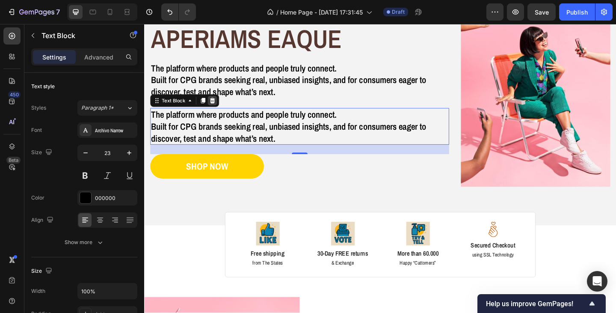
click at [218, 107] on icon at bounding box center [219, 107] width 6 height 6
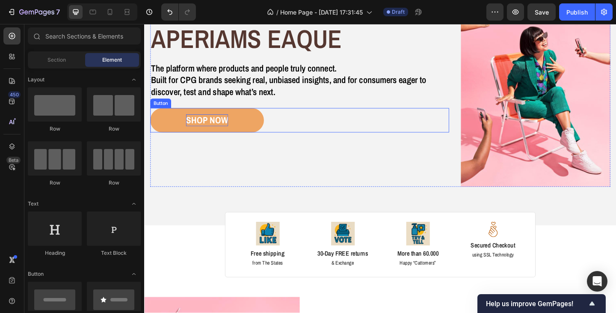
click at [205, 130] on div "SHOP NOW" at bounding box center [212, 128] width 46 height 13
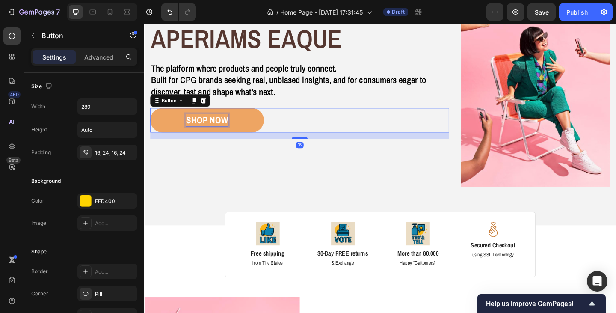
click at [201, 129] on div "SHOP NOW" at bounding box center [212, 128] width 46 height 13
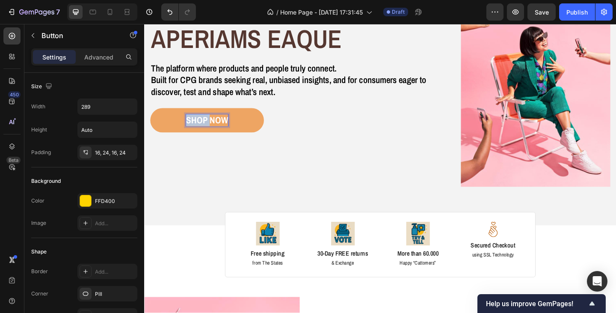
click at [201, 129] on p "SHOP NOW" at bounding box center [212, 128] width 46 height 13
click at [151, 115] on button "JOIN" at bounding box center [213, 128] width 124 height 27
click at [151, 115] on button "JOIN A" at bounding box center [213, 128] width 124 height 27
click at [151, 115] on button "JOIN AS" at bounding box center [213, 128] width 124 height 27
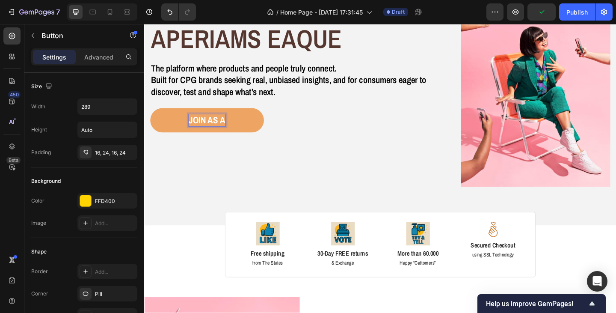
click at [151, 115] on button "JOIN AS A" at bounding box center [213, 128] width 124 height 27
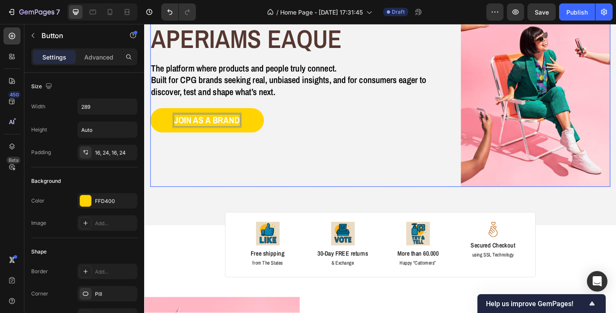
click at [221, 160] on div "Welcome to consoomers Heading aperiams eaque Text Block The platform where prod…" at bounding box center [313, 99] width 325 height 203
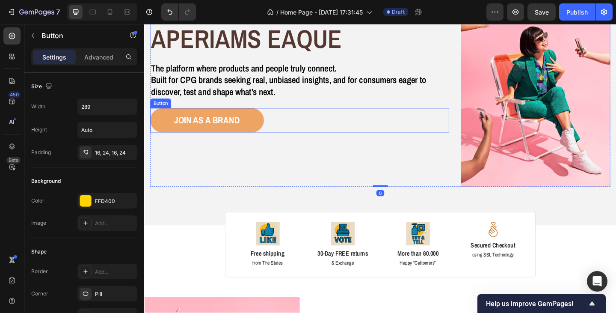
click at [226, 139] on button "JOIN AS A BRAND" at bounding box center [213, 128] width 124 height 27
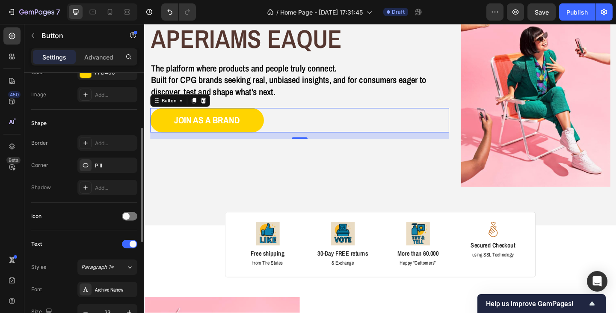
scroll to position [171, 0]
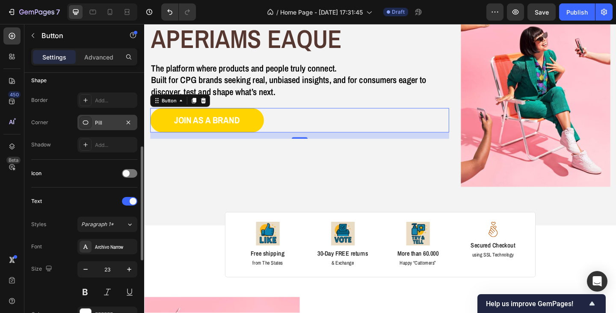
click at [110, 123] on div "Pill" at bounding box center [107, 123] width 25 height 8
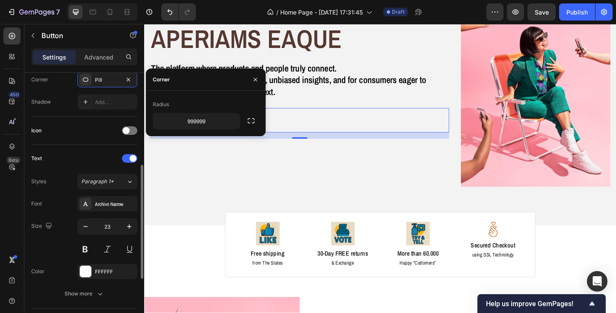
scroll to position [257, 0]
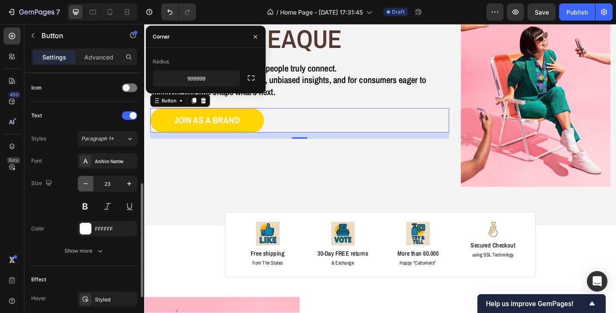
click at [85, 182] on icon "button" at bounding box center [85, 183] width 9 height 9
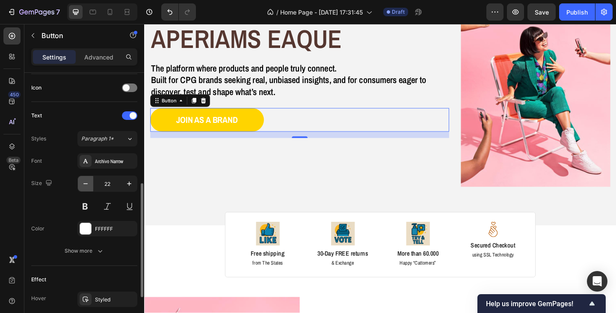
click at [85, 182] on icon "button" at bounding box center [85, 183] width 9 height 9
type input "20"
click at [86, 204] on button at bounding box center [84, 205] width 15 height 15
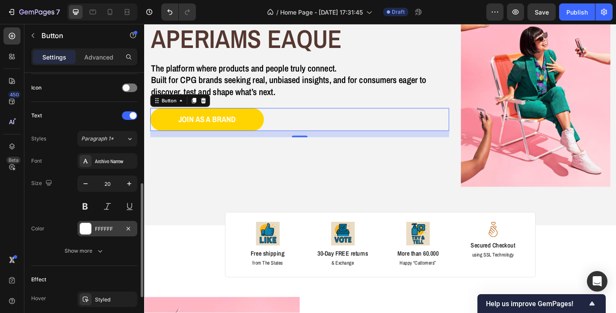
click at [104, 223] on div "FFFFFF" at bounding box center [107, 228] width 60 height 15
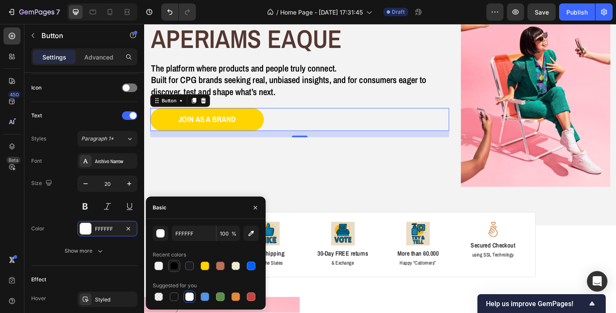
click at [175, 264] on div at bounding box center [174, 265] width 9 height 9
type input "000000"
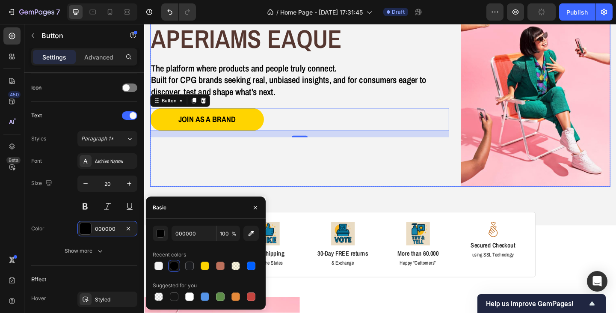
click at [183, 171] on div "Welcome to consoomers Heading aperiams eaque Text Block The platform where prod…" at bounding box center [313, 99] width 325 height 203
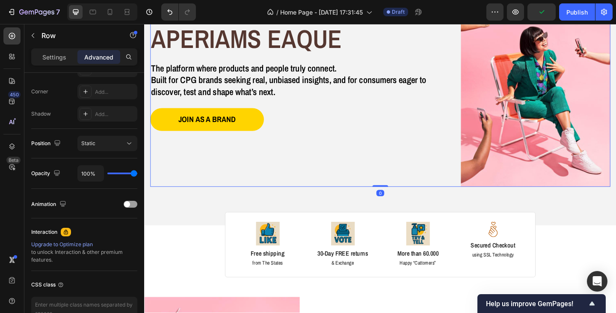
scroll to position [0, 0]
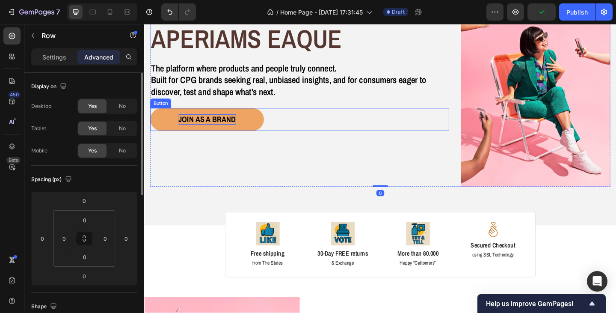
click at [210, 131] on p "JOIN AS A BRAND" at bounding box center [212, 127] width 62 height 11
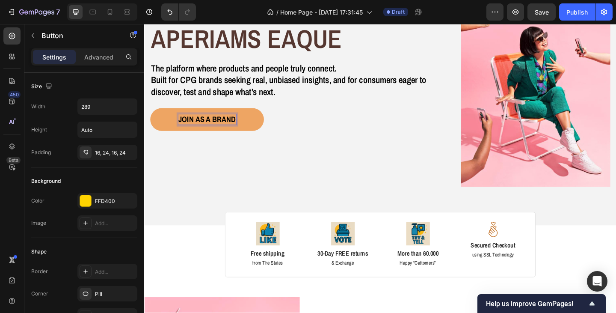
click at [210, 127] on p "JOIN AS A BRAND" at bounding box center [212, 127] width 62 height 11
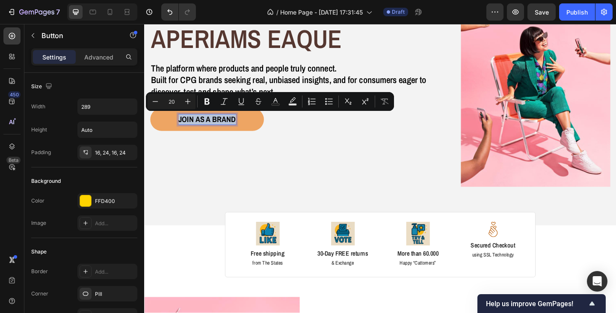
click at [210, 127] on p "JOIN AS A BRAND" at bounding box center [212, 127] width 62 height 11
click at [207, 103] on icon "Editor contextual toolbar" at bounding box center [207, 101] width 9 height 9
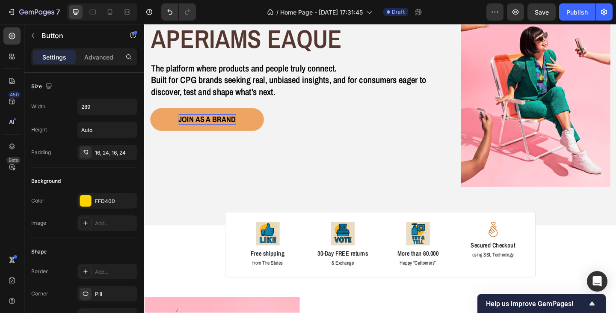
click at [211, 129] on strong "JOIN AS A BRAND" at bounding box center [212, 128] width 62 height 12
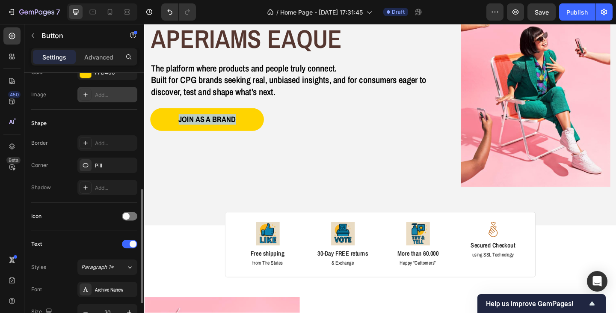
scroll to position [171, 0]
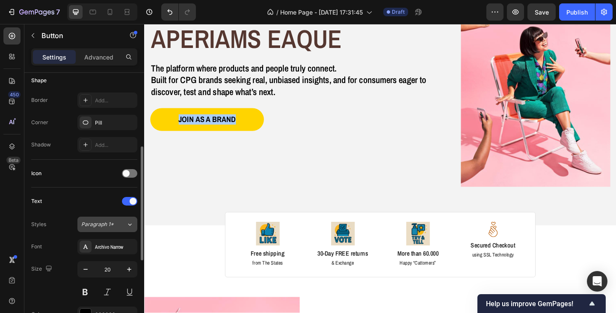
click at [102, 225] on span "Paragraph 1*" at bounding box center [97, 224] width 33 height 8
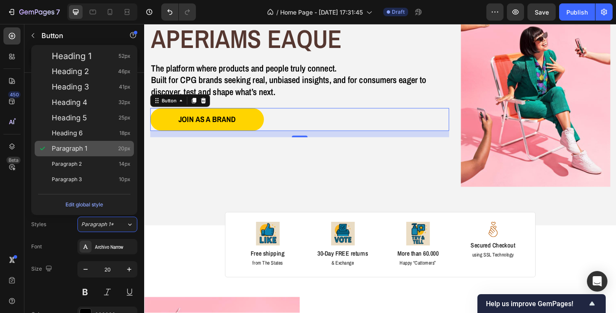
click at [71, 151] on span "Paragraph 1" at bounding box center [69, 148] width 35 height 9
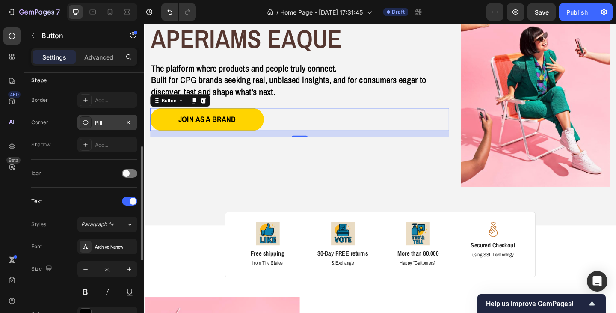
click at [108, 123] on div "Pill" at bounding box center [107, 123] width 25 height 8
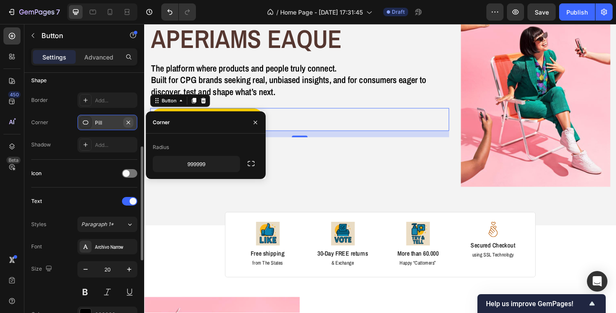
click at [127, 123] on icon "button" at bounding box center [128, 122] width 7 height 7
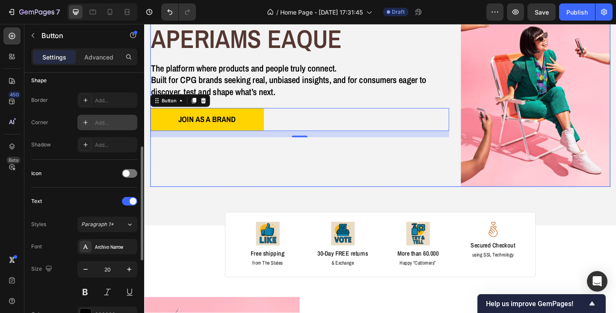
click at [197, 170] on div "Welcome to consoomers Heading aperiams eaque Text Block The platform where prod…" at bounding box center [313, 99] width 325 height 203
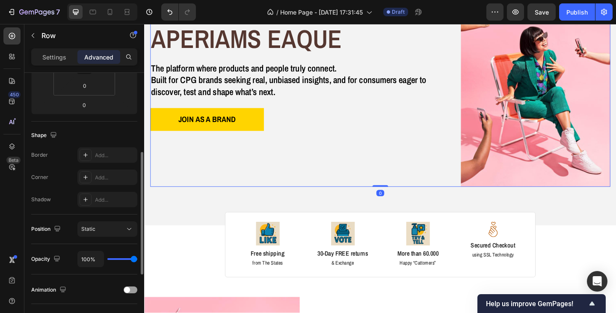
scroll to position [0, 0]
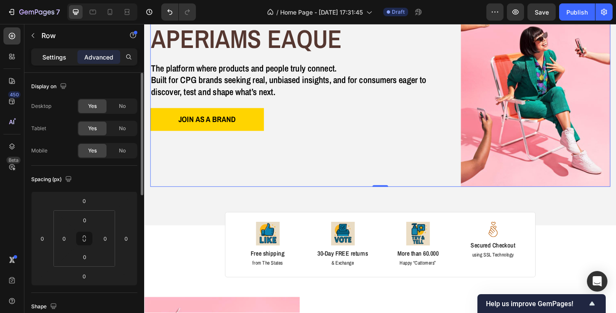
click at [49, 61] on p "Settings" at bounding box center [54, 57] width 24 height 9
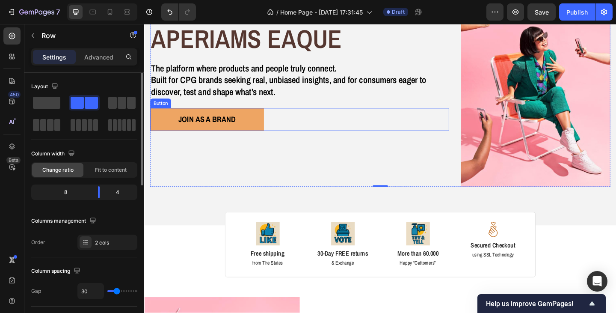
click at [156, 121] on button "JOIN AS A BRAND" at bounding box center [213, 127] width 124 height 25
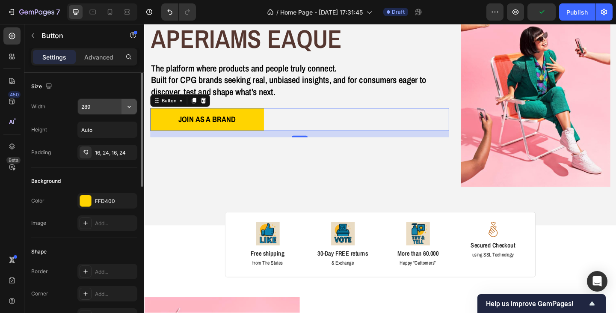
click at [131, 108] on icon "button" at bounding box center [129, 106] width 9 height 9
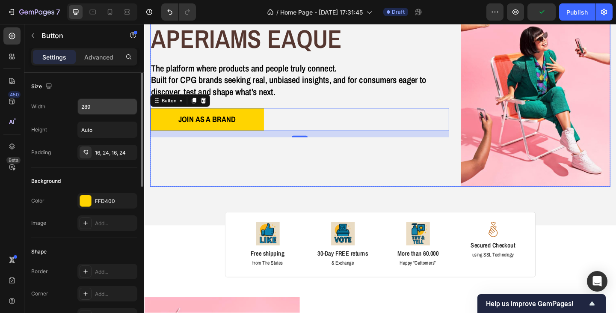
click at [185, 159] on div "Welcome to consoomers Heading aperiams eaque Text Block The platform where prod…" at bounding box center [313, 99] width 325 height 203
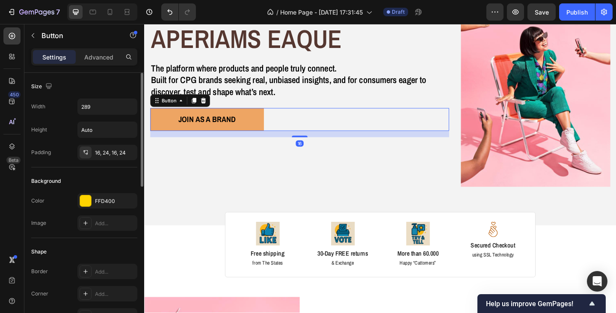
click at [204, 136] on button "JOIN AS A BRAND" at bounding box center [213, 127] width 124 height 25
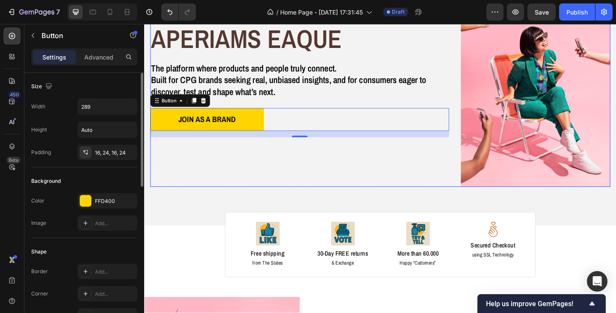
click at [240, 148] on div "Welcome to consoomers Heading aperiams eaque Text Block The platform where prod…" at bounding box center [313, 99] width 325 height 203
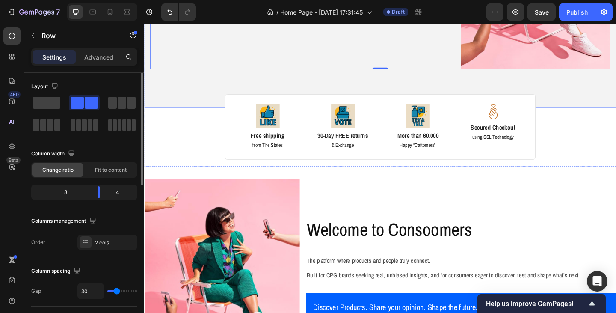
scroll to position [214, 0]
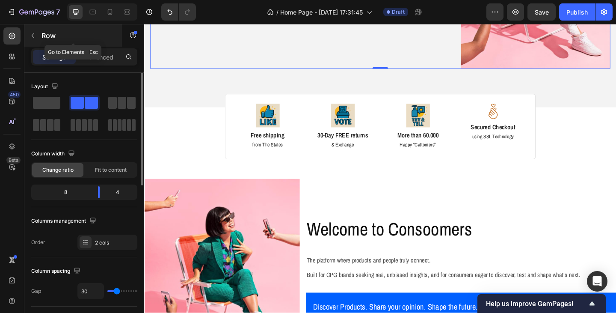
click at [33, 36] on icon "button" at bounding box center [33, 35] width 7 height 7
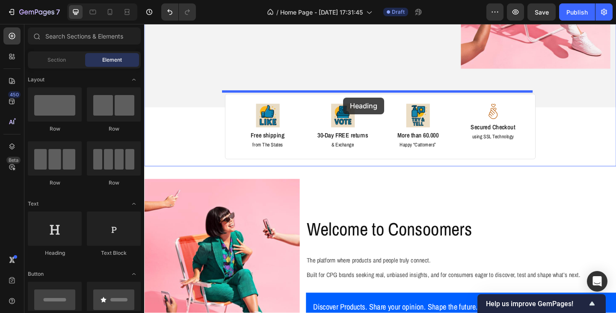
drag, startPoint x: 201, startPoint y: 134, endPoint x: 361, endPoint y: 104, distance: 161.9
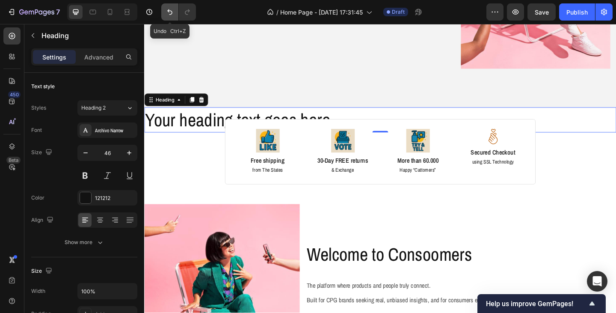
click at [163, 11] on button "Undo/Redo" at bounding box center [169, 11] width 17 height 17
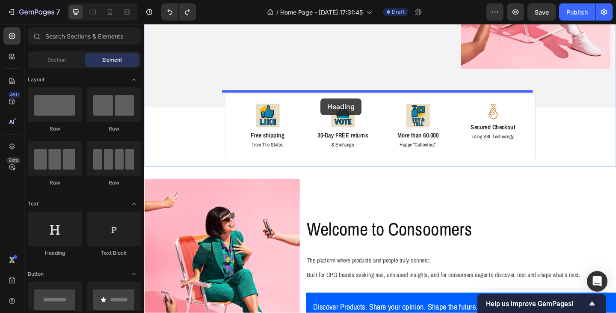
drag, startPoint x: 202, startPoint y: 128, endPoint x: 336, endPoint y: 105, distance: 135.9
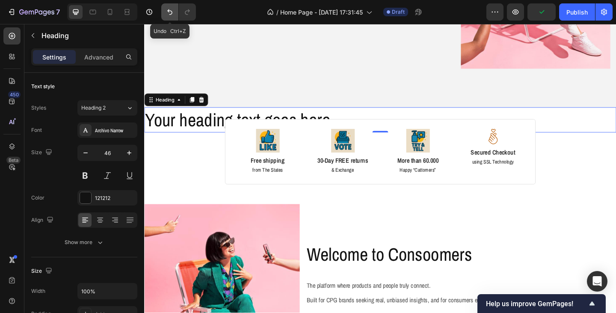
click at [169, 12] on icon "Undo/Redo" at bounding box center [170, 12] width 9 height 9
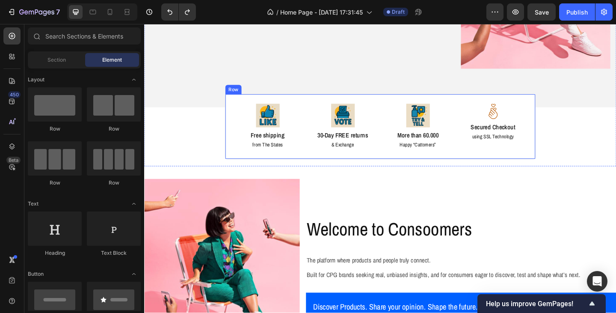
click at [309, 102] on div "Image Free shipping Text Block from The States Text Block Image 30-Day FREE ret…" at bounding box center [401, 135] width 338 height 71
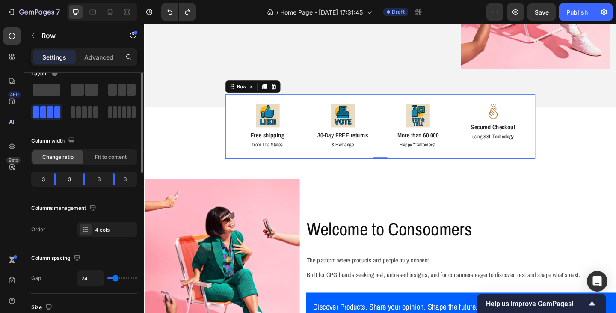
scroll to position [0, 0]
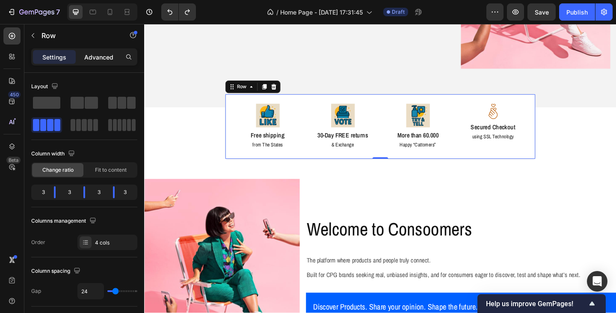
click at [100, 59] on p "Advanced" at bounding box center [98, 57] width 29 height 9
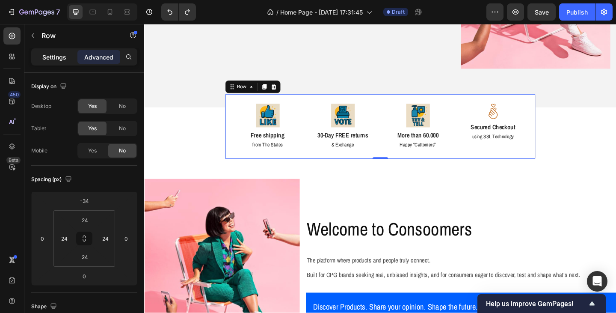
click at [56, 61] on p "Settings" at bounding box center [54, 57] width 24 height 9
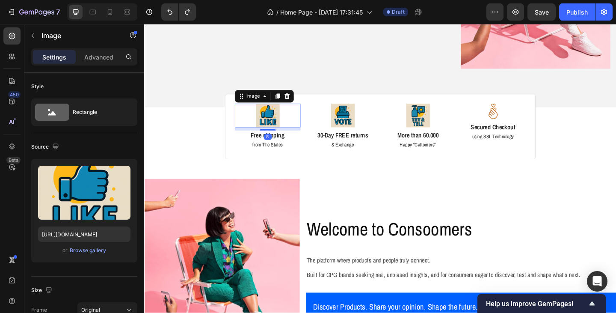
click at [280, 120] on img at bounding box center [279, 124] width 26 height 26
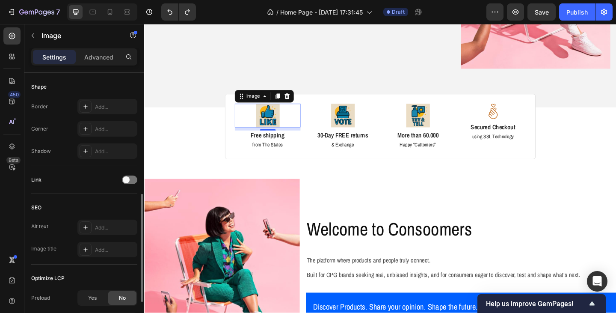
scroll to position [253, 0]
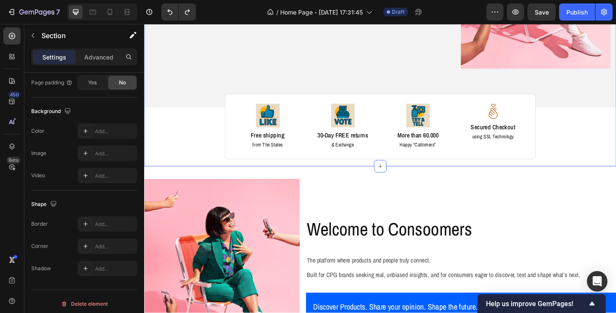
scroll to position [0, 0]
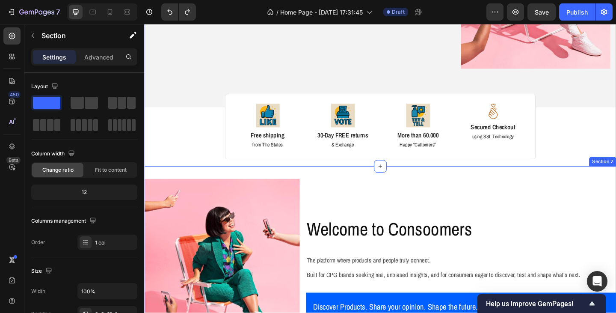
click at [367, 203] on div "Welcome to Consoomers Heading The platform where products and people truly conn…" at bounding box center [488, 297] width 337 height 211
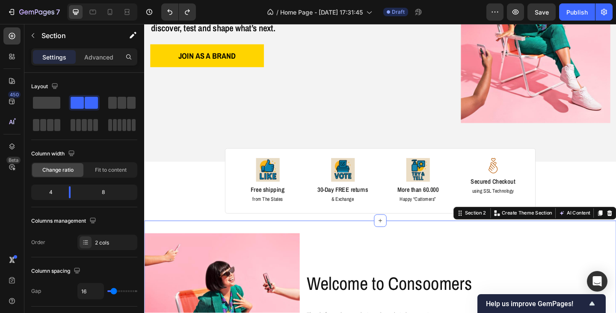
scroll to position [171, 0]
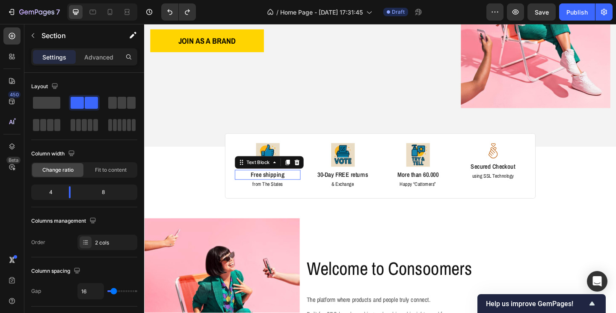
click at [274, 186] on p "Free shipping" at bounding box center [278, 187] width 70 height 9
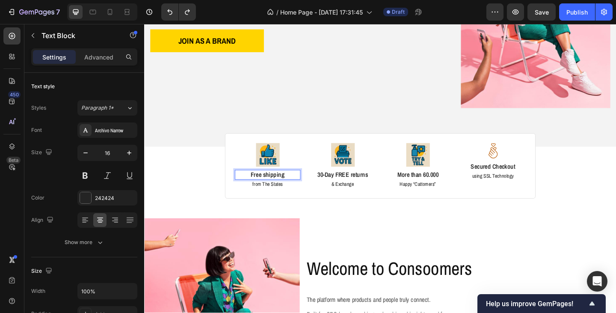
click at [274, 186] on p "Free shipping" at bounding box center [278, 187] width 70 height 9
click at [372, 187] on p "30-Day FREE returns" at bounding box center [360, 187] width 70 height 9
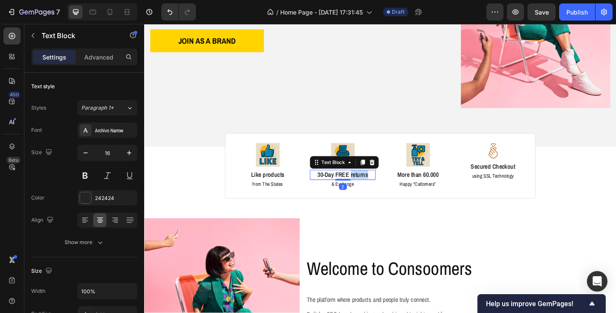
click at [372, 187] on p "30-Day FREE returns" at bounding box center [360, 187] width 70 height 9
click at [364, 195] on p "& Exchange" at bounding box center [360, 198] width 70 height 7
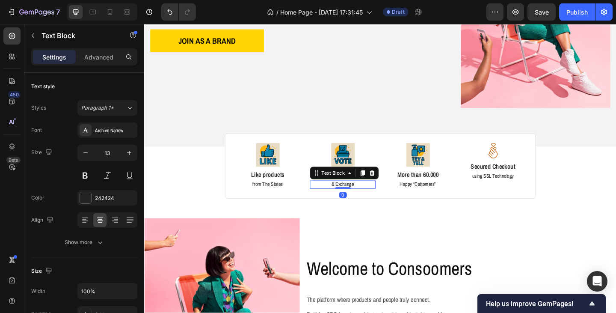
click at [364, 195] on p "& Exchange" at bounding box center [360, 198] width 70 height 7
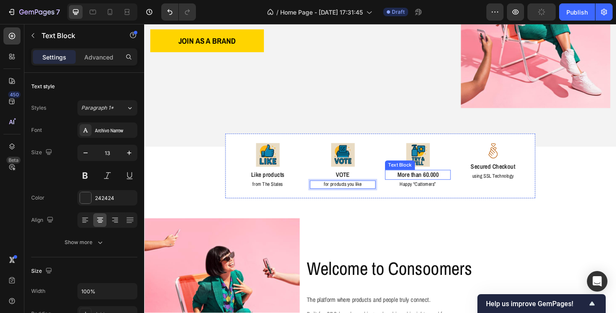
click at [441, 186] on p "More than 60.000" at bounding box center [442, 187] width 70 height 9
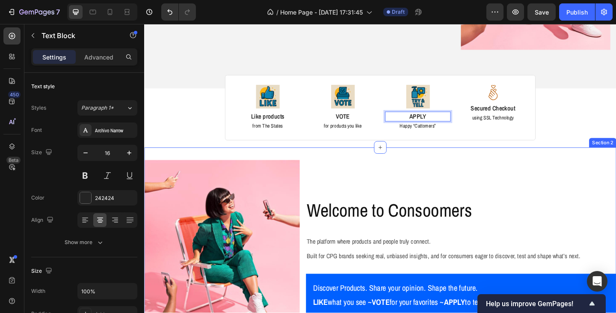
scroll to position [214, 0]
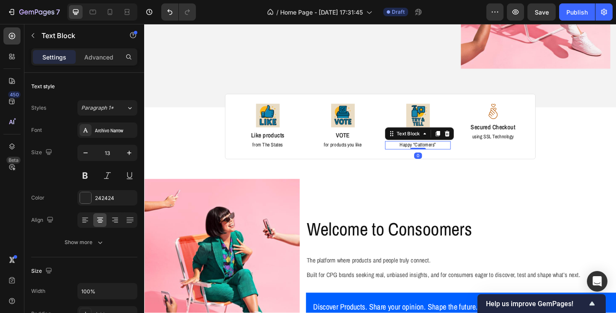
click at [436, 153] on p "Happy “Cattomers”" at bounding box center [442, 155] width 70 height 7
click at [282, 141] on p "Like products" at bounding box center [278, 145] width 70 height 9
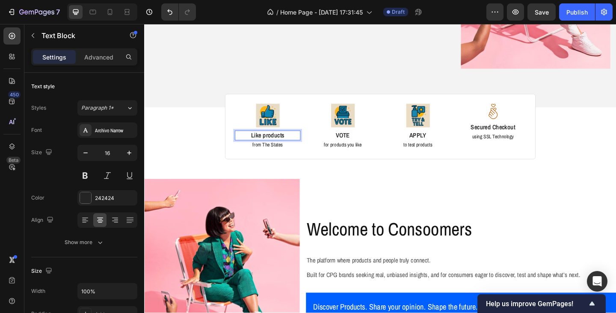
click at [279, 141] on p "Like products" at bounding box center [278, 145] width 70 height 9
click at [274, 153] on p "from The States" at bounding box center [278, 155] width 70 height 7
click at [277, 154] on p "products" at bounding box center [278, 155] width 70 height 7
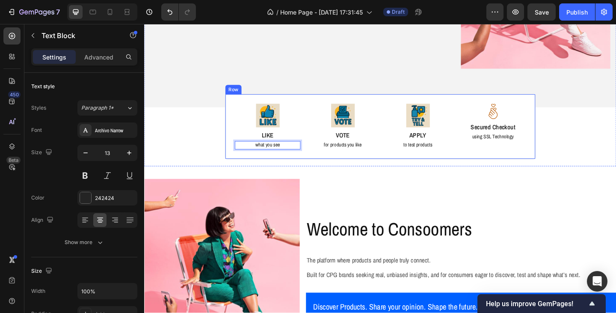
click at [338, 162] on div "Image LIKE Text Block what you see Text Block 0 Image VOTE Text Block for produ…" at bounding box center [401, 135] width 338 height 71
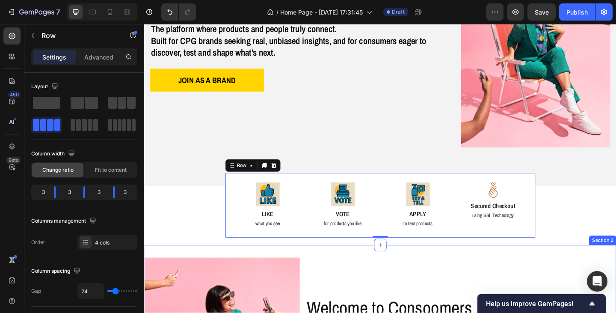
scroll to position [86, 0]
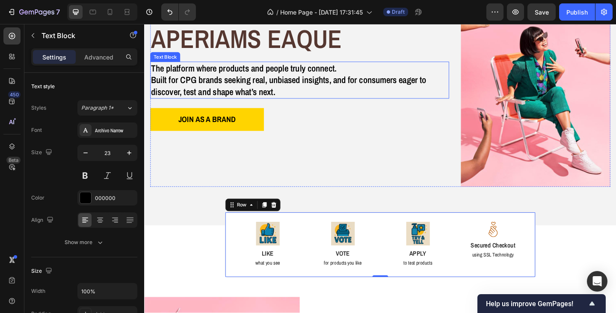
click at [290, 96] on p "The platform where products and people truly connect. Built for CPG brands seek…" at bounding box center [312, 85] width 323 height 38
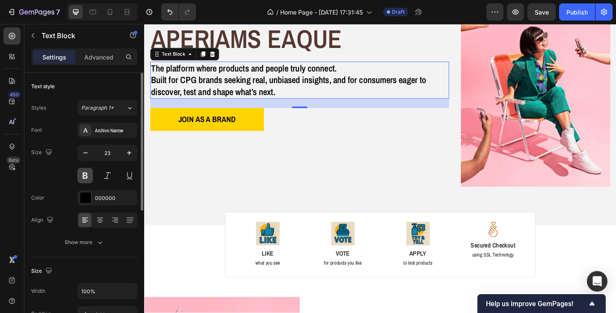
click at [86, 177] on button at bounding box center [84, 175] width 15 height 15
click at [105, 134] on div "Archivo Narrow" at bounding box center [107, 129] width 60 height 15
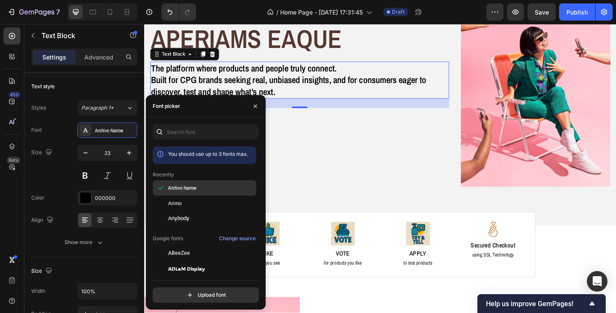
click at [183, 189] on span "Archivo Narrow" at bounding box center [182, 188] width 28 height 8
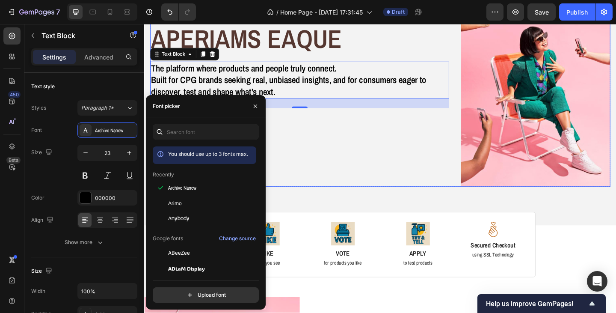
click at [336, 187] on div "Welcome to consoomers Heading aperiams eaque Text Block The platform where prod…" at bounding box center [313, 99] width 325 height 203
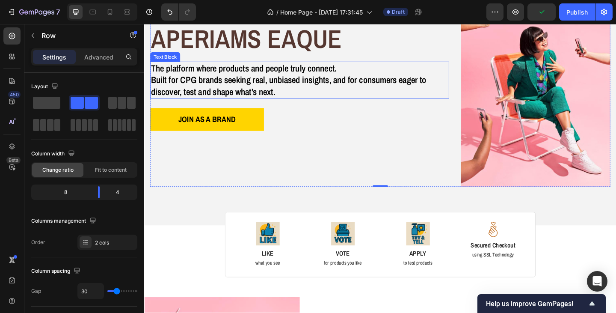
click at [277, 68] on p "The platform where products and people truly connect. Built for CPG brands seek…" at bounding box center [312, 85] width 323 height 38
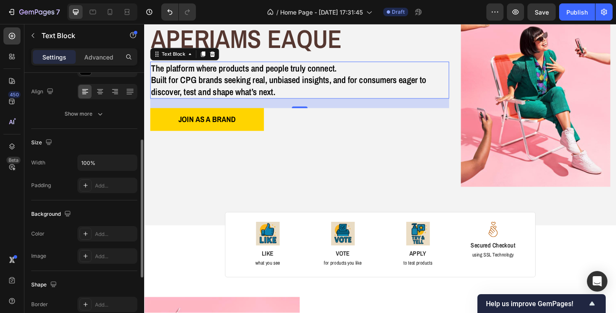
scroll to position [0, 0]
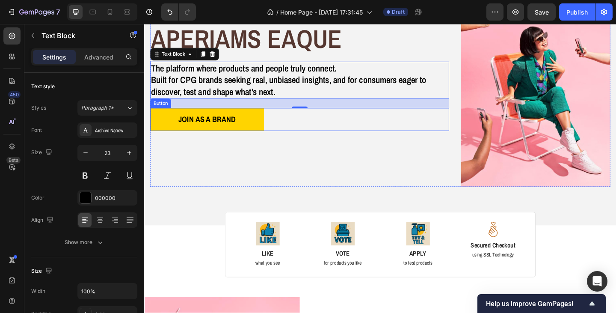
click at [314, 137] on div "JOIN AS A BRAND Button" at bounding box center [313, 127] width 325 height 25
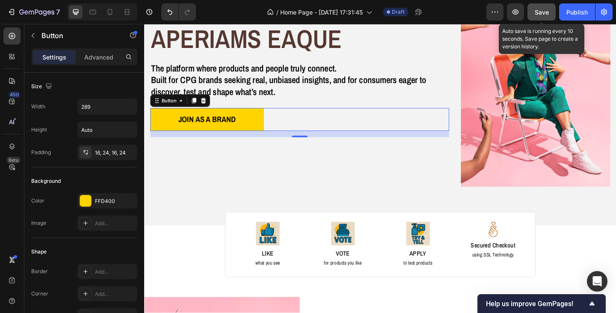
click at [540, 13] on span "Save" at bounding box center [542, 12] width 14 height 7
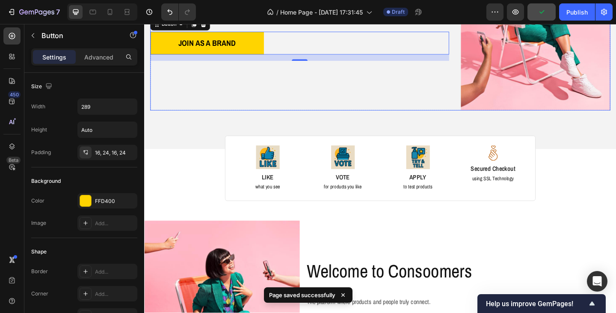
scroll to position [171, 0]
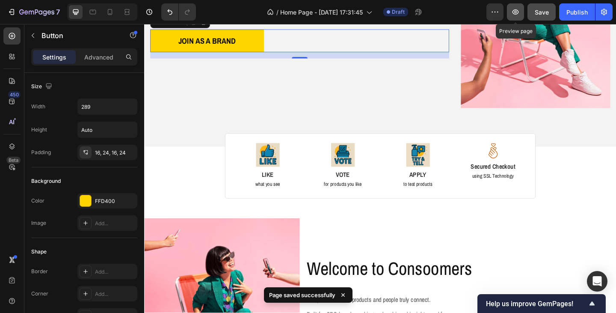
click at [518, 11] on icon "button" at bounding box center [515, 12] width 9 height 9
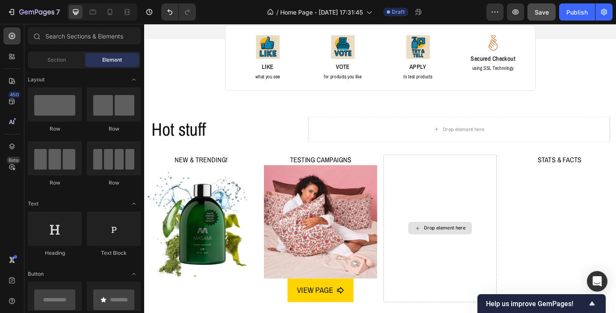
scroll to position [299, 0]
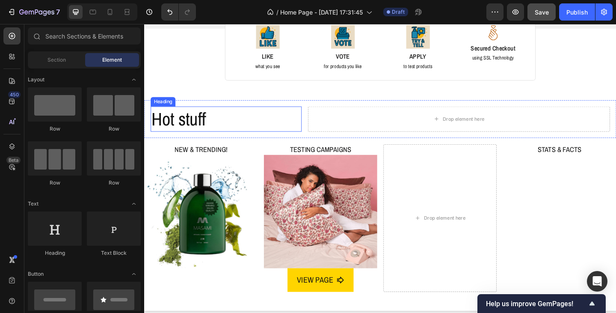
click at [197, 131] on h2 "Hot stuff" at bounding box center [233, 127] width 164 height 27
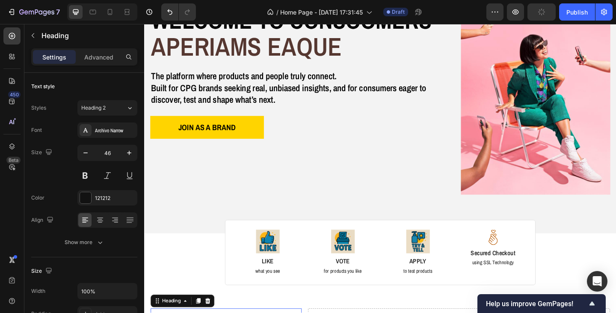
scroll to position [0, 0]
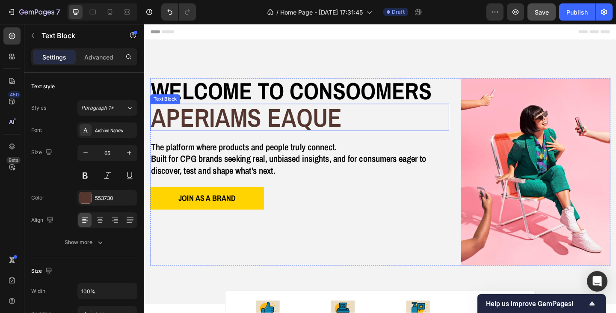
click at [267, 128] on p "aperiams eaque" at bounding box center [312, 126] width 323 height 28
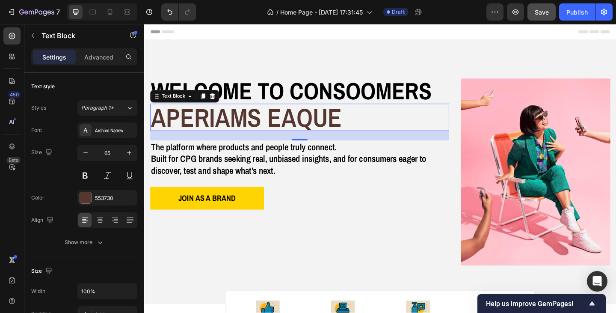
click at [267, 128] on p "aperiams eaque" at bounding box center [312, 126] width 323 height 28
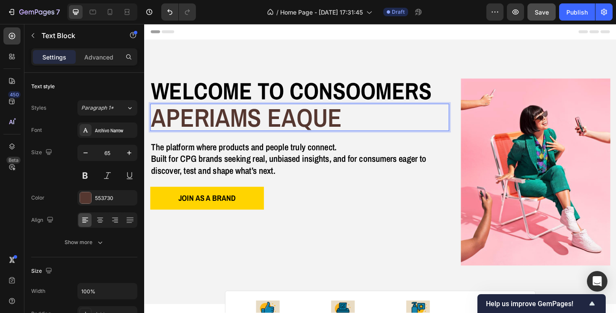
click at [238, 127] on p "aperiams eaque" at bounding box center [312, 126] width 323 height 28
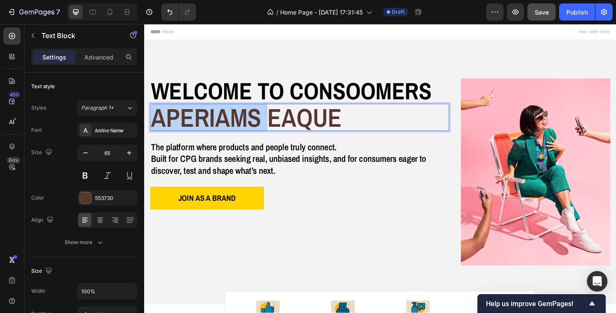
click at [238, 127] on p "aperiams eaque" at bounding box center [312, 126] width 323 height 28
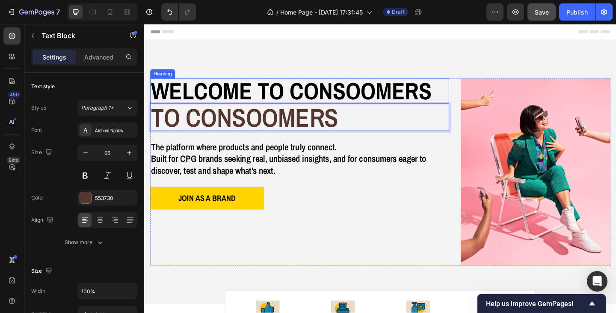
click at [351, 103] on h2 "Welcome to consoomers" at bounding box center [313, 96] width 325 height 27
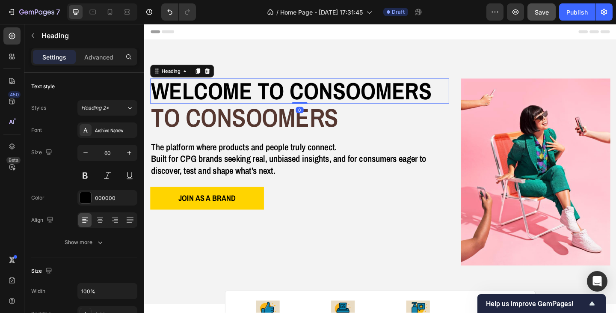
click at [431, 101] on h2 "Welcome to consoomers" at bounding box center [313, 96] width 325 height 27
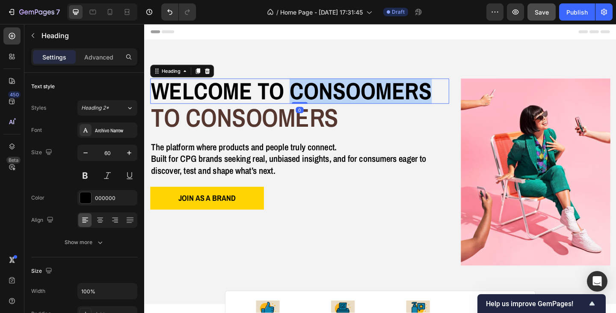
click at [431, 101] on p "Welcome to consoomers" at bounding box center [312, 97] width 323 height 26
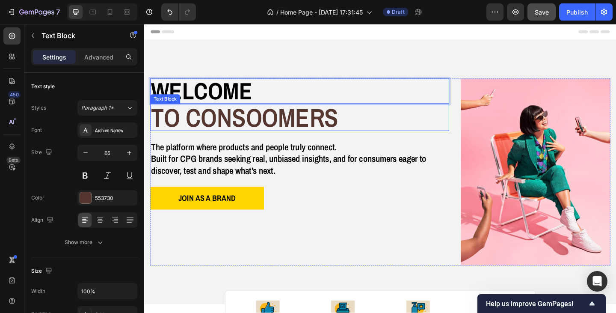
click at [323, 123] on p "to consoomers" at bounding box center [312, 126] width 323 height 28
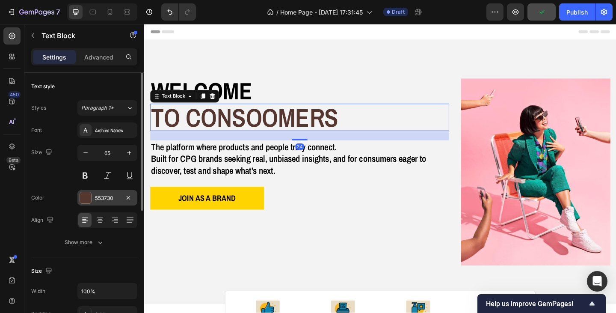
click at [98, 201] on div "553730" at bounding box center [107, 198] width 25 height 8
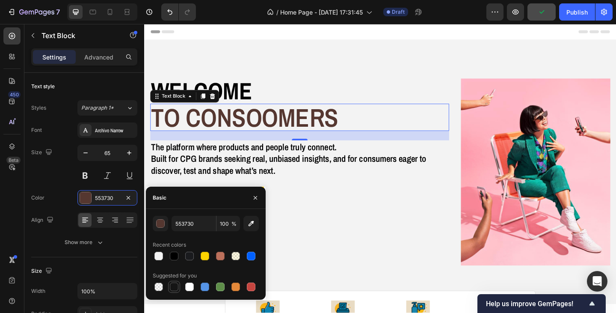
click at [177, 287] on div at bounding box center [174, 286] width 9 height 9
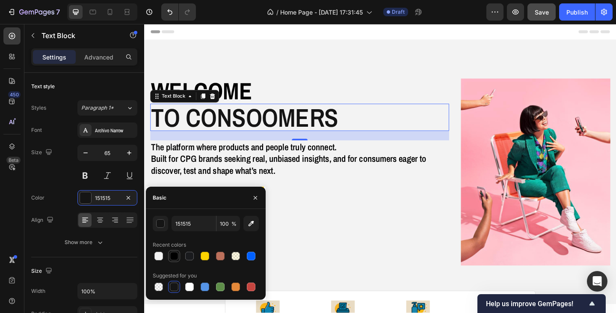
click at [174, 257] on div at bounding box center [174, 255] width 9 height 9
type input "000000"
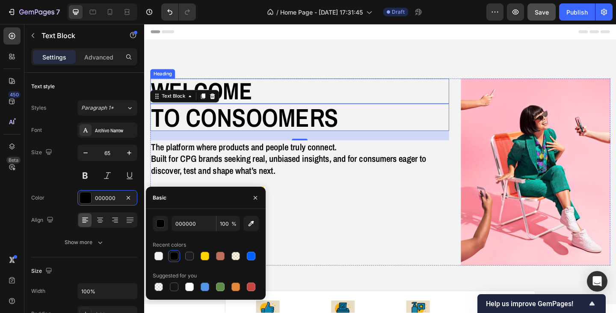
click at [348, 104] on p "Welcome" at bounding box center [312, 97] width 323 height 26
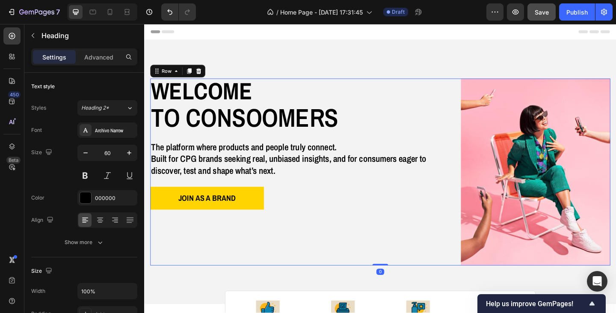
click at [394, 251] on div "Welcome Heading to consoomers Text Block The platform where products and people…" at bounding box center [313, 184] width 325 height 203
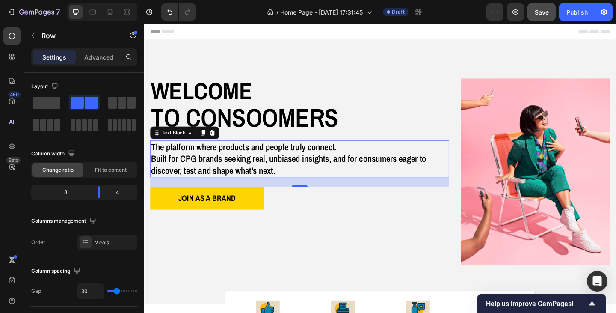
click at [346, 173] on p "The platform where products and people truly connect. Built for CPG brands seek…" at bounding box center [312, 170] width 323 height 38
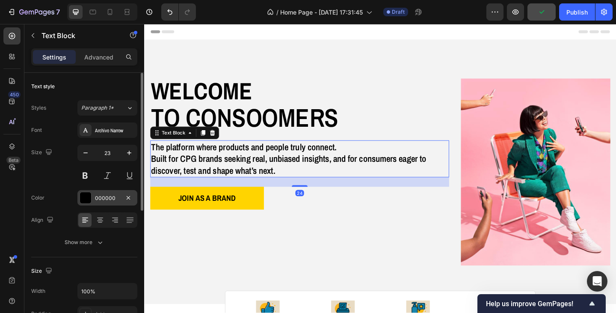
click at [107, 196] on div "000000" at bounding box center [107, 198] width 25 height 8
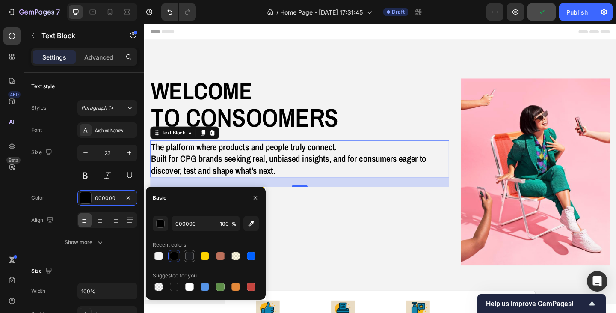
click at [186, 256] on div at bounding box center [189, 255] width 9 height 9
click at [190, 222] on input "1A1B1E" at bounding box center [194, 223] width 44 height 15
click at [163, 222] on div "button" at bounding box center [161, 223] width 9 height 9
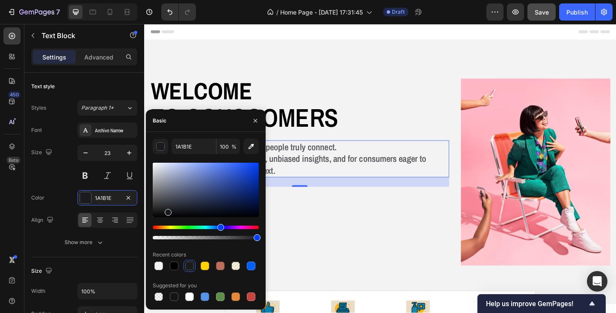
click at [158, 197] on div at bounding box center [206, 190] width 106 height 54
type input "595A5E"
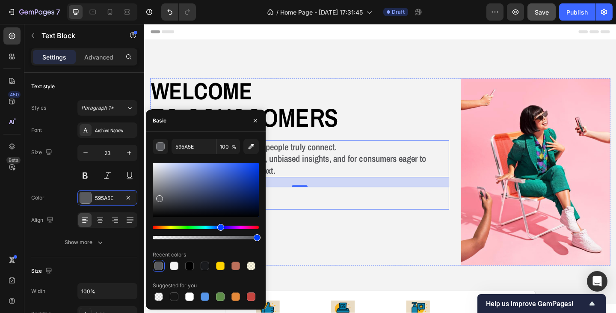
click at [287, 218] on div "JOIN AS A BRAND Button" at bounding box center [313, 213] width 325 height 25
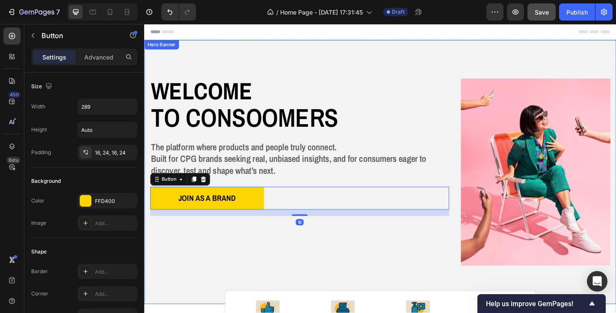
click at [349, 291] on div "Image Image Free shipping Text Block from The States Text Block Advanced List I…" at bounding box center [400, 184] width 513 height 287
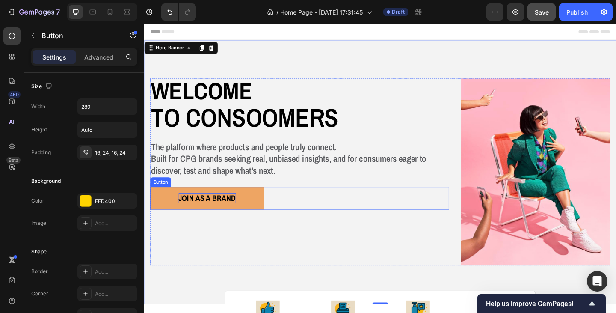
click at [226, 217] on strong "JOIN AS A BRAND" at bounding box center [212, 213] width 62 height 12
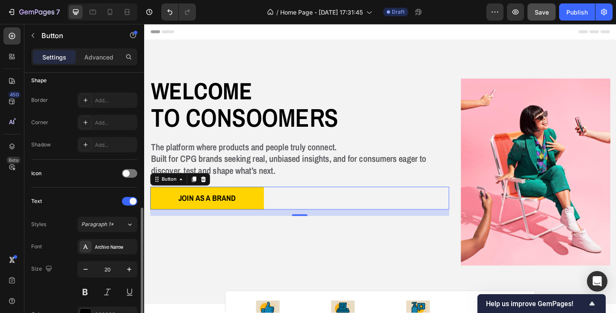
scroll to position [214, 0]
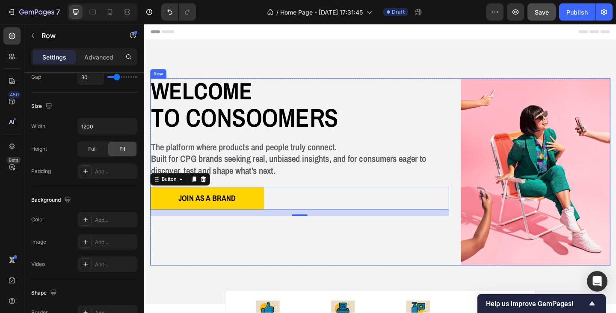
click at [200, 244] on div "Welcome Heading to consoomers Text Block The platform where products and people…" at bounding box center [313, 184] width 325 height 203
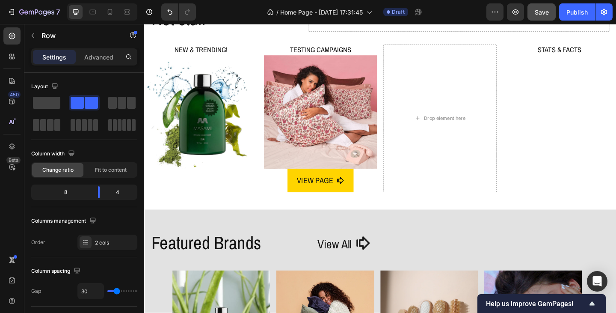
scroll to position [385, 0]
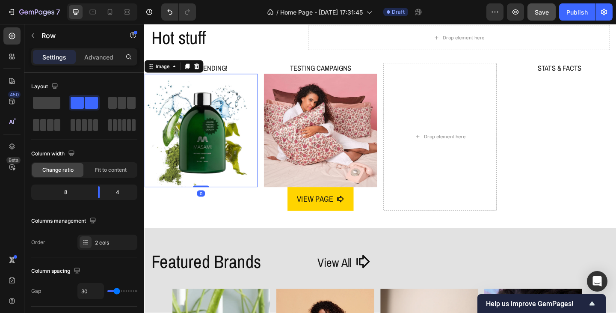
click at [214, 172] on img at bounding box center [205, 139] width 123 height 123
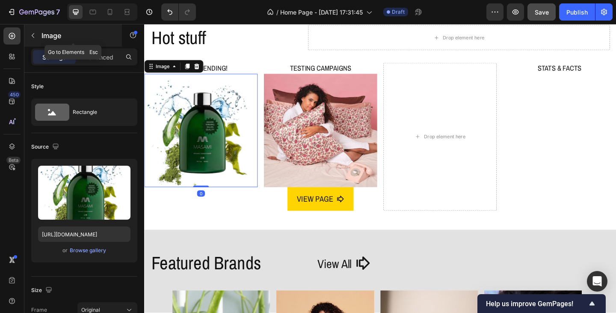
click at [33, 31] on button "button" at bounding box center [33, 36] width 14 height 14
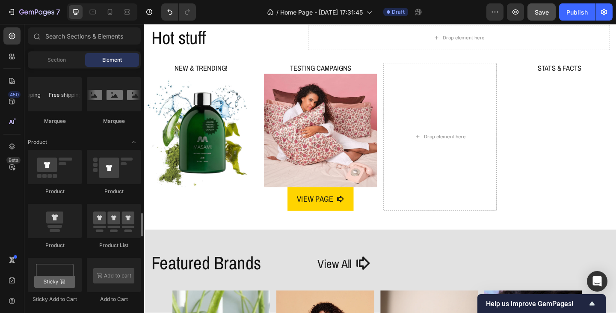
scroll to position [1069, 0]
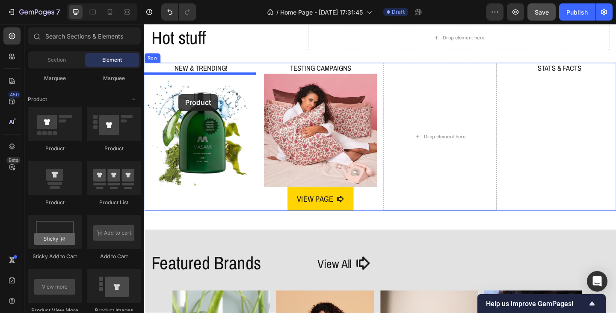
drag, startPoint x: 204, startPoint y: 212, endPoint x: 181, endPoint y: 100, distance: 114.0
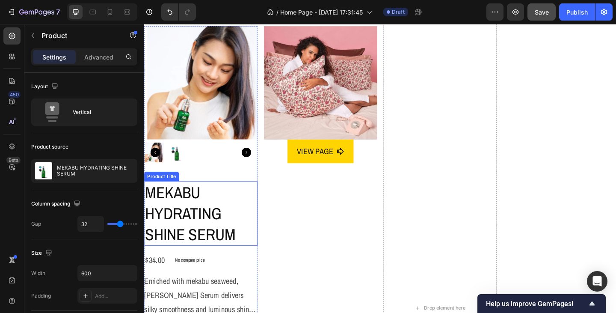
scroll to position [385, 0]
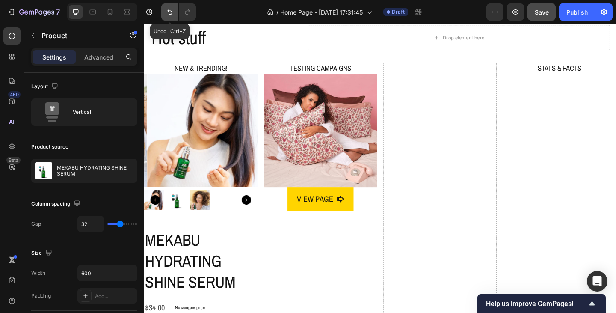
click at [166, 9] on icon "Undo/Redo" at bounding box center [170, 12] width 9 height 9
click at [170, 14] on icon "Undo/Redo" at bounding box center [170, 12] width 9 height 9
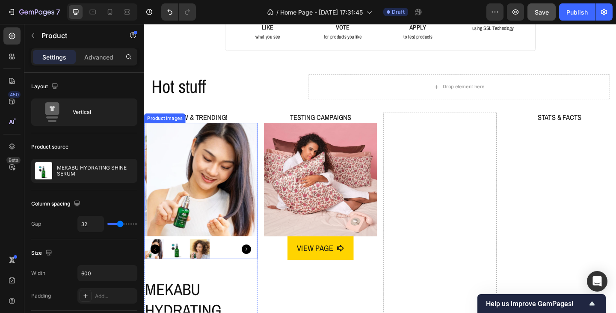
scroll to position [325, 0]
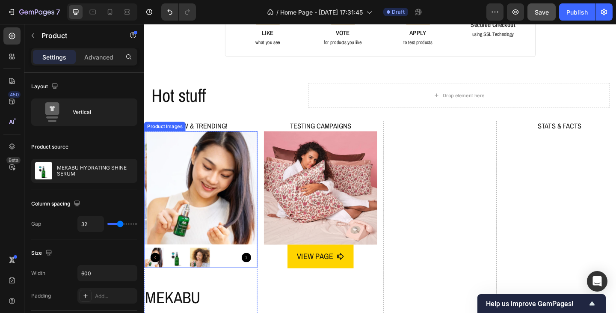
click at [262, 142] on img at bounding box center [209, 202] width 123 height 123
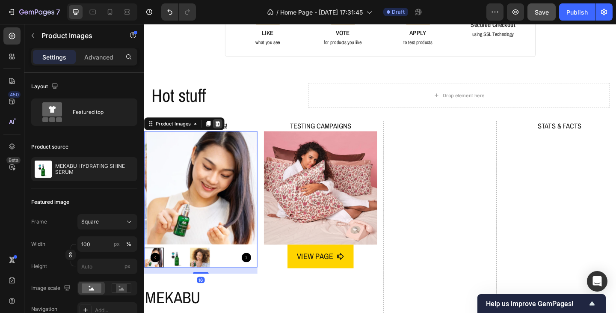
click at [223, 130] on icon at bounding box center [225, 133] width 6 height 6
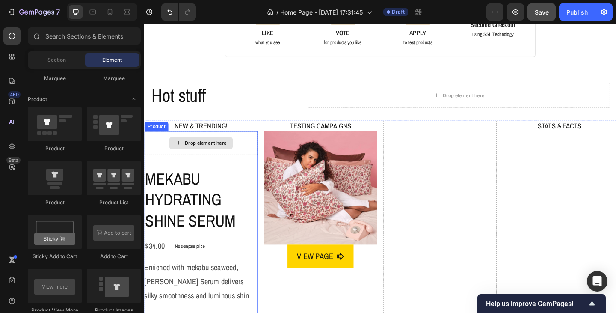
click at [228, 155] on div "Drop element here" at bounding box center [205, 154] width 69 height 14
click at [164, 134] on div "Product" at bounding box center [157, 136] width 23 height 8
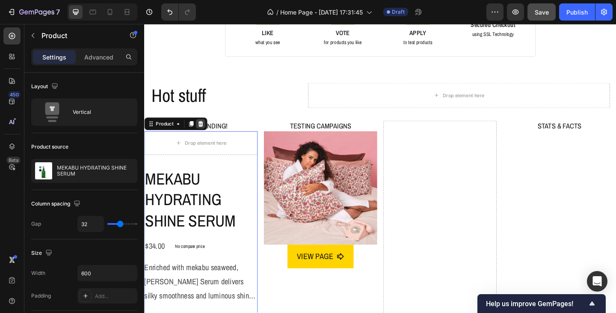
click at [207, 132] on icon at bounding box center [206, 133] width 6 height 6
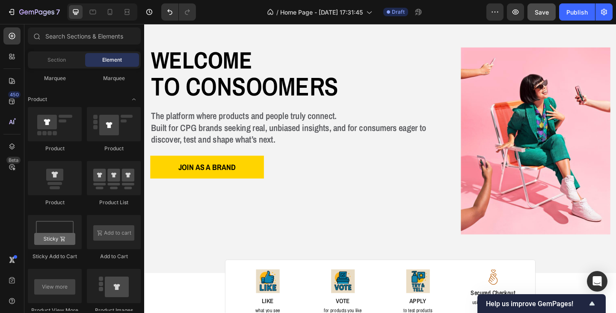
scroll to position [0, 0]
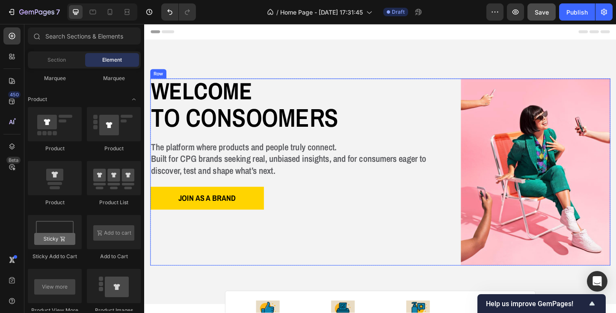
click at [474, 89] on div "Welcome Heading to consoomers Text Block The platform where products and people…" at bounding box center [401, 184] width 500 height 203
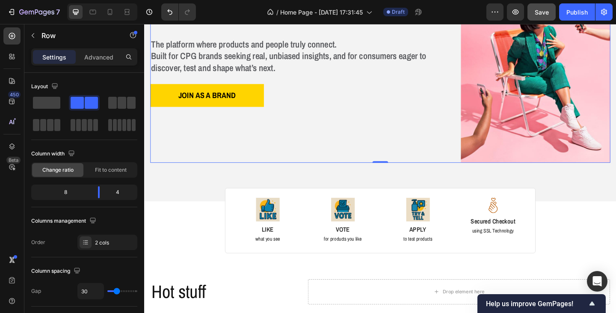
scroll to position [128, 0]
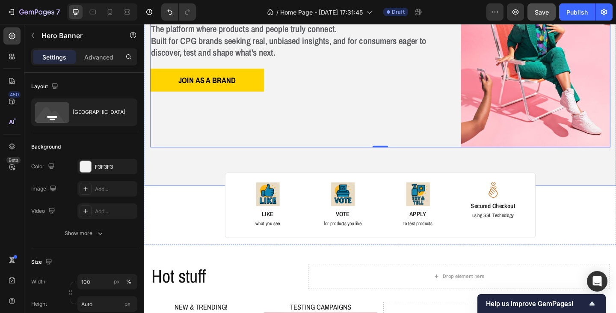
click at [175, 182] on div "Image Image Free shipping Text Block from The States Text Block Advanced List I…" at bounding box center [400, 56] width 513 height 287
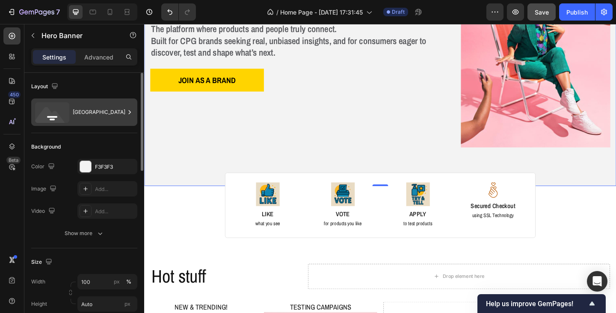
click at [124, 113] on div "Bottom center" at bounding box center [99, 112] width 52 height 20
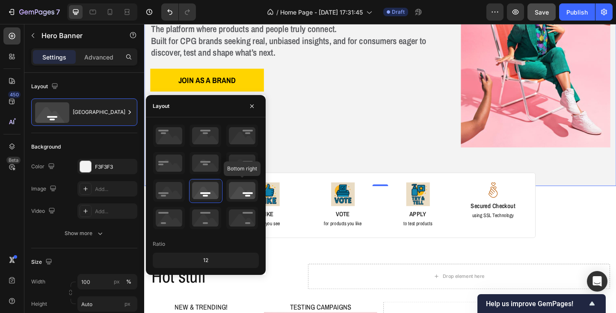
click at [247, 195] on icon at bounding box center [242, 190] width 32 height 22
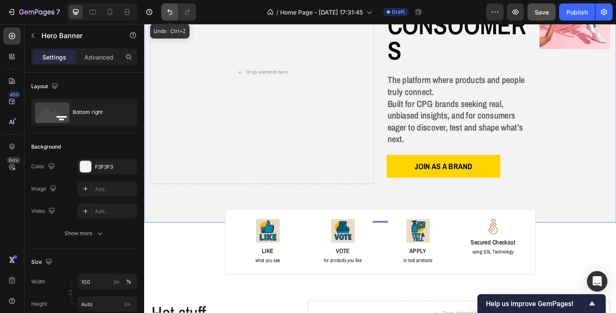
click at [168, 13] on icon "Undo/Redo" at bounding box center [170, 12] width 9 height 9
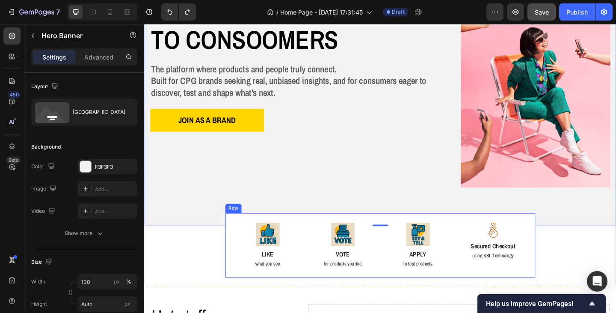
scroll to position [86, 0]
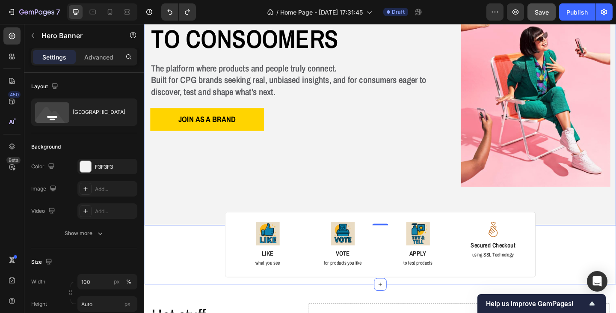
click at [204, 259] on div "Image Image Free shipping Text Block from The States Text Block Advanced List I…" at bounding box center [400, 127] width 513 height 343
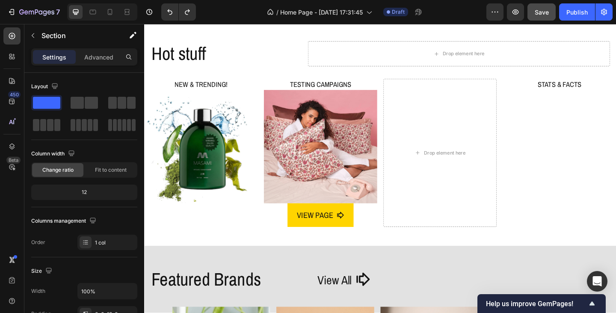
scroll to position [299, 0]
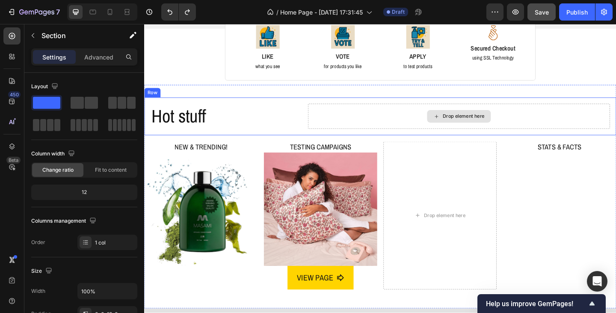
click at [359, 119] on div "Drop element here" at bounding box center [486, 124] width 328 height 27
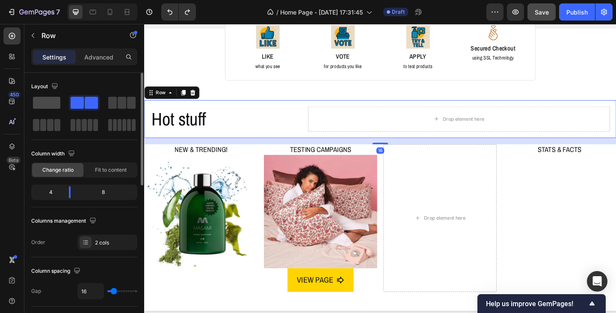
click at [50, 104] on span at bounding box center [46, 103] width 27 height 12
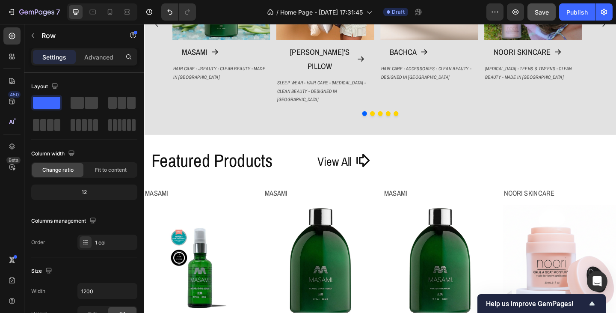
scroll to position [770, 0]
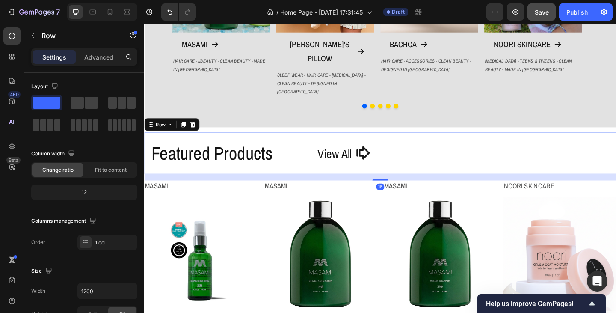
click at [229, 142] on div "Featured Products Heading View All Button Row 16" at bounding box center [400, 165] width 513 height 46
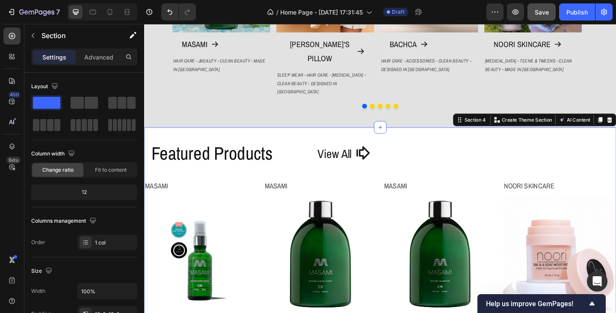
click at [380, 136] on div "Featured Products Heading View All Button Row Masami Product Vendor Product Ima…" at bounding box center [400, 268] width 513 height 265
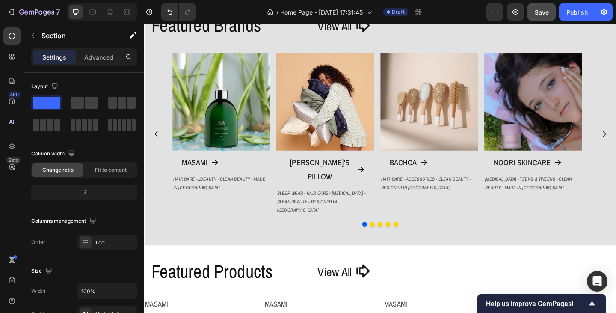
scroll to position [684, 0]
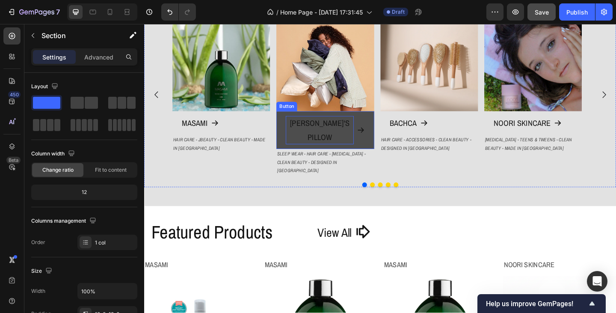
click at [304, 132] on p "EMILY'S PILLOW" at bounding box center [335, 139] width 74 height 31
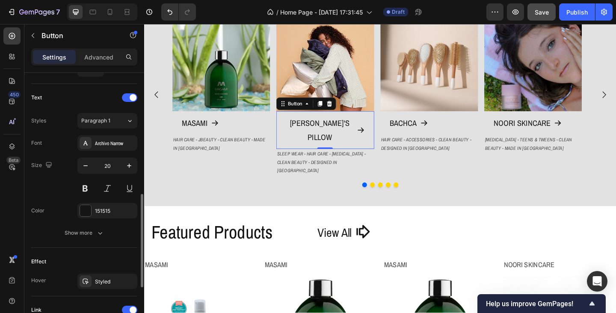
scroll to position [257, 0]
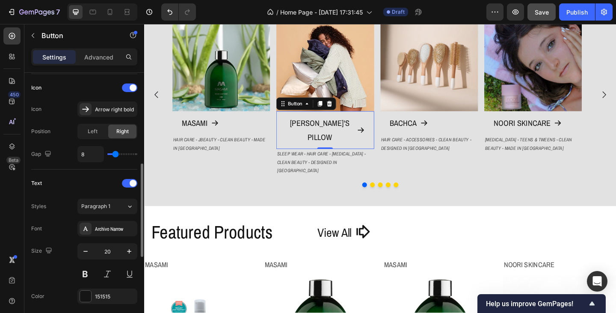
type input "0"
type input "1"
type input "4"
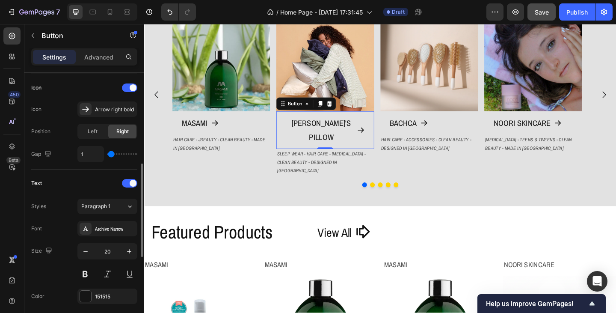
type input "4"
type input "6"
type input "7"
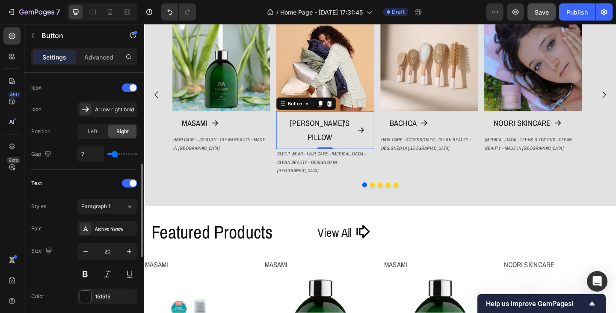
type input "10"
click at [117, 154] on input "range" at bounding box center [122, 154] width 30 height 2
click at [100, 154] on input "10" at bounding box center [91, 153] width 26 height 15
type input "8"
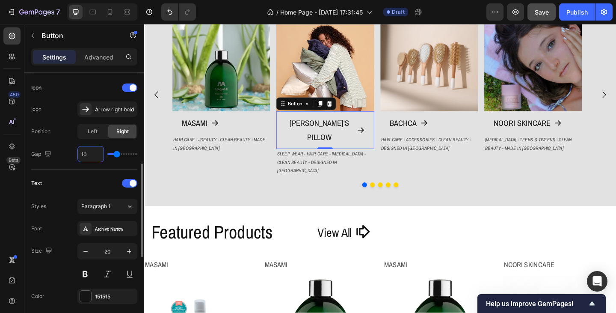
type input "8"
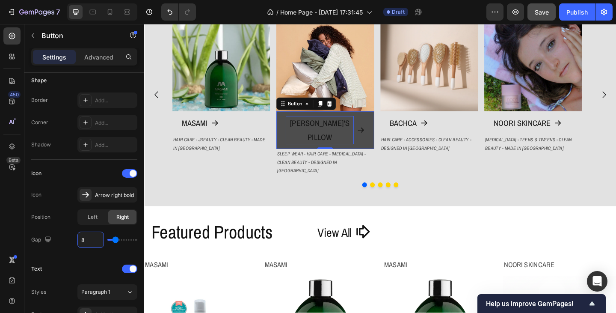
type input "8"
click at [308, 134] on p "EMILY'S PILLOW" at bounding box center [335, 139] width 74 height 31
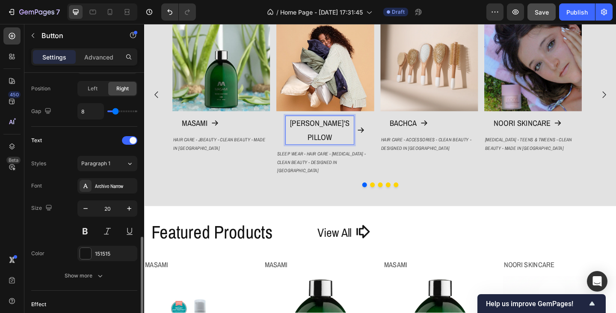
scroll to position [342, 0]
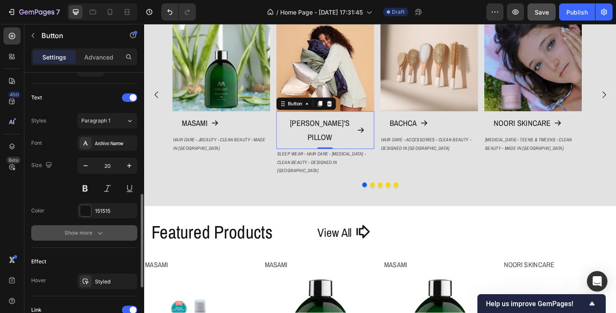
click at [96, 231] on icon "button" at bounding box center [100, 232] width 9 height 9
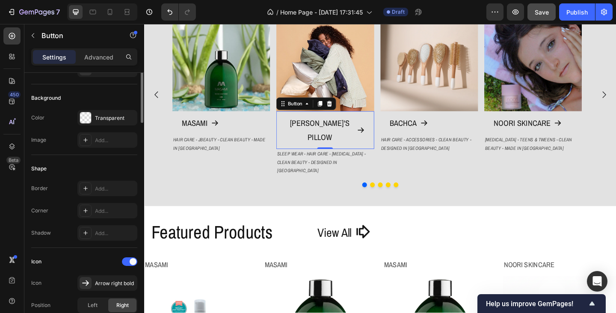
scroll to position [40, 0]
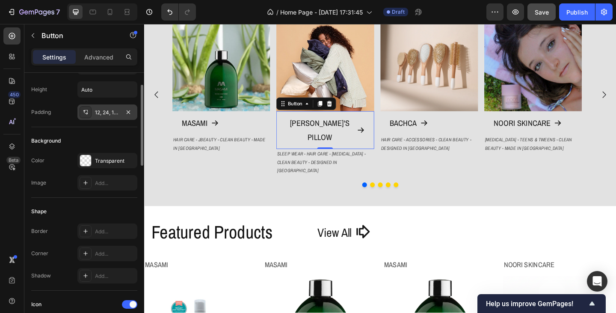
click at [103, 115] on div "12, 24, 12, 24" at bounding box center [107, 113] width 25 height 8
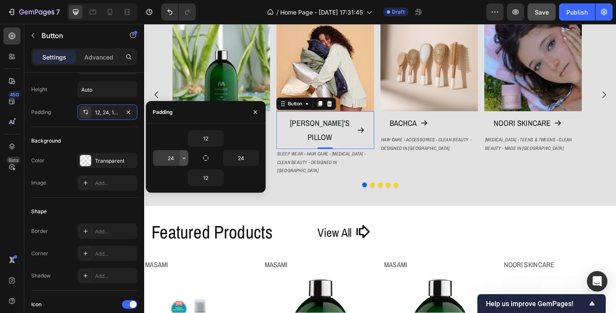
click at [183, 159] on icon "button" at bounding box center [183, 157] width 7 height 7
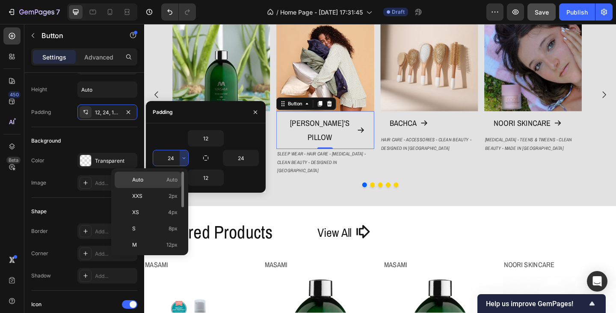
click at [172, 180] on span "Auto" at bounding box center [171, 180] width 11 height 8
type input "Auto"
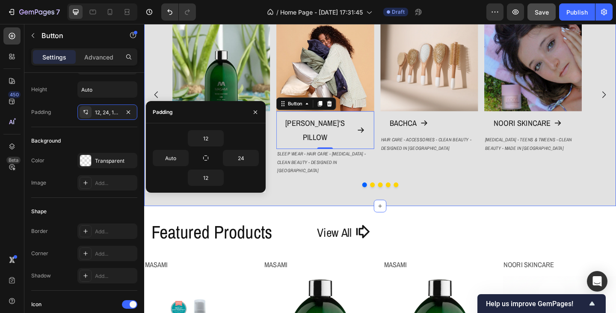
click at [305, 180] on div "Featured Brands Heading View All Button Row Image MASAMI Button HAIR CARE - JBE…" at bounding box center [400, 84] width 513 height 248
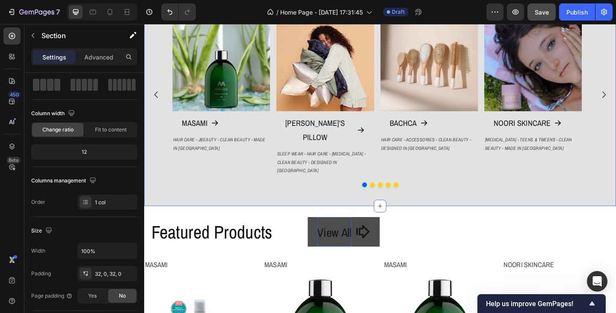
scroll to position [0, 0]
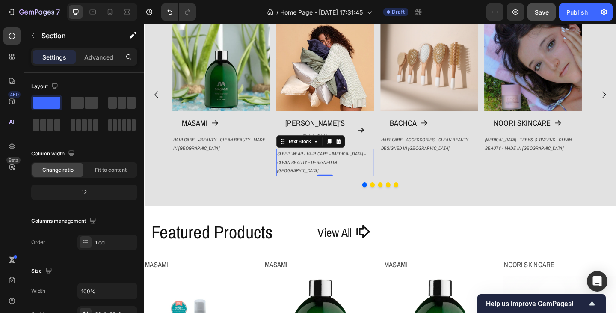
click at [294, 161] on p "SLEEP WEAR - HAIR CARE - SKIN CARE - CLEAN BEAUTY - DESIGNED IN FRANCE" at bounding box center [341, 175] width 104 height 28
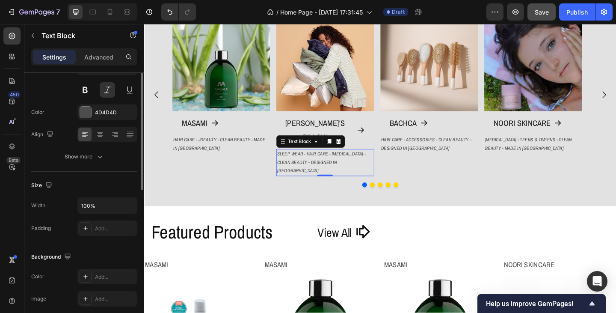
scroll to position [43, 0]
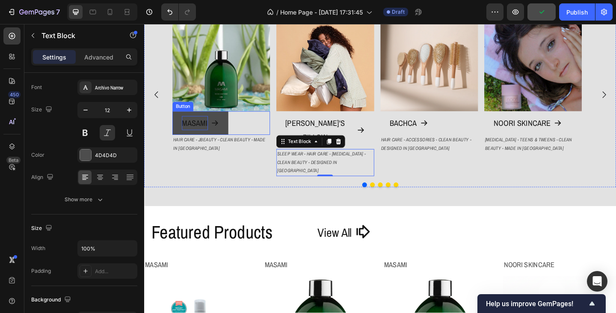
click at [209, 136] on p "MASAMI" at bounding box center [199, 131] width 28 height 15
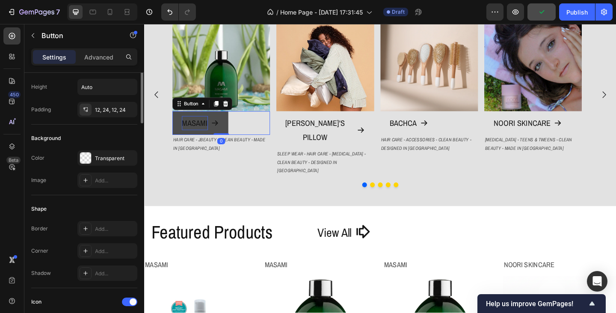
scroll to position [0, 0]
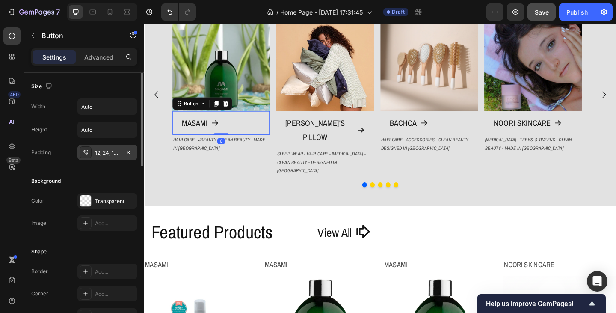
click at [115, 153] on div "12, 24, 12, 24" at bounding box center [107, 153] width 25 height 8
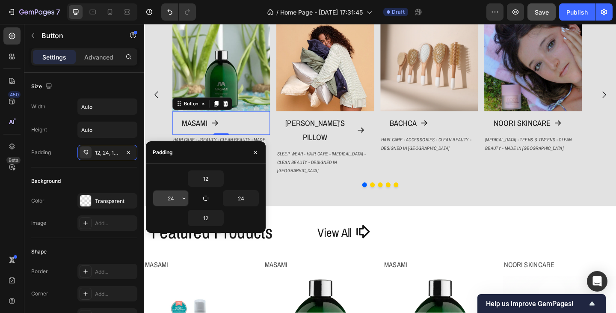
click at [176, 198] on input "24" at bounding box center [170, 197] width 35 height 15
type input "2"
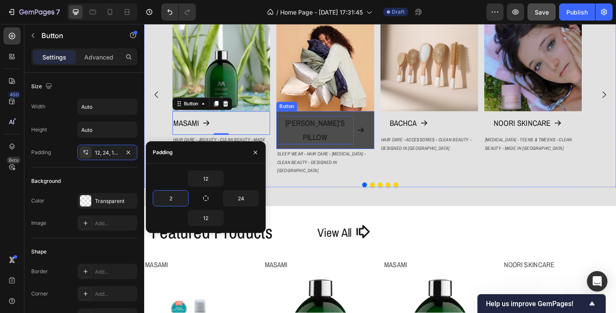
click at [311, 127] on p "EMILY'S PILLOW" at bounding box center [330, 139] width 84 height 31
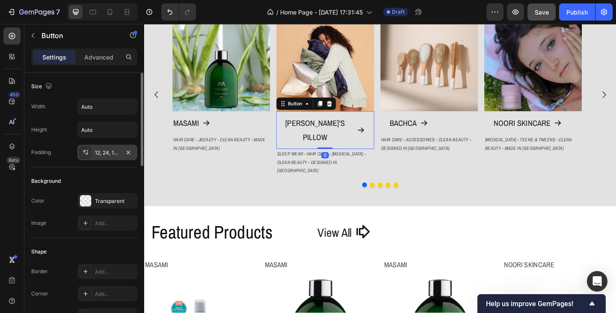
click at [104, 153] on div "12, 24, 12, Auto" at bounding box center [107, 153] width 25 height 8
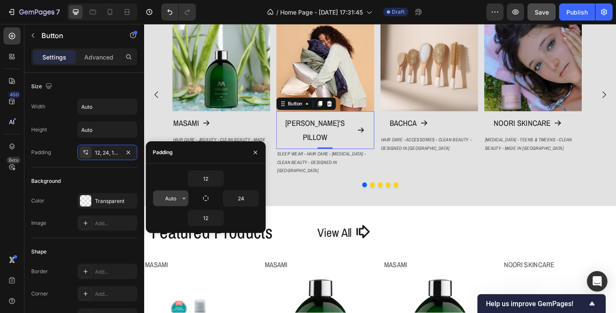
click at [171, 201] on input "Auto" at bounding box center [170, 197] width 35 height 15
type input "2"
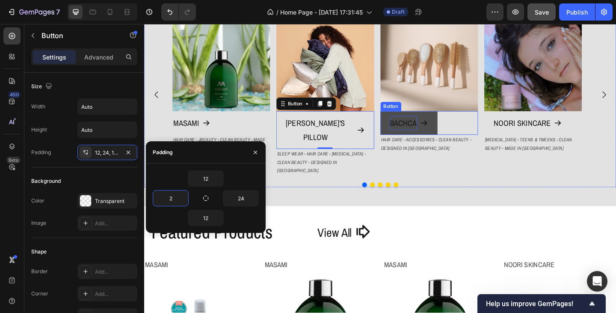
click at [430, 134] on p "BACHCA" at bounding box center [426, 131] width 30 height 15
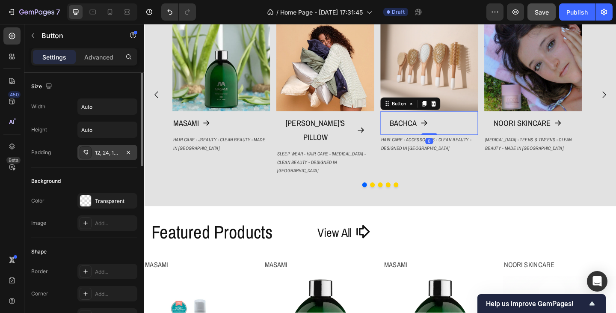
click at [110, 154] on div "12, 24, 12, 24" at bounding box center [107, 153] width 25 height 8
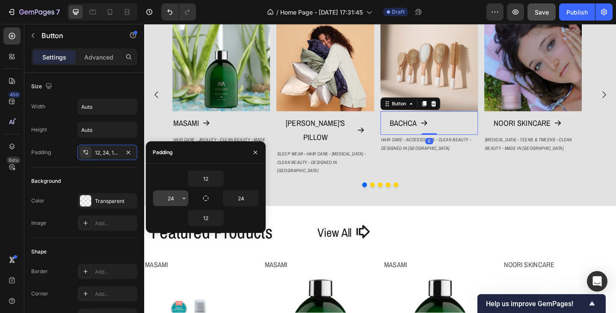
click at [172, 198] on input "24" at bounding box center [170, 197] width 35 height 15
type input "2"
click at [256, 152] on icon "button" at bounding box center [255, 152] width 7 height 7
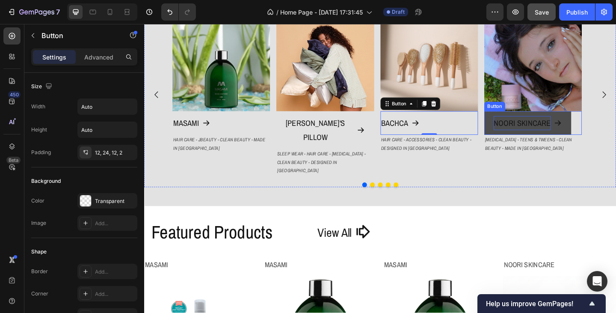
click at [554, 131] on p "NOORI SKINCARE" at bounding box center [555, 131] width 62 height 15
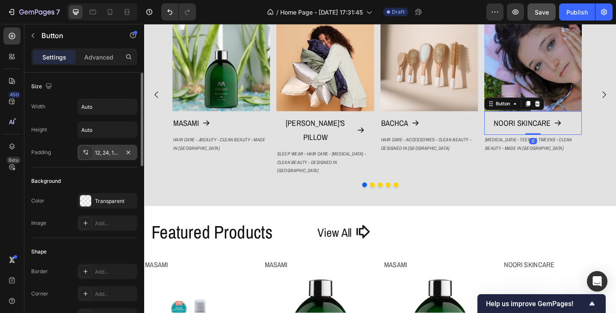
click at [115, 151] on div "12, 24, 12, 24" at bounding box center [107, 153] width 25 height 8
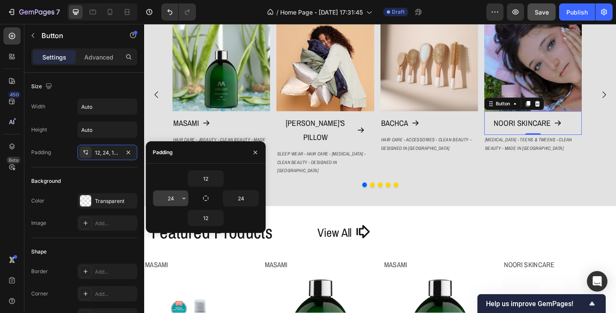
click at [175, 198] on input "24" at bounding box center [170, 197] width 35 height 15
type input "2"
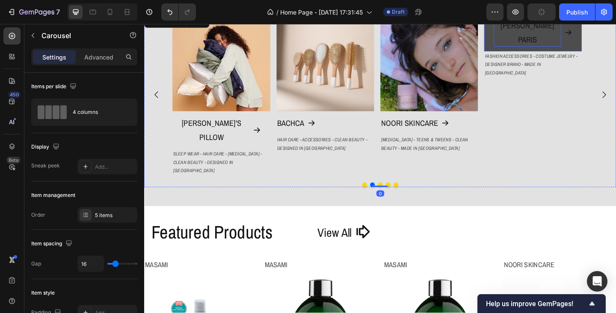
click at [547, 49] on p "LUC KIEFFER PARIS" at bounding box center [561, 33] width 74 height 31
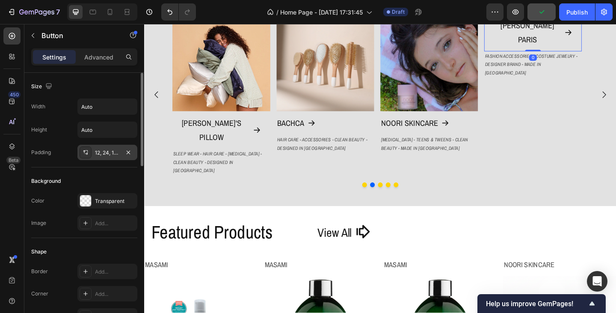
click at [105, 154] on div "12, 24, 12, 24" at bounding box center [107, 153] width 25 height 8
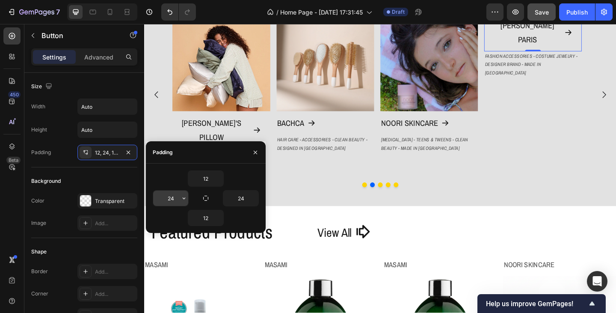
click at [170, 195] on input "24" at bounding box center [170, 197] width 35 height 15
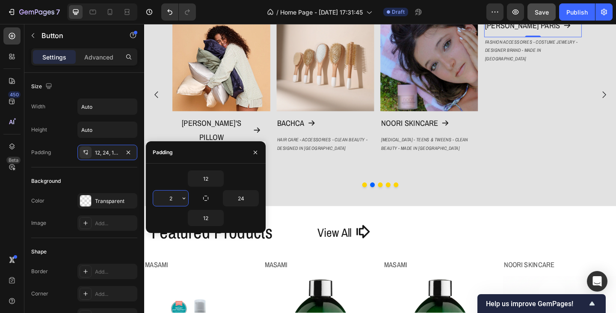
type input "2"
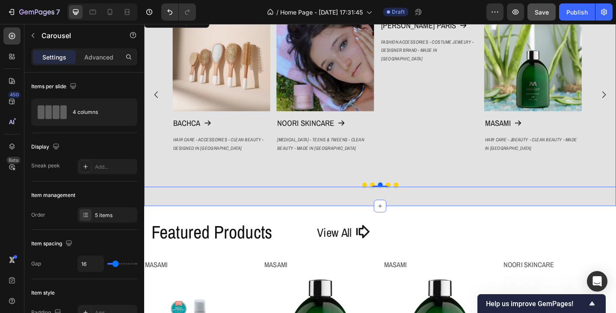
click at [547, 191] on div "Featured Brands Heading View All Button Row Image MASAMI Button HAIR CARE - JBE…" at bounding box center [400, 84] width 513 height 275
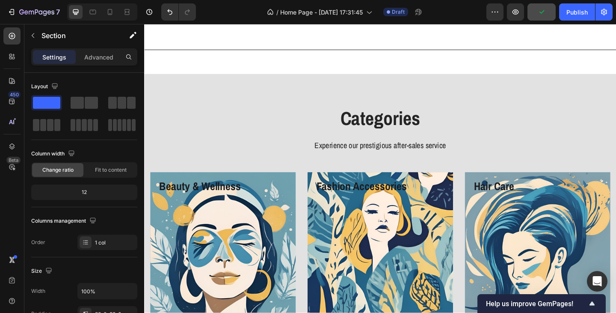
scroll to position [1155, 0]
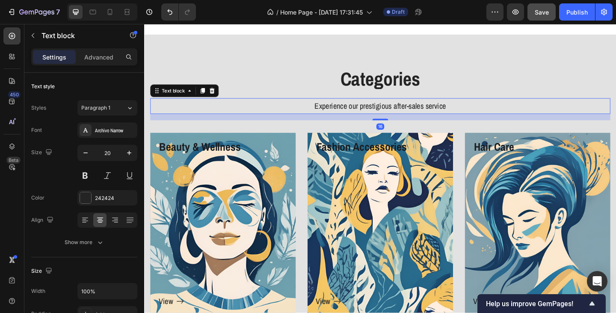
click at [388, 110] on p "Experience our prestigious after-sales service" at bounding box center [400, 113] width 499 height 15
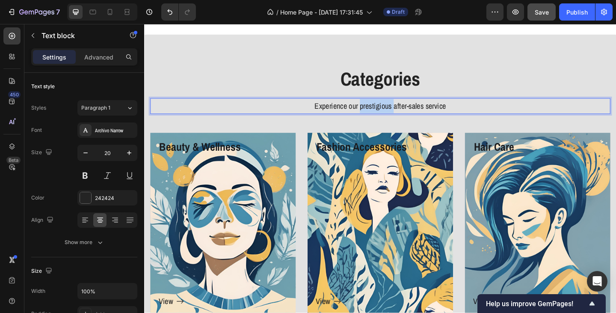
click at [388, 110] on p "Experience our prestigious after-sales service" at bounding box center [400, 113] width 499 height 15
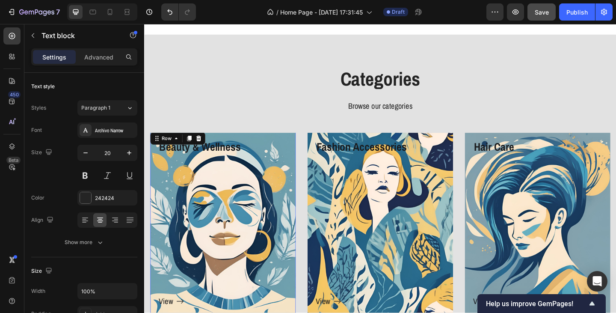
click at [212, 232] on div "View Button" at bounding box center [230, 249] width 140 height 167
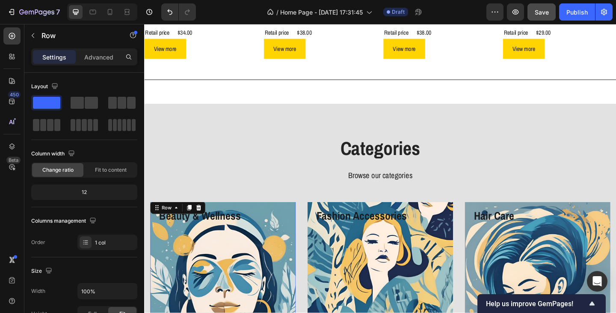
scroll to position [1045, 0]
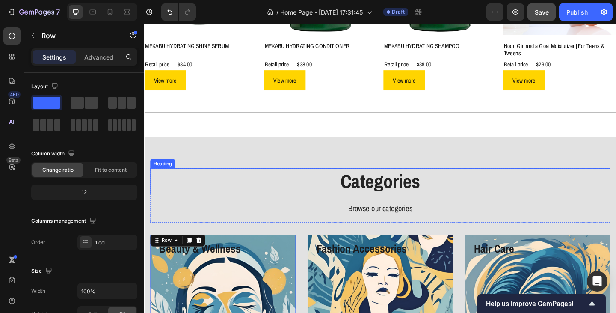
click at [377, 194] on p "Categories" at bounding box center [400, 195] width 499 height 27
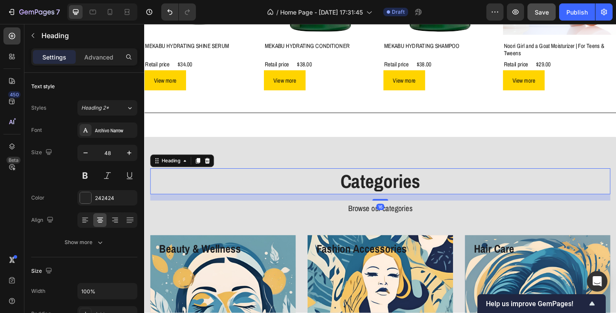
click at [359, 194] on p "Categories" at bounding box center [400, 195] width 499 height 27
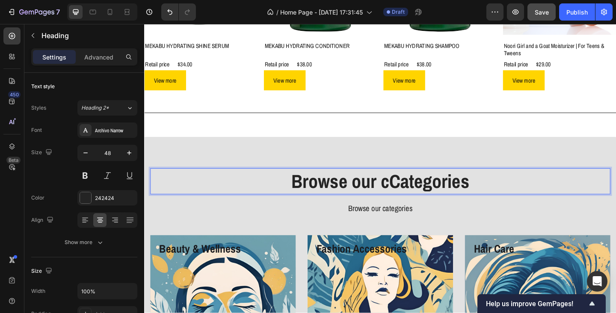
drag, startPoint x: 425, startPoint y: 192, endPoint x: 417, endPoint y: 195, distance: 8.0
click at [425, 192] on p "Browse our cCategories" at bounding box center [400, 195] width 499 height 27
click at [417, 195] on p "Browse our cCategories" at bounding box center [400, 195] width 499 height 27
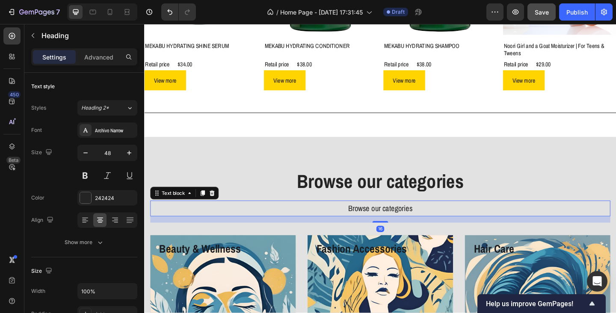
click at [442, 218] on p "Browse our categories" at bounding box center [400, 224] width 499 height 15
click at [219, 207] on icon at bounding box center [218, 208] width 6 height 6
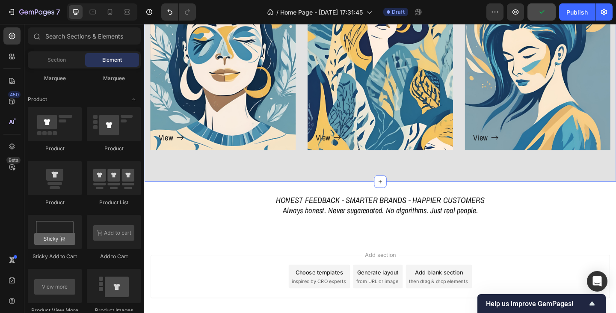
scroll to position [1345, 0]
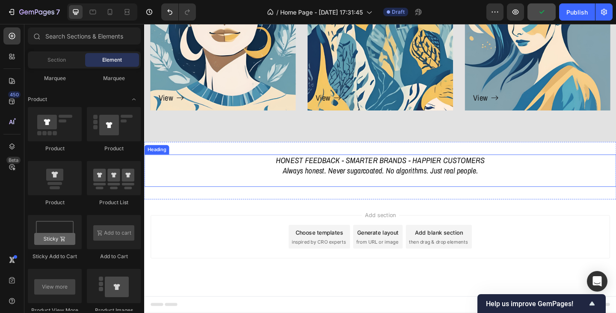
click at [398, 184] on h2 "HONEST FEEDBACK - SMARTER BRANDS - HAPPIER CUSTOMERS Always honest. Never sugar…" at bounding box center [400, 183] width 513 height 35
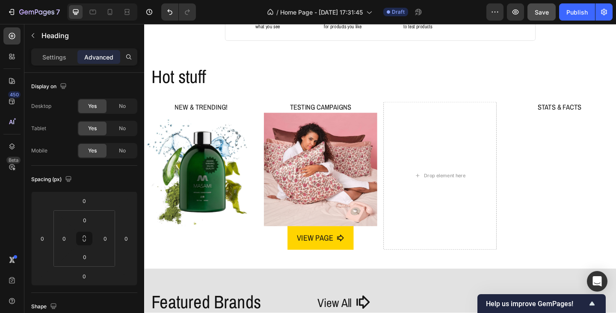
scroll to position [214, 0]
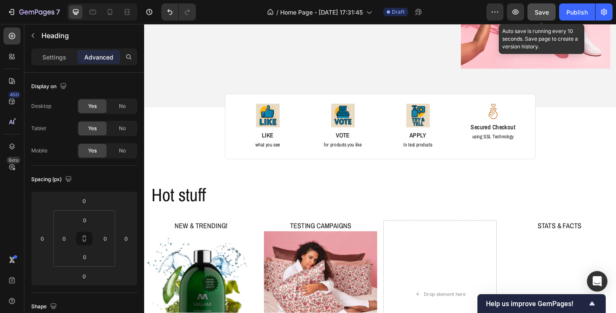
click at [540, 14] on span "Save" at bounding box center [542, 12] width 14 height 7
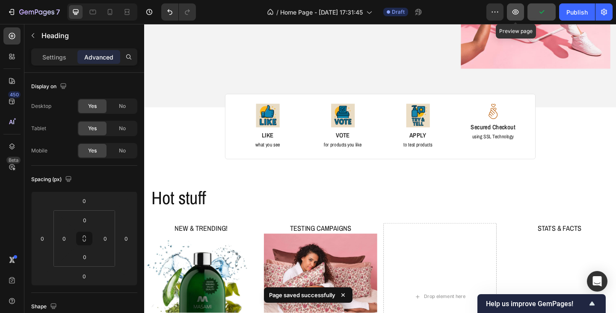
click at [517, 15] on icon "button" at bounding box center [515, 12] width 9 height 9
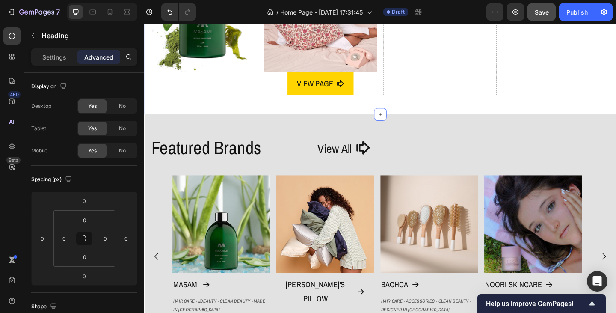
scroll to position [513, 0]
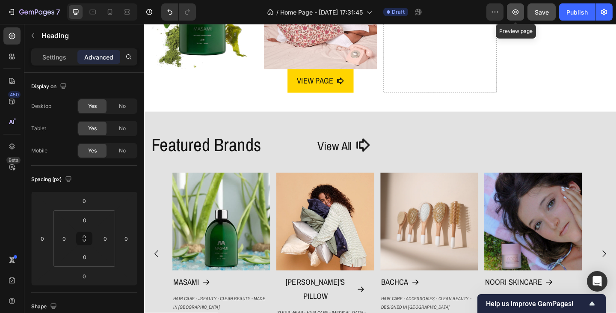
click at [518, 13] on icon "button" at bounding box center [515, 11] width 6 height 5
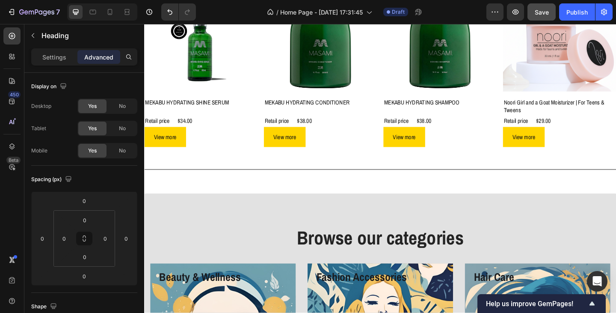
scroll to position [1155, 0]
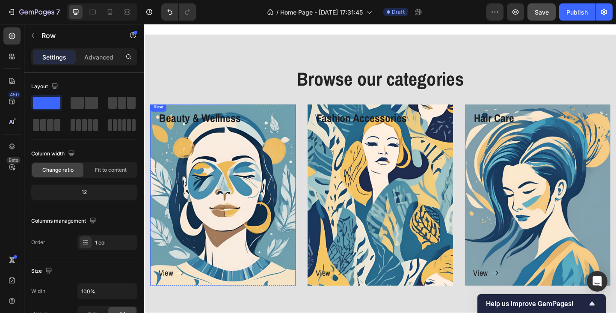
click at [225, 195] on div "View Button" at bounding box center [230, 218] width 140 height 167
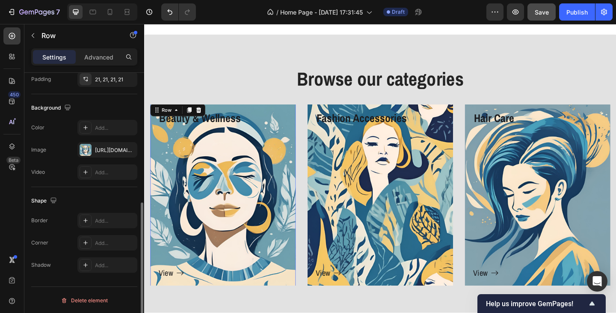
scroll to position [257, 0]
click at [218, 200] on div "View Button" at bounding box center [230, 218] width 140 height 167
click at [198, 189] on div "View Button" at bounding box center [230, 218] width 140 height 167
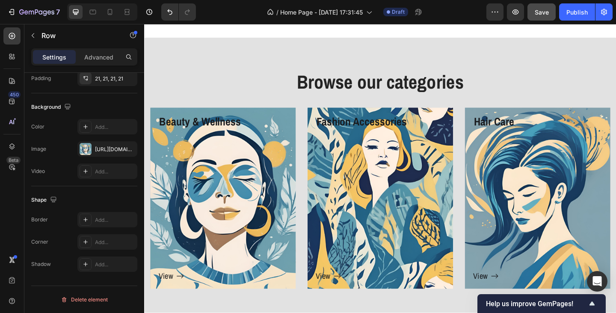
scroll to position [1155, 0]
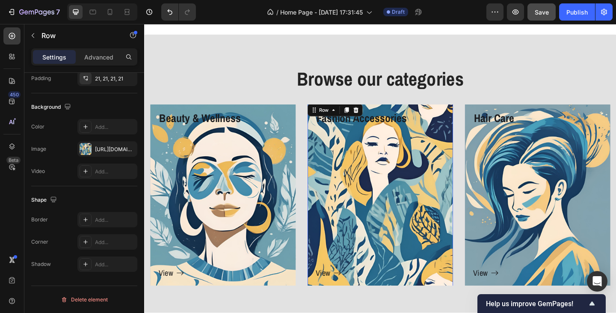
click at [367, 170] on div "View Button" at bounding box center [401, 218] width 140 height 167
click at [113, 150] on div "https://cdn.shopify.com/s/files/1/0933/9312/5678/files/gempages_578484358860505…" at bounding box center [107, 149] width 25 height 8
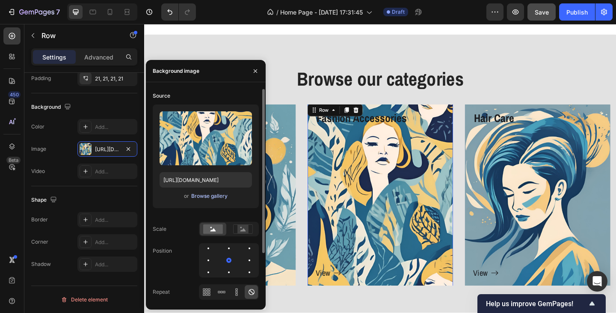
click at [199, 195] on div "Browse gallery" at bounding box center [209, 196] width 36 height 8
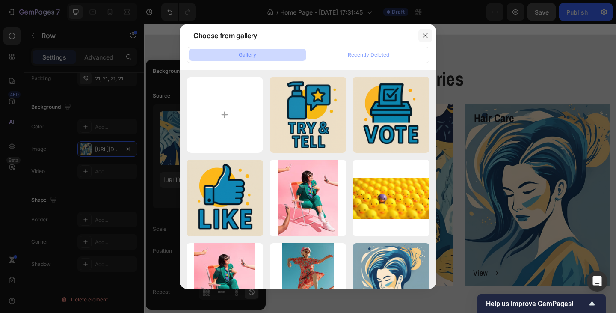
click at [423, 39] on button "button" at bounding box center [425, 36] width 14 height 14
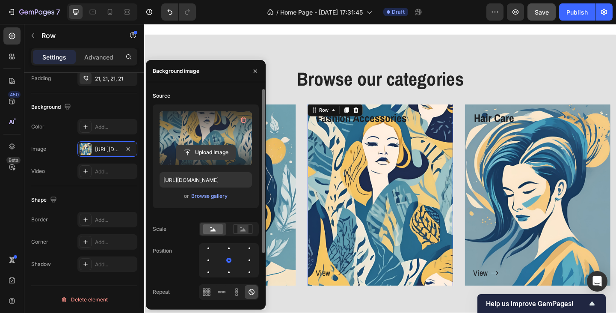
click at [193, 149] on input "file" at bounding box center [205, 152] width 59 height 15
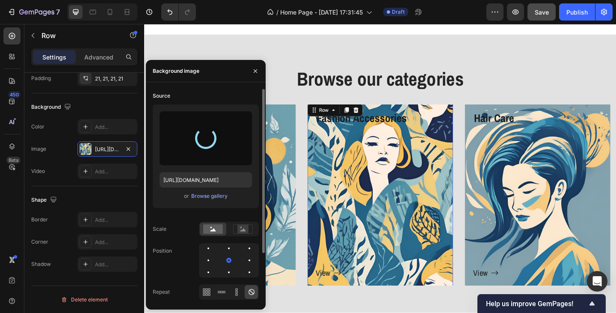
type input "https://cdn.shopify.com/s/files/1/0933/9312/5678/files/gempages_578484358860505…"
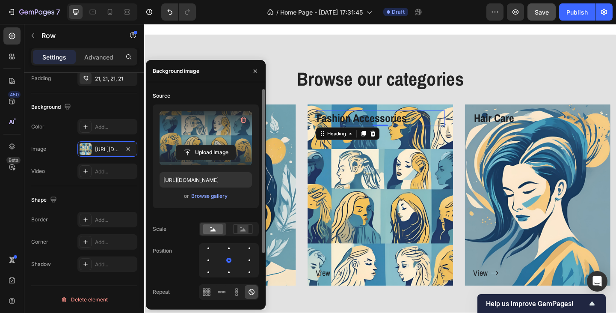
click at [346, 126] on h3 "Fashion Accessories" at bounding box center [401, 126] width 140 height 17
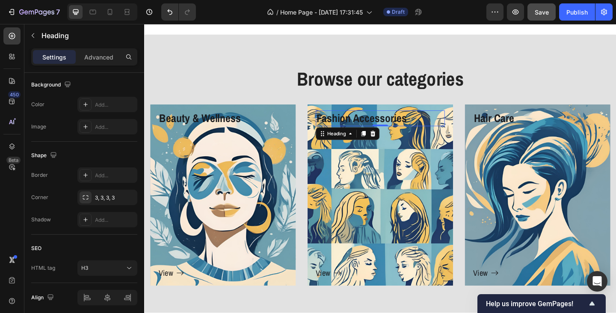
scroll to position [0, 0]
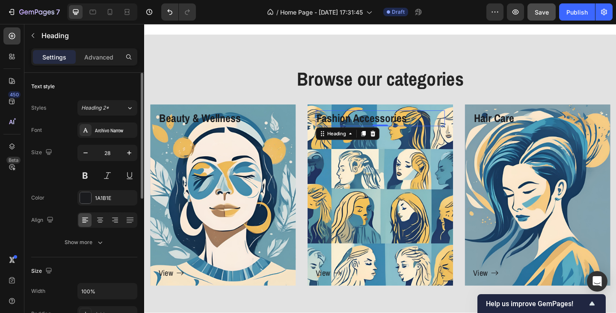
click at [346, 126] on h3 "Fashion Accessories" at bounding box center [401, 126] width 140 height 17
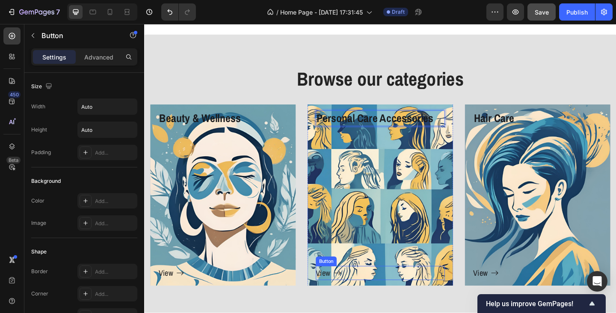
click at [350, 296] on icon at bounding box center [354, 294] width 9 height 9
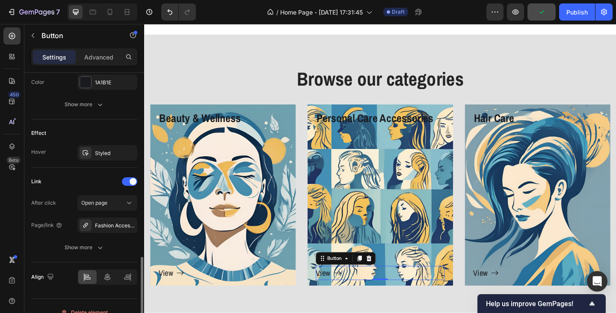
scroll to position [483, 0]
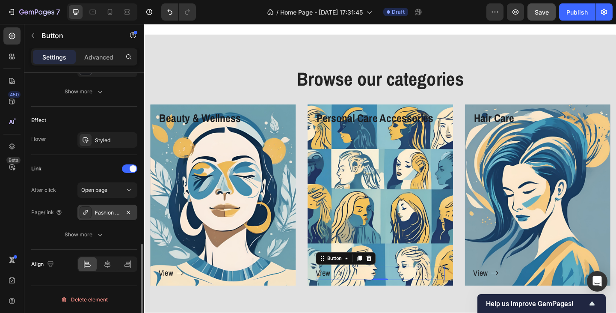
click at [104, 213] on div "Fashion Accessories" at bounding box center [107, 213] width 25 height 8
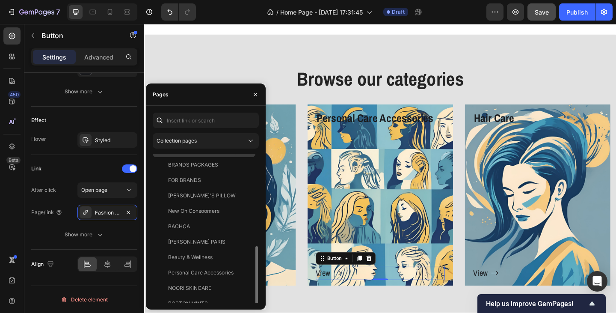
scroll to position [82, 0]
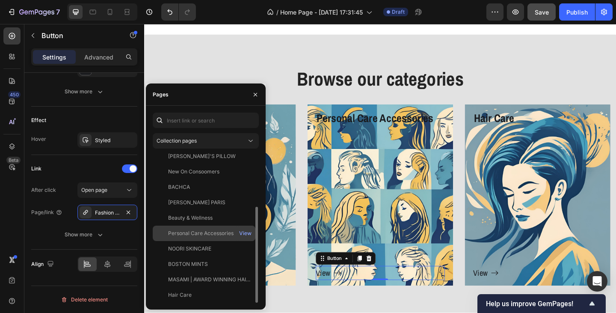
click at [189, 232] on div "Personal Care Accessories" at bounding box center [200, 233] width 65 height 8
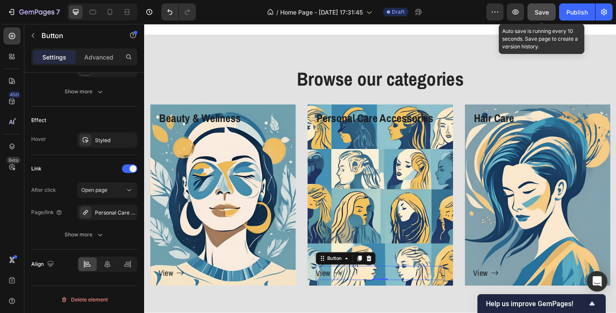
click at [539, 13] on span "Save" at bounding box center [542, 12] width 14 height 7
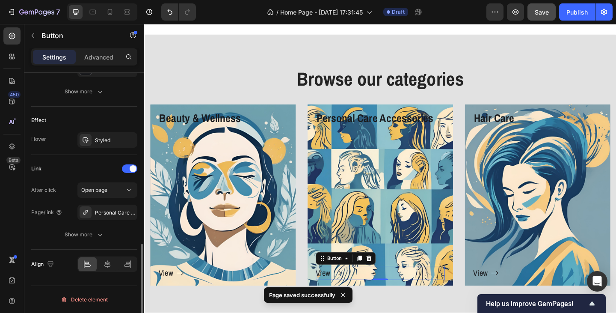
scroll to position [355, 0]
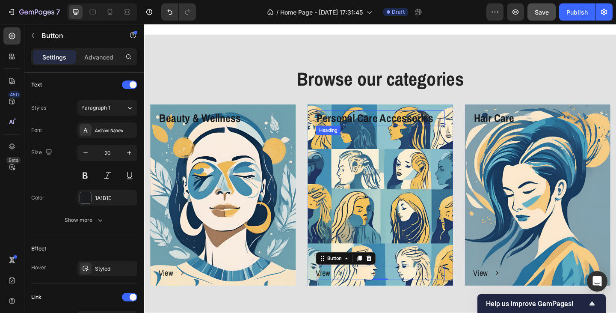
click at [401, 125] on p "Personal Care Accessories" at bounding box center [400, 126] width 139 height 15
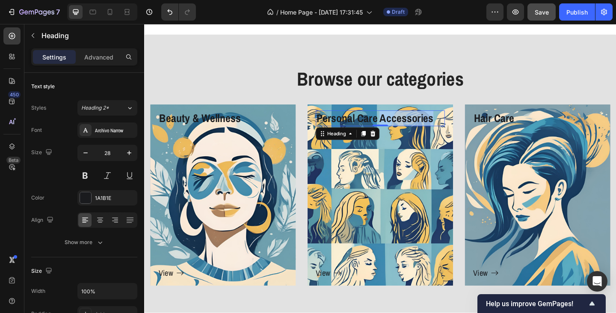
click at [417, 128] on p "Personal Care Accessories" at bounding box center [400, 126] width 139 height 15
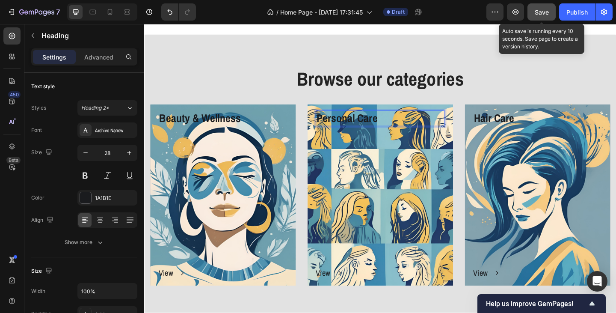
click at [542, 14] on span "Save" at bounding box center [542, 12] width 14 height 7
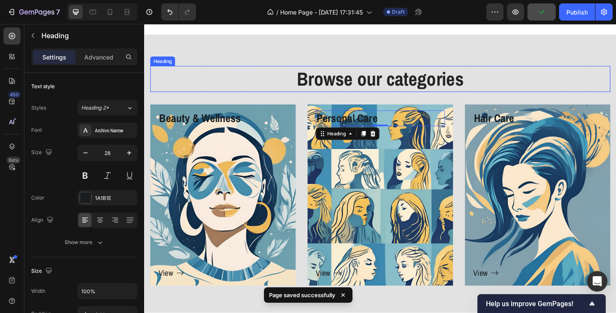
click at [270, 78] on h2 "Browse our categories" at bounding box center [401, 84] width 500 height 28
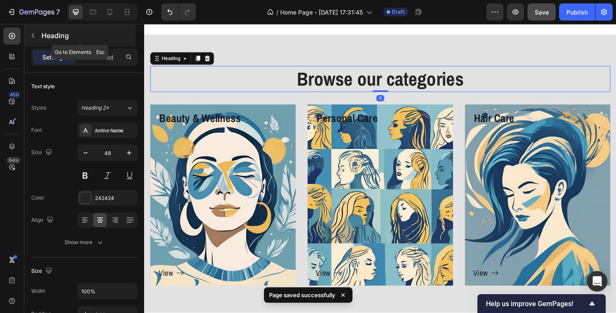
click at [33, 36] on icon "button" at bounding box center [33, 35] width 3 height 5
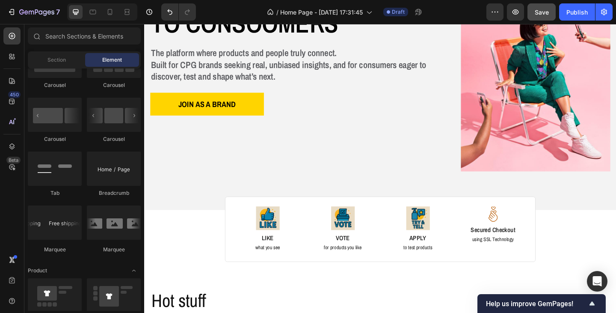
scroll to position [128, 0]
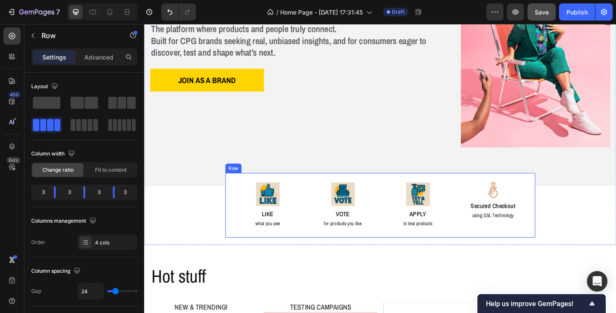
click at [275, 187] on div "Image LIKE Text Block what you see Text Block Image VOTE Text Block for product…" at bounding box center [401, 221] width 338 height 71
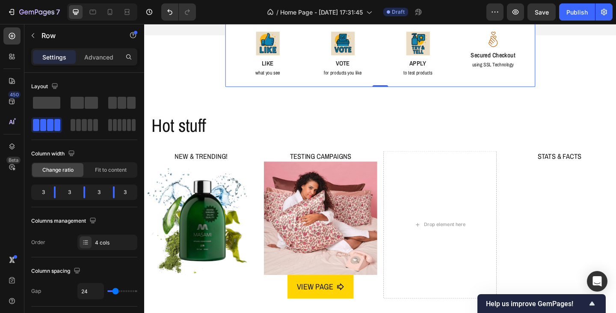
scroll to position [299, 0]
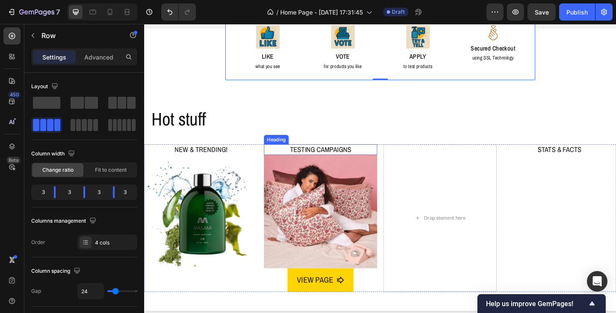
click at [274, 155] on h2 "TESTING CAMPAIGNS" at bounding box center [335, 161] width 123 height 12
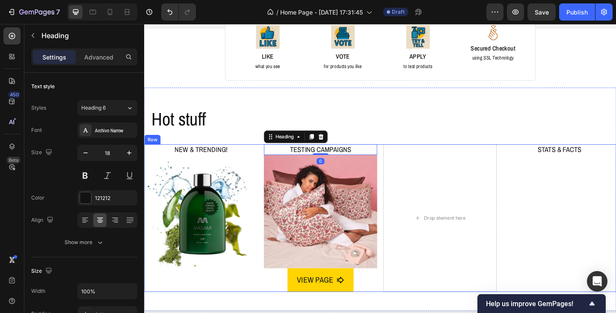
click at [267, 157] on div "NEW & TRENDING! Heading Image TESTING CAMPAIGNS Heading 0 Image VIEW PAGE Butto…" at bounding box center [400, 235] width 513 height 160
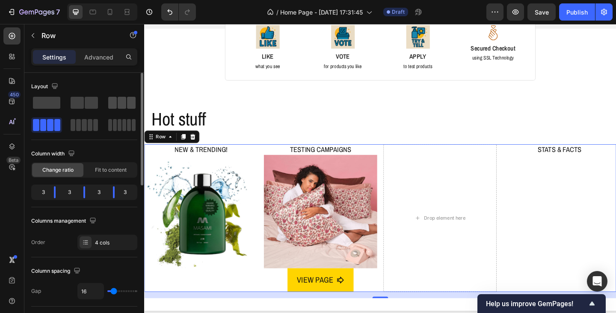
click at [116, 102] on span at bounding box center [112, 103] width 9 height 12
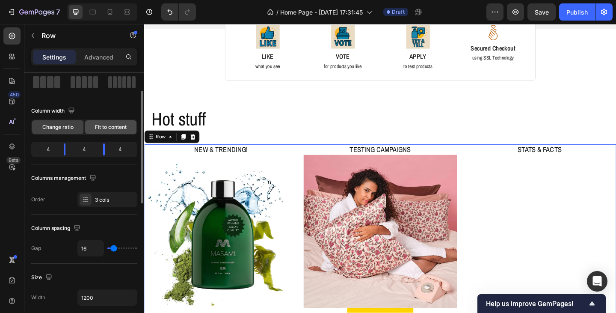
scroll to position [86, 0]
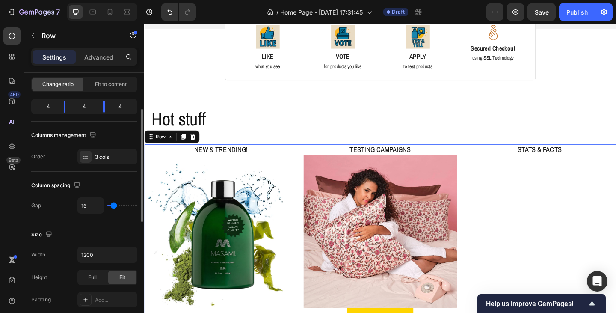
type input "36"
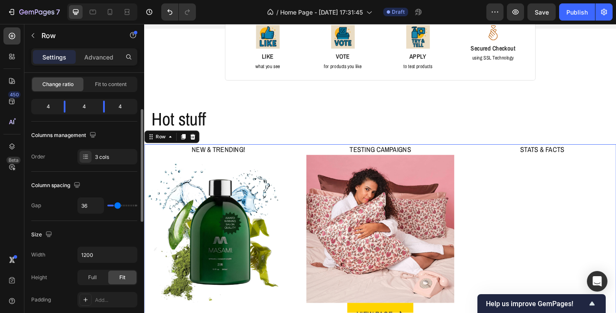
type input "49"
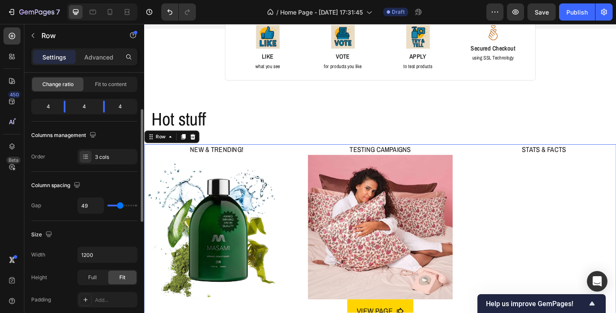
type input "51"
type input "47"
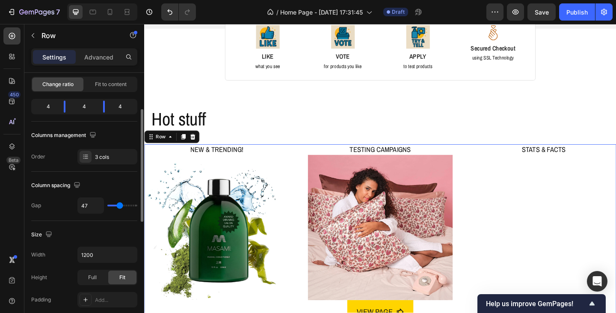
type input "44"
type input "42"
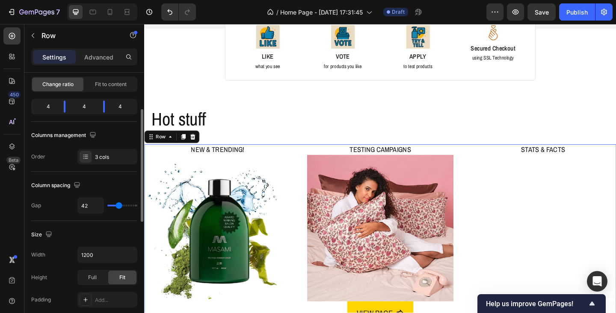
type input "40"
type input "38"
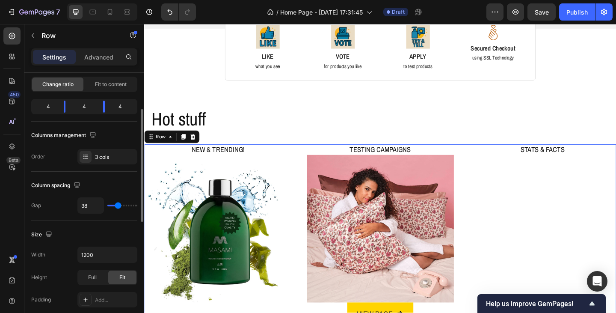
type input "36"
click at [118, 206] on input "range" at bounding box center [122, 205] width 30 height 2
click at [95, 207] on input "36" at bounding box center [91, 205] width 26 height 15
type input "3"
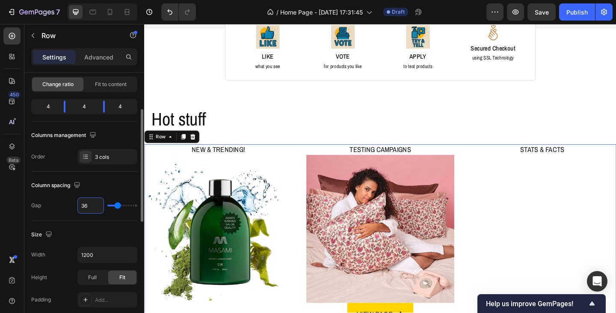
type input "3"
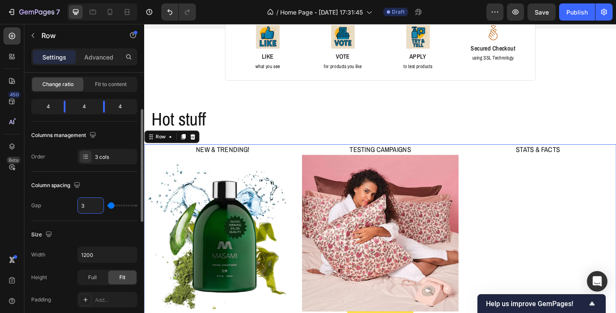
type input "30"
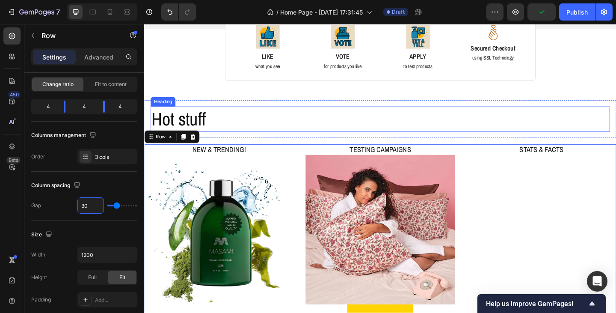
click at [268, 127] on h2 "Hot stuff" at bounding box center [401, 127] width 500 height 27
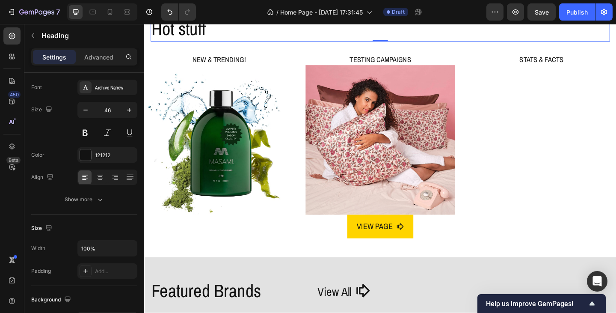
scroll to position [342, 0]
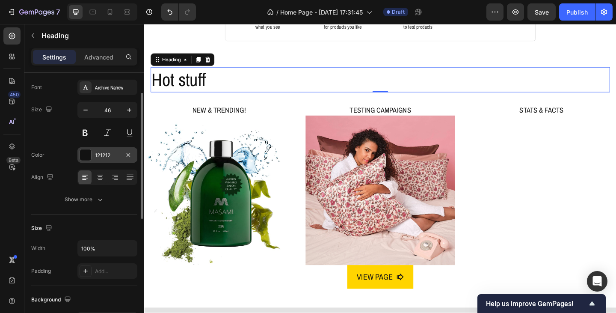
click at [102, 158] on div "121212" at bounding box center [107, 155] width 25 height 8
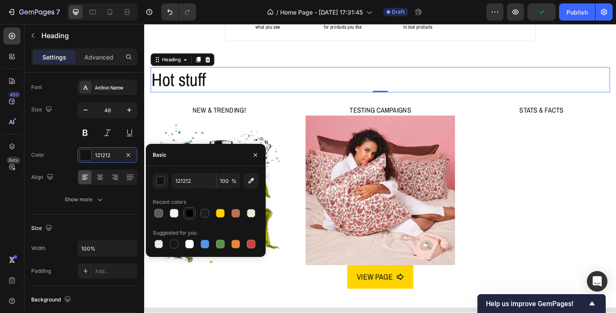
click at [189, 215] on div at bounding box center [189, 213] width 9 height 9
type input "000000"
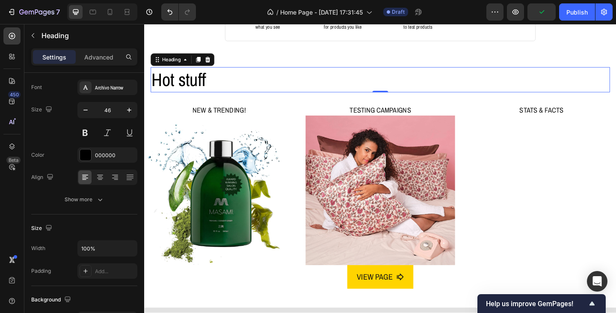
click at [232, 88] on h2 "Hot stuff" at bounding box center [401, 84] width 500 height 27
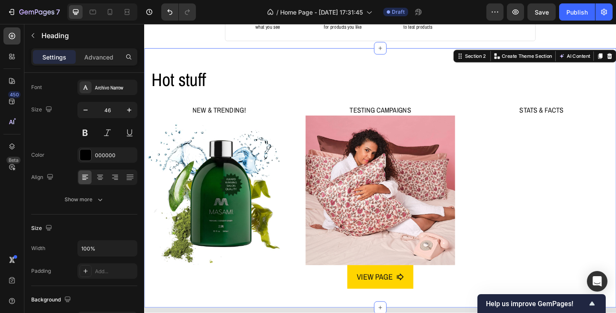
click at [171, 106] on div "Hot stuff Heading Row NEW & TRENDING! Heading Image TESTING CAMPAIGNS Heading I…" at bounding box center [400, 191] width 513 height 254
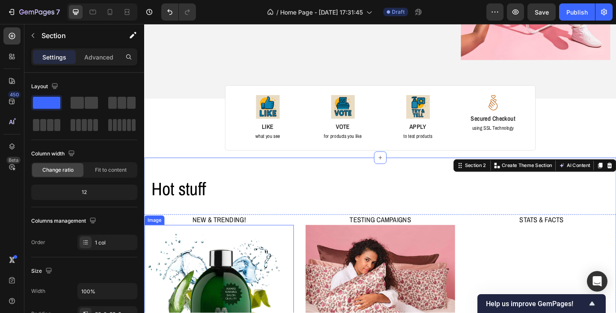
scroll to position [214, 0]
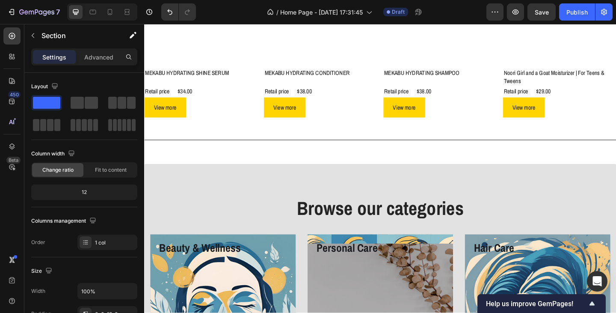
scroll to position [1069, 0]
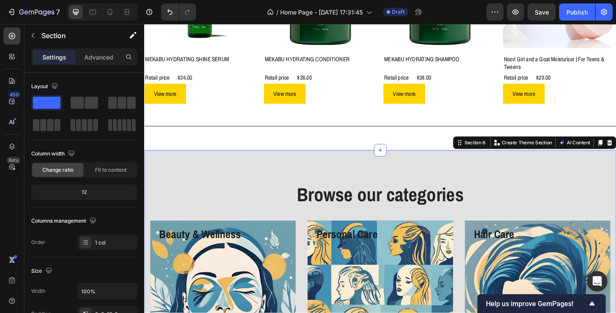
click at [254, 190] on div "Browse our categories Heading Row Beauty & Wellness Heading View Button Row Her…" at bounding box center [400, 314] width 513 height 307
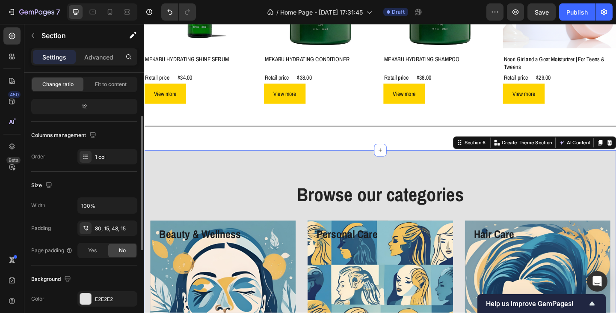
scroll to position [128, 0]
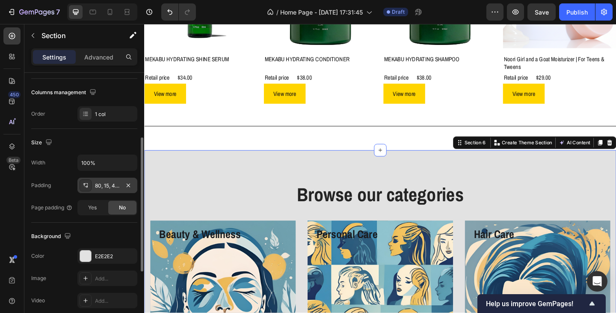
click at [107, 186] on div "80, 15, 48, 15" at bounding box center [107, 186] width 25 height 8
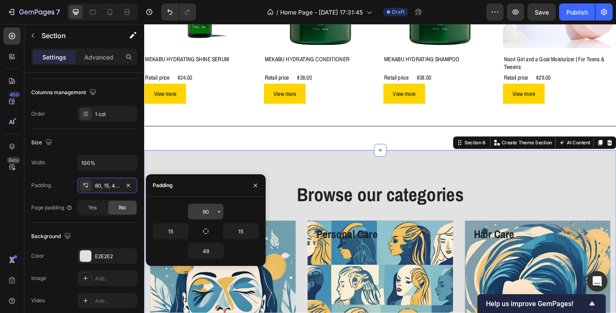
click at [208, 211] on input "80" at bounding box center [205, 211] width 35 height 15
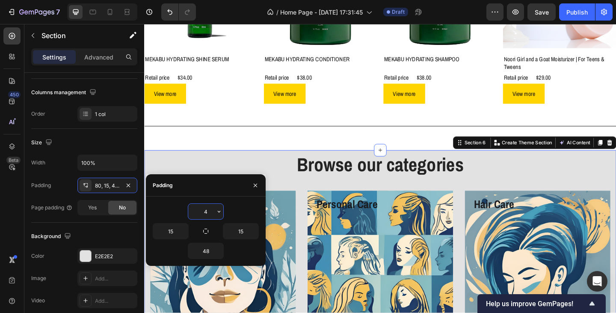
type input "48"
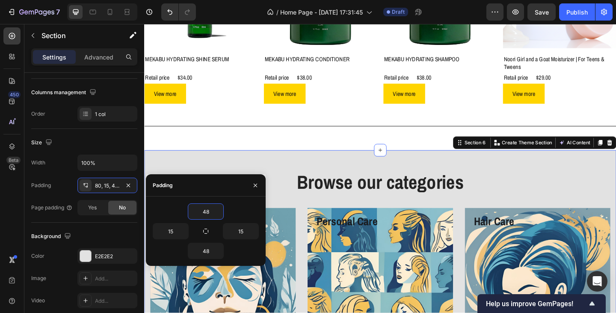
click at [238, 173] on div "Browse our categories Heading Row Beauty & Wellness Heading View Button Row Her…" at bounding box center [400, 307] width 513 height 293
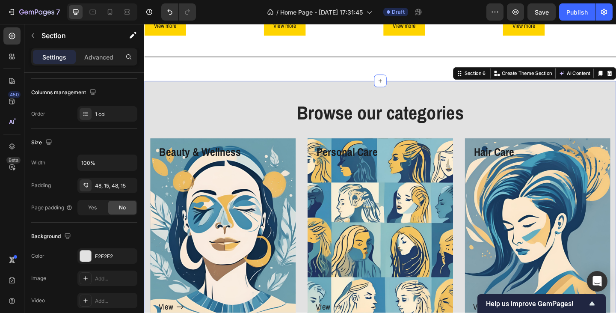
scroll to position [1112, 0]
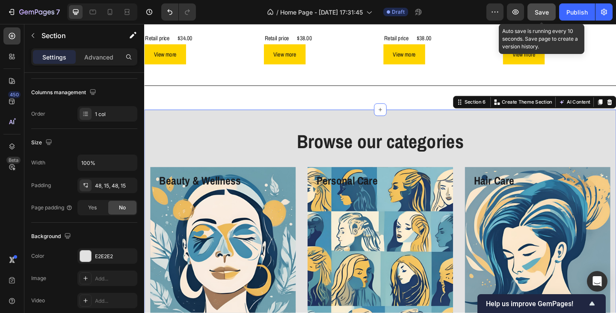
click at [541, 13] on span "Save" at bounding box center [542, 12] width 14 height 7
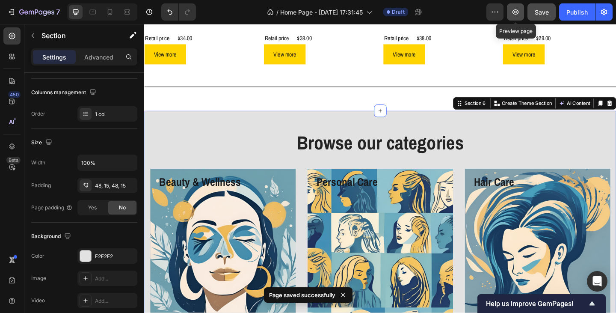
click at [516, 12] on icon "button" at bounding box center [515, 12] width 9 height 9
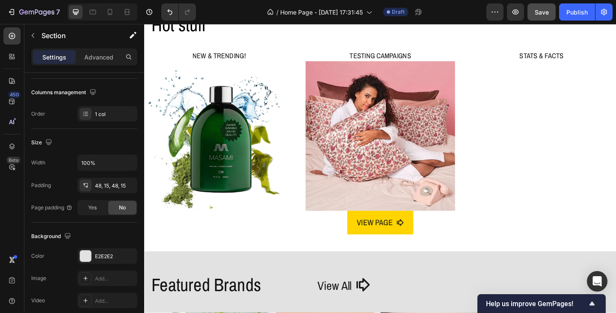
scroll to position [385, 0]
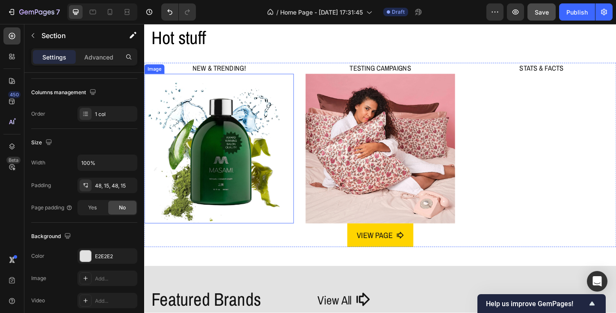
click at [295, 92] on img at bounding box center [225, 159] width 163 height 163
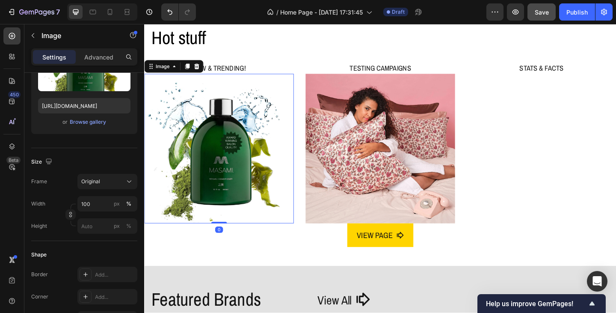
scroll to position [0, 0]
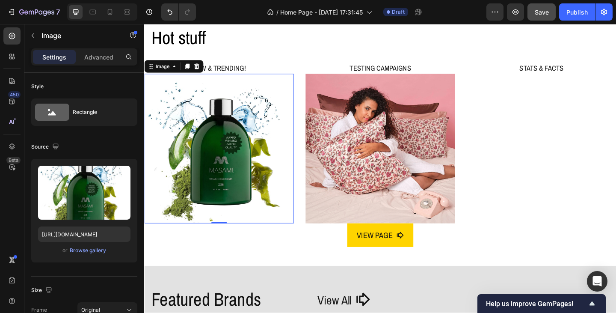
click at [295, 92] on img at bounding box center [225, 159] width 163 height 163
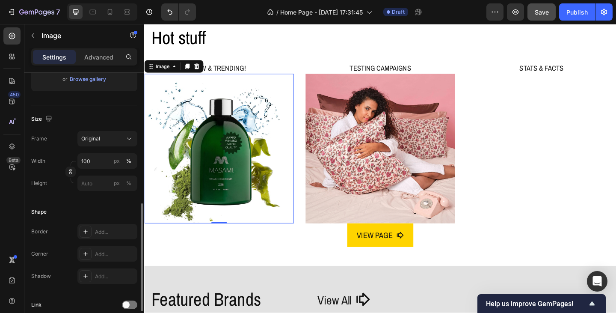
scroll to position [214, 0]
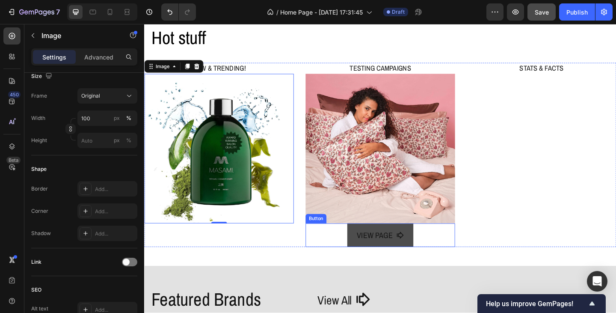
click at [418, 256] on span "<p>VIEW PAGE</p>" at bounding box center [422, 253] width 9 height 15
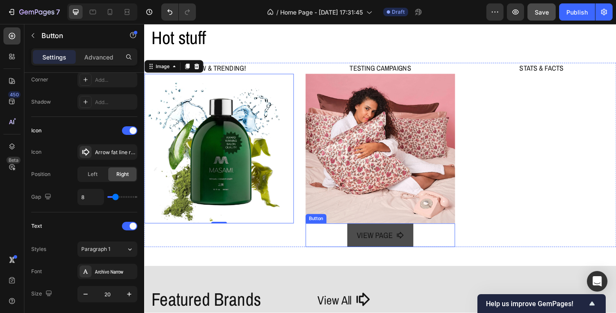
scroll to position [0, 0]
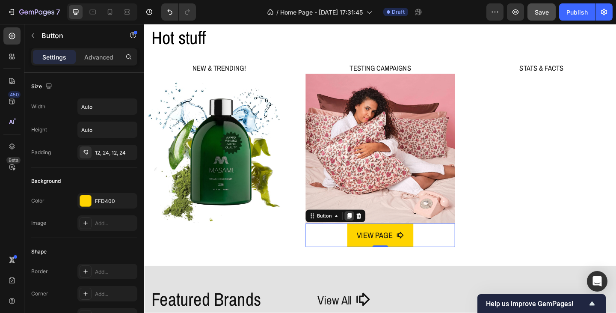
click at [365, 233] on icon at bounding box center [367, 232] width 7 height 7
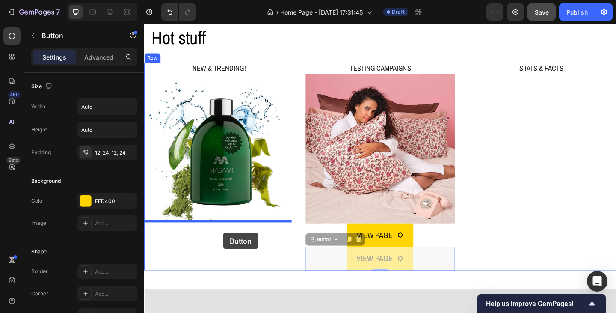
drag, startPoint x: 333, startPoint y: 258, endPoint x: 230, endPoint y: 251, distance: 103.8
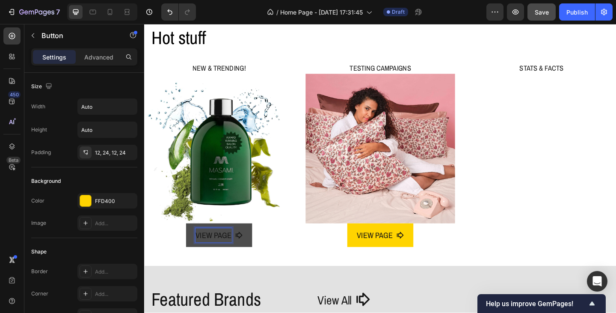
click at [220, 247] on p "VIEW PAGE" at bounding box center [219, 253] width 39 height 15
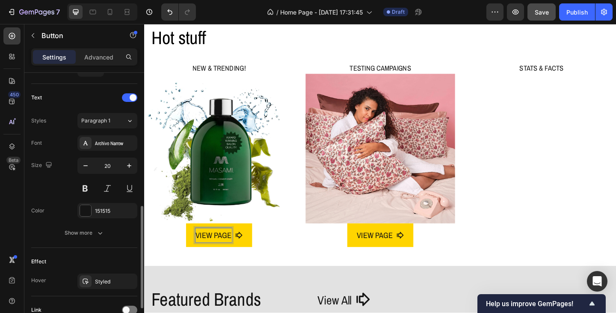
scroll to position [417, 0]
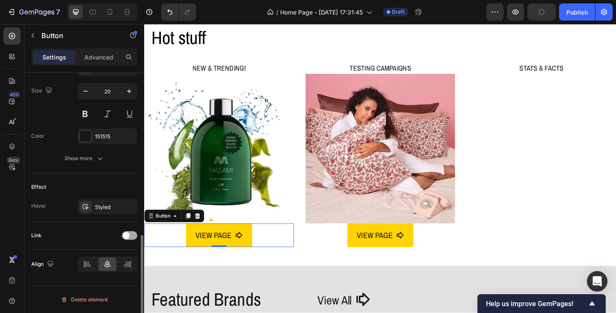
click at [129, 236] on span at bounding box center [126, 235] width 7 height 7
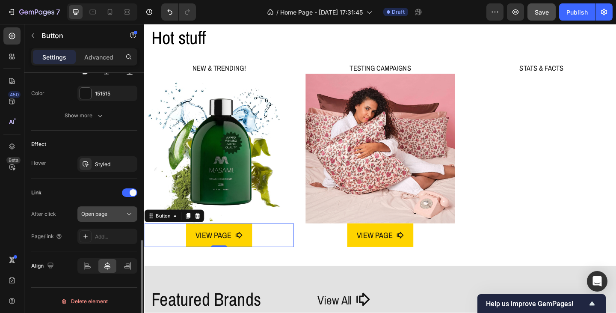
scroll to position [461, 0]
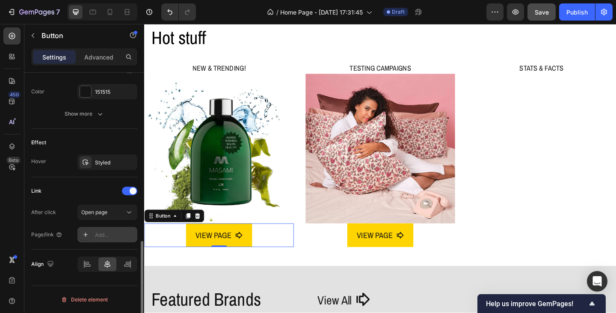
click at [105, 237] on div "Add..." at bounding box center [115, 235] width 40 height 8
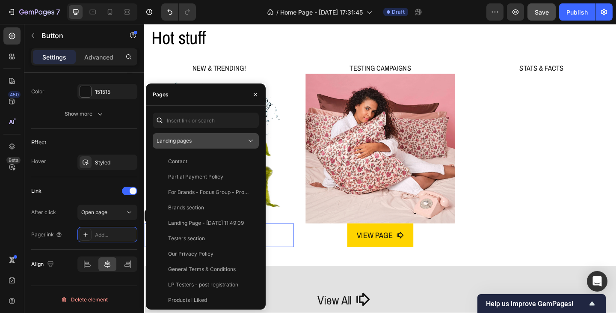
click at [201, 145] on div "Landing pages" at bounding box center [206, 140] width 98 height 9
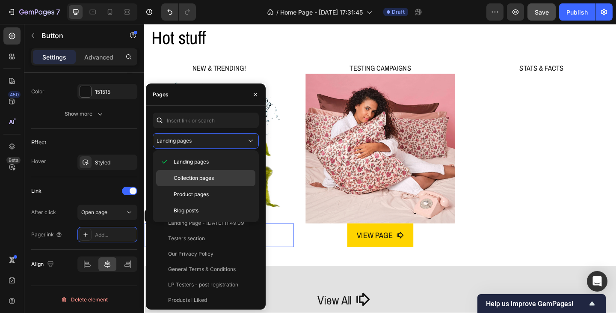
click at [196, 179] on span "Collection pages" at bounding box center [194, 178] width 40 height 8
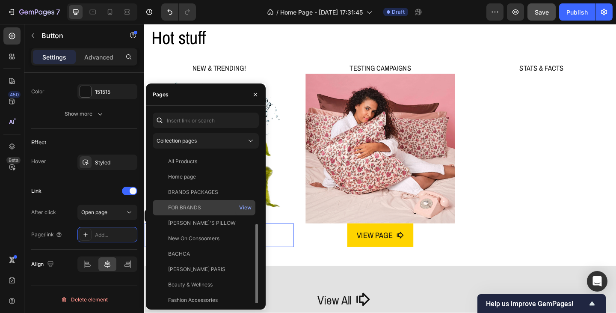
scroll to position [43, 0]
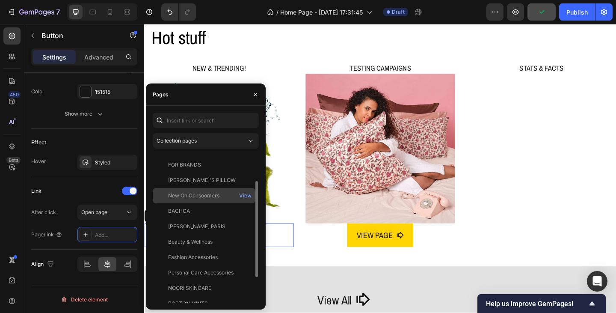
click at [206, 193] on div "New On Consoomers" at bounding box center [193, 196] width 51 height 8
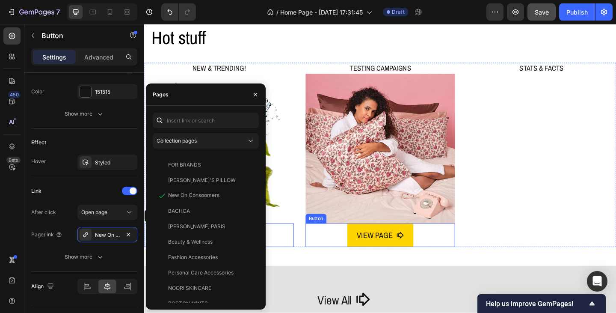
click at [330, 255] on div "VIEW PAGE Button" at bounding box center [400, 254] width 163 height 26
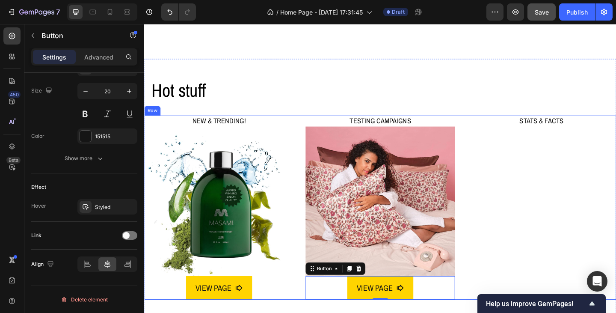
scroll to position [385, 0]
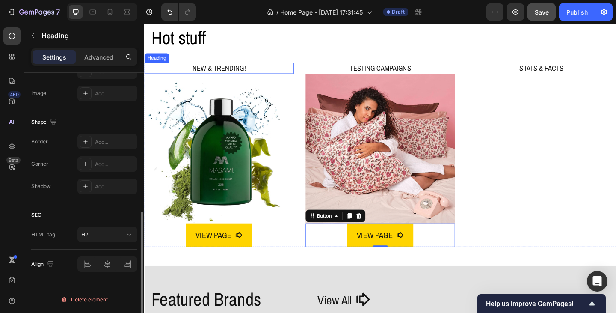
click at [213, 70] on h2 "NEW & TRENDING!" at bounding box center [225, 72] width 163 height 12
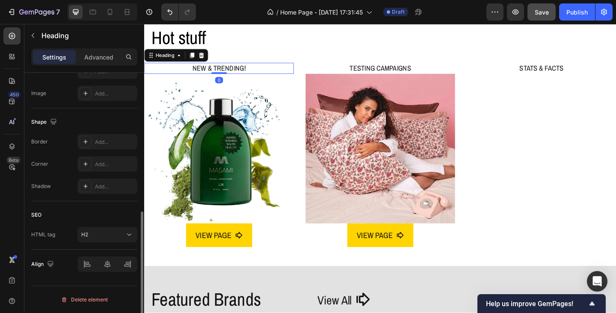
scroll to position [0, 0]
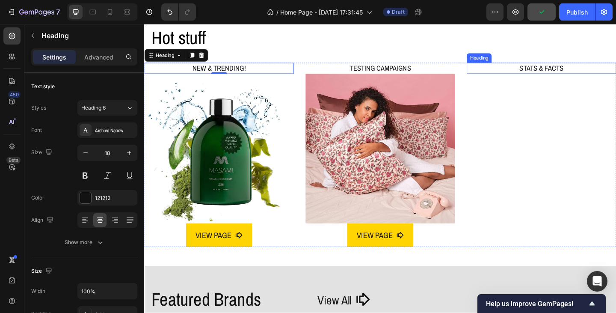
click at [561, 69] on h2 "STATS & FACTS" at bounding box center [576, 72] width 163 height 12
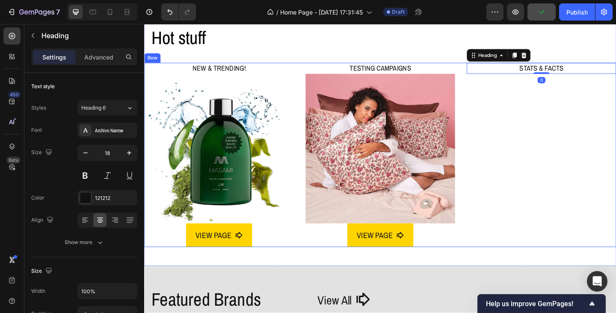
click at [570, 100] on div "STATS & FACTS Heading 0" at bounding box center [576, 166] width 163 height 200
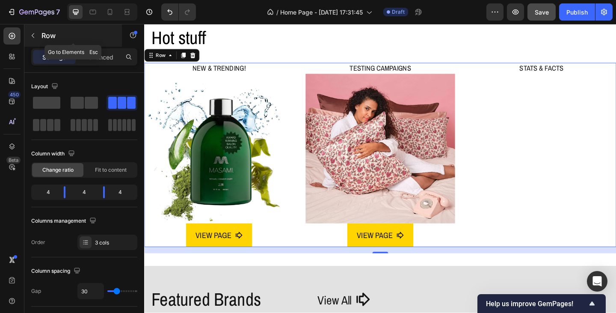
click at [31, 33] on icon "button" at bounding box center [33, 35] width 7 height 7
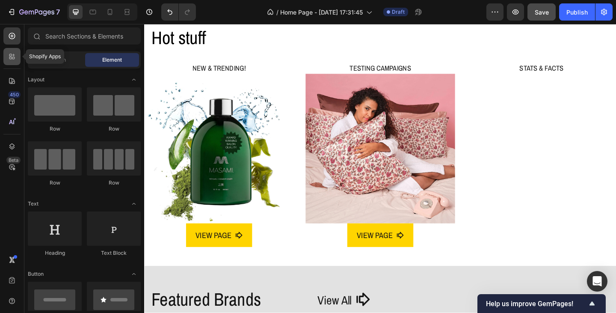
click at [12, 56] on icon at bounding box center [12, 56] width 9 height 9
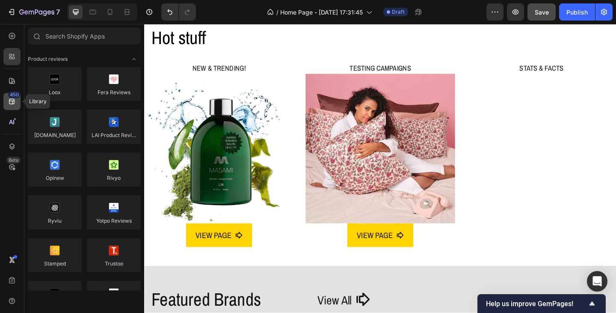
click at [11, 101] on icon at bounding box center [12, 102] width 6 height 6
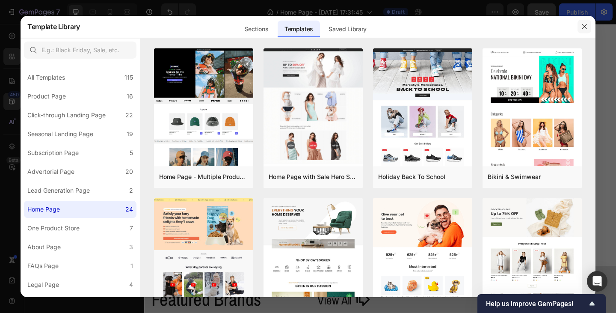
click at [587, 24] on icon "button" at bounding box center [584, 26] width 7 height 7
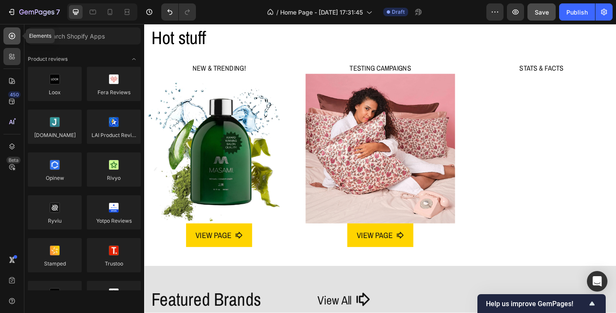
click at [16, 35] on icon at bounding box center [12, 36] width 9 height 9
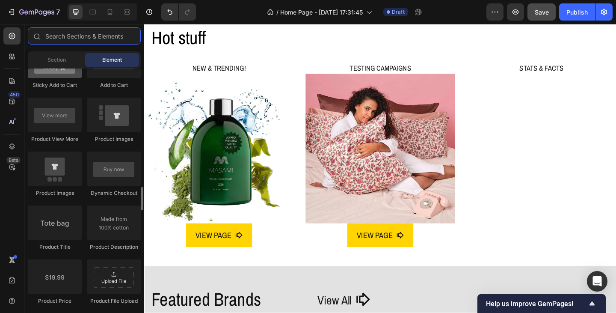
scroll to position [1155, 0]
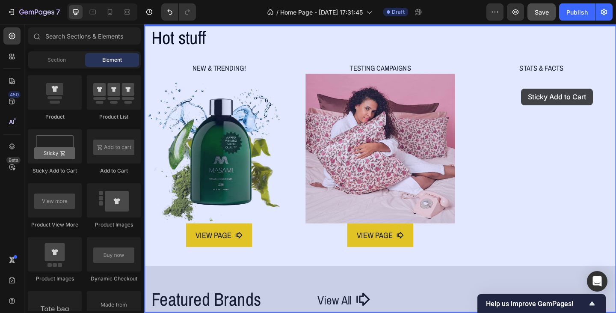
drag, startPoint x: 201, startPoint y: 166, endPoint x: 554, endPoint y: 94, distance: 360.5
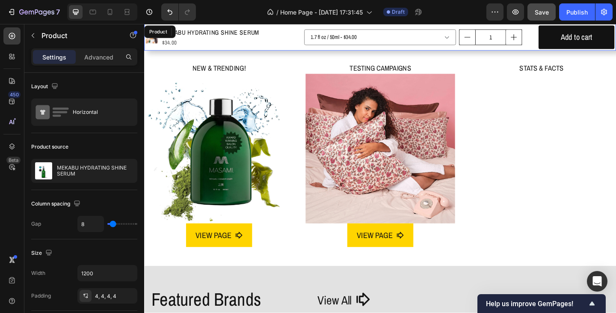
click at [314, 27] on div "Product Images MEKABU HYDRATING SHINE SERUM Product Title $34.00 Product Price …" at bounding box center [400, 38] width 513 height 29
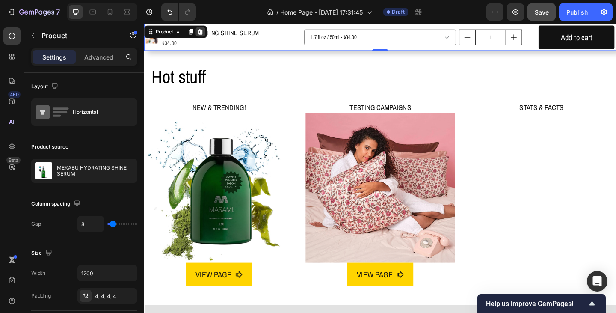
click at [204, 30] on icon at bounding box center [206, 33] width 6 height 6
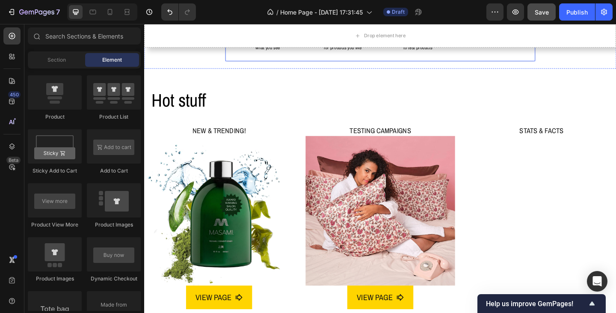
scroll to position [325, 0]
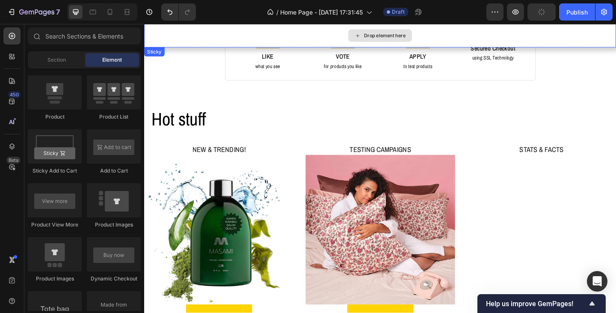
click at [375, 41] on div "Drop element here" at bounding box center [400, 37] width 69 height 14
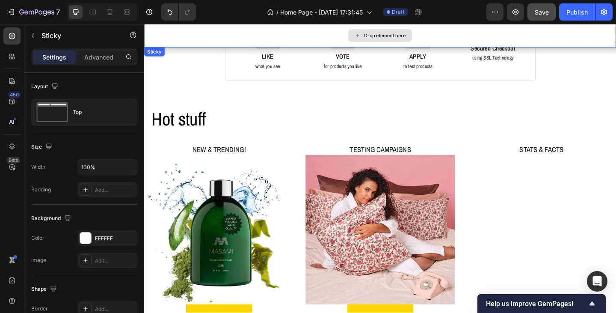
click at [161, 46] on div "Drop element here" at bounding box center [400, 37] width 513 height 26
click at [205, 56] on icon at bounding box center [205, 58] width 6 height 6
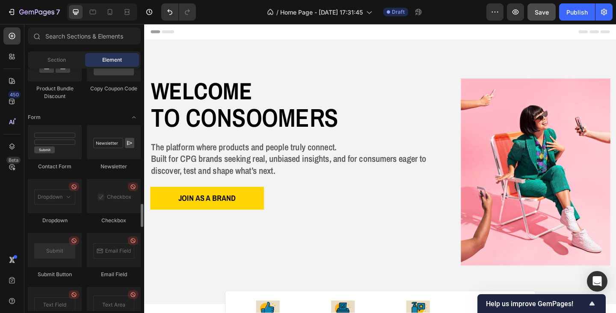
scroll to position [1865, 0]
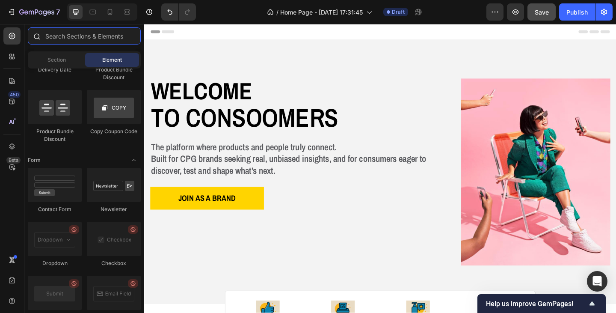
click at [63, 36] on input "text" at bounding box center [84, 35] width 113 height 17
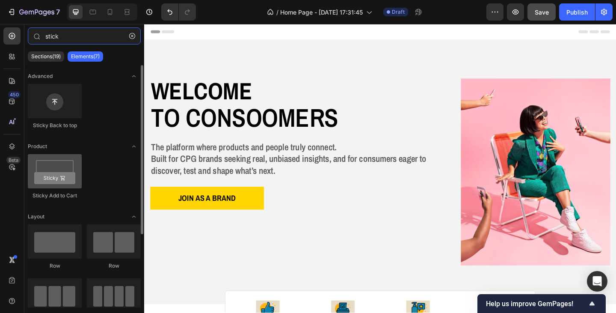
type input "stick"
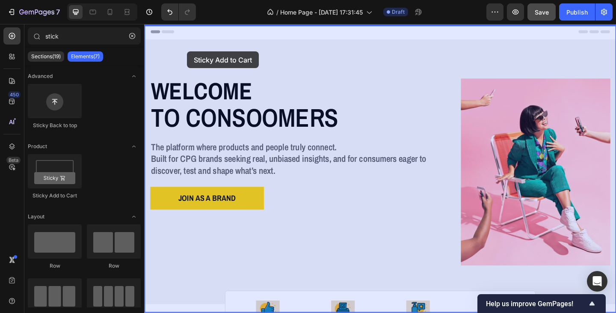
drag, startPoint x: 207, startPoint y: 195, endPoint x: 191, endPoint y: 54, distance: 142.0
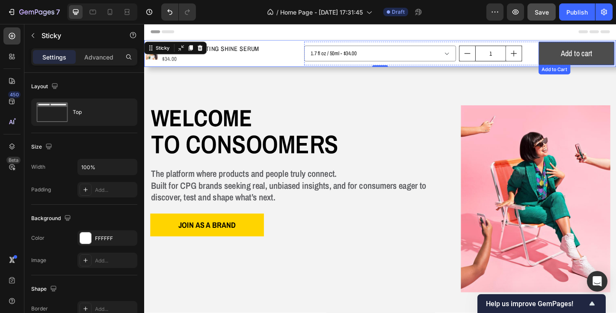
click at [580, 55] on button "Add to cart" at bounding box center [614, 56] width 83 height 26
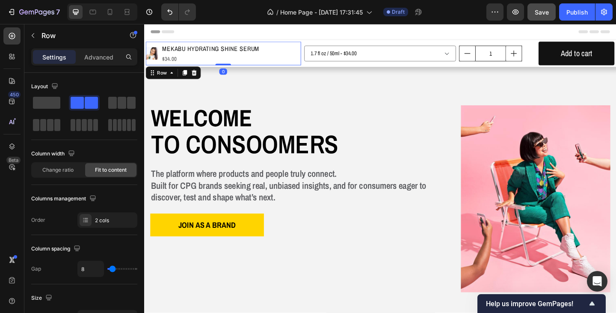
click at [292, 47] on div "Product Images MEKABU HYDRATING SHINE SERUM Product Title $34.00 Product Price …" at bounding box center [230, 56] width 169 height 26
click at [288, 51] on div "Product Images MEKABU HYDRATING SHINE SERUM Product Title $34.00 Product Price …" at bounding box center [230, 56] width 169 height 26
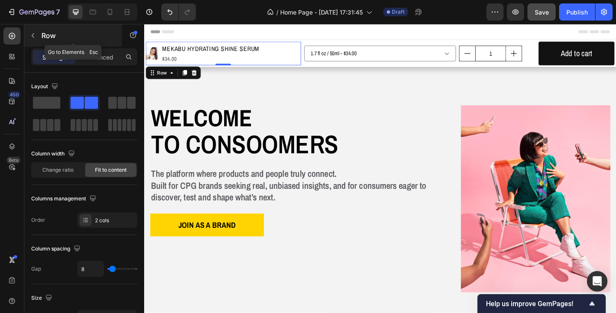
click at [30, 35] on icon "button" at bounding box center [33, 35] width 7 height 7
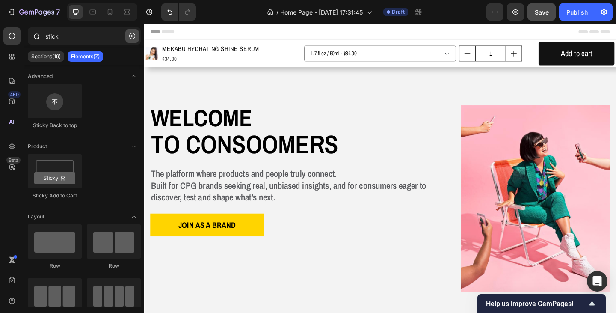
click at [132, 35] on icon "button" at bounding box center [132, 36] width 6 height 6
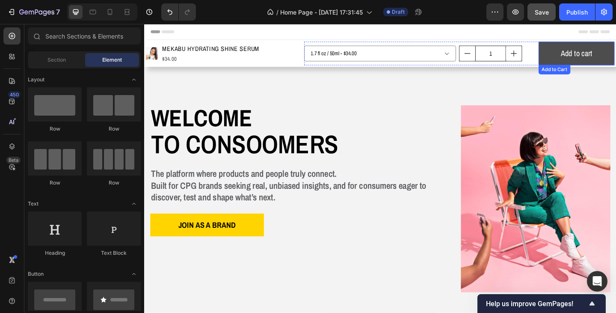
click at [581, 59] on button "Add to cart" at bounding box center [614, 56] width 83 height 26
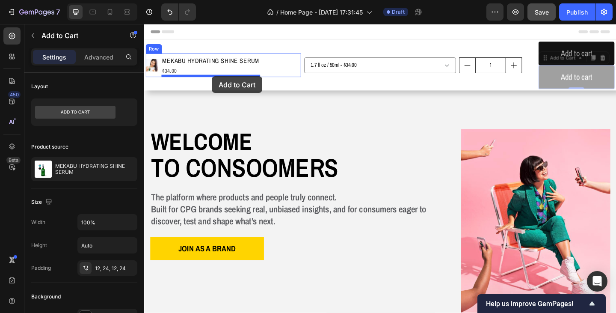
drag, startPoint x: 577, startPoint y: 77, endPoint x: 219, endPoint y: 78, distance: 357.6
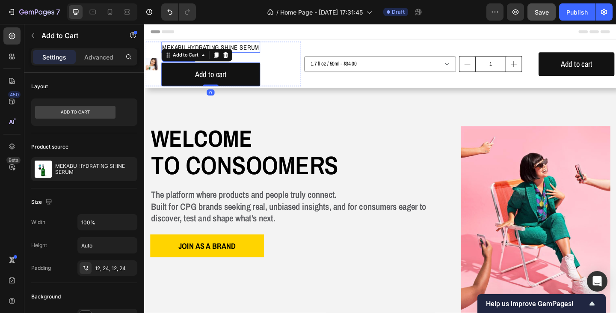
click at [269, 48] on h1 "MEKABU HYDRATING SHINE SERUM" at bounding box center [216, 49] width 107 height 12
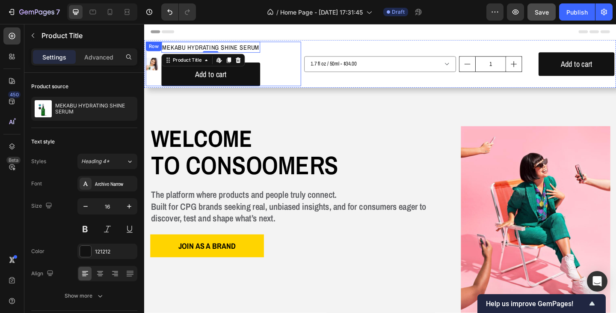
click at [284, 53] on div "Product Images MEKABU HYDRATING SHINE SERUM Product Title Edit content in Shopi…" at bounding box center [230, 67] width 169 height 48
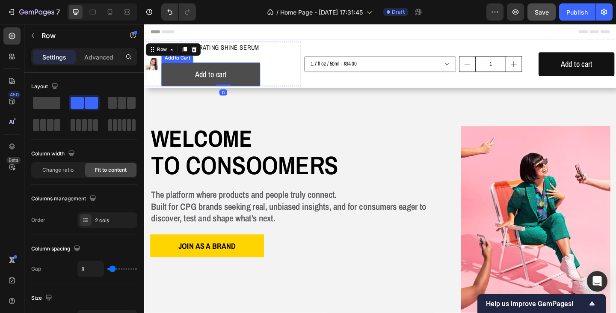
click at [201, 70] on button "Add to cart" at bounding box center [216, 79] width 107 height 26
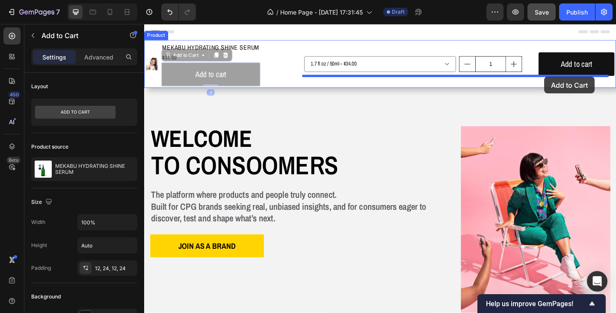
drag, startPoint x: 177, startPoint y: 59, endPoint x: 579, endPoint y: 81, distance: 403.1
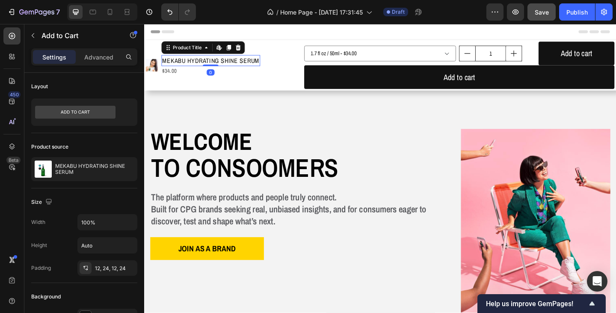
click at [238, 62] on h1 "MEKABU HYDRATING SHINE SERUM" at bounding box center [216, 64] width 107 height 12
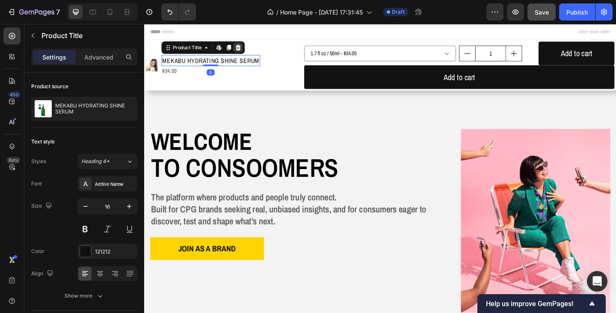
click at [249, 52] on icon at bounding box center [246, 49] width 7 height 7
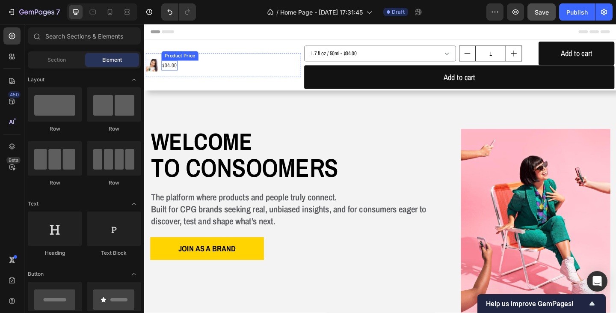
click at [171, 64] on div "$34.00" at bounding box center [172, 69] width 18 height 11
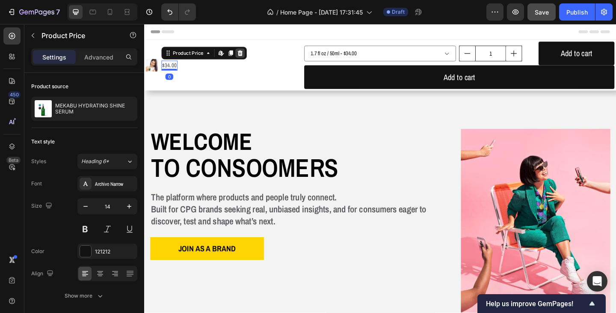
click at [249, 55] on icon at bounding box center [249, 55] width 6 height 6
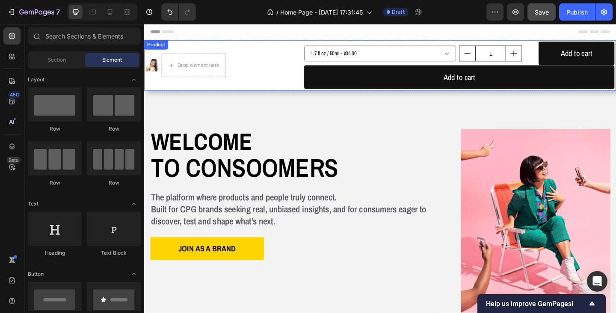
click at [207, 53] on div "Product Images Drop element here Row" at bounding box center [230, 68] width 169 height 51
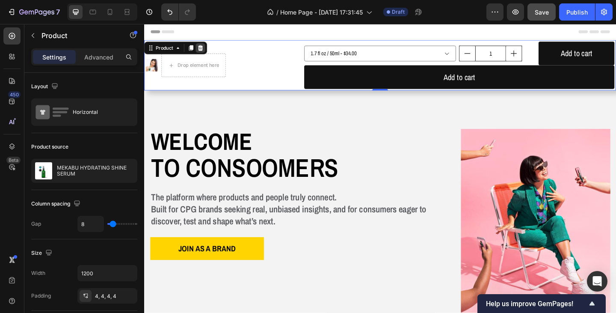
click at [205, 52] on icon at bounding box center [206, 50] width 6 height 6
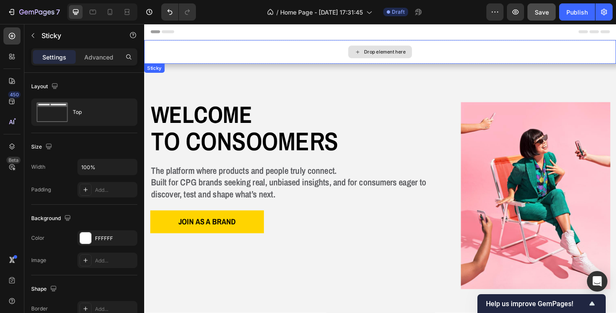
click at [358, 55] on div "Drop element here" at bounding box center [400, 54] width 513 height 26
click at [182, 53] on div "Drop element here" at bounding box center [400, 54] width 513 height 26
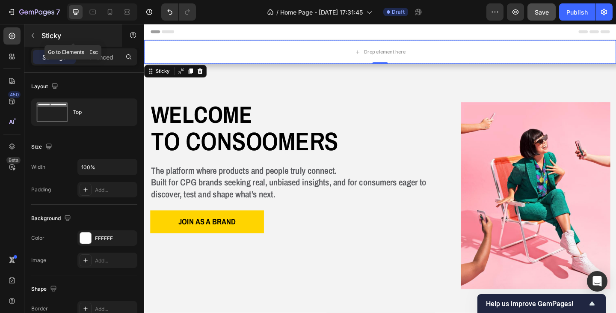
click at [34, 36] on icon "button" at bounding box center [33, 35] width 7 height 7
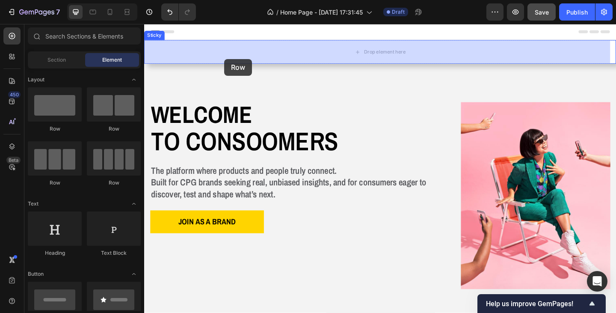
drag, startPoint x: 260, startPoint y: 133, endPoint x: 224, endPoint y: 68, distance: 74.1
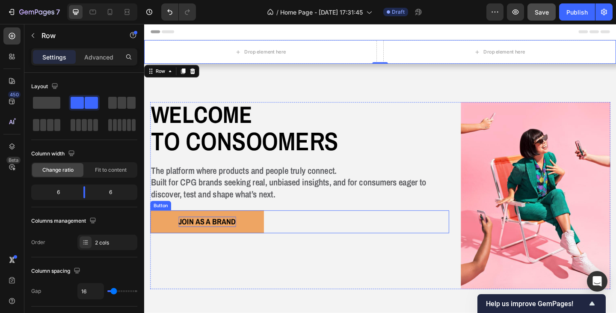
click at [207, 235] on strong "JOIN AS A BRAND" at bounding box center [212, 239] width 62 height 12
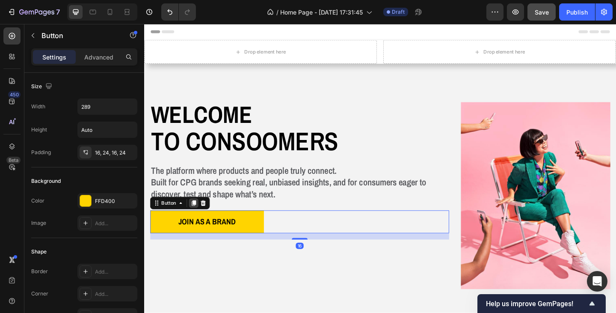
click at [196, 217] on icon at bounding box center [198, 219] width 5 height 6
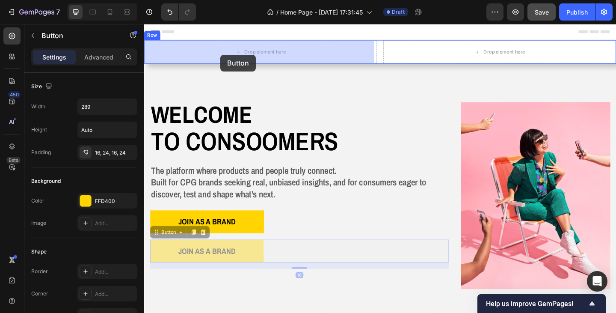
drag, startPoint x: 159, startPoint y: 251, endPoint x: 225, endPoint y: 68, distance: 194.7
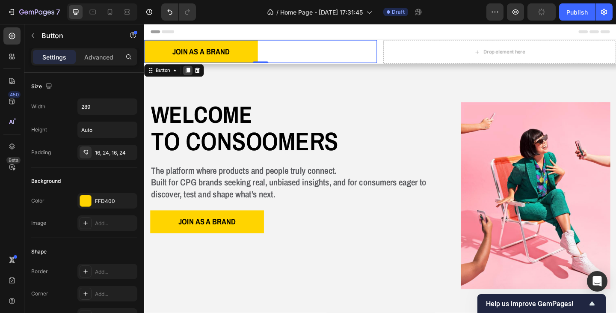
click at [193, 74] on icon at bounding box center [191, 74] width 5 height 6
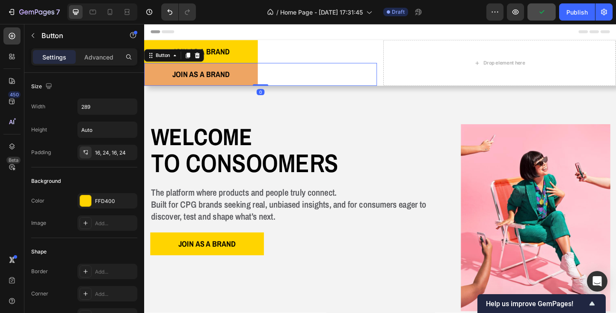
click at [183, 72] on button "JOIN AS A BRAND" at bounding box center [206, 78] width 124 height 25
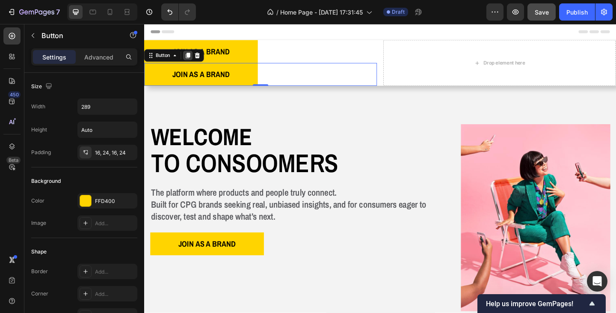
click at [191, 56] on icon at bounding box center [191, 58] width 5 height 6
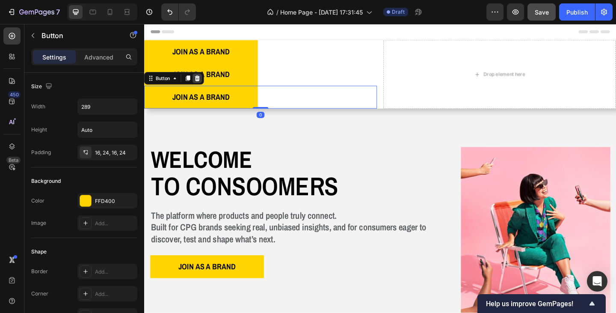
click at [200, 83] on icon at bounding box center [201, 83] width 7 height 7
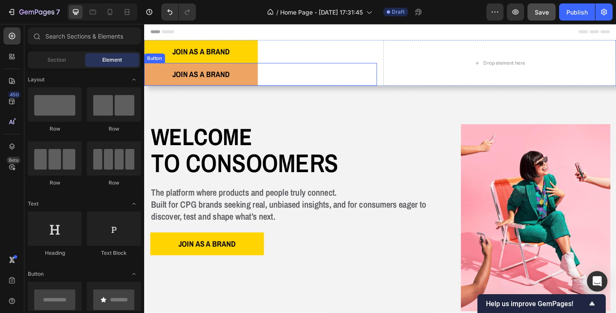
click at [163, 80] on button "JOIN AS A BRAND" at bounding box center [206, 78] width 124 height 25
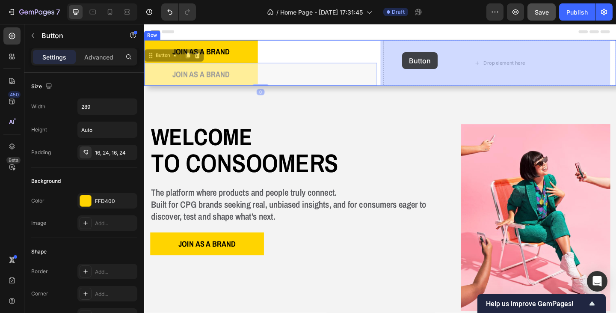
drag, startPoint x: 155, startPoint y: 58, endPoint x: 400, endPoint y: 56, distance: 245.1
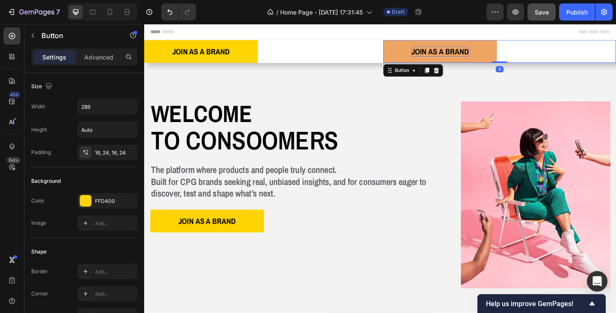
click at [476, 53] on strong "JOIN AS A BRAND" at bounding box center [466, 54] width 62 height 12
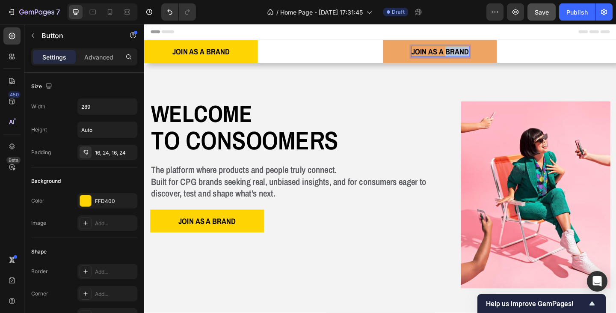
click at [476, 53] on strong "JOIN AS A BRAND" at bounding box center [466, 54] width 62 height 12
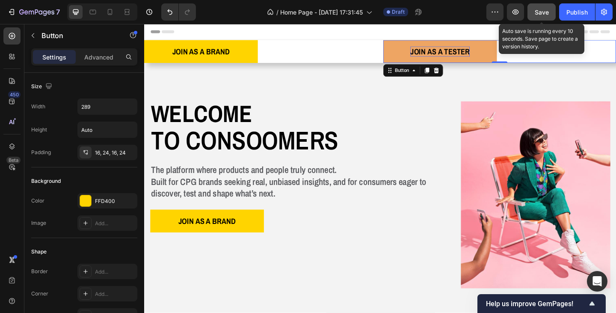
click at [536, 13] on span "Save" at bounding box center [542, 12] width 14 height 7
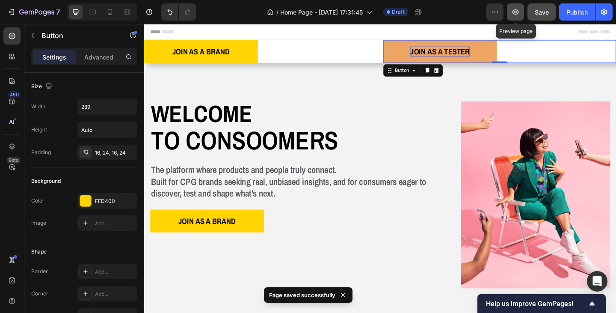
click at [518, 14] on icon "button" at bounding box center [515, 12] width 9 height 9
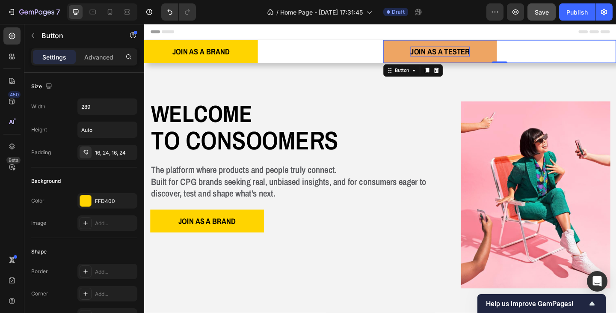
click at [551, 52] on div "JOIN AS A TESTER Button 0" at bounding box center [530, 53] width 253 height 25
click at [286, 50] on div "JOIN AS A BRAND Button" at bounding box center [270, 53] width 253 height 25
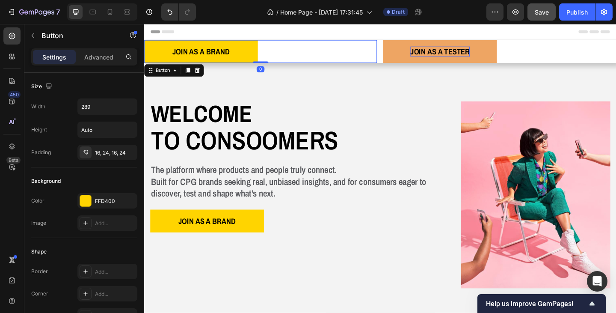
click at [285, 65] on div "JOIN AS A BRAND Button 0" at bounding box center [270, 53] width 253 height 25
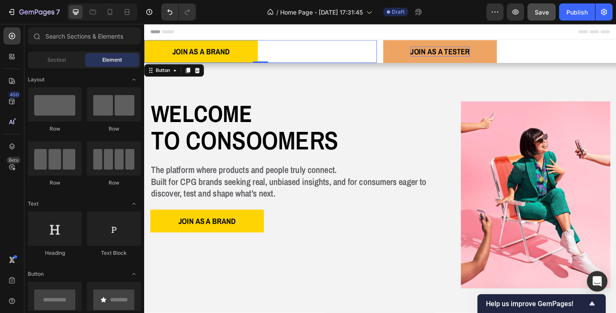
click at [231, 35] on div "Header" at bounding box center [401, 32] width 500 height 17
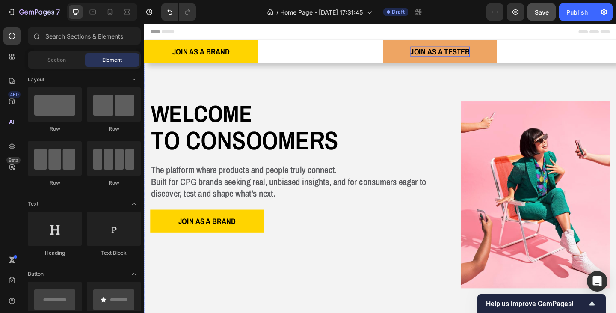
click at [215, 77] on div "Image Image Free shipping Text Block from The States Text Block Advanced List I…" at bounding box center [400, 209] width 513 height 287
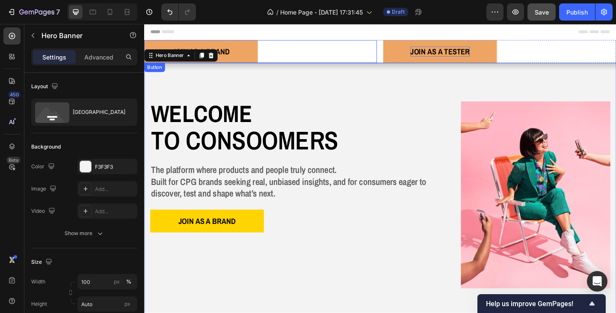
click at [231, 62] on button "JOIN AS A BRAND" at bounding box center [206, 53] width 124 height 25
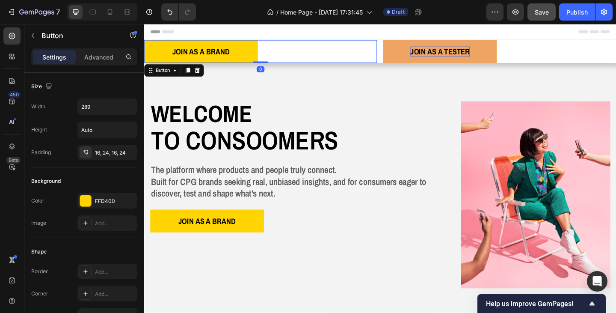
click at [287, 62] on div "JOIN AS A BRAND Button 0" at bounding box center [270, 53] width 253 height 25
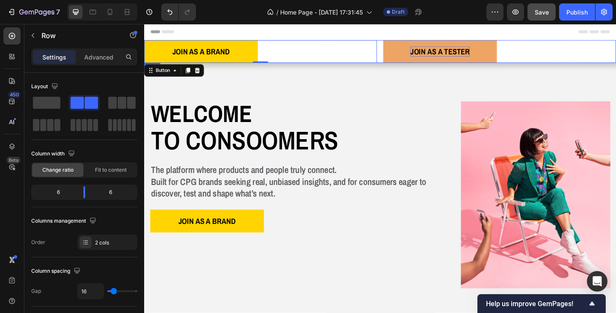
click at [396, 62] on div "JOIN AS A BRAND Button 0 JOIN AS A TESTER Button Row" at bounding box center [400, 53] width 513 height 25
click at [198, 76] on icon at bounding box center [197, 74] width 6 height 6
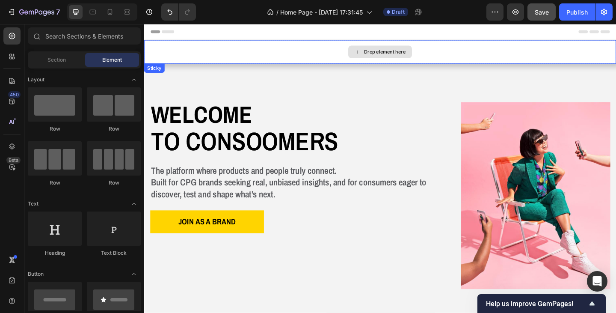
click at [227, 62] on div "Drop element here" at bounding box center [400, 54] width 513 height 26
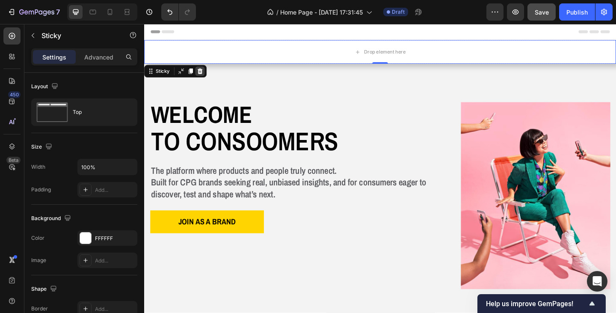
click at [206, 75] on icon at bounding box center [205, 75] width 6 height 6
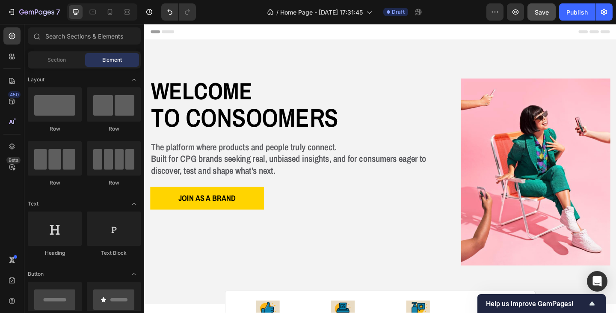
click at [211, 32] on div "Header" at bounding box center [401, 32] width 500 height 17
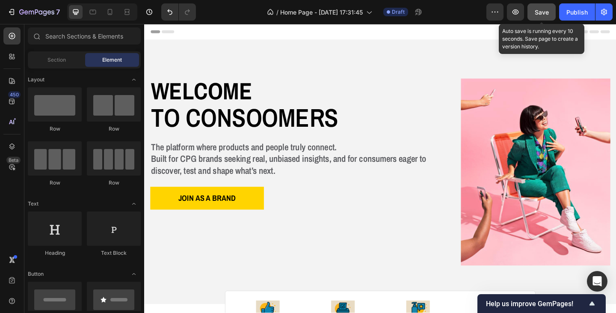
click at [534, 13] on button "Save" at bounding box center [541, 11] width 28 height 17
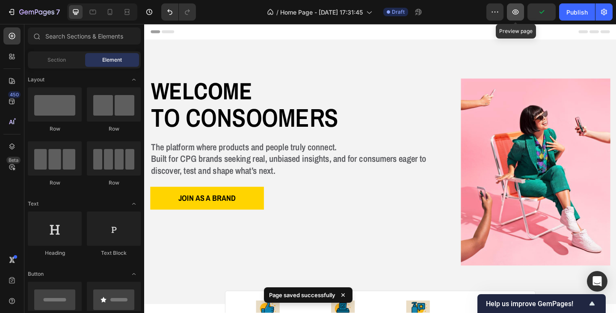
click at [516, 16] on button "button" at bounding box center [515, 11] width 17 height 17
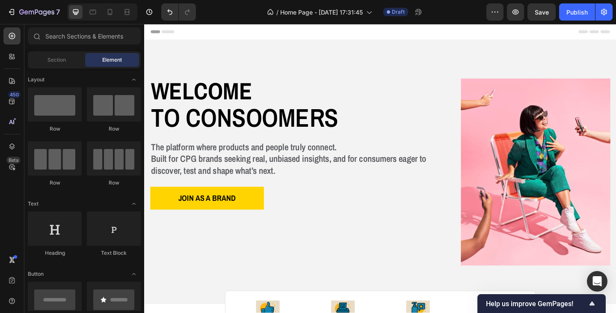
click at [243, 34] on div "Header" at bounding box center [401, 32] width 500 height 17
click at [161, 33] on span "Header" at bounding box center [169, 32] width 19 height 9
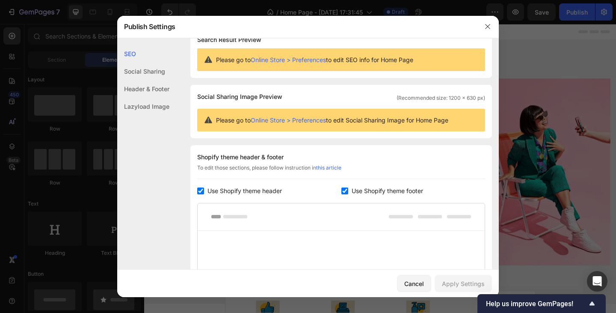
scroll to position [0, 0]
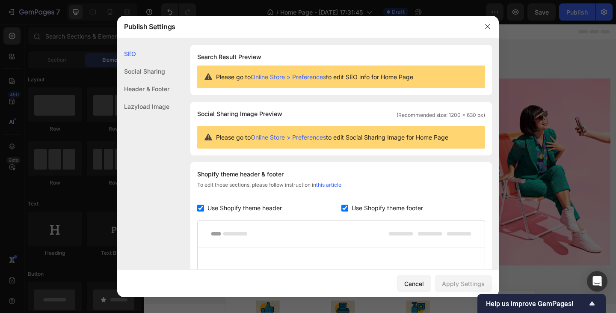
click at [143, 85] on div "Header & Footer" at bounding box center [143, 89] width 52 height 18
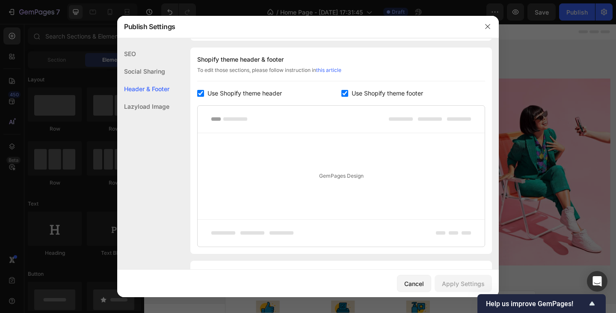
scroll to position [115, 0]
click at [411, 282] on div "Cancel" at bounding box center [414, 283] width 20 height 9
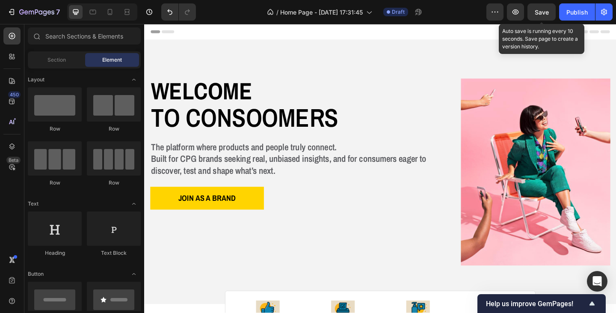
click at [545, 14] on span "Save" at bounding box center [542, 12] width 14 height 7
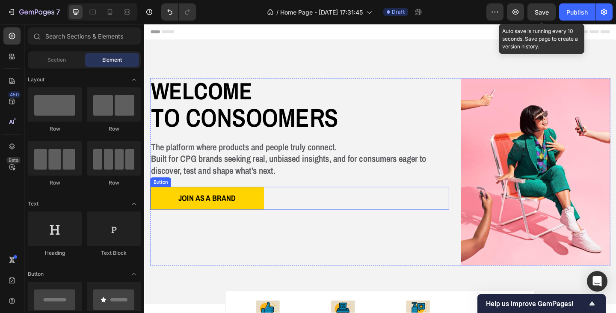
click at [279, 204] on div "JOIN AS A BRAND Button" at bounding box center [313, 213] width 325 height 25
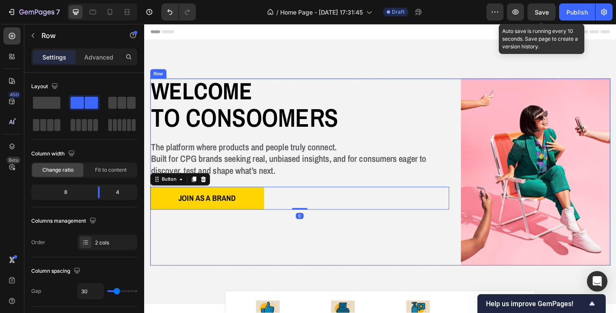
click at [259, 234] on div "Welcome Heading to consoomers Text Block The platform where products and people…" at bounding box center [313, 184] width 325 height 203
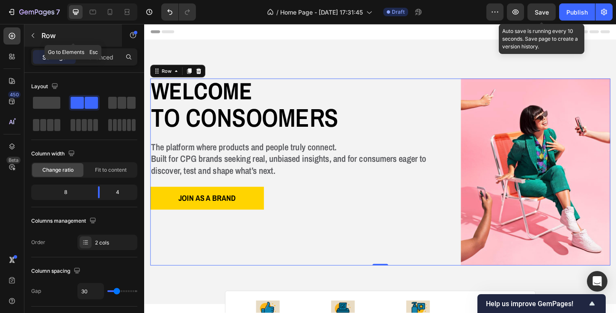
click at [32, 33] on icon "button" at bounding box center [33, 35] width 7 height 7
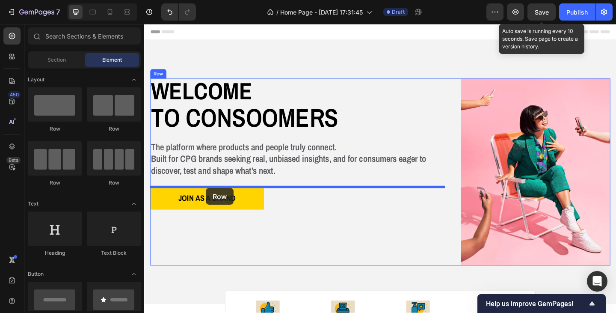
drag, startPoint x: 254, startPoint y: 131, endPoint x: 211, endPoint y: 202, distance: 82.7
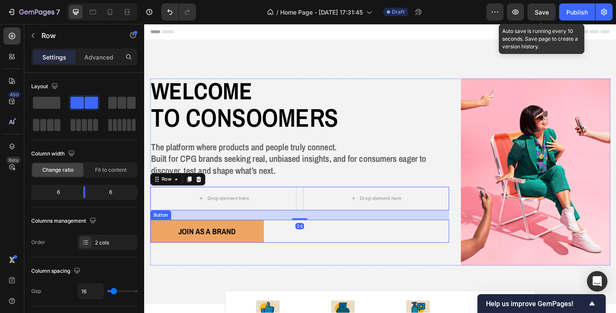
click at [224, 241] on button "JOIN AS A BRAND" at bounding box center [213, 249] width 124 height 25
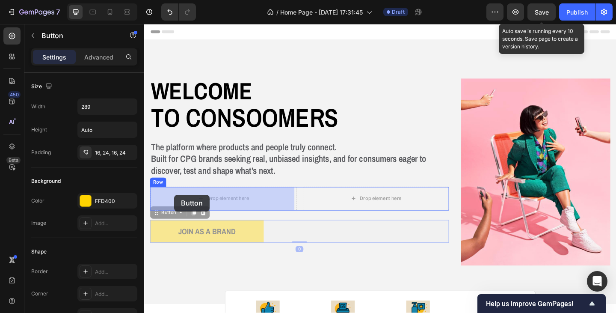
drag, startPoint x: 165, startPoint y: 231, endPoint x: 177, endPoint y: 210, distance: 23.8
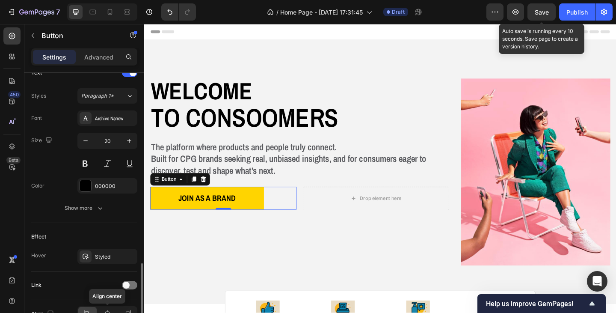
scroll to position [349, 0]
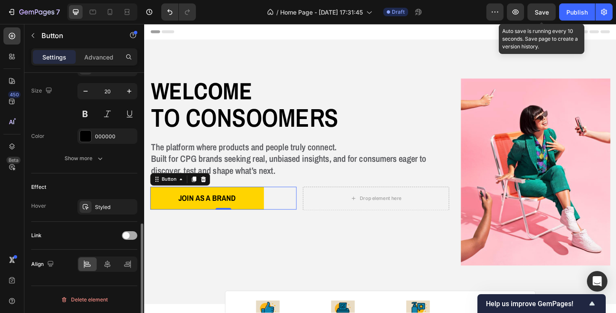
click at [133, 235] on div at bounding box center [129, 235] width 15 height 9
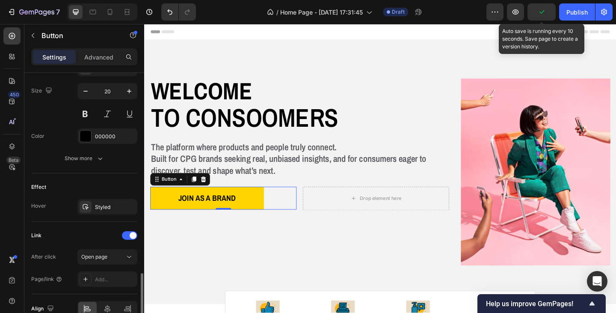
scroll to position [393, 0]
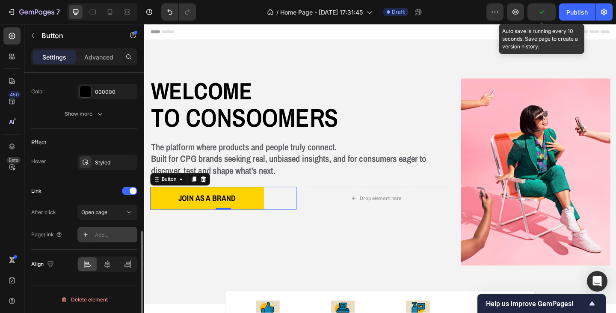
click at [104, 232] on div "Add..." at bounding box center [115, 235] width 40 height 8
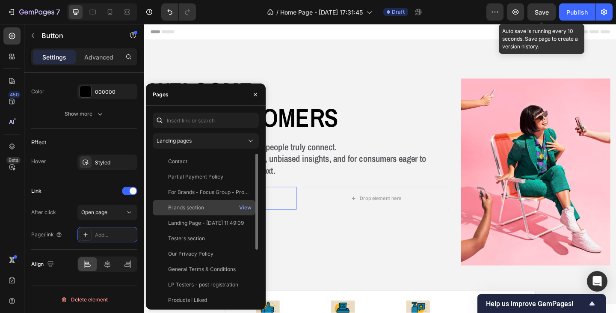
click at [192, 209] on div "Brands section" at bounding box center [186, 208] width 36 height 8
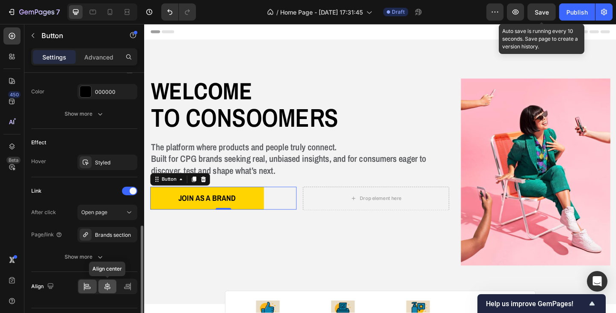
click at [103, 289] on div at bounding box center [107, 286] width 18 height 14
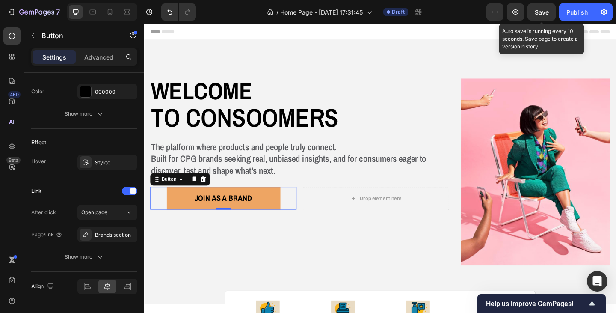
drag, startPoint x: 196, startPoint y: 192, endPoint x: 196, endPoint y: 211, distance: 19.2
click at [196, 192] on icon at bounding box center [198, 193] width 5 height 6
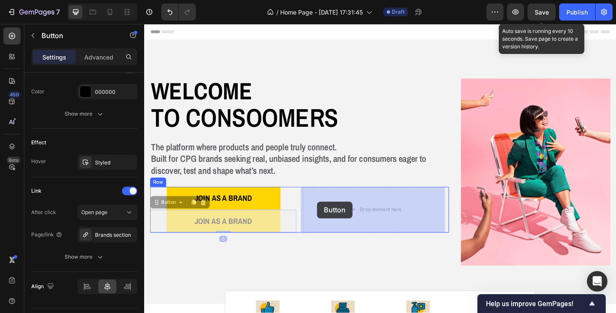
drag, startPoint x: 161, startPoint y: 218, endPoint x: 332, endPoint y: 217, distance: 170.7
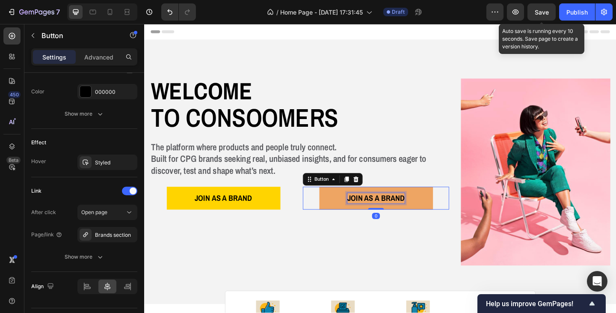
click at [410, 214] on strong "JOIN AS A BRAND" at bounding box center [396, 213] width 62 height 12
click at [118, 237] on div "Brands section" at bounding box center [107, 235] width 25 height 8
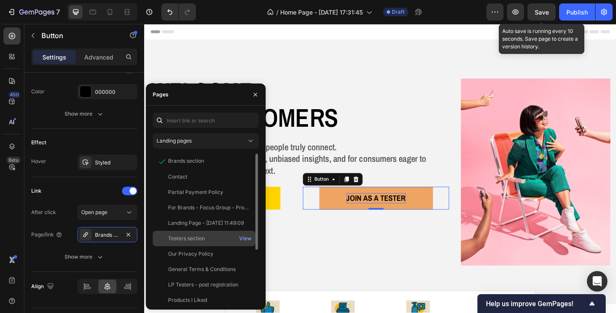
click at [189, 234] on div "Testers section View" at bounding box center [204, 238] width 103 height 15
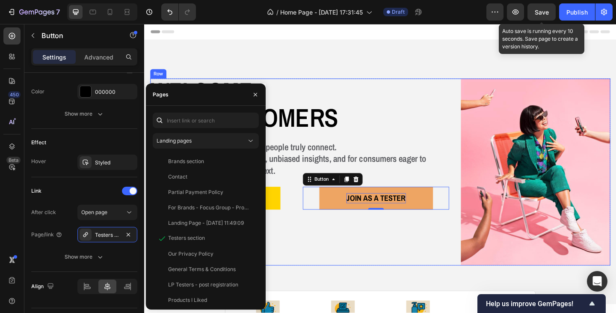
click at [347, 245] on div "Welcome Heading to consoomers Text Block The platform where products and people…" at bounding box center [313, 184] width 325 height 203
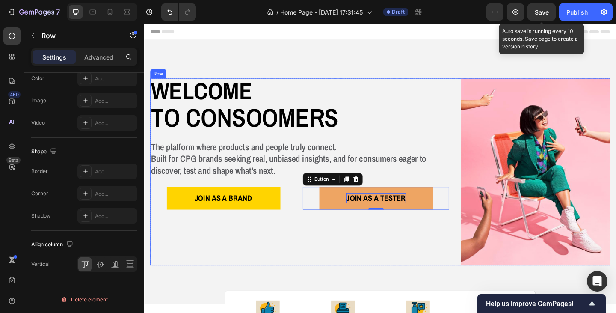
scroll to position [0, 0]
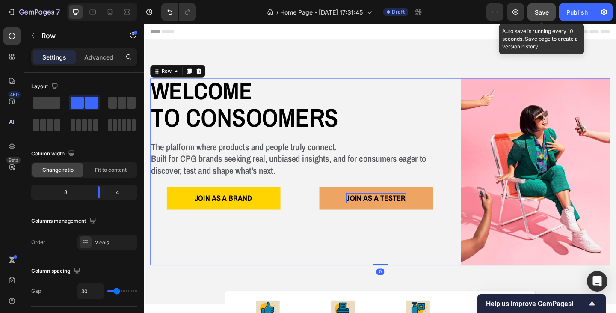
click at [532, 13] on button "Save" at bounding box center [541, 11] width 28 height 17
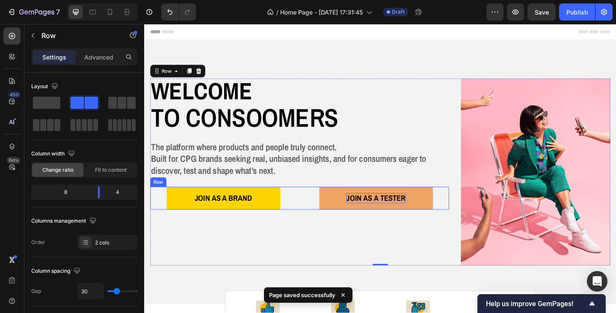
click at [311, 207] on div "JOIN AS A BRAND Button JOIN AS A TESTER Button Row" at bounding box center [313, 213] width 325 height 25
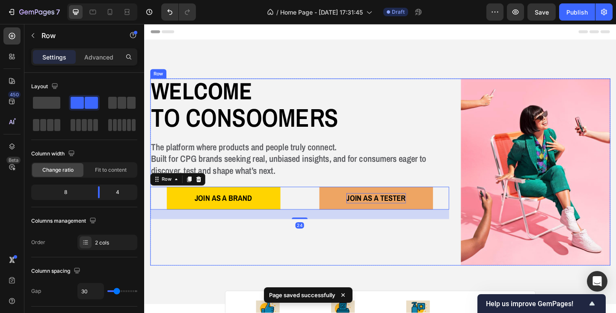
click at [314, 196] on div "Welcome Heading to consoomers Text Block The platform where products and people…" at bounding box center [313, 184] width 325 height 203
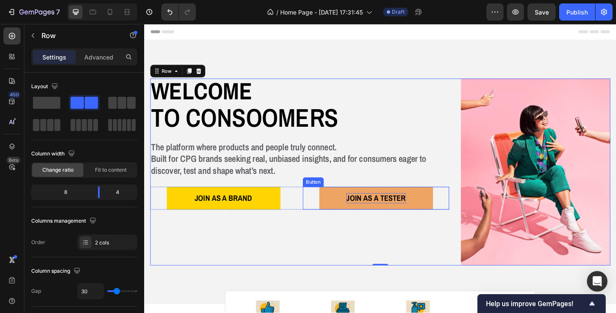
click at [317, 206] on div "JOIN AS A TESTER Button" at bounding box center [395, 213] width 159 height 25
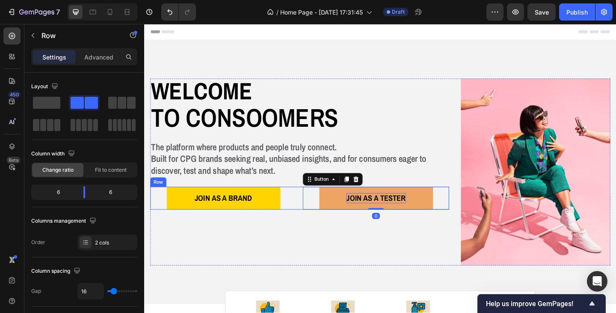
click at [311, 206] on div "JOIN AS A BRAND Button JOIN AS A TESTER Button 0 Row" at bounding box center [313, 213] width 325 height 25
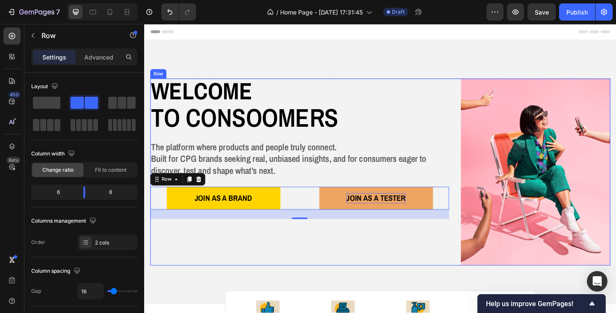
click at [298, 195] on div "Welcome Heading to consoomers Text Block The platform where products and people…" at bounding box center [313, 184] width 325 height 203
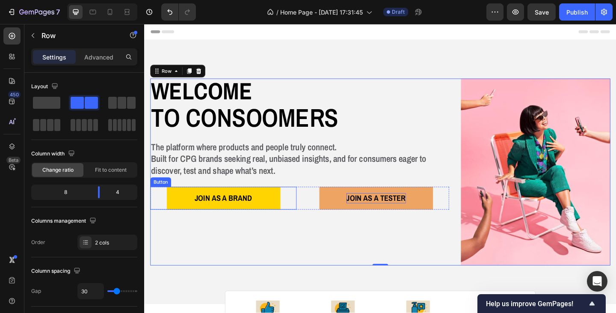
click at [161, 206] on div "JOIN AS A BRAND Button" at bounding box center [230, 213] width 159 height 25
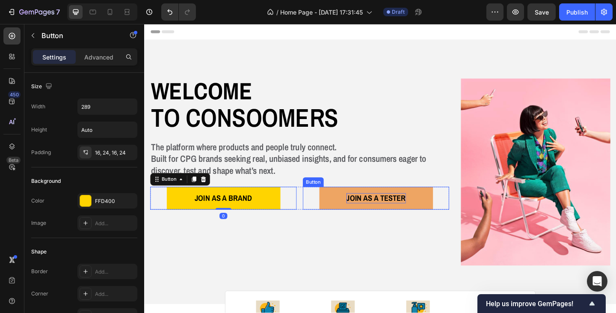
click at [316, 201] on div "JOIN AS A TESTER Button" at bounding box center [395, 213] width 159 height 25
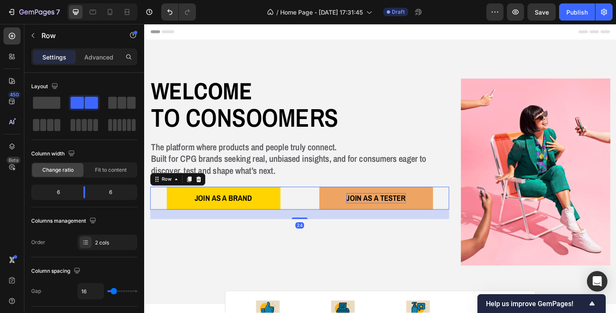
click at [311, 202] on div "JOIN AS A BRAND Button JOIN AS A TESTER Button Row 24" at bounding box center [313, 213] width 325 height 25
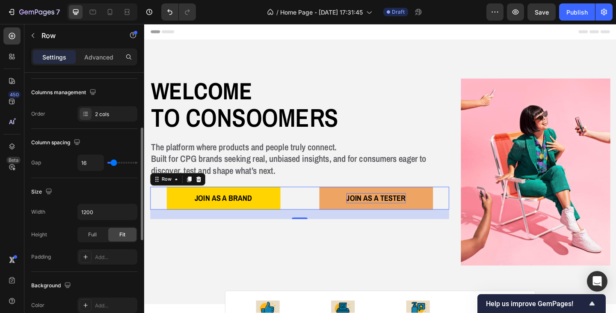
scroll to position [214, 0]
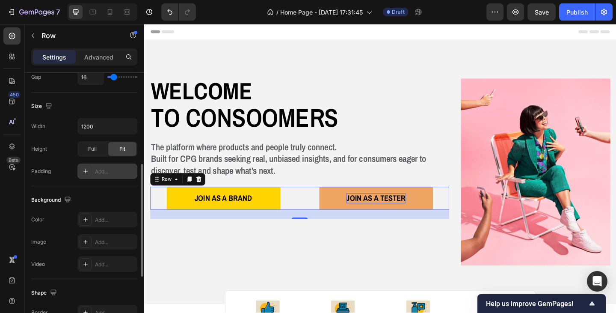
click at [96, 174] on div "Add..." at bounding box center [115, 172] width 40 height 8
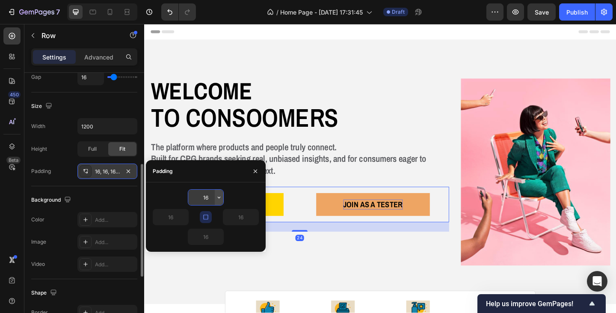
click at [219, 196] on icon "button" at bounding box center [219, 197] width 7 height 7
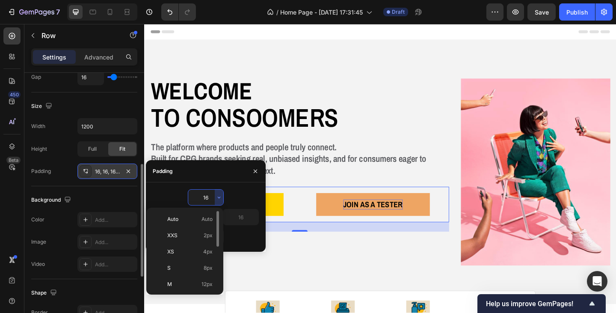
scroll to position [86, 0]
click at [207, 246] on span "32px" at bounding box center [207, 247] width 12 height 8
type input "32"
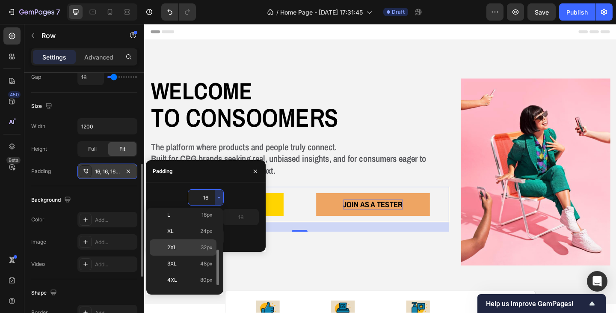
type input "32"
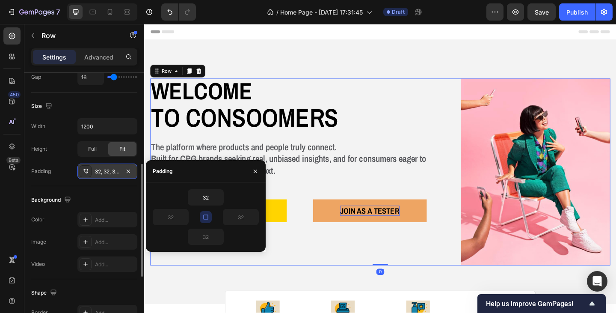
click at [368, 279] on div "Welcome Heading to consoomers Text Block The platform where products and people…" at bounding box center [313, 184] width 325 height 203
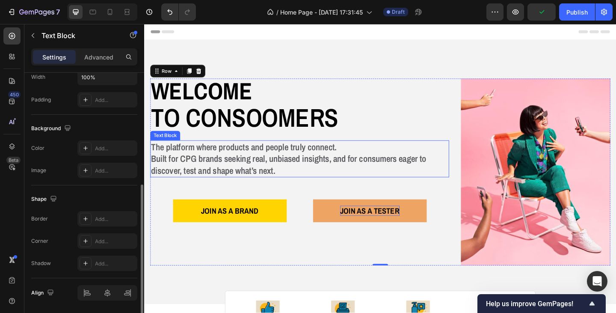
click at [260, 184] on p "The platform where products and people truly connect. Built for CPG brands seek…" at bounding box center [312, 170] width 323 height 38
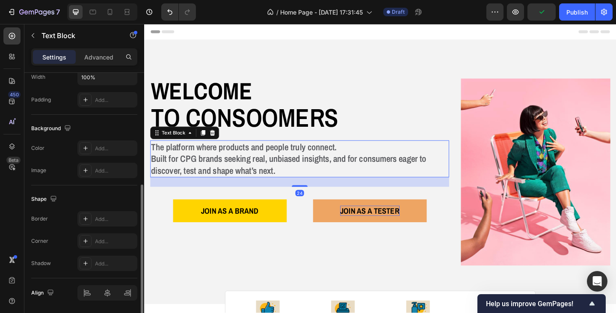
scroll to position [0, 0]
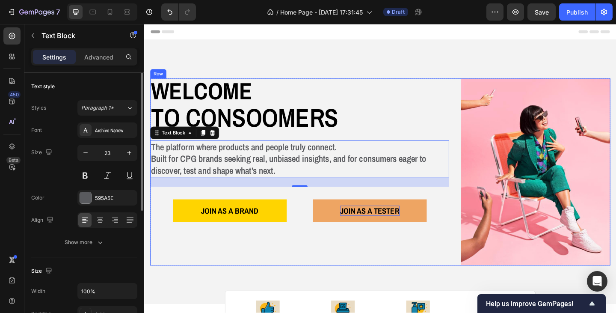
click at [443, 261] on div "Welcome Heading to consoomers Text Block The platform where products and people…" at bounding box center [313, 184] width 325 height 203
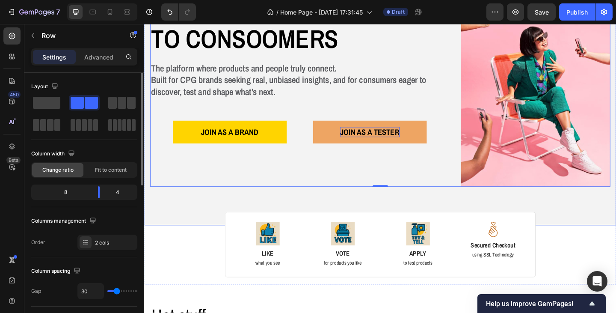
scroll to position [128, 0]
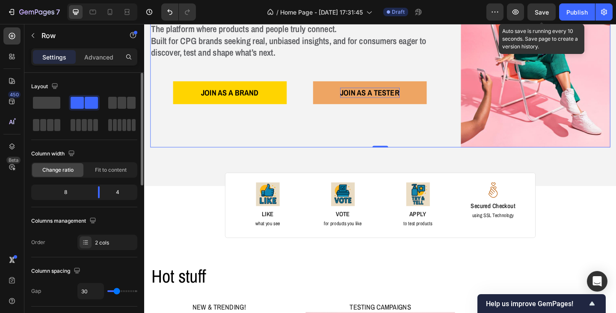
click at [540, 15] on span "Save" at bounding box center [542, 12] width 14 height 7
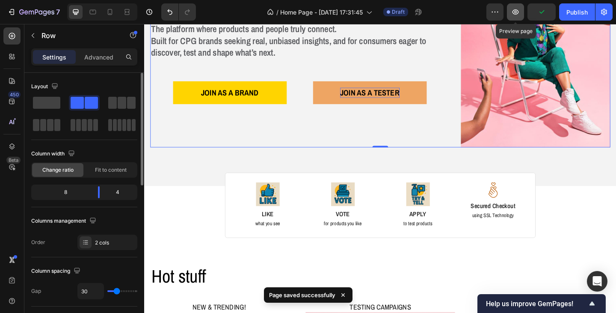
click at [516, 15] on icon "button" at bounding box center [515, 12] width 9 height 9
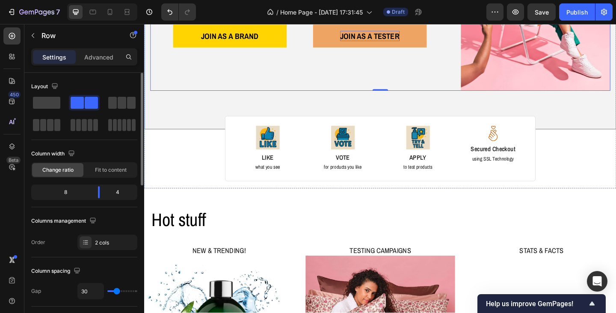
scroll to position [214, 0]
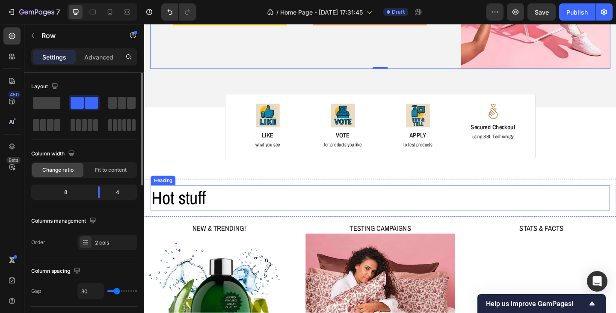
click at [201, 205] on h2 "Hot stuff" at bounding box center [401, 212] width 500 height 27
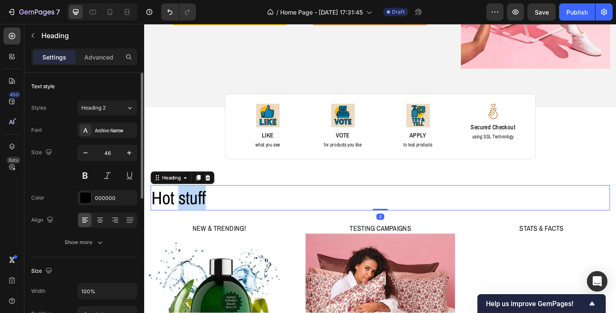
click at [201, 205] on h2 "Hot stuff" at bounding box center [401, 212] width 500 height 27
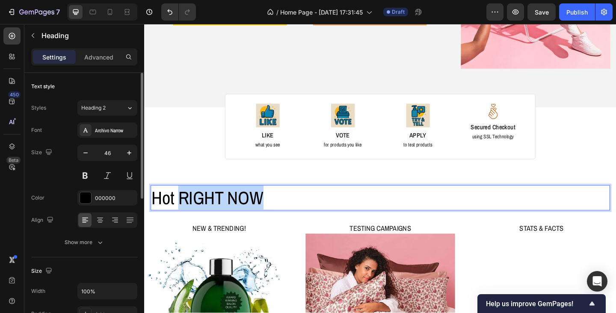
click at [186, 207] on p "Hot RIGHT NOW" at bounding box center [401, 213] width 498 height 26
click at [268, 221] on p "Hot right now" at bounding box center [401, 213] width 498 height 26
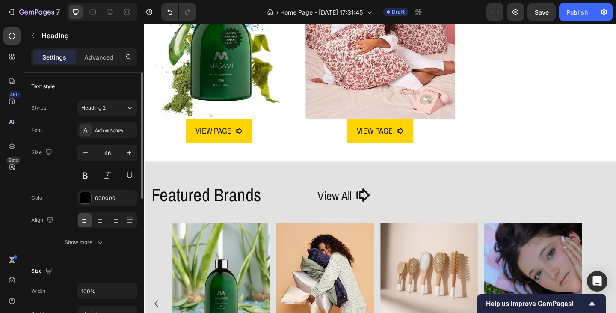
scroll to position [513, 0]
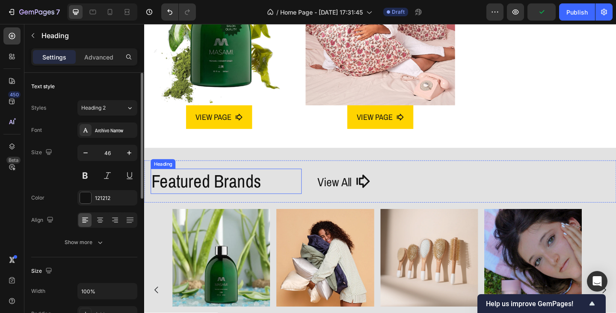
click at [267, 193] on h2 "Featured Brands" at bounding box center [233, 194] width 164 height 27
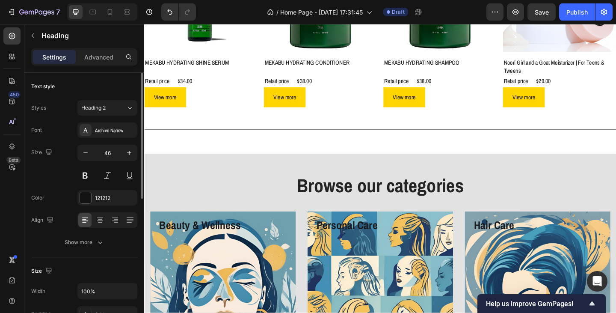
scroll to position [1069, 0]
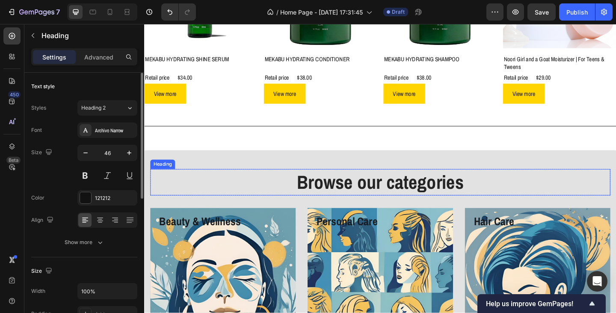
click at [330, 195] on h2 "Browse our categories" at bounding box center [401, 196] width 500 height 28
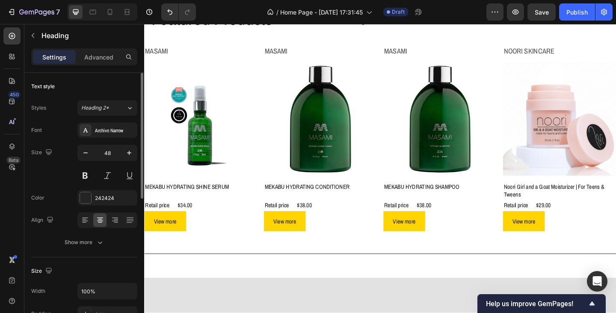
scroll to position [855, 0]
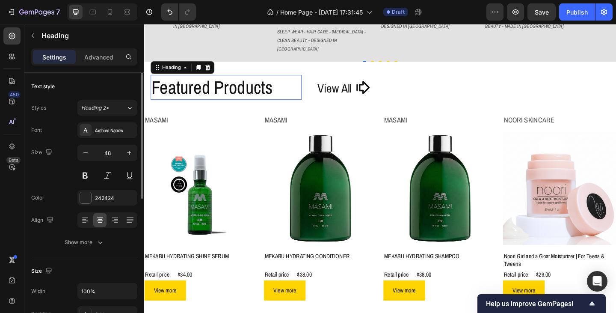
click at [200, 97] on h2 "Featured Products" at bounding box center [233, 93] width 164 height 27
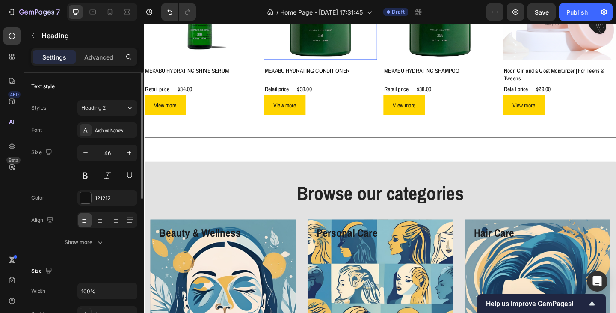
scroll to position [1069, 0]
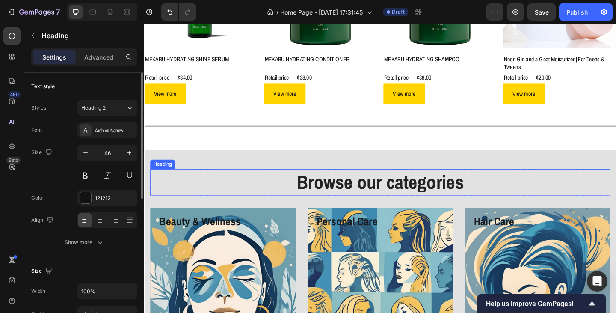
click at [342, 199] on h2 "Browse our categories" at bounding box center [401, 196] width 500 height 28
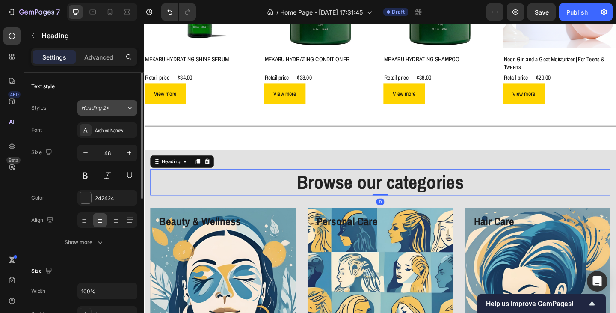
click at [129, 107] on icon at bounding box center [129, 108] width 7 height 9
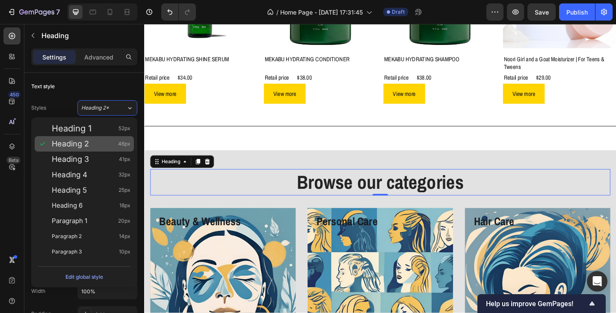
click at [77, 147] on span "Heading 2" at bounding box center [70, 143] width 37 height 9
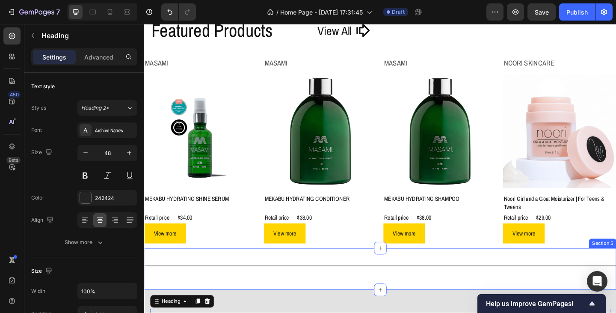
scroll to position [898, 0]
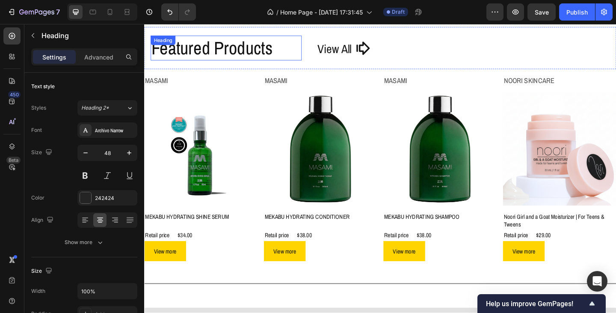
click at [192, 55] on h2 "Featured Products" at bounding box center [233, 50] width 164 height 27
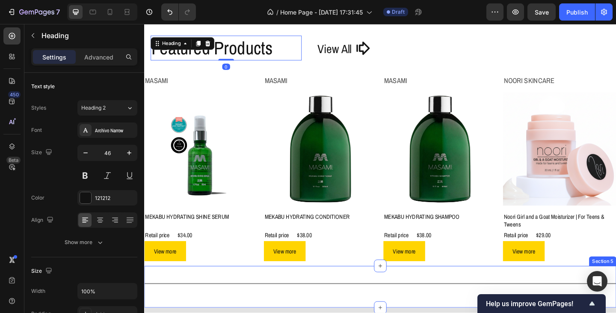
scroll to position [1026, 0]
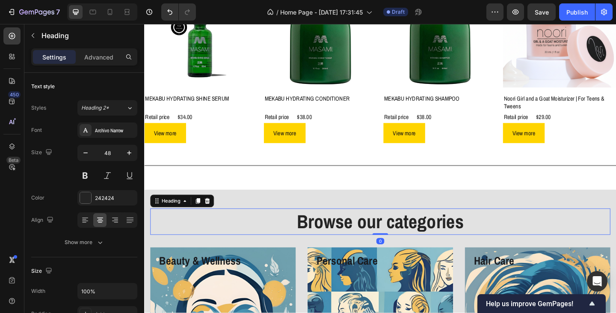
click at [337, 238] on h2 "Browse our categories" at bounding box center [401, 239] width 500 height 28
click at [106, 195] on div "242424" at bounding box center [107, 198] width 25 height 8
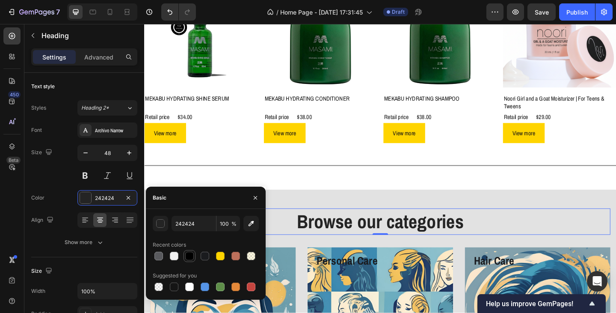
click at [191, 257] on div at bounding box center [189, 255] width 9 height 9
type input "000000"
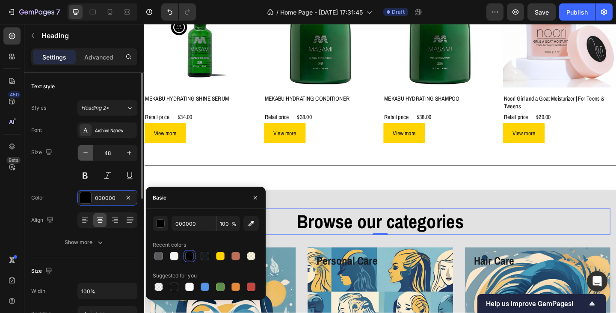
click at [82, 155] on icon "button" at bounding box center [85, 152] width 9 height 9
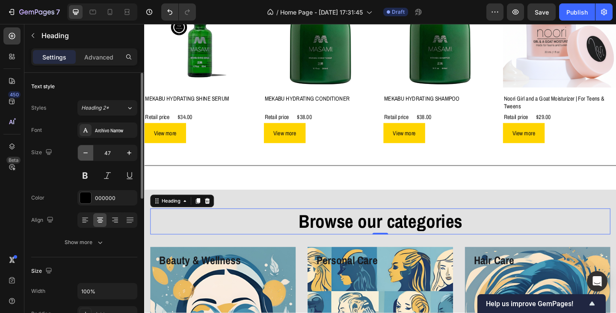
click at [82, 155] on icon "button" at bounding box center [85, 152] width 9 height 9
type input "46"
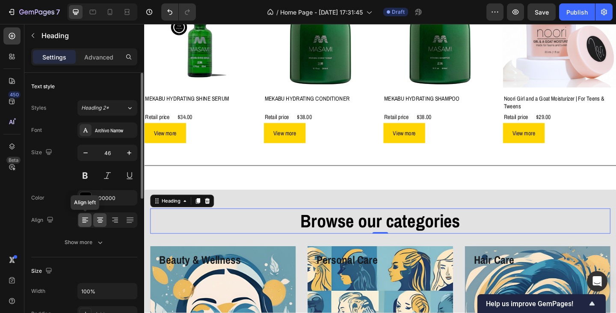
click at [86, 220] on icon at bounding box center [85, 220] width 9 height 9
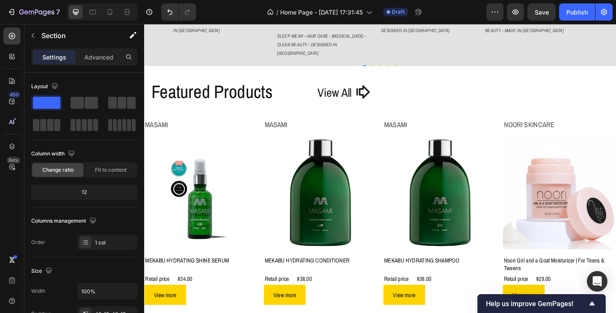
scroll to position [790, 0]
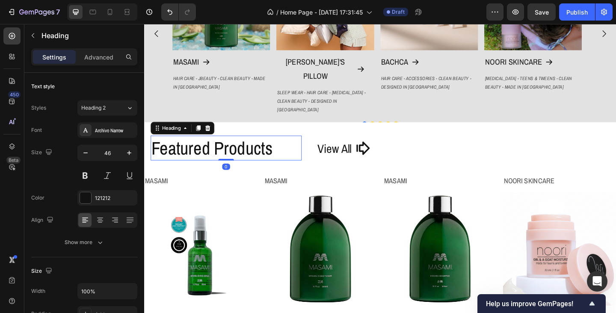
click at [238, 160] on h2 "Featured Products" at bounding box center [233, 158] width 164 height 27
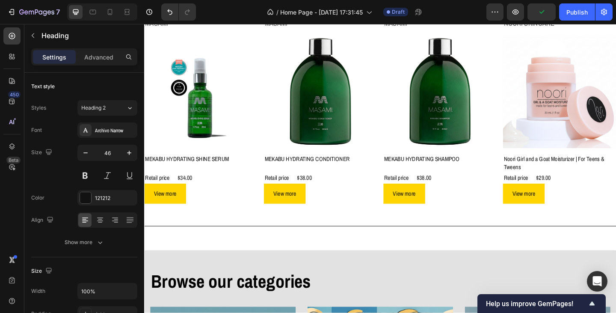
scroll to position [1046, 0]
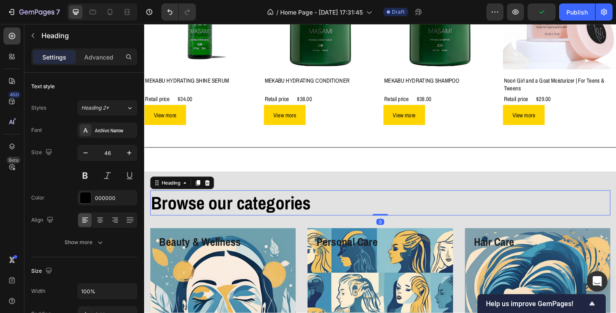
click at [232, 215] on h2 "Browse our categories" at bounding box center [401, 218] width 500 height 27
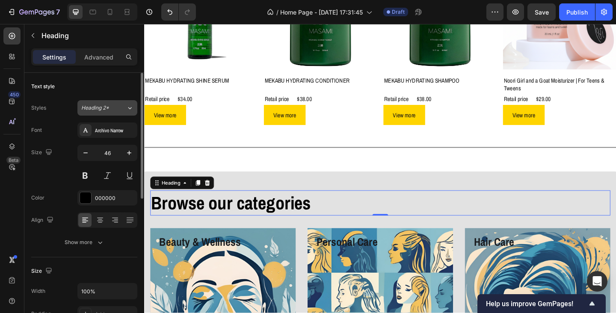
click at [128, 107] on icon at bounding box center [129, 108] width 7 height 9
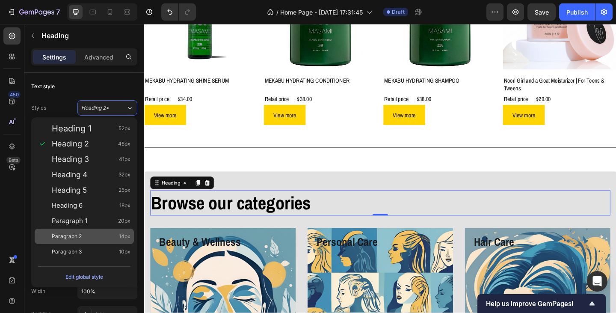
click at [82, 237] on div "Paragraph 2 14px" at bounding box center [91, 236] width 79 height 9
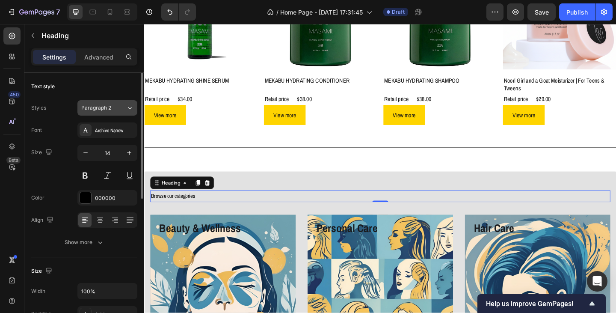
click at [126, 112] on icon at bounding box center [129, 108] width 7 height 9
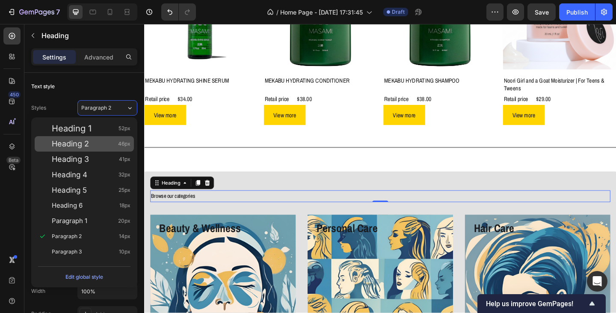
click at [101, 144] on div "Heading 2 46px" at bounding box center [91, 143] width 79 height 9
type input "46"
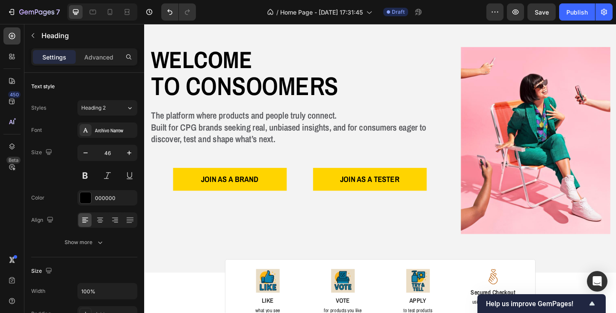
scroll to position [20, 0]
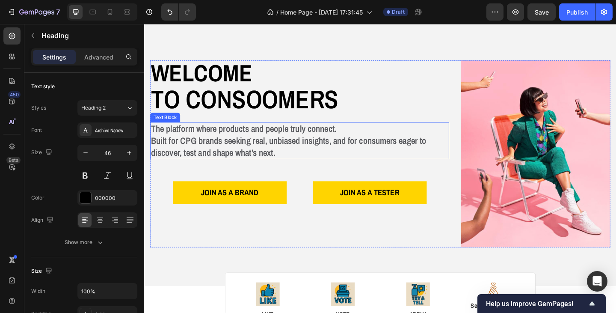
click at [210, 151] on p "The platform where products and people truly connect. Built for CPG brands seek…" at bounding box center [312, 151] width 323 height 38
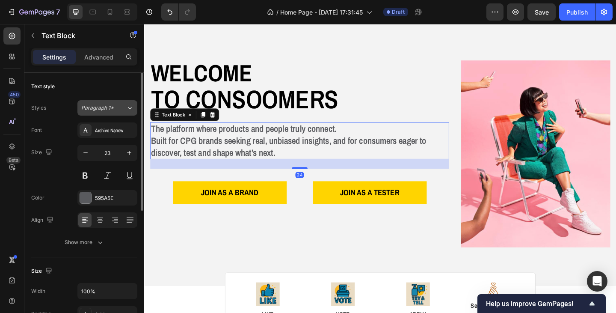
click at [127, 111] on icon at bounding box center [129, 108] width 7 height 9
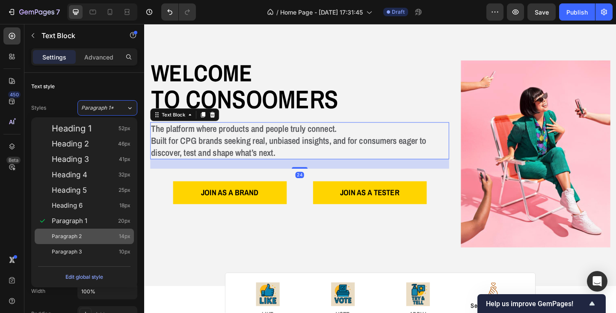
click at [76, 234] on span "Paragraph 2" at bounding box center [67, 236] width 30 height 9
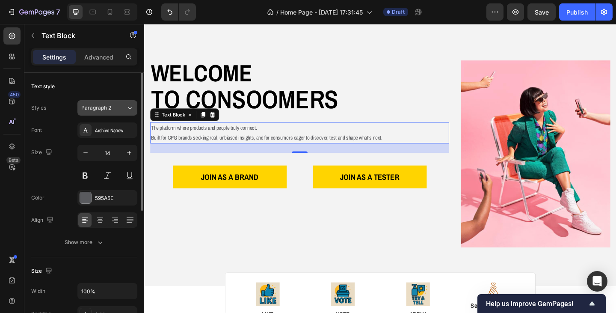
click at [126, 109] on icon at bounding box center [129, 108] width 7 height 9
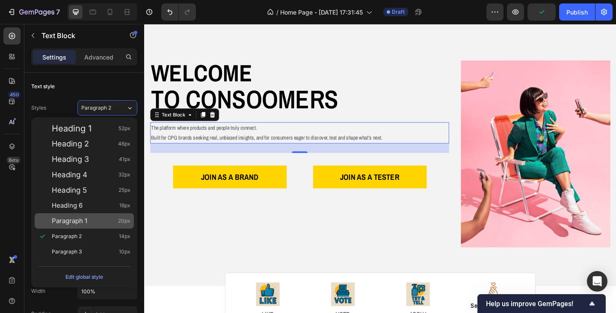
click at [76, 219] on span "Paragraph 1" at bounding box center [69, 220] width 35 height 9
type input "20"
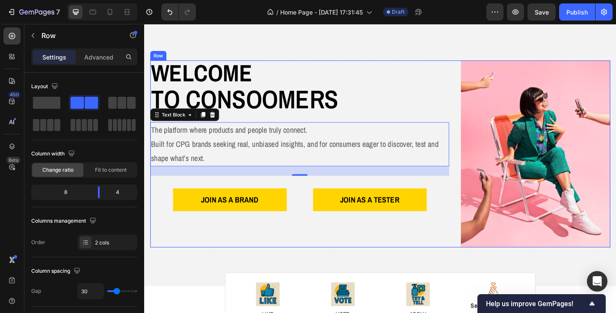
click at [236, 243] on div "Welcome Heading to consoomers Text Block The platform where products and people…" at bounding box center [313, 165] width 325 height 203
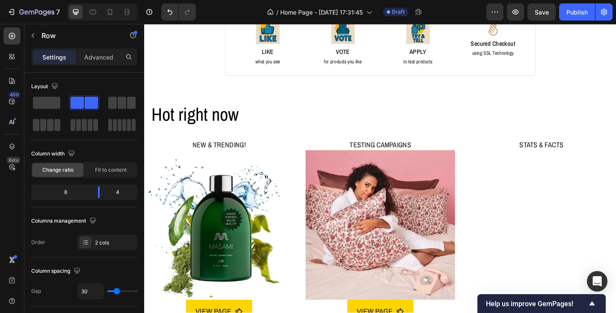
scroll to position [362, 0]
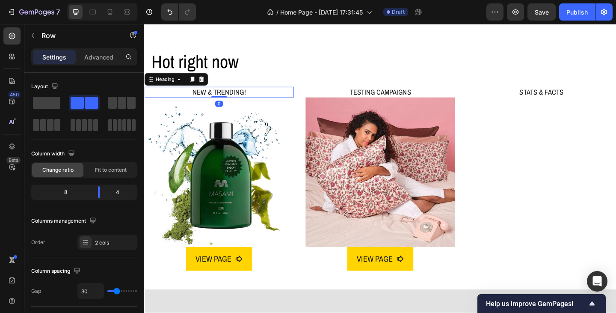
click at [237, 93] on h2 "NEW & TRENDING!" at bounding box center [225, 98] width 163 height 12
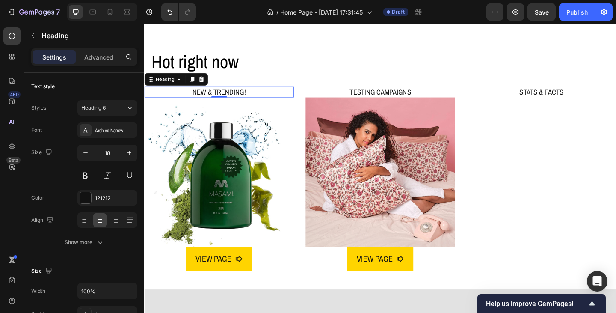
click at [262, 99] on h2 "NEW & TRENDING!" at bounding box center [225, 98] width 163 height 12
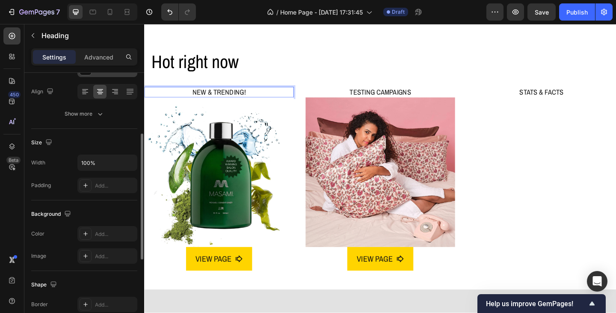
scroll to position [43, 0]
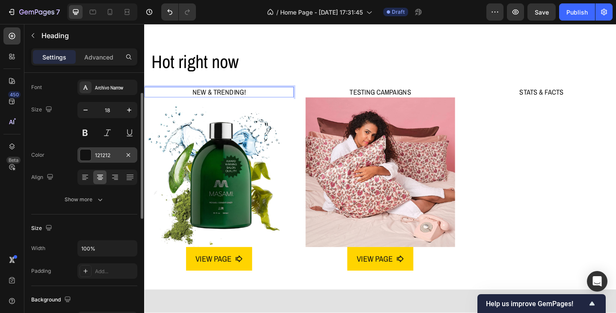
click at [115, 158] on div "121212" at bounding box center [107, 155] width 25 height 8
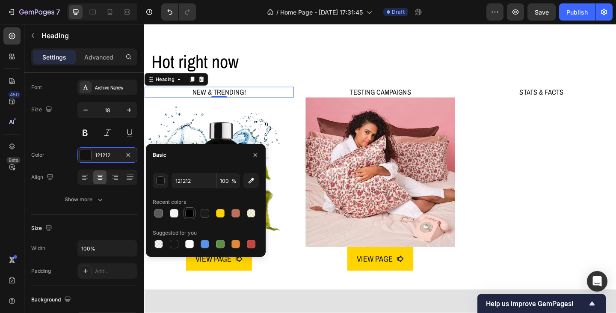
click at [190, 214] on div at bounding box center [189, 213] width 9 height 9
type input "000000"
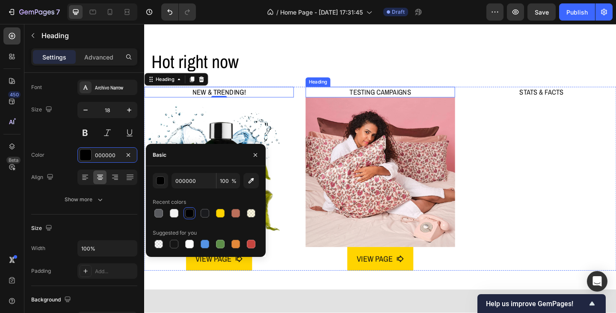
click at [378, 92] on h2 "TESTING CAMPAIGNS" at bounding box center [400, 98] width 163 height 12
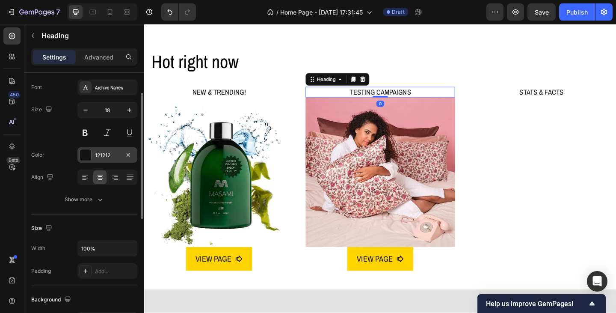
click at [112, 157] on div "121212" at bounding box center [107, 155] width 25 height 8
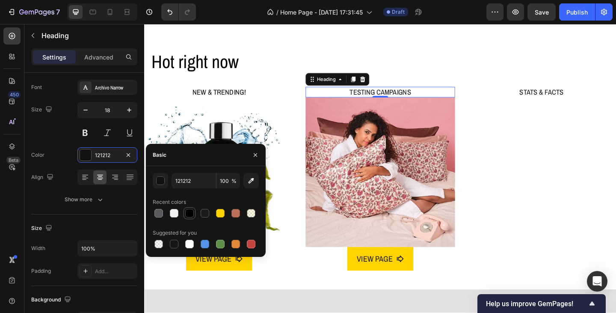
click at [189, 214] on div at bounding box center [189, 213] width 9 height 9
type input "000000"
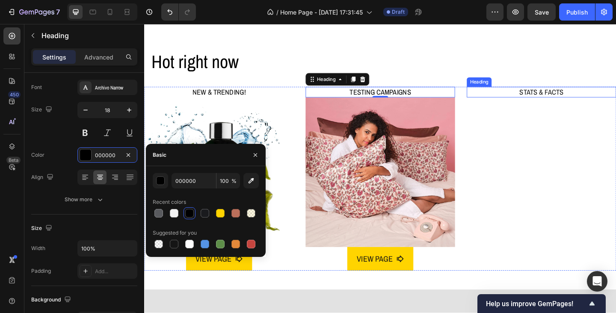
click at [559, 97] on h2 "STATS & FACTS" at bounding box center [576, 98] width 163 height 12
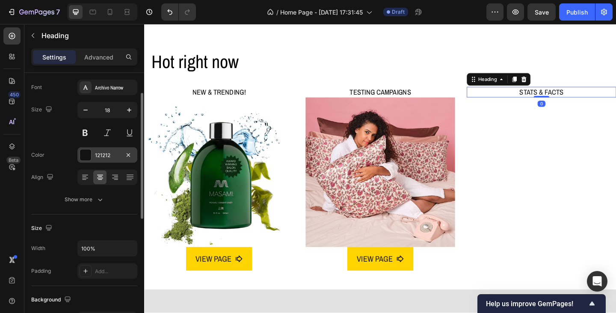
click at [109, 156] on div "121212" at bounding box center [107, 155] width 25 height 8
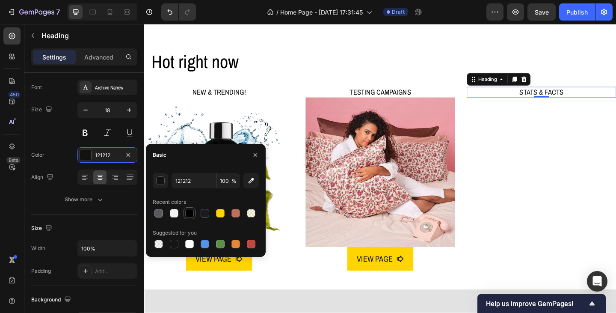
click at [187, 214] on div at bounding box center [189, 213] width 9 height 9
type input "000000"
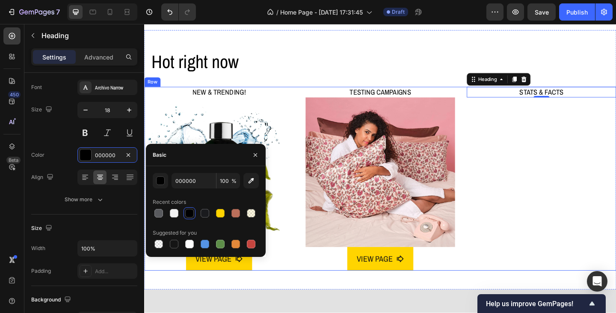
click at [538, 148] on div "STATS & FACTS Heading 0" at bounding box center [576, 192] width 163 height 200
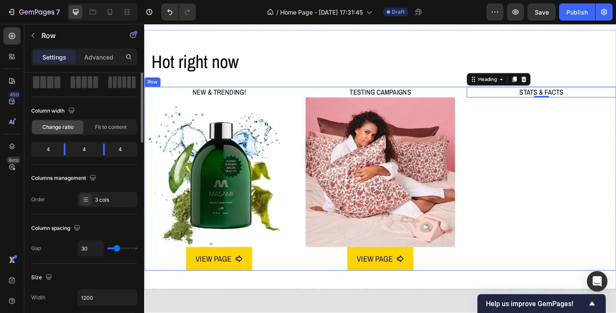
scroll to position [0, 0]
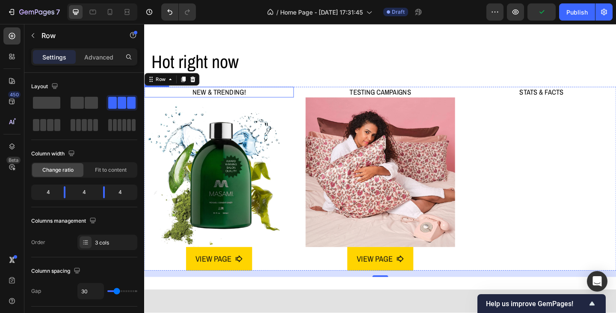
click at [224, 95] on p "NEW & TRENDING!" at bounding box center [225, 98] width 161 height 10
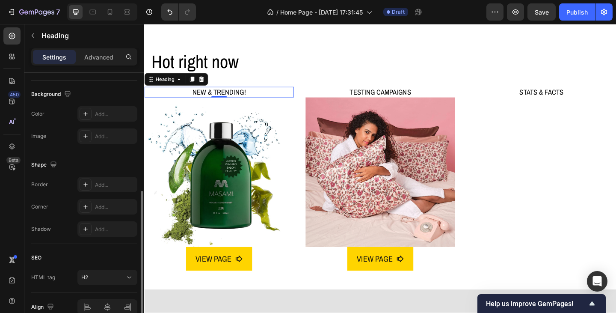
scroll to position [205, 0]
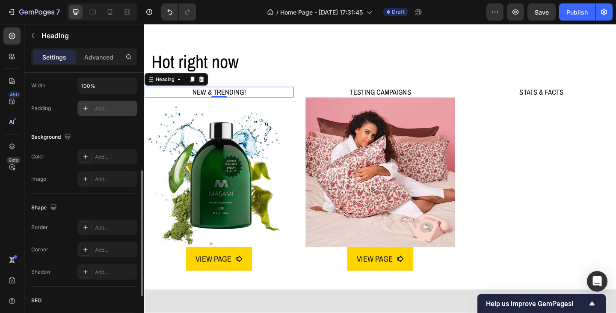
click at [102, 111] on div "Add..." at bounding box center [115, 109] width 40 height 8
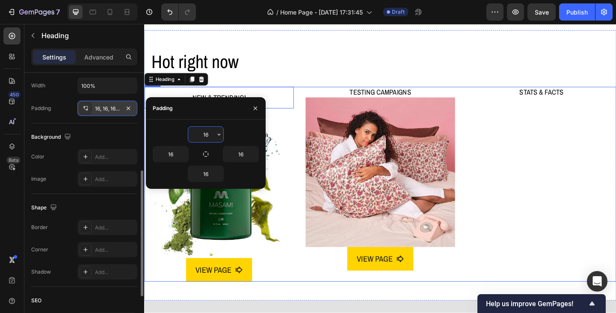
click at [297, 152] on img at bounding box center [225, 197] width 163 height 163
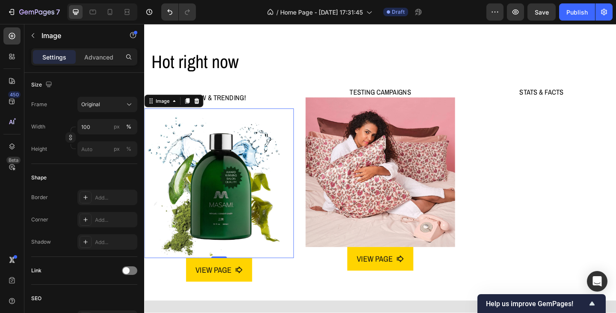
scroll to position [0, 0]
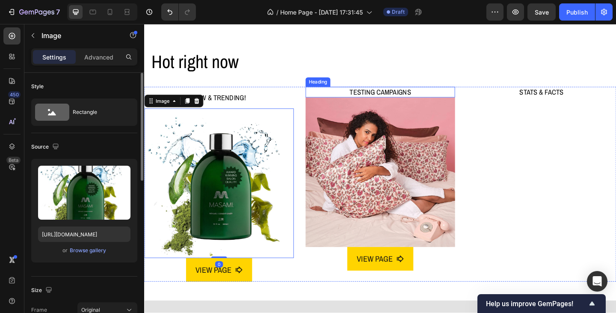
click at [379, 92] on h2 "TESTING CAMPAIGNS" at bounding box center [400, 98] width 163 height 12
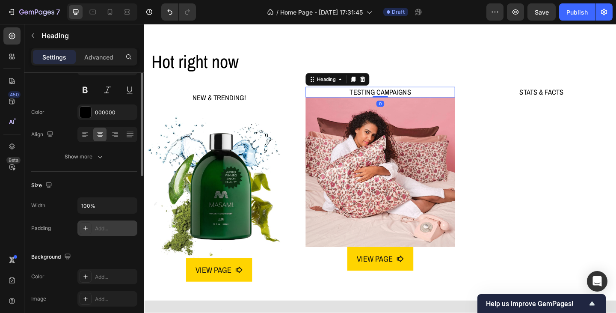
scroll to position [86, 0]
click at [105, 225] on div "Add..." at bounding box center [115, 229] width 40 height 8
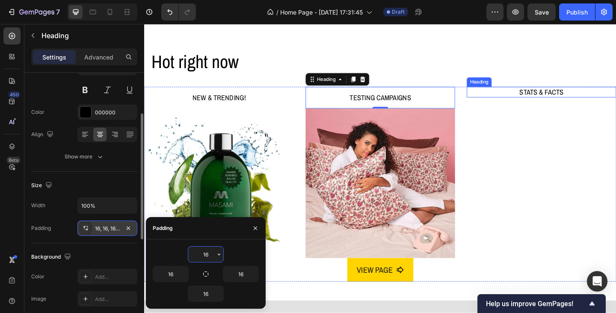
click at [544, 99] on h2 "STATS & FACTS" at bounding box center [576, 98] width 163 height 12
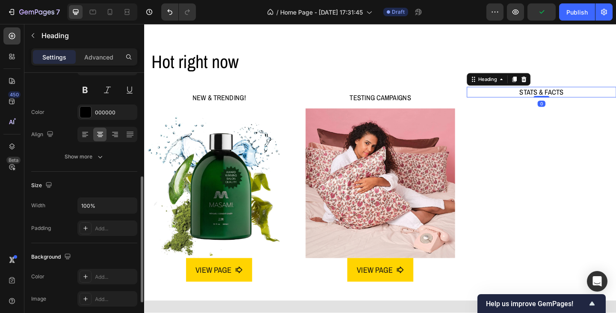
scroll to position [128, 0]
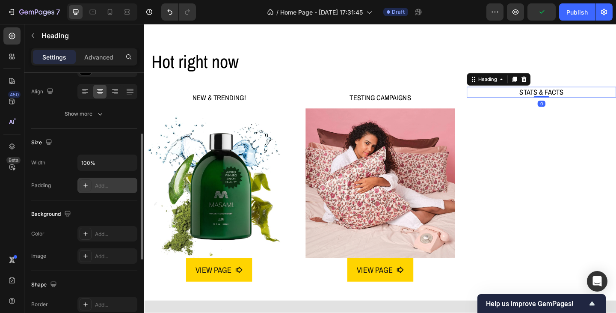
click at [103, 184] on div "Add..." at bounding box center [115, 186] width 40 height 8
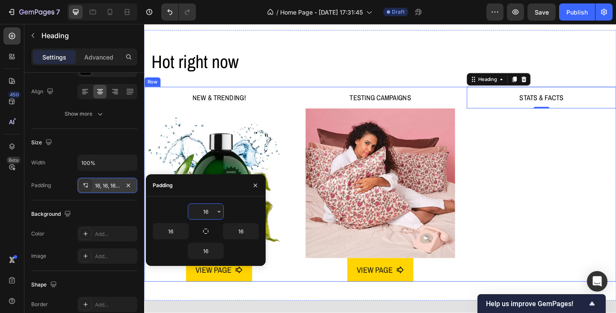
click at [511, 180] on div "STATS & FACTS Heading 0" at bounding box center [576, 198] width 163 height 212
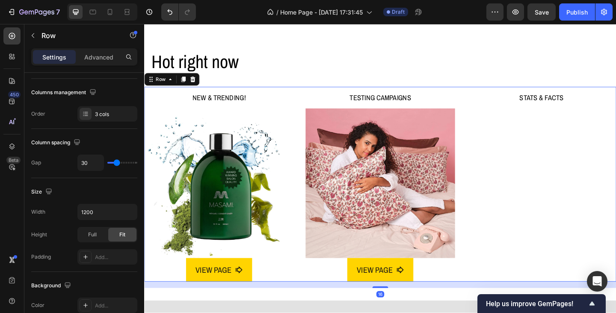
scroll to position [0, 0]
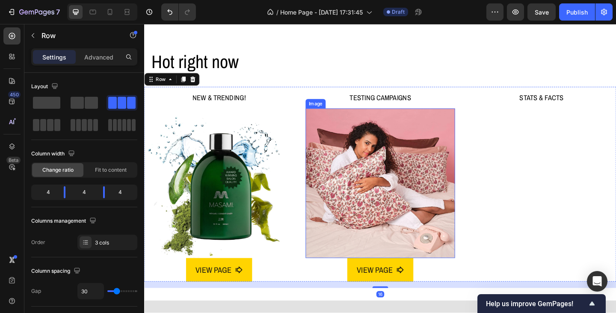
click at [420, 231] on img at bounding box center [400, 197] width 163 height 163
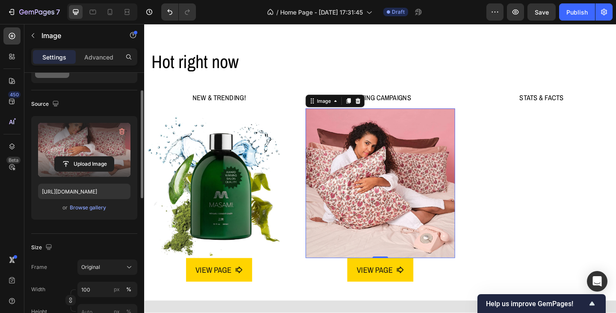
scroll to position [86, 0]
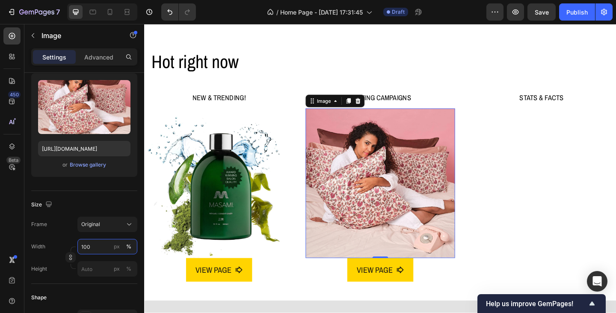
click at [99, 247] on input "100" at bounding box center [107, 246] width 60 height 15
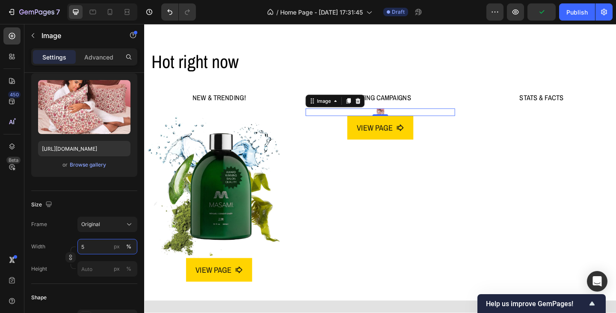
type input "50"
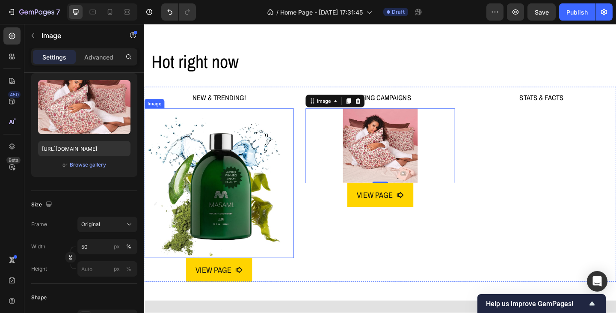
click at [257, 200] on img at bounding box center [225, 197] width 163 height 163
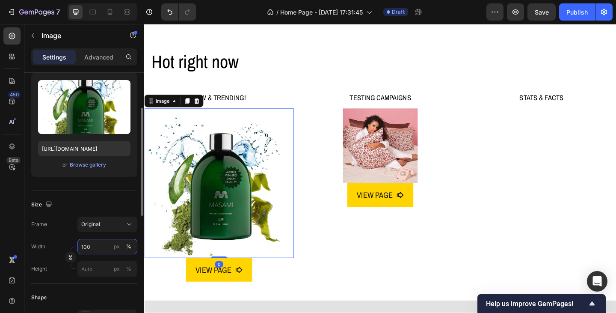
click at [97, 251] on input "100" at bounding box center [107, 246] width 60 height 15
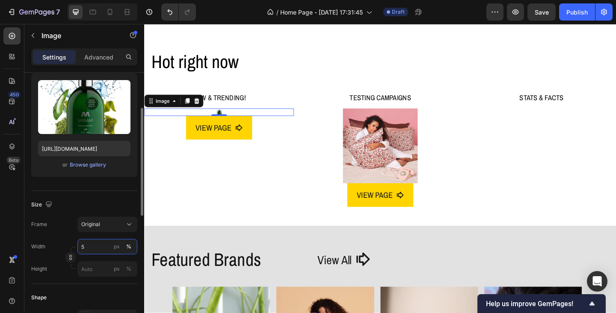
type input "50"
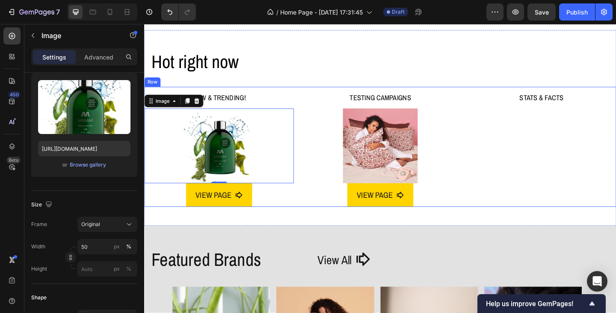
drag, startPoint x: 564, startPoint y: 157, endPoint x: 557, endPoint y: 169, distance: 13.3
click at [564, 157] on div "STATS & FACTS Heading" at bounding box center [576, 157] width 163 height 130
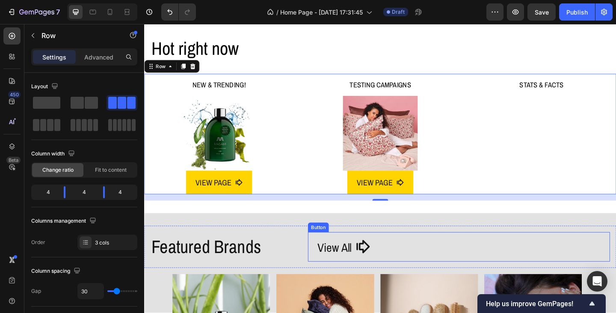
scroll to position [362, 0]
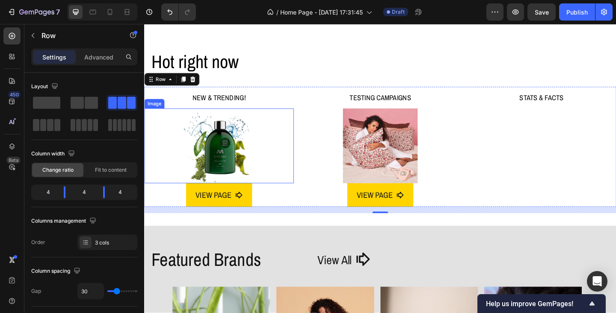
click at [247, 163] on img at bounding box center [225, 156] width 81 height 81
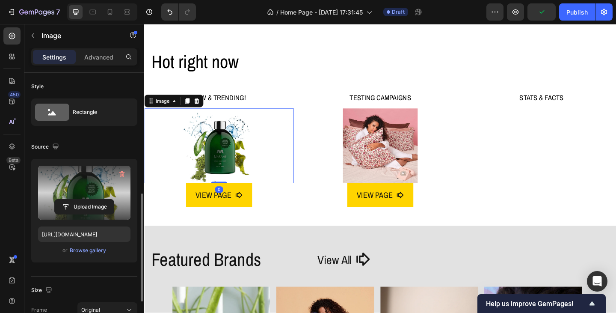
scroll to position [86, 0]
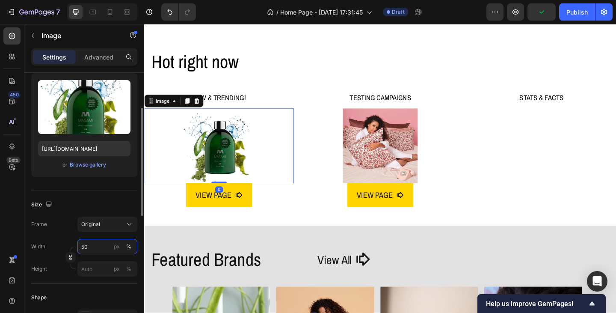
click at [92, 250] on input "50" at bounding box center [107, 246] width 60 height 15
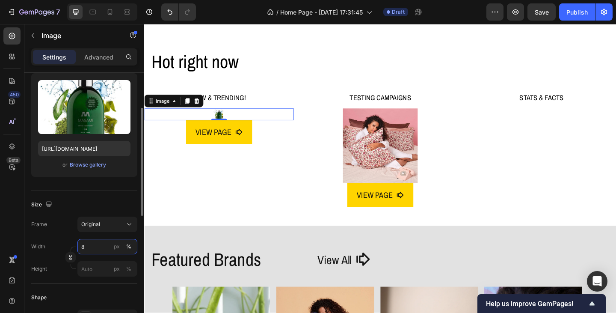
type input "85"
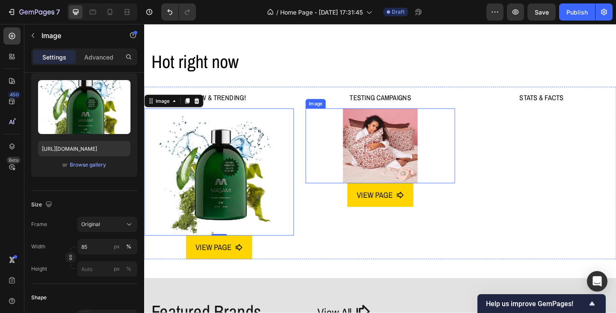
click at [395, 163] on img at bounding box center [400, 156] width 81 height 81
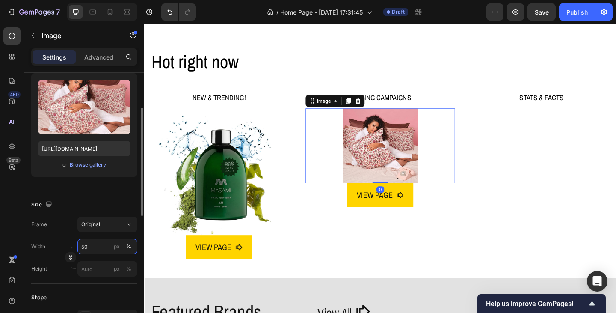
click at [96, 246] on input "50" at bounding box center [107, 246] width 60 height 15
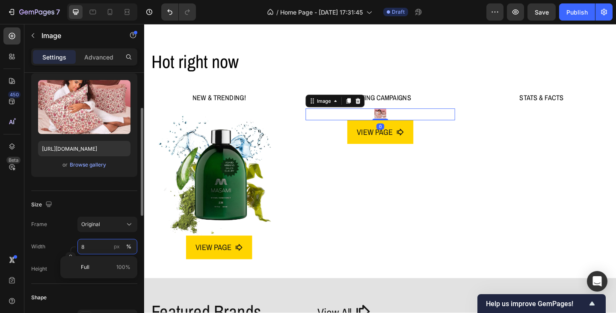
type input "85"
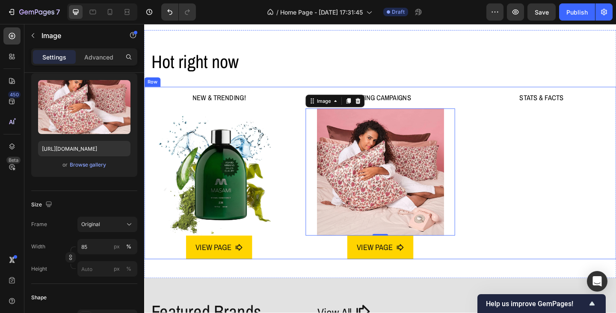
click at [522, 248] on div "STATS & FACTS Heading" at bounding box center [576, 185] width 163 height 187
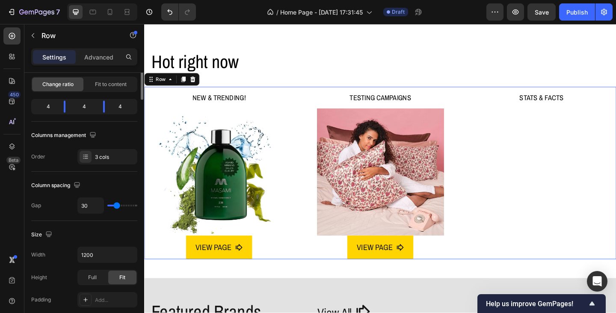
scroll to position [0, 0]
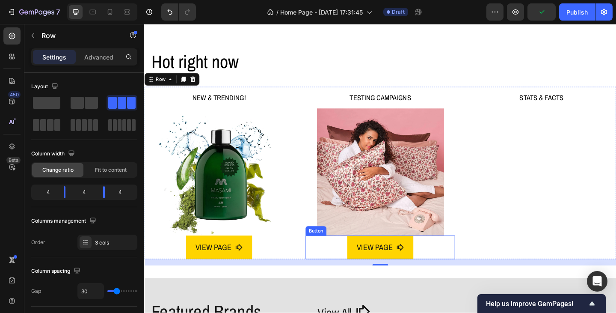
click at [330, 258] on div "VIEW PAGE Button" at bounding box center [400, 267] width 163 height 26
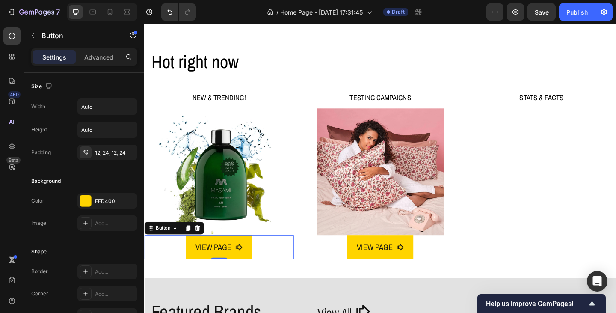
click at [272, 260] on div "VIEW PAGE Button 0" at bounding box center [225, 267] width 163 height 26
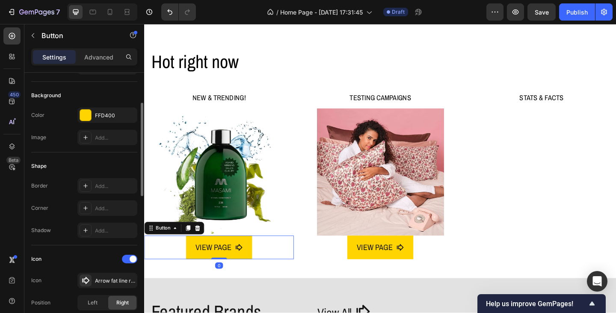
scroll to position [86, 0]
click at [95, 60] on p "Advanced" at bounding box center [98, 57] width 29 height 9
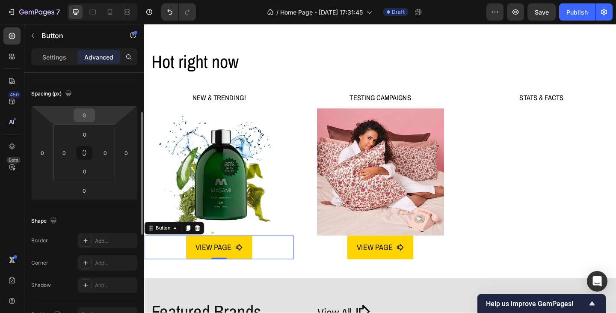
click at [88, 115] on input "0" at bounding box center [84, 115] width 17 height 13
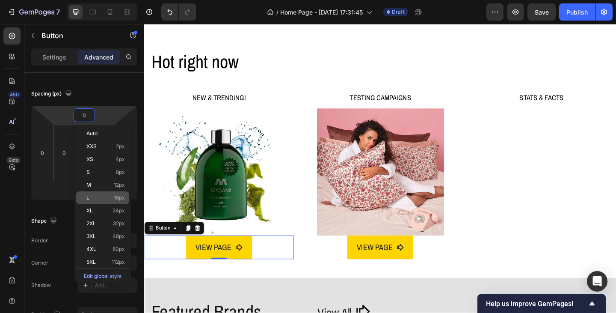
click at [108, 194] on div "L 16px" at bounding box center [102, 197] width 53 height 13
type input "16"
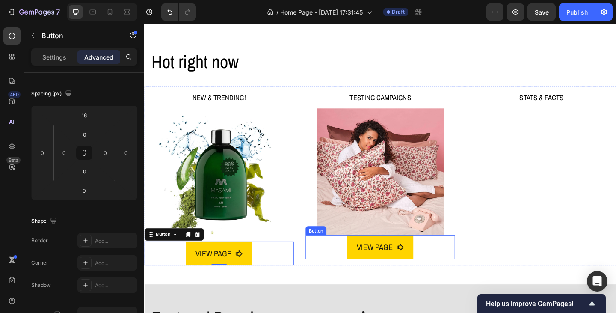
click at [340, 256] on div "VIEW PAGE Button" at bounding box center [400, 267] width 163 height 26
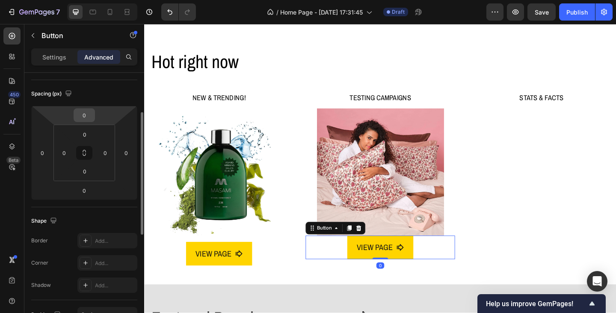
click at [92, 116] on input "0" at bounding box center [84, 115] width 17 height 13
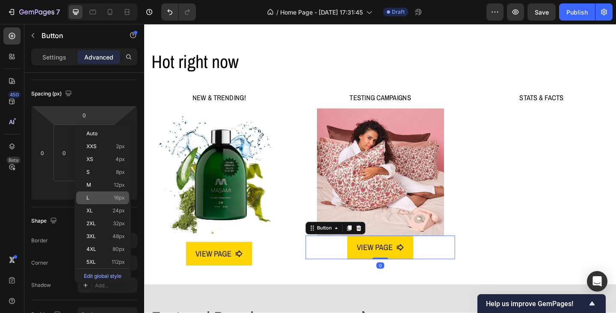
click at [124, 196] on span "16px" at bounding box center [119, 198] width 11 height 6
type input "16"
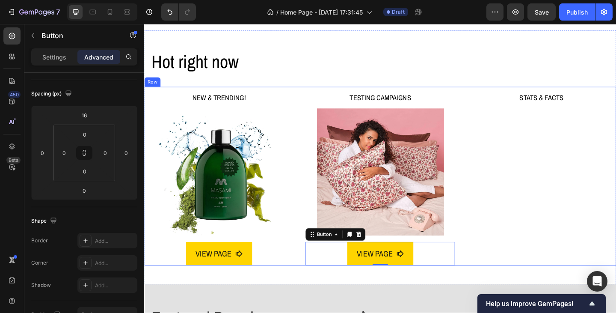
click at [532, 266] on div "STATS & FACTS Heading" at bounding box center [576, 189] width 163 height 194
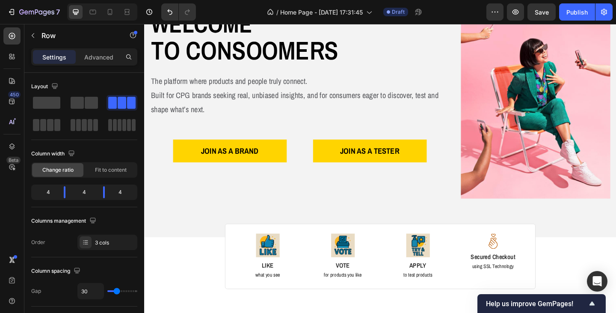
scroll to position [171, 0]
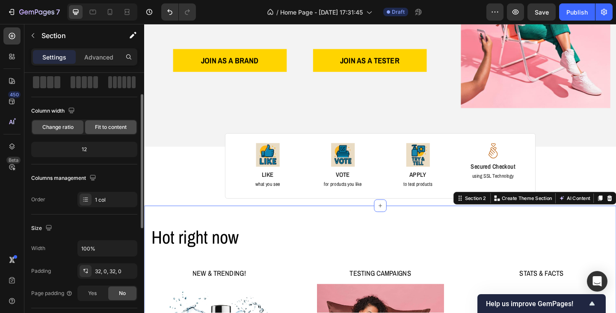
scroll to position [128, 0]
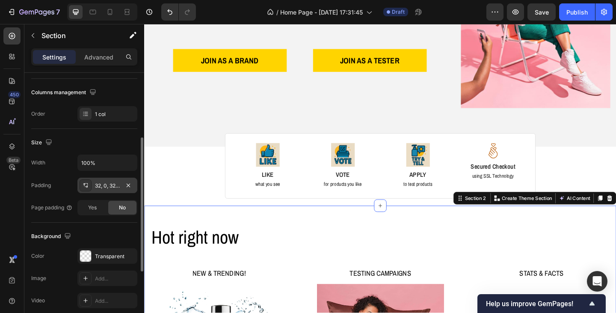
click at [98, 187] on div "32, 0, 32, 0" at bounding box center [107, 186] width 25 height 8
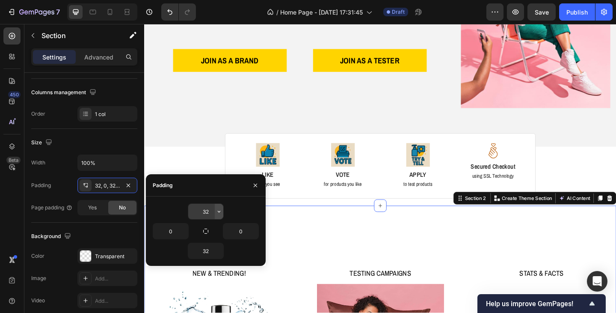
click at [220, 212] on icon "button" at bounding box center [219, 211] width 7 height 7
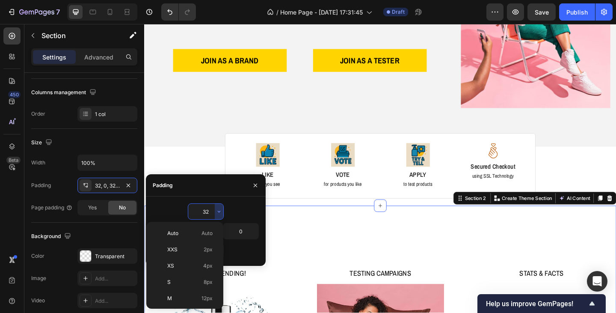
scroll to position [62, 0]
click at [206, 257] on div "L 16px" at bounding box center [183, 253] width 67 height 16
type input "16"
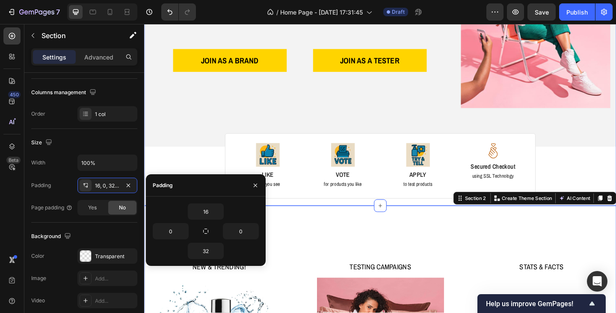
click at [198, 175] on div "Image Image Free shipping Text Block from The States Text Block Advanced List I…" at bounding box center [400, 41] width 513 height 343
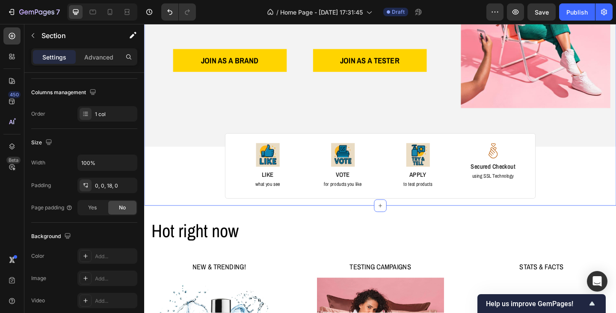
click at [615, 197] on div "Image Image Free shipping Text Block from The States Text Block Advanced List I…" at bounding box center [400, 41] width 513 height 343
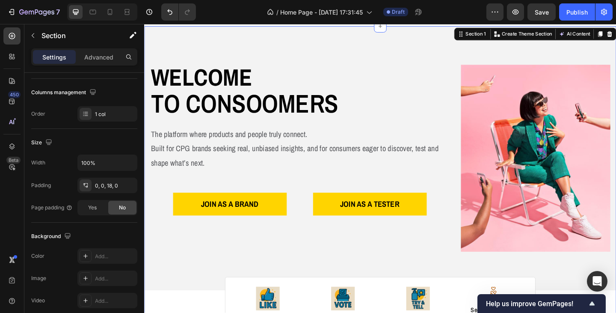
scroll to position [0, 0]
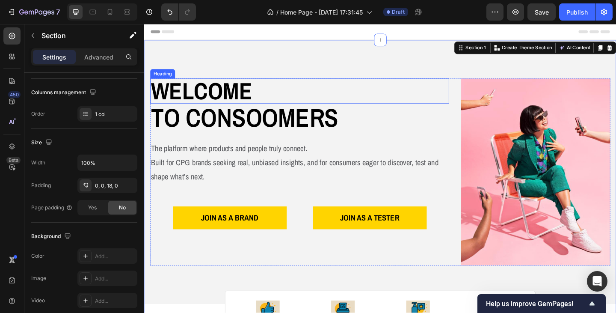
click at [214, 101] on h2 "Welcome" at bounding box center [313, 96] width 325 height 27
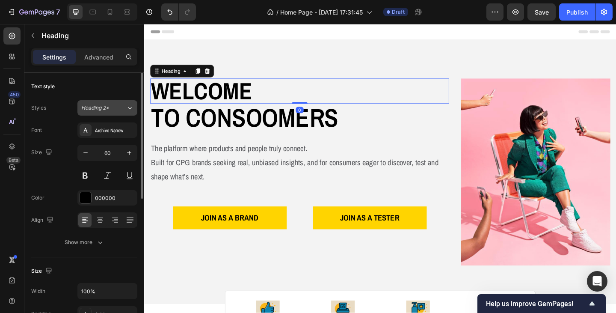
click at [122, 107] on div "Heading 2*" at bounding box center [103, 108] width 45 height 8
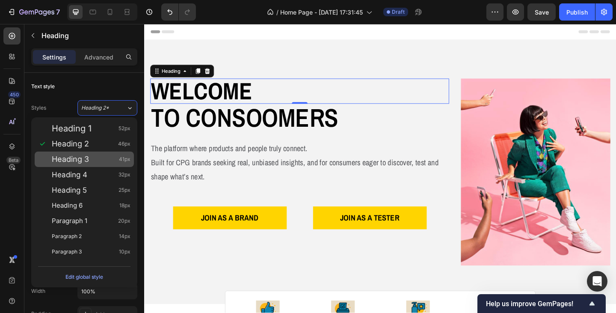
click at [80, 158] on span "Heading 3" at bounding box center [70, 159] width 37 height 9
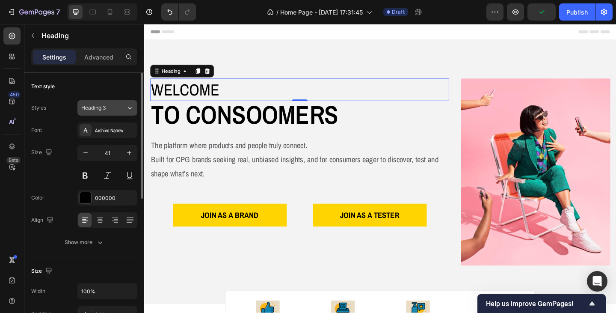
click at [104, 110] on span "Heading 3" at bounding box center [93, 108] width 24 height 8
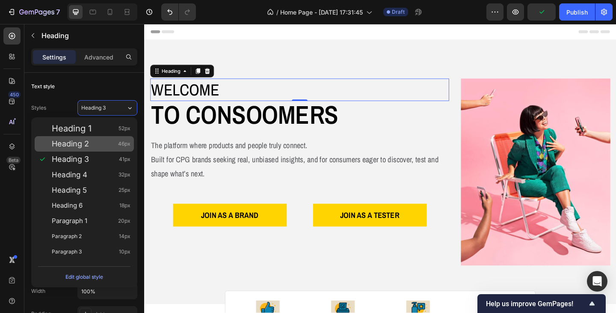
click at [98, 146] on div "Heading 2 46px" at bounding box center [91, 143] width 79 height 9
type input "46"
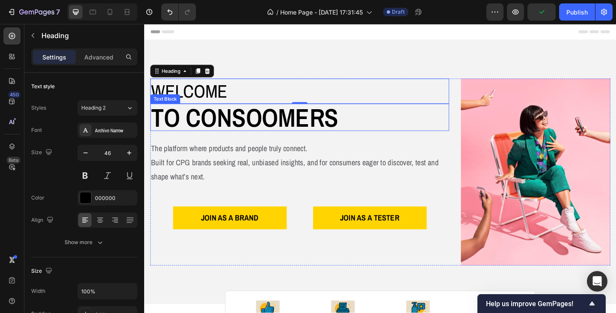
click at [198, 129] on p "to consoomers" at bounding box center [312, 126] width 323 height 28
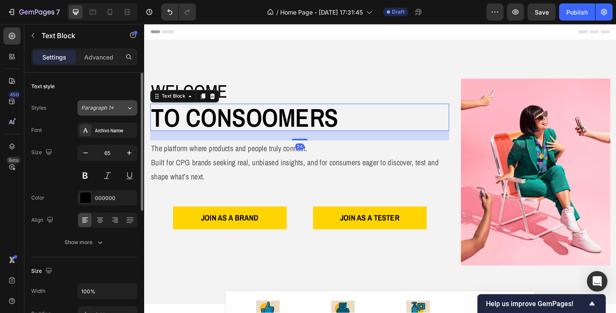
click at [99, 110] on span "Paragraph 1*" at bounding box center [97, 108] width 33 height 8
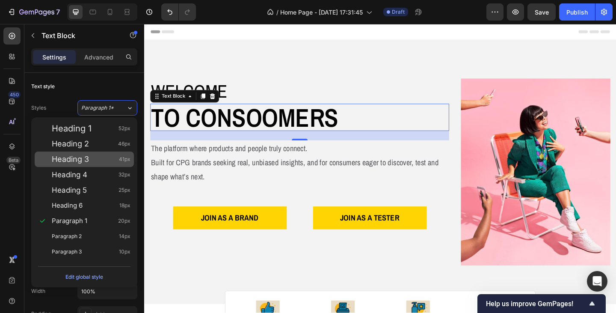
click at [89, 159] on span "Heading 3" at bounding box center [70, 159] width 37 height 9
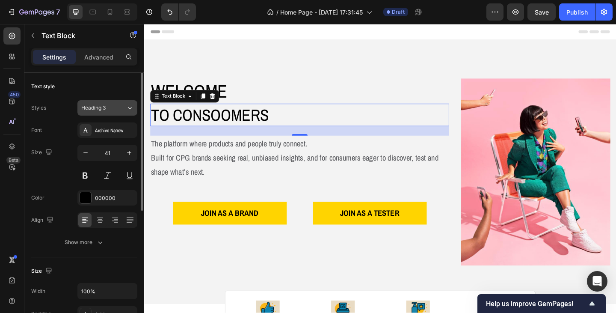
click at [98, 108] on span "Heading 3" at bounding box center [93, 108] width 24 height 8
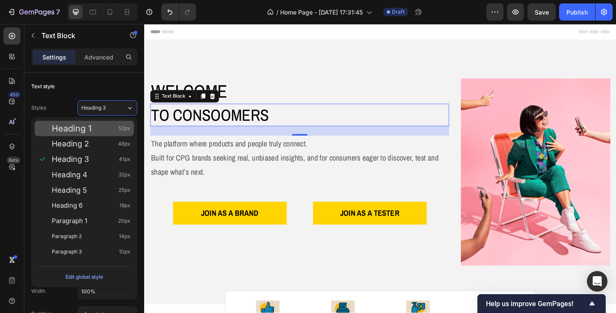
click at [96, 133] on div "Heading 1 52px" at bounding box center [84, 128] width 99 height 15
type input "52"
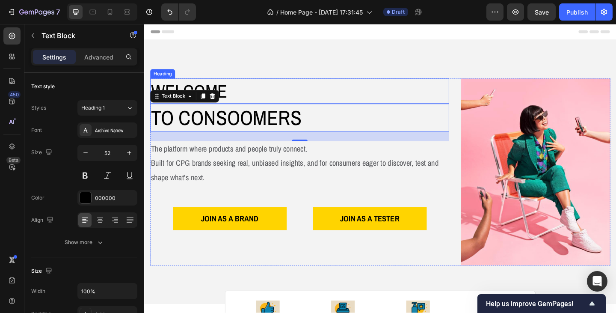
click at [325, 88] on h2 "Welcome" at bounding box center [313, 96] width 325 height 27
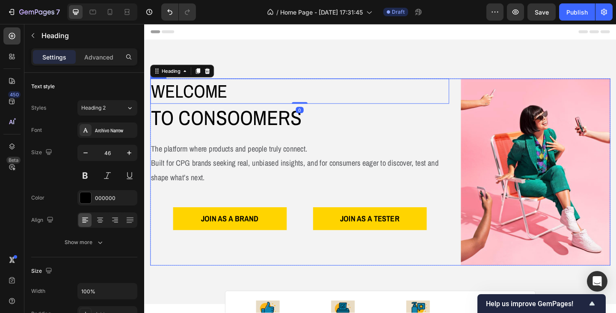
click at [458, 207] on div "Welcome Heading 0 to consoomers Text Block The platform where products and peop…" at bounding box center [313, 184] width 325 height 203
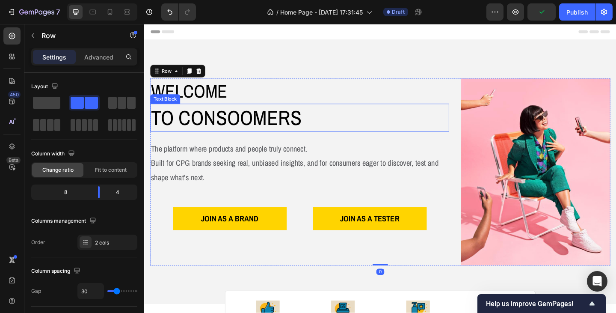
click at [235, 132] on p "to consoomers" at bounding box center [312, 126] width 323 height 29
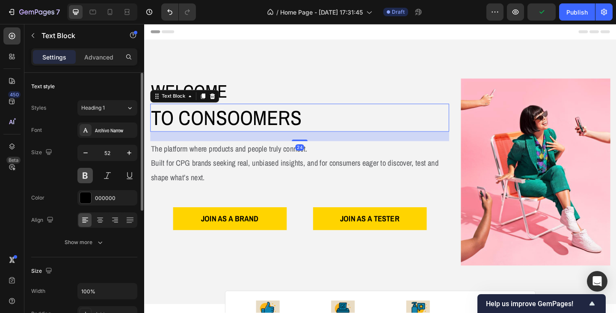
click at [85, 169] on button at bounding box center [84, 175] width 15 height 15
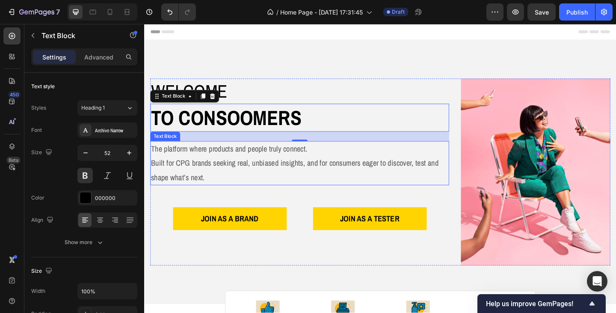
click at [413, 160] on p "The platform where products and people truly connect. Built for CPG brands seek…" at bounding box center [312, 175] width 323 height 46
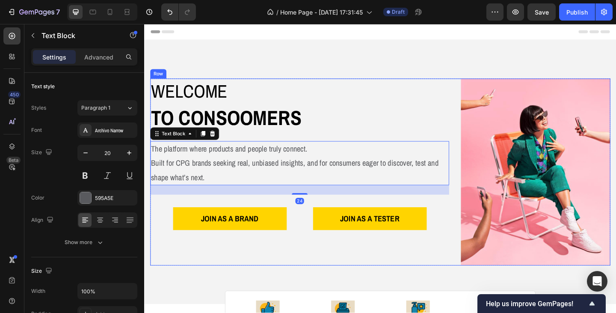
click at [407, 279] on div "Welcome Heading to consoomers Text Block The platform where products and people…" at bounding box center [313, 184] width 325 height 203
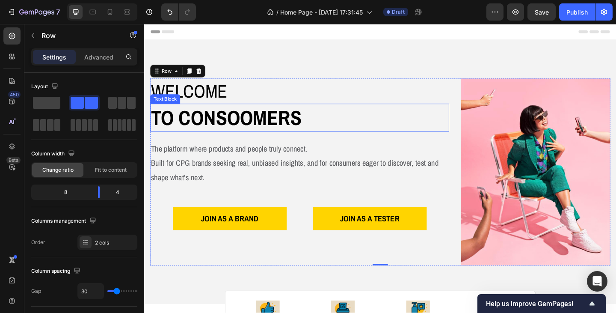
click at [210, 123] on p "to consoomers" at bounding box center [312, 126] width 323 height 29
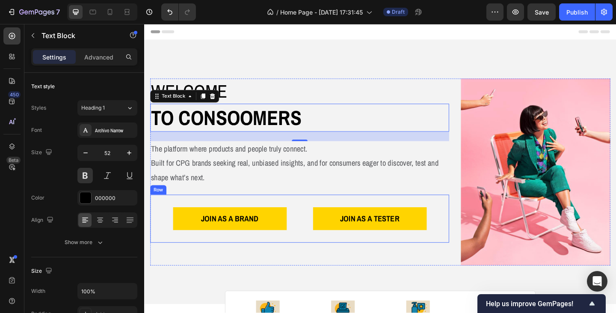
click at [445, 211] on div "JOIN AS A BRAND Button JOIN AS A TESTER Button Row" at bounding box center [313, 236] width 325 height 52
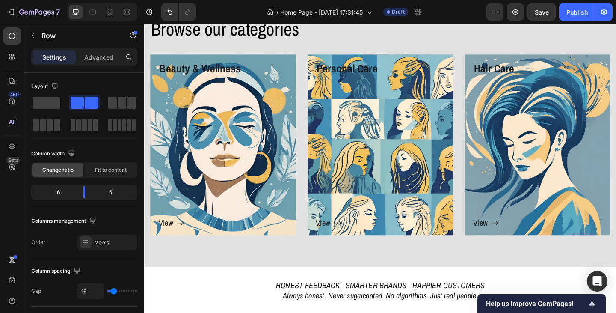
scroll to position [1240, 0]
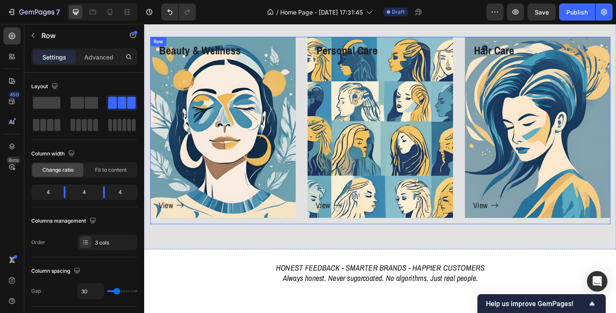
click at [310, 223] on div "Beauty & Wellness Heading View Button Row Hero Banner Personal Care Heading Vie…" at bounding box center [401, 140] width 500 height 204
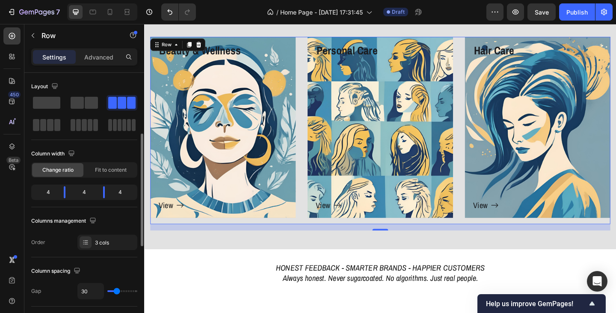
scroll to position [43, 0]
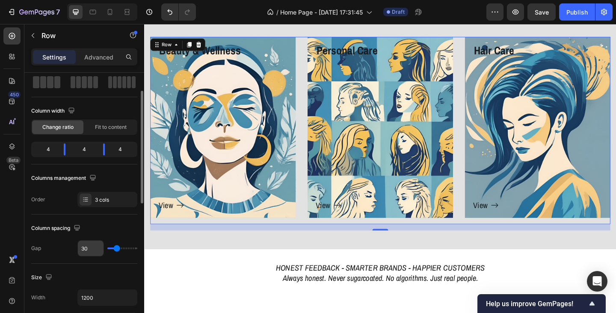
click at [92, 248] on input "30" at bounding box center [91, 247] width 26 height 15
type input "4"
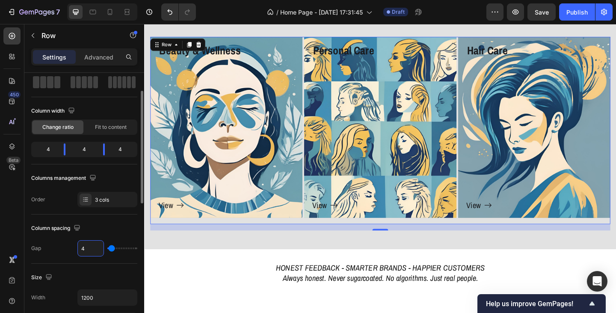
type input "40"
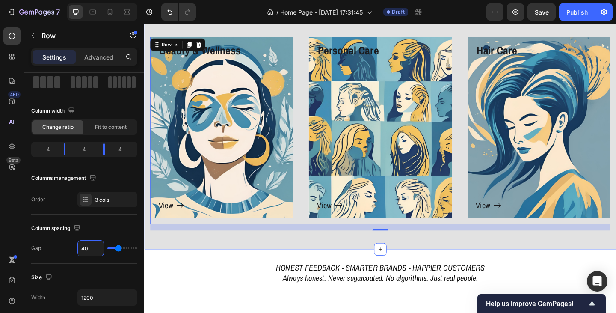
click at [317, 265] on div "Browse our categories Heading Row Beauty & Wellness Heading View Button Row Her…" at bounding box center [400, 122] width 513 height 293
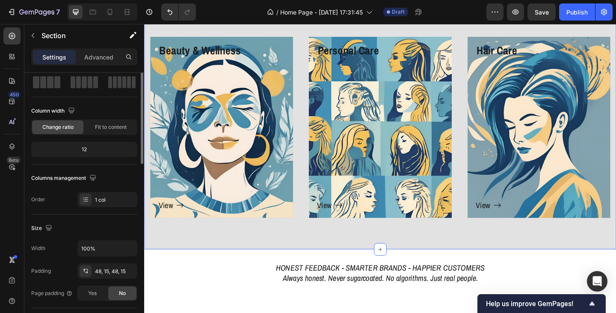
scroll to position [0, 0]
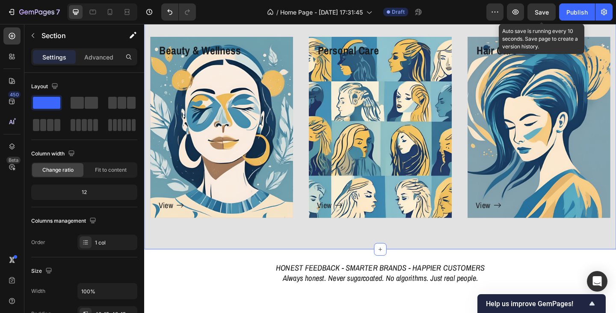
click at [538, 11] on span "Save" at bounding box center [542, 12] width 14 height 7
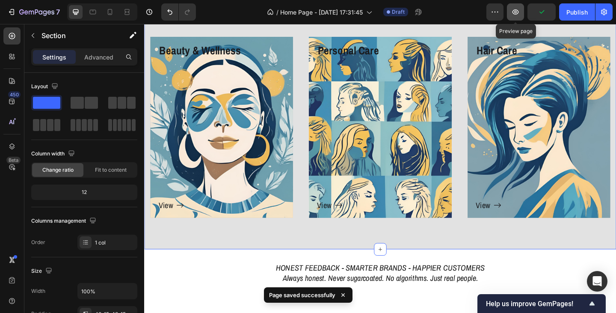
click at [515, 15] on icon "button" at bounding box center [515, 12] width 9 height 9
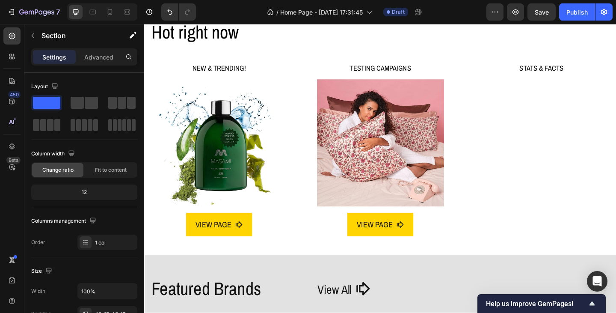
scroll to position [342, 0]
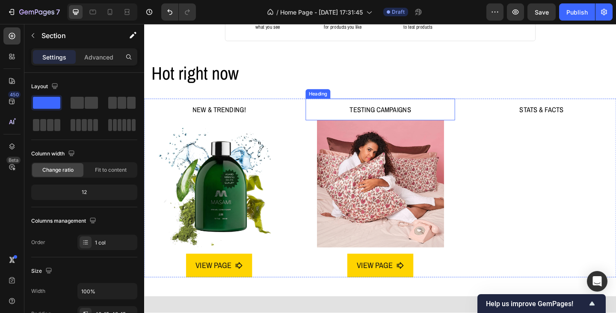
click at [390, 116] on h2 "TESTING CAMPAIGNS" at bounding box center [400, 117] width 163 height 24
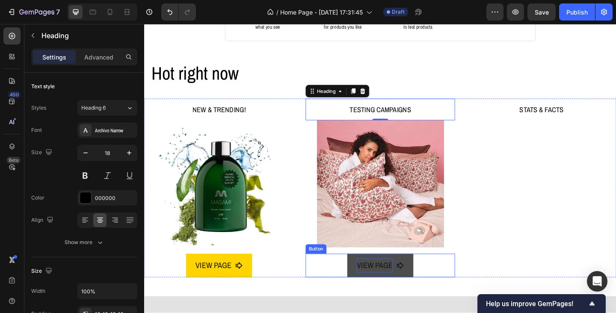
click at [385, 284] on p "VIEW PAGE" at bounding box center [394, 286] width 39 height 15
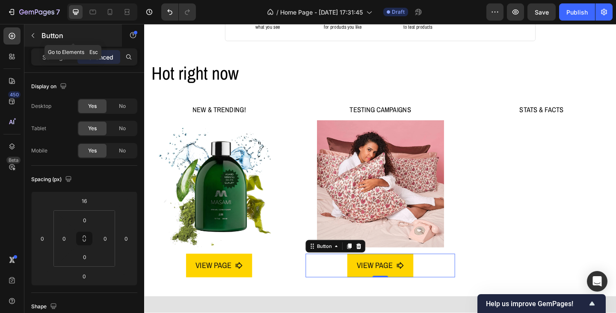
click at [34, 37] on icon "button" at bounding box center [33, 35] width 7 height 7
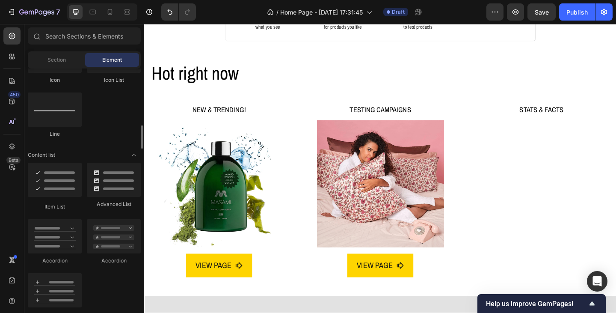
scroll to position [642, 0]
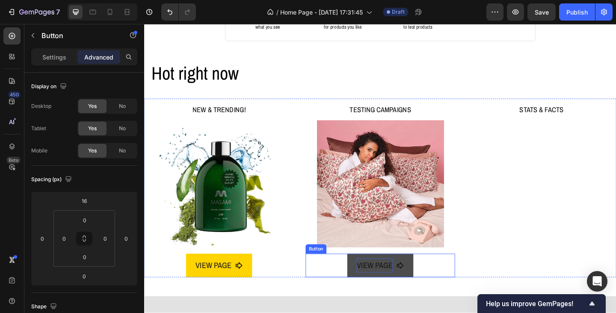
click at [380, 286] on p "VIEW PAGE" at bounding box center [394, 286] width 39 height 15
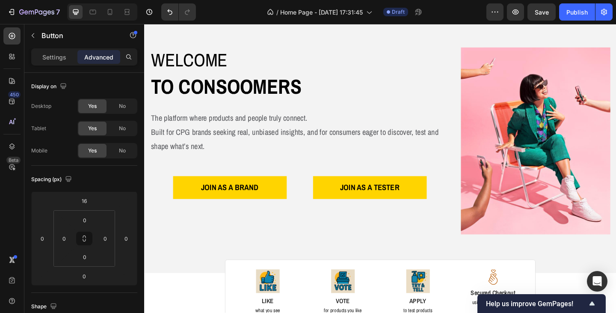
scroll to position [0, 0]
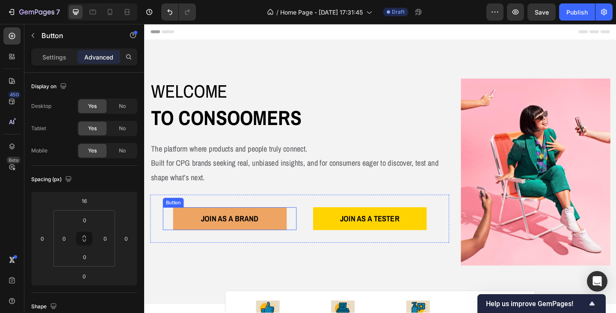
click at [253, 245] on link "JOIN AS A BRAND" at bounding box center [237, 235] width 124 height 25
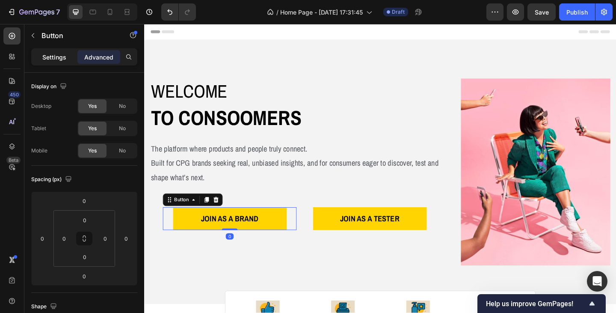
click at [62, 57] on p "Settings" at bounding box center [54, 57] width 24 height 9
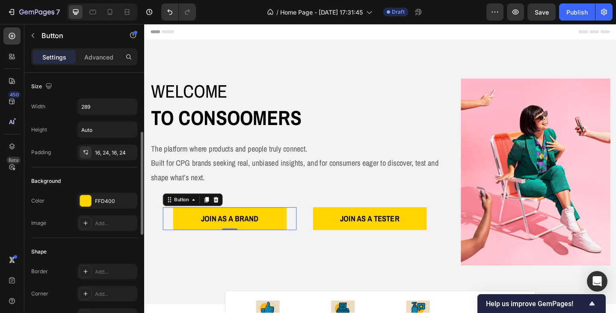
scroll to position [43, 0]
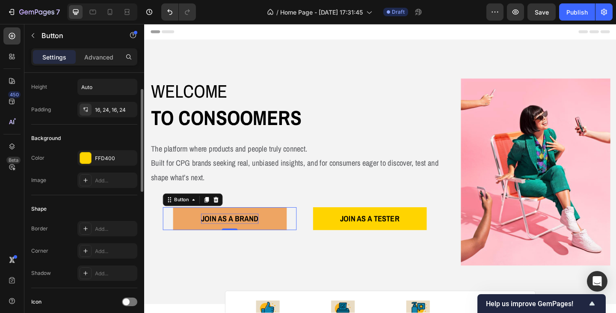
click at [212, 237] on strong "JOIN AS A BRAND" at bounding box center [237, 236] width 62 height 12
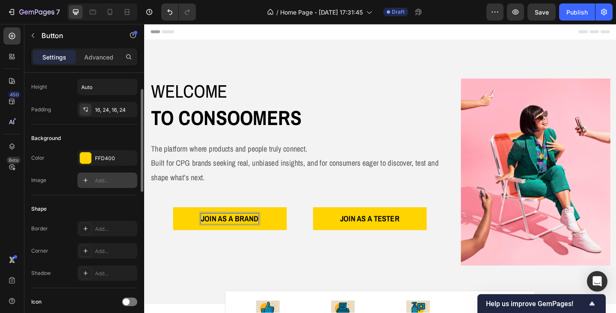
scroll to position [171, 0]
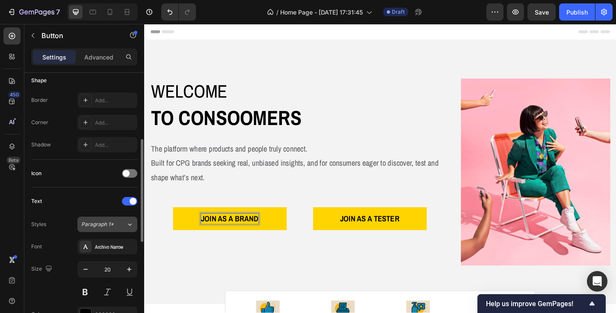
click at [107, 225] on span "Paragraph 1*" at bounding box center [97, 224] width 33 height 8
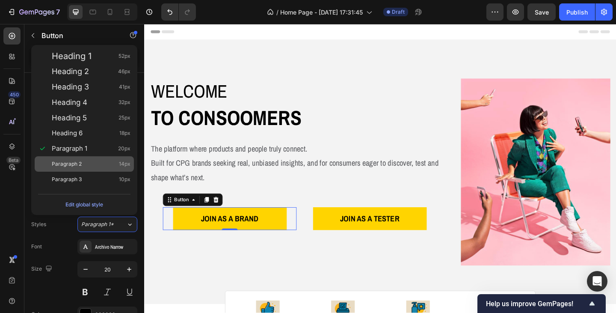
click at [75, 160] on span "Paragraph 2" at bounding box center [67, 164] width 30 height 9
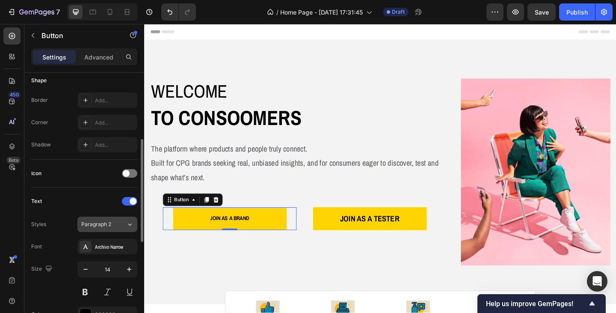
click at [109, 226] on span "Paragraph 2" at bounding box center [96, 224] width 30 height 8
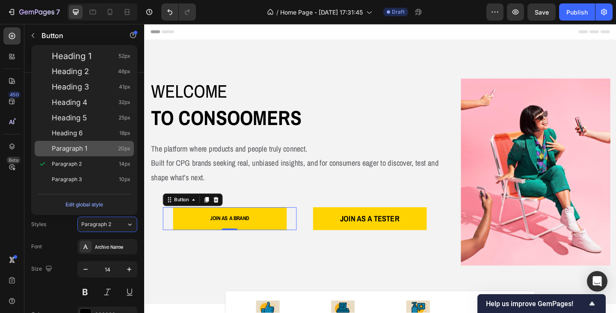
click at [86, 153] on div "Paragraph 1 20px" at bounding box center [84, 148] width 99 height 15
type input "20"
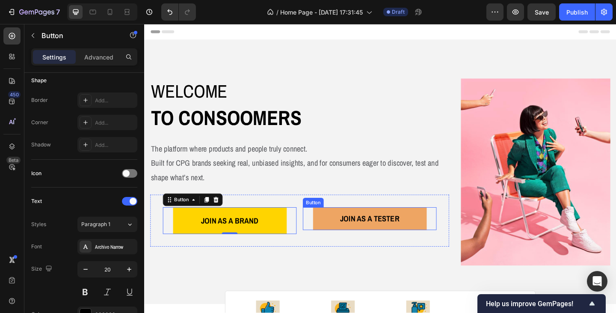
click at [349, 235] on link "JOIN AS A TESTER" at bounding box center [390, 235] width 124 height 25
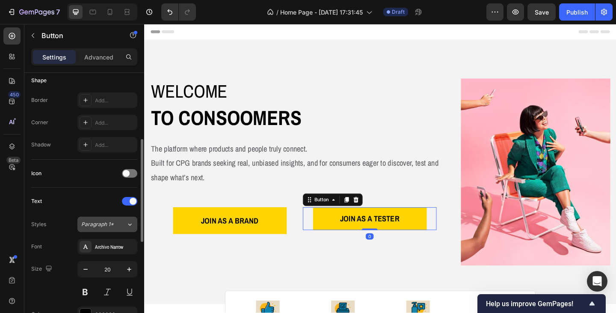
click at [92, 226] on span "Paragraph 1*" at bounding box center [97, 224] width 33 height 8
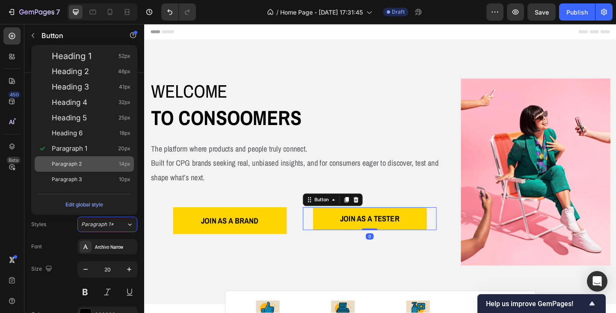
click at [82, 165] on div "Paragraph 2 14px" at bounding box center [91, 164] width 79 height 9
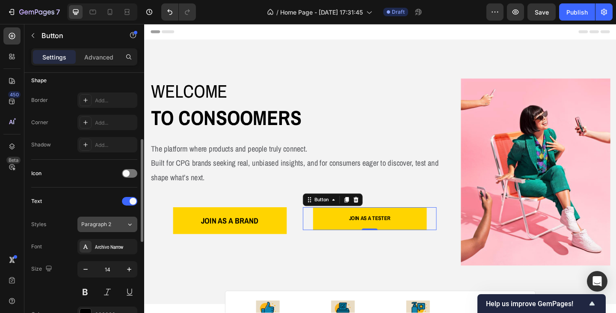
click at [94, 224] on span "Paragraph 2" at bounding box center [96, 224] width 30 height 8
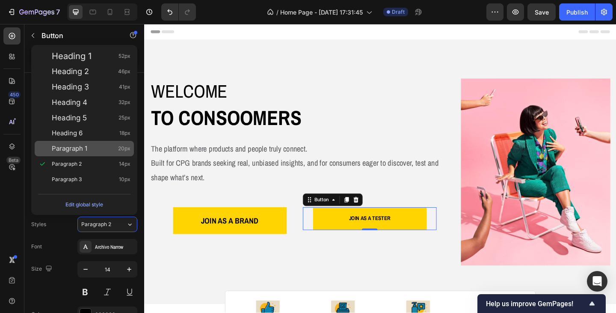
click at [77, 152] on span "Paragraph 1" at bounding box center [69, 148] width 35 height 9
type input "20"
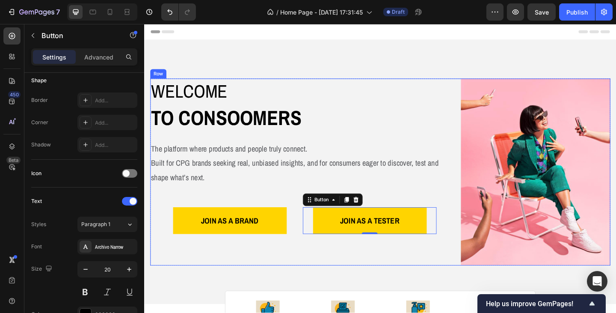
click at [364, 276] on div "Welcome Heading to consoomers Text Block The platform where products and people…" at bounding box center [313, 184] width 325 height 203
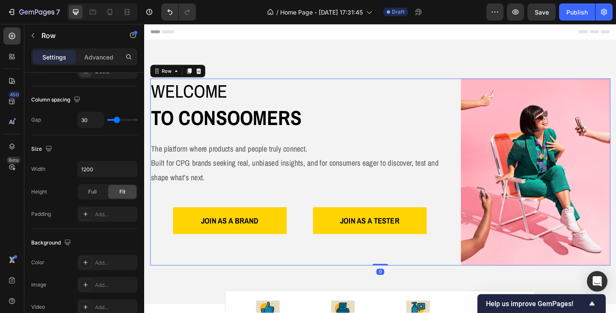
scroll to position [0, 0]
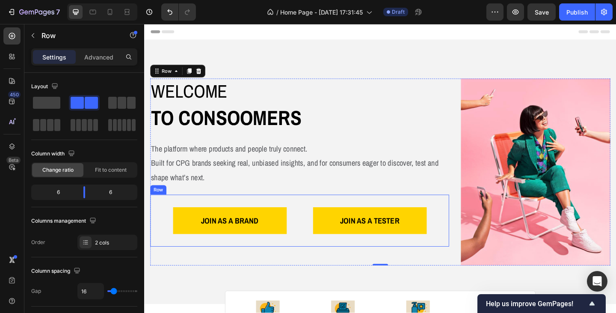
click at [288, 253] on div "JOIN AS A BRAND Button JOIN AS A TESTER Button Row" at bounding box center [313, 238] width 325 height 56
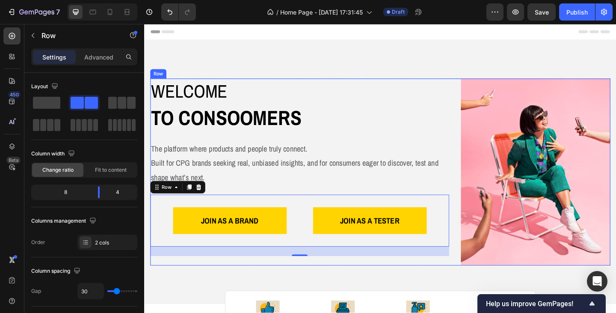
click at [286, 203] on div "Welcome Heading to consoomers Text Block The platform where products and people…" at bounding box center [313, 184] width 325 height 203
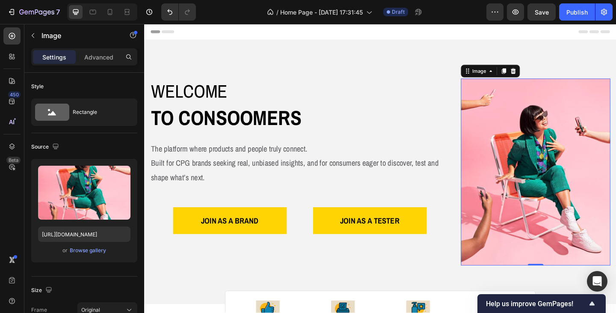
click at [532, 186] on img at bounding box center [569, 184] width 163 height 203
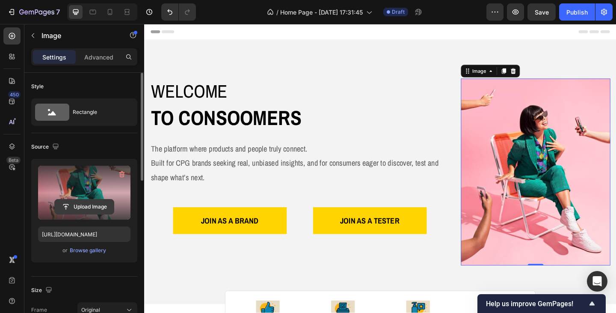
click at [90, 203] on input "file" at bounding box center [84, 206] width 59 height 15
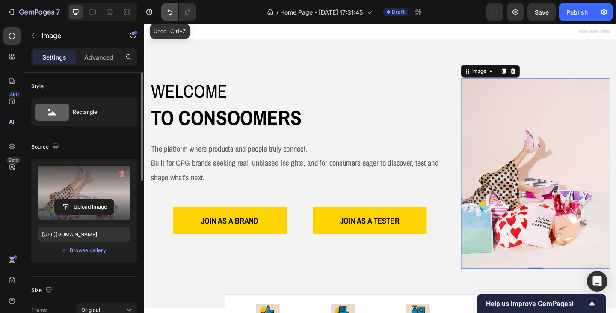
click at [169, 9] on icon "Undo/Redo" at bounding box center [170, 12] width 9 height 9
click at [82, 205] on input "file" at bounding box center [84, 206] width 59 height 15
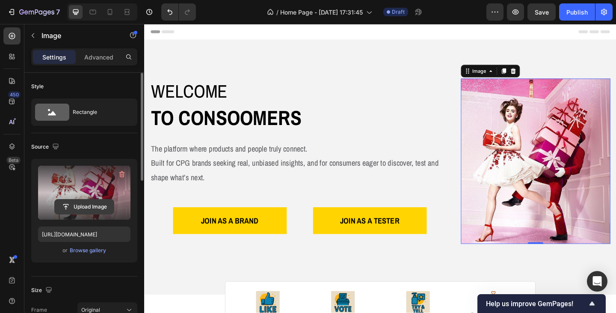
click at [77, 201] on input "file" at bounding box center [84, 206] width 59 height 15
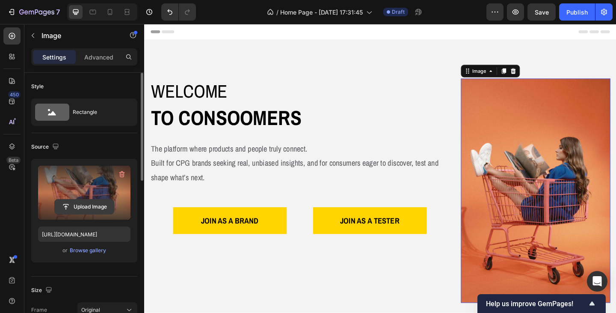
click at [86, 202] on input "file" at bounding box center [84, 206] width 59 height 15
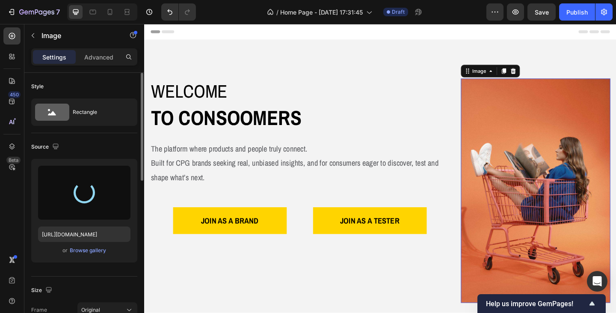
type input "[URL][DOMAIN_NAME]"
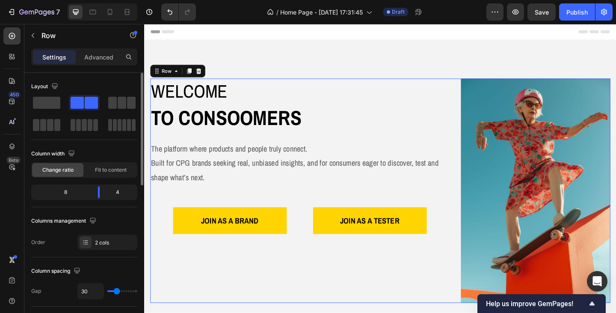
click at [275, 276] on div "Welcome Heading to consoomers Text Block The platform where products and people…" at bounding box center [313, 205] width 325 height 244
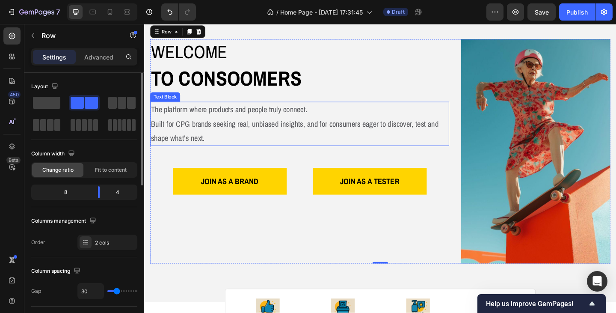
click at [287, 118] on p "The platform where products and people truly connect. Built for CPG brands seek…" at bounding box center [312, 132] width 323 height 46
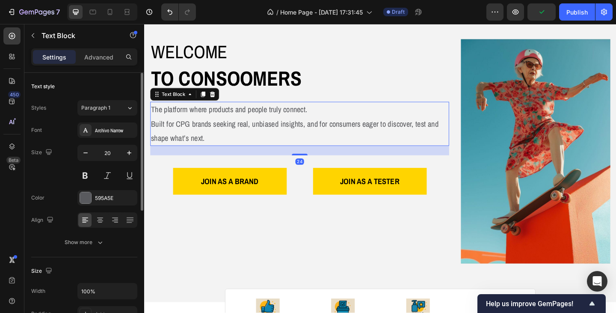
click at [289, 118] on p "The platform where products and people truly connect. Built for CPG brands seek…" at bounding box center [312, 132] width 323 height 46
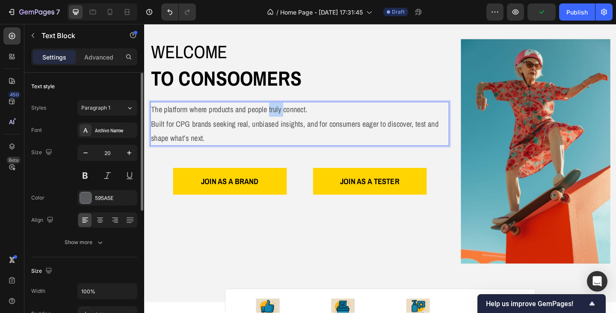
click at [289, 118] on p "The platform where products and people truly connect. Built for CPG brands seek…" at bounding box center [312, 132] width 323 height 46
click at [295, 153] on p "The platform where products and people connect. Built for CPG brands seeking re…" at bounding box center [312, 132] width 323 height 46
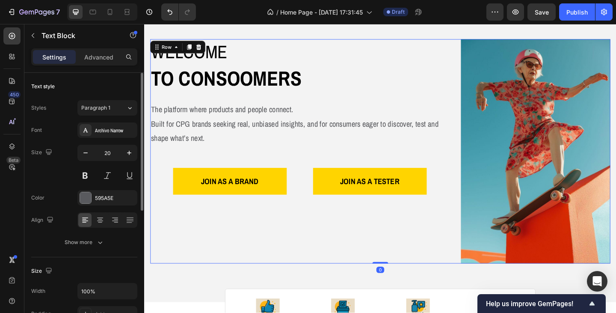
click at [304, 165] on div "Welcome Heading to consoomers Text Block The platform where products and people…" at bounding box center [313, 163] width 325 height 244
click at [314, 121] on p "The platform where products and people connect. Built for CPG brands seeking re…" at bounding box center [312, 132] width 323 height 46
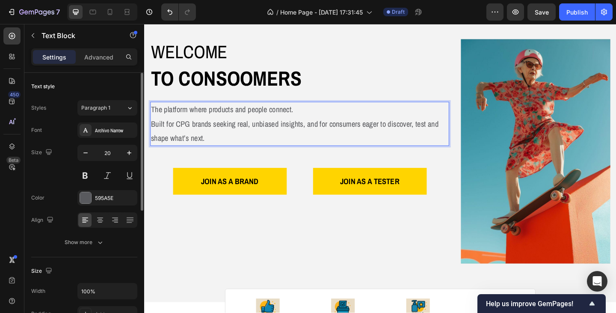
click at [317, 119] on p "The platform where products and people connect. Built for CPG brands seeking re…" at bounding box center [312, 132] width 323 height 46
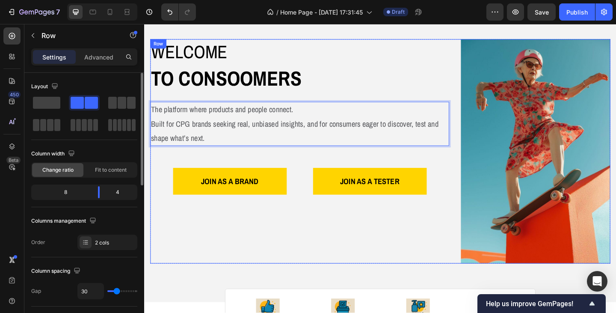
click at [301, 160] on div "Welcome Heading to consoomers Text Block The platform where products and people…" at bounding box center [313, 163] width 325 height 244
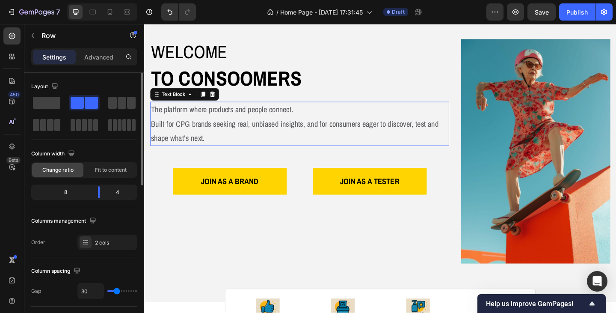
click at [327, 118] on p "The platform where products and people connect. Built for CPG brands seeking re…" at bounding box center [312, 132] width 323 height 46
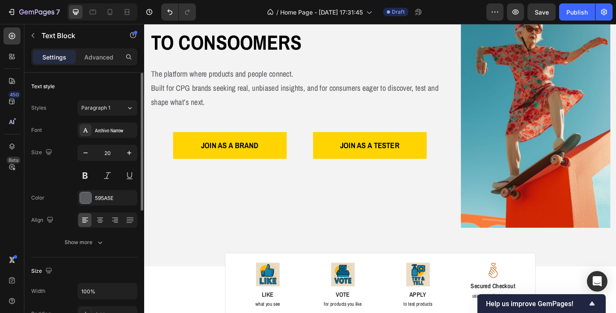
scroll to position [0, 0]
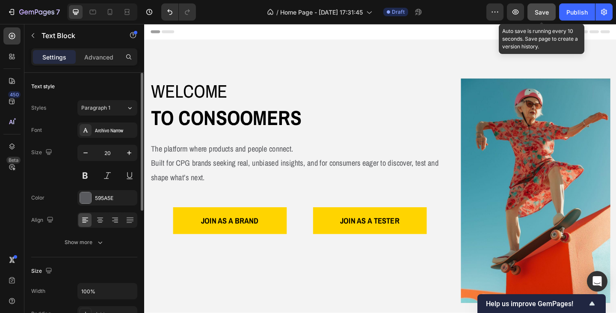
click at [529, 15] on button "Save" at bounding box center [541, 11] width 28 height 17
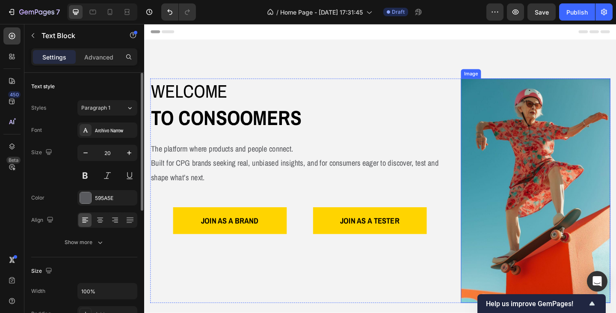
click at [529, 184] on img at bounding box center [569, 205] width 163 height 244
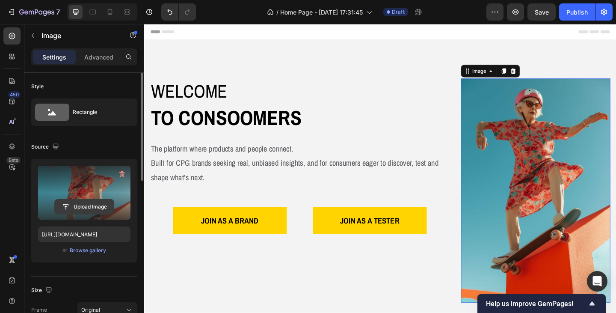
click at [91, 206] on input "file" at bounding box center [84, 206] width 59 height 15
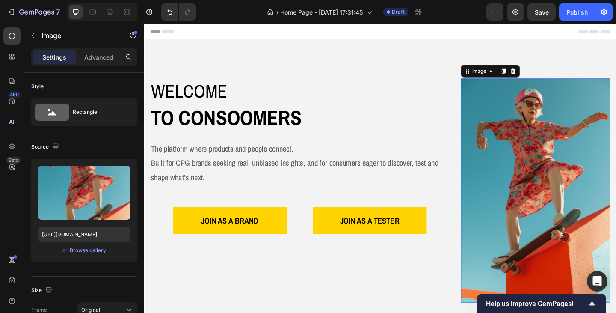
type input "[URL][DOMAIN_NAME]"
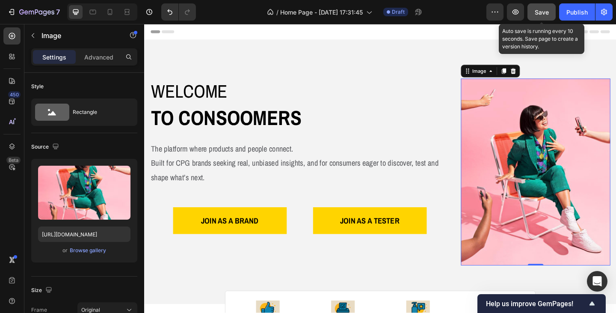
click at [543, 11] on span "Save" at bounding box center [542, 12] width 14 height 7
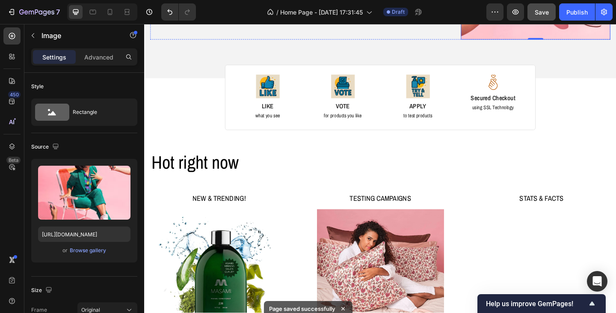
scroll to position [257, 0]
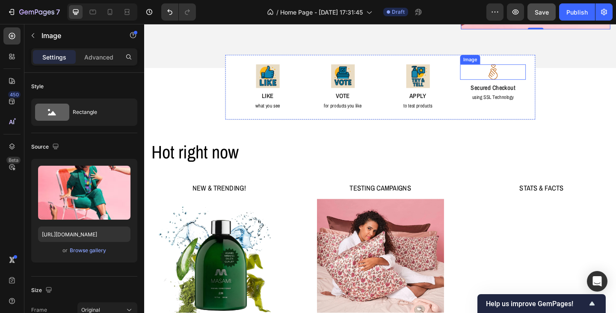
click at [516, 73] on img at bounding box center [523, 76] width 17 height 17
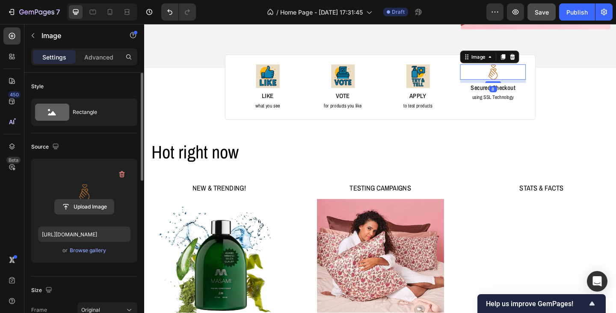
click at [86, 200] on input "file" at bounding box center [84, 206] width 59 height 15
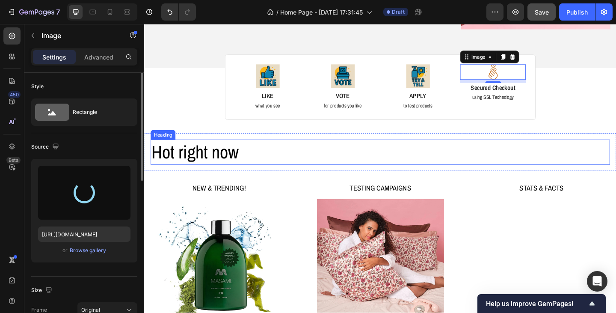
type input "[URL][DOMAIN_NAME]"
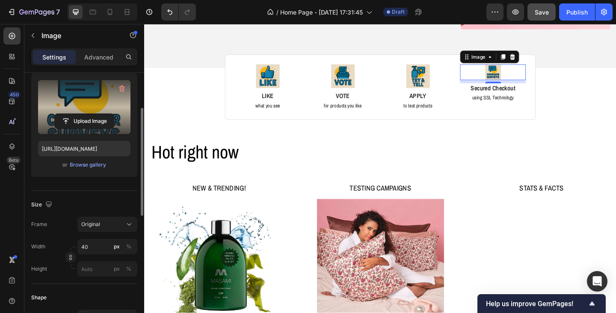
scroll to position [128, 0]
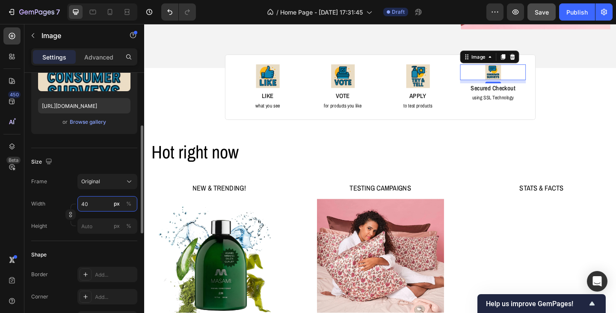
click at [91, 204] on input "40" at bounding box center [107, 203] width 60 height 15
type input "60"
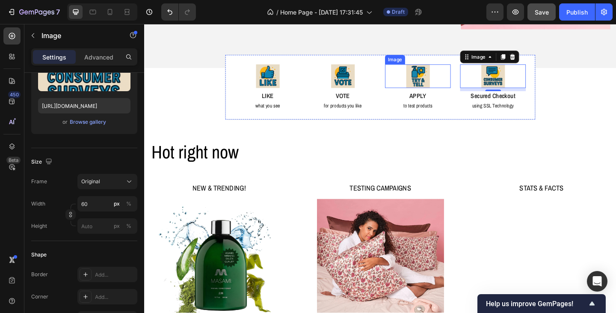
click at [443, 85] on img at bounding box center [442, 81] width 26 height 26
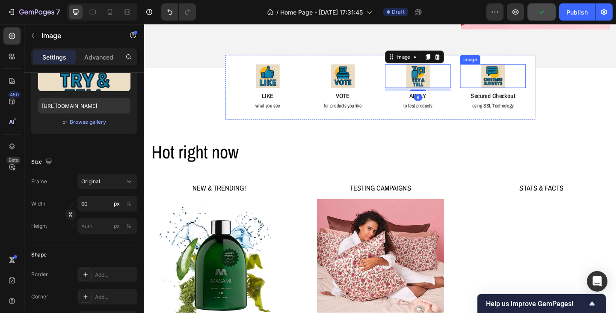
click at [514, 83] on img at bounding box center [524, 81] width 26 height 26
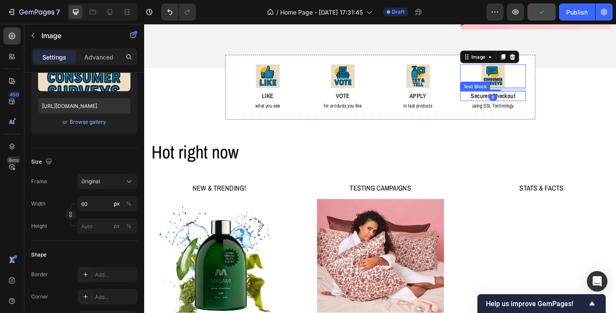
click at [511, 101] on p "Secured Checkout" at bounding box center [523, 102] width 70 height 9
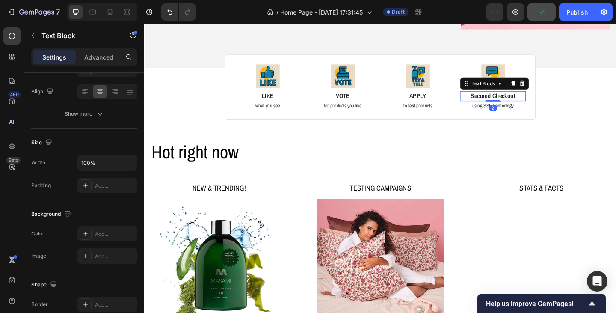
scroll to position [0, 0]
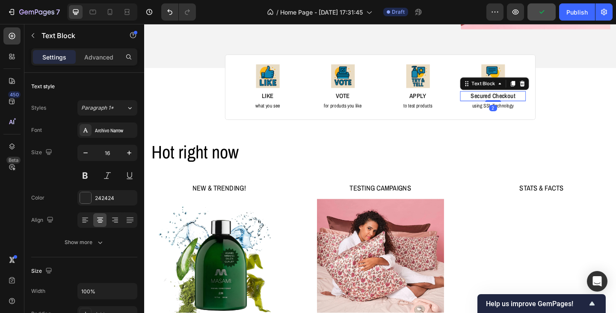
click at [511, 101] on p "Secured Checkout" at bounding box center [523, 102] width 70 height 9
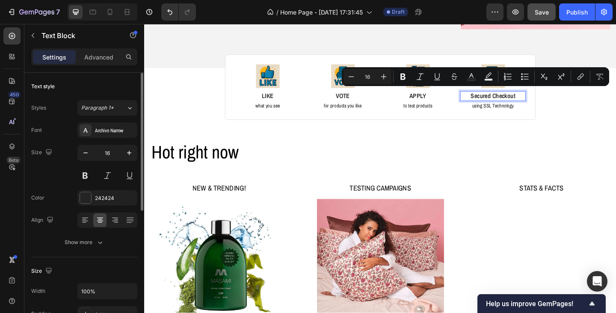
click at [536, 101] on p "Secured Checkout" at bounding box center [523, 102] width 70 height 9
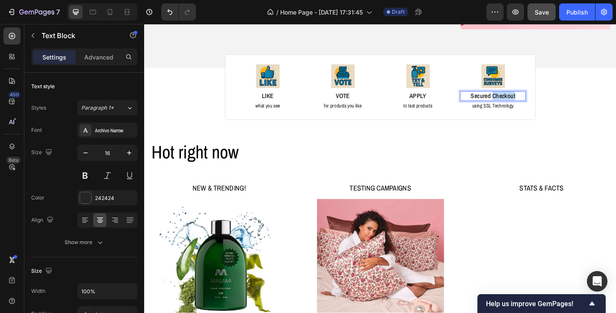
click at [536, 101] on p "Secured Checkout" at bounding box center [523, 102] width 70 height 9
click at [527, 110] on p "using SSL Technology" at bounding box center [523, 112] width 70 height 7
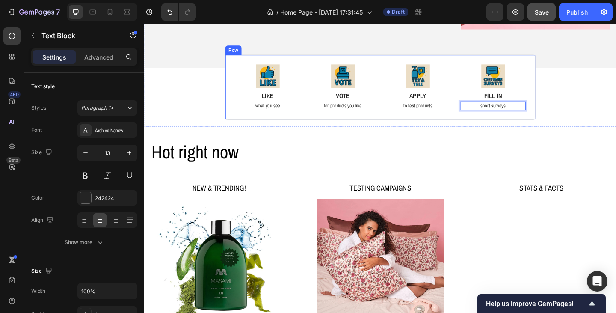
click at [555, 118] on div "Image LIKE Text Block what you see Text Block Image VOTE Text Block for product…" at bounding box center [401, 92] width 338 height 71
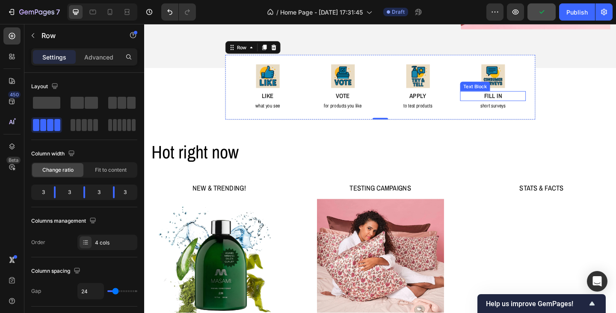
click at [524, 98] on p "FILL IN" at bounding box center [523, 102] width 70 height 9
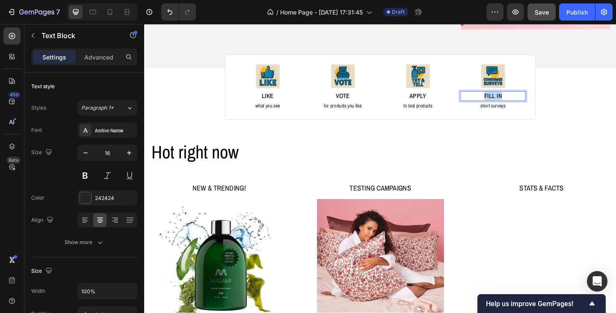
click at [524, 98] on p "FILL IN" at bounding box center [523, 102] width 70 height 9
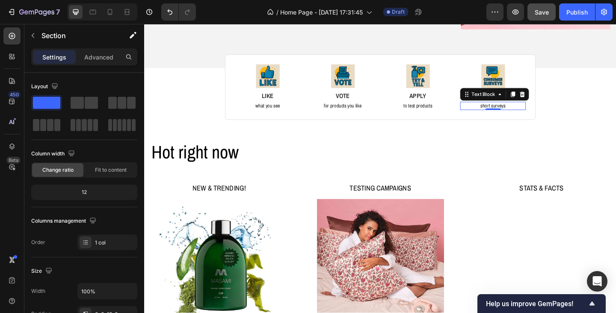
click at [512, 109] on p "short surveys" at bounding box center [523, 112] width 70 height 7
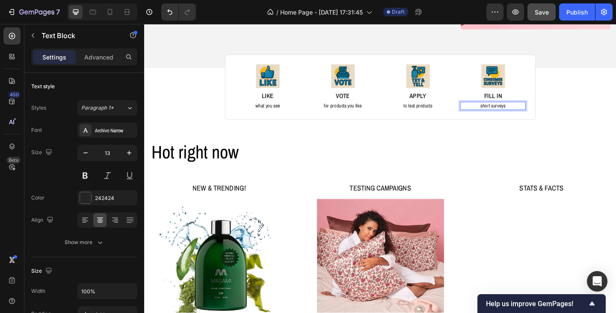
click at [512, 109] on p "short surveys" at bounding box center [523, 112] width 70 height 7
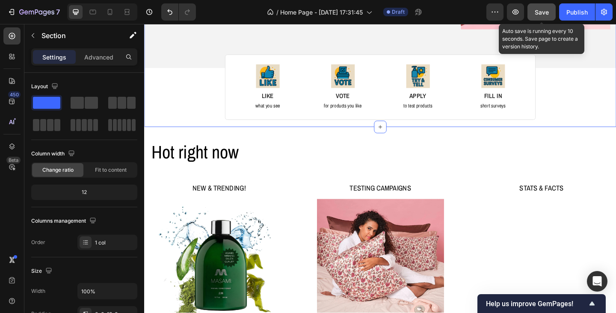
click at [544, 15] on span "Save" at bounding box center [542, 12] width 14 height 7
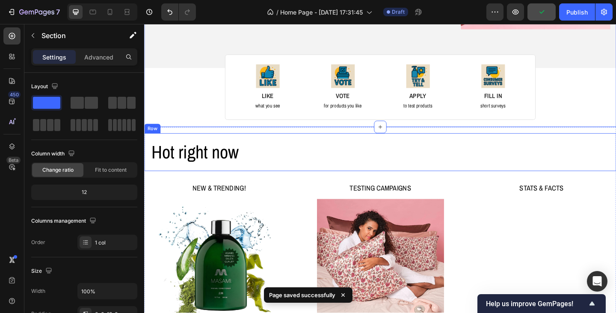
scroll to position [342, 0]
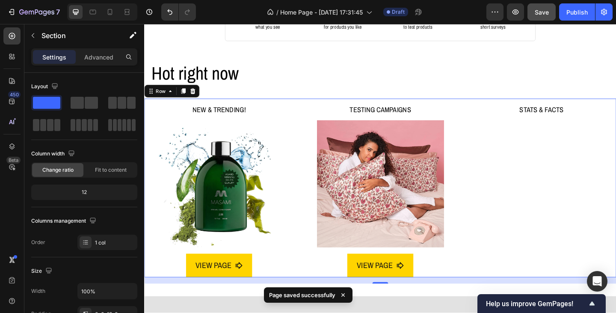
click at [556, 164] on div "STATS & FACTS Heading" at bounding box center [576, 202] width 163 height 194
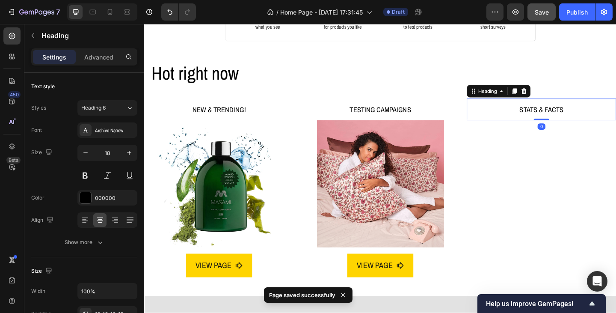
click at [566, 113] on h2 "STATS & FACTS" at bounding box center [576, 117] width 163 height 24
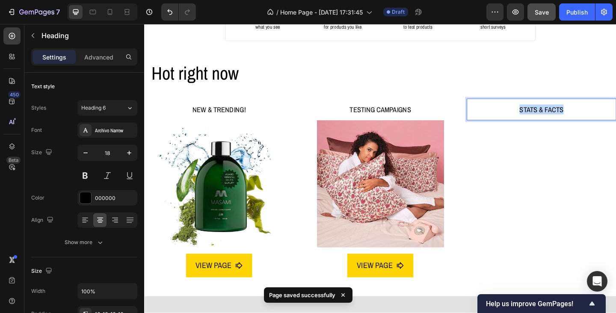
click at [566, 113] on p "STATS & FACTS" at bounding box center [576, 117] width 149 height 10
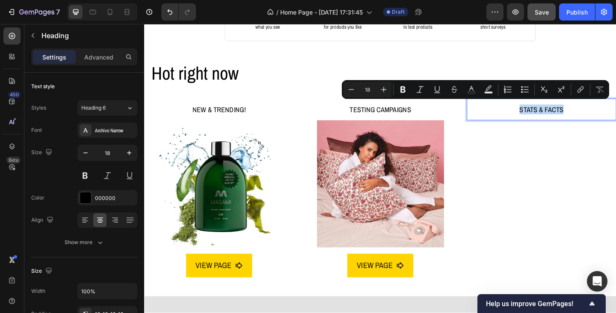
click at [570, 115] on p "STATS & FACTS" at bounding box center [576, 117] width 149 height 10
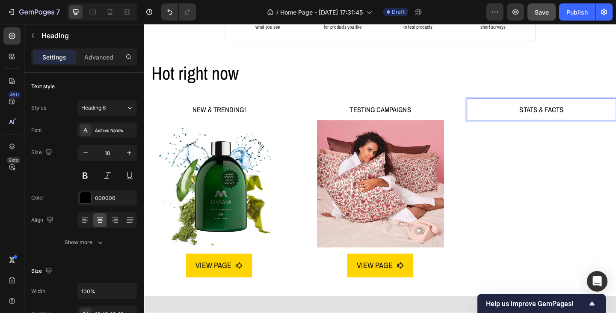
click at [573, 115] on p "STATS & FACTS" at bounding box center [576, 117] width 149 height 10
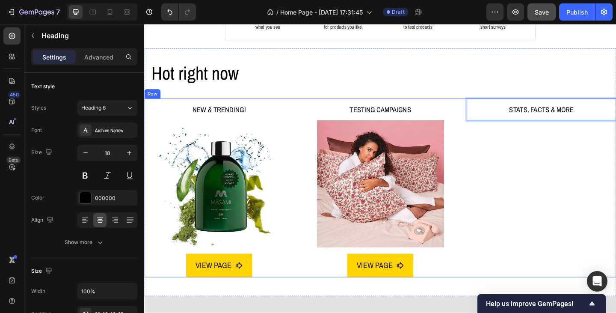
click at [575, 141] on div "STATS, FACTS & MORE Heading 0" at bounding box center [576, 202] width 163 height 194
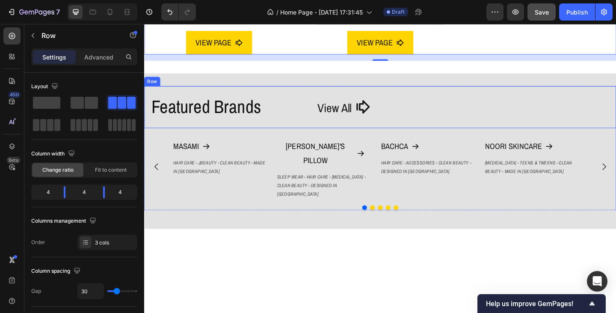
scroll to position [642, 0]
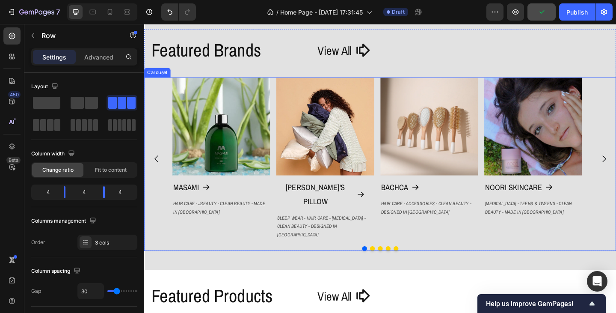
click at [402, 240] on div "Image MASAMI Button HAIR CARE - JBEAUTY - CLEAN BEAUTY - MADE IN [GEOGRAPHIC_DA…" at bounding box center [400, 176] width 513 height 189
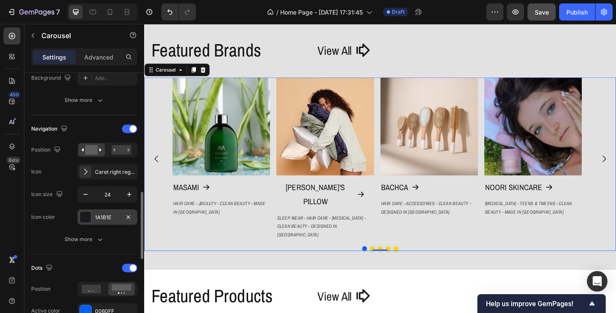
scroll to position [342, 0]
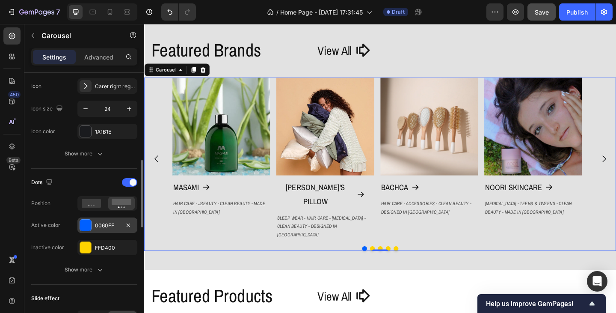
click at [104, 229] on div "0060FF" at bounding box center [107, 226] width 25 height 8
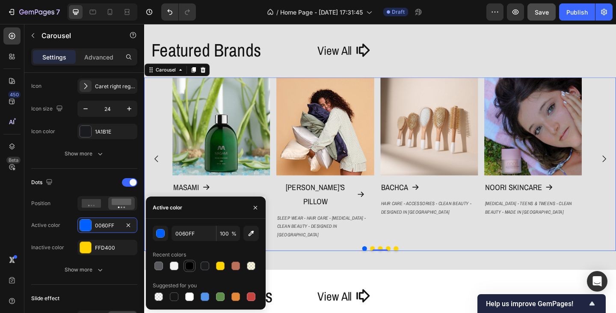
click at [187, 266] on div at bounding box center [189, 265] width 9 height 9
type input "000000"
click at [403, 255] on div "Featured Brands Heading View All Button Row Image MASAMI Button HAIR CARE - JBE…" at bounding box center [400, 153] width 513 height 275
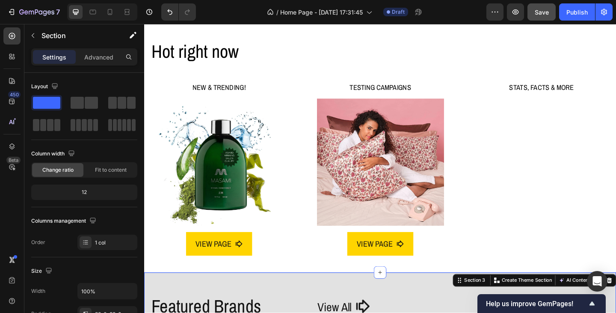
scroll to position [350, 0]
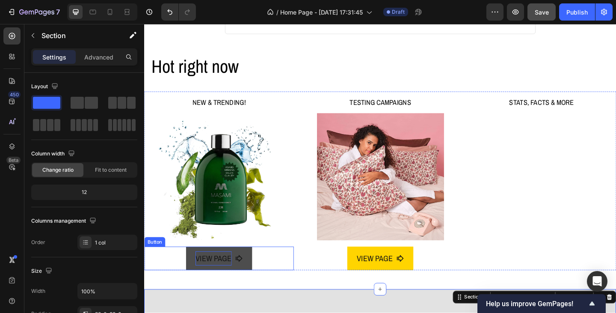
click at [226, 276] on p "VIEW PAGE" at bounding box center [219, 278] width 39 height 15
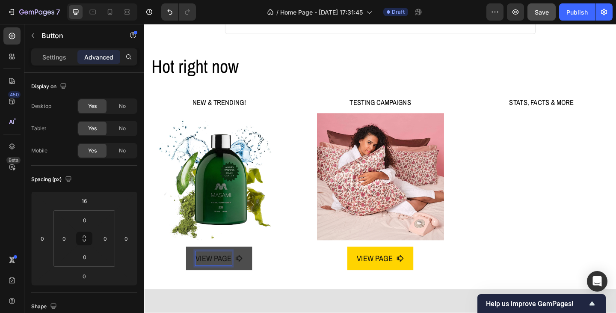
click at [226, 273] on p "VIEW PAGE" at bounding box center [219, 278] width 39 height 15
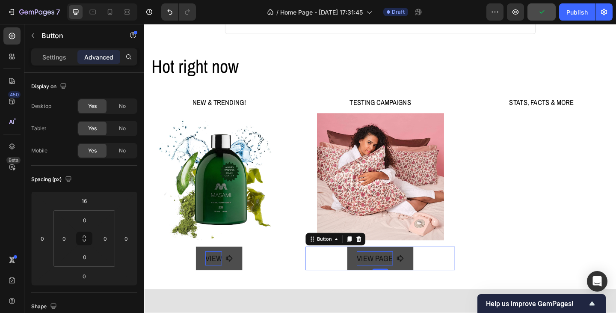
click at [388, 278] on p "VIEW PAGE" at bounding box center [394, 278] width 39 height 15
click at [405, 276] on p "VIEW PAGE" at bounding box center [394, 278] width 39 height 15
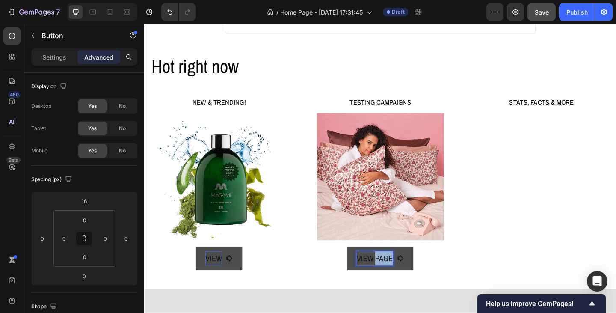
click at [405, 276] on p "VIEW PAGE" at bounding box center [394, 278] width 39 height 15
click at [465, 274] on div "VIEW Button 0" at bounding box center [400, 279] width 163 height 26
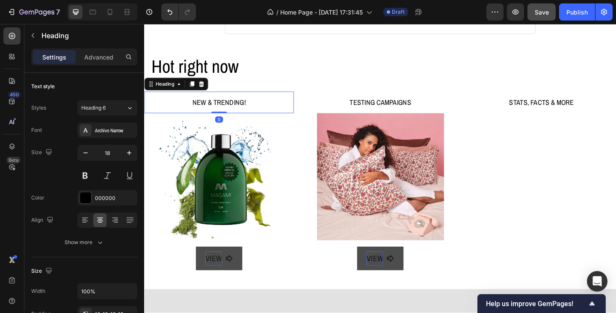
click at [247, 107] on h2 "NEW & TRENDING!" at bounding box center [225, 110] width 163 height 24
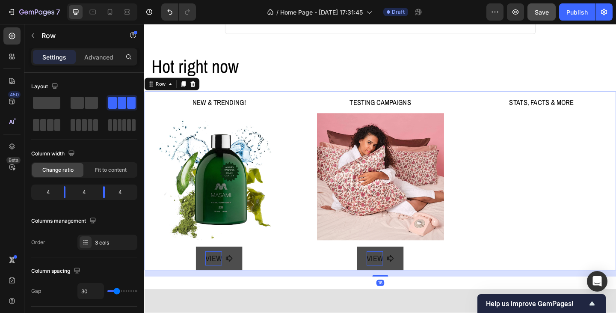
click at [314, 104] on div "NEW & TRENDING! Heading Image VIEW Button TESTING CAMPAIGNS Heading Image VIEW …" at bounding box center [400, 195] width 513 height 194
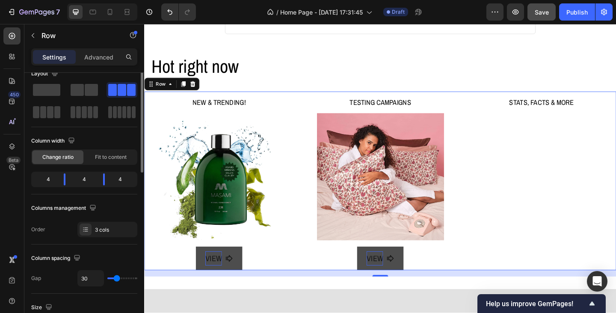
scroll to position [0, 0]
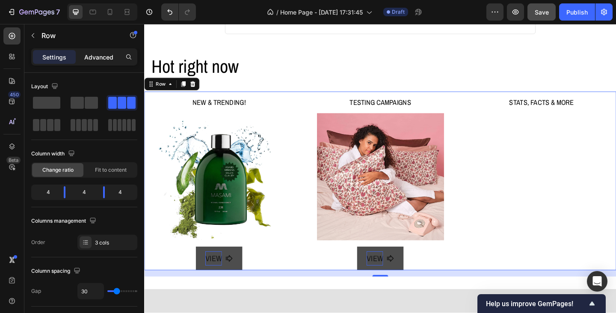
click at [115, 54] on div "Advanced" at bounding box center [98, 57] width 43 height 14
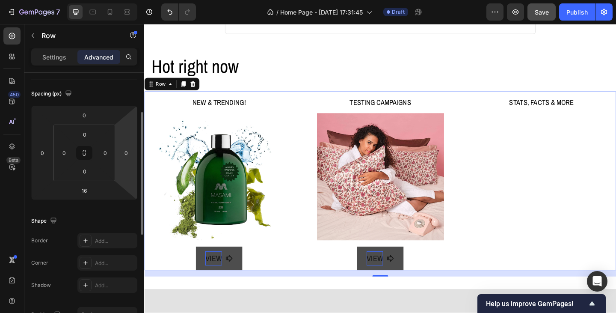
scroll to position [128, 0]
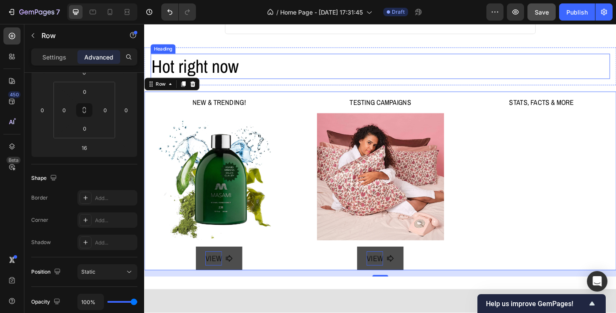
click at [288, 80] on h2 "Hot right now" at bounding box center [401, 69] width 500 height 27
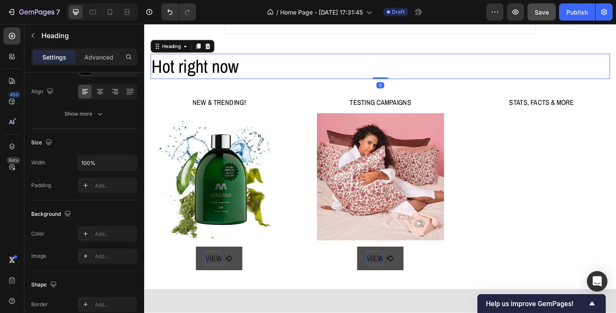
scroll to position [0, 0]
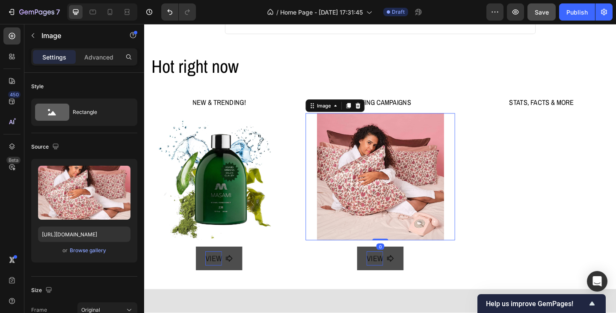
click at [402, 195] on img at bounding box center [401, 190] width 138 height 138
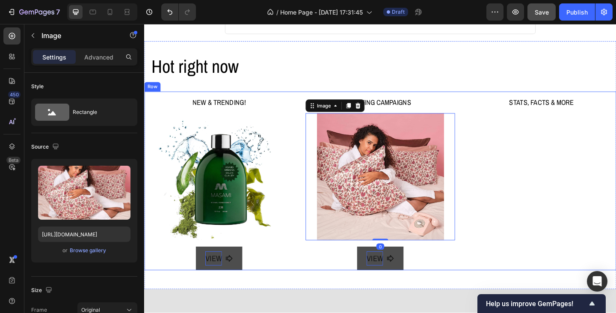
click at [576, 123] on div "STATS, FACTS & MORE Heading" at bounding box center [576, 195] width 163 height 194
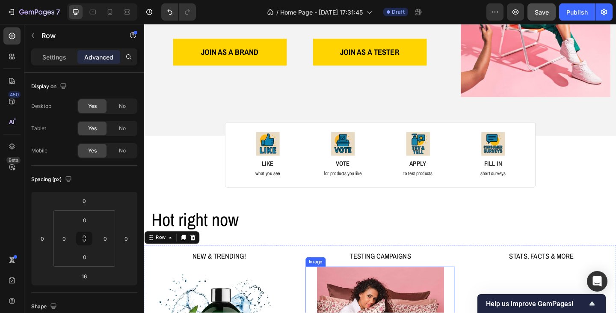
scroll to position [179, 0]
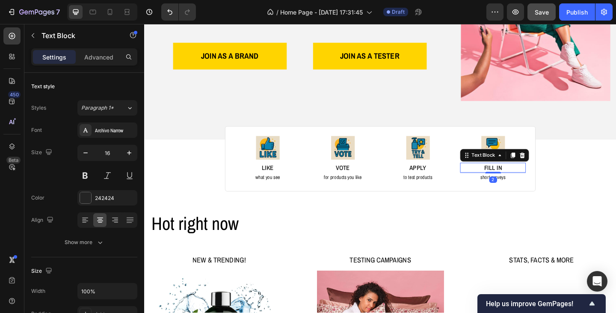
click at [526, 178] on p "FILL IN" at bounding box center [523, 180] width 70 height 9
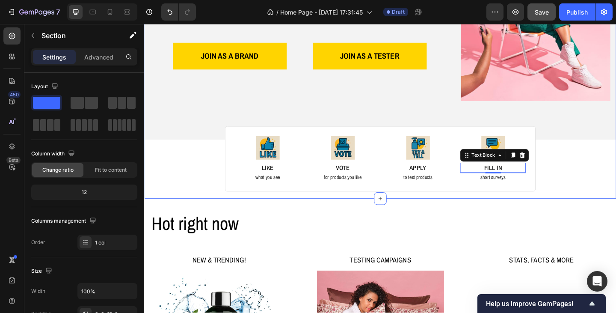
click at [603, 168] on div "Image Image Free shipping Text Block from The States Text Block Advanced List I…" at bounding box center [400, 34] width 513 height 343
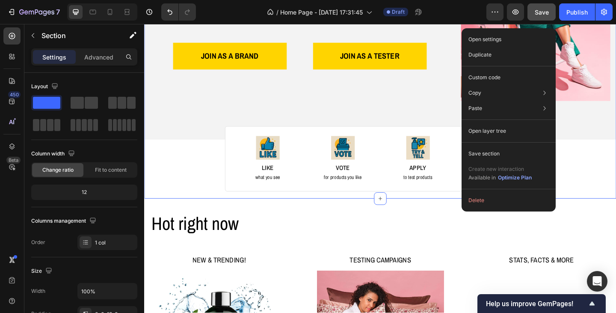
click at [608, 173] on div "Image Image Free shipping Text Block from The States Text Block Advanced List I…" at bounding box center [400, 34] width 513 height 343
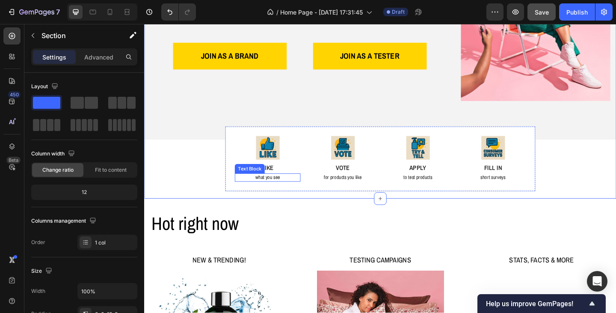
click at [260, 187] on p "what you see" at bounding box center [278, 190] width 70 height 7
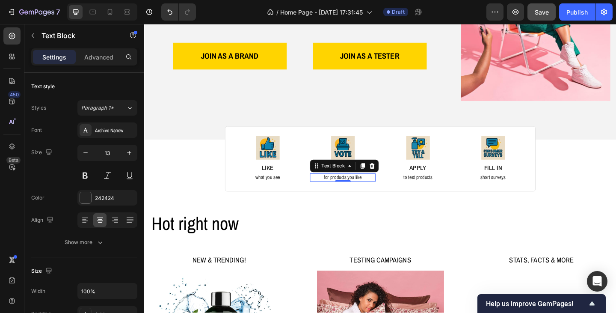
click at [326, 189] on p "for products you like" at bounding box center [360, 190] width 70 height 7
click at [275, 179] on p "LIKE" at bounding box center [278, 180] width 70 height 9
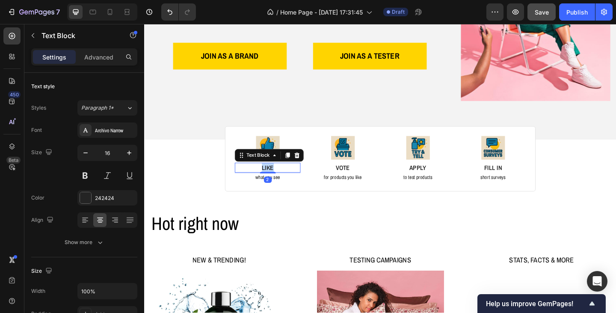
click at [275, 179] on p "LIKE" at bounding box center [278, 180] width 70 height 9
click at [280, 188] on p "what you see" at bounding box center [278, 190] width 70 height 7
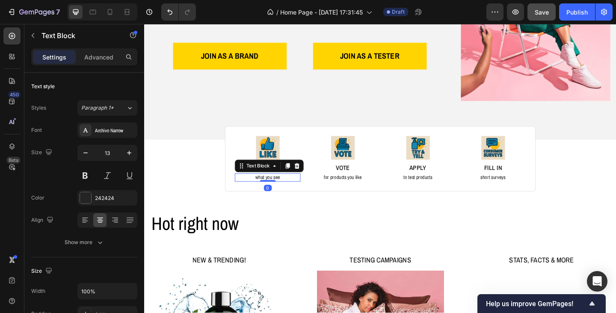
click at [280, 188] on p "what you see" at bounding box center [278, 190] width 70 height 7
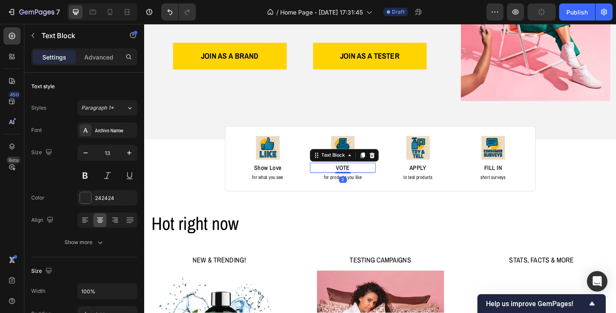
click at [357, 180] on p "VOTE" at bounding box center [360, 180] width 70 height 9
click at [357, 180] on p "SUPPORT" at bounding box center [360, 180] width 70 height 9
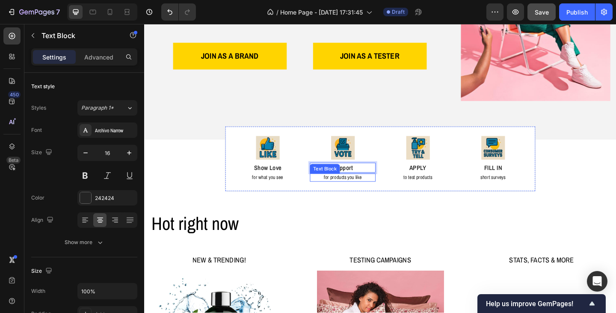
click at [357, 188] on p "for products you like" at bounding box center [360, 190] width 70 height 7
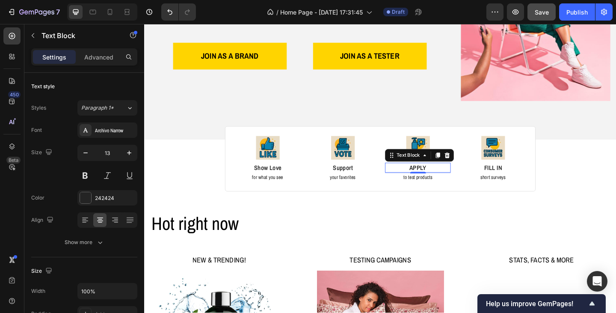
click at [447, 178] on p "APPLY" at bounding box center [442, 180] width 70 height 9
click at [523, 179] on p "FILL IN" at bounding box center [523, 180] width 70 height 9
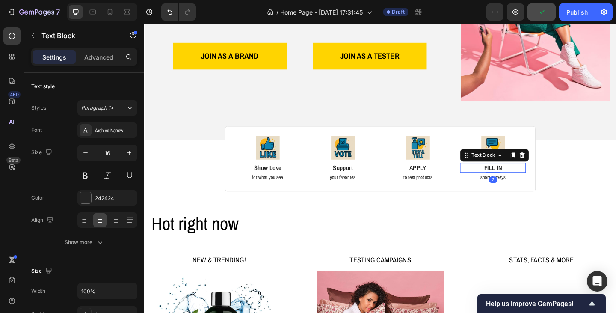
click at [523, 179] on p "FILL IN" at bounding box center [523, 180] width 70 height 9
click at [521, 176] on p "FILL IN" at bounding box center [523, 180] width 70 height 9
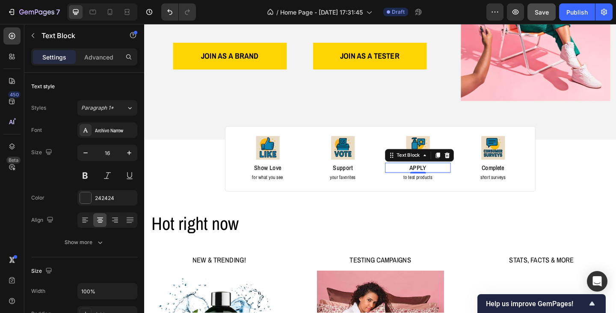
click at [443, 179] on p "APPLY" at bounding box center [442, 180] width 70 height 9
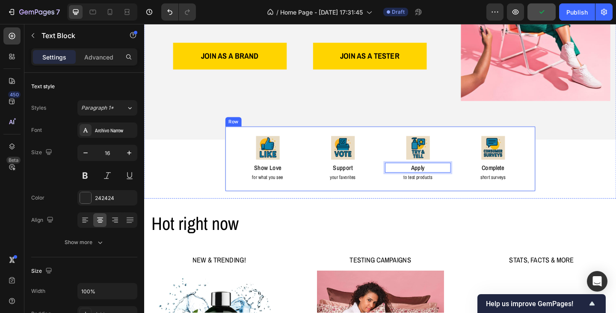
click at [470, 201] on div "Image Show Love Text Block for what you see Text Block Image Support Text Block…" at bounding box center [401, 170] width 338 height 71
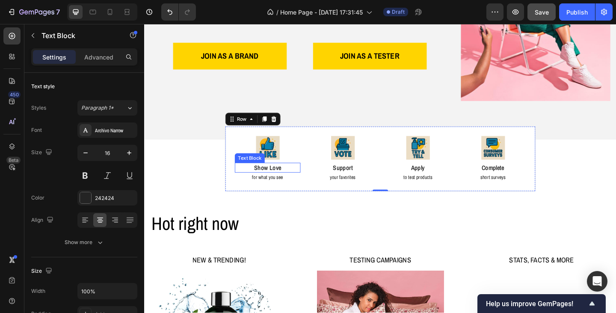
click at [279, 179] on p "Show Love" at bounding box center [278, 180] width 70 height 9
click at [281, 178] on p "Show Love" at bounding box center [278, 180] width 70 height 9
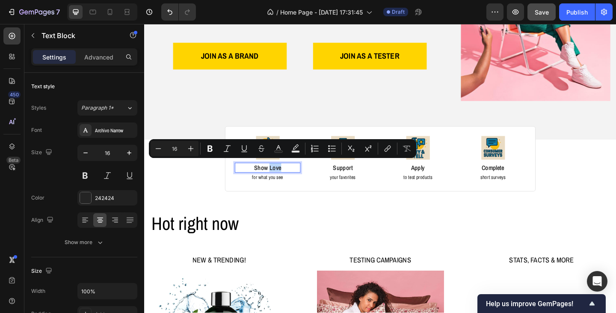
click at [280, 178] on p "Show Love" at bounding box center [278, 180] width 70 height 9
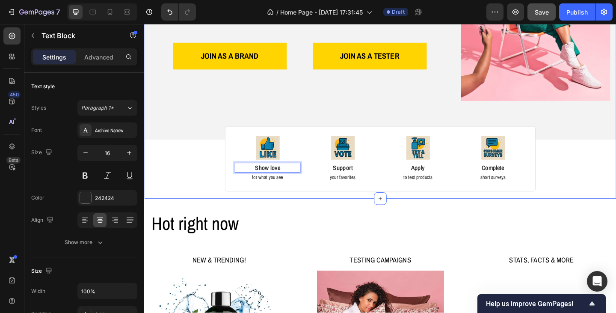
click at [615, 202] on div "Image Image Free shipping Text Block from The States Text Block Advanced List I…" at bounding box center [400, 34] width 513 height 343
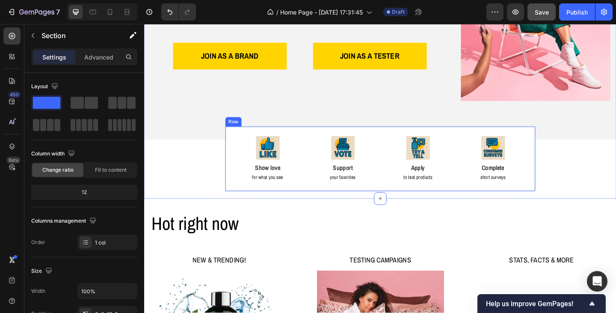
click at [279, 203] on div "Image Show love Text Block for what you see Text Block Image Support Text Block…" at bounding box center [401, 170] width 338 height 71
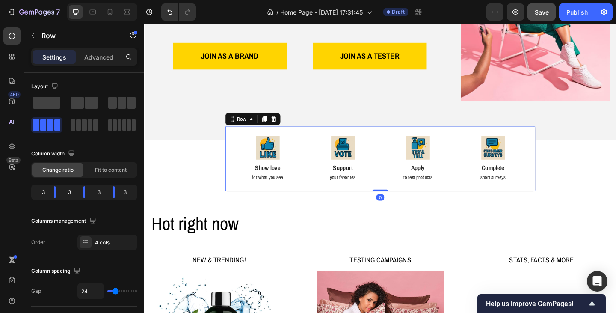
click at [232, 152] on div "Image Show love Text Block for what you see Text Block Image Support Text Block…" at bounding box center [401, 170] width 338 height 71
click at [237, 141] on div "Image Show love Text Block for what you see Text Block Image Support Text Block…" at bounding box center [401, 170] width 338 height 71
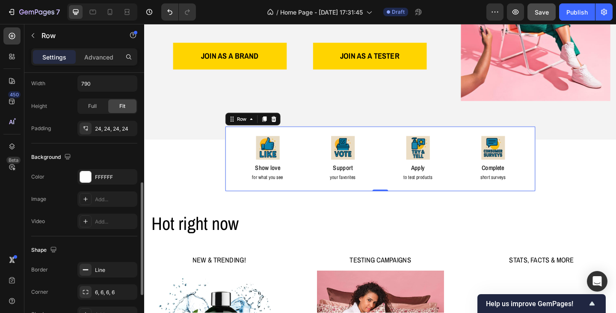
scroll to position [214, 0]
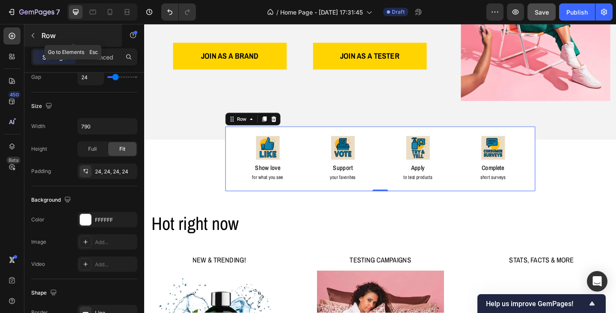
click at [32, 34] on icon "button" at bounding box center [33, 35] width 7 height 7
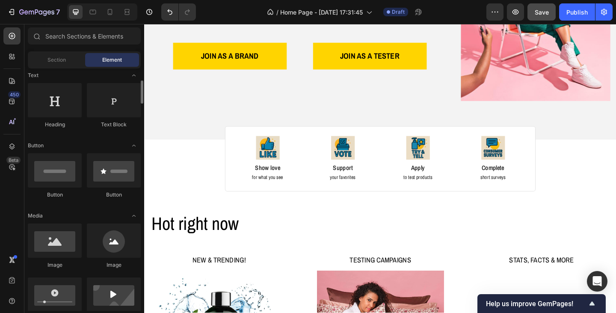
scroll to position [0, 0]
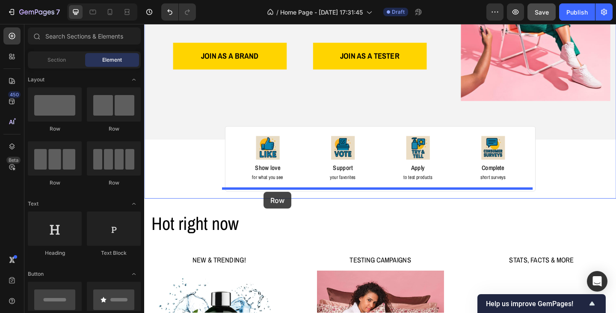
drag, startPoint x: 207, startPoint y: 133, endPoint x: 274, endPoint y: 207, distance: 99.0
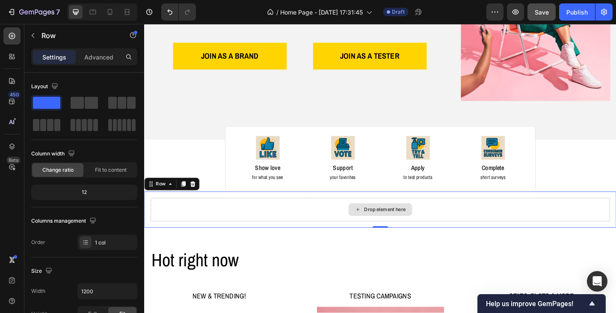
click at [275, 221] on div "Drop element here" at bounding box center [401, 226] width 500 height 26
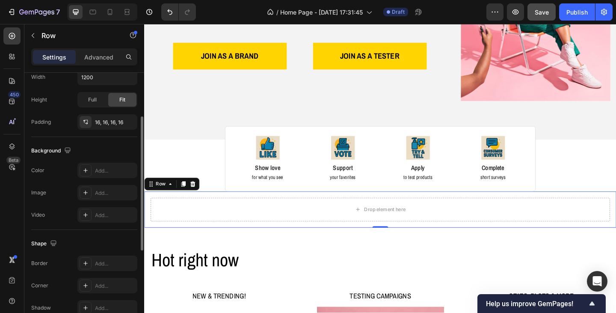
scroll to position [171, 0]
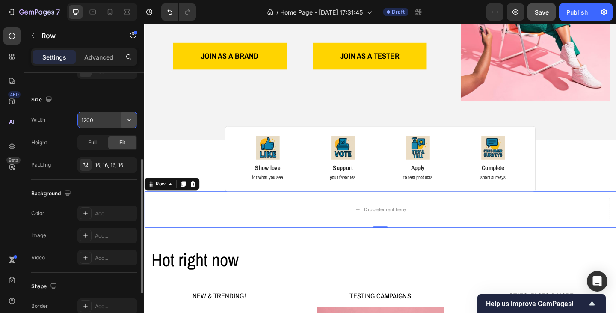
click at [128, 121] on icon "button" at bounding box center [129, 119] width 9 height 9
click at [113, 119] on input "1200" at bounding box center [107, 119] width 59 height 15
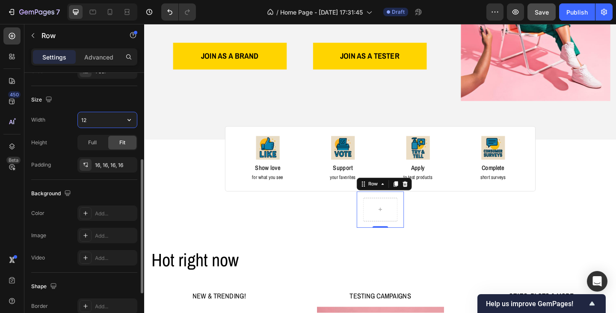
type input "1"
type input "790"
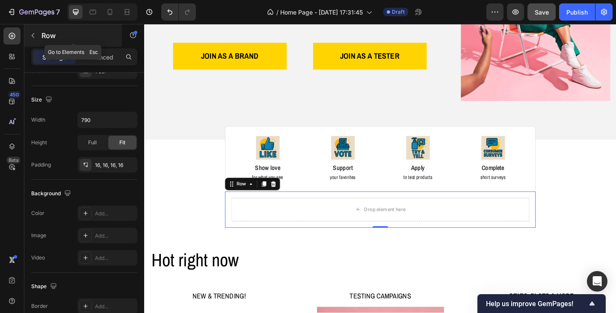
click at [33, 34] on icon "button" at bounding box center [33, 35] width 7 height 7
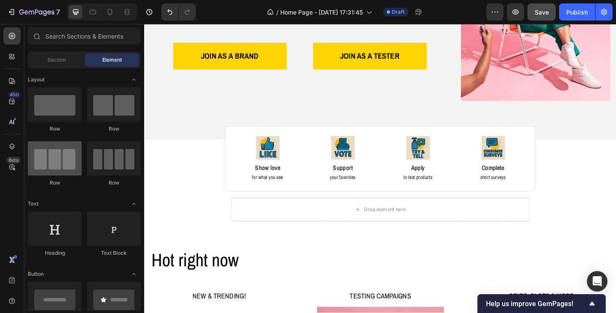
scroll to position [43, 0]
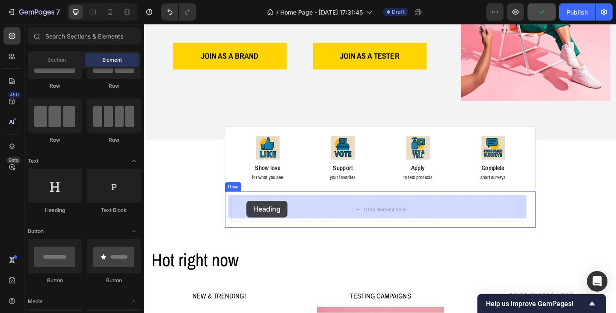
drag, startPoint x: 201, startPoint y: 217, endPoint x: 255, endPoint y: 216, distance: 54.3
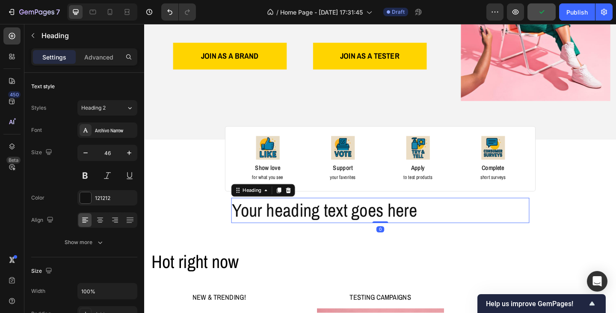
click at [272, 219] on h2 "Your heading text goes here" at bounding box center [401, 226] width 324 height 27
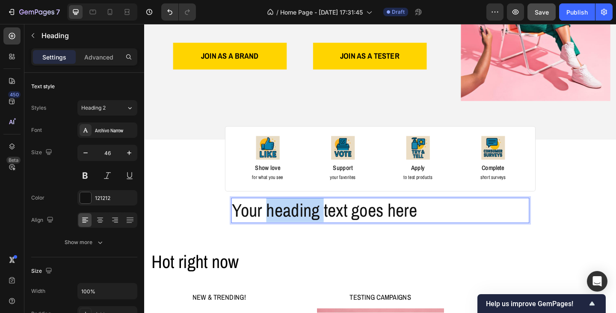
click at [272, 219] on p "Your heading text goes here" at bounding box center [401, 227] width 322 height 26
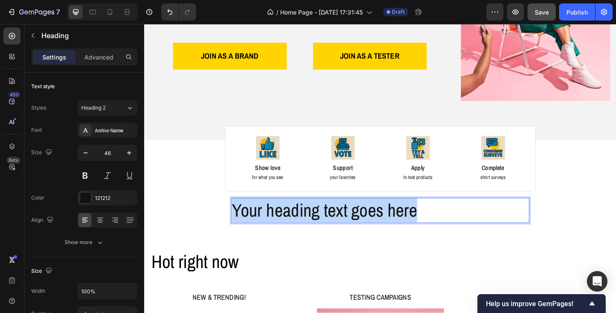
click at [272, 219] on p "Your heading text goes here" at bounding box center [401, 227] width 322 height 26
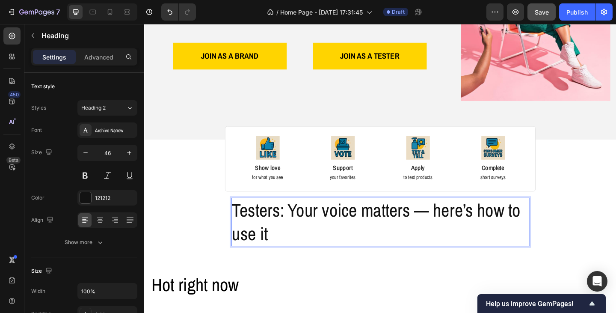
click at [450, 222] on p "Testers: Your voice matters — here’s how to use it" at bounding box center [401, 239] width 322 height 51
click at [383, 260] on p "Testers: Your voice matters, here’s how to use it" at bounding box center [401, 239] width 322 height 51
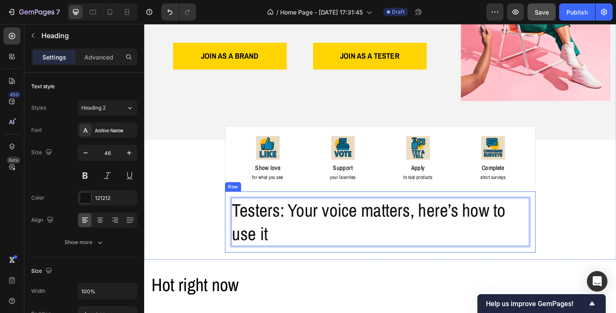
click at [364, 264] on div "Testers: Your voice matters, here’s how to use it Heading 0 Row" at bounding box center [401, 239] width 338 height 67
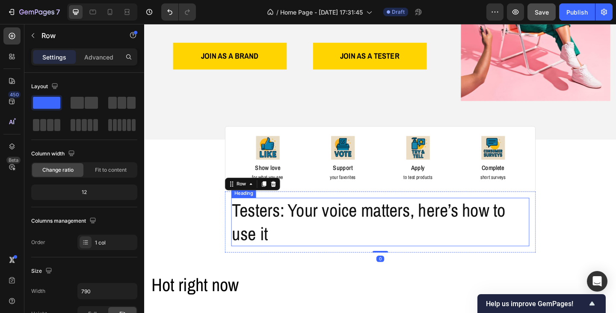
click at [362, 261] on p "Testers: Your voice matters, here’s how to use it" at bounding box center [401, 239] width 322 height 51
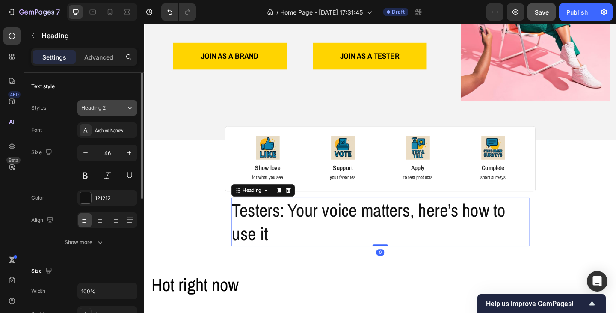
click at [131, 109] on icon at bounding box center [129, 108] width 7 height 9
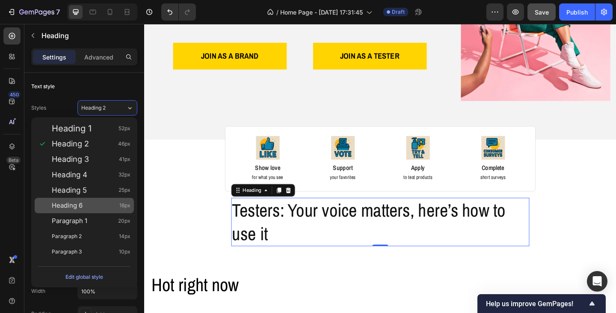
click at [89, 202] on div "Heading 6 18px" at bounding box center [91, 205] width 79 height 9
type input "18"
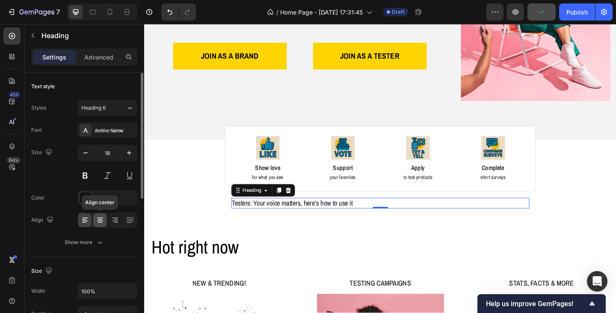
click at [101, 219] on icon at bounding box center [100, 220] width 9 height 9
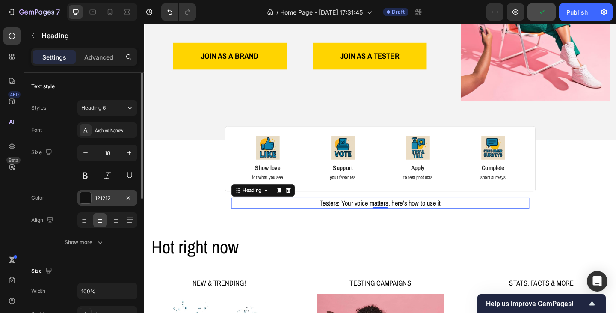
click at [109, 197] on div "121212" at bounding box center [107, 198] width 25 height 8
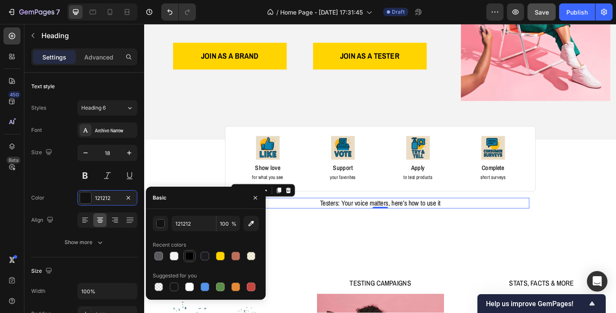
click at [186, 257] on div at bounding box center [189, 255] width 9 height 9
type input "000000"
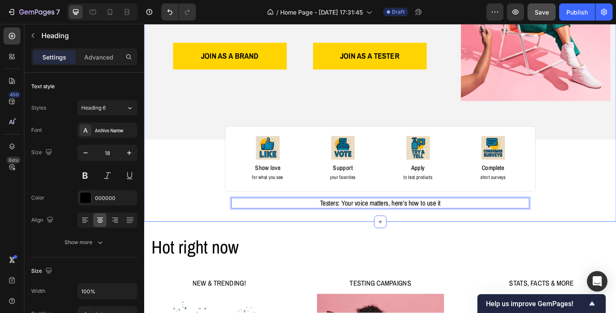
click at [311, 231] on div "Image Image Free shipping Text Block from The States Text Block Advanced List I…" at bounding box center [400, 51] width 513 height 376
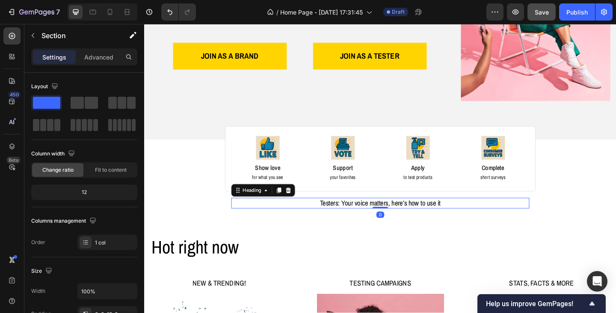
click at [335, 219] on p "Testers: Your voice matters, here’s how to use it" at bounding box center [401, 219] width 322 height 10
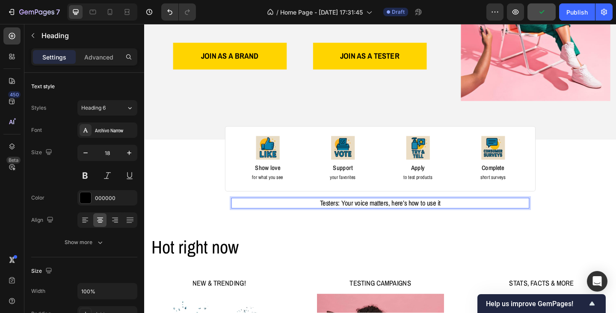
drag, startPoint x: 317, startPoint y: 215, endPoint x: 325, endPoint y: 215, distance: 8.1
click at [309, 216] on p "Testers: Your voice matters, here’s how to use it" at bounding box center [401, 219] width 322 height 10
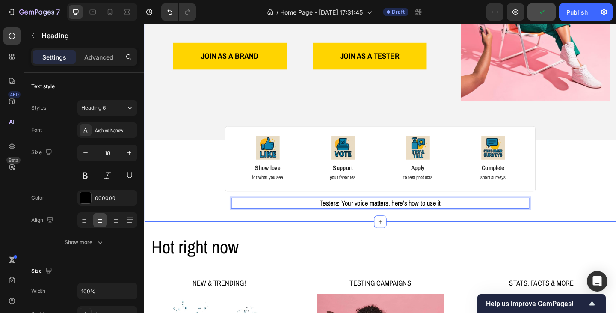
click at [307, 231] on div "Image Image Free shipping Text Block from The States Text Block Advanced List I…" at bounding box center [400, 51] width 513 height 376
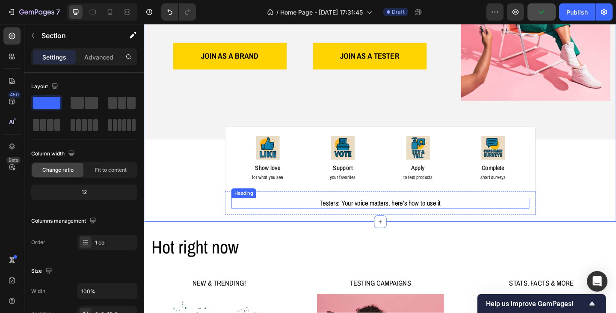
click at [304, 221] on h2 "Testers: Your voice matters, here’s how to use it" at bounding box center [401, 219] width 324 height 12
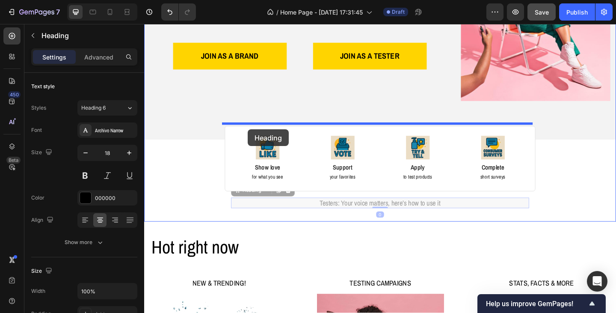
drag, startPoint x: 242, startPoint y: 204, endPoint x: 257, endPoint y: 139, distance: 67.0
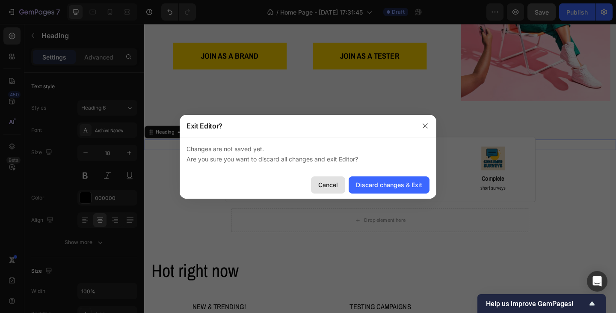
click at [340, 190] on button "Cancel" at bounding box center [328, 184] width 34 height 17
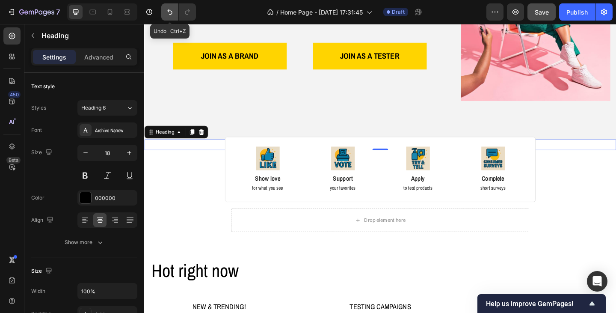
click at [171, 11] on icon "Undo/Redo" at bounding box center [169, 12] width 5 height 6
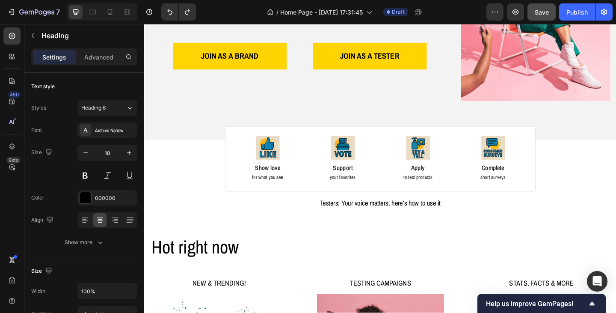
click at [364, 215] on h2 "Testers: Your voice matters, here’s how to use it" at bounding box center [401, 219] width 324 height 12
click at [411, 217] on p "Testers: Your voice matters, here’s how to use it" at bounding box center [401, 219] width 322 height 10
click at [468, 216] on p "Testers: Your voice matters, here’s how to use it" at bounding box center [401, 219] width 322 height 10
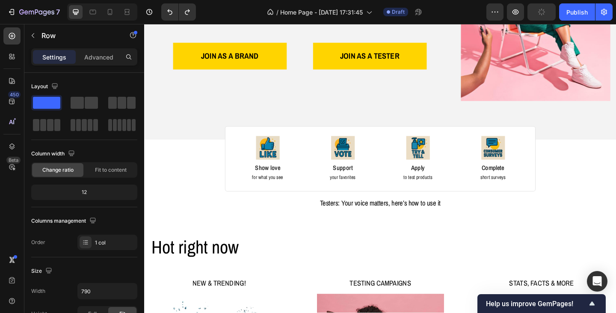
click at [416, 207] on div "Testers: Your voice matters, here’s how to use it Heading Row" at bounding box center [401, 218] width 338 height 25
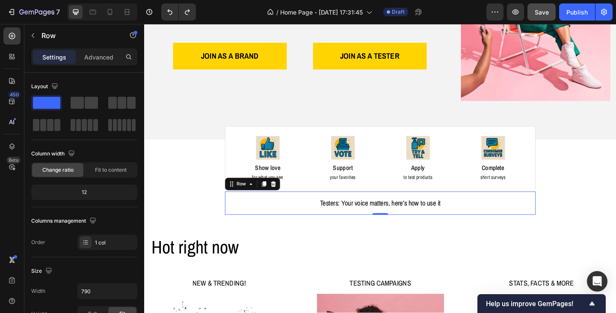
click at [314, 206] on div "Testers: Your voice matters, here’s how to use it Heading Row 0" at bounding box center [401, 218] width 338 height 25
click at [100, 60] on p "Advanced" at bounding box center [98, 57] width 29 height 9
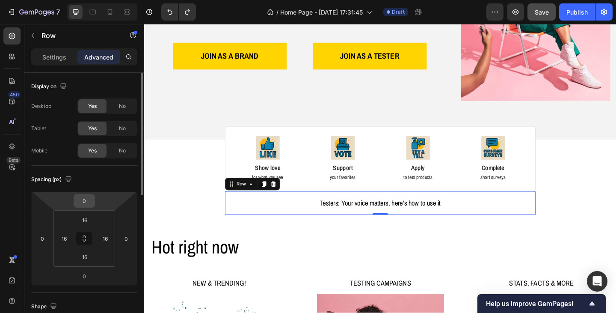
click at [92, 202] on input "0" at bounding box center [84, 200] width 17 height 13
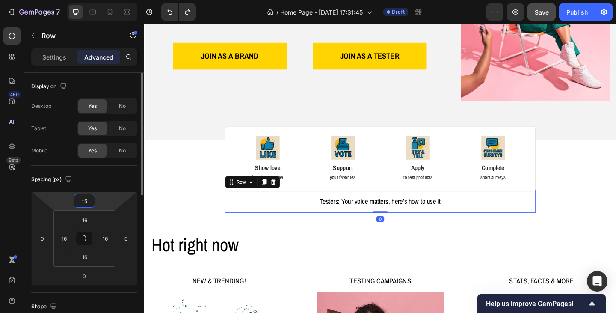
type input "-50"
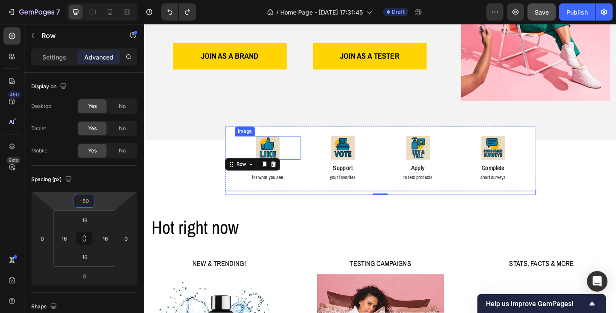
click at [302, 166] on div at bounding box center [278, 159] width 71 height 26
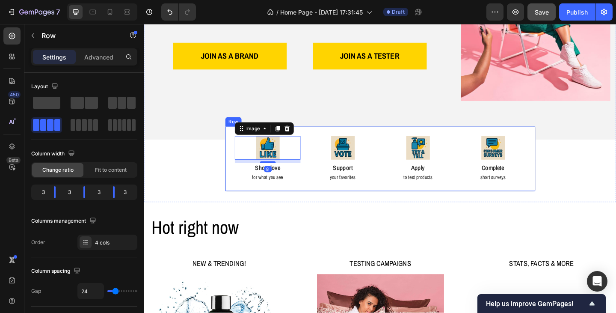
click at [316, 139] on div "Image 8 Show love Text Block for what you see Text Block Image Support Text Blo…" at bounding box center [401, 170] width 338 height 71
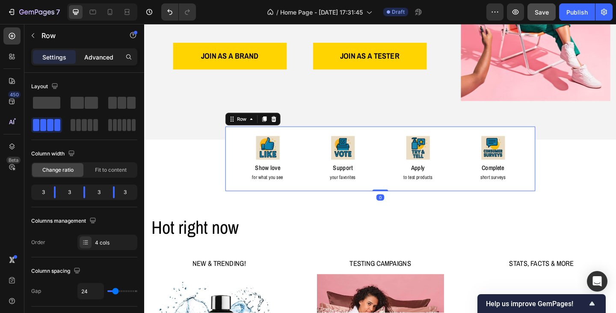
click at [102, 50] on div "Advanced" at bounding box center [98, 57] width 43 height 14
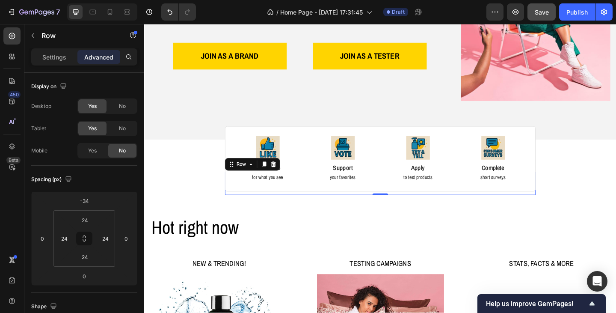
click at [256, 207] on div "Testers: Your voice matters, here’s how to use it Heading Row 0" at bounding box center [401, 197] width 338 height 25
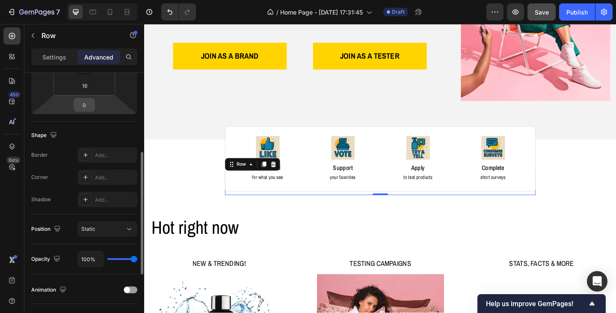
scroll to position [86, 0]
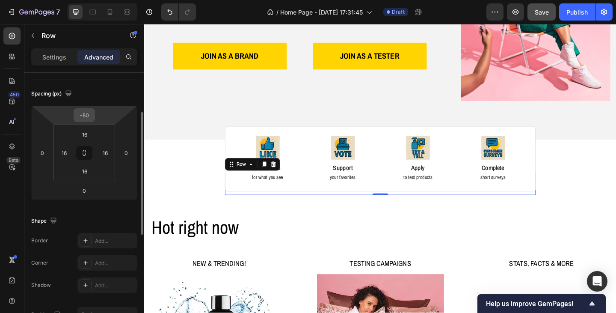
click at [83, 114] on input "-50" at bounding box center [84, 115] width 17 height 13
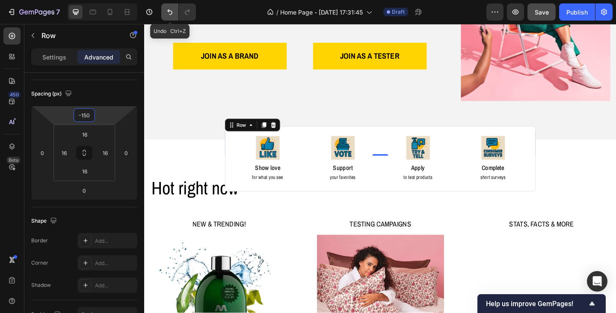
click at [170, 11] on icon "Undo/Redo" at bounding box center [169, 12] width 5 height 6
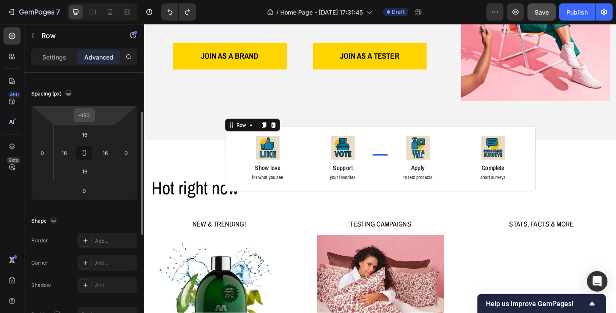
click at [90, 116] on input "-150" at bounding box center [84, 115] width 17 height 13
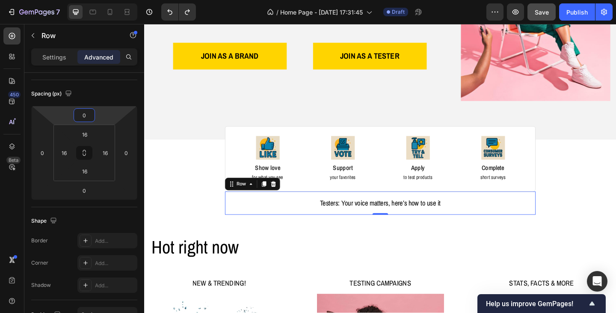
type input "0"
click at [232, 214] on div "Testers: Your voice matters, here’s how to use it Heading Row 0" at bounding box center [401, 218] width 338 height 25
click at [233, 160] on div "Image Show love Text Block for what you see Text Block Image Support Text Block…" at bounding box center [401, 170] width 338 height 71
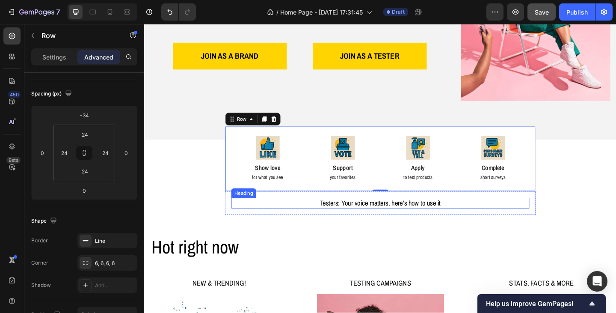
click at [343, 218] on p "Testers: Your voice matters, here’s how to use it" at bounding box center [401, 219] width 322 height 10
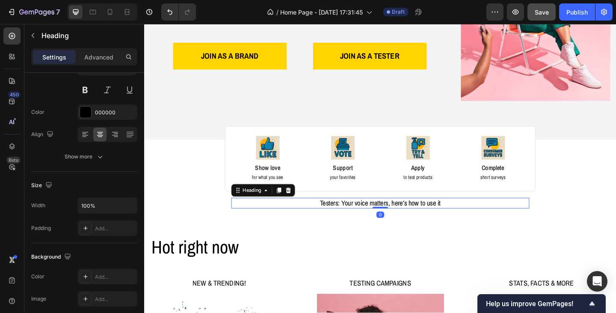
scroll to position [0, 0]
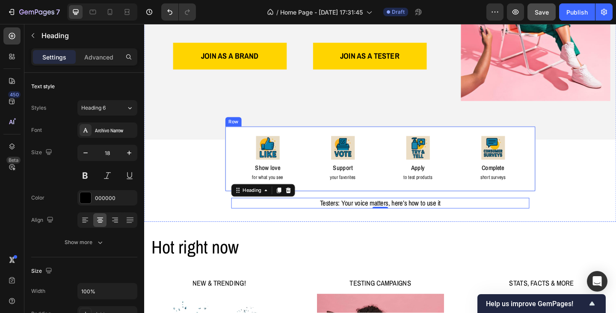
click at [237, 154] on div "Image Show love Text Block for what you see Text Block Image Support Text Block…" at bounding box center [401, 170] width 338 height 71
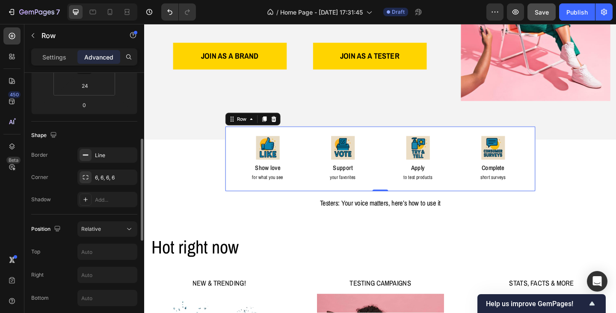
scroll to position [214, 0]
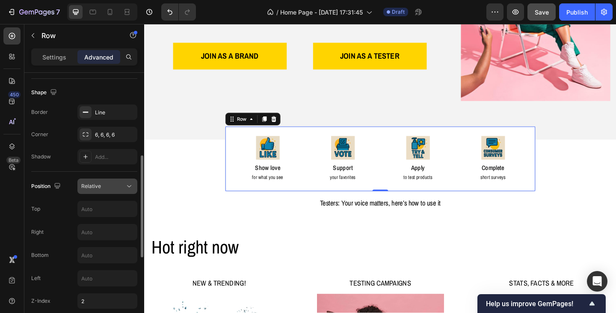
click at [130, 189] on icon at bounding box center [129, 186] width 9 height 9
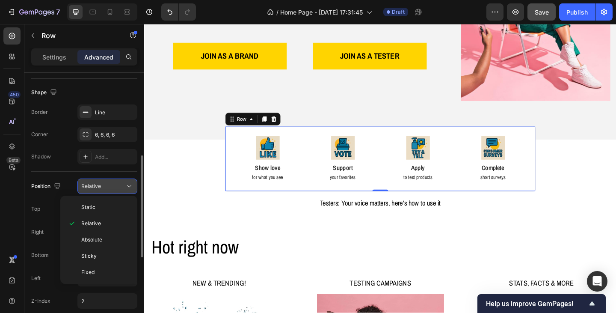
click at [130, 189] on icon at bounding box center [129, 186] width 9 height 9
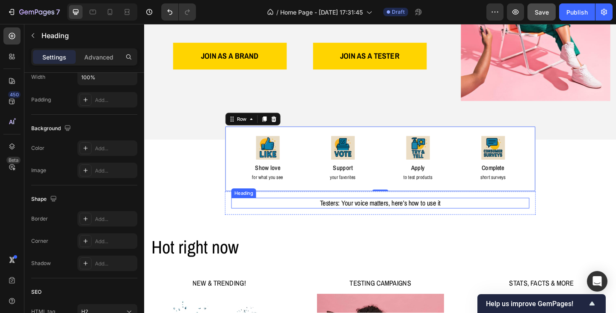
click at [320, 221] on p "Testers: Your voice matters, here’s how to use it" at bounding box center [401, 219] width 322 height 10
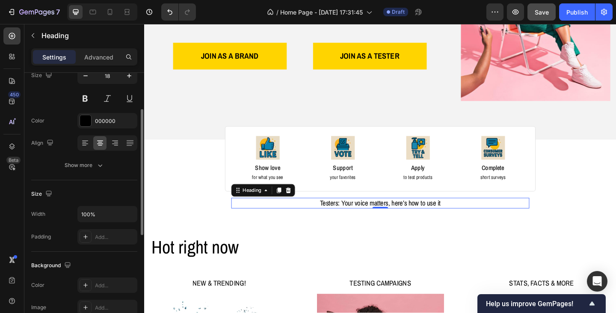
scroll to position [0, 0]
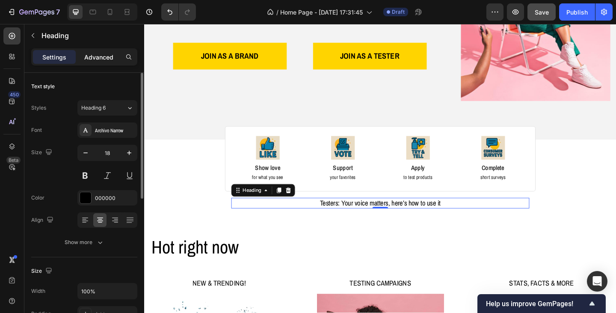
click at [96, 53] on p "Advanced" at bounding box center [98, 57] width 29 height 9
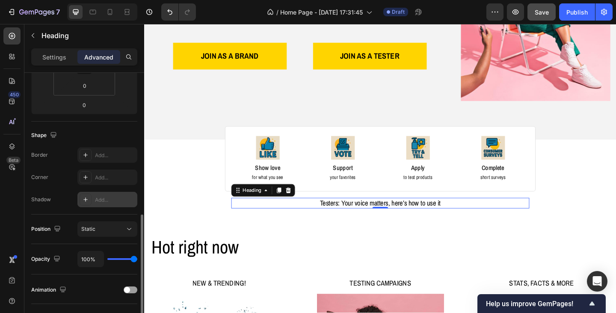
scroll to position [214, 0]
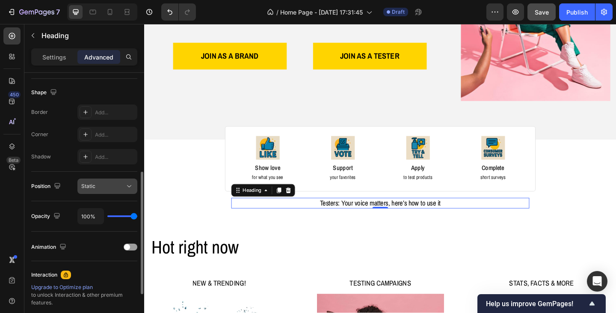
click at [104, 189] on div "Static" at bounding box center [103, 186] width 44 height 8
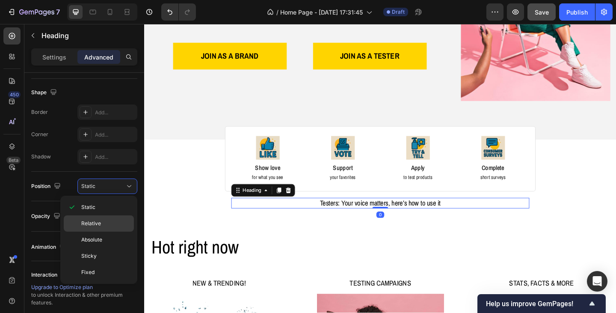
click at [95, 222] on span "Relative" at bounding box center [91, 223] width 20 height 8
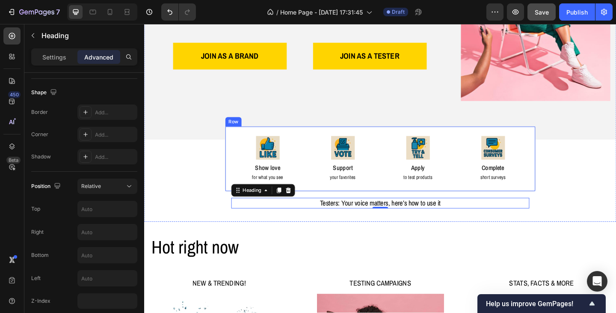
click at [314, 136] on div "Image Show love Text Block for what you see Text Block Image Support Text Block…" at bounding box center [401, 170] width 338 height 71
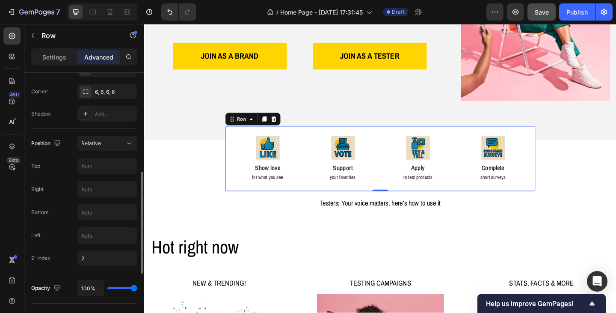
scroll to position [299, 0]
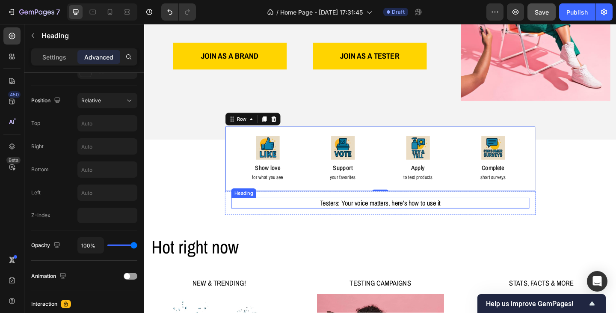
click at [300, 214] on p "Testers: Your voice matters, here’s how to use it" at bounding box center [401, 219] width 322 height 10
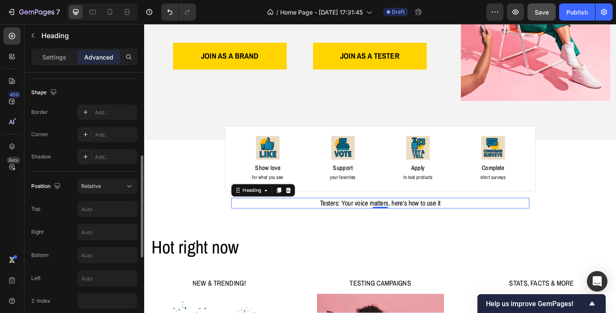
scroll to position [257, 0]
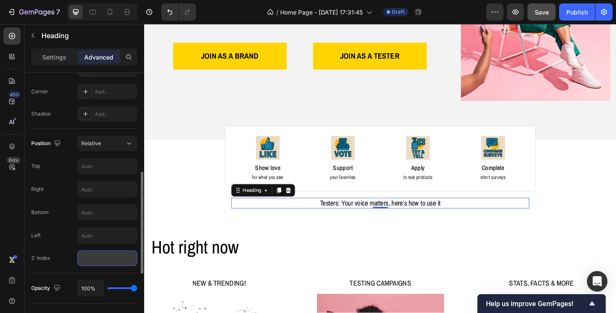
click at [102, 262] on input "number" at bounding box center [107, 257] width 60 height 15
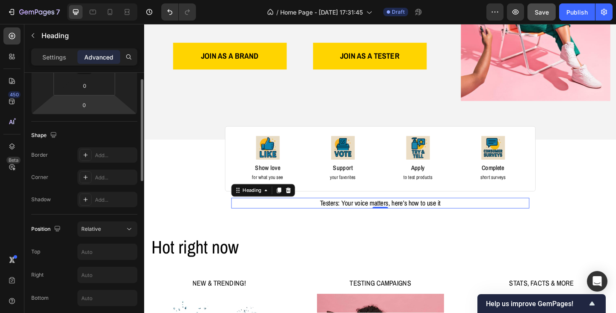
scroll to position [86, 0]
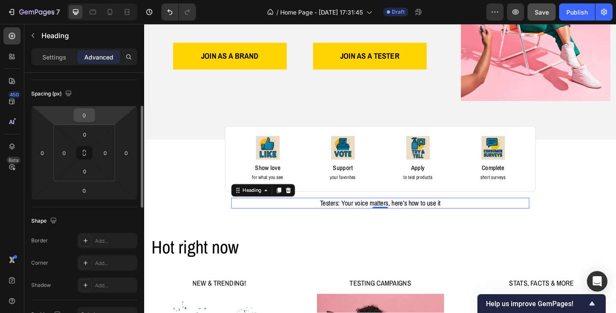
type input "2"
click at [93, 114] on div "0" at bounding box center [84, 115] width 21 height 14
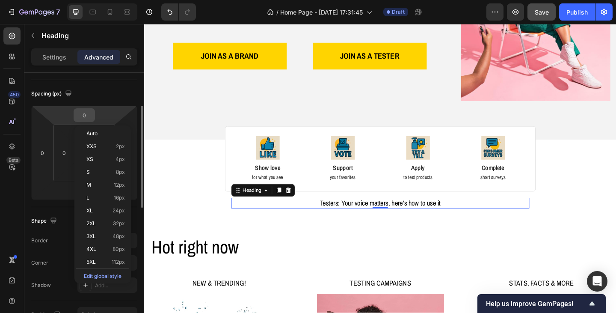
click at [85, 118] on input "0" at bounding box center [84, 115] width 17 height 13
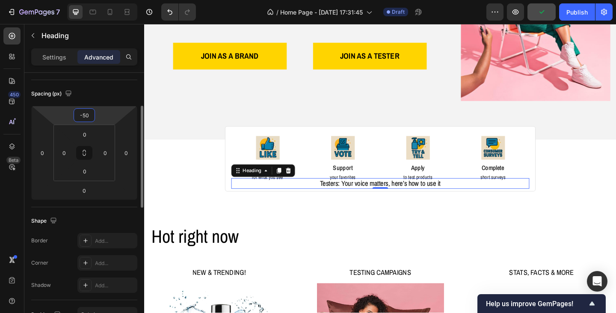
click at [83, 114] on input "-50" at bounding box center [84, 115] width 17 height 13
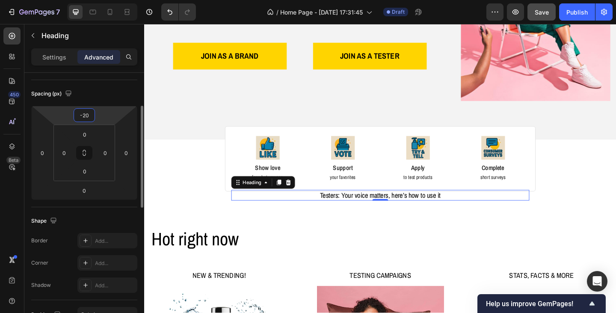
type input "-200"
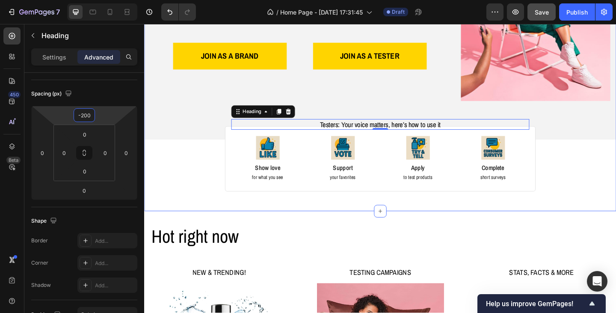
click at [587, 204] on div "Image Image Free shipping Text Block from The States Text Block Advanced List I…" at bounding box center [400, 41] width 513 height 357
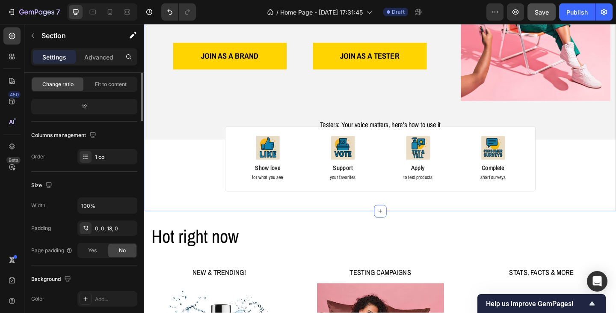
scroll to position [0, 0]
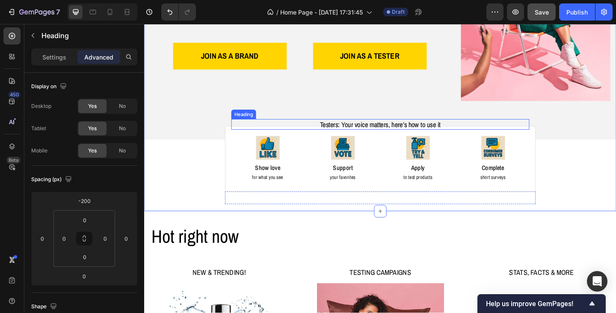
click at [379, 129] on p "Testers: Your voice matters, here’s how to use it" at bounding box center [401, 133] width 322 height 10
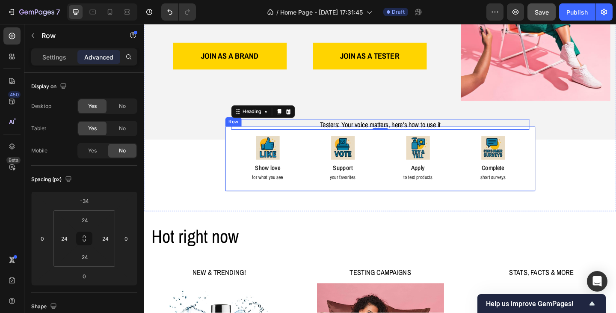
click at [235, 148] on div "Image Show love Text Block for what you see Text Block Image Support Text Block…" at bounding box center [401, 170] width 338 height 71
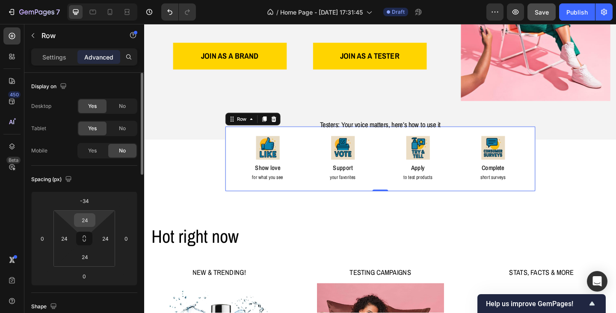
click at [92, 222] on input "24" at bounding box center [84, 219] width 17 height 13
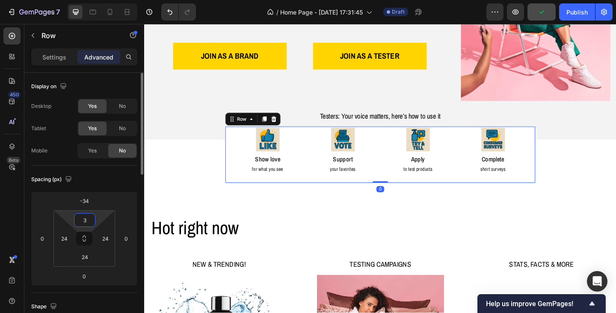
type input "34"
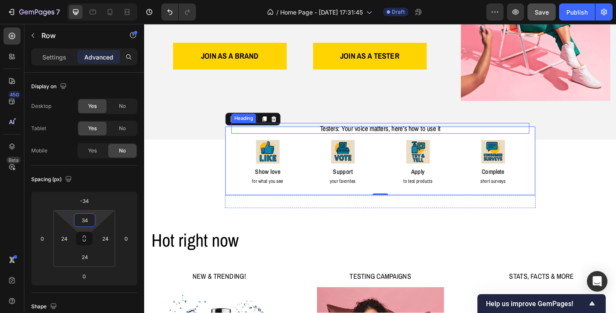
click at [340, 138] on p "Testers: Your voice matters, here’s how to use it" at bounding box center [401, 138] width 322 height 10
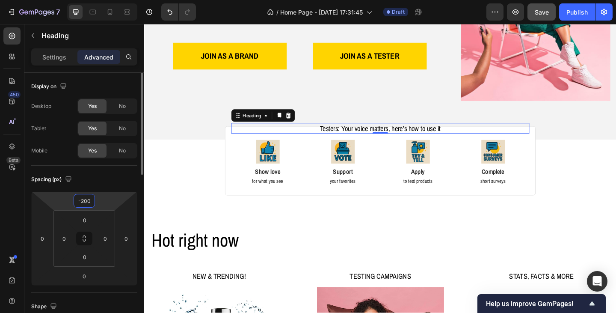
click at [88, 201] on input "-200" at bounding box center [84, 200] width 17 height 13
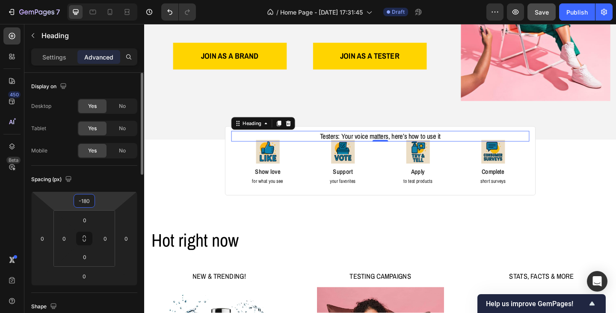
click at [84, 201] on input "-180" at bounding box center [84, 200] width 17 height 13
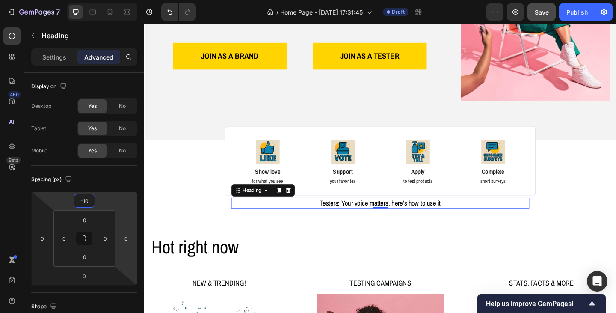
type input "-190"
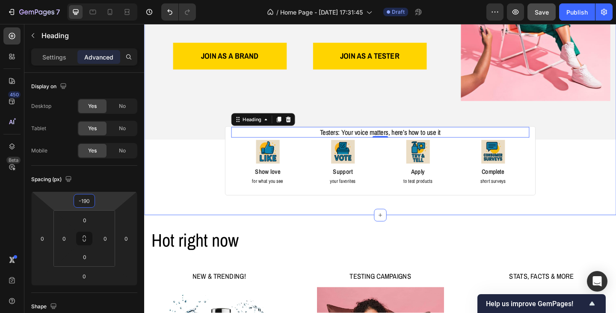
click at [184, 200] on div "Image Image Free shipping Text Block from The States Text Block Advanced List I…" at bounding box center [400, 43] width 513 height 361
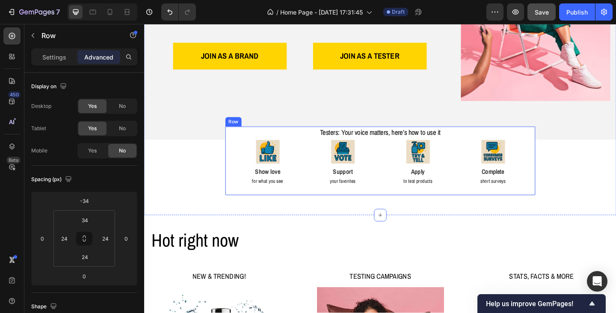
click at [233, 139] on div "Image Show love Text Block for what you see Text Block Image Support Text Block…" at bounding box center [401, 172] width 338 height 75
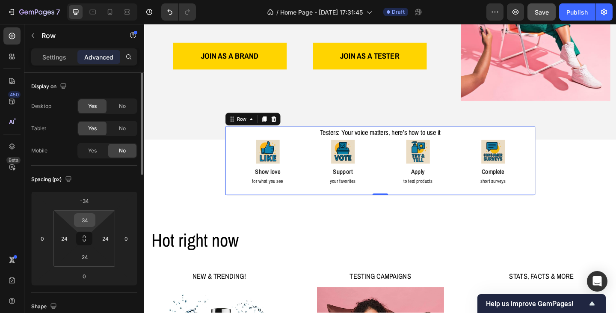
click at [82, 220] on input "34" at bounding box center [84, 219] width 17 height 13
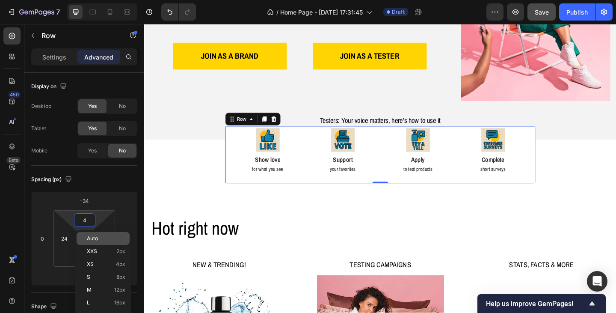
type input "45"
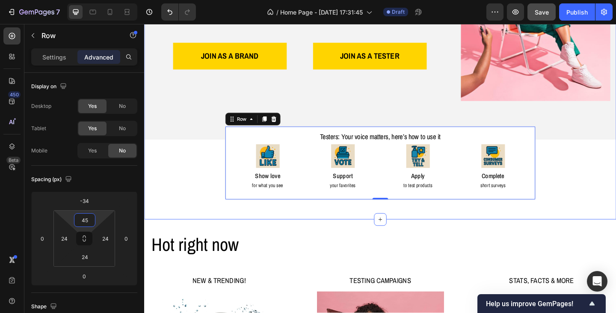
click at [604, 177] on div "Image Image Free shipping Text Block from The States Text Block Advanced List I…" at bounding box center [400, 46] width 513 height 366
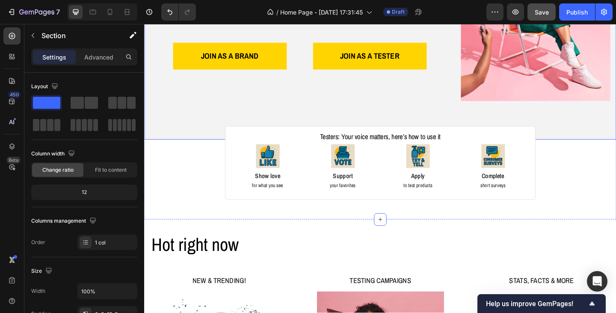
click at [452, 120] on div "Image Image Free shipping Text Block from The States Text Block Advanced List I…" at bounding box center [400, 6] width 513 height 287
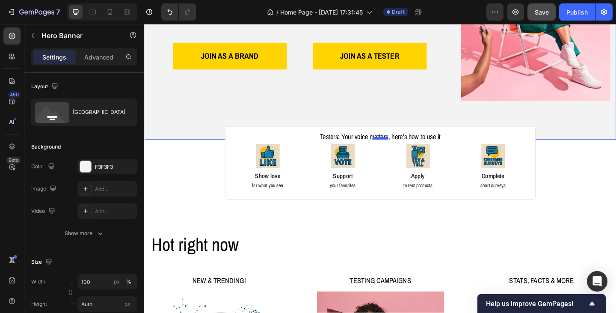
click at [400, 147] on div at bounding box center [400, 148] width 17 height 3
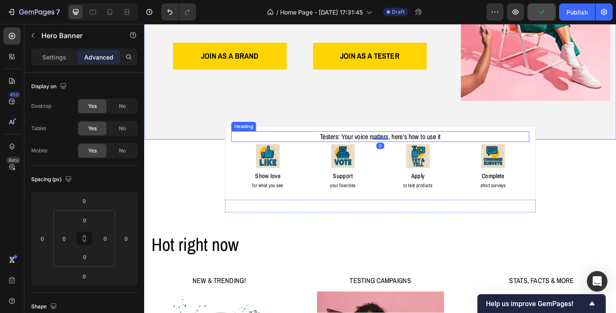
click at [356, 142] on p "Testers: Your voice matters, here’s how to use it" at bounding box center [401, 147] width 322 height 10
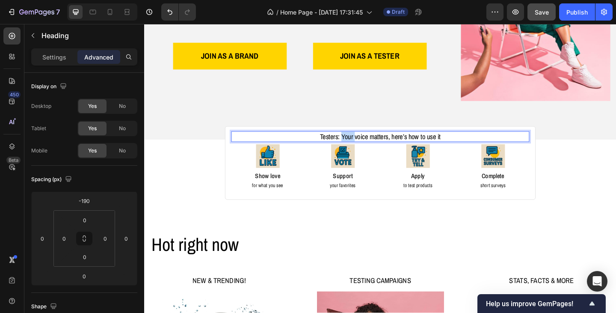
click at [359, 143] on p "Testers: Your voice matters, here’s how to use it" at bounding box center [401, 147] width 322 height 10
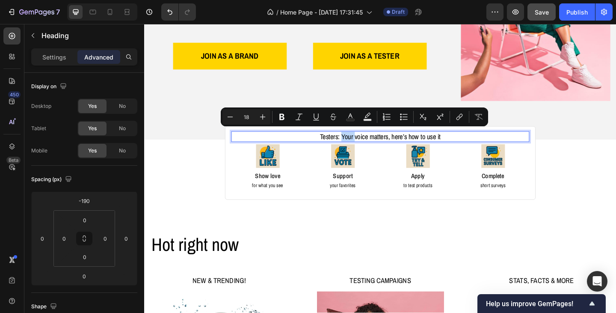
click at [358, 143] on p "Testers: Your voice matters, here’s how to use it" at bounding box center [401, 147] width 322 height 10
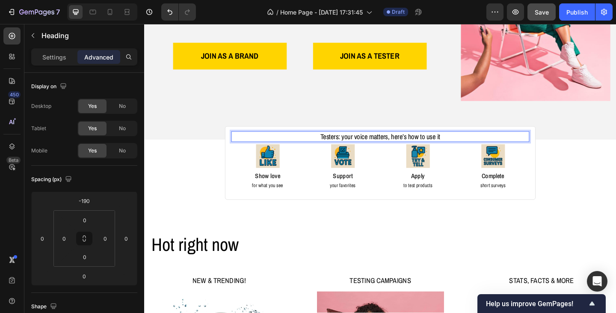
click at [409, 142] on p "Testers: your voice matters, here’s how to use it" at bounding box center [401, 147] width 322 height 10
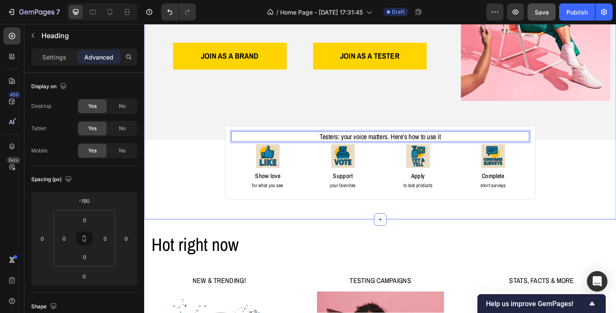
click at [603, 179] on div "Image Image Free shipping Text Block from The States Text Block Advanced List I…" at bounding box center [400, 46] width 513 height 366
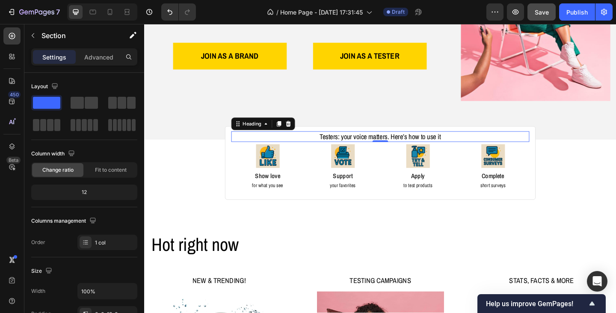
click at [405, 142] on p "Testers: your voice matters. Here’s how to use it" at bounding box center [401, 147] width 322 height 10
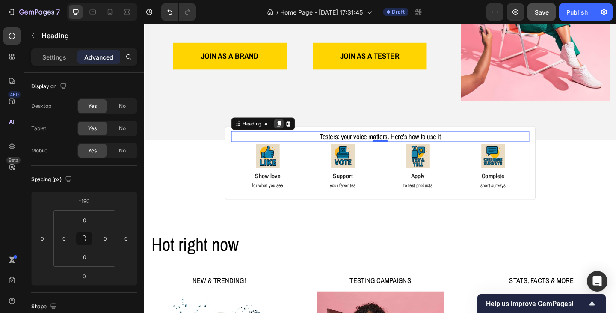
click at [288, 130] on icon at bounding box center [290, 133] width 5 height 6
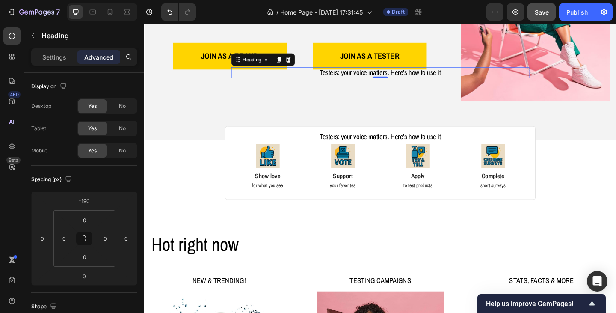
click at [320, 73] on h2 "Testers: your voice matters. Here’s how to use it" at bounding box center [401, 77] width 324 height 12
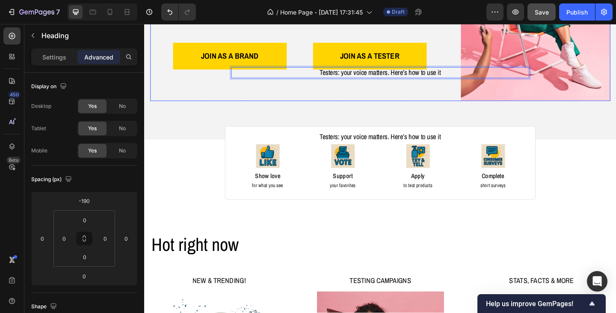
click at [317, 93] on div "Welcome Heading to consoomers Text Block The platform where products and people…" at bounding box center [313, 6] width 325 height 203
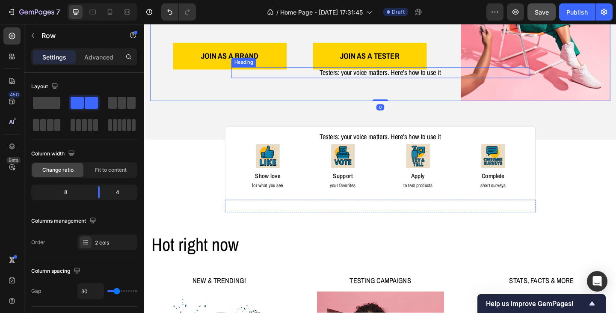
click at [315, 76] on p "Testers: your voice matters. Here’s how to use it" at bounding box center [401, 77] width 322 height 10
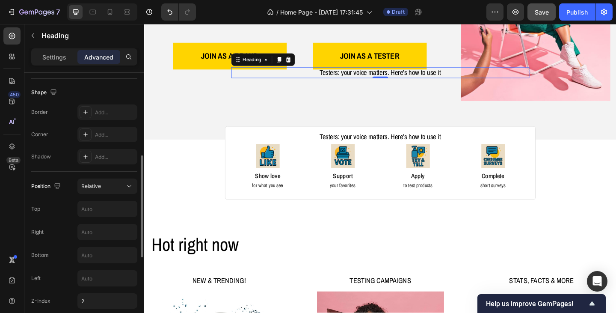
scroll to position [257, 0]
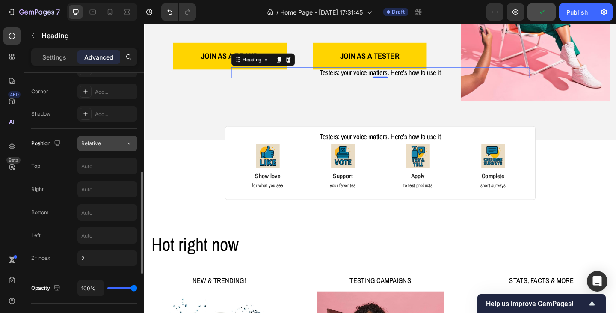
click at [126, 142] on icon at bounding box center [129, 143] width 9 height 9
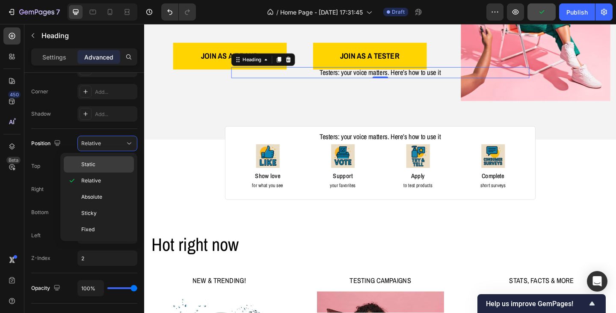
click at [107, 169] on div "Static" at bounding box center [99, 164] width 70 height 16
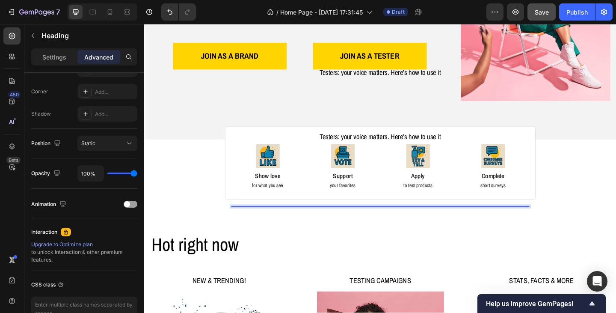
click at [373, 74] on p "Testers: your voice matters. Here’s how to use it" at bounding box center [401, 77] width 322 height 10
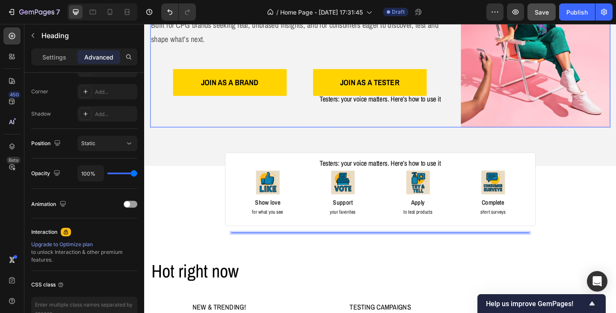
scroll to position [136, 0]
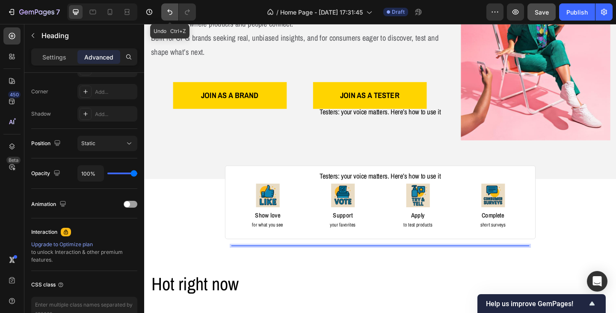
click at [172, 10] on icon "Undo/Redo" at bounding box center [170, 12] width 9 height 9
click at [448, 117] on p "Testers: your voice matters. Here’s how to use it" at bounding box center [401, 120] width 322 height 10
click at [462, 102] on div "JOIN AS A BRAND Button JOIN AS A TESTER Button Row" at bounding box center [313, 102] width 325 height 56
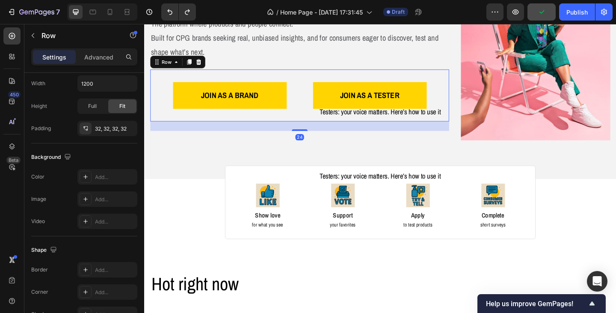
scroll to position [0, 0]
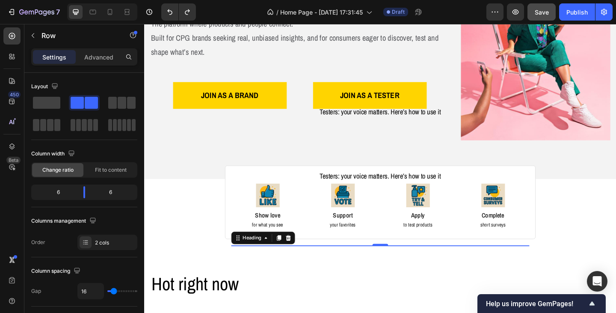
click at [435, 120] on p "Testers: your voice matters. Here’s how to use it" at bounding box center [401, 120] width 322 height 10
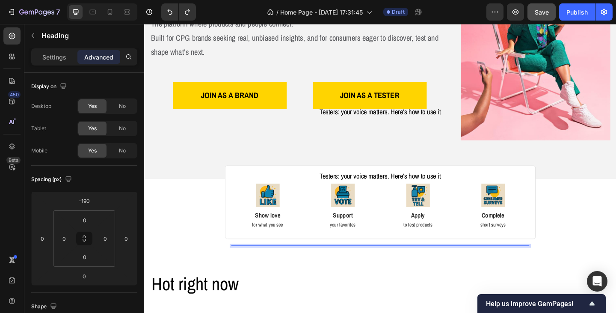
click at [420, 116] on p "Testers: your voice matters. Here’s how to use it" at bounding box center [401, 120] width 322 height 10
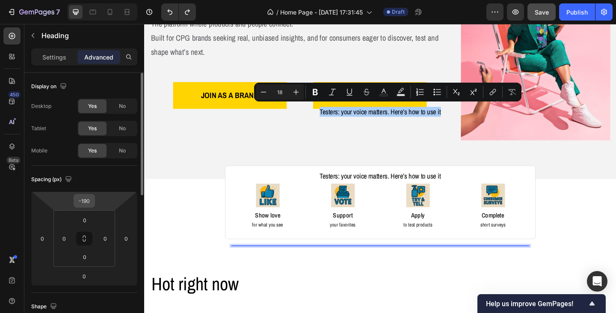
click at [93, 199] on div "-190" at bounding box center [84, 201] width 21 height 14
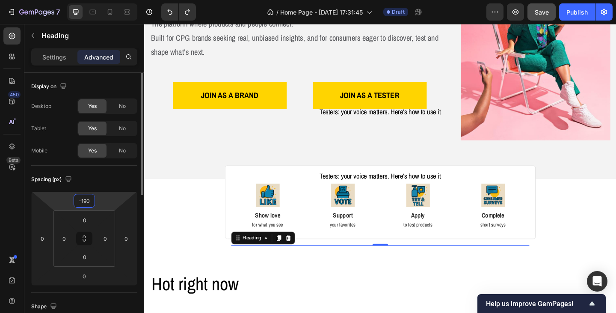
click at [82, 200] on input "-190" at bounding box center [84, 200] width 17 height 13
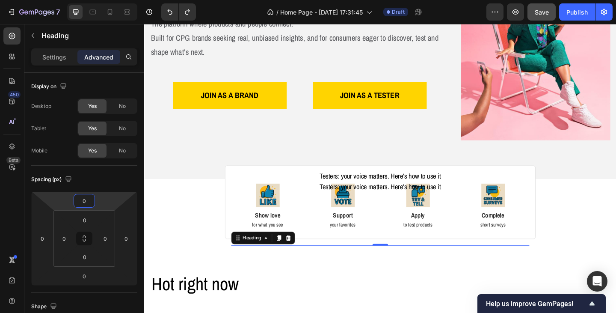
type input "0"
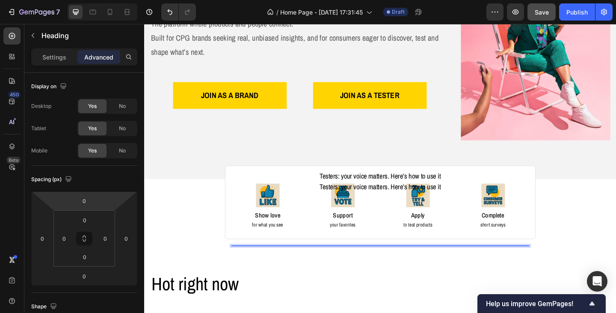
click at [383, 200] on p "Testers: your voice matters. Here’s how to use it" at bounding box center [401, 201] width 322 height 10
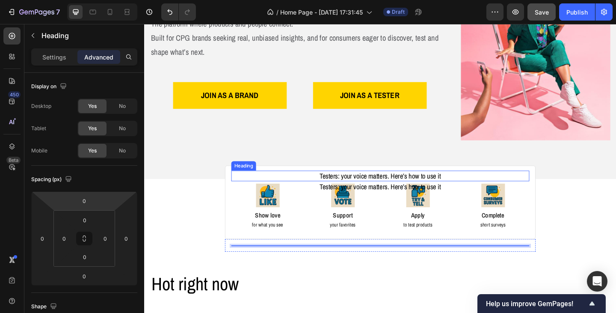
click at [382, 184] on p "Testers: your voice matters. Here’s how to use it" at bounding box center [401, 189] width 322 height 10
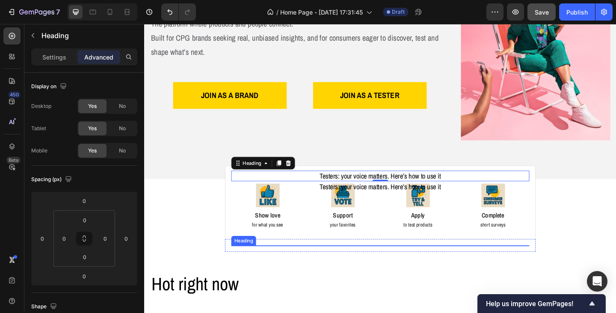
click at [381, 197] on p "Testers: your voice matters. Here’s how to use it" at bounding box center [401, 201] width 322 height 10
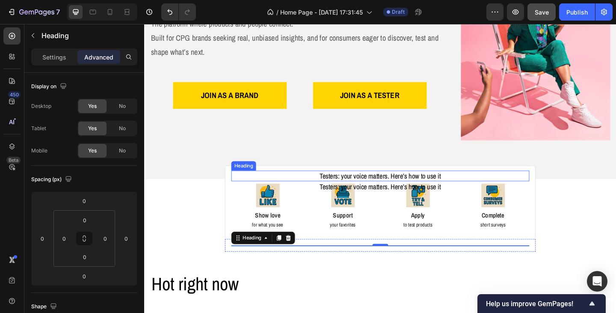
click at [383, 188] on p "Testers: your voice matters. Here’s how to use it" at bounding box center [401, 189] width 322 height 10
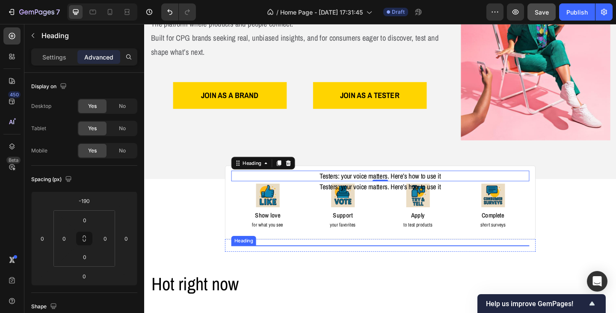
click at [382, 198] on p "Testers: your voice matters. Here’s how to use it" at bounding box center [401, 201] width 322 height 10
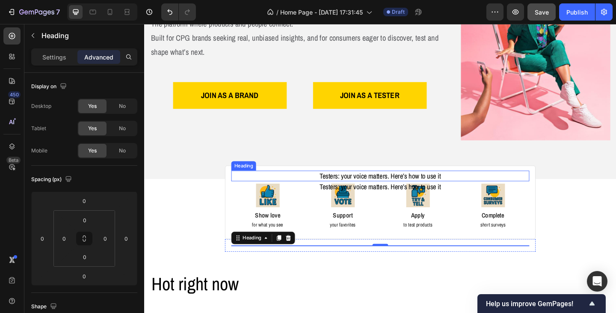
click at [382, 189] on p "Testers: your voice matters. Here’s how to use it" at bounding box center [401, 189] width 322 height 10
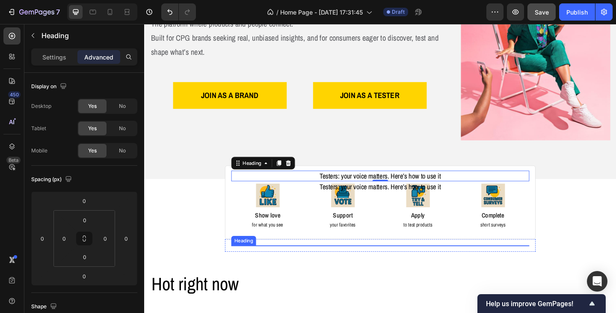
click at [382, 196] on p "Testers: your voice matters. Here’s how to use it" at bounding box center [401, 201] width 322 height 10
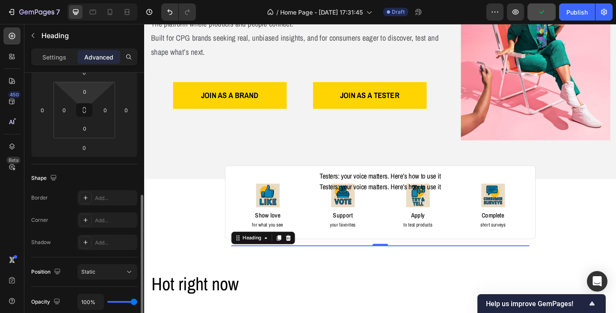
scroll to position [171, 0]
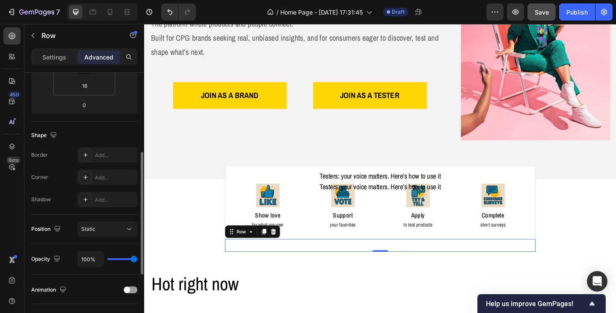
click at [323, 260] on div "Testers: your voice matters. Here’s how to use it Heading Testers: your voice m…" at bounding box center [401, 265] width 338 height 14
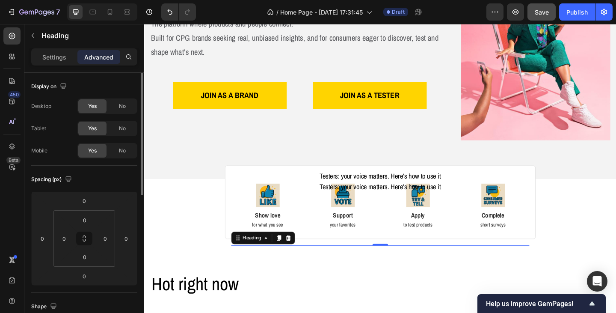
click at [333, 196] on p "Testers: your voice matters. Here’s how to use it" at bounding box center [401, 201] width 322 height 10
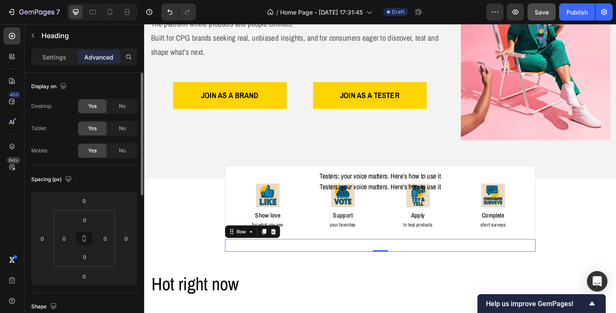
click at [319, 258] on div "Testers: your voice matters. Here’s how to use it Heading Testers: your voice m…" at bounding box center [401, 265] width 338 height 14
click at [283, 247] on icon at bounding box center [285, 250] width 6 height 6
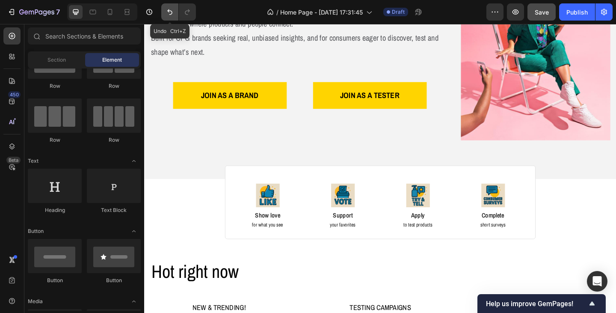
click at [171, 11] on icon "Undo/Redo" at bounding box center [169, 12] width 5 height 6
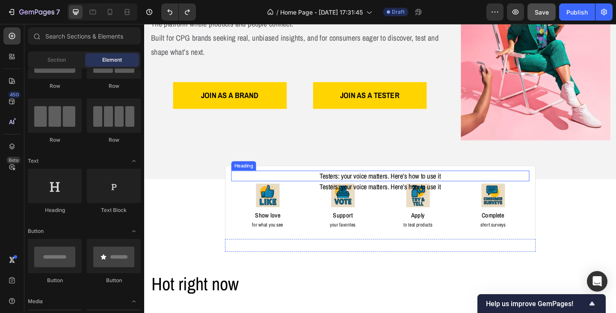
click at [340, 187] on h2 "Testers: your voice matters. Here’s how to use it" at bounding box center [401, 189] width 324 height 12
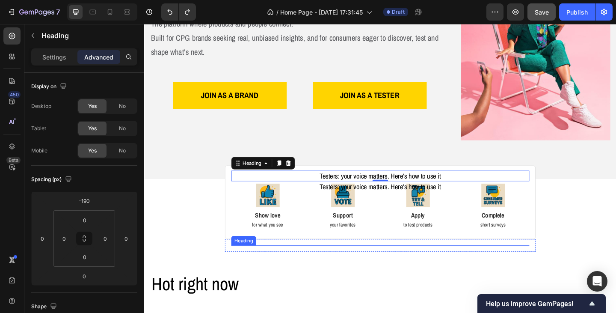
click at [338, 196] on h2 "Testers: your voice matters. Here’s how to use it" at bounding box center [401, 201] width 324 height 12
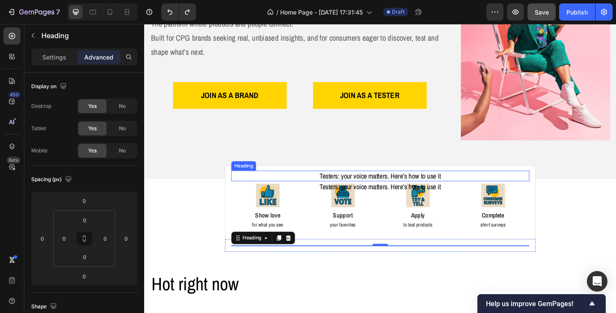
click at [340, 185] on h2 "Testers: your voice matters. Here’s how to use it" at bounding box center [401, 189] width 324 height 12
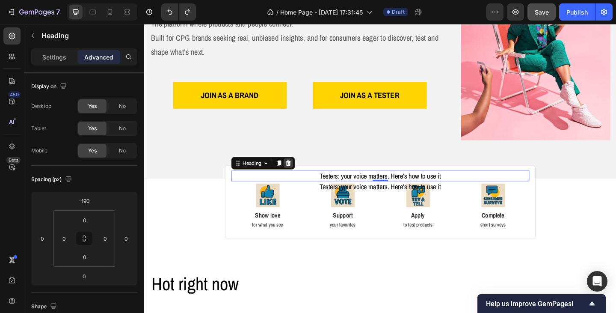
click at [299, 173] on icon at bounding box center [301, 175] width 6 height 6
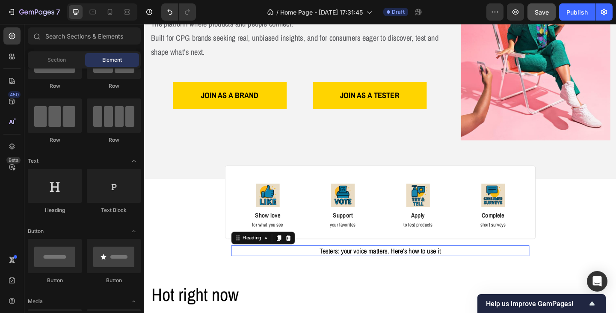
click at [353, 268] on h2 "Testers: your voice matters. Here’s how to use it" at bounding box center [401, 271] width 324 height 12
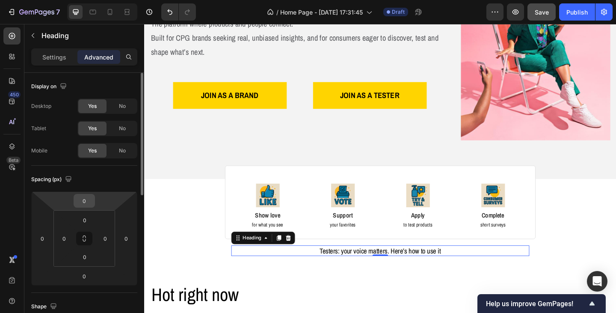
click at [90, 201] on input "0" at bounding box center [84, 200] width 17 height 13
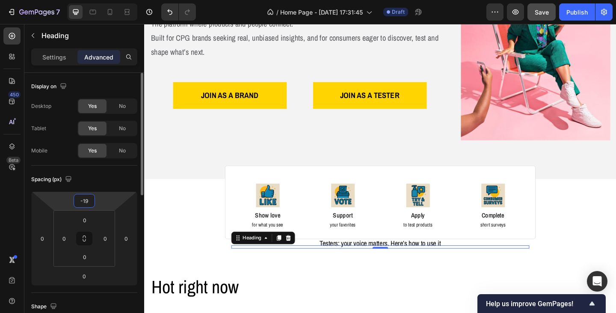
type input "-190"
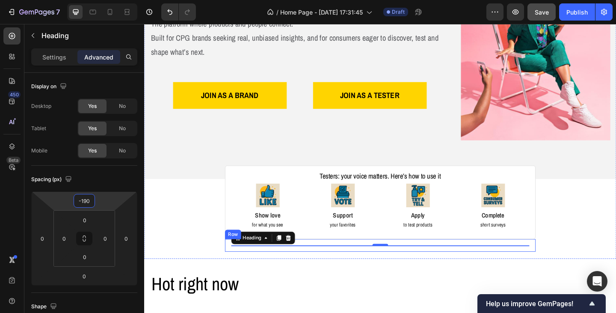
click at [348, 269] on div "Testers: your voice matters. Here’s how to use it Heading 0 Row" at bounding box center [401, 265] width 338 height 14
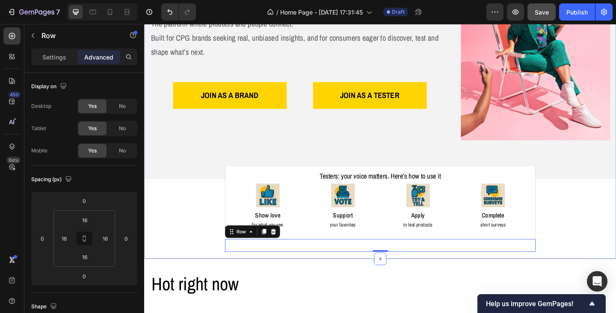
click at [595, 248] on div "Image Image Free shipping Text Block from The States Text Block Advanced List I…" at bounding box center [400, 88] width 513 height 366
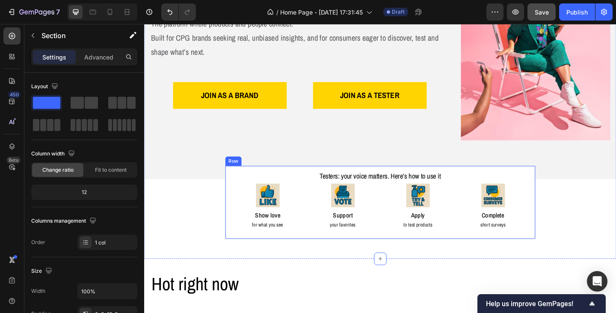
click at [392, 251] on div "Image Show love Text Block for what you see Text Block Image Support Text Block…" at bounding box center [401, 218] width 338 height 80
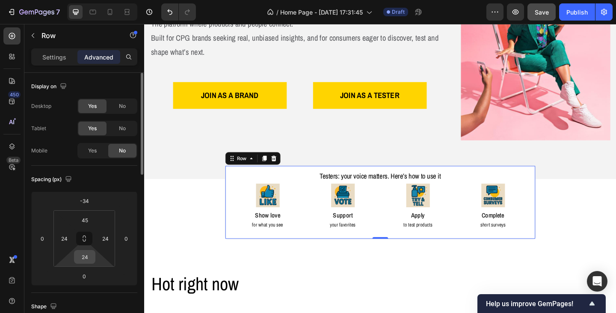
click at [90, 258] on input "24" at bounding box center [84, 256] width 17 height 13
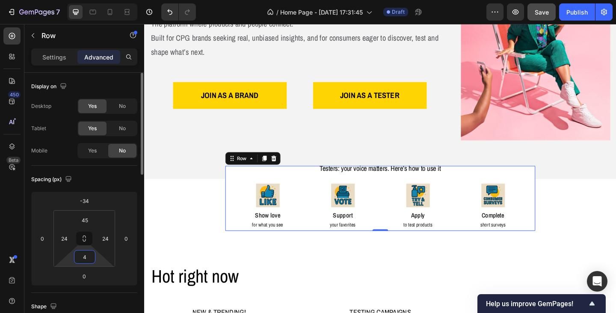
type input "45"
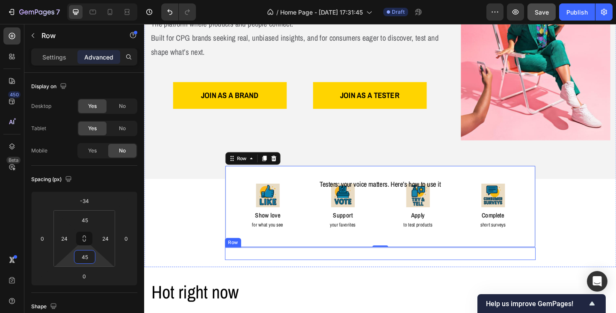
click at [302, 267] on div "Testers: your voice matters. Here’s how to use it Heading Row" at bounding box center [401, 274] width 338 height 14
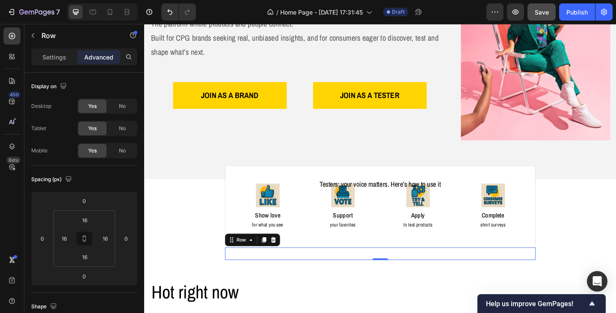
click at [367, 267] on div "Testers: your voice matters. Here’s how to use it Heading Row 0" at bounding box center [401, 274] width 338 height 14
click at [383, 193] on h2 "Testers: your voice matters. Here’s how to use it" at bounding box center [401, 198] width 324 height 12
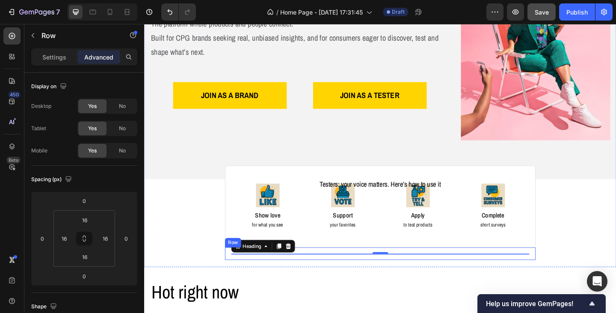
click at [376, 268] on div "Testers: your voice matters. Here’s how to use it Heading 0 Row" at bounding box center [401, 274] width 338 height 14
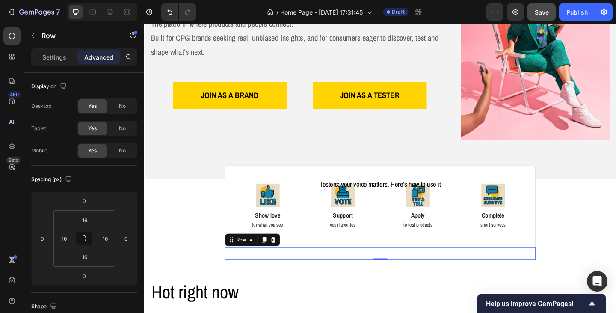
click at [376, 268] on div "Testers: your voice matters. Here’s how to use it Heading Row 0" at bounding box center [401, 274] width 338 height 14
click at [379, 274] on div "Testers: your voice matters. Here’s how to use it Heading Row 0" at bounding box center [401, 274] width 338 height 14
click at [401, 267] on div "Testers: your voice matters. Here’s how to use it Heading Row 0" at bounding box center [401, 274] width 338 height 14
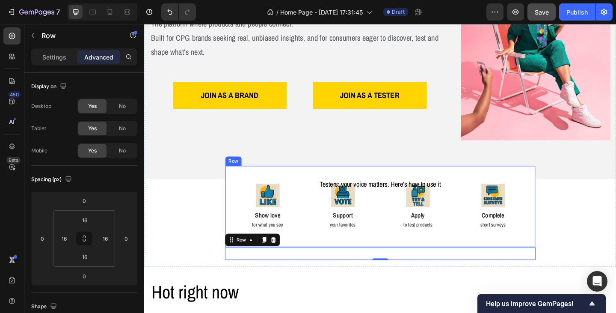
click at [262, 184] on div "Image Show love Text Block for what you see Text Block Image Support Text Block…" at bounding box center [401, 222] width 338 height 89
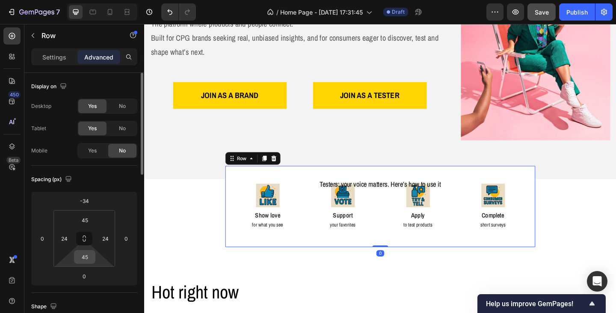
click at [89, 257] on input "45" at bounding box center [84, 256] width 17 height 13
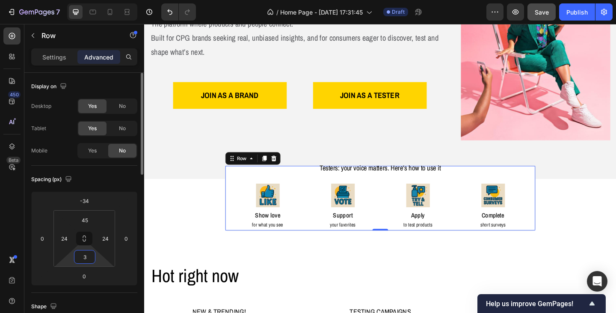
type input "34"
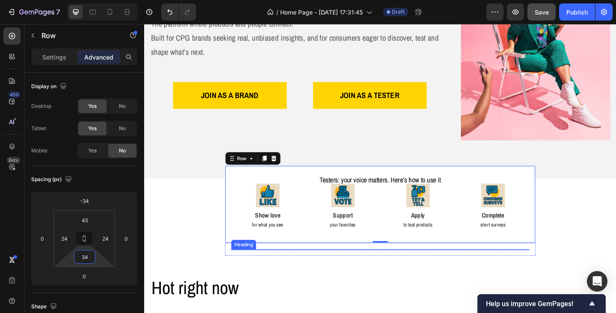
click at [334, 190] on h2 "Testers: your voice matters. Here’s how to use it" at bounding box center [401, 194] width 324 height 12
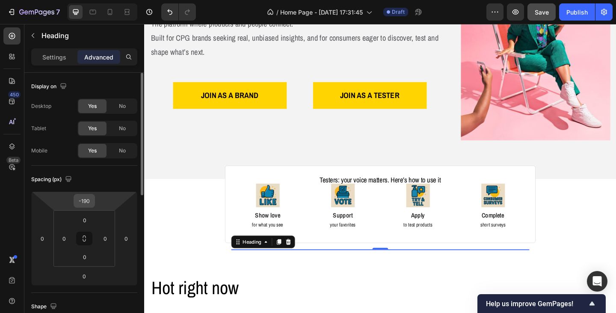
click at [92, 201] on input "-190" at bounding box center [84, 200] width 17 height 13
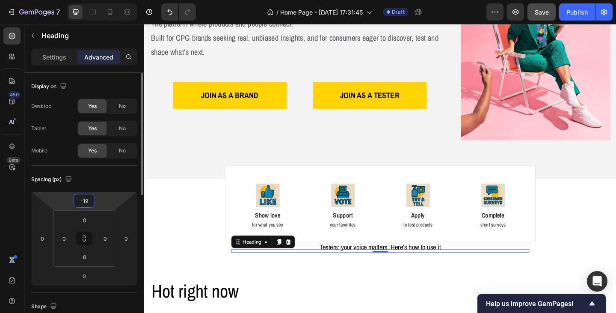
type input "-1"
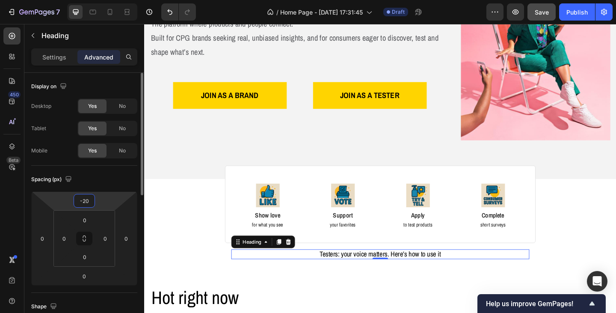
type input "-200"
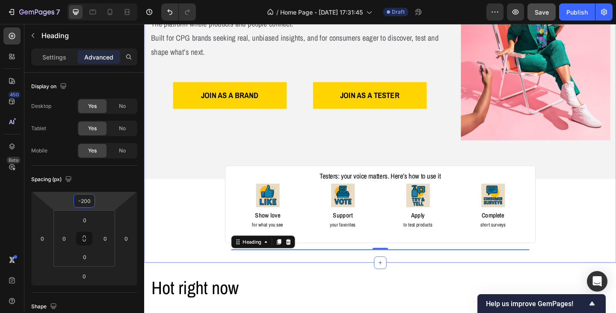
click at [592, 210] on div "Image Image Free shipping Text Block from The States Text Block Advanced List I…" at bounding box center [400, 90] width 513 height 370
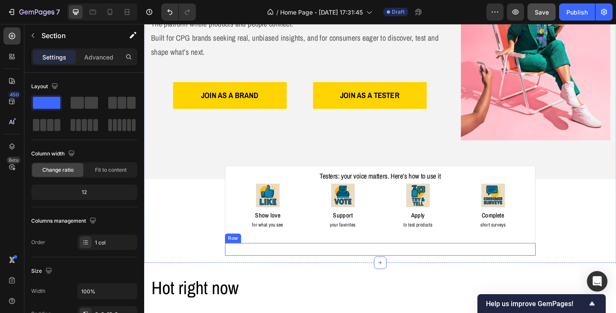
scroll to position [179, 0]
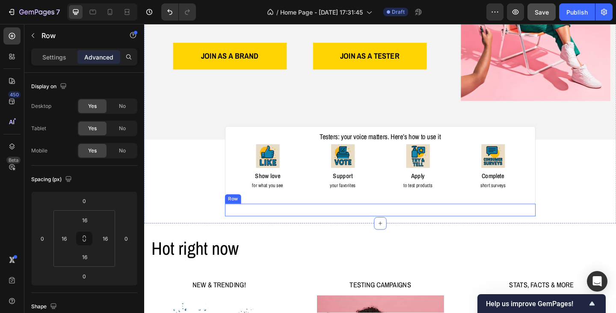
click at [413, 220] on div "Testers: your voice matters. Here’s how to use it Heading Row" at bounding box center [401, 226] width 338 height 14
click at [283, 210] on icon at bounding box center [285, 211] width 6 height 6
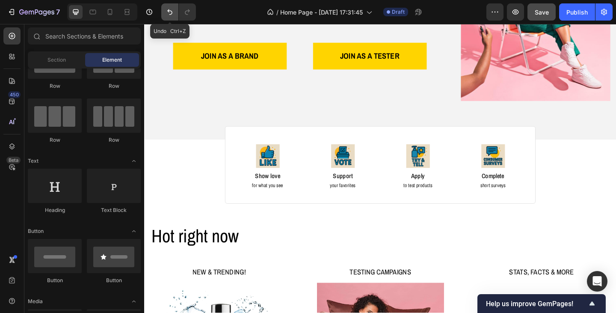
click at [164, 13] on button "Undo/Redo" at bounding box center [169, 11] width 17 height 17
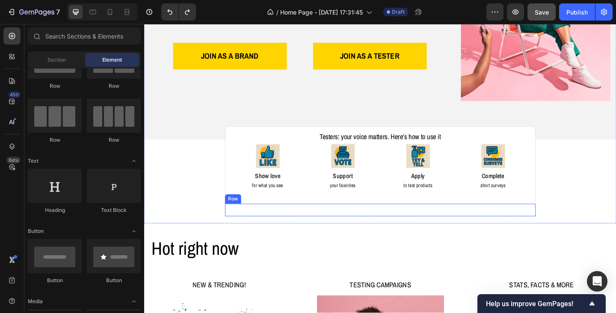
click at [362, 219] on div "Testers: your voice matters. Here’s how to use it Heading Row" at bounding box center [401, 226] width 338 height 14
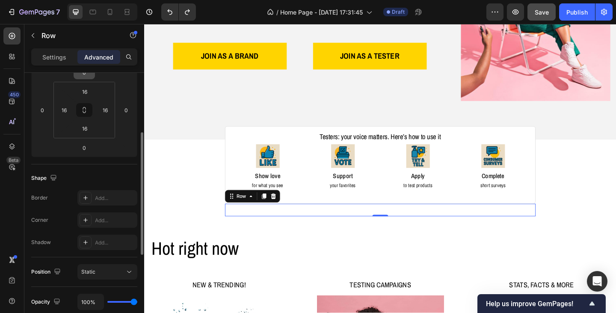
scroll to position [171, 0]
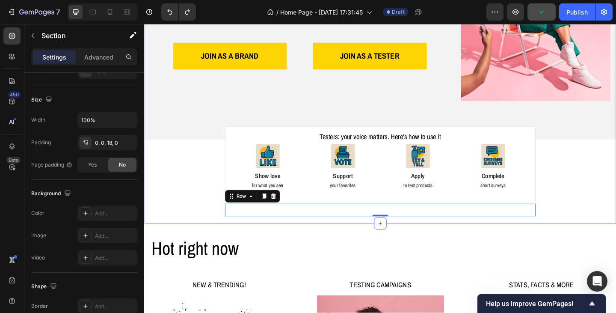
click at [615, 211] on div "Image Image Free shipping Text Block from The States Text Block Advanced List I…" at bounding box center [400, 48] width 513 height 370
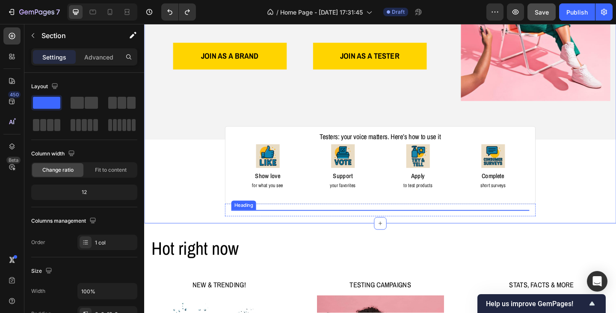
click at [344, 144] on h2 "Testers: your voice matters. Here’s how to use it" at bounding box center [401, 147] width 324 height 12
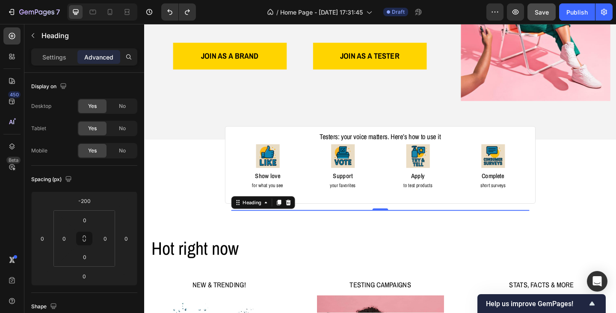
click at [344, 144] on h2 "Testers: your voice matters. Here’s how to use it" at bounding box center [401, 147] width 324 height 12
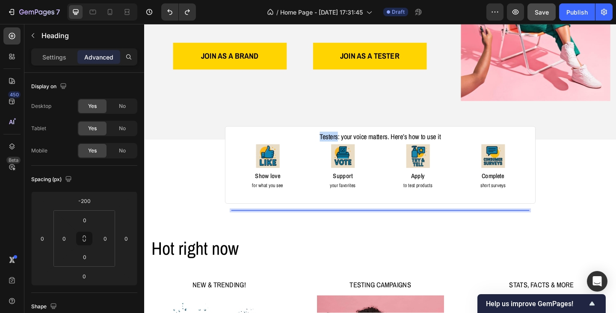
click at [344, 144] on p "Testers: your voice matters. Here’s how to use it" at bounding box center [401, 147] width 322 height 10
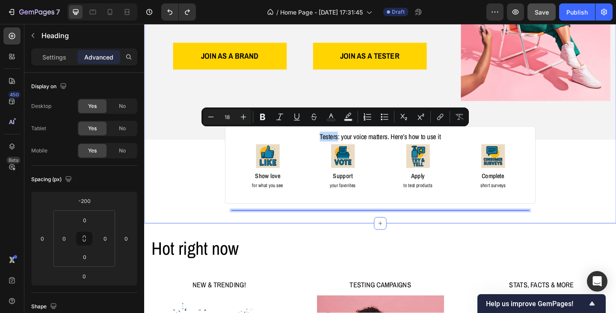
click at [615, 170] on div "Image Image Free shipping Text Block from The States Text Block Advanced List I…" at bounding box center [400, 48] width 513 height 370
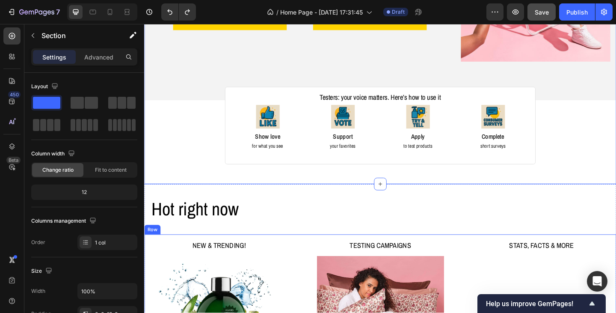
scroll to position [264, 0]
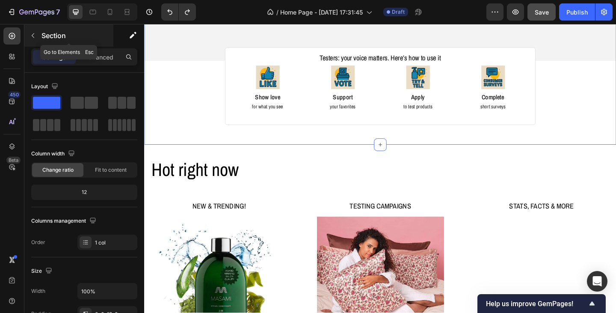
click at [34, 33] on icon "button" at bounding box center [33, 35] width 7 height 7
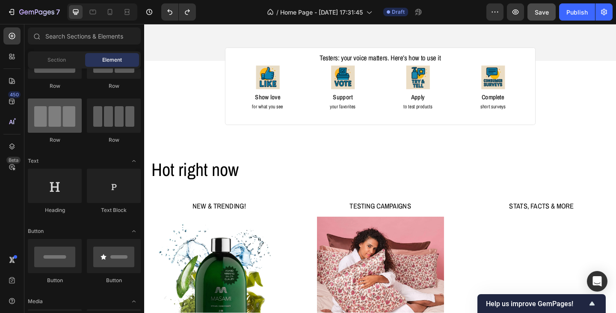
scroll to position [0, 0]
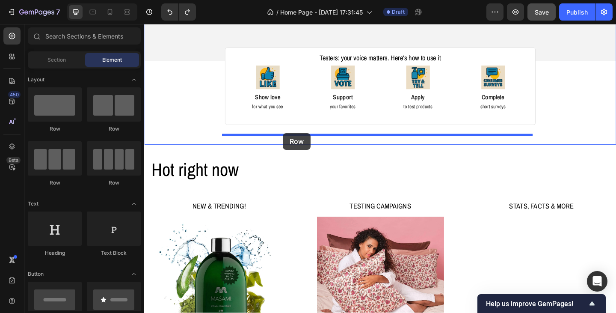
drag, startPoint x: 209, startPoint y: 130, endPoint x: 295, endPoint y: 142, distance: 86.5
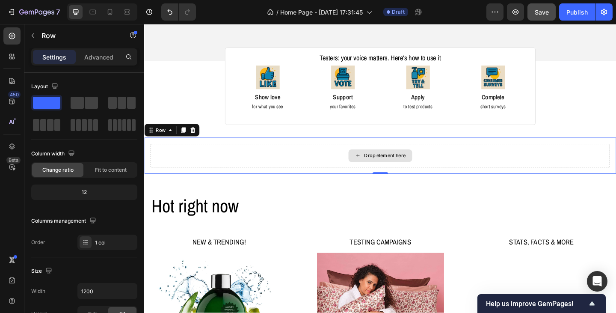
click at [341, 167] on div "Drop element here" at bounding box center [401, 167] width 500 height 26
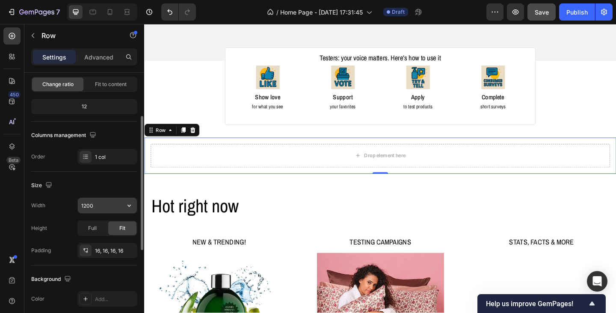
click at [106, 206] on input "1200" at bounding box center [107, 205] width 59 height 15
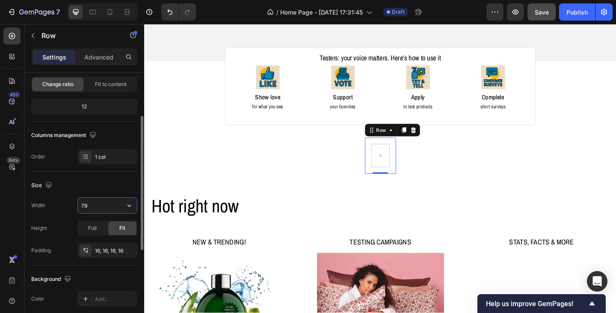
type input "790"
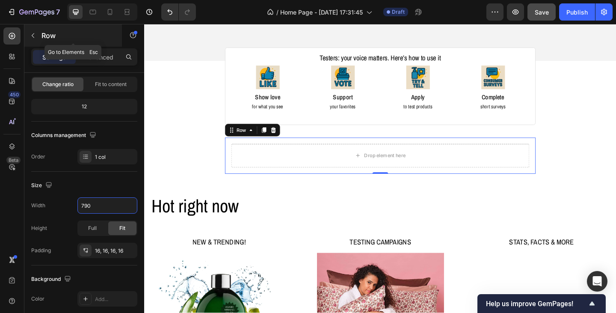
click at [31, 34] on icon "button" at bounding box center [33, 35] width 7 height 7
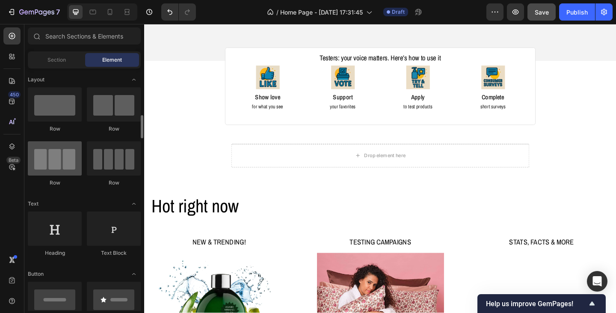
scroll to position [43, 0]
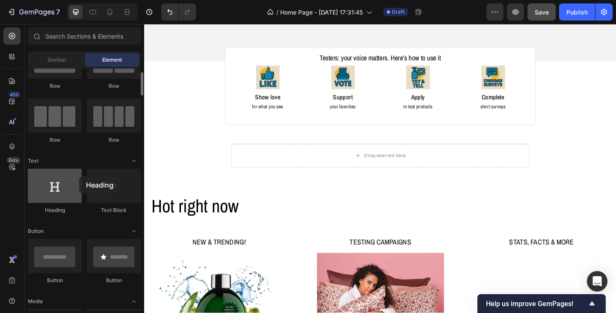
drag, startPoint x: 66, startPoint y: 188, endPoint x: 77, endPoint y: 177, distance: 15.5
click at [77, 177] on div at bounding box center [55, 186] width 54 height 34
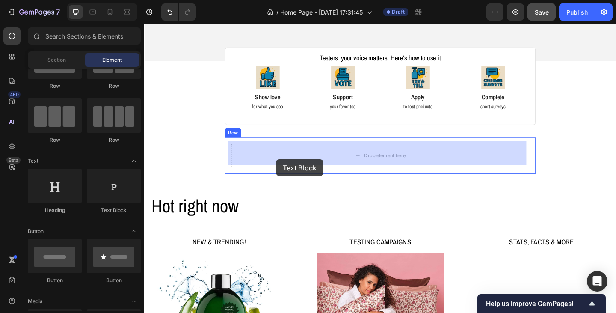
drag, startPoint x: 260, startPoint y: 212, endPoint x: 287, endPoint y: 171, distance: 49.1
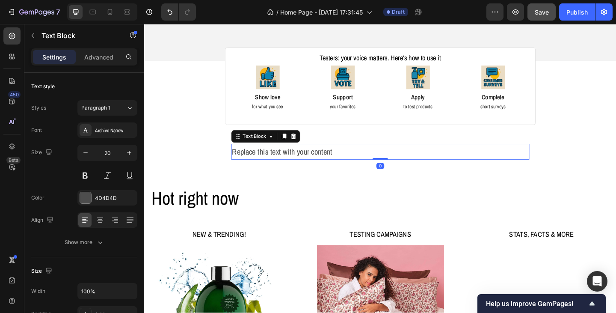
click at [301, 161] on div "Replace this text with your content" at bounding box center [401, 162] width 324 height 17
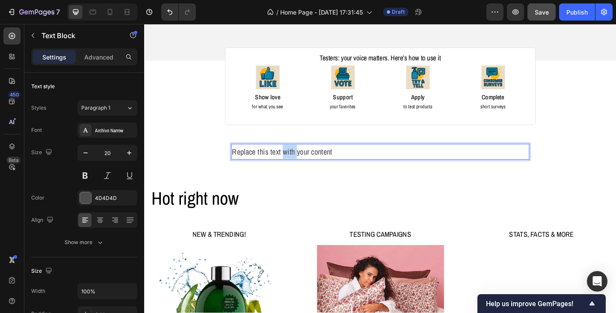
click at [301, 161] on p "Replace this text with your content" at bounding box center [401, 162] width 322 height 15
click at [313, 168] on p "Every action from you helps brands improve and gives you a chance to test what'…" at bounding box center [401, 162] width 322 height 15
click at [296, 163] on p "Every action from you helps brands improve and gives you a chance to test what'…" at bounding box center [401, 162] width 322 height 15
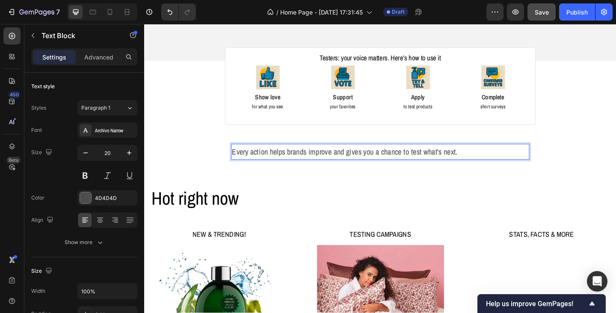
click at [364, 166] on p "Every action helps brands improve and gives you a chance to test what's next." at bounding box center [401, 162] width 322 height 15
click at [278, 160] on p "Every action helps brands improve and gives you a chance to test what's next." at bounding box center [401, 162] width 322 height 15
click at [532, 164] on p "Every action and interaction helps brands improve and gives you a chance to tes…" at bounding box center [401, 162] width 322 height 15
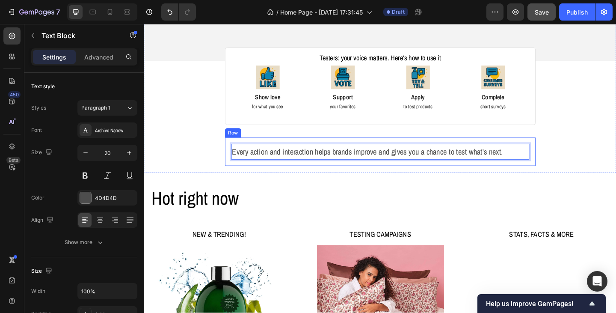
click at [566, 165] on div "Every action and interaction helps brands improve and gives you a chance to tes…" at bounding box center [401, 163] width 338 height 31
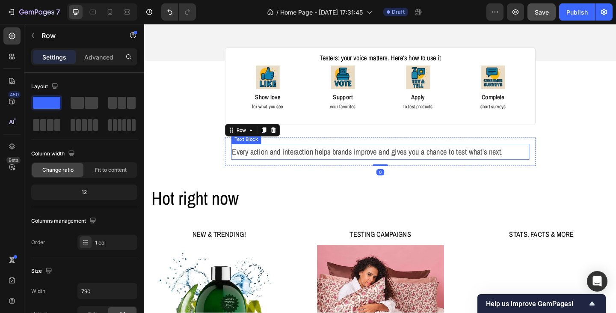
click at [552, 165] on p "Every action and interaction helps brands improve and gives you a chance to tes…" at bounding box center [401, 162] width 322 height 15
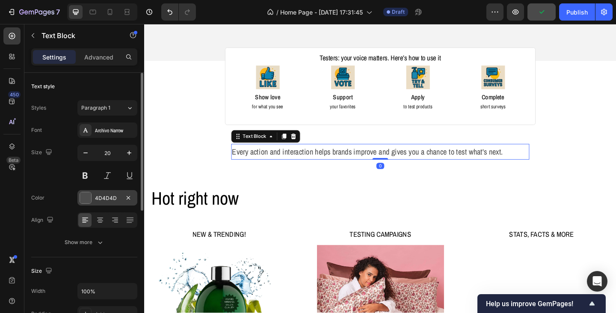
click at [114, 201] on div "4D4D4D" at bounding box center [107, 198] width 25 height 8
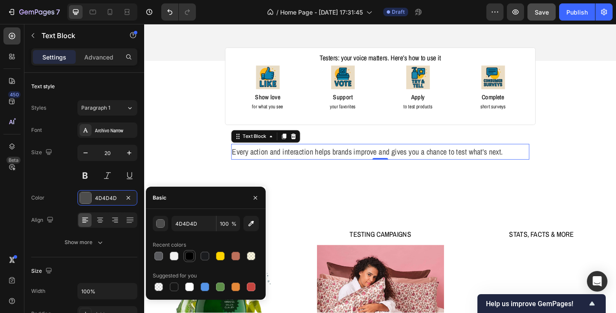
click at [187, 258] on div at bounding box center [189, 255] width 9 height 9
type input "000000"
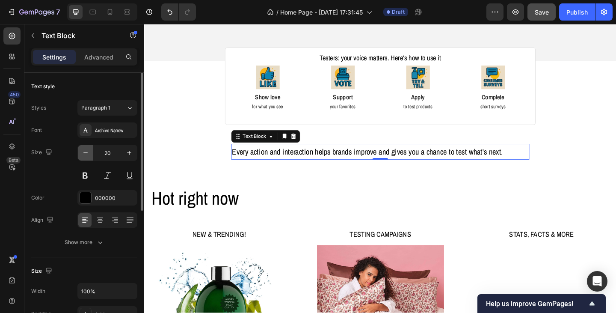
click at [83, 152] on icon "button" at bounding box center [85, 152] width 9 height 9
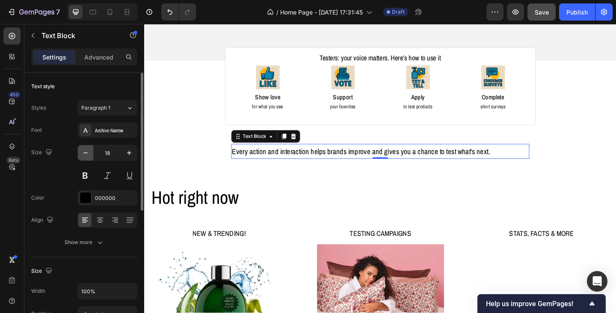
click at [83, 152] on icon "button" at bounding box center [85, 152] width 9 height 9
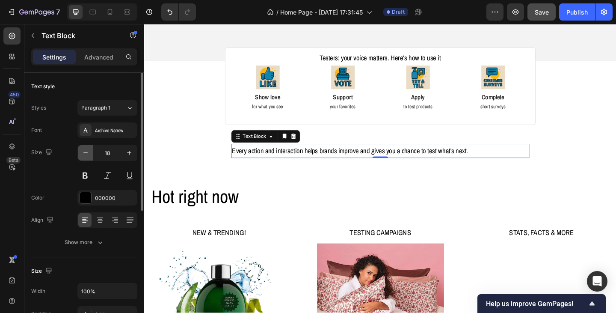
type input "17"
click at [101, 221] on icon at bounding box center [100, 220] width 9 height 9
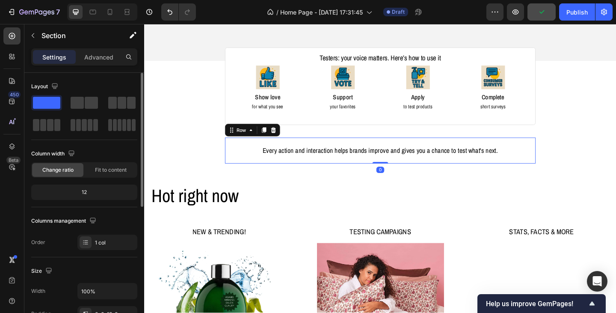
click at [478, 151] on div "Every action and interaction helps brands improve and gives you a chance to tes…" at bounding box center [401, 162] width 338 height 29
click at [97, 58] on p "Advanced" at bounding box center [98, 57] width 29 height 9
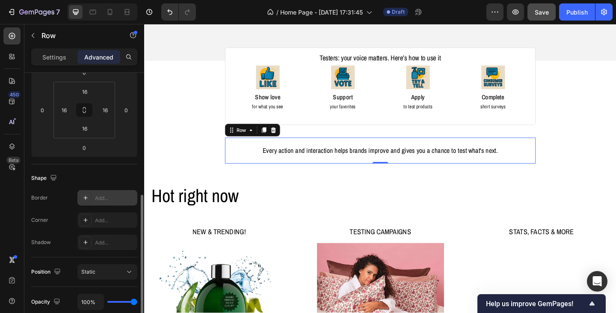
scroll to position [214, 0]
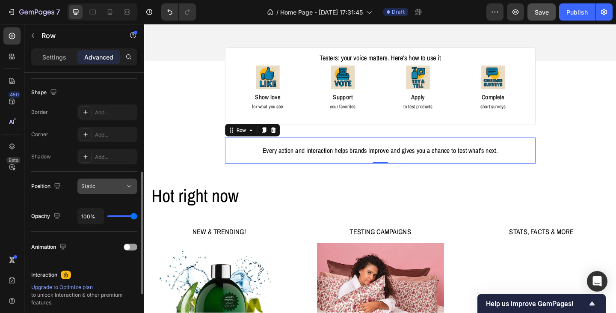
click at [95, 188] on div "Static" at bounding box center [103, 186] width 44 height 8
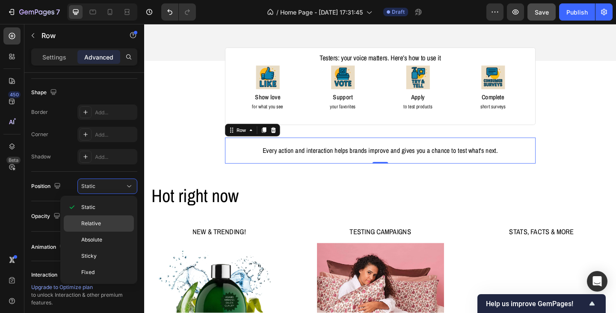
click at [94, 224] on span "Relative" at bounding box center [91, 223] width 20 height 8
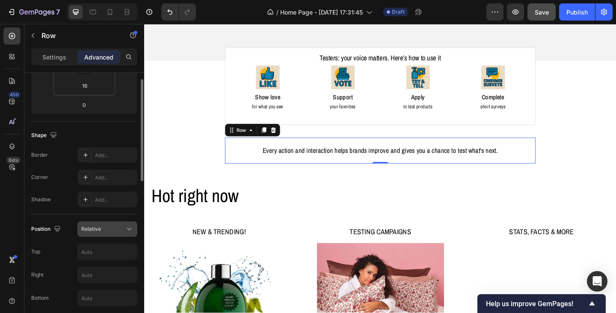
scroll to position [86, 0]
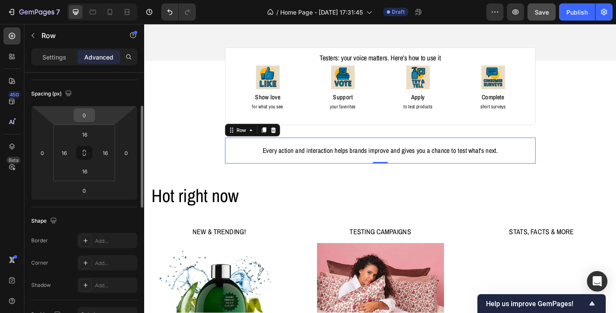
click at [89, 115] on input "0" at bounding box center [84, 115] width 17 height 13
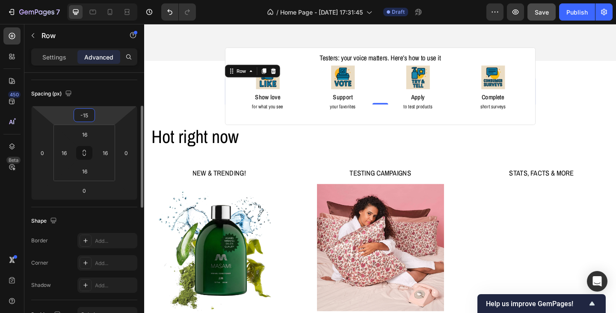
type input "-1"
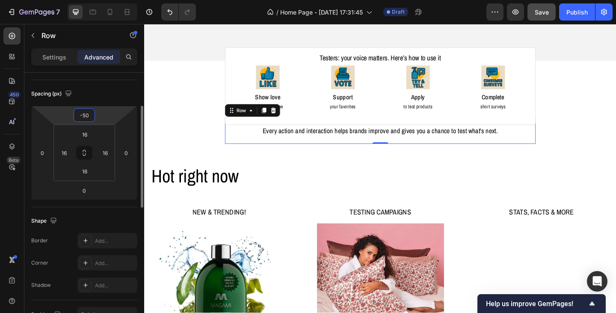
type input "-5"
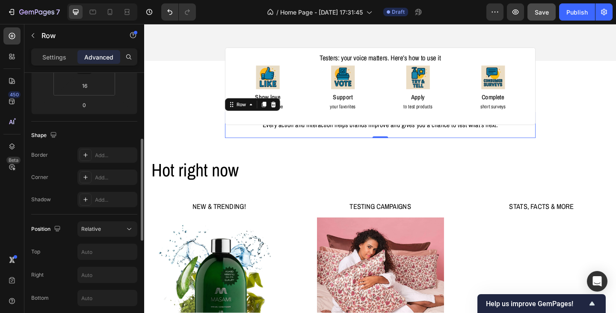
scroll to position [214, 0]
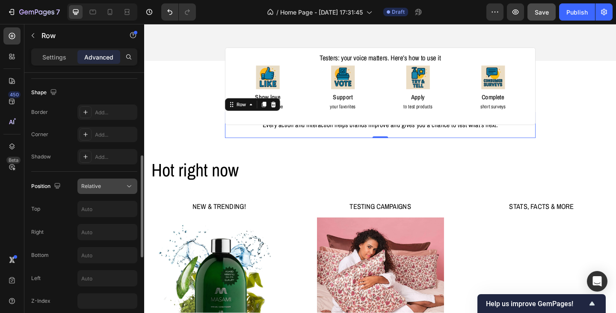
type input "-65"
click at [95, 188] on span "Relative" at bounding box center [91, 186] width 20 height 6
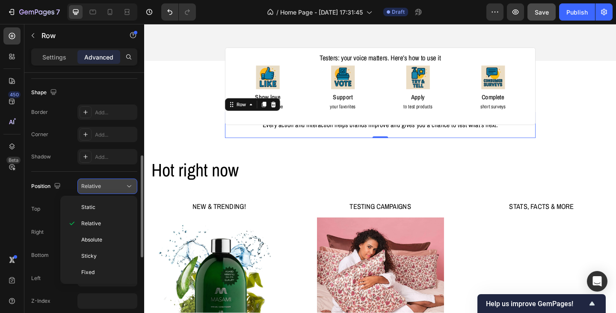
click at [95, 188] on span "Relative" at bounding box center [91, 186] width 20 height 6
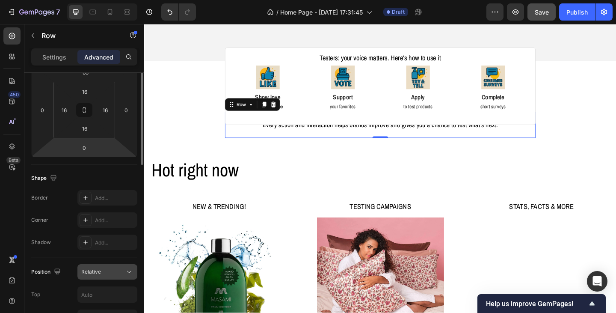
scroll to position [86, 0]
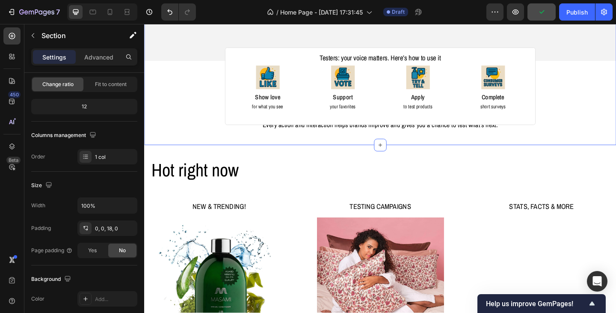
scroll to position [0, 0]
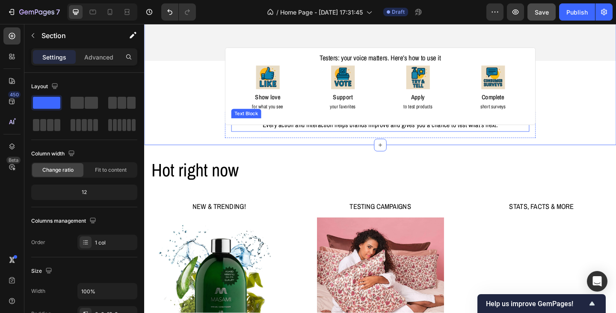
click at [480, 136] on p "Every action and interaction helps brands improve and gives you a chance to tes…" at bounding box center [401, 133] width 322 height 13
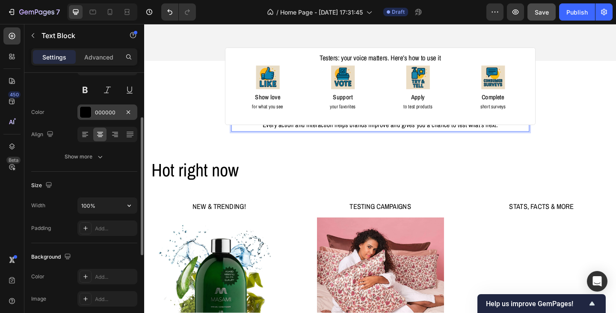
scroll to position [128, 0]
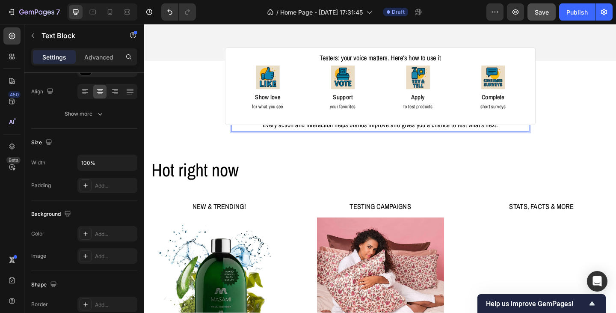
click at [293, 135] on p "Every action and interaction helps brands improve and gives you a chance to tes…" at bounding box center [401, 133] width 322 height 13
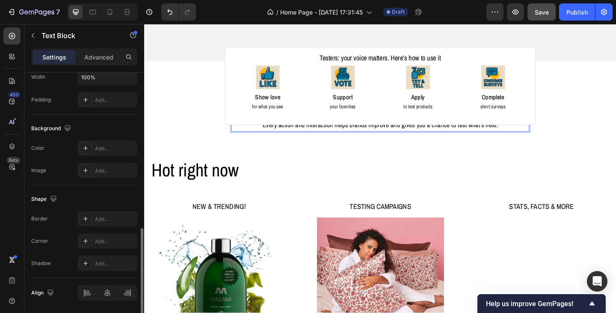
scroll to position [243, 0]
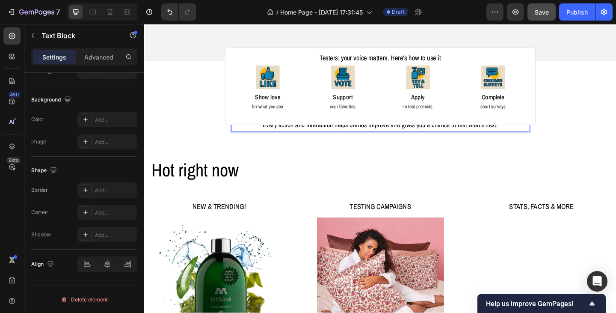
click at [299, 137] on p "Every action and interaction helps brands improve and gives you a chance to tes…" at bounding box center [401, 133] width 322 height 13
click at [35, 35] on icon "button" at bounding box center [33, 35] width 7 height 7
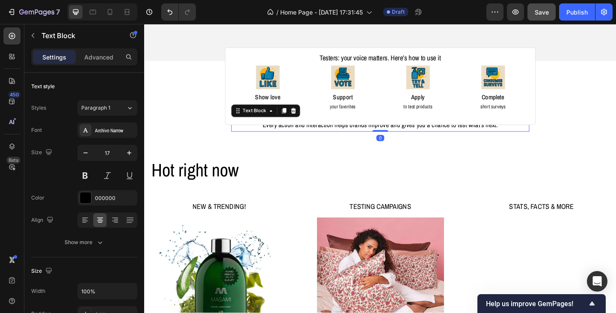
click at [259, 135] on p "Every action and interaction helps brands improve and gives you a chance to tes…" at bounding box center [401, 133] width 322 height 13
click at [304, 118] on icon at bounding box center [307, 118] width 6 height 6
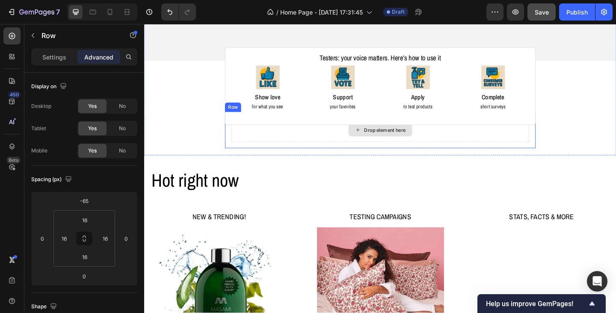
click at [327, 142] on div "Drop element here" at bounding box center [401, 140] width 324 height 26
click at [282, 109] on icon at bounding box center [285, 112] width 6 height 6
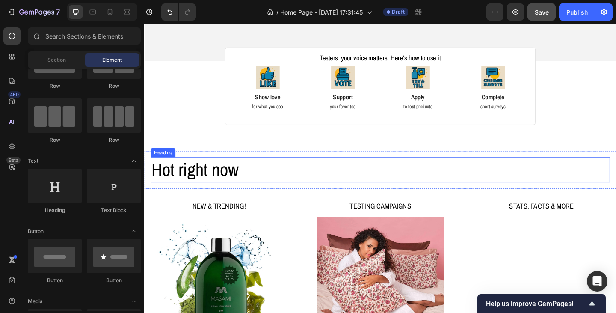
scroll to position [222, 0]
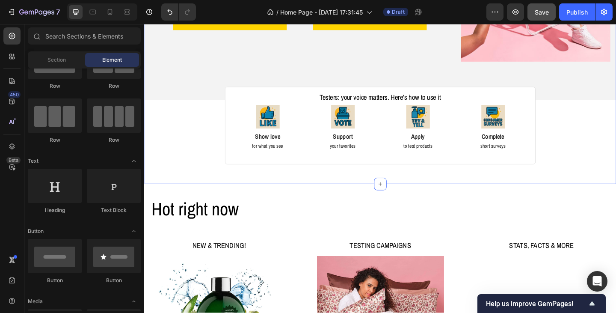
click at [596, 165] on div "Image Image Free shipping Text Block from The States Text Block Advanced List I…" at bounding box center [400, 5] width 513 height 370
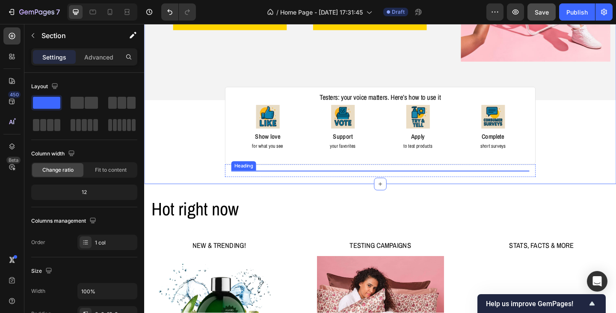
click at [459, 101] on p "Testers: your voice matters. Here’s how to use it" at bounding box center [401, 104] width 322 height 10
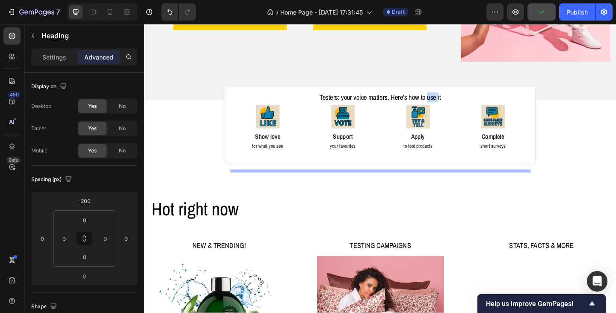
click at [449, 101] on p "Testers: your voice matters. Here’s how to use it" at bounding box center [401, 104] width 322 height 10
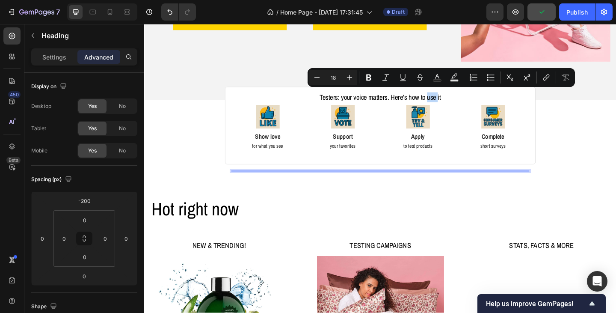
click at [453, 101] on p "Testers: your voice matters. Here’s how to use it" at bounding box center [401, 104] width 322 height 10
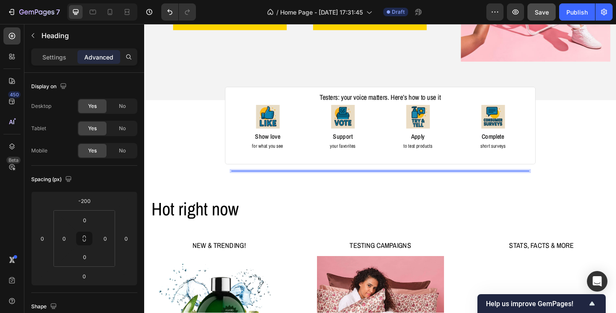
click at [464, 102] on p "Testers: your voice matters. Here’s how to use it" at bounding box center [401, 104] width 322 height 10
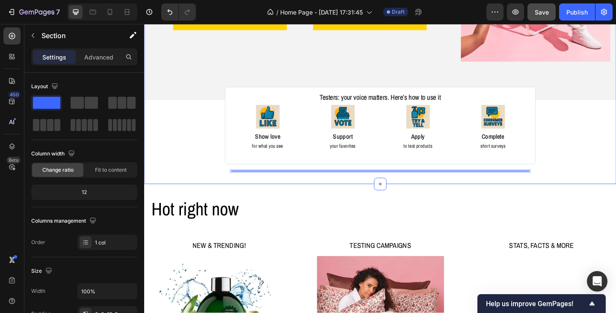
click at [612, 134] on div "Image Image Free shipping Text Block from The States Text Block Advanced List I…" at bounding box center [400, 5] width 513 height 370
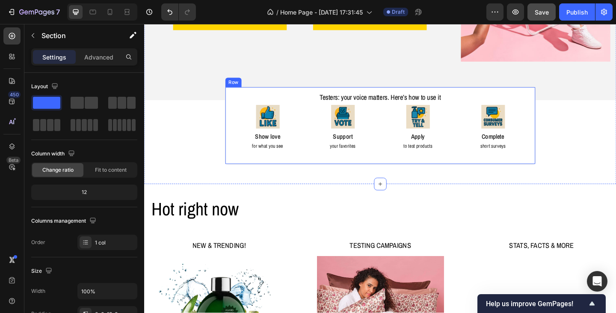
click at [441, 171] on div "Image Show love Text Block for what you see Text Block Image Support Text Block…" at bounding box center [401, 134] width 338 height 84
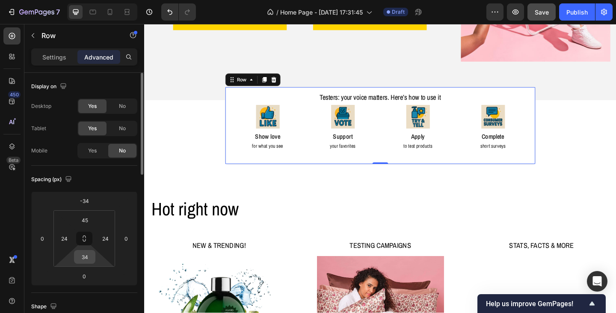
click at [86, 258] on input "34" at bounding box center [84, 256] width 17 height 13
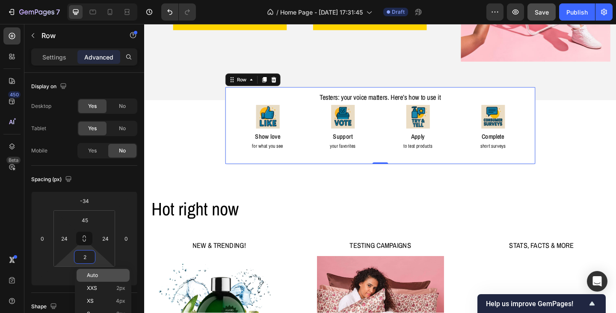
type input "20"
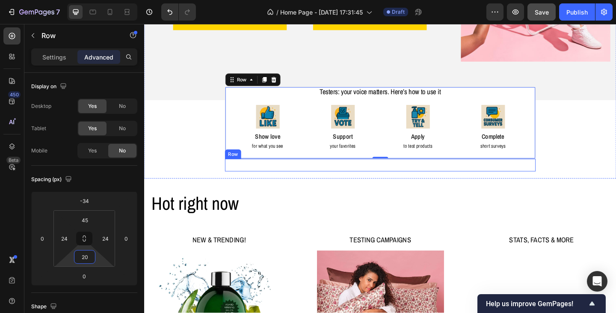
click at [356, 175] on div "Testers: your voice matters. Here’s how to use it Heading Row" at bounding box center [401, 178] width 338 height 14
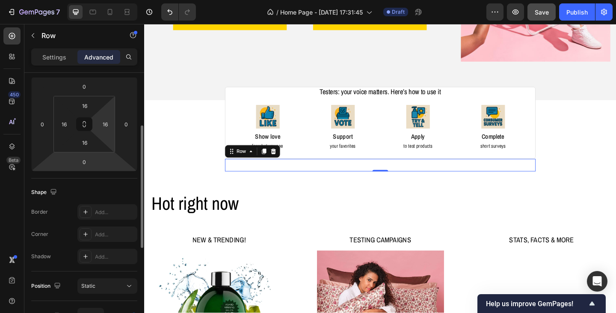
scroll to position [29, 0]
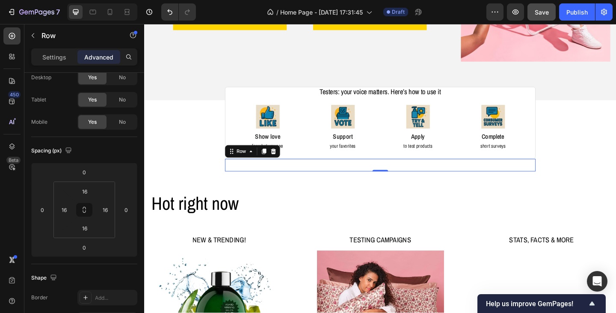
click at [361, 172] on div "Testers: your voice matters. Here’s how to use it Heading Row 0" at bounding box center [401, 178] width 338 height 14
click at [384, 174] on div "Testers: your voice matters. Here’s how to use it Heading Row 0" at bounding box center [401, 178] width 338 height 14
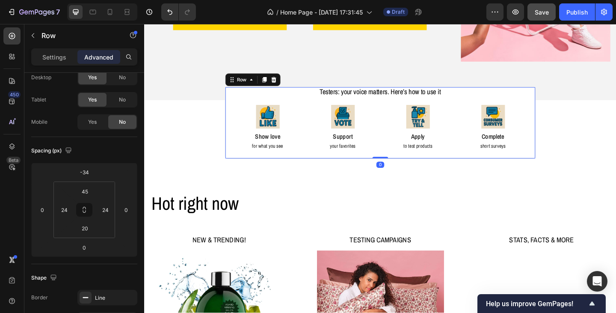
click at [492, 160] on div "Image Show love Text Block for what you see Text Block Image Support Text Block…" at bounding box center [401, 131] width 338 height 78
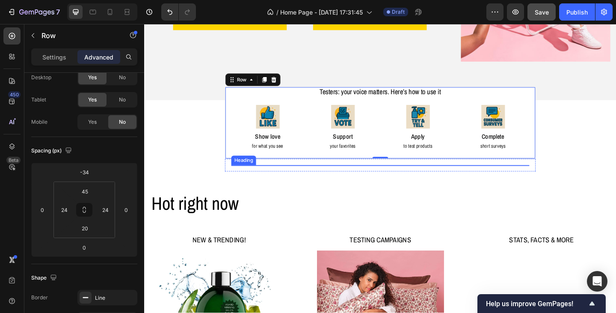
click at [462, 96] on p "Testers: your voice matters. Here’s how to use it" at bounding box center [401, 98] width 322 height 10
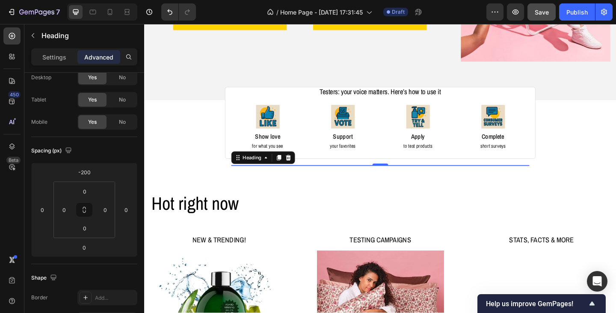
scroll to position [0, 0]
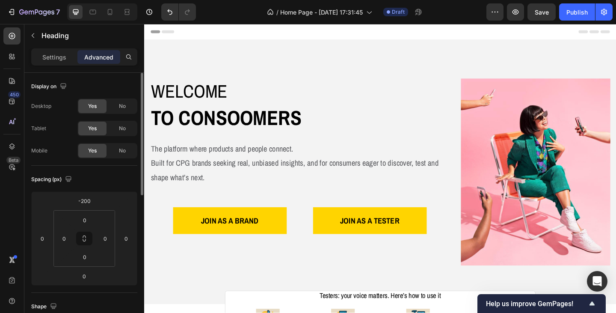
scroll to position [222, 0]
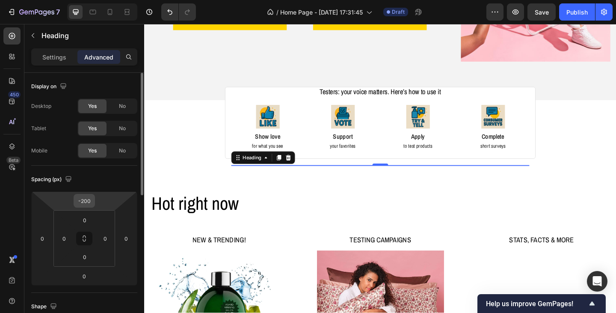
click at [92, 201] on input "-200" at bounding box center [84, 200] width 17 height 13
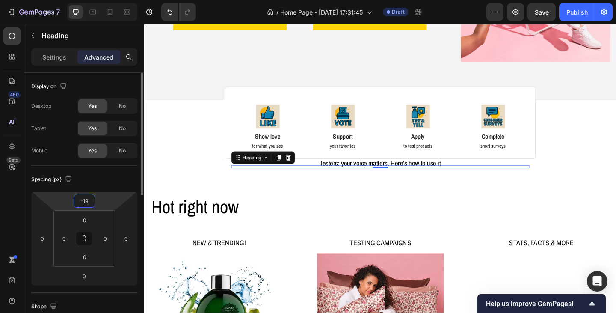
type input "-190"
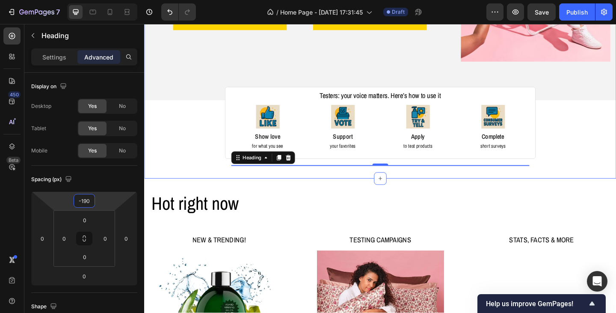
click at [417, 185] on div "Image Image Free shipping Text Block from The States Text Block Advanced List I…" at bounding box center [400, 6] width 513 height 372
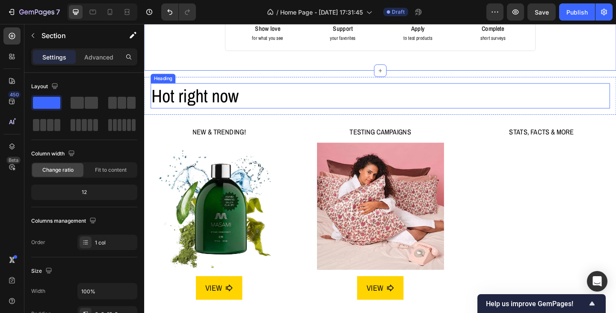
scroll to position [393, 0]
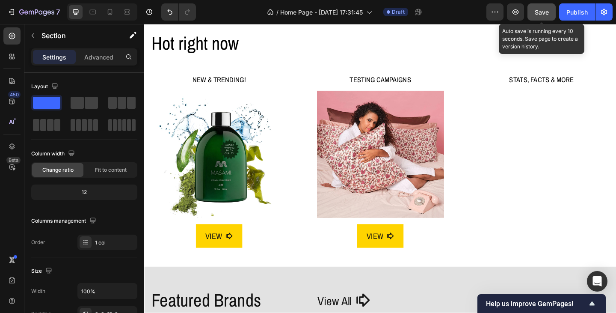
click at [542, 13] on span "Save" at bounding box center [542, 12] width 14 height 7
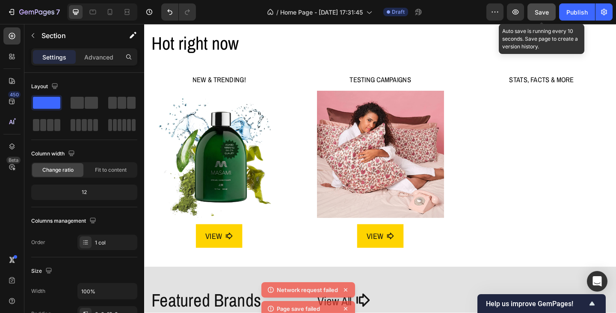
click at [543, 14] on span "Save" at bounding box center [542, 12] width 14 height 7
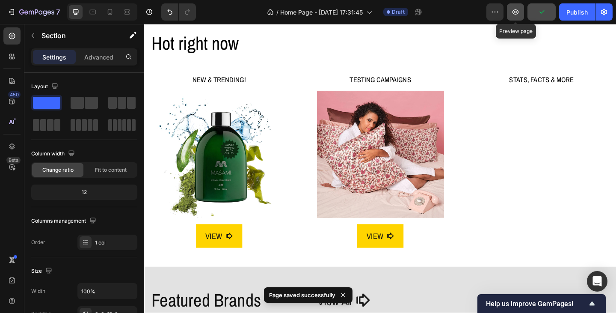
click at [516, 15] on icon "button" at bounding box center [515, 12] width 9 height 9
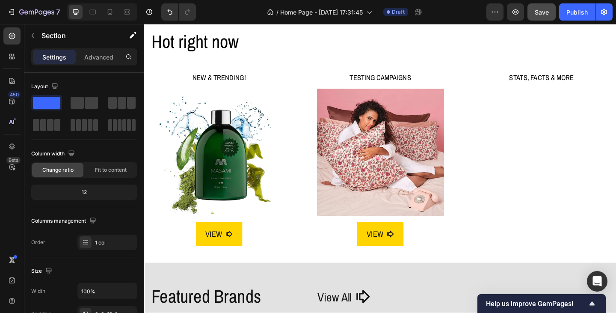
scroll to position [350, 0]
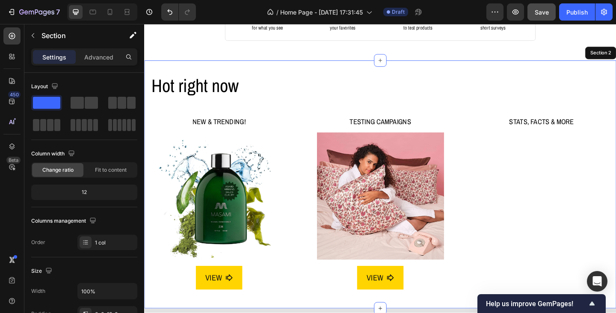
click at [262, 64] on div "Hot right now Heading Row NEW & TRENDING! Heading Image VIEW Button TESTING CAM…" at bounding box center [400, 198] width 513 height 269
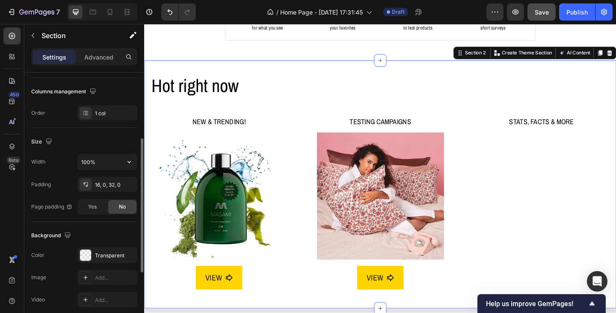
scroll to position [0, 0]
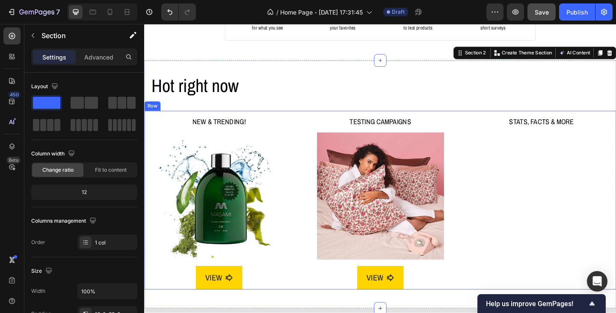
click at [534, 191] on div "STATS, FACTS & MORE Heading" at bounding box center [576, 215] width 163 height 194
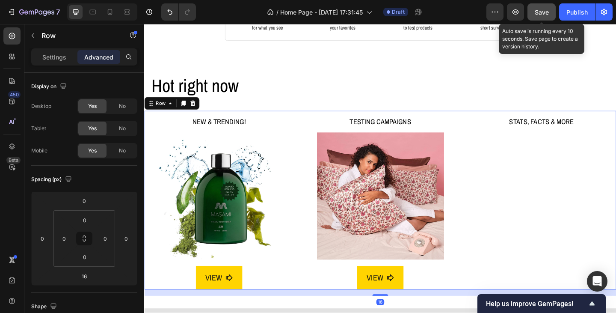
click at [538, 14] on span "Save" at bounding box center [542, 12] width 14 height 7
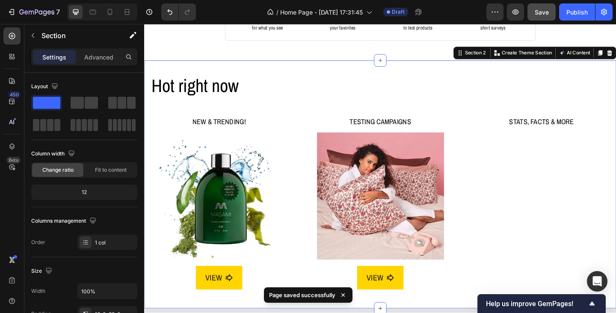
click at [615, 64] on div "Hot right now Heading Row NEW & TRENDING! Heading Image VIEW Button TESTING CAM…" at bounding box center [400, 198] width 513 height 269
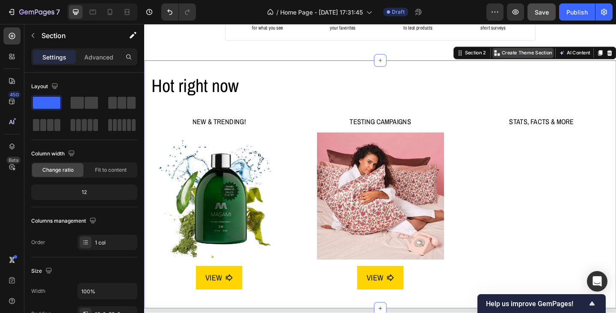
click at [556, 52] on p "Create Theme Section" at bounding box center [560, 56] width 55 height 8
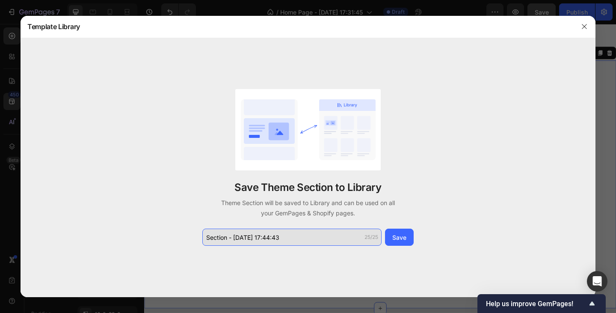
click at [300, 237] on input "Section - [DATE] 17:44:43" at bounding box center [291, 236] width 179 height 17
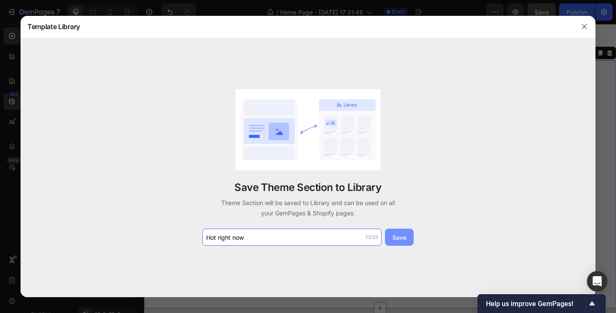
type input "Hot right now"
click at [403, 234] on div "Save" at bounding box center [399, 237] width 14 height 9
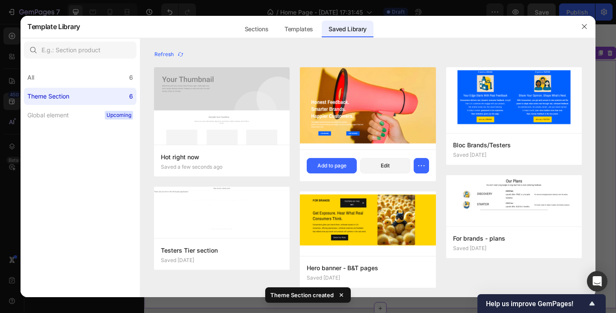
scroll to position [0, 0]
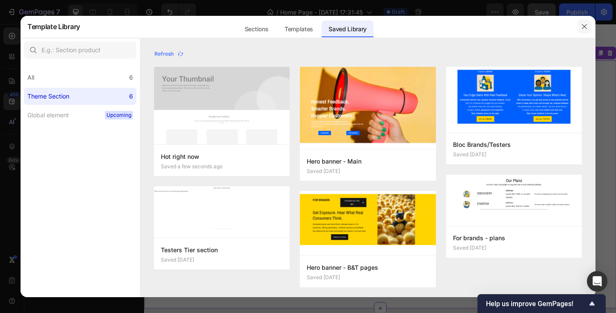
drag, startPoint x: 586, startPoint y: 26, endPoint x: 427, endPoint y: 62, distance: 163.0
click at [586, 26] on icon "button" at bounding box center [584, 26] width 7 height 7
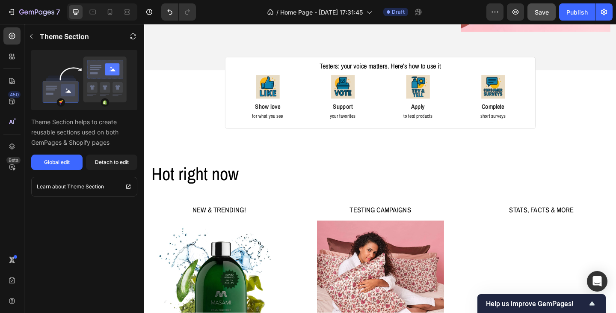
scroll to position [257, 0]
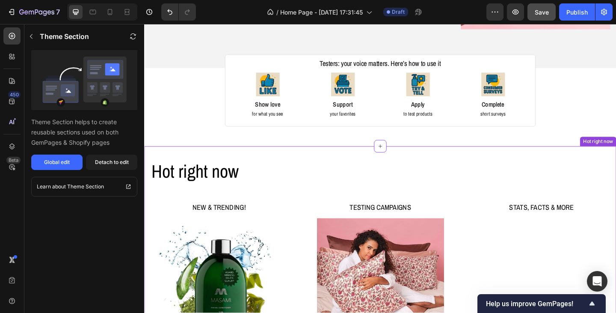
click at [600, 171] on h2 "Hot right now" at bounding box center [401, 184] width 500 height 27
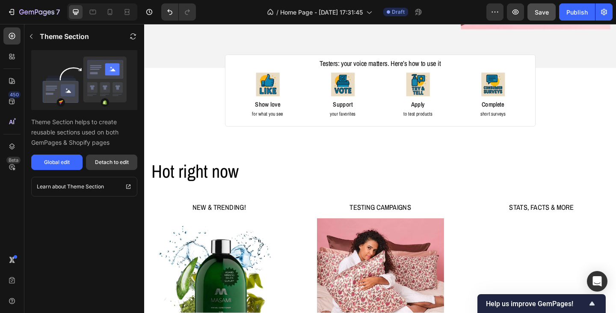
click at [112, 165] on div "Detach to edit" at bounding box center [112, 162] width 34 height 8
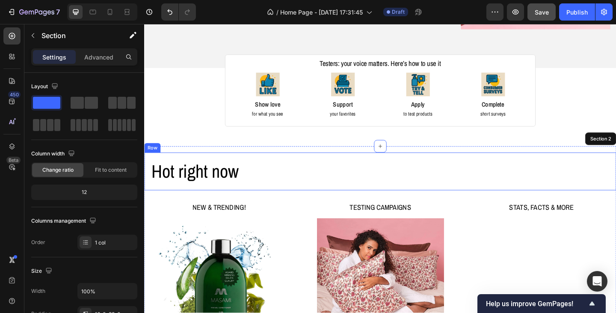
click at [598, 171] on h2 "Hot right now" at bounding box center [401, 184] width 500 height 27
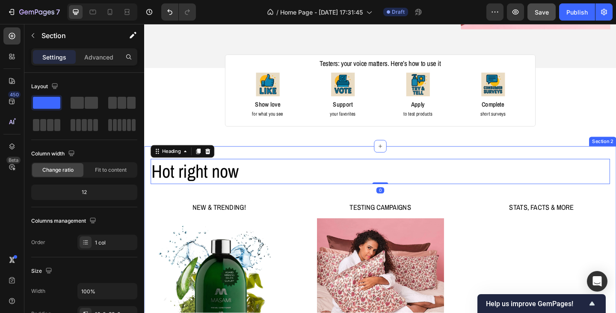
click at [605, 159] on div "Hot right now Heading 0 Row NEW & TRENDING! Heading Image VIEW Button TESTING C…" at bounding box center [400, 291] width 513 height 269
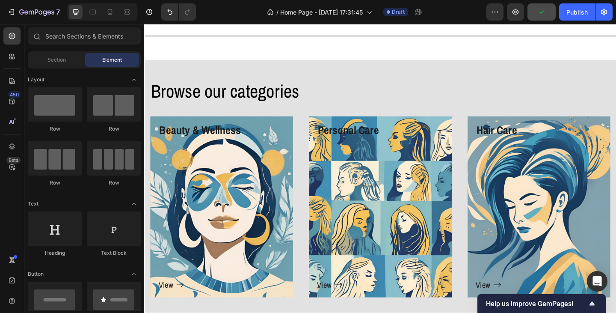
scroll to position [813, 0]
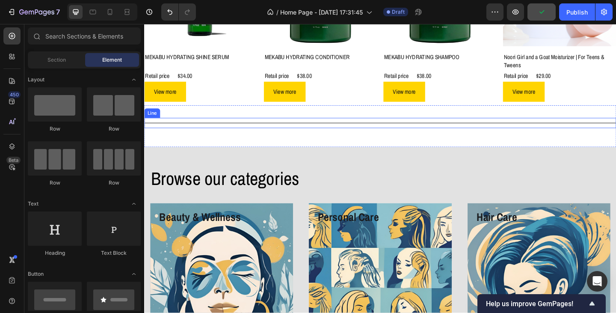
click at [426, 134] on div "Title Line" at bounding box center [400, 131] width 513 height 11
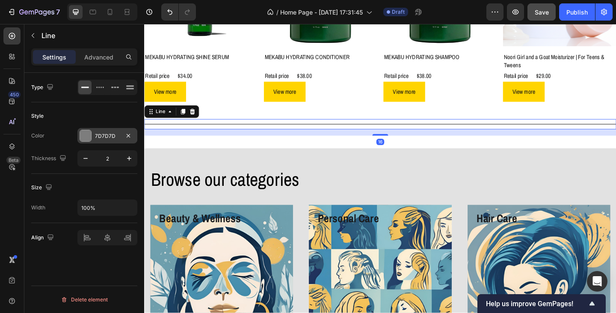
click at [117, 139] on div "7D7D7D" at bounding box center [107, 136] width 25 height 8
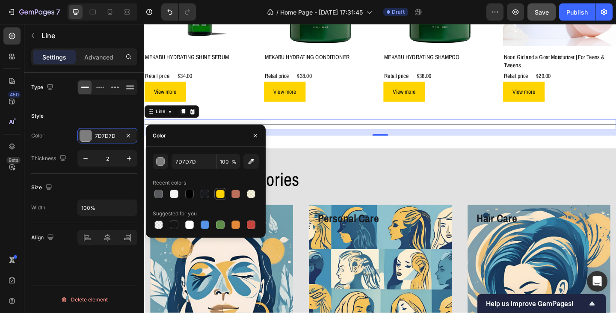
click at [220, 195] on div at bounding box center [220, 193] width 9 height 9
type input "FFD400"
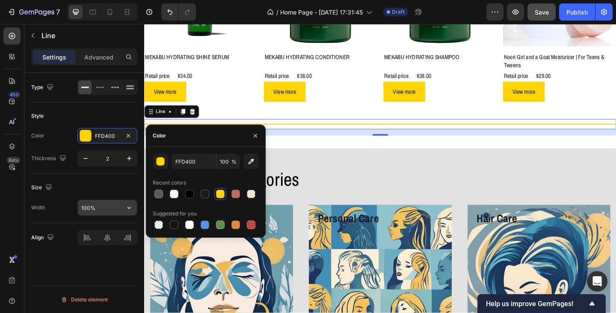
click at [104, 206] on input "100%" at bounding box center [107, 207] width 59 height 15
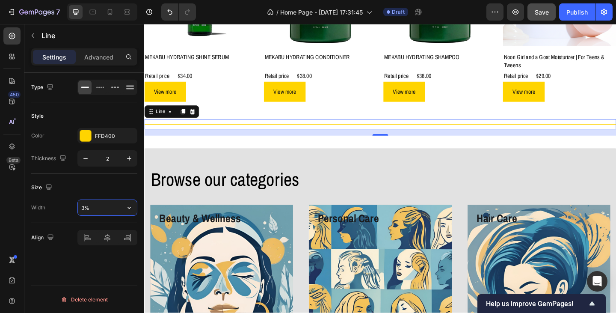
type input "30%"
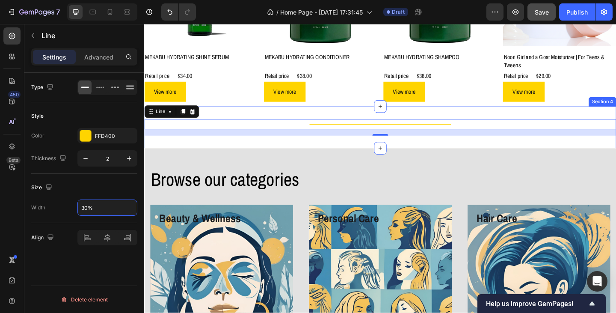
click at [270, 150] on div "Title Line 16 Section 4" at bounding box center [400, 136] width 513 height 45
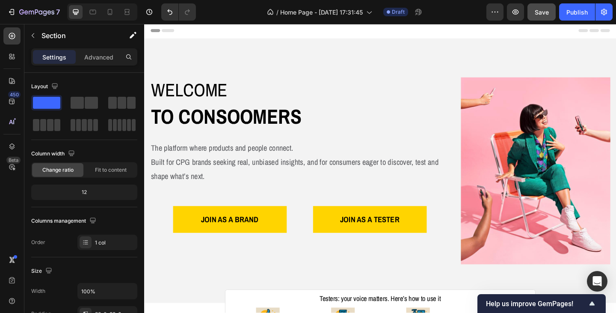
scroll to position [0, 0]
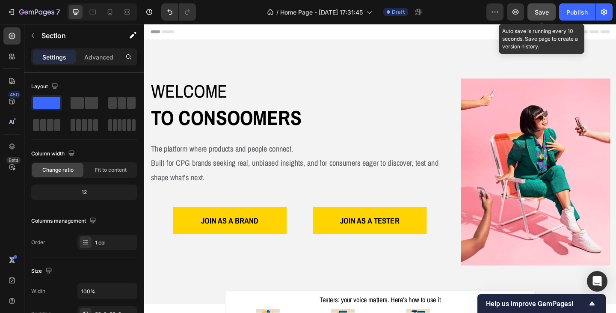
click at [532, 14] on button "Save" at bounding box center [541, 11] width 28 height 17
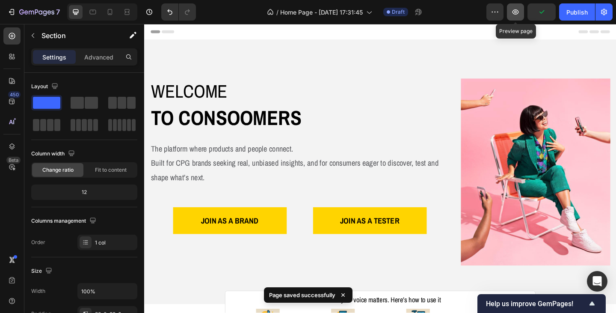
click at [515, 13] on icon "button" at bounding box center [515, 12] width 3 height 3
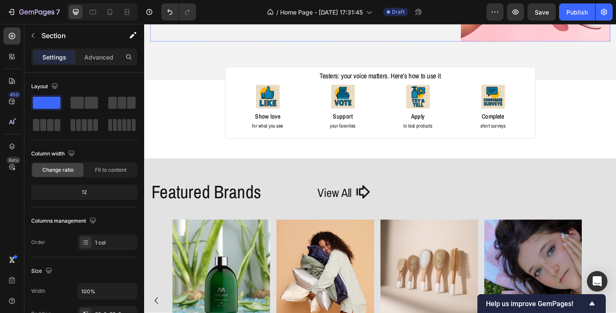
scroll to position [257, 0]
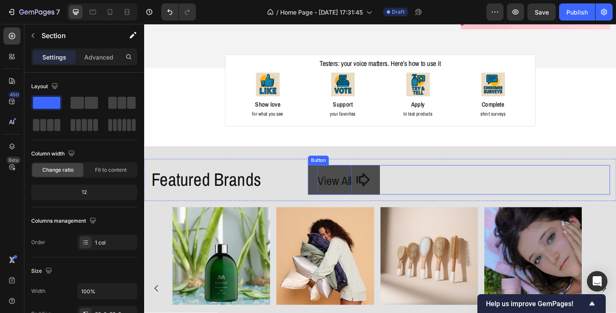
click at [352, 199] on span "View All" at bounding box center [350, 194] width 37 height 17
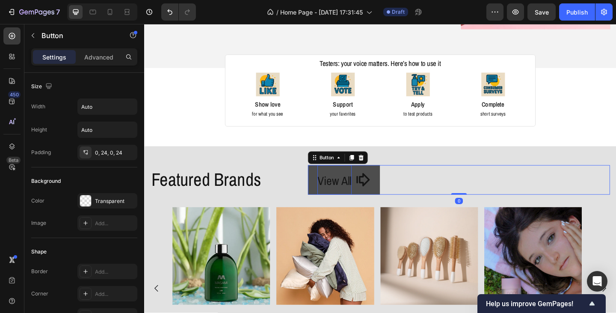
scroll to position [299, 0]
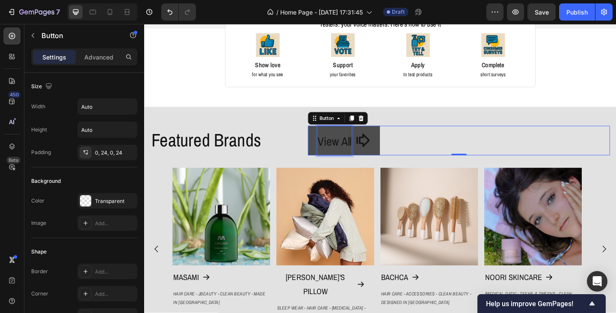
click at [357, 149] on span "View All" at bounding box center [350, 151] width 37 height 17
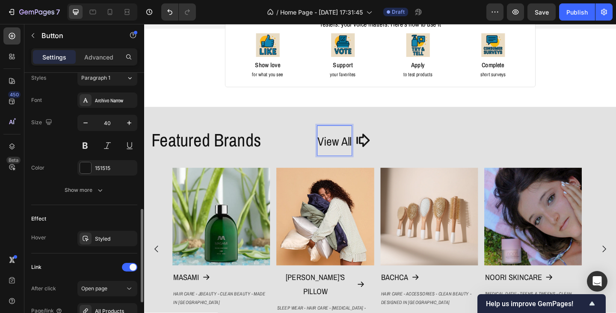
scroll to position [428, 0]
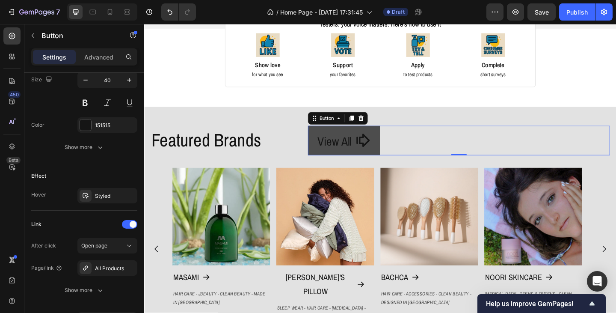
click at [396, 152] on link "View All" at bounding box center [361, 151] width 78 height 32
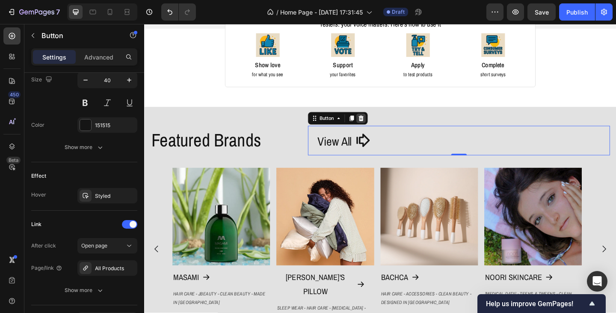
click at [378, 124] on icon at bounding box center [380, 127] width 6 height 6
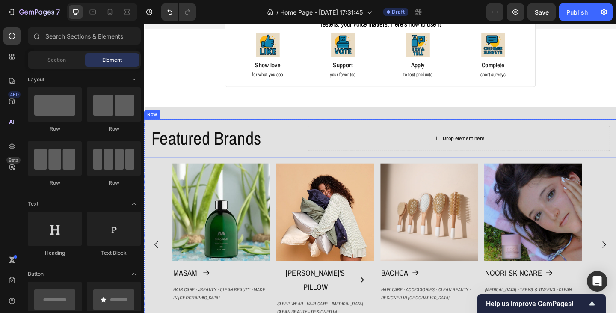
click at [372, 147] on div "Drop element here" at bounding box center [486, 148] width 328 height 27
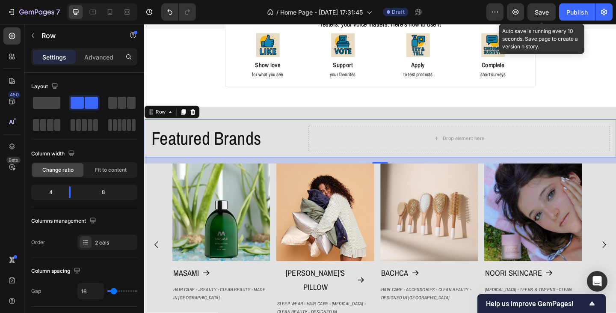
click at [538, 13] on span "Save" at bounding box center [542, 12] width 14 height 7
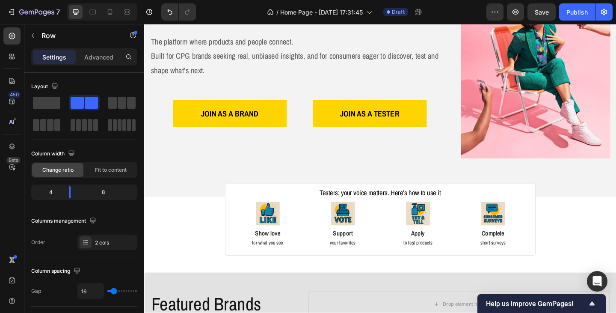
scroll to position [0, 0]
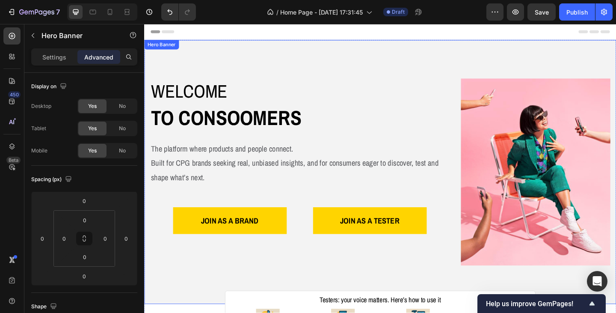
click at [402, 62] on div "Image Image Free shipping Text Block from The States Text Block Advanced List I…" at bounding box center [400, 184] width 513 height 287
click at [174, 51] on div "Hero Banner" at bounding box center [172, 50] width 34 height 8
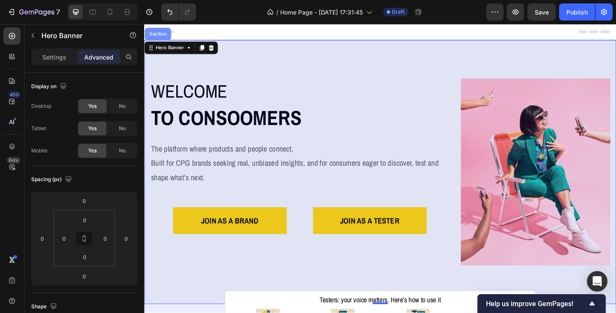
click at [162, 35] on div "Section" at bounding box center [159, 35] width 22 height 5
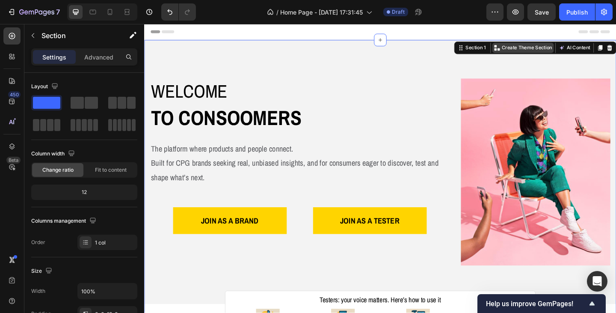
click at [538, 51] on p "Create Theme Section" at bounding box center [560, 50] width 55 height 8
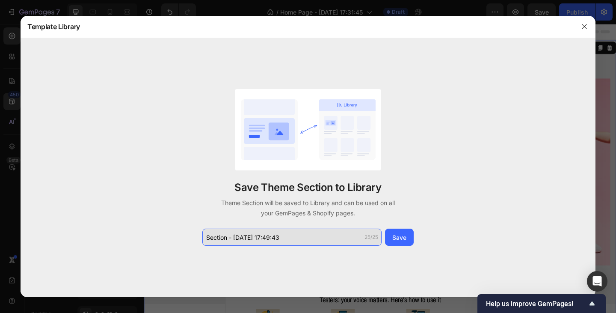
click at [292, 238] on input "Section - [DATE] 17:49:43" at bounding box center [291, 236] width 179 height 17
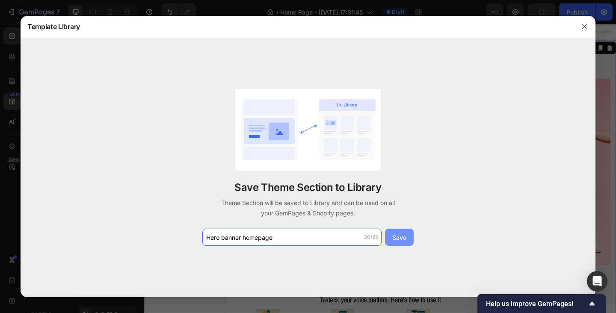
type input "Hero banner homepage"
click at [394, 238] on div "Save" at bounding box center [399, 237] width 14 height 9
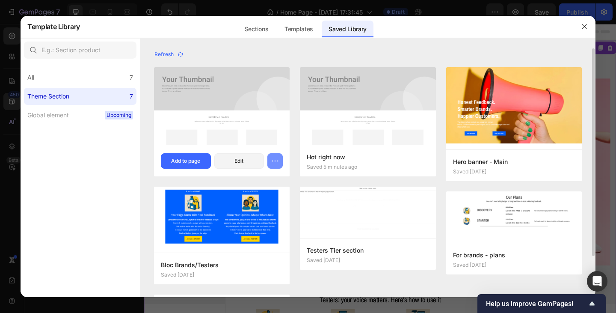
click at [279, 163] on icon "button" at bounding box center [275, 161] width 9 height 9
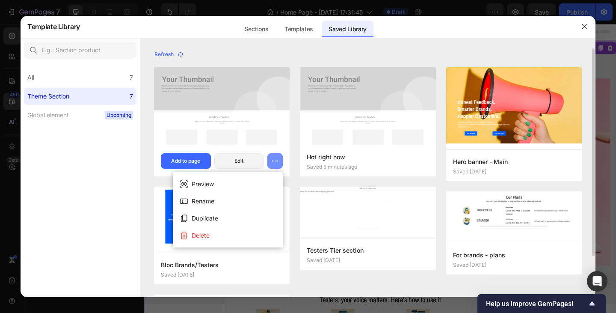
click at [279, 163] on icon "button" at bounding box center [275, 161] width 9 height 9
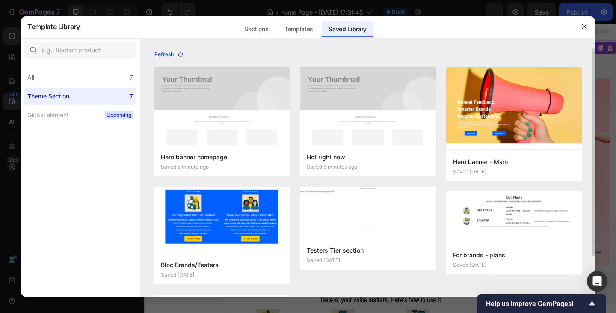
click at [163, 55] on div "Refresh" at bounding box center [169, 54] width 30 height 8
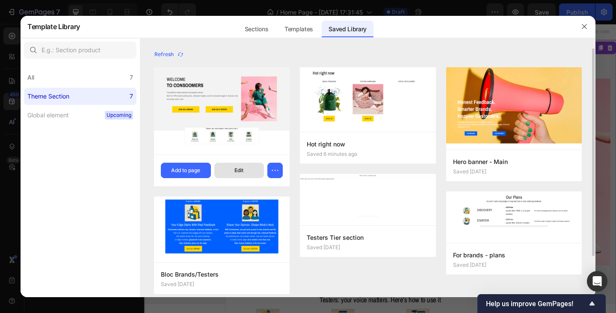
click at [240, 172] on div "Edit" at bounding box center [238, 170] width 9 height 8
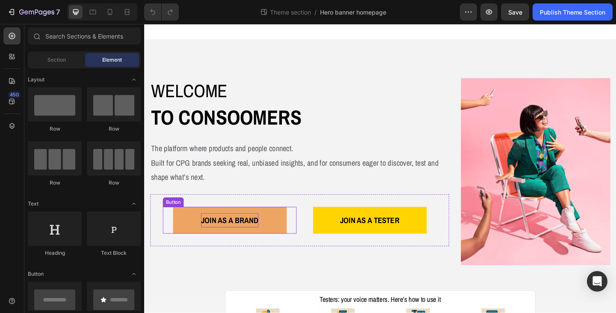
click at [251, 234] on strong "JOIN AS A BRAND" at bounding box center [237, 237] width 62 height 12
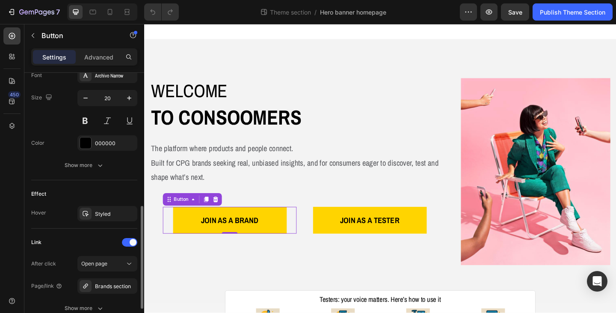
scroll to position [385, 0]
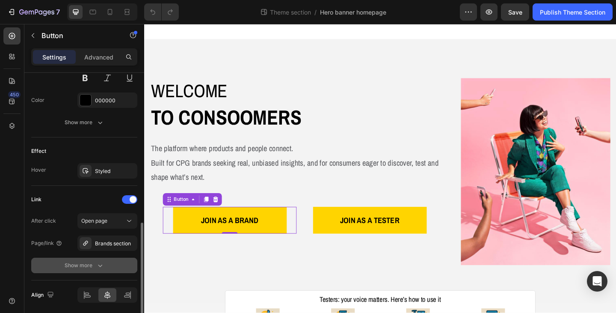
click at [100, 266] on icon "button" at bounding box center [100, 265] width 4 height 3
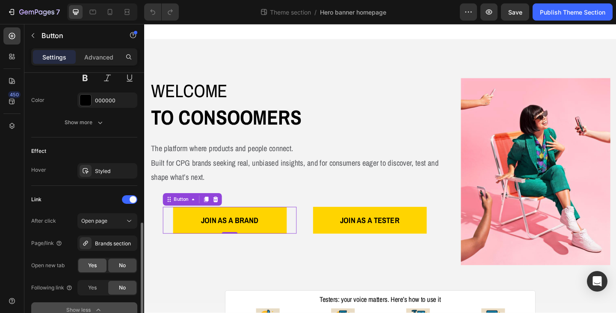
scroll to position [428, 0]
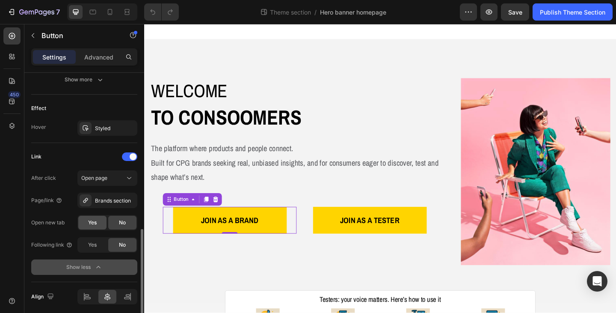
click at [93, 225] on span "Yes" at bounding box center [92, 223] width 9 height 8
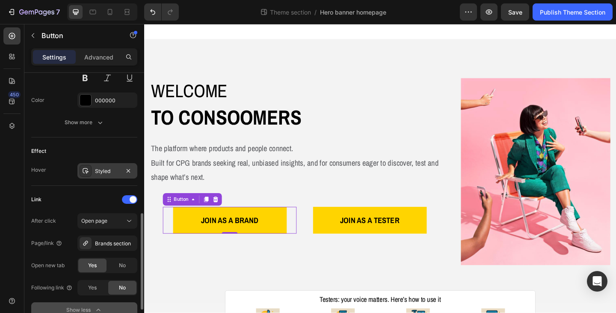
click at [109, 175] on div "Styled" at bounding box center [107, 171] width 25 height 8
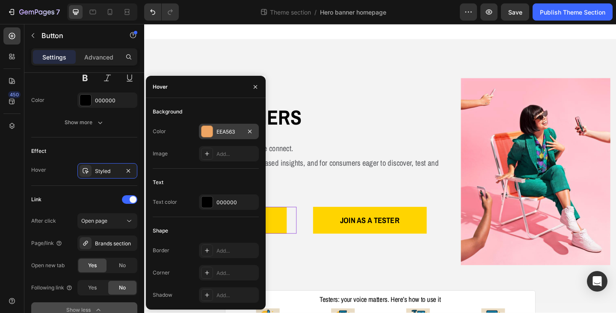
click at [234, 130] on div "EEA563" at bounding box center [228, 132] width 25 height 8
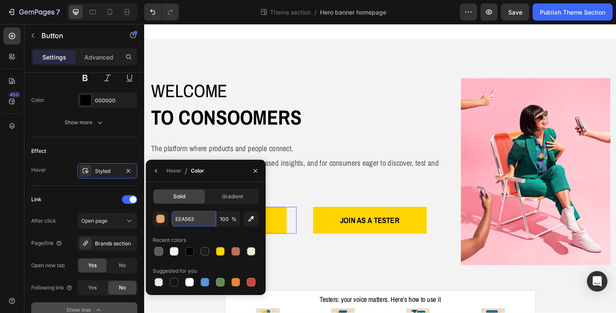
click at [197, 218] on input "EEA563" at bounding box center [194, 218] width 44 height 15
type input "0060ff"
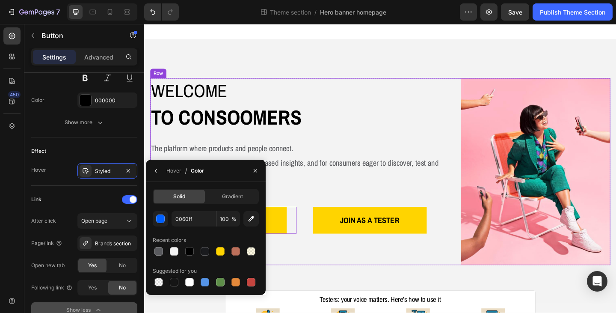
click at [227, 147] on div "Welcome Heading to consoomers Text Block The platform where products and people…" at bounding box center [313, 184] width 325 height 203
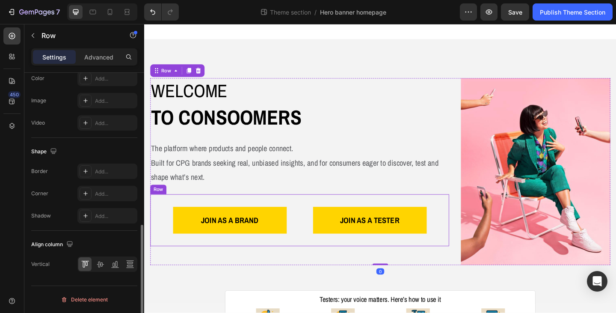
scroll to position [0, 0]
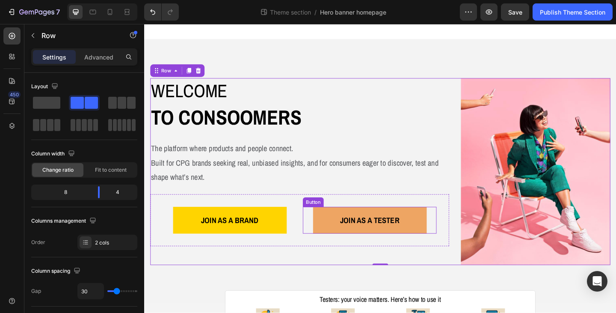
click at [339, 232] on link "JOIN AS A TESTER" at bounding box center [390, 237] width 124 height 29
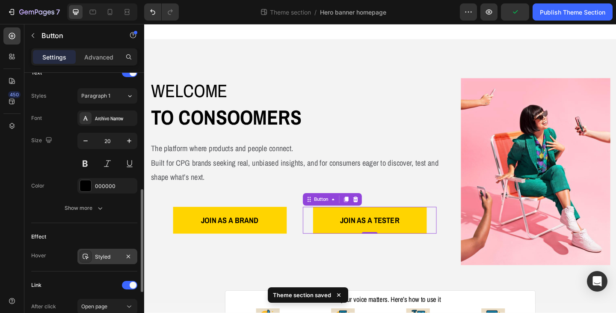
scroll to position [342, 0]
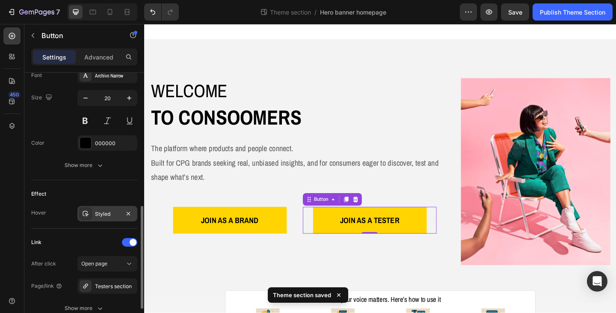
click at [106, 218] on div "Styled" at bounding box center [107, 213] width 60 height 15
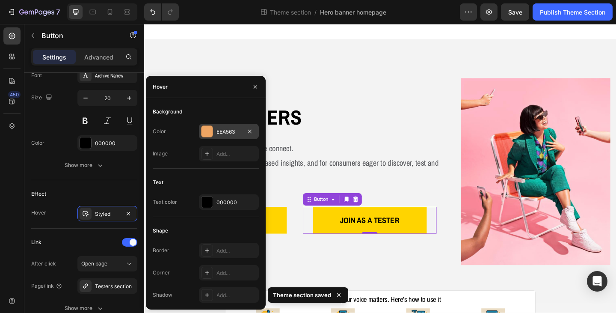
click at [219, 132] on div "EEA563" at bounding box center [228, 132] width 25 height 8
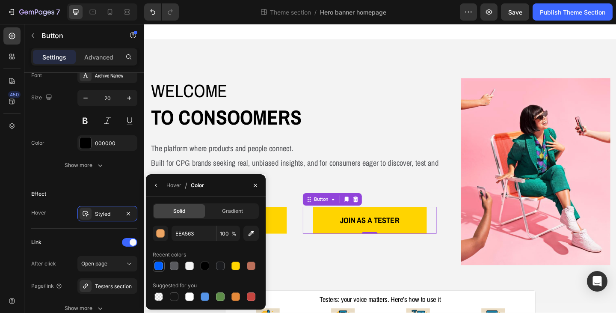
click at [156, 266] on div at bounding box center [158, 265] width 9 height 9
type input "0060FF"
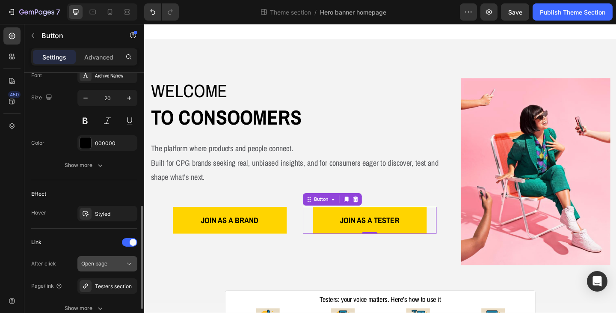
click at [104, 265] on span "Open page" at bounding box center [94, 263] width 26 height 6
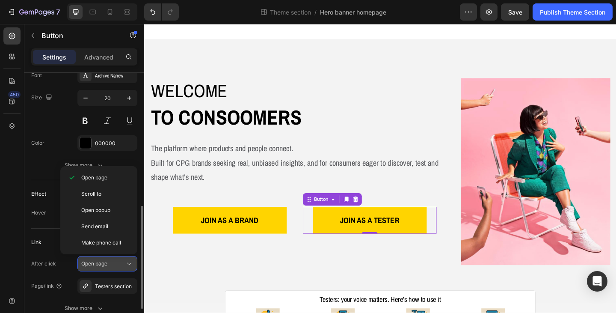
click at [104, 265] on span "Open page" at bounding box center [94, 263] width 26 height 6
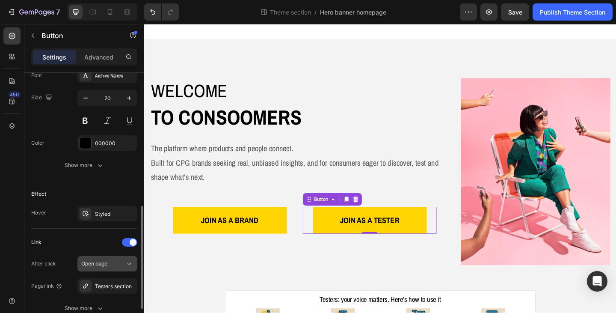
scroll to position [416, 0]
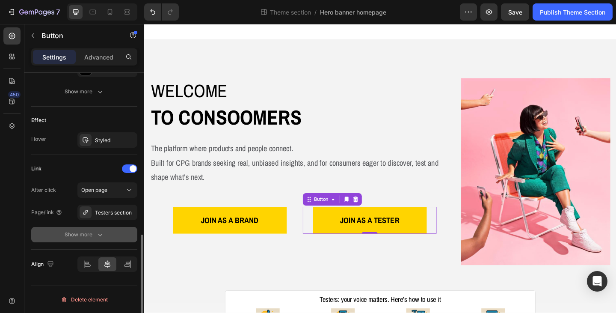
click at [95, 231] on div "Show more" at bounding box center [85, 234] width 40 height 9
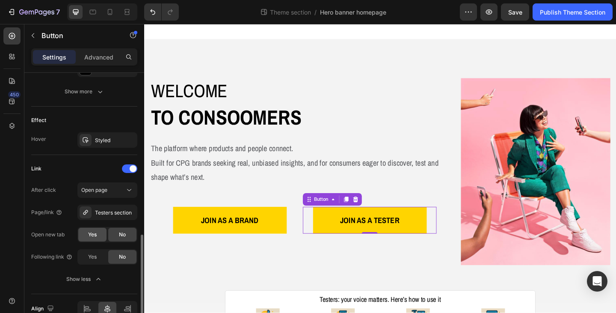
click at [91, 232] on span "Yes" at bounding box center [92, 235] width 9 height 8
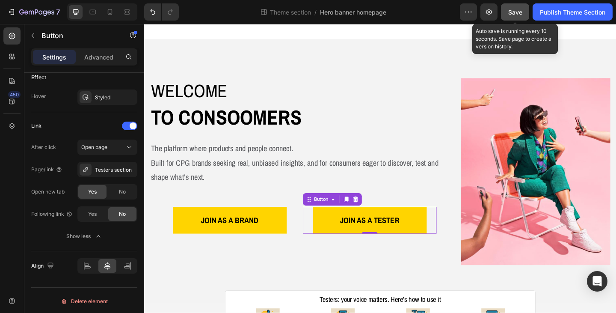
click at [506, 12] on button "Save" at bounding box center [515, 11] width 28 height 17
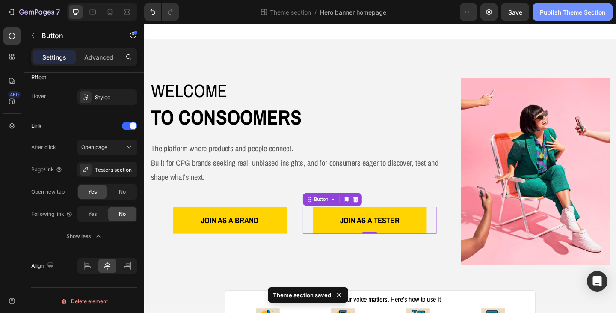
click at [557, 12] on div "Publish Theme Section" at bounding box center [572, 12] width 65 height 9
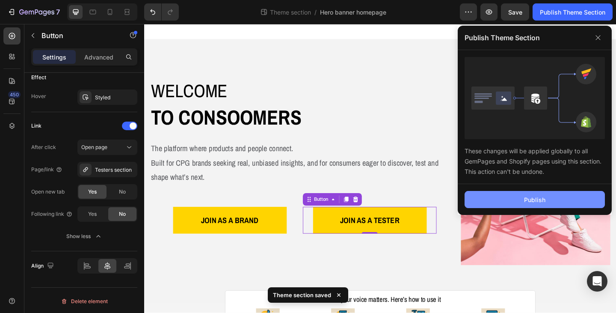
click at [510, 201] on button "Publish" at bounding box center [534, 199] width 140 height 17
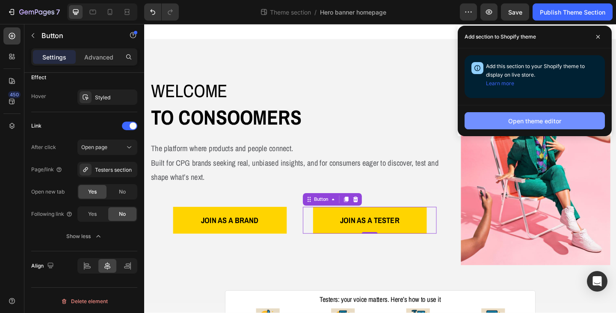
click at [509, 124] on div "Open theme editor" at bounding box center [534, 120] width 53 height 9
